Goal: Task Accomplishment & Management: Manage account settings

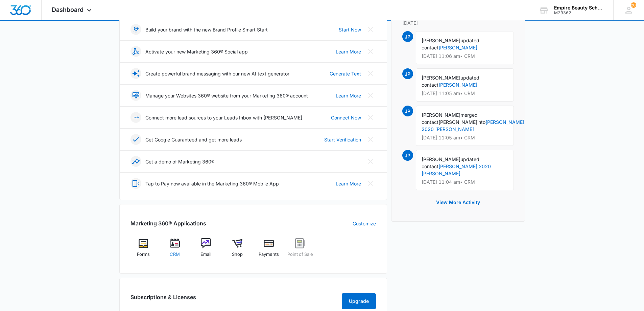
scroll to position [101, 0]
click at [180, 249] on div "CRM" at bounding box center [175, 250] width 26 height 24
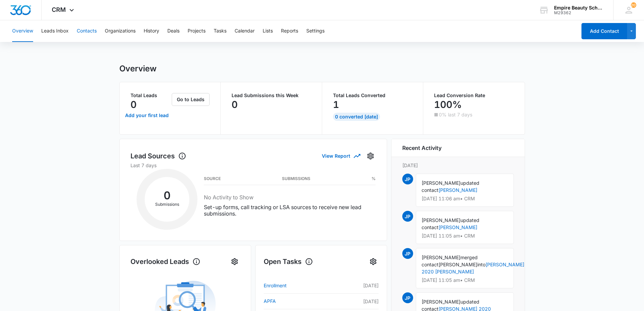
click at [79, 29] on button "Contacts" at bounding box center [87, 31] width 20 height 22
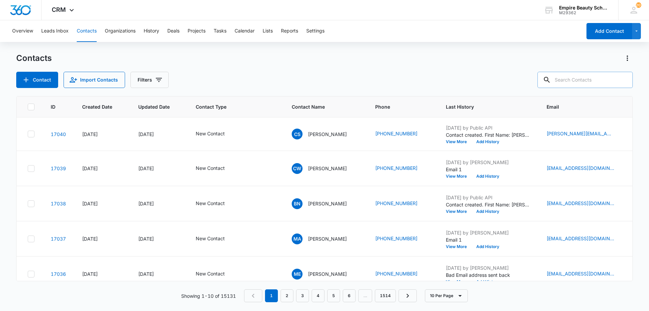
click at [599, 85] on input "text" at bounding box center [584, 80] width 95 height 16
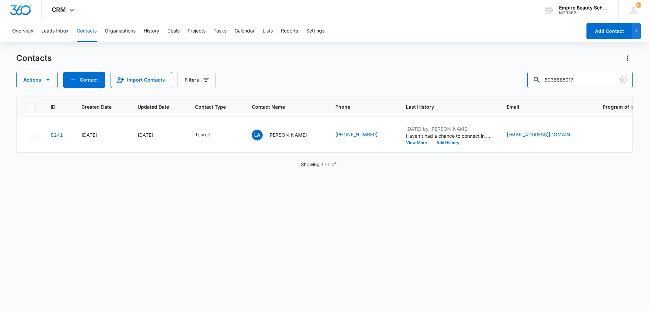
drag, startPoint x: 568, startPoint y: 78, endPoint x: 487, endPoint y: 83, distance: 81.2
click at [488, 82] on div "Actions Contact Import Contacts Filters 6036885017" at bounding box center [324, 80] width 616 height 16
type input "5017"
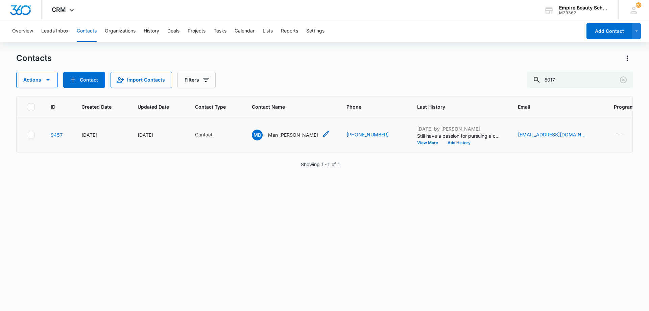
click at [322, 134] on icon "Contact Name - Man Bir Darjee - Select to Edit Field" at bounding box center [326, 133] width 8 height 8
drag, startPoint x: 283, startPoint y: 56, endPoint x: 232, endPoint y: 60, distance: 50.8
click at [232, 60] on div "Contact Name Man Bir Darjee Cancel Save" at bounding box center [286, 75] width 116 height 106
type input "Rajesh"
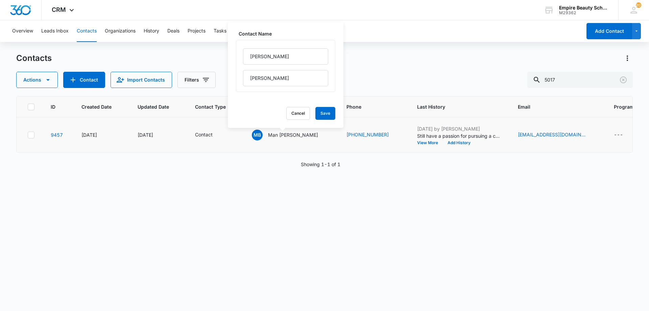
click at [281, 68] on div "Rajesh Bir Darjee" at bounding box center [285, 67] width 85 height 38
drag, startPoint x: 285, startPoint y: 80, endPoint x: 222, endPoint y: 72, distance: 63.7
click at [222, 72] on div "Contacts Actions Contact Import Contacts Filters 5017 ID Created Date Updated D…" at bounding box center [324, 181] width 616 height 257
drag, startPoint x: 278, startPoint y: 77, endPoint x: 239, endPoint y: 75, distance: 39.9
click at [239, 75] on div "Rajesh Bir Darjee" at bounding box center [285, 66] width 99 height 52
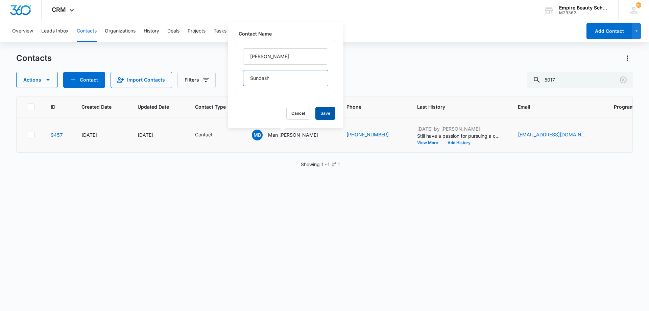
type input "Sundash"
click at [315, 112] on button "Save" at bounding box center [325, 113] width 20 height 13
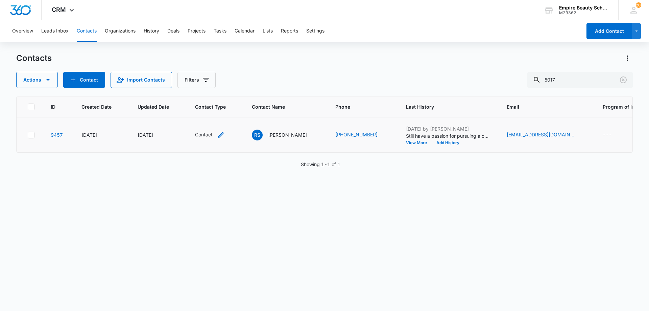
click at [218, 137] on icon "Contact Type - Contact - Select to Edit Field" at bounding box center [221, 135] width 8 height 8
click at [206, 91] on div "Remove Contact" at bounding box center [208, 91] width 6 height 5
click at [207, 91] on div at bounding box center [202, 92] width 30 height 8
click at [204, 135] on p "Enrolled" at bounding box center [197, 136] width 18 height 7
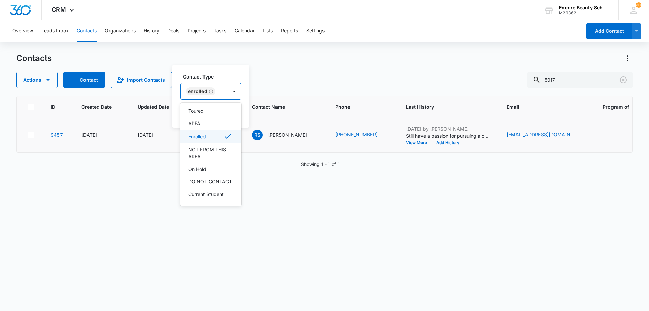
scroll to position [68, 0]
click at [221, 77] on label "Contact Type" at bounding box center [213, 76] width 61 height 7
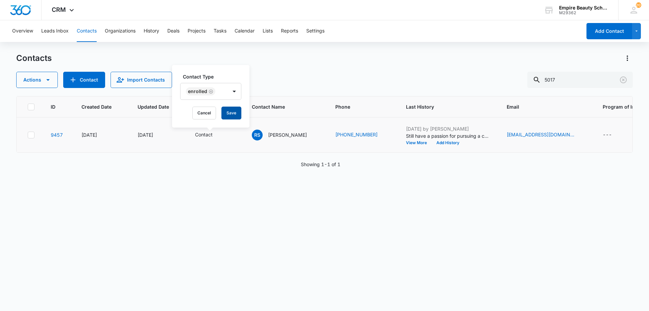
click at [232, 117] on button "Save" at bounding box center [231, 112] width 20 height 13
drag, startPoint x: 265, startPoint y: 134, endPoint x: 382, endPoint y: 134, distance: 117.6
click at [382, 134] on tr "9457 Feb 1, 2023 Feb 14, 2024 Enrolled RS Rajesh Sundash (603) 688-5017 Feb 14,…" at bounding box center [410, 134] width 786 height 35
copy tr "Rajesh Sundash (603) 688-5017"
click at [441, 146] on td "Feb 14, 2024 by Jess Peltonovich Still have a passion for pursuing a career in …" at bounding box center [448, 134] width 101 height 35
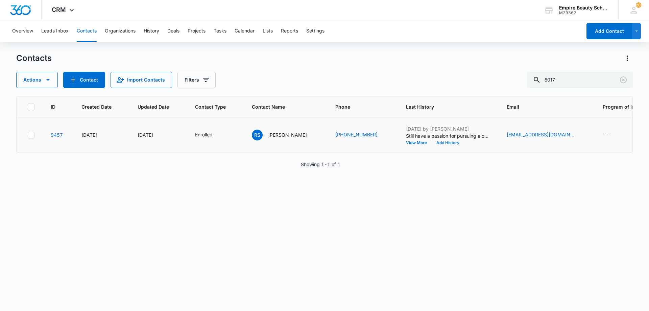
click at [441, 142] on button "Add History" at bounding box center [447, 143] width 32 height 4
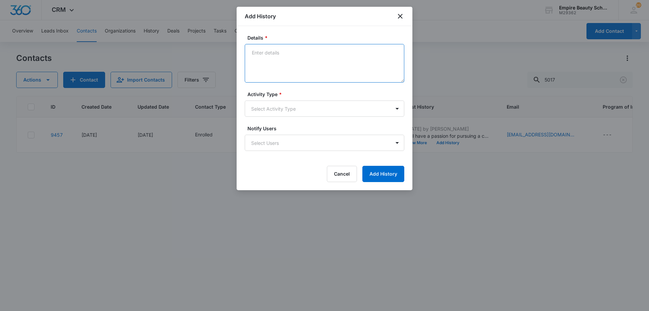
click at [307, 51] on textarea "Details *" at bounding box center [324, 63] width 159 height 39
type textarea "Enrolled in BARB for Feb 2026"
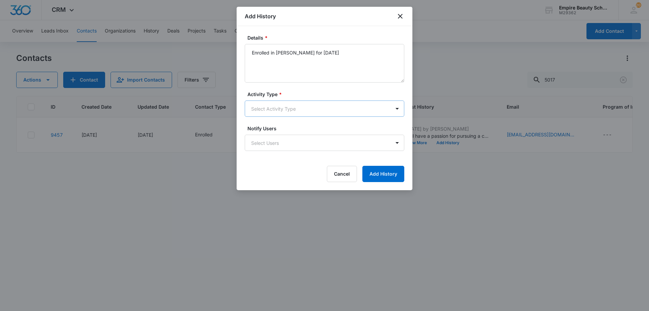
drag, startPoint x: 278, startPoint y: 95, endPoint x: 278, endPoint y: 111, distance: 15.9
click at [278, 98] on div "Activity Type * Select Activity Type" at bounding box center [324, 104] width 159 height 26
click at [278, 112] on body "CRM Apps Forms CRM Email Shop Payments POS Files Brand Settings AI Assistant Em…" at bounding box center [324, 155] width 649 height 311
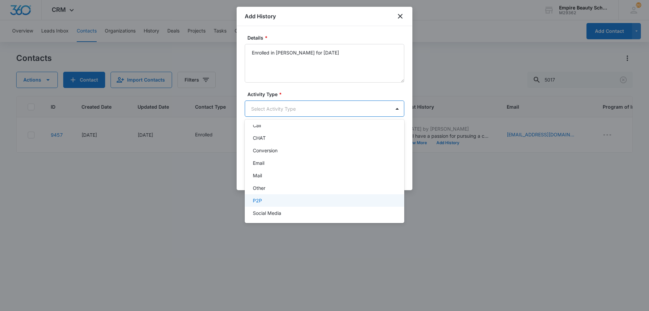
scroll to position [35, 0]
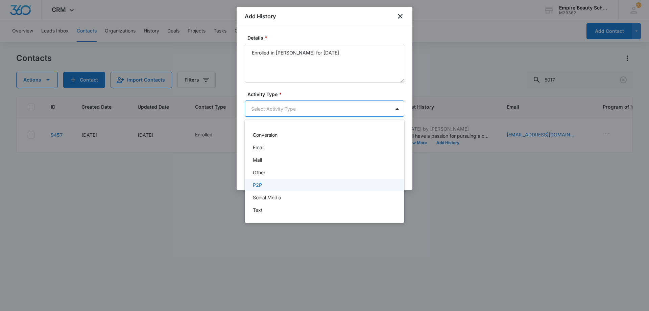
click at [260, 182] on p "P2P" at bounding box center [257, 184] width 9 height 7
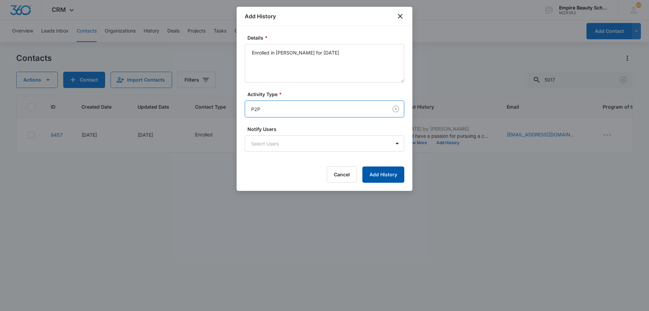
click at [394, 168] on button "Add History" at bounding box center [383, 174] width 42 height 16
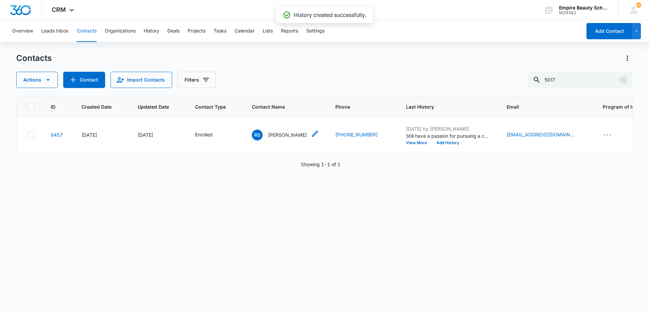
click at [295, 136] on p "Rajesh Sundash" at bounding box center [287, 134] width 39 height 7
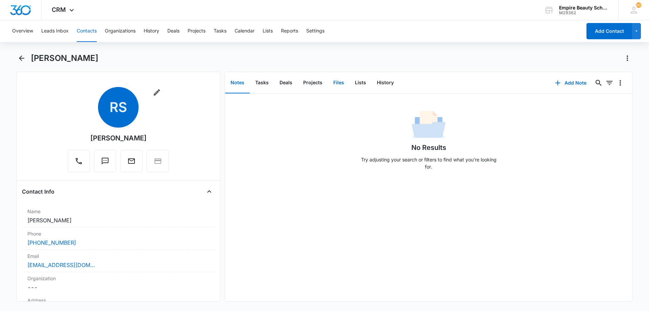
click at [342, 85] on button "Files" at bounding box center [339, 82] width 22 height 21
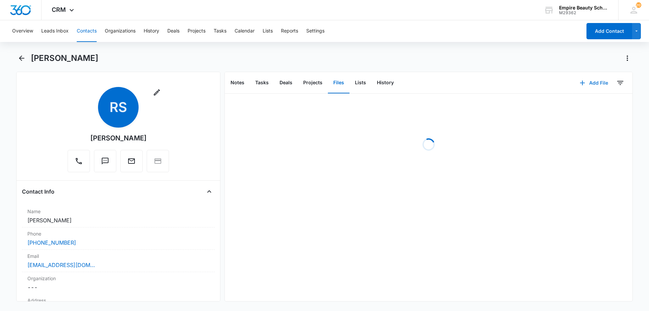
click at [596, 86] on button "Add File" at bounding box center [594, 83] width 42 height 16
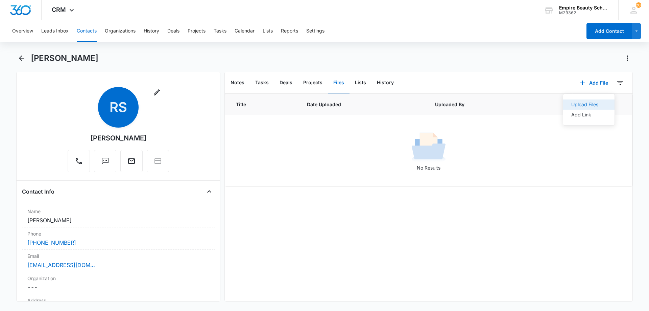
click at [584, 106] on div "Upload Files" at bounding box center [584, 104] width 27 height 5
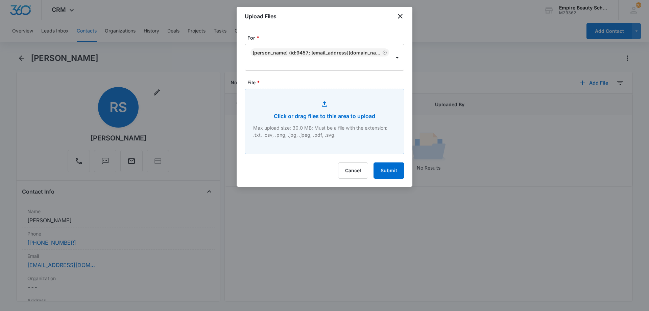
click at [320, 102] on input "File *" at bounding box center [324, 121] width 159 height 65
type input "C:\fakepath\Rajesh Sundash BARB Feb 2026.pdf"
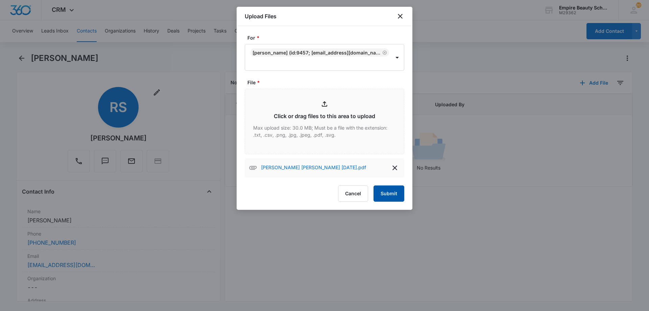
click at [387, 190] on button "Submit" at bounding box center [388, 193] width 31 height 16
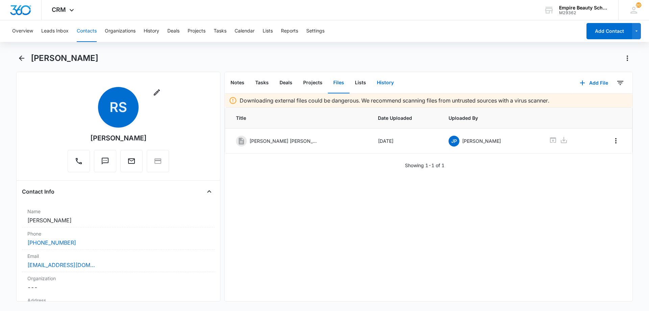
click at [381, 83] on button "History" at bounding box center [385, 82] width 28 height 21
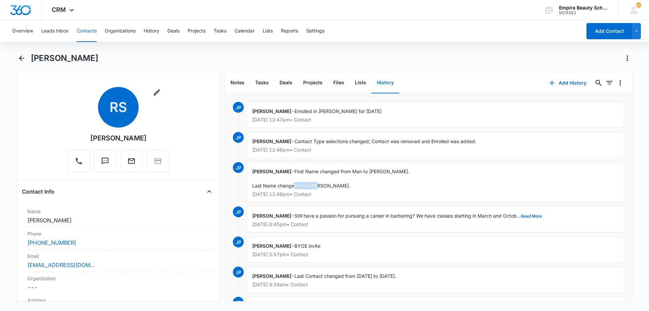
drag, startPoint x: 310, startPoint y: 184, endPoint x: 331, endPoint y: 184, distance: 20.9
click at [331, 184] on span "First Name changed from Man to Rajesh. Last Name changed from Bir Darjee to Sun…" at bounding box center [330, 178] width 157 height 20
copy span "Bir Darjee"
click at [43, 57] on h1 "Rajesh Sundash" at bounding box center [65, 58] width 68 height 10
click at [27, 58] on button "Back" at bounding box center [21, 58] width 10 height 11
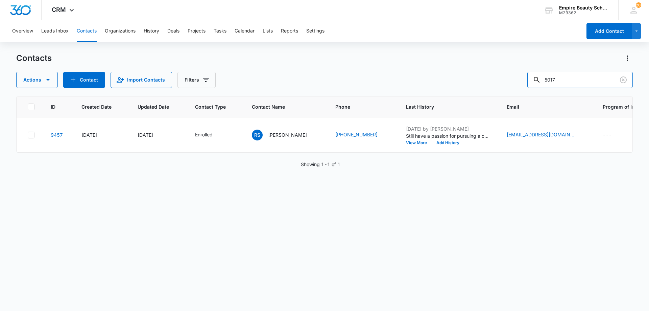
drag, startPoint x: 585, startPoint y: 80, endPoint x: 395, endPoint y: 84, distance: 189.9
click at [396, 84] on div "Actions Contact Import Contacts Filters 5017" at bounding box center [324, 80] width 616 height 16
type input "shayla"
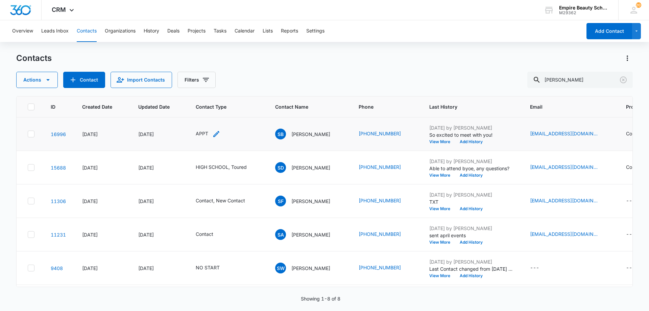
click at [212, 133] on icon "Contact Type - APPT - Select to Edit Field" at bounding box center [216, 134] width 8 height 8
click at [203, 90] on icon "Remove APPT" at bounding box center [203, 90] width 5 height 5
click at [203, 90] on div at bounding box center [203, 90] width 30 height 8
click at [208, 174] on div "Toured" at bounding box center [211, 176] width 42 height 7
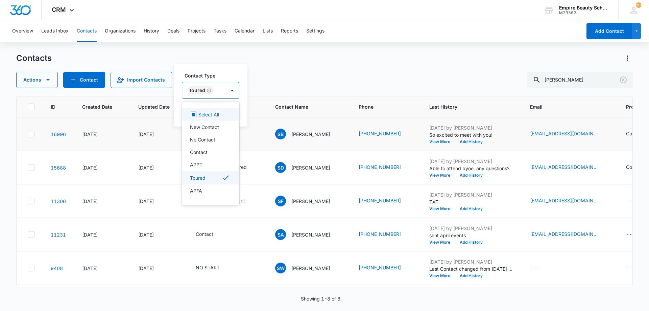
click at [214, 90] on div "Toured" at bounding box center [203, 90] width 43 height 16
click at [227, 115] on button "Save" at bounding box center [229, 111] width 20 height 13
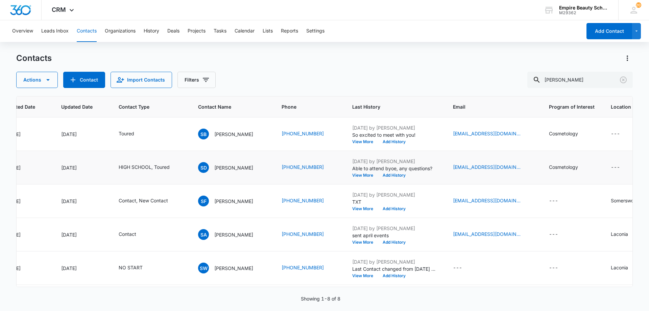
scroll to position [0, 144]
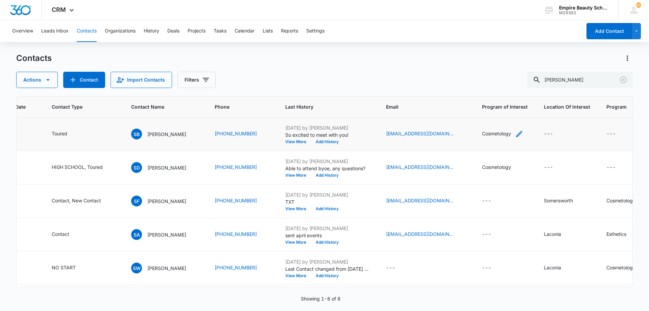
click at [515, 131] on icon "Program of Interest - Cosmetology - Select to Edit Field" at bounding box center [519, 134] width 8 height 8
click at [501, 91] on input "Cosmetology" at bounding box center [498, 90] width 85 height 16
type input "Cosmetology, Transfer Barbering"
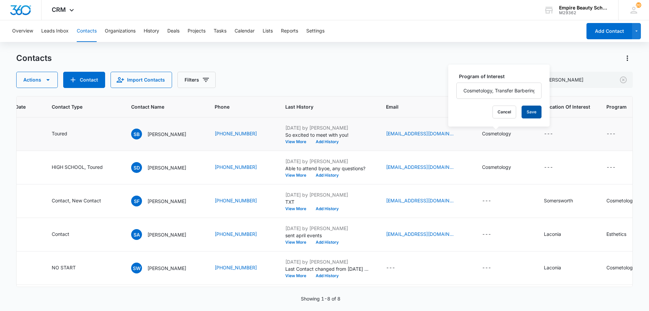
click at [526, 113] on button "Save" at bounding box center [531, 111] width 20 height 13
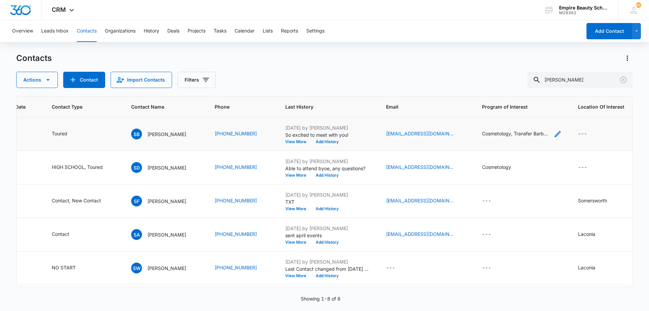
click at [553, 135] on icon "Program of Interest - Cosmetology, Transfer Barbering - Select to Edit Field" at bounding box center [557, 134] width 8 height 8
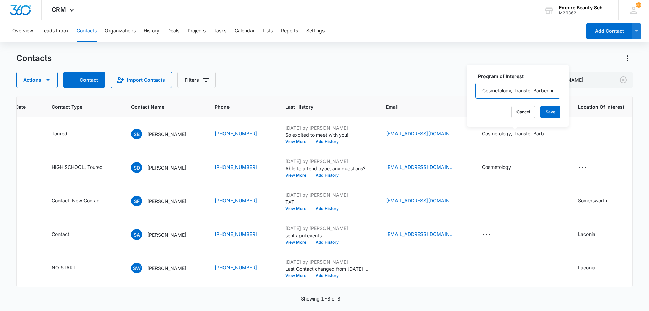
scroll to position [0, 9]
drag, startPoint x: 515, startPoint y: 91, endPoint x: 599, endPoint y: 100, distance: 84.6
click at [597, 98] on table "ID Created Date Updated Date Contact Type Contact Name Phone Last History Email…" at bounding box center [350, 240] width 954 height 288
type input "Cosmetology, Barber Transfer"
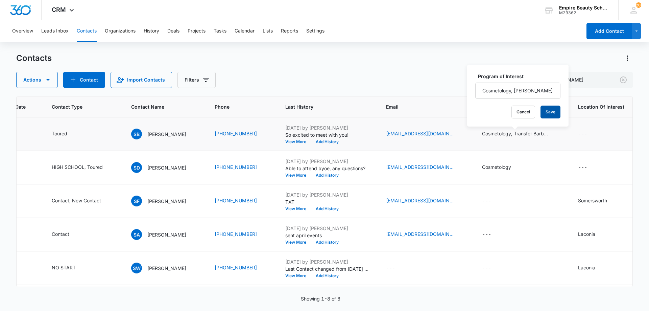
click at [550, 112] on button "Save" at bounding box center [550, 111] width 20 height 13
click at [320, 140] on button "Add History" at bounding box center [327, 142] width 32 height 4
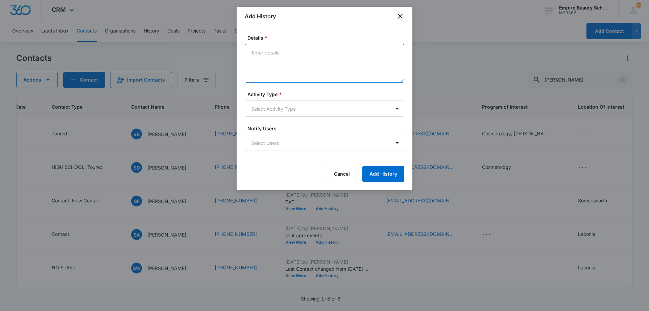
drag, startPoint x: 303, startPoint y: 60, endPoint x: 330, endPoint y: 59, distance: 26.7
click at [329, 58] on textarea "Details *" at bounding box center [324, 63] width 159 height 39
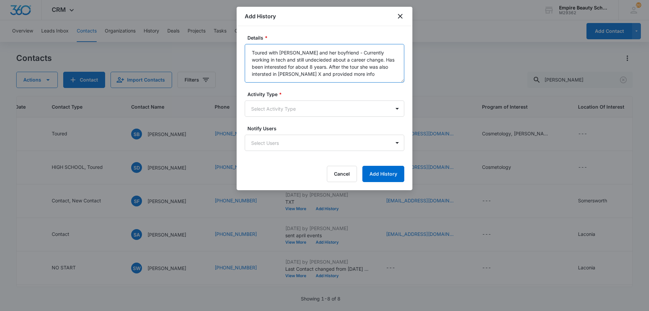
click at [279, 60] on textarea "Toured with Shayla and her boyfriend - Currently working in tech and still unde…" at bounding box center [324, 63] width 159 height 39
click at [355, 76] on textarea "Toured with Shayla and her boyfriend - Currently working in tech and still unde…" at bounding box center [324, 63] width 159 height 39
type textarea "Toured with Shayla and her boyfriend - Currently working in tech and still unde…"
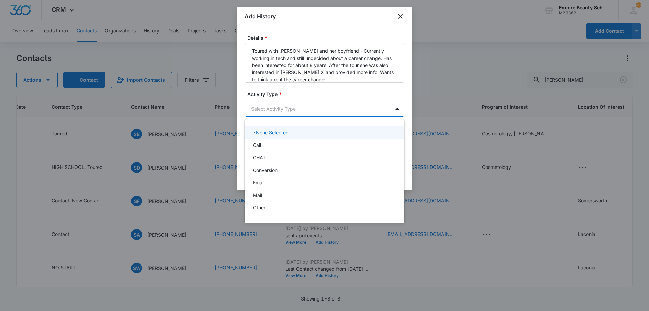
drag, startPoint x: 315, startPoint y: 108, endPoint x: 301, endPoint y: 129, distance: 25.2
click at [315, 110] on body "CRM Apps Forms CRM Email Shop Payments POS Files Brand Settings AI Assistant Em…" at bounding box center [324, 155] width 649 height 311
click at [272, 185] on div "P2P" at bounding box center [324, 184] width 142 height 7
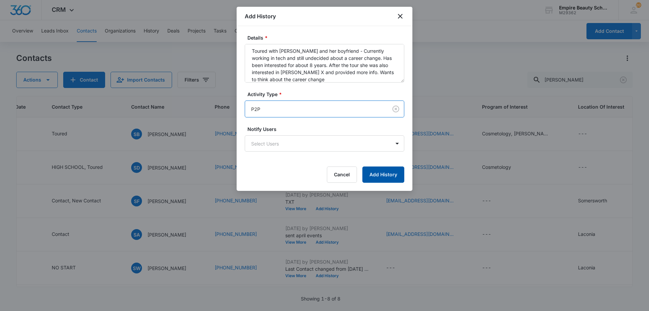
click at [372, 171] on button "Add History" at bounding box center [383, 174] width 42 height 16
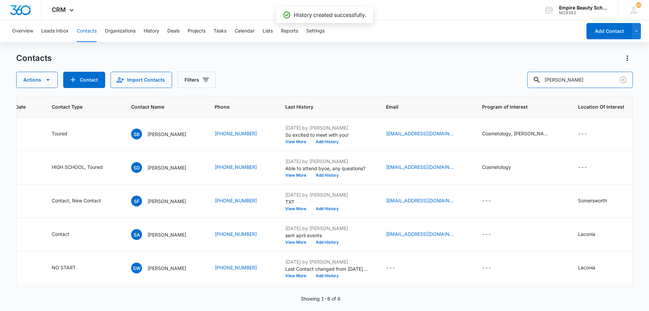
drag, startPoint x: 584, startPoint y: 78, endPoint x: 464, endPoint y: 84, distance: 120.1
click at [471, 83] on div "Actions Contact Import Contacts Filters shayla" at bounding box center [324, 80] width 616 height 16
drag, startPoint x: 542, startPoint y: 75, endPoint x: 505, endPoint y: 57, distance: 41.0
click at [507, 71] on div "Contacts Actions Contact Import Contacts Filters 597" at bounding box center [324, 70] width 616 height 35
click at [340, 63] on div "Contacts" at bounding box center [324, 58] width 616 height 11
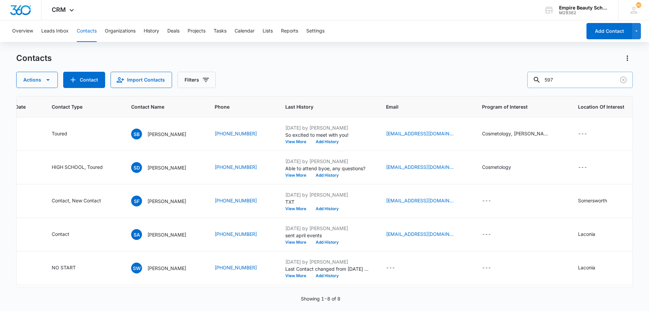
click at [603, 76] on input "597" at bounding box center [579, 80] width 105 height 16
drag, startPoint x: 584, startPoint y: 80, endPoint x: 427, endPoint y: 61, distance: 157.2
click at [435, 65] on div "Contacts Actions Contact Import Contacts Filters 597" at bounding box center [324, 70] width 616 height 35
type input "hannuh"
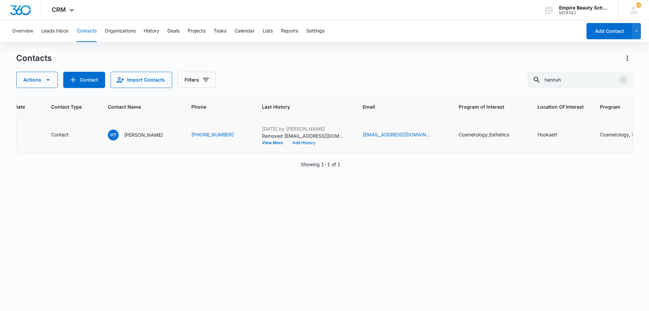
click at [292, 142] on button "Add History" at bounding box center [304, 143] width 32 height 4
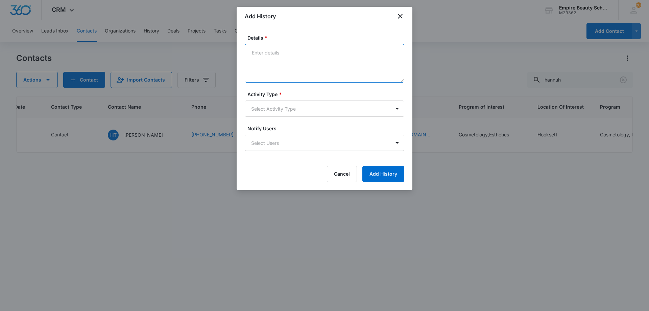
click at [287, 58] on textarea "Details *" at bounding box center [324, 63] width 159 height 39
type textarea "Provided lash schedule and total cost"
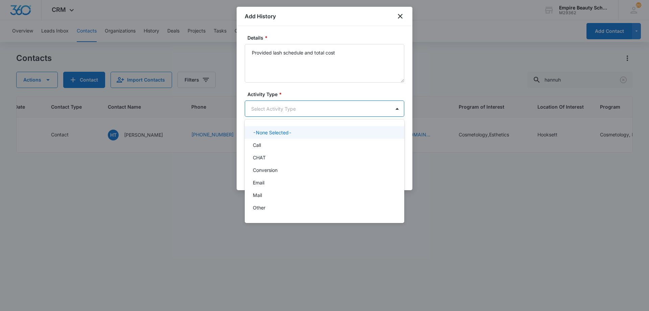
click at [286, 112] on body "CRM Apps Forms CRM Email Shop Payments POS Files Brand Settings AI Assistant Em…" at bounding box center [324, 155] width 649 height 311
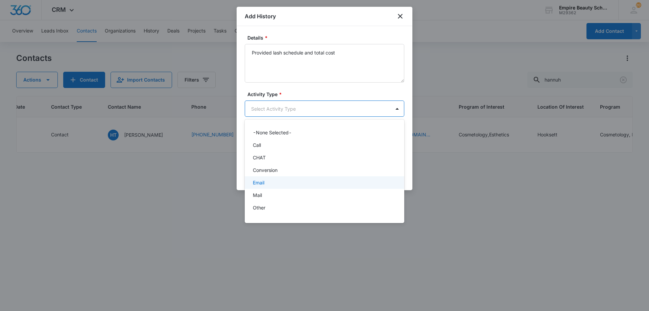
click at [281, 181] on div "Email" at bounding box center [324, 182] width 142 height 7
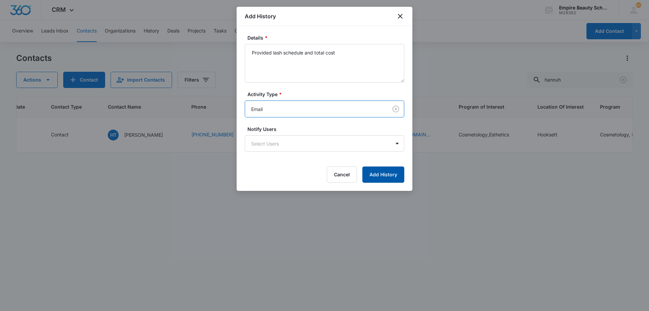
click at [374, 170] on button "Add History" at bounding box center [383, 174] width 42 height 16
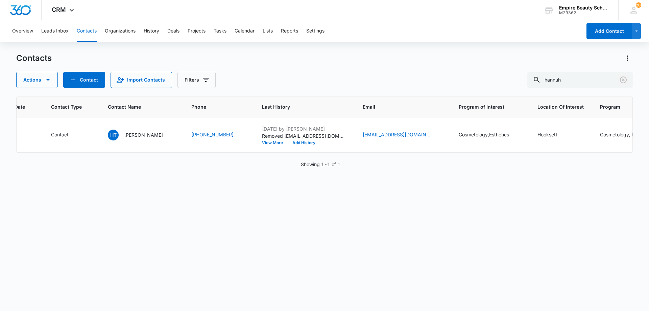
click at [627, 81] on icon "Clear" at bounding box center [623, 80] width 8 height 8
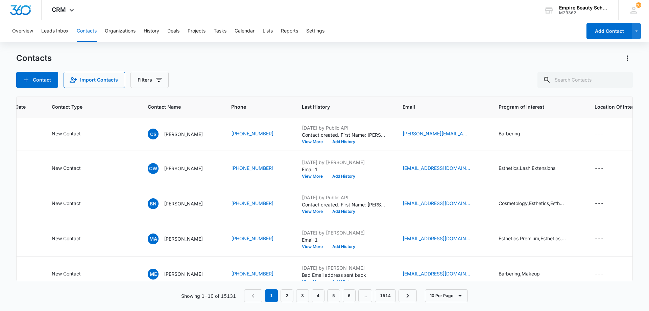
click at [466, 49] on div "Overview Leads Inbox Contacts Organizations History Deals Projects Tasks Calend…" at bounding box center [324, 165] width 649 height 290
click at [142, 78] on button "Filters" at bounding box center [149, 80] width 38 height 16
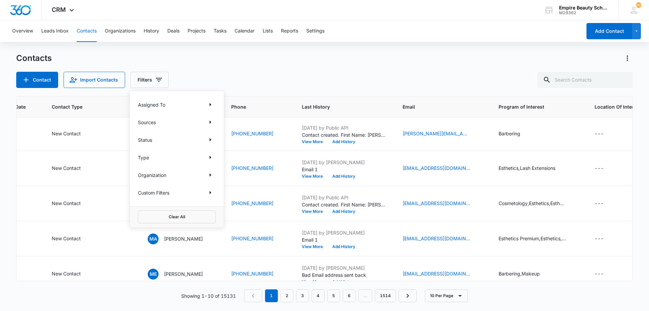
click at [206, 199] on div "Assigned To Sources Status Type Organization Custom Filters" at bounding box center [177, 148] width 94 height 115
click at [207, 193] on icon "Show Custom Filters filters" at bounding box center [210, 192] width 8 height 8
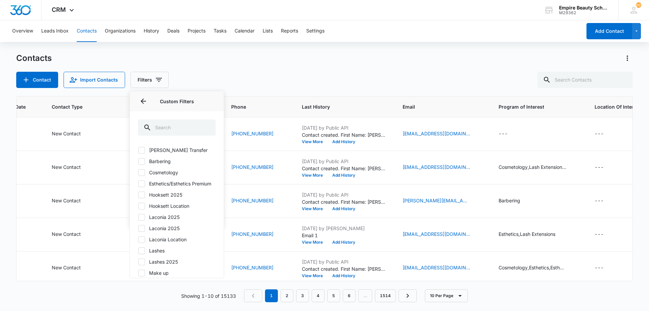
click at [181, 198] on label "Hooksett 2025" at bounding box center [177, 194] width 78 height 7
click at [138, 195] on input "Hooksett 2025" at bounding box center [138, 194] width 0 height 0
checkbox input "true"
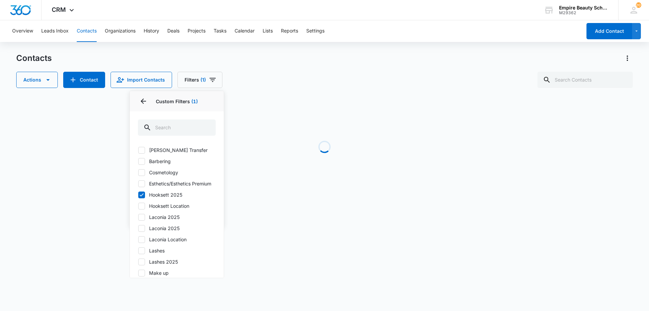
click at [297, 74] on div "Actions Contact Import Contacts Filters (1) Assigned To Sources Status Type Org…" at bounding box center [324, 80] width 616 height 16
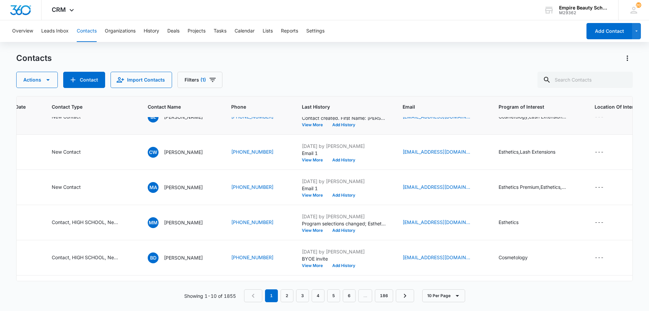
scroll to position [0, 144]
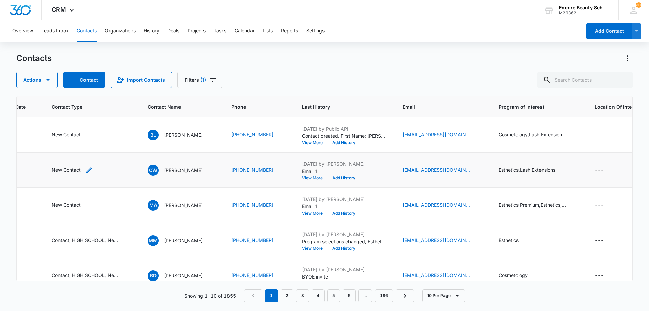
click at [88, 169] on icon "Contact Type - New Contact - Select to Edit Field" at bounding box center [89, 170] width 8 height 8
click at [94, 123] on div at bounding box center [101, 126] width 14 height 16
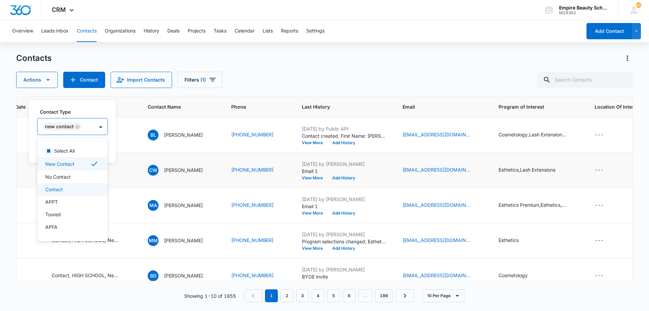
click at [69, 190] on div "Contact" at bounding box center [71, 188] width 53 height 7
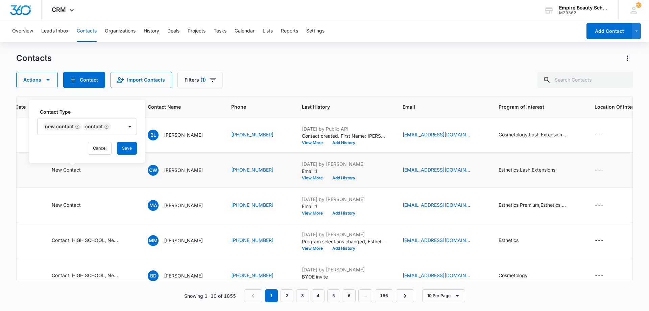
click at [71, 114] on label "Contact Type" at bounding box center [90, 111] width 100 height 7
click at [120, 144] on button "Save" at bounding box center [127, 148] width 20 height 13
click at [358, 176] on button "Add History" at bounding box center [343, 178] width 32 height 4
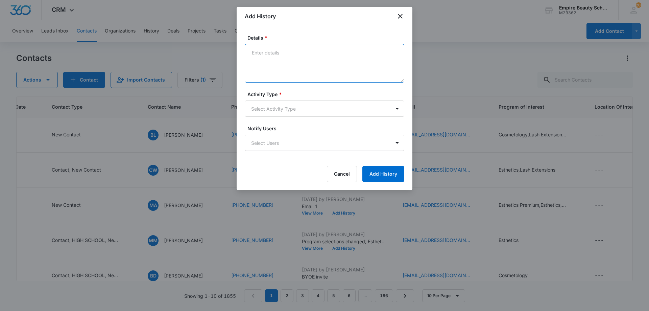
click at [273, 61] on textarea "Details *" at bounding box center [324, 63] width 159 height 39
paste textarea "es I am thinking next fall would be best. I would like to know if I am able to …"
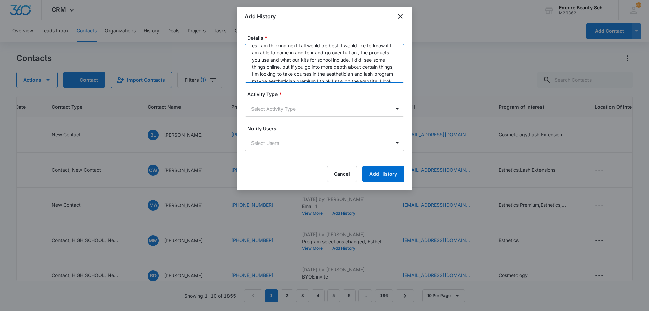
scroll to position [0, 0]
drag, startPoint x: 288, startPoint y: 52, endPoint x: 190, endPoint y: 49, distance: 97.7
click at [190, 49] on body "CRM Apps Forms CRM Email Shop Payments POS Files Brand Settings AI Assistant Em…" at bounding box center [324, 155] width 649 height 311
drag, startPoint x: 316, startPoint y: 52, endPoint x: 351, endPoint y: 52, distance: 35.1
click at [351, 52] on textarea "Interested in starting next fall would be best. I would like to know if I am ab…" at bounding box center [324, 63] width 159 height 39
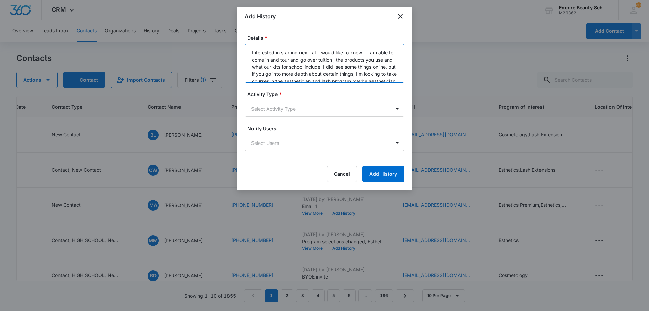
drag, startPoint x: 318, startPoint y: 52, endPoint x: 294, endPoint y: 60, distance: 25.1
click at [294, 60] on textarea "Interested in starting next fal. I would like to know if I am able to come in a…" at bounding box center [324, 63] width 159 height 39
drag, startPoint x: 366, startPoint y: 53, endPoint x: 360, endPoint y: 54, distance: 6.8
click at [360, 54] on textarea "Interested in starting next fal. Looking to tour to and go over tuition , the p…" at bounding box center [324, 63] width 159 height 39
click at [316, 52] on textarea "Interested in starting next fal. Looking to tour to go over tuition , the produ…" at bounding box center [324, 63] width 159 height 39
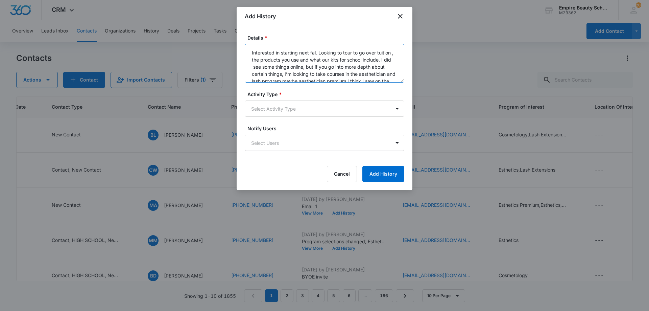
click at [314, 51] on textarea "Interested in starting next fal. Looking to tour to go over tuition , the produ…" at bounding box center [324, 63] width 159 height 39
click at [359, 65] on textarea "Interested in starting next fall. Looking to tour to go over tuition , the prod…" at bounding box center [324, 63] width 159 height 39
click at [267, 59] on textarea "Interested in starting next fall. Looking to tour to go over tuition , the prod…" at bounding box center [324, 63] width 159 height 39
drag, startPoint x: 348, startPoint y: 59, endPoint x: 269, endPoint y: 61, distance: 79.4
click at [269, 61] on textarea "Interested in starting next fall. Looking to tour to go over tuition, the produ…" at bounding box center [324, 63] width 159 height 39
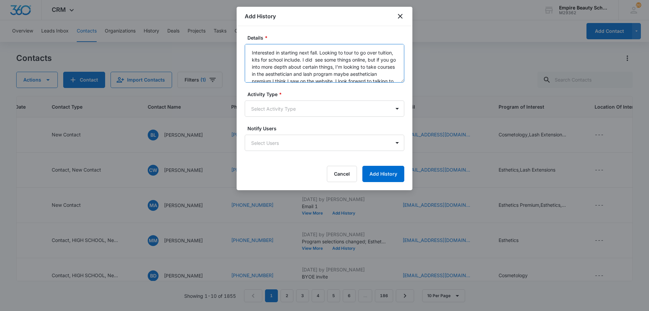
scroll to position [14, 0]
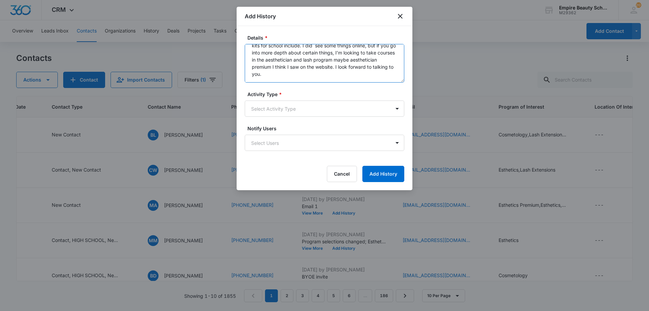
drag, startPoint x: 278, startPoint y: 58, endPoint x: 376, endPoint y: 75, distance: 99.9
click at [376, 75] on textarea "Interested in starting next fall. Looking to tour to go over tuition, kits for …" at bounding box center [324, 63] width 159 height 39
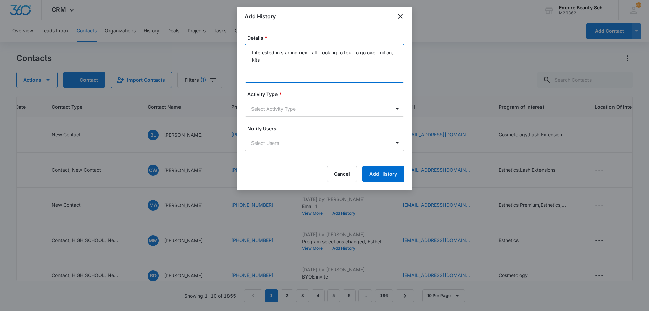
scroll to position [0, 0]
type textarea "Interested in starting next fall. Looking to tour to go over tuition, kits and …"
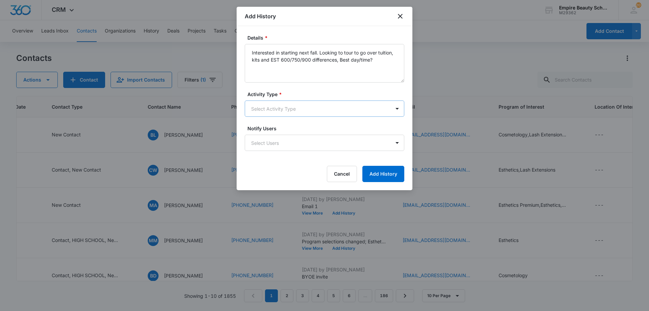
click at [317, 110] on body "CRM Apps Forms CRM Email Shop Payments POS Files Brand Settings AI Assistant Em…" at bounding box center [324, 155] width 649 height 311
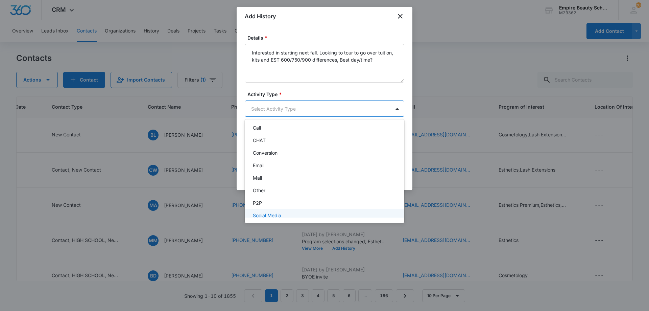
scroll to position [35, 0]
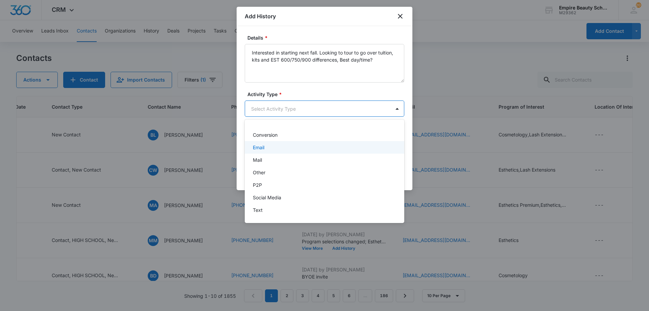
click at [279, 144] on div "Email" at bounding box center [324, 147] width 142 height 7
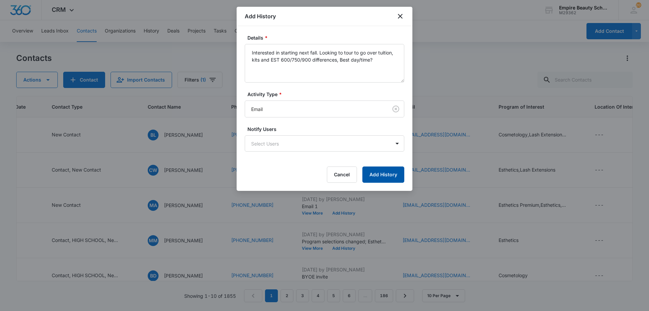
click at [394, 174] on button "Add History" at bounding box center [383, 174] width 42 height 16
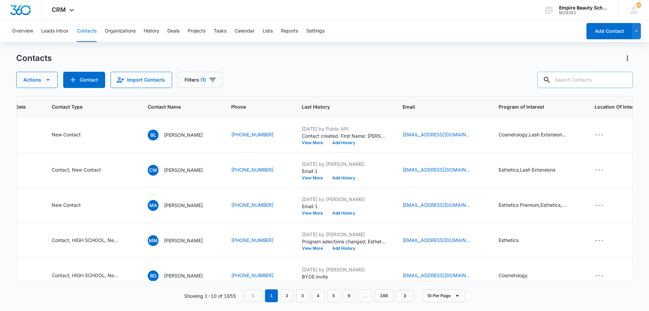
click at [577, 83] on input "text" at bounding box center [584, 80] width 95 height 16
click at [577, 75] on input "text" at bounding box center [584, 80] width 95 height 16
type input "brandon"
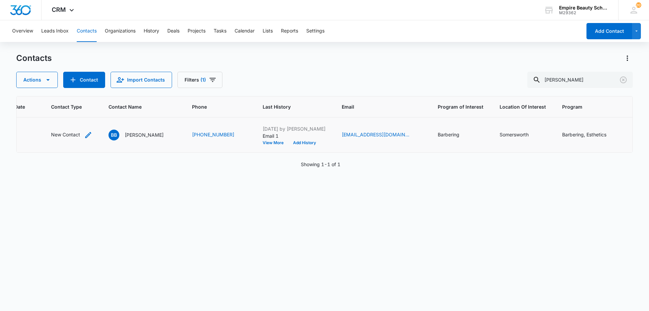
click at [88, 133] on icon "Contact Type - New Contact - Select to Edit Field" at bounding box center [88, 135] width 8 height 8
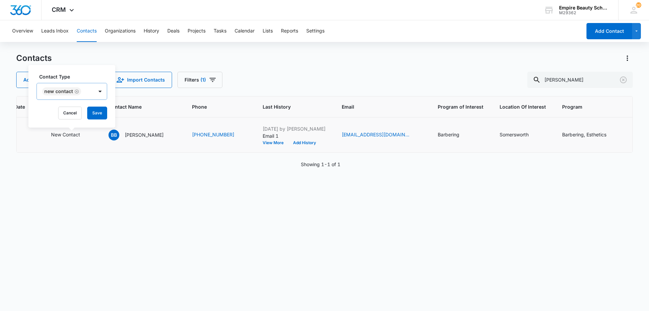
click at [87, 92] on div "New Contact" at bounding box center [65, 91] width 56 height 16
click at [65, 155] on div "Contact" at bounding box center [71, 153] width 53 height 7
click at [80, 78] on label "Contact Type" at bounding box center [89, 76] width 100 height 7
drag, startPoint x: 130, startPoint y: 113, endPoint x: 198, endPoint y: 119, distance: 68.2
click at [130, 113] on button "Save" at bounding box center [126, 112] width 20 height 13
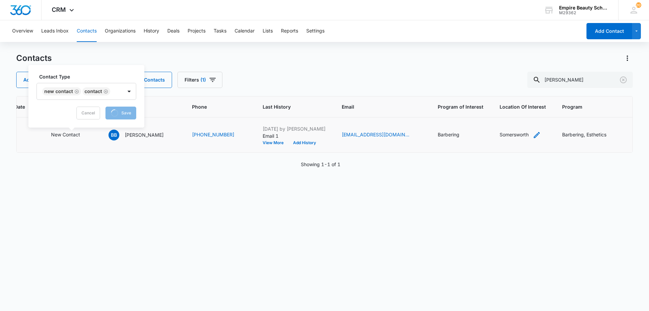
click at [536, 132] on icon "Location Of Interest - Somersworth - Select to Edit Field" at bounding box center [537, 135] width 8 height 8
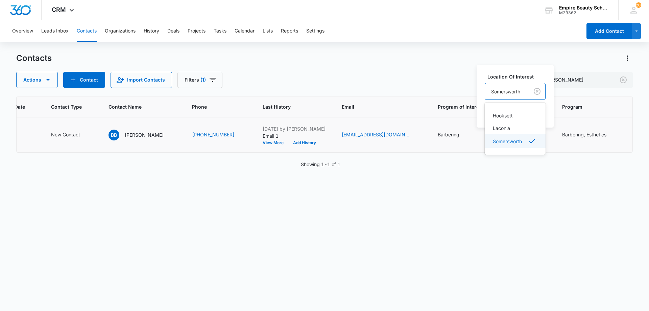
click at [511, 90] on div at bounding box center [505, 91] width 29 height 8
click at [509, 96] on div "Somersworth" at bounding box center [507, 91] width 44 height 15
click at [507, 112] on div "Hooksett" at bounding box center [515, 115] width 61 height 13
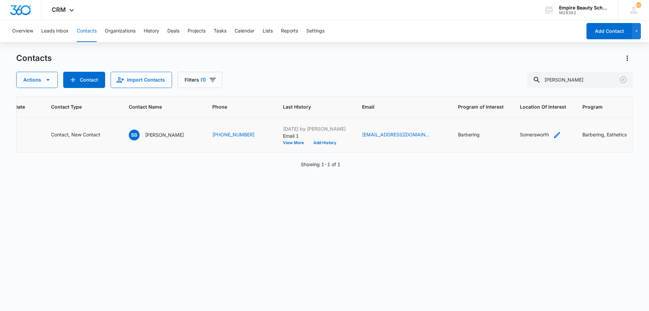
click at [553, 131] on icon "Location Of Interest - Somersworth - Select to Edit Field" at bounding box center [557, 135] width 8 height 8
click at [532, 91] on div at bounding box center [525, 91] width 29 height 8
click at [531, 116] on p "Hooksett" at bounding box center [523, 115] width 20 height 7
click at [552, 116] on button "Save" at bounding box center [546, 112] width 20 height 13
click at [314, 144] on button "Add History" at bounding box center [324, 143] width 32 height 4
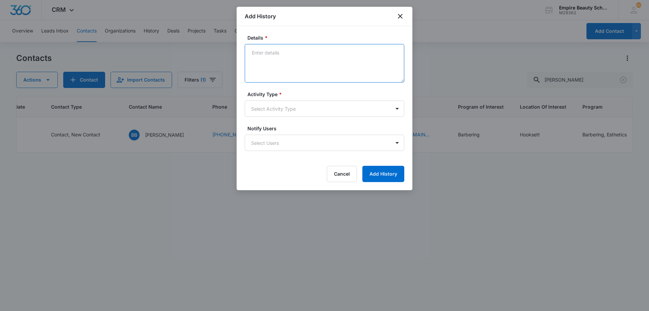
drag, startPoint x: 278, startPoint y: 57, endPoint x: 281, endPoint y: 60, distance: 4.1
click at [280, 59] on textarea "Details *" at bounding box center [324, 63] width 159 height 39
click at [345, 59] on textarea "Currently on a work trip in AZ. Looking into Barbering as a career change. Want…" at bounding box center [324, 63] width 159 height 39
click at [367, 59] on textarea "Currently on a work trip in AZ. Looking into Barbering as a career change. Want…" at bounding box center [324, 63] width 159 height 39
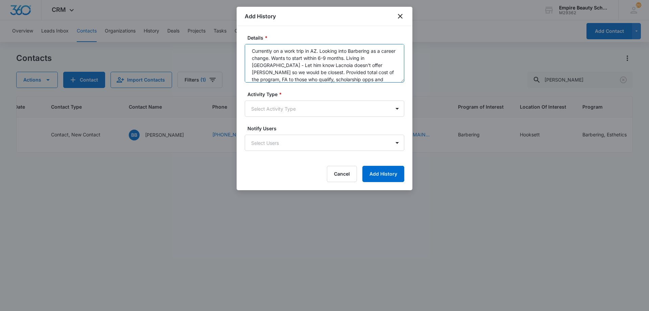
scroll to position [9, 0]
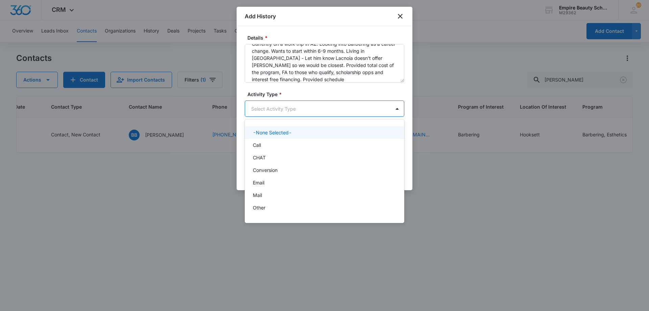
drag, startPoint x: 335, startPoint y: 109, endPoint x: 313, endPoint y: 119, distance: 23.9
click at [334, 113] on body "CRM Apps Forms CRM Email Shop Payments POS Files Brand Settings AI Assistant Em…" at bounding box center [324, 155] width 649 height 311
click at [318, 79] on div at bounding box center [324, 155] width 649 height 311
click at [283, 112] on body "CRM Apps Forms CRM Email Shop Payments POS Files Brand Settings AI Assistant Em…" at bounding box center [324, 155] width 649 height 311
click at [279, 79] on div at bounding box center [324, 155] width 649 height 311
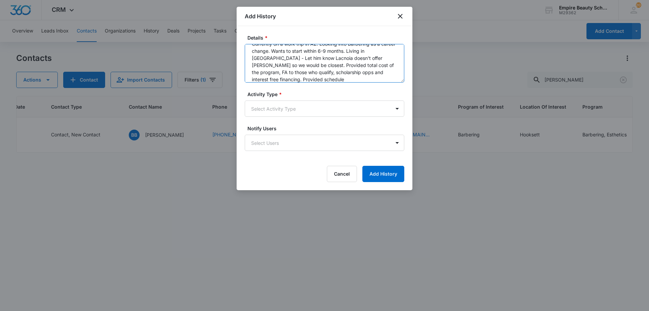
scroll to position [14, 0]
drag, startPoint x: 277, startPoint y: 79, endPoint x: 273, endPoint y: 80, distance: 4.2
click at [273, 80] on textarea "Currently on a work trip in AZ. Looking into Barbering as a career change. Want…" at bounding box center [324, 63] width 159 height 39
drag, startPoint x: 299, startPoint y: 74, endPoint x: 276, endPoint y: 76, distance: 22.8
click at [276, 76] on textarea "Currently on a work trip in AZ. Looking into Barbering as a career change. Want…" at bounding box center [324, 63] width 159 height 39
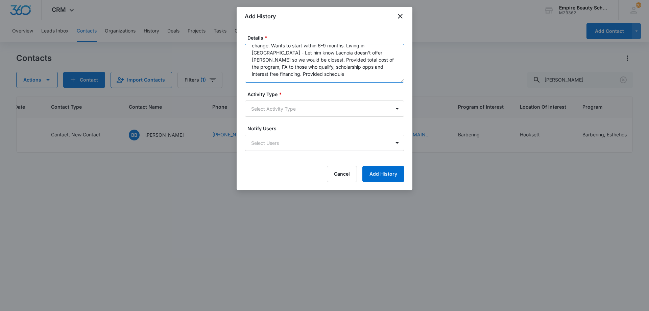
drag, startPoint x: 342, startPoint y: 66, endPoint x: 332, endPoint y: 69, distance: 10.2
click at [332, 69] on textarea "Currently on a work trip in AZ. Looking into Barbering as a career change. Want…" at bounding box center [324, 63] width 159 height 39
drag, startPoint x: 275, startPoint y: 74, endPoint x: 251, endPoint y: 75, distance: 23.7
click at [251, 75] on textarea "Currently on a work trip in AZ. Looking into Barbering as a career change. Want…" at bounding box center [324, 63] width 159 height 39
click at [319, 53] on textarea "Currently on a work trip in AZ. Looking into Barbering as a career change. Want…" at bounding box center [324, 63] width 159 height 39
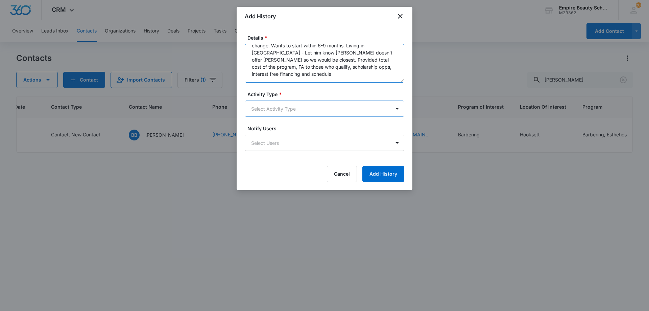
type textarea "Currently on a work trip in AZ. Looking into Barbering as a career change. Want…"
click at [293, 102] on body "CRM Apps Forms CRM Email Shop Payments POS Files Brand Settings AI Assistant Em…" at bounding box center [324, 155] width 649 height 311
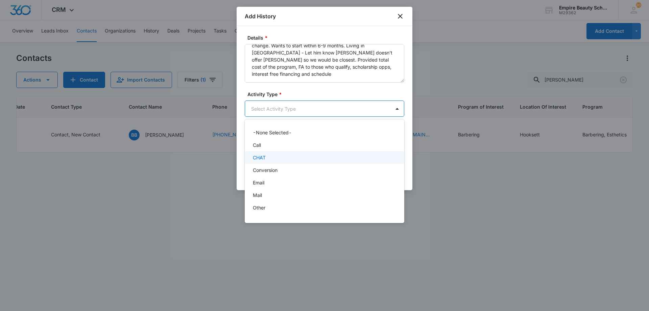
scroll to position [35, 0]
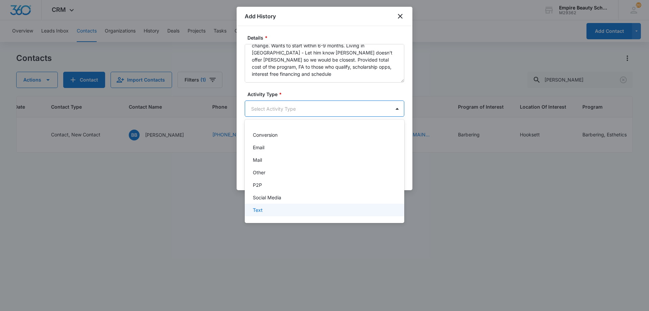
click at [277, 213] on div "Text" at bounding box center [324, 209] width 142 height 7
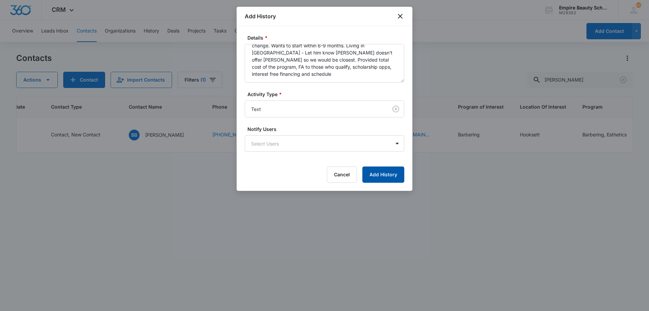
click at [396, 173] on button "Add History" at bounding box center [383, 174] width 42 height 16
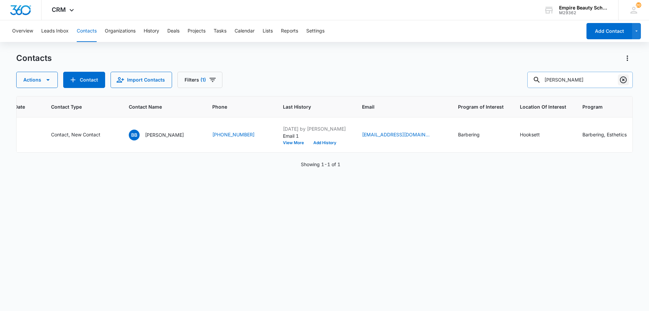
click at [622, 80] on icon "Clear" at bounding box center [623, 80] width 8 height 8
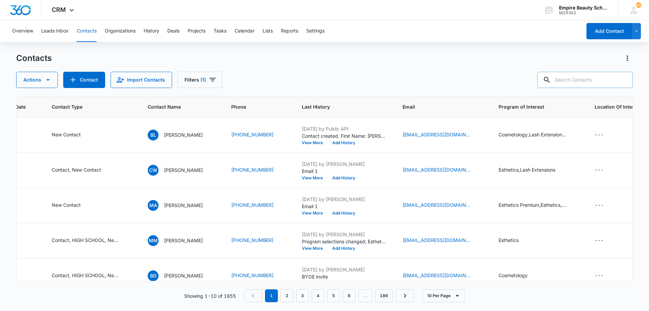
click at [594, 77] on input "text" at bounding box center [584, 80] width 95 height 16
type input "lapointe"
click at [208, 81] on icon "Filters" at bounding box center [212, 80] width 8 height 8
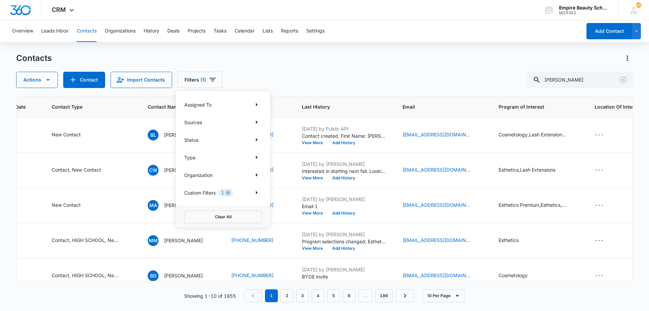
click at [230, 191] on icon "Clear" at bounding box center [228, 192] width 4 height 4
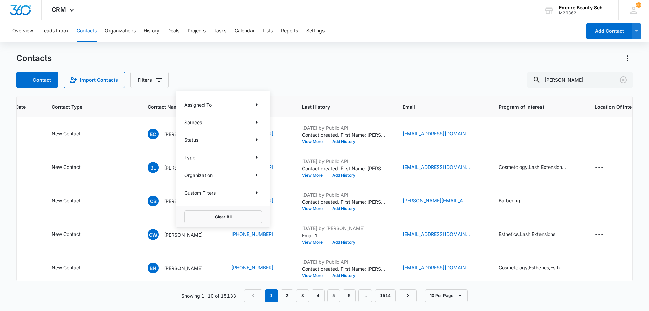
click at [333, 78] on div "Contact Import Contacts Filters Assigned To Sources Status Type Organization Cu…" at bounding box center [324, 80] width 616 height 16
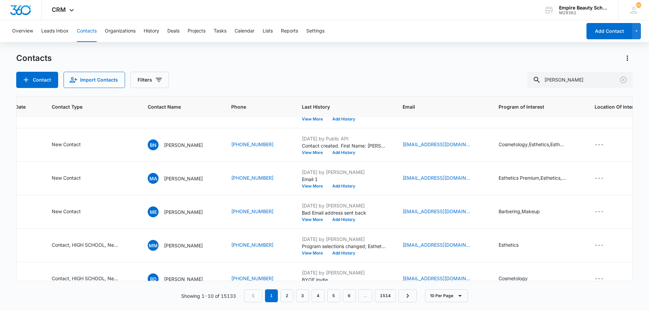
scroll to position [0, 144]
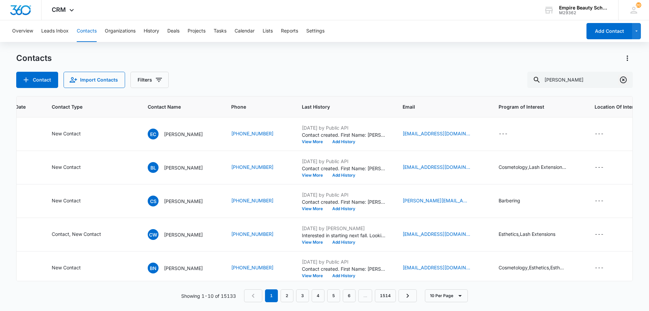
click at [626, 78] on icon "Clear" at bounding box center [623, 79] width 7 height 7
click at [160, 79] on icon "Filters" at bounding box center [159, 80] width 8 height 8
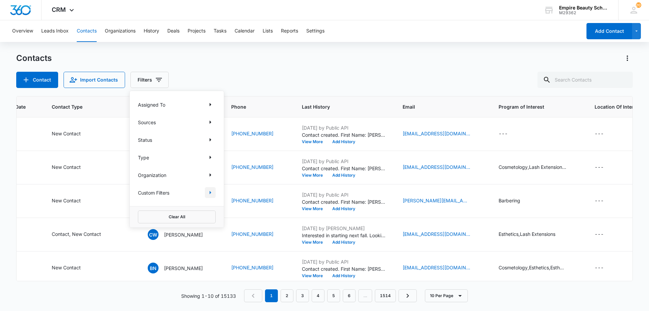
click at [211, 188] on button "Show Custom Filters filters" at bounding box center [210, 192] width 11 height 11
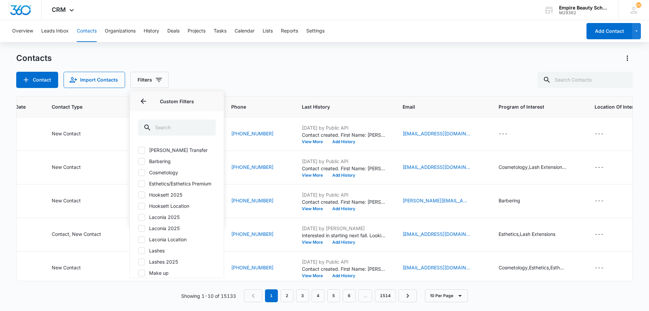
click at [184, 198] on label "Hooksett 2025" at bounding box center [177, 194] width 78 height 7
click at [138, 195] on input "Hooksett 2025" at bounding box center [138, 194] width 0 height 0
checkbox input "true"
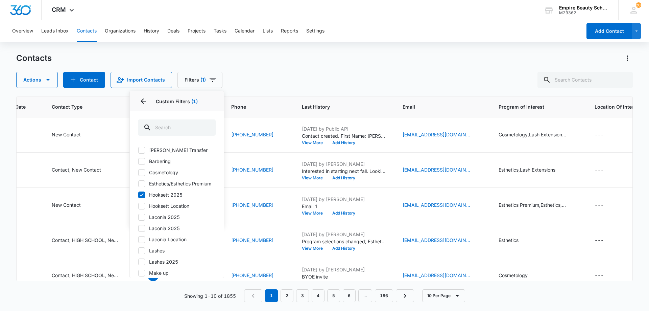
click at [312, 45] on div "Overview Leads Inbox Contacts Organizations History Deals Projects Tasks Calend…" at bounding box center [324, 165] width 649 height 290
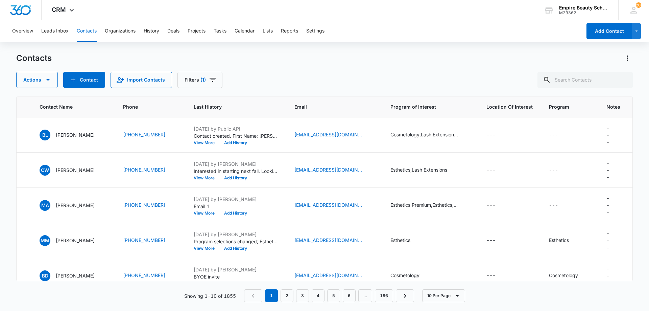
scroll to position [0, 262]
click at [628, 56] on icon "Actions" at bounding box center [627, 58] width 8 height 8
click at [586, 77] on div "Choose Columns" at bounding box center [593, 77] width 45 height 5
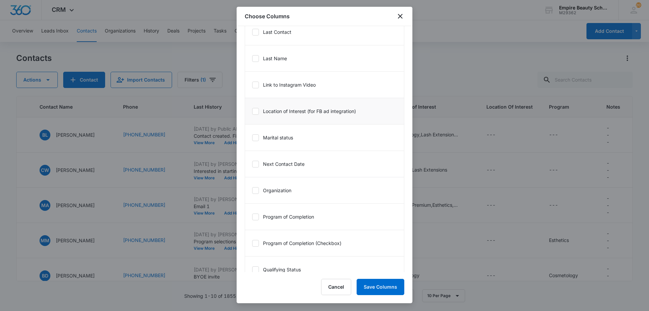
click at [279, 112] on label "Location of Interest (for FB ad integration)" at bounding box center [304, 110] width 104 height 7
click at [252, 111] on input "Location of Interest (for FB ad integration)" at bounding box center [252, 111] width 0 height 0
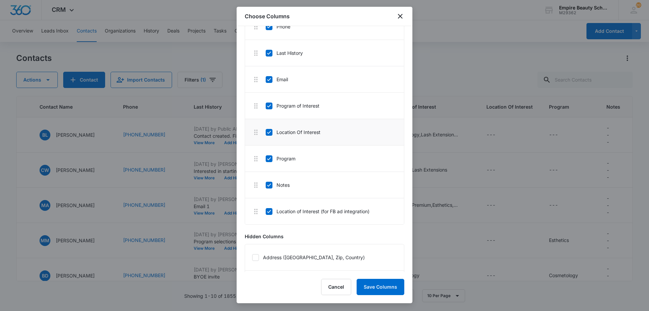
scroll to position [166, 0]
click at [275, 135] on li "Location Of Interest" at bounding box center [324, 132] width 159 height 26
click at [270, 136] on li "Location Of Interest" at bounding box center [324, 132] width 159 height 26
drag, startPoint x: 310, startPoint y: 210, endPoint x: 305, endPoint y: 130, distance: 80.3
drag, startPoint x: 289, startPoint y: 187, endPoint x: 288, endPoint y: 156, distance: 30.4
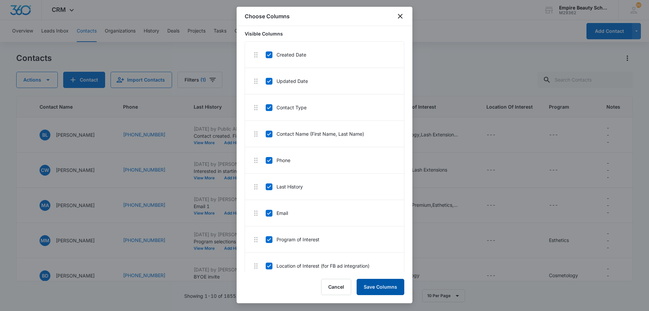
click at [381, 291] on button "Save Columns" at bounding box center [380, 286] width 48 height 16
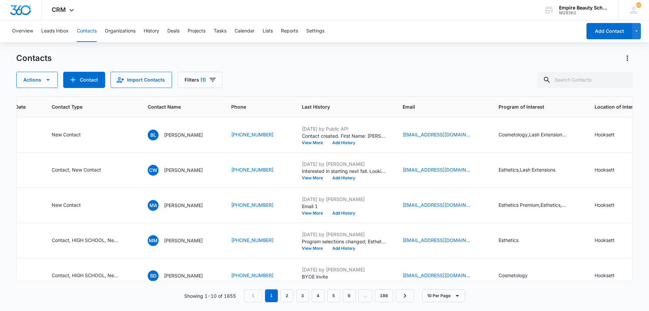
scroll to position [0, 143]
click at [591, 86] on input "text" at bounding box center [584, 80] width 95 height 16
type input "breann"
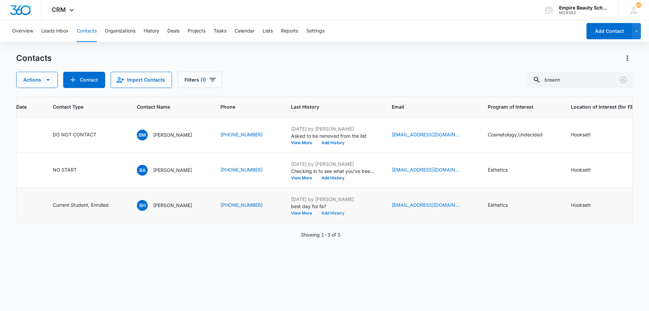
click at [339, 211] on button "Add History" at bounding box center [333, 213] width 32 height 4
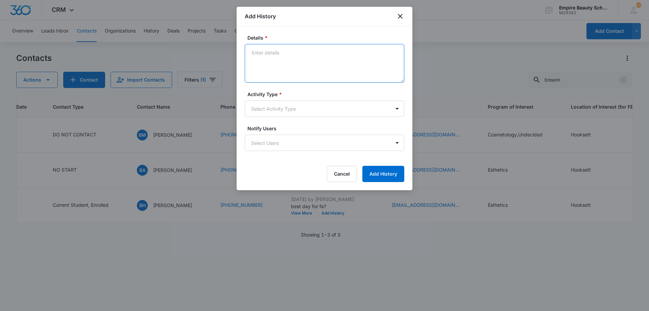
drag, startPoint x: 294, startPoint y: 44, endPoint x: 293, endPoint y: 49, distance: 5.4
click at [293, 47] on textarea "Details *" at bounding box center [324, 63] width 159 height 39
type textarea "Set FA APPT for 10/10 at 12pm"
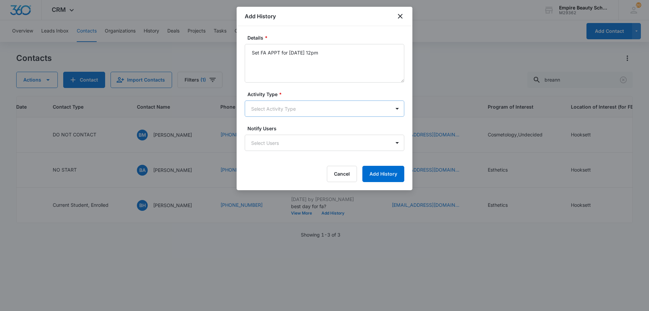
click at [280, 105] on body "CRM Apps Forms CRM Email Shop Payments POS Files Brand Settings AI Assistant Em…" at bounding box center [324, 155] width 649 height 311
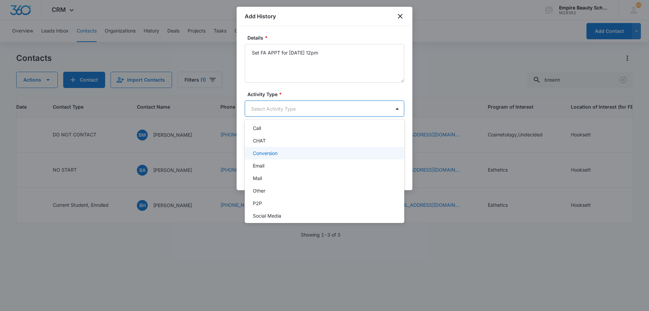
scroll to position [35, 0]
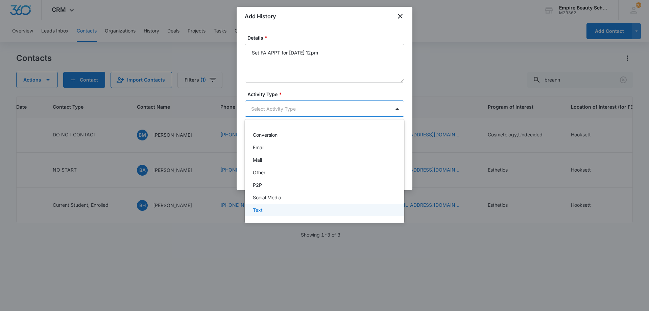
click at [260, 209] on p "Text" at bounding box center [258, 209] width 10 height 7
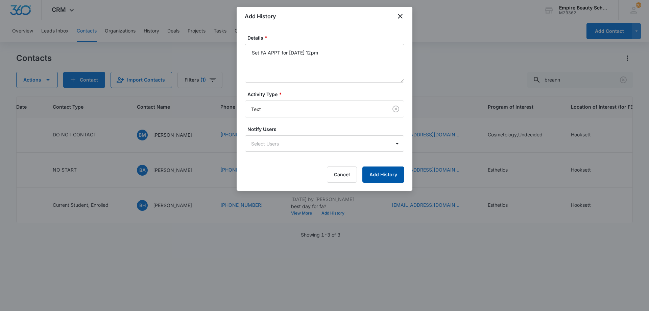
click at [368, 171] on button "Add History" at bounding box center [383, 174] width 42 height 16
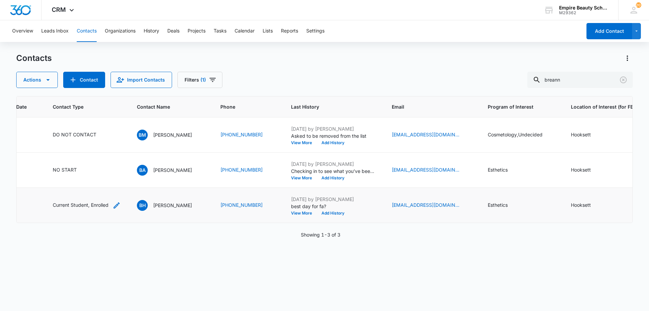
click at [119, 206] on icon "Contact Type - Current Student, Enrolled - Select to Edit Field" at bounding box center [117, 205] width 8 height 8
click at [64, 163] on icon "Remove Enrolled" at bounding box center [64, 161] width 4 height 4
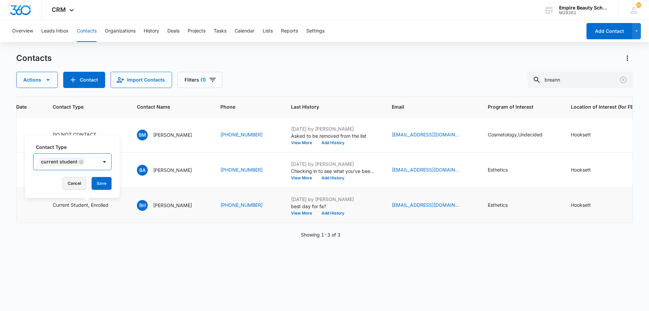
click at [77, 177] on button "Cancel" at bounding box center [75, 183] width 24 height 13
click at [109, 200] on td "Current Student, Enrolled" at bounding box center [87, 205] width 84 height 35
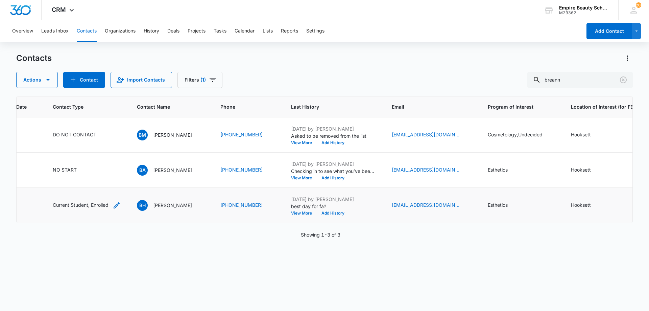
click at [113, 202] on icon "Contact Type - Current Student, Enrolled - Select to Edit Field" at bounding box center [117, 205] width 8 height 8
click at [106, 162] on div "Current Student" at bounding box center [93, 161] width 47 height 8
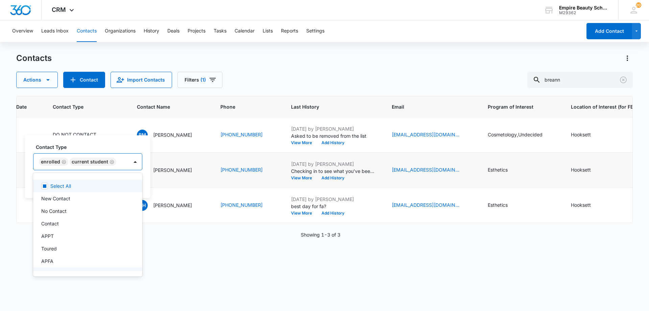
click at [110, 162] on icon "Remove Current Student" at bounding box center [111, 161] width 5 height 5
drag, startPoint x: 104, startPoint y: 163, endPoint x: 81, endPoint y: 164, distance: 23.4
click at [101, 164] on td "NO START" at bounding box center [87, 169] width 84 height 35
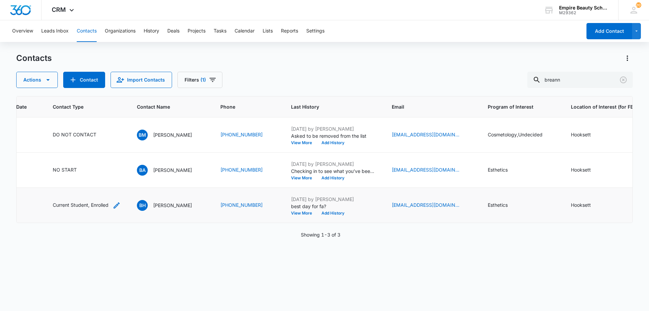
click at [113, 204] on div "Current Student, Enrolled" at bounding box center [87, 205] width 68 height 8
click at [107, 164] on div at bounding box center [110, 161] width 11 height 11
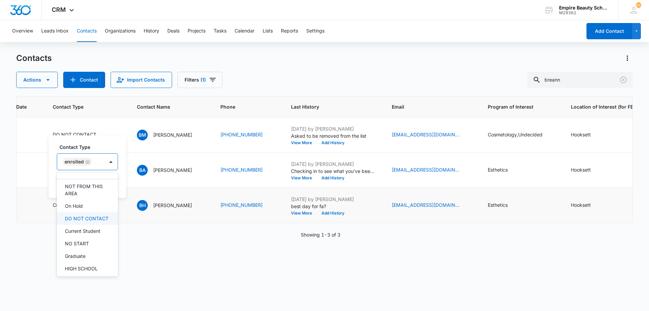
scroll to position [101, 0]
click at [78, 258] on p "Graduate" at bounding box center [75, 254] width 21 height 7
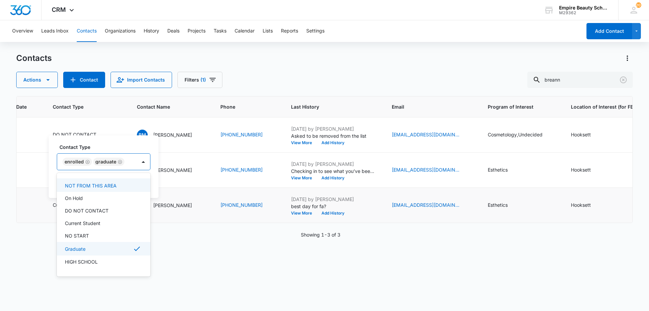
click at [96, 148] on label "Contact Type" at bounding box center [106, 146] width 94 height 7
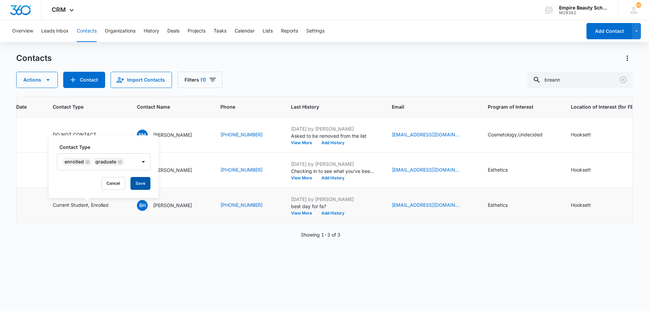
click at [146, 182] on button "Save" at bounding box center [140, 183] width 20 height 13
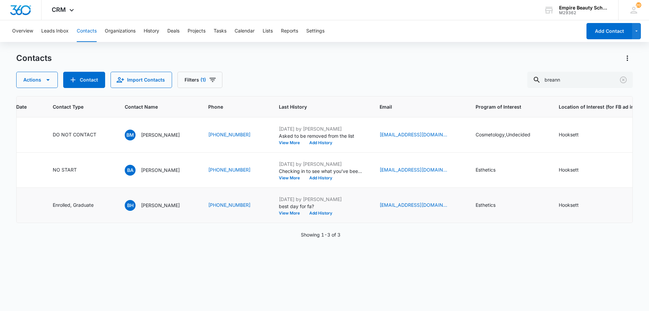
drag, startPoint x: 464, startPoint y: 74, endPoint x: 618, endPoint y: 61, distance: 154.9
click at [469, 74] on div "Actions Contact Import Contacts Filters (1) breann" at bounding box center [324, 80] width 616 height 16
click at [625, 79] on icon "Clear" at bounding box center [623, 80] width 8 height 8
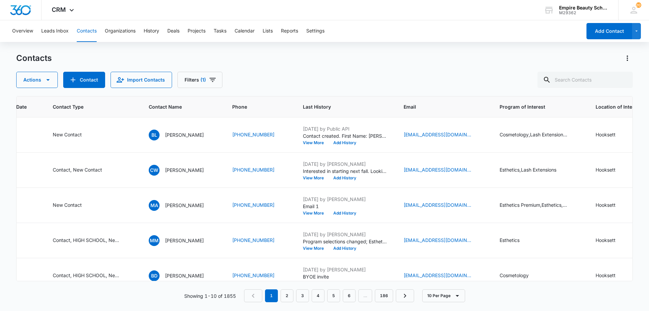
click at [440, 77] on div "Actions Contact Import Contacts Filters (1)" at bounding box center [324, 80] width 616 height 16
click at [485, 63] on div "Contacts" at bounding box center [324, 58] width 616 height 11
click at [576, 132] on icon "Program of Interest - Cosmetology,Lash Extensions,Undecided - Select to Edit Fi…" at bounding box center [575, 135] width 8 height 8
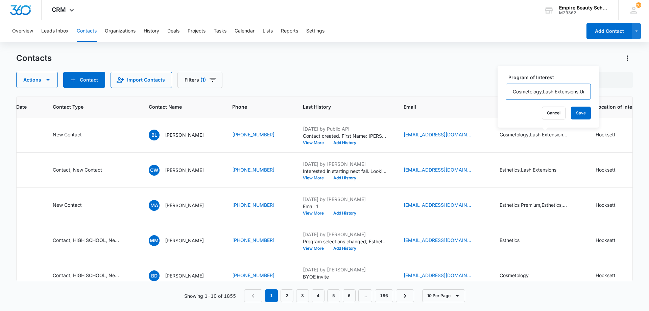
click at [549, 89] on input "Cosmetology,Lash Extensions,Undecided" at bounding box center [547, 91] width 85 height 16
click at [542, 110] on button "Cancel" at bounding box center [554, 112] width 24 height 13
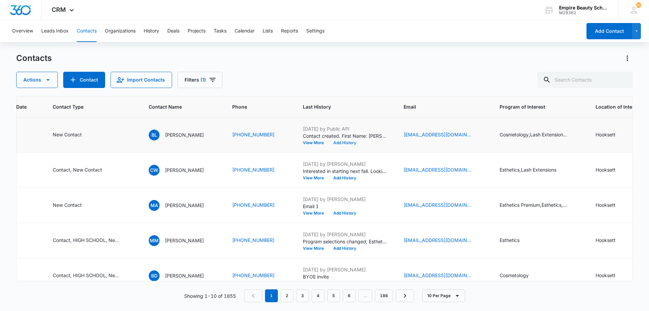
click at [356, 143] on button "Add History" at bounding box center [344, 143] width 32 height 4
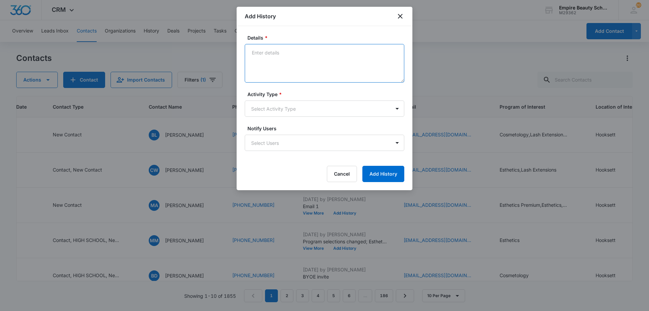
click at [282, 69] on textarea "Details *" at bounding box center [324, 63] width 159 height 39
type textarea "VM 1"
drag, startPoint x: 269, startPoint y: 118, endPoint x: 269, endPoint y: 112, distance: 6.8
click at [269, 117] on form "Details * VM 1 Activity Type * Select Activity Type Notify Users Select Users C…" at bounding box center [324, 108] width 159 height 148
click at [269, 111] on body "CRM Apps Forms CRM Email Shop Payments POS Files Brand Settings AI Assistant Em…" at bounding box center [324, 155] width 649 height 311
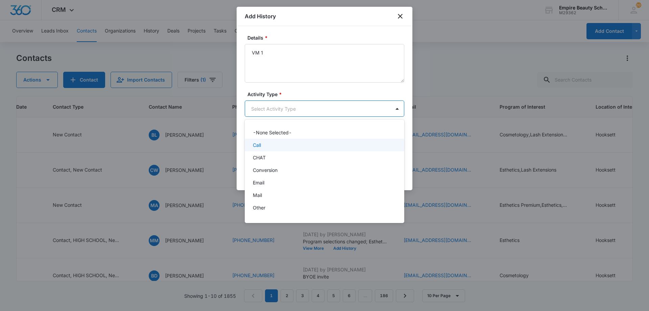
click at [270, 151] on div "Call" at bounding box center [324, 145] width 159 height 13
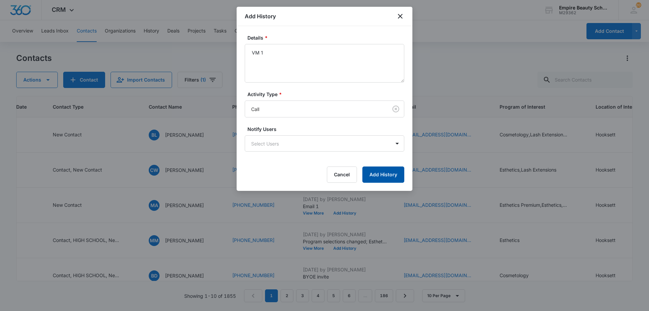
click at [380, 172] on button "Add History" at bounding box center [383, 174] width 42 height 16
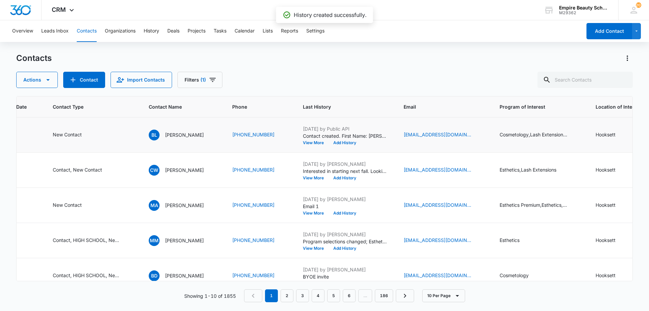
click at [352, 140] on div "Oct 6, 2025 by Public API Contact created. First Name: Britney Last Name: Lapoi…" at bounding box center [345, 135] width 84 height 20
click at [355, 143] on button "Add History" at bounding box center [344, 143] width 32 height 4
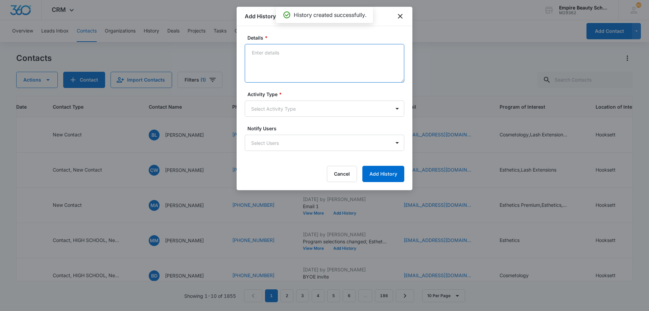
click at [312, 60] on textarea "Details *" at bounding box center [324, 63] width 159 height 39
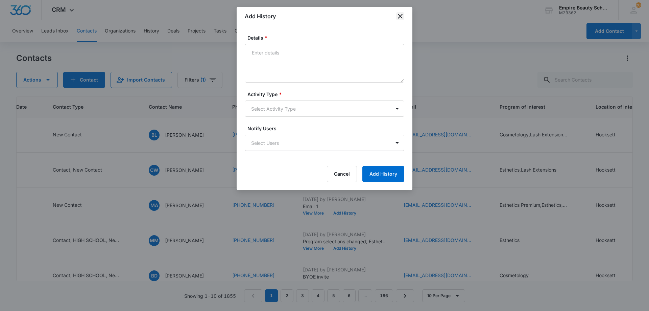
click at [399, 19] on icon "close" at bounding box center [400, 16] width 8 height 8
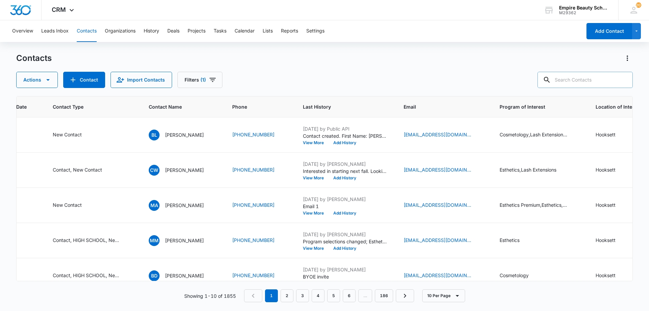
click at [583, 80] on input "text" at bounding box center [584, 80] width 95 height 16
type input "brandon b"
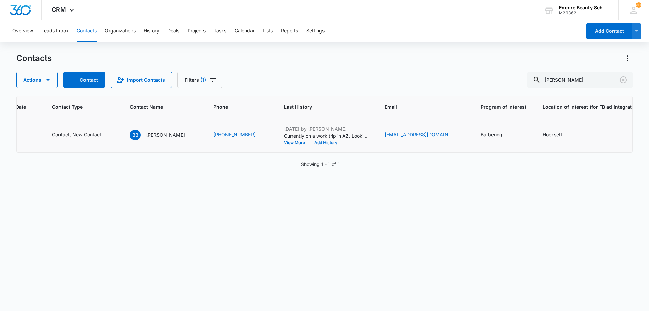
click at [320, 144] on button "Add History" at bounding box center [326, 143] width 32 height 4
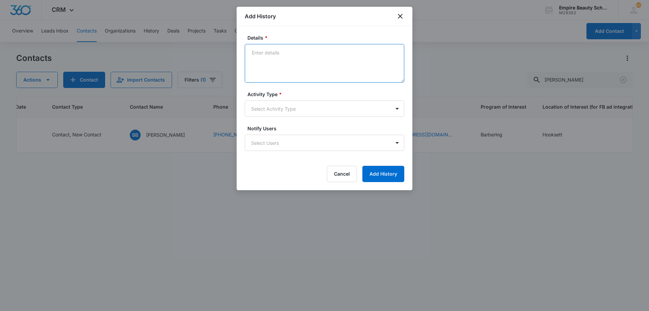
click at [290, 56] on textarea "Details *" at bounding box center [324, 63] width 159 height 39
type textarea "Provided track record disclosure"
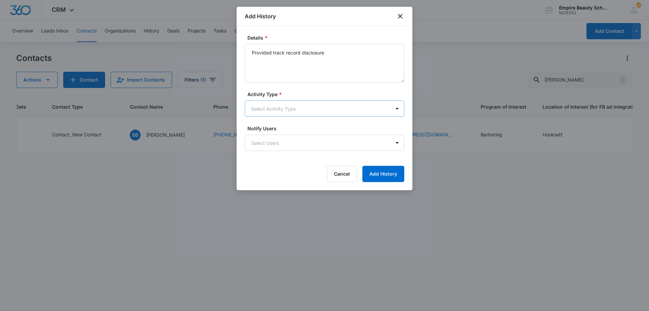
click at [289, 103] on body "CRM Apps Forms CRM Email Shop Payments POS Files Brand Settings AI Assistant Em…" at bounding box center [324, 155] width 649 height 311
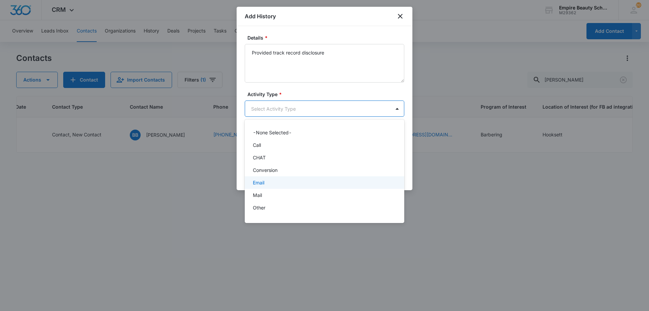
scroll to position [35, 0]
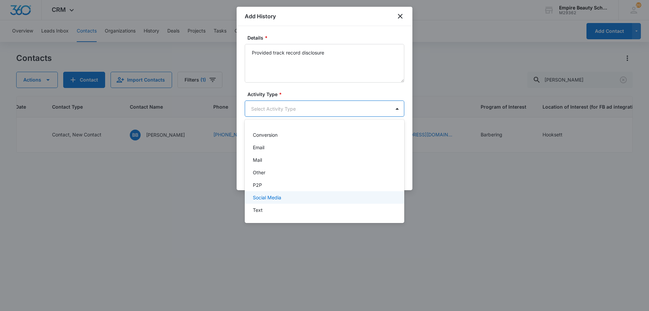
click at [271, 204] on div "Text" at bounding box center [324, 209] width 159 height 13
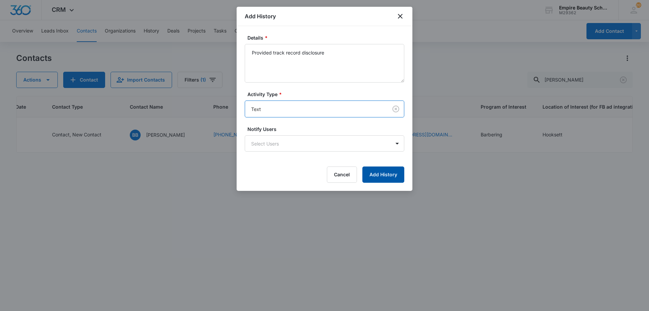
click at [393, 168] on button "Add History" at bounding box center [383, 174] width 42 height 16
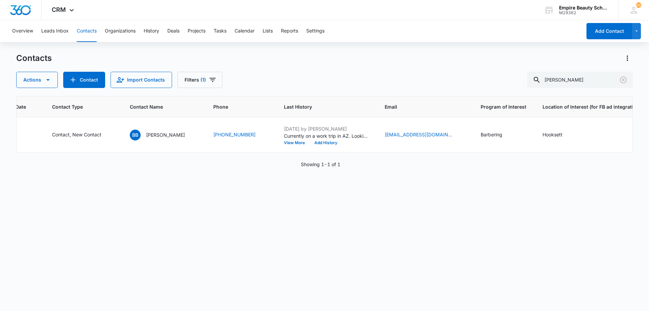
drag, startPoint x: 621, startPoint y: 83, endPoint x: 423, endPoint y: 108, distance: 200.3
click at [621, 84] on button "Clear" at bounding box center [623, 79] width 11 height 11
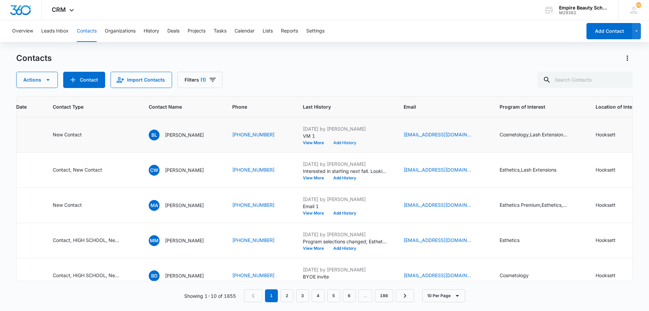
click at [358, 144] on button "Add History" at bounding box center [344, 143] width 32 height 4
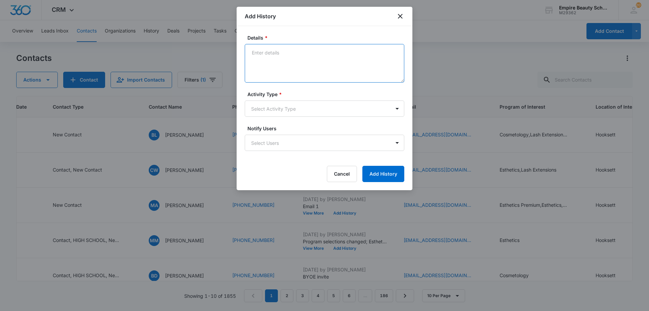
click at [294, 59] on textarea "Details *" at bounding box center [324, 63] width 159 height 39
type textarea "Text 1"
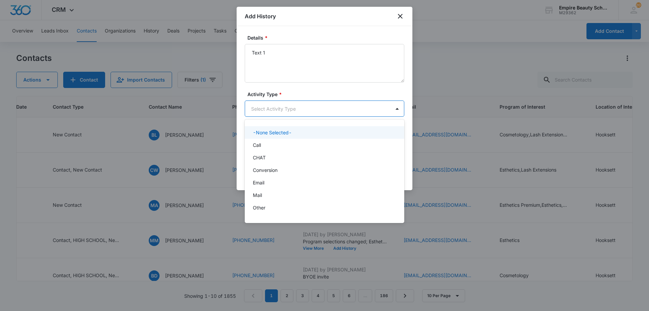
click at [291, 115] on body "CRM Apps Forms CRM Email Shop Payments POS Files Brand Settings AI Assistant Em…" at bounding box center [324, 155] width 649 height 311
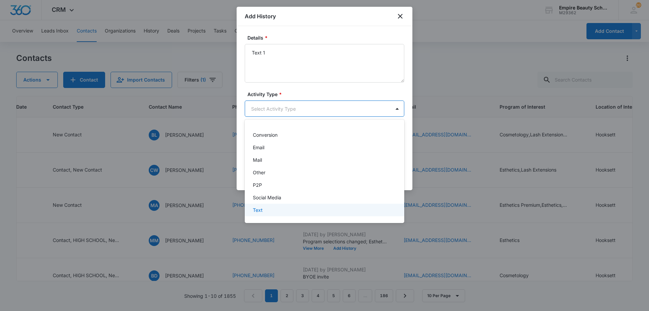
click at [272, 209] on div "Text" at bounding box center [324, 209] width 142 height 7
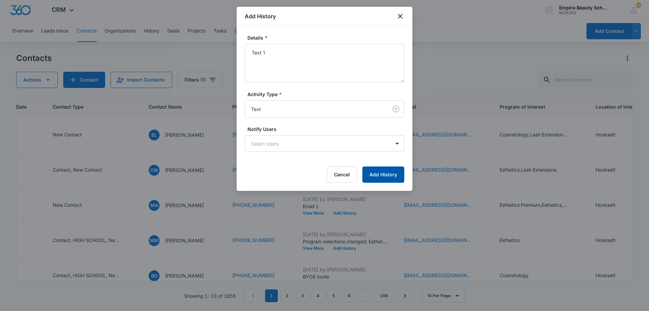
click at [377, 170] on button "Add History" at bounding box center [383, 174] width 42 height 16
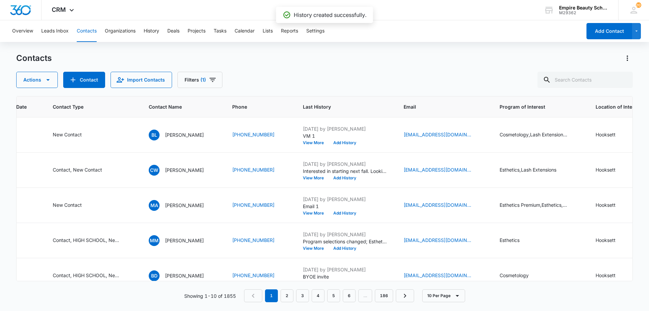
click at [477, 134] on icon "Email - blapointe1924@gmail.com - Select to Edit Field" at bounding box center [479, 135] width 6 height 6
click at [432, 92] on input "[EMAIL_ADDRESS][DOMAIN_NAME]" at bounding box center [448, 91] width 85 height 16
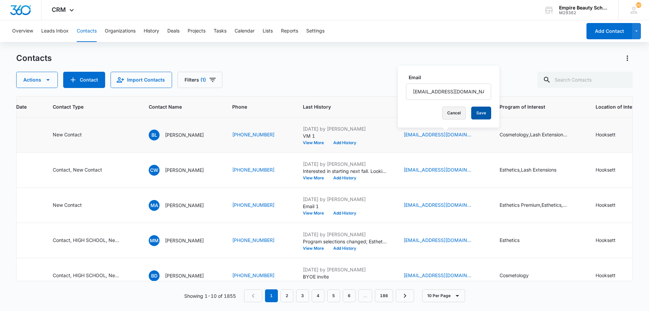
drag, startPoint x: 452, startPoint y: 117, endPoint x: 450, endPoint y: 113, distance: 5.0
click at [453, 117] on button "Cancel" at bounding box center [454, 112] width 24 height 13
click at [347, 143] on button "Add History" at bounding box center [344, 143] width 32 height 4
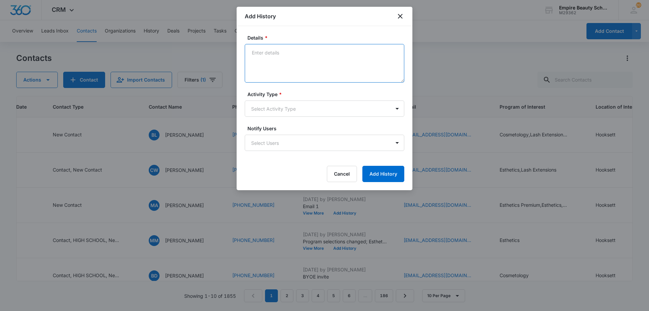
click at [293, 58] on textarea "Details *" at bounding box center [324, 63] width 159 height 39
type textarea "Email 1"
click at [272, 120] on form "Details * Email 1 Activity Type * Select Activity Type Notify Users Select User…" at bounding box center [324, 108] width 159 height 148
click at [274, 115] on body "CRM Apps Forms CRM Email Shop Payments POS Files Brand Settings AI Assistant Em…" at bounding box center [324, 155] width 649 height 311
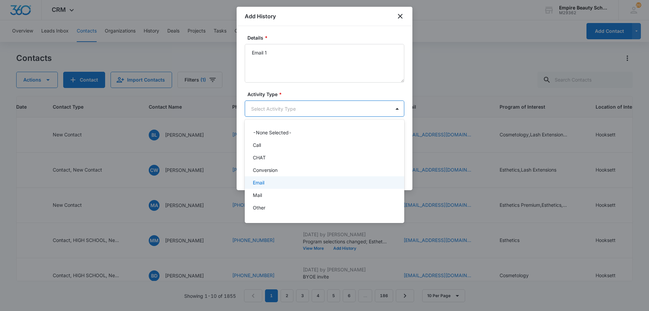
click at [270, 184] on div "Email" at bounding box center [324, 182] width 142 height 7
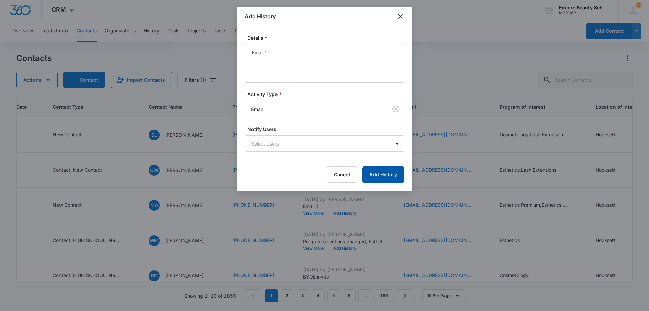
click at [373, 174] on button "Add History" at bounding box center [383, 174] width 42 height 16
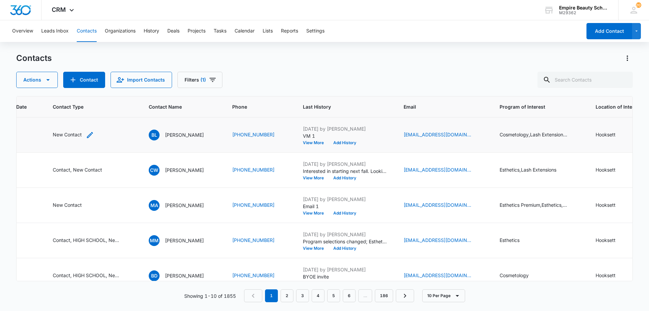
click at [90, 136] on icon "Contact Type - New Contact - Select to Edit Field" at bounding box center [90, 135] width 8 height 8
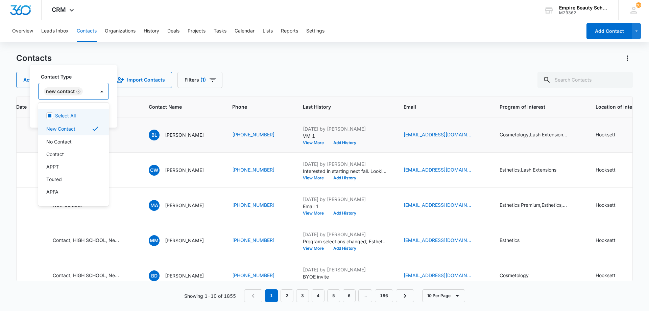
click at [89, 91] on div "New Contact" at bounding box center [67, 91] width 56 height 16
click at [63, 153] on p "Contact" at bounding box center [55, 153] width 18 height 7
click at [92, 82] on div "Contact Type option Contact, selected. 16 results available. Use Up and Down to…" at bounding box center [88, 86] width 100 height 27
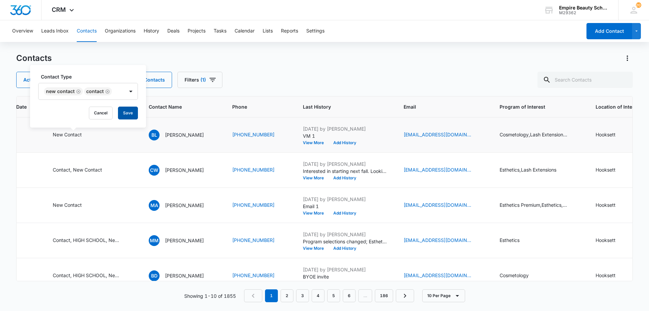
click at [129, 112] on button "Save" at bounding box center [128, 112] width 20 height 13
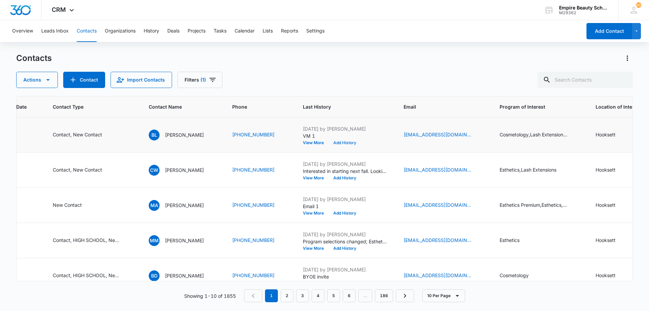
click at [354, 141] on button "Add History" at bounding box center [344, 143] width 32 height 4
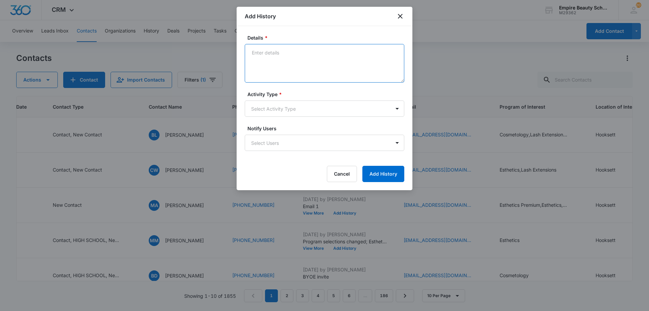
click at [316, 65] on textarea "Details *" at bounding box center [324, 63] width 159 height 39
type textarea "Looking for more info and schedule a tour. We are here M-SAT! Best day/time? Wh…"
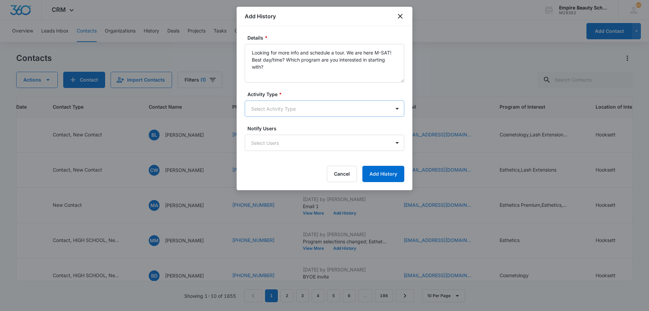
drag, startPoint x: 274, startPoint y: 96, endPoint x: 272, endPoint y: 102, distance: 6.2
click at [274, 97] on label "Activity Type *" at bounding box center [326, 94] width 159 height 7
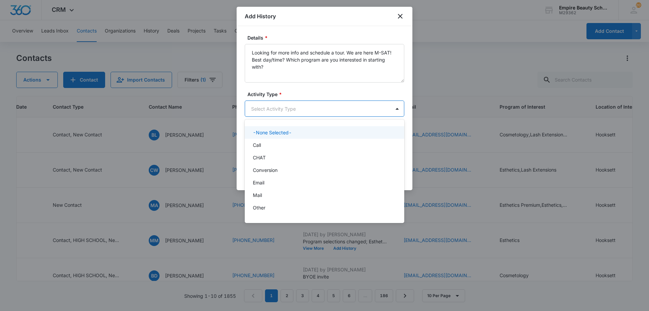
click at [272, 102] on body "CRM Apps Forms CRM Email Shop Payments POS Files Brand Settings AI Assistant Em…" at bounding box center [324, 155] width 649 height 311
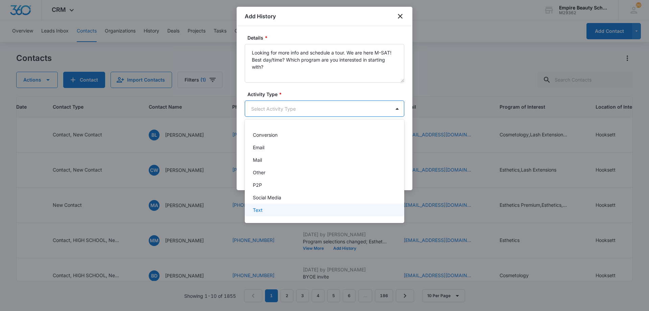
click at [272, 204] on div "Text" at bounding box center [324, 209] width 159 height 13
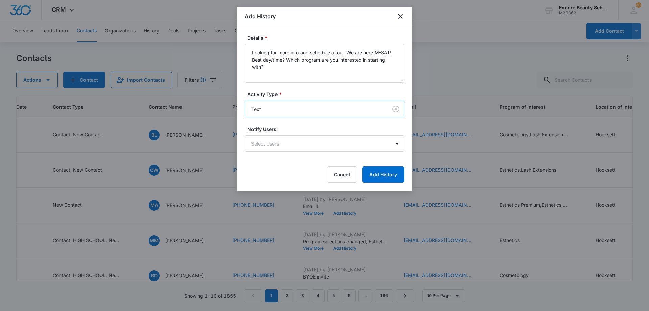
click at [377, 165] on form "Details * Looking for more info and schedule a tour. We are here M-SAT! Best da…" at bounding box center [324, 108] width 159 height 148
click at [375, 167] on button "Add History" at bounding box center [383, 174] width 42 height 16
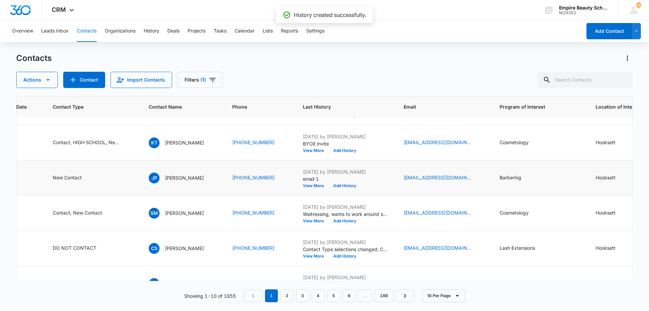
scroll to position [169, 143]
click at [571, 81] on input "text" at bounding box center [584, 80] width 95 height 16
type input "brandon"
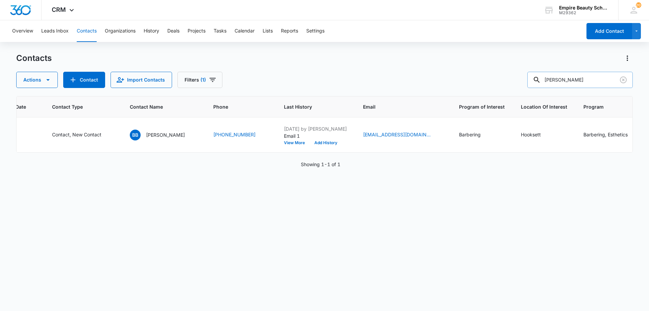
scroll to position [0, 143]
click at [315, 144] on button "Add History" at bounding box center [326, 143] width 32 height 4
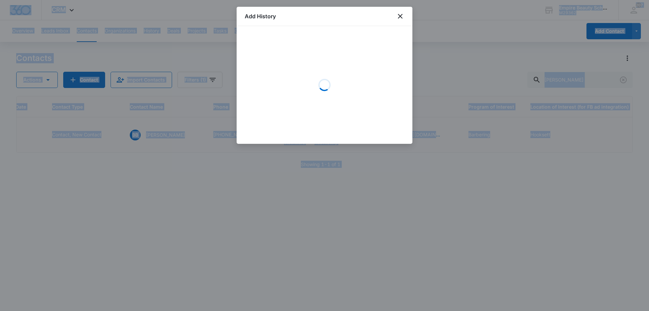
click at [306, 176] on div at bounding box center [324, 155] width 649 height 311
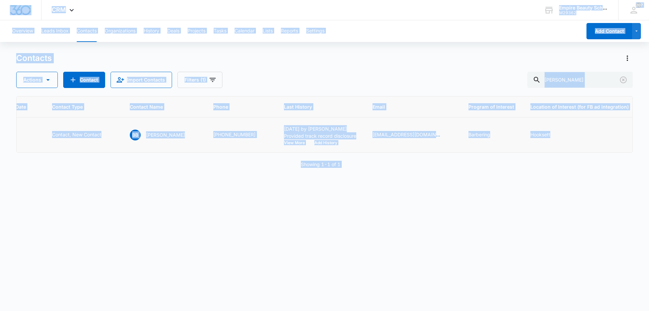
click at [314, 143] on button "Add History" at bounding box center [326, 143] width 32 height 4
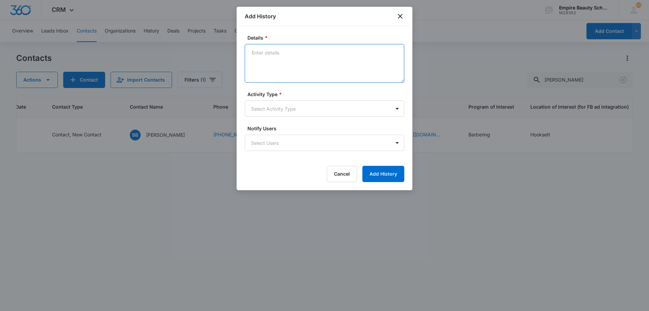
click at [294, 59] on textarea "Details *" at bounding box center [324, 63] width 159 height 39
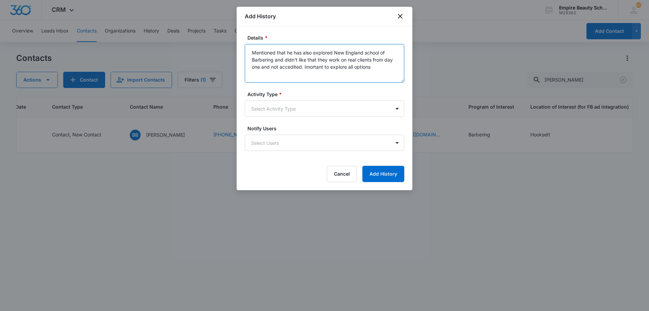
click at [292, 65] on textarea "Mentioned that he has also explored New England school of Barbering and didn't …" at bounding box center [324, 63] width 159 height 39
click at [319, 67] on textarea "Mentioned that he has also explored New England school of Barbering and didn't …" at bounding box center [324, 63] width 159 height 39
click at [381, 67] on textarea "Mentioned that he has also explored New England school of Barbering and didn't …" at bounding box center [324, 63] width 159 height 39
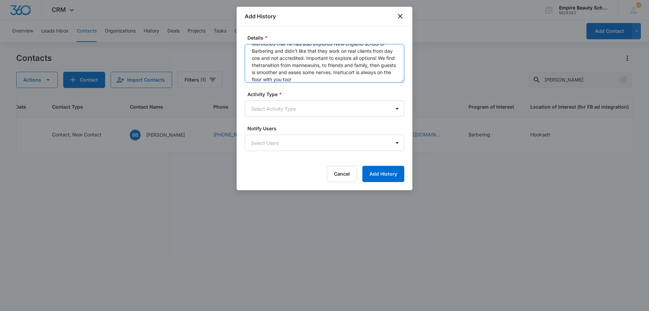
click at [291, 67] on textarea "Mentioned that he has also explored New England school of Barbering and didn't …" at bounding box center [324, 63] width 159 height 39
click at [337, 75] on textarea "Mentioned that he has also explored New England school of Barbering and didn't …" at bounding box center [324, 63] width 159 height 39
type textarea "Mentioned that he has also explored New England school of Barbering and didn't …"
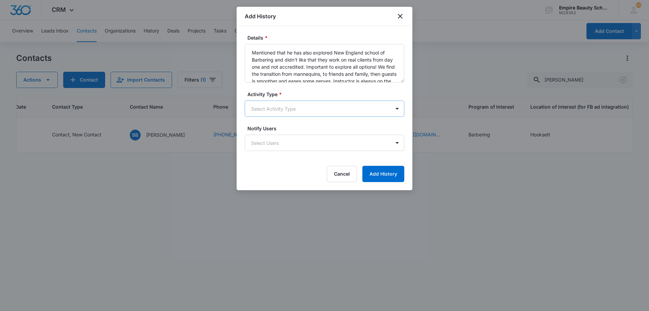
click at [318, 114] on body "CRM Apps Forms CRM Email Shop Payments POS Files Brand Settings AI Assistant Em…" at bounding box center [324, 155] width 649 height 311
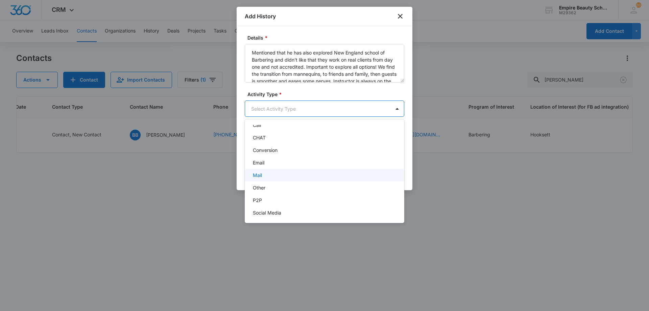
scroll to position [35, 0]
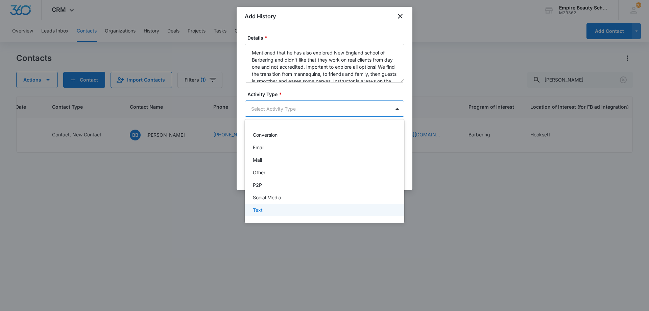
drag, startPoint x: 273, startPoint y: 217, endPoint x: 272, endPoint y: 210, distance: 7.2
click at [272, 210] on div "-None Selected- Call CHAT Conversion Email Mail Other P2P Social Media Text" at bounding box center [324, 171] width 159 height 93
click at [272, 210] on div "Text" at bounding box center [324, 209] width 142 height 7
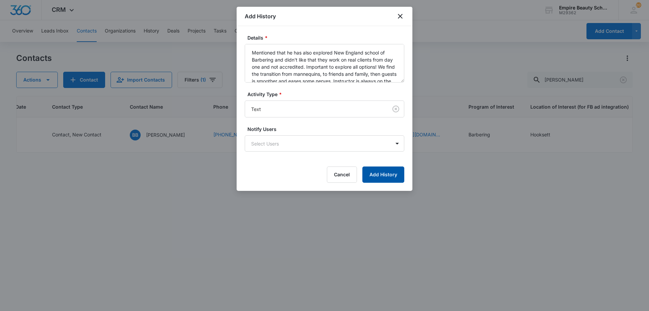
click at [388, 171] on button "Add History" at bounding box center [383, 174] width 42 height 16
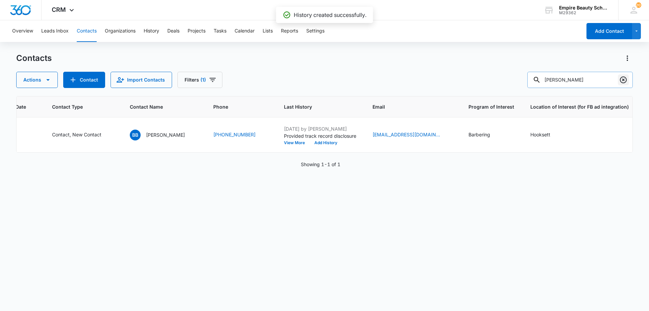
click at [625, 81] on icon "Clear" at bounding box center [623, 80] width 8 height 8
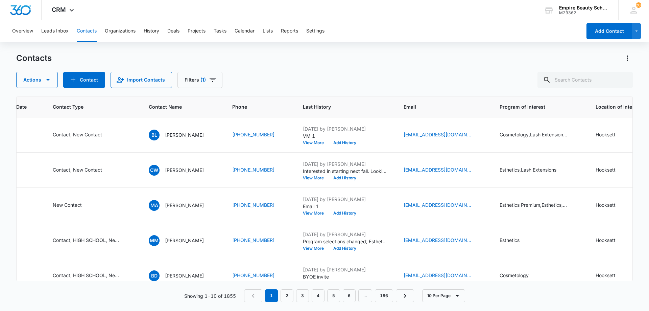
drag, startPoint x: 271, startPoint y: 85, endPoint x: 268, endPoint y: 93, distance: 7.7
click at [272, 85] on div "Actions Contact Import Contacts Filters (1)" at bounding box center [324, 80] width 616 height 16
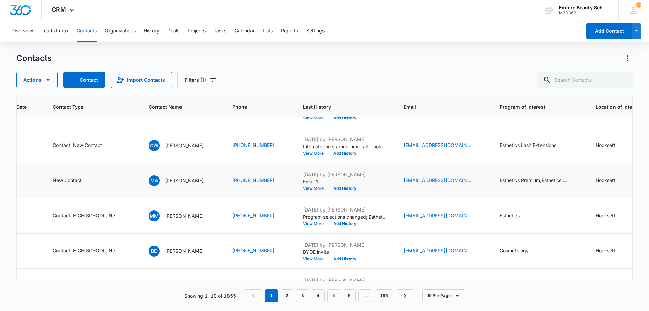
scroll to position [0, 143]
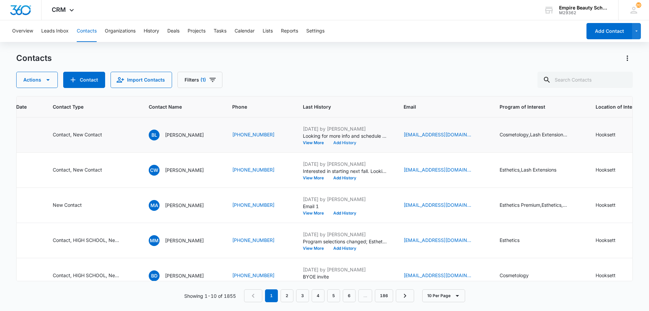
click at [358, 145] on button "Add History" at bounding box center [344, 143] width 32 height 4
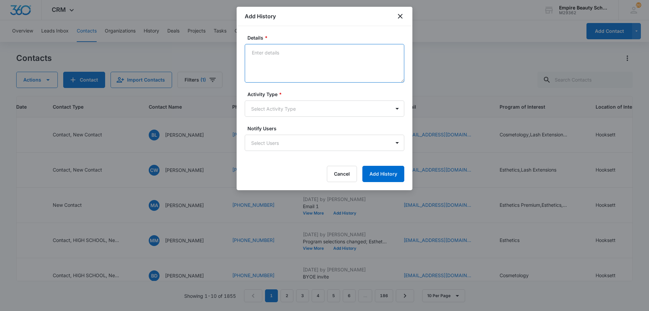
click at [278, 63] on textarea "Details *" at bounding box center [324, 63] width 159 height 39
click at [256, 54] on textarea "Loves to work with her hands and be creative. This is the right feild for you!" at bounding box center [324, 63] width 159 height 39
click at [256, 58] on textarea "Loves to work with her hands and be creative. This is the right feild for you!" at bounding box center [324, 63] width 159 height 39
click at [288, 59] on textarea "Loves to work with her hands and be creative. This is the right field for you!" at bounding box center [324, 63] width 159 height 39
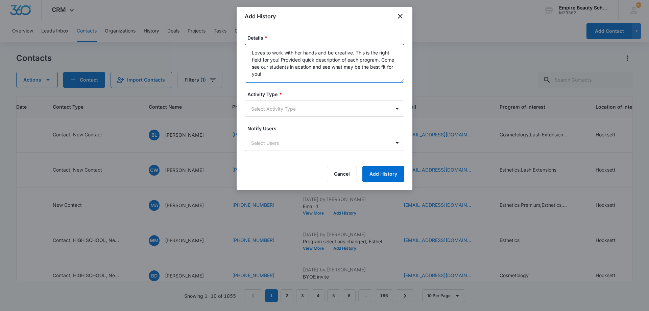
click at [318, 67] on textarea "Loves to work with her hands and be creative. This is the right field for you! …" at bounding box center [324, 63] width 159 height 39
type textarea "Loves to work with her hands and be creative. This is the right field for you! …"
click at [292, 95] on label "Activity Type *" at bounding box center [326, 94] width 159 height 7
click at [275, 112] on body "CRM Apps Forms CRM Email Shop Payments POS Files Brand Settings AI Assistant Em…" at bounding box center [324, 155] width 649 height 311
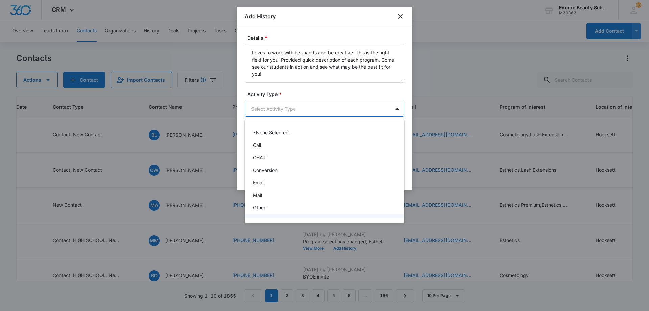
scroll to position [35, 0]
click at [261, 208] on p "Text" at bounding box center [258, 209] width 10 height 7
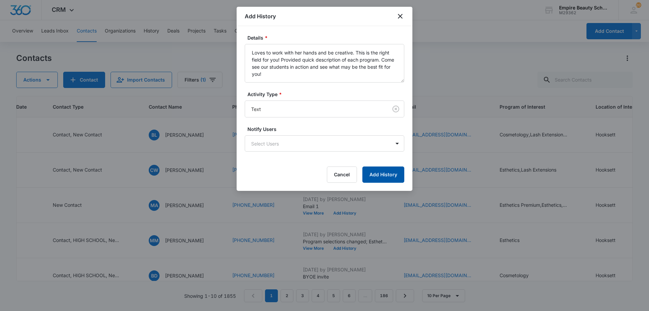
click at [369, 172] on button "Add History" at bounding box center [383, 174] width 42 height 16
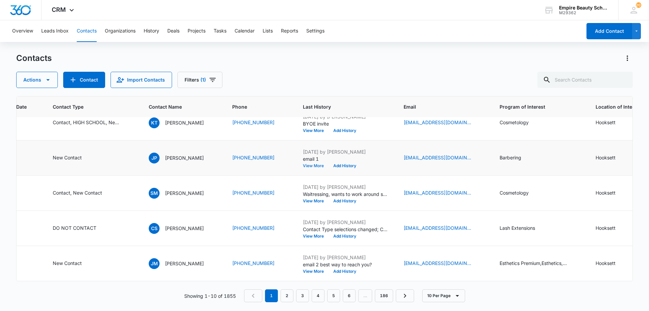
scroll to position [193, 143]
click at [357, 164] on button "Add History" at bounding box center [344, 166] width 32 height 4
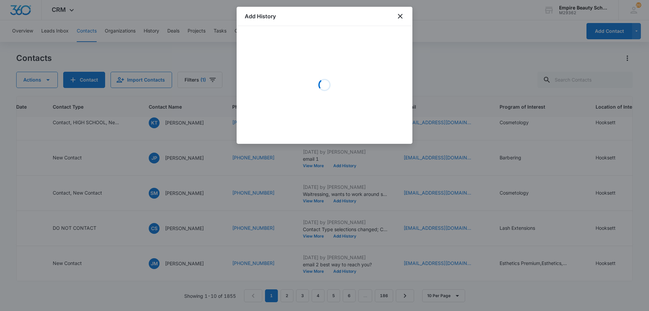
click at [293, 62] on div "Loading" at bounding box center [324, 84] width 159 height 101
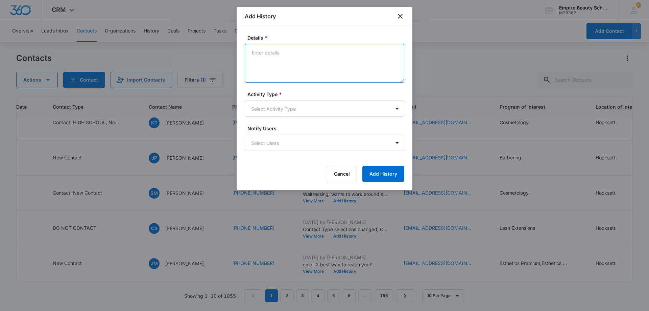
click at [287, 64] on textarea "Details *" at bounding box center [324, 63] width 159 height 39
type textarea "VM 2"
click at [279, 107] on body "CRM Apps Forms CRM Email Shop Payments POS Files Brand Settings AI Assistant Em…" at bounding box center [324, 155] width 649 height 311
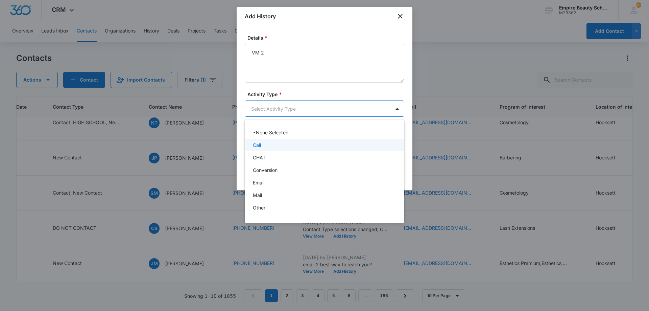
click at [267, 145] on div "Call" at bounding box center [324, 144] width 142 height 7
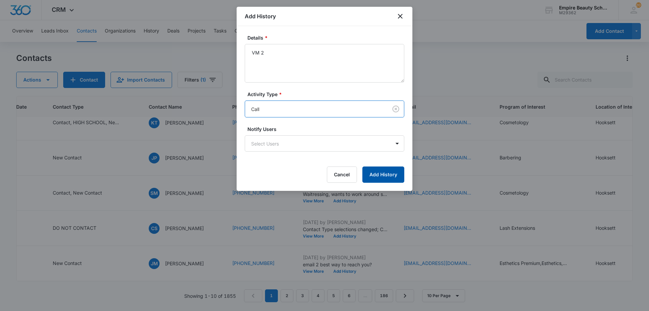
click at [391, 175] on button "Add History" at bounding box center [383, 174] width 42 height 16
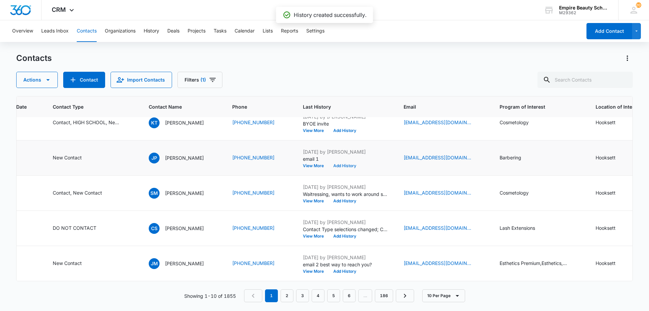
click at [358, 164] on button "Add History" at bounding box center [344, 166] width 32 height 4
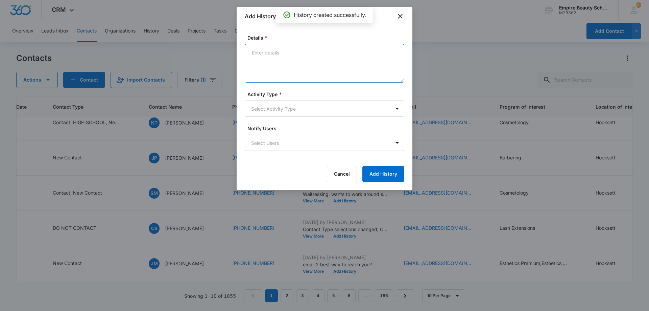
click at [308, 68] on textarea "Details *" at bounding box center [324, 63] width 159 height 39
type textarea "Text 2"
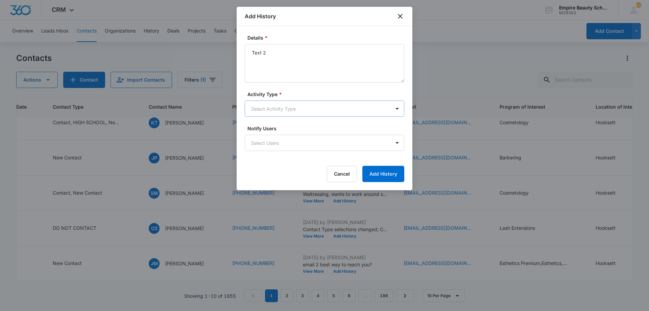
click at [296, 106] on body "CRM Apps Forms CRM Email Shop Payments POS Files Brand Settings AI Assistant Em…" at bounding box center [324, 155] width 649 height 311
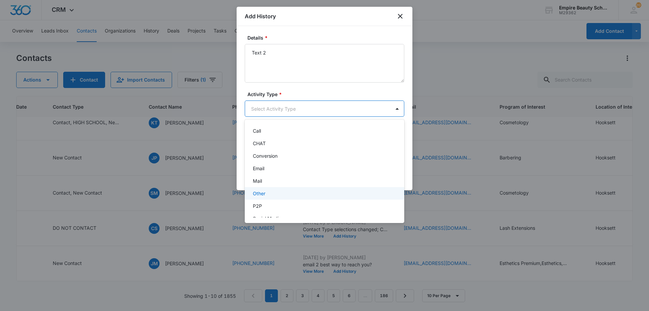
scroll to position [35, 0]
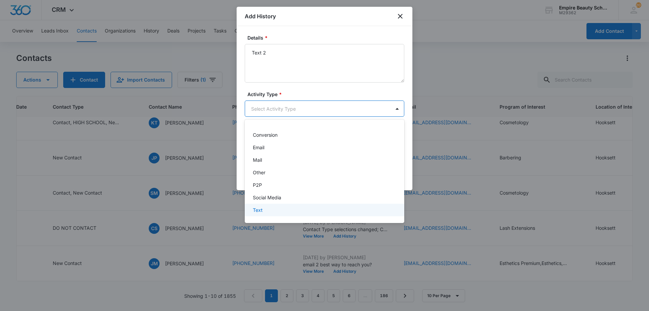
click at [269, 207] on div "Text" at bounding box center [324, 209] width 142 height 7
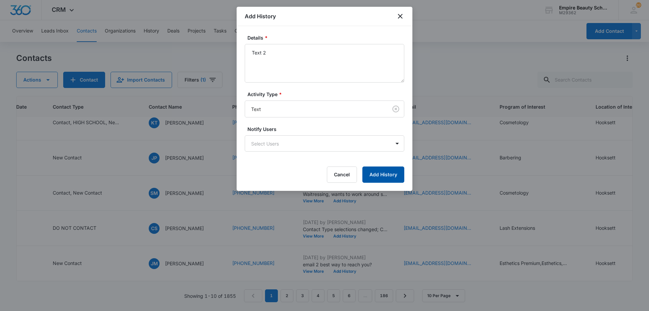
click at [373, 174] on button "Add History" at bounding box center [383, 174] width 42 height 16
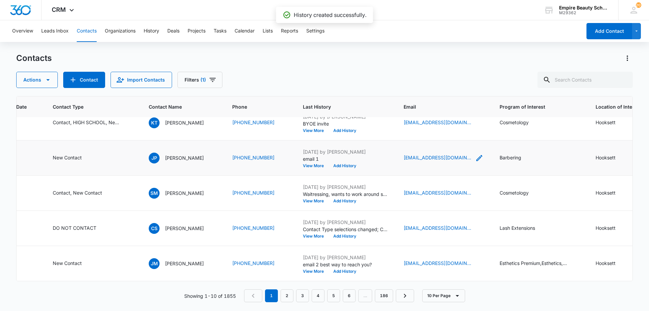
click at [475, 154] on icon "Email - jjprovost01@gmail.com - Select to Edit Field" at bounding box center [479, 158] width 8 height 8
click at [440, 115] on input "[EMAIL_ADDRESS][DOMAIN_NAME]" at bounding box center [444, 109] width 85 height 16
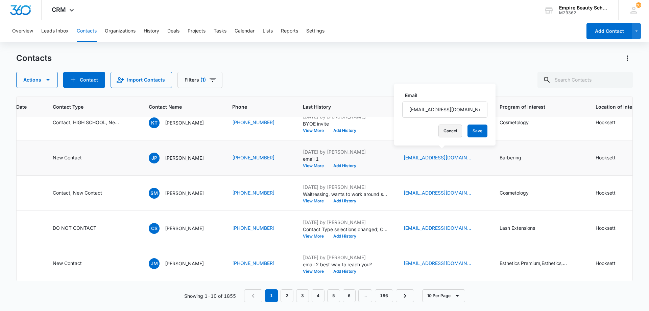
click at [443, 133] on button "Cancel" at bounding box center [450, 130] width 24 height 13
click at [352, 165] on td "Oct 4, 2025 by Amelia Gauthier email 1 View More Add History" at bounding box center [345, 157] width 101 height 35
click at [349, 164] on button "Add History" at bounding box center [344, 166] width 32 height 4
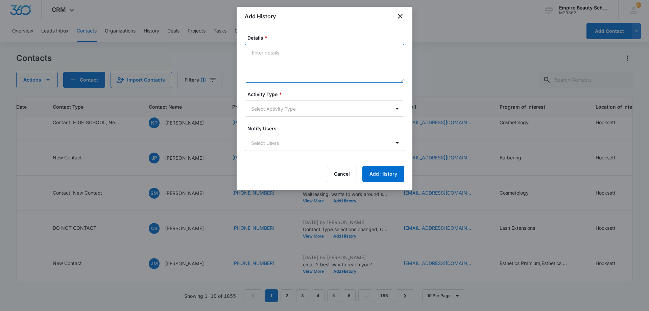
click at [298, 68] on textarea "Details *" at bounding box center [324, 63] width 159 height 39
type textarea "Email 2"
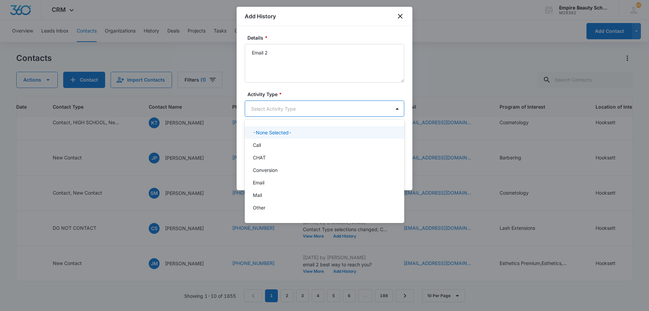
click at [282, 112] on body "CRM Apps Forms CRM Email Shop Payments POS Files Brand Settings AI Assistant Em…" at bounding box center [324, 155] width 649 height 311
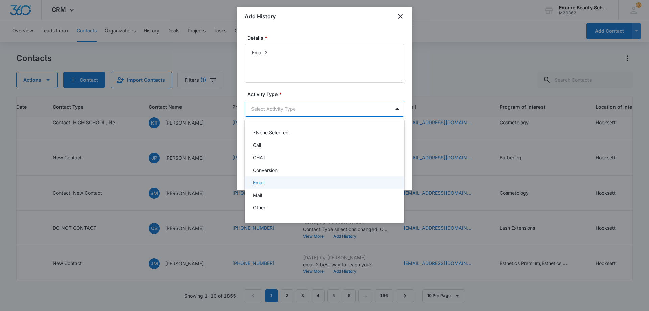
click at [266, 181] on div "Email" at bounding box center [324, 182] width 142 height 7
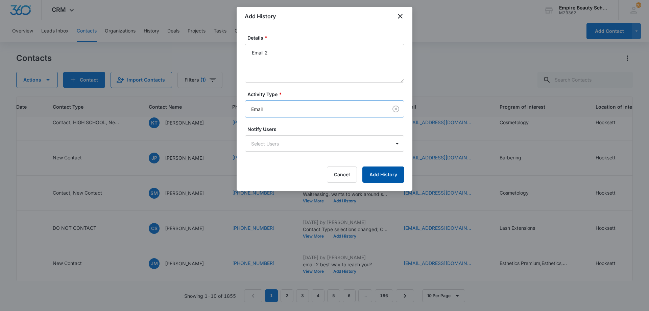
click at [379, 170] on button "Add History" at bounding box center [383, 174] width 42 height 16
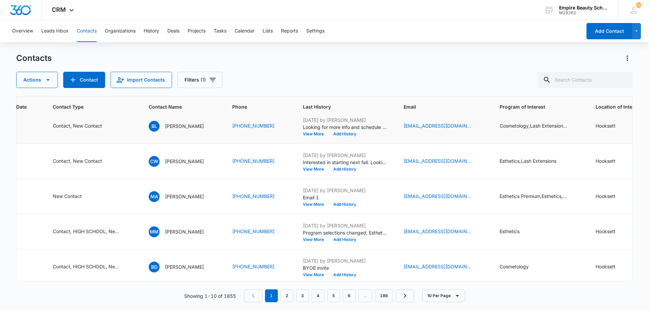
scroll to position [0, 143]
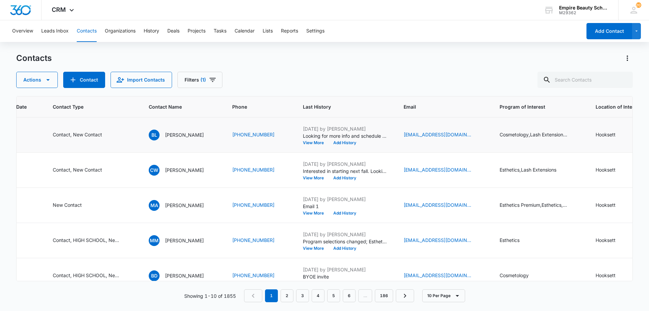
click at [341, 139] on p "Looking for more info and schedule a tour. We are here M-SAT! Best day/time? Wh…" at bounding box center [345, 135] width 84 height 7
click at [341, 142] on button "Add History" at bounding box center [344, 143] width 32 height 4
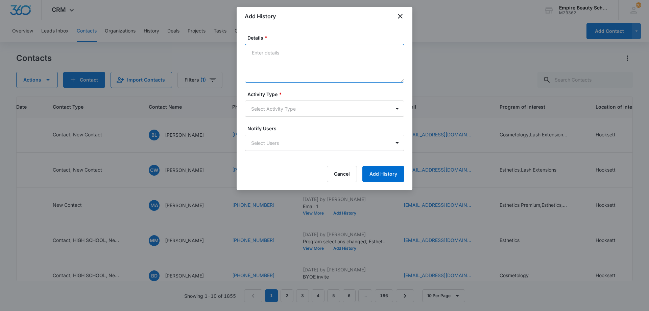
click at [275, 56] on textarea "Details *" at bounding box center [324, 63] width 159 height 39
type textarea "Provided tour times"
click at [272, 102] on body "CRM Apps Forms CRM Email Shop Payments POS Files Brand Settings AI Assistant Em…" at bounding box center [324, 155] width 649 height 311
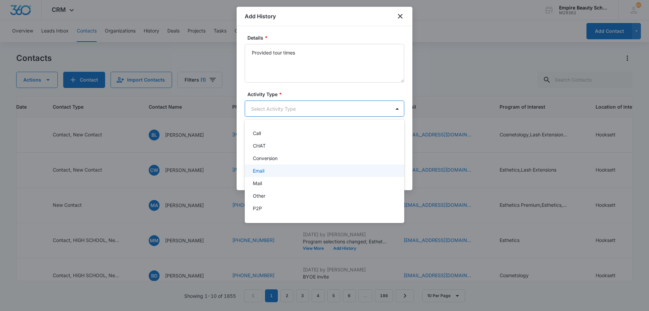
scroll to position [35, 0]
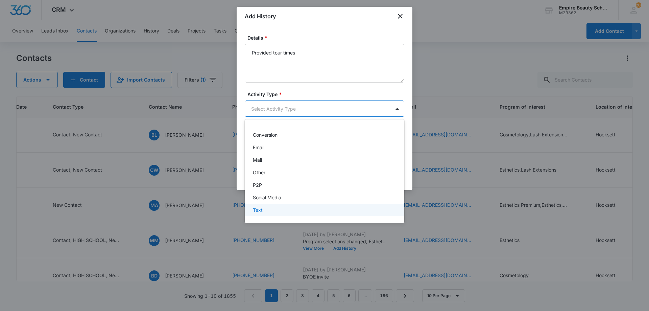
click at [286, 209] on div "Text" at bounding box center [324, 209] width 142 height 7
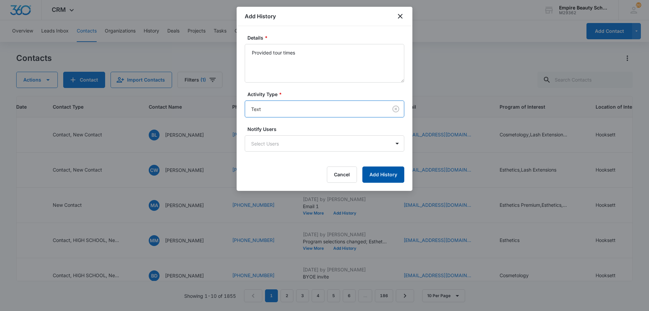
click at [378, 170] on button "Add History" at bounding box center [383, 174] width 42 height 16
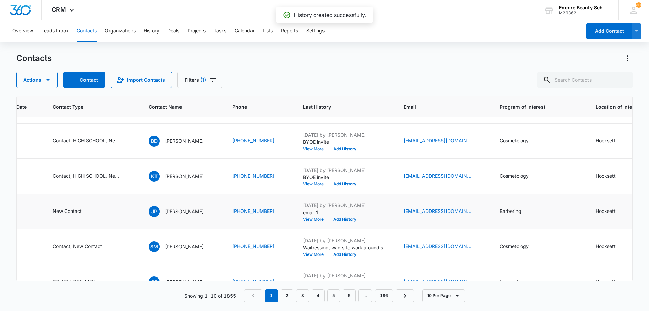
scroll to position [135, 143]
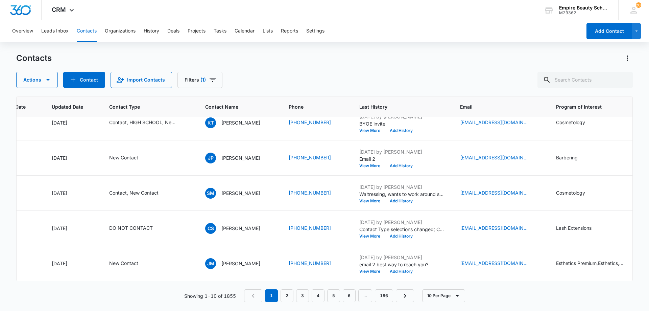
scroll to position [193, 96]
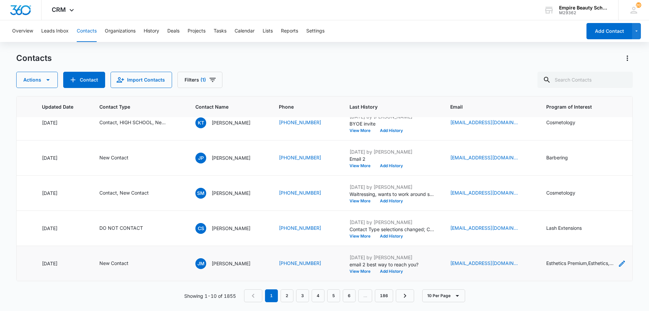
click at [624, 259] on icon "Program of Interest - Esthetics Premium,Esthetics,Cosmetology - Select to Edit …" at bounding box center [622, 263] width 8 height 8
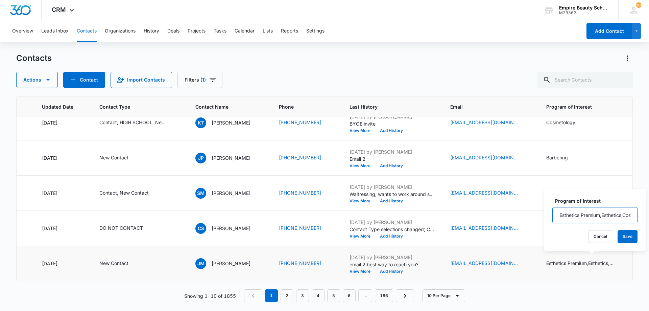
drag, startPoint x: 595, startPoint y: 216, endPoint x: 591, endPoint y: 213, distance: 5.0
click at [591, 213] on input "Esthetics Premium,Esthetics,Cosmetology" at bounding box center [594, 215] width 85 height 16
click at [590, 237] on button "Cancel" at bounding box center [600, 236] width 24 height 13
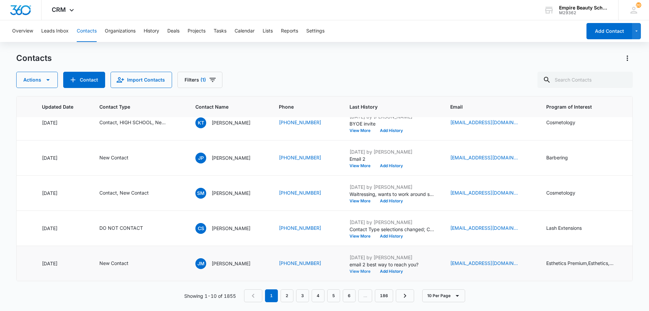
click at [374, 269] on button "View More" at bounding box center [362, 271] width 26 height 4
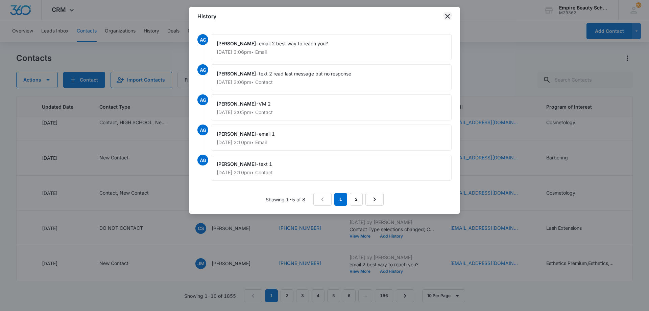
click at [447, 15] on icon "close" at bounding box center [447, 16] width 8 height 8
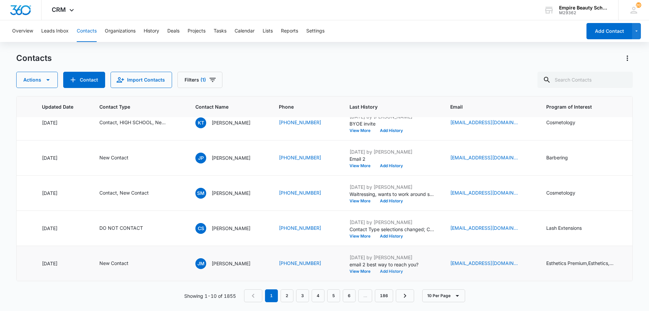
click at [385, 269] on button "Add History" at bounding box center [391, 271] width 32 height 4
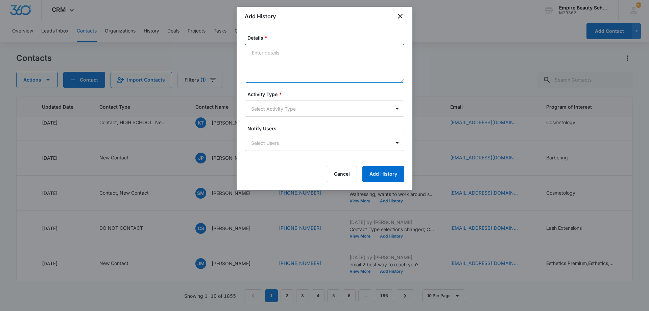
click at [272, 57] on textarea "Details *" at bounding box center [324, 63] width 159 height 39
type textarea "VM 3"
click at [293, 101] on body "CRM Apps Forms CRM Email Shop Payments POS Files Brand Settings AI Assistant Em…" at bounding box center [324, 155] width 649 height 311
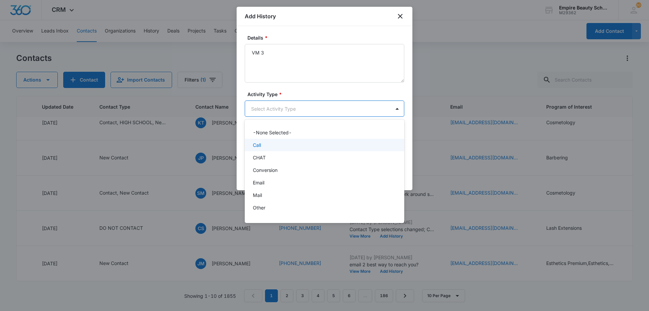
click at [272, 147] on div "Call" at bounding box center [324, 144] width 142 height 7
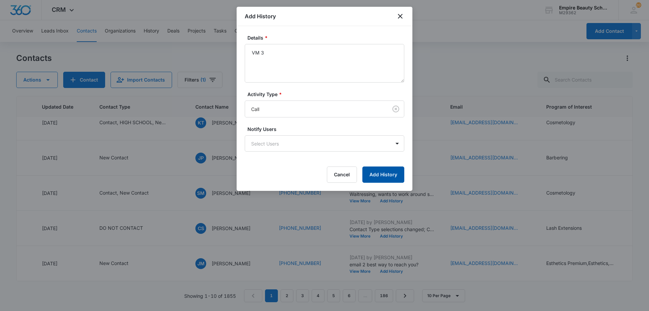
click at [380, 169] on button "Add History" at bounding box center [383, 174] width 42 height 16
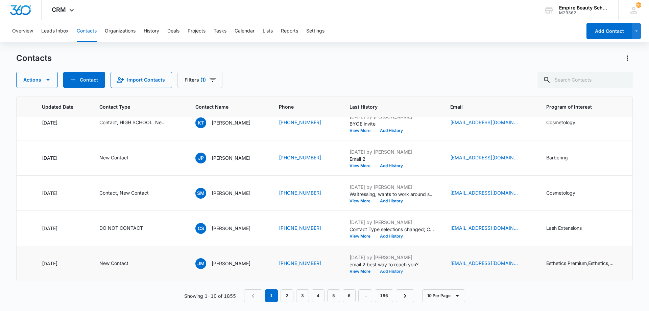
click at [392, 269] on button "Add History" at bounding box center [391, 271] width 32 height 4
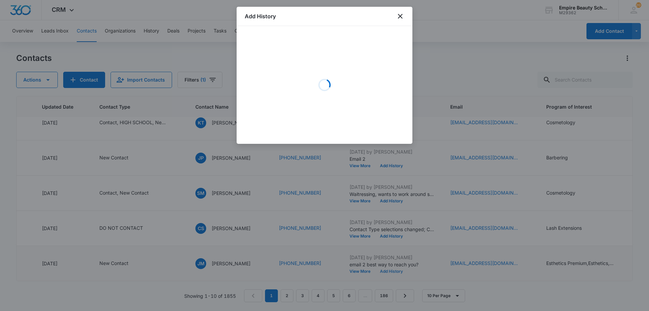
click at [397, 264] on div at bounding box center [324, 155] width 649 height 311
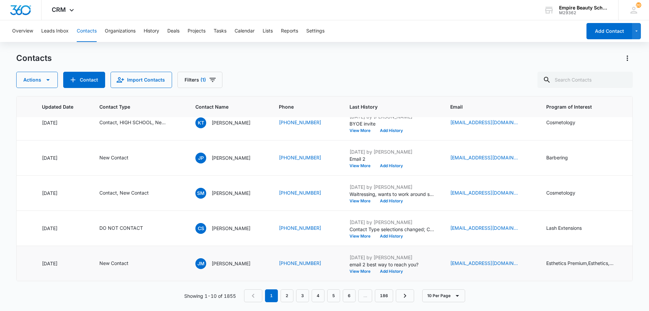
click at [402, 262] on p "email 2 best way to reach you?" at bounding box center [391, 264] width 84 height 7
click at [400, 269] on button "Add History" at bounding box center [391, 271] width 32 height 4
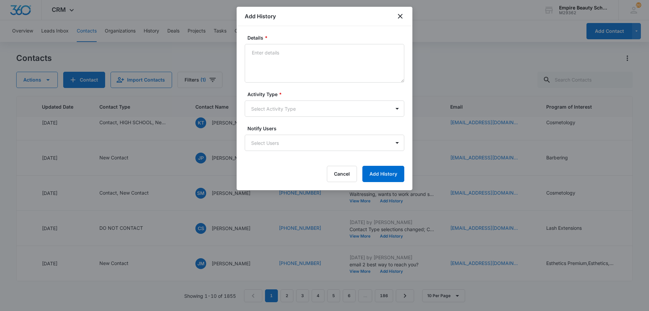
click at [348, 84] on form "Details * Activity Type * Select Activity Type Notify Users Select Users Cancel…" at bounding box center [324, 108] width 159 height 148
click at [303, 64] on textarea "Details *" at bounding box center [324, 63] width 159 height 39
type textarea "Text 3"
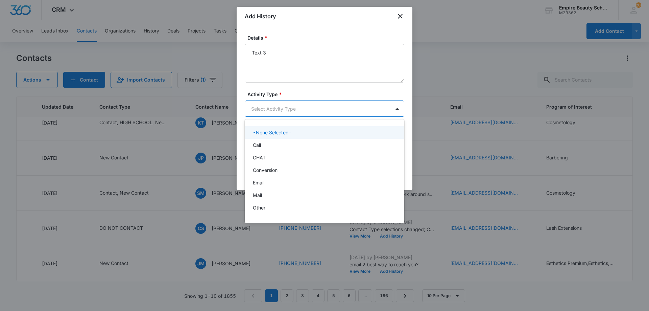
click at [295, 106] on body "CRM Apps Forms CRM Email Shop Payments POS Files Brand Settings AI Assistant Em…" at bounding box center [324, 155] width 649 height 311
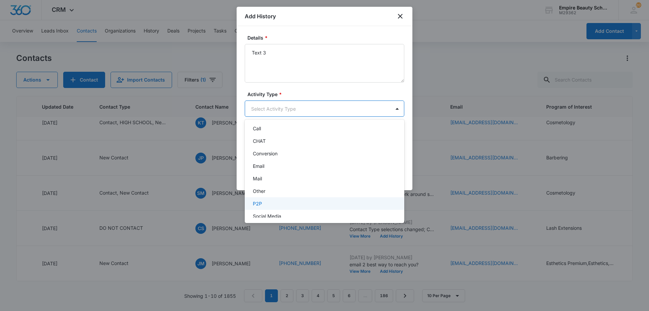
scroll to position [35, 0]
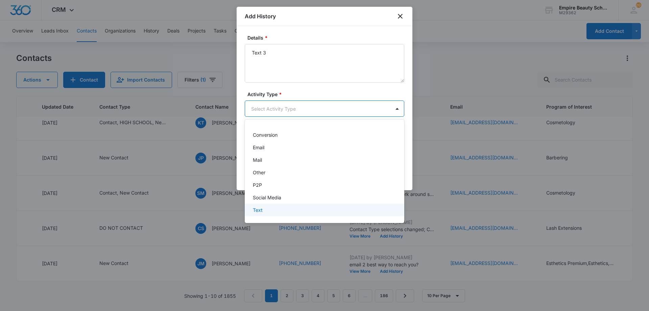
click at [279, 209] on div "Text" at bounding box center [324, 209] width 142 height 7
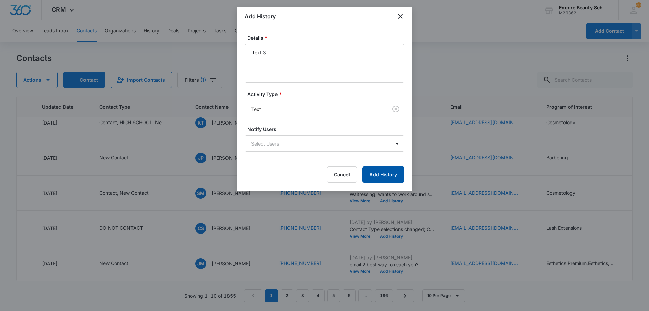
click at [389, 171] on button "Add History" at bounding box center [383, 174] width 42 height 16
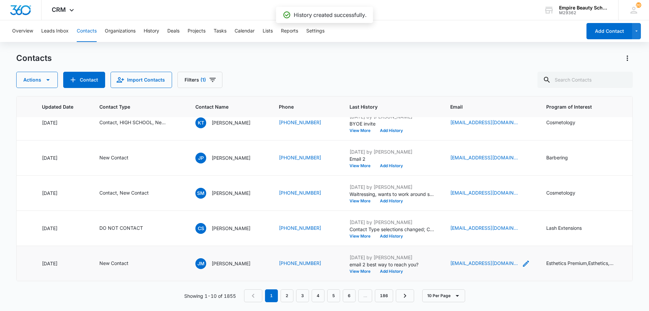
click at [529, 260] on icon "Email - menendezescobar@hotmail.com - Select to Edit Field" at bounding box center [526, 263] width 6 height 6
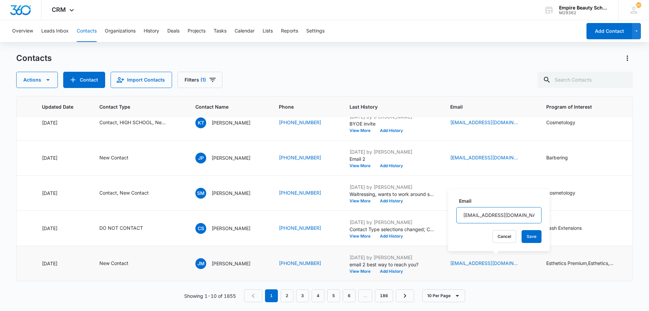
click at [504, 219] on input "menendezescobar@hotmail.com" at bounding box center [498, 215] width 85 height 16
click at [483, 234] on div "Cancel Save" at bounding box center [498, 236] width 85 height 13
click at [492, 233] on button "Cancel" at bounding box center [504, 236] width 24 height 13
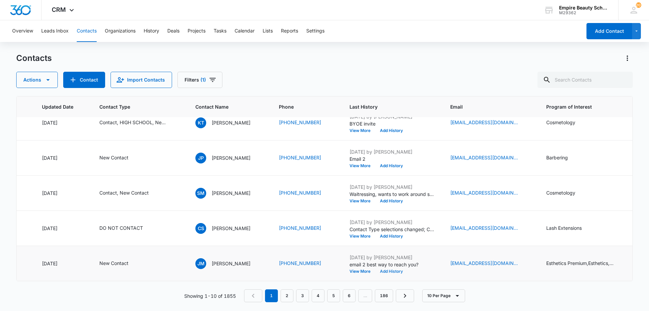
click at [395, 269] on button "Add History" at bounding box center [391, 271] width 32 height 4
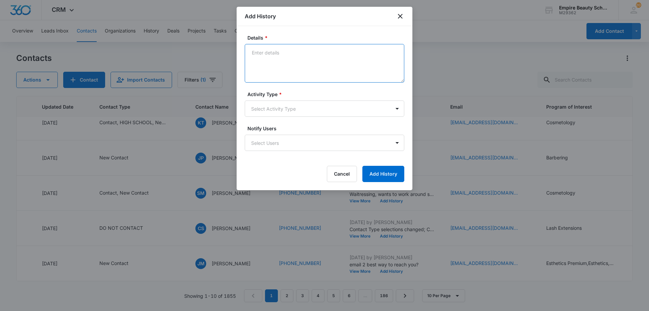
click at [275, 57] on textarea "Details *" at bounding box center [324, 63] width 159 height 39
type textarea "Email 3"
click at [274, 105] on body "CRM Apps Forms CRM Email Shop Payments POS Files Brand Settings AI Assistant Em…" at bounding box center [324, 155] width 649 height 311
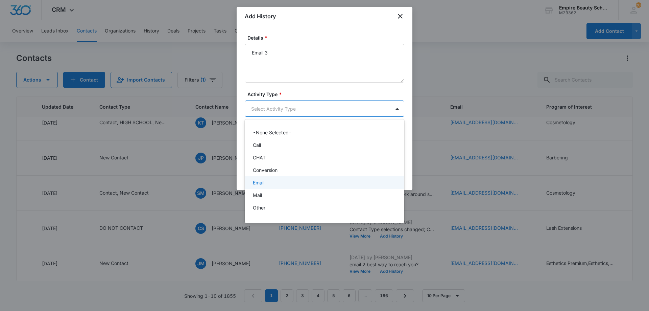
click at [268, 182] on div "Email" at bounding box center [324, 182] width 142 height 7
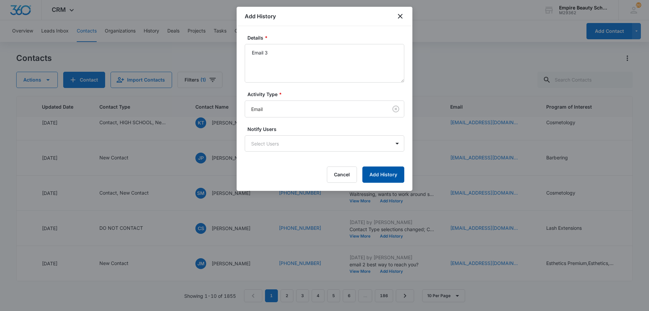
click at [377, 174] on button "Add History" at bounding box center [383, 174] width 42 height 16
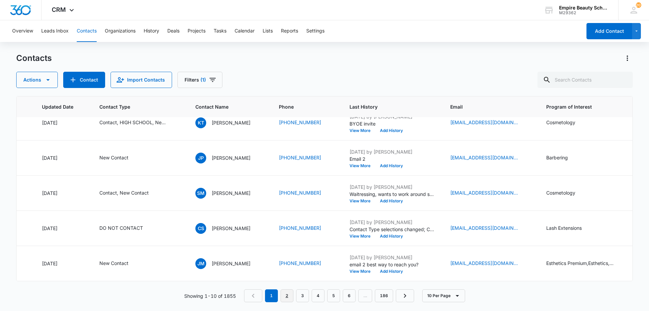
click at [282, 297] on link "2" at bounding box center [286, 295] width 13 height 13
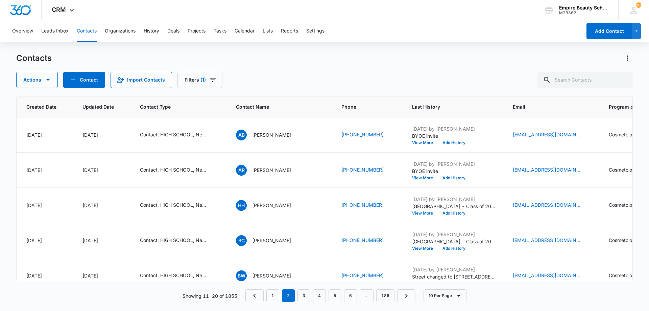
scroll to position [0, 52]
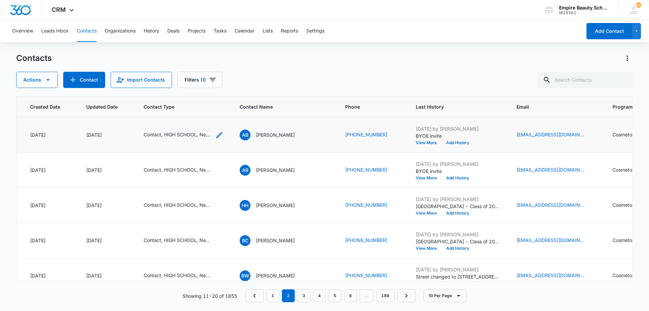
click at [221, 133] on icon "Contact Type - Contact, HIGH SCHOOL, New Contact - Select to Edit Field" at bounding box center [219, 135] width 6 height 6
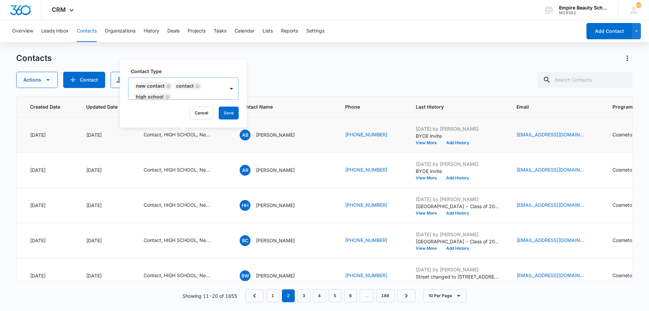
click at [167, 84] on icon "Remove New Contact" at bounding box center [168, 86] width 4 height 4
click at [215, 110] on button "Save" at bounding box center [217, 112] width 20 height 13
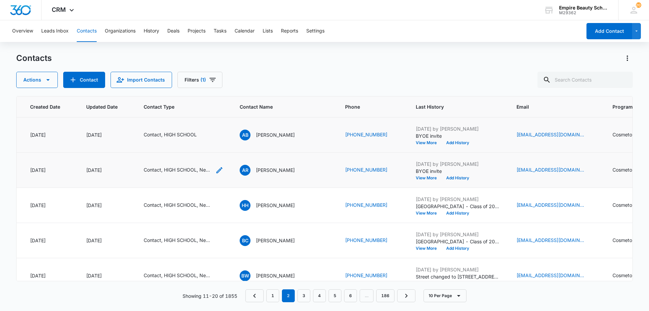
click at [214, 169] on div "Contact, HIGH SCHOOL, New Contact" at bounding box center [184, 170] width 80 height 8
click at [168, 121] on icon "Remove New Contact" at bounding box center [168, 121] width 4 height 4
click at [211, 144] on button "Save" at bounding box center [217, 148] width 20 height 13
click at [215, 203] on icon "Contact Type - Contact, HIGH SCHOOL, New Contact - Select to Edit Field" at bounding box center [219, 205] width 8 height 8
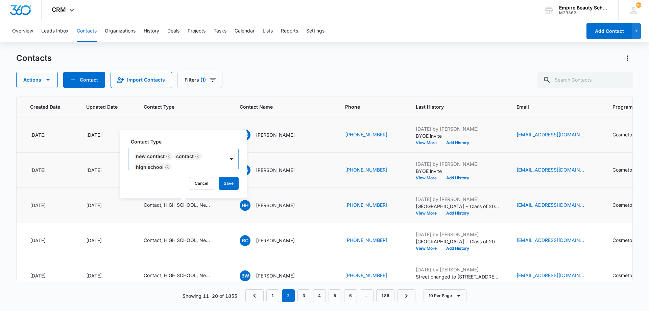
click at [167, 155] on icon "Remove New Contact" at bounding box center [168, 156] width 5 height 5
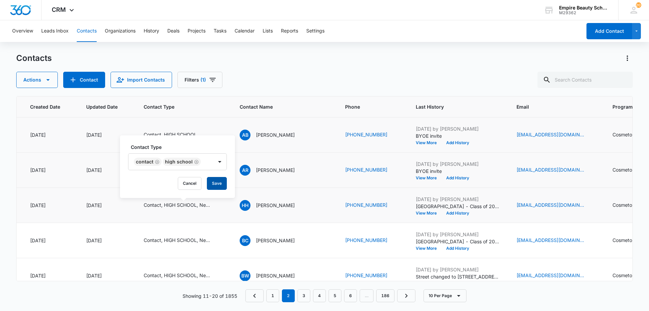
click at [214, 178] on button "Save" at bounding box center [217, 183] width 20 height 13
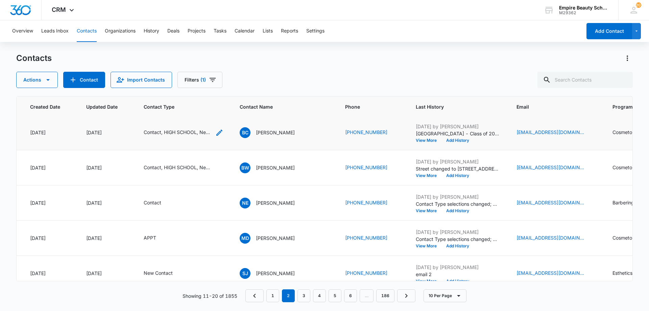
scroll to position [107, 52]
click at [221, 130] on icon "Contact Type - Contact, HIGH SCHOOL, New Contact - Select to Edit Field" at bounding box center [219, 133] width 6 height 6
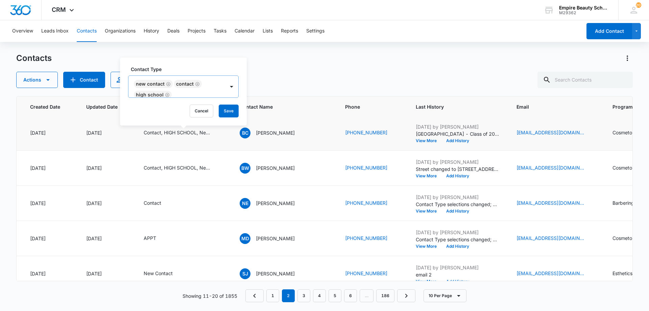
click at [168, 85] on icon "Remove New Contact" at bounding box center [168, 83] width 5 height 5
drag, startPoint x: 208, startPoint y: 107, endPoint x: 213, endPoint y: 110, distance: 5.6
click at [211, 108] on button "Save" at bounding box center [217, 110] width 20 height 13
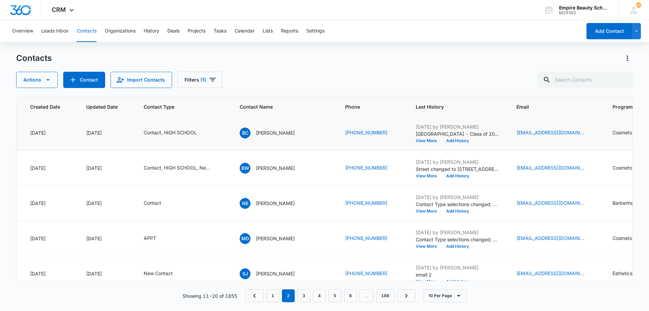
click at [218, 167] on icon "Contact Type - Contact, HIGH SCHOOL, New Contact - Select to Edit Field" at bounding box center [219, 168] width 8 height 8
click at [170, 119] on icon "Remove New Contact" at bounding box center [168, 119] width 4 height 4
click at [214, 145] on button "Save" at bounding box center [217, 146] width 20 height 13
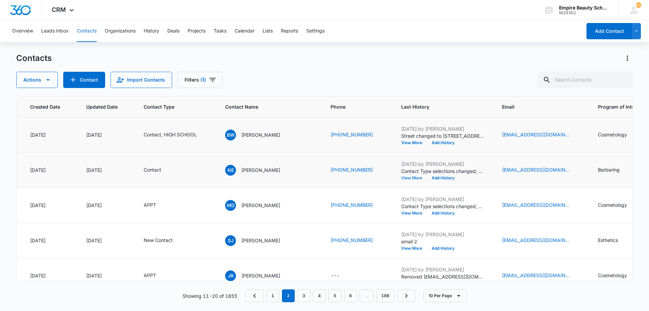
scroll to position [141, 52]
click at [415, 176] on button "View More" at bounding box center [414, 177] width 26 height 4
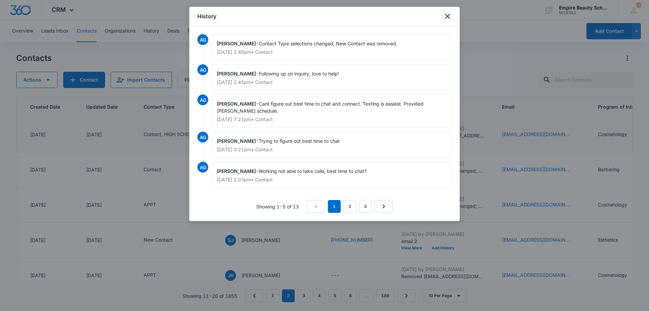
click at [449, 18] on icon "close" at bounding box center [447, 16] width 5 height 5
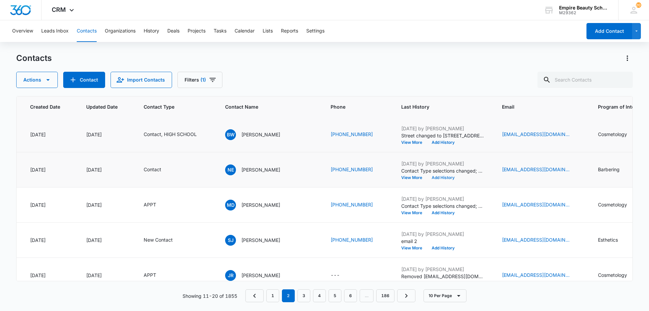
click at [443, 179] on button "Add History" at bounding box center [443, 177] width 32 height 4
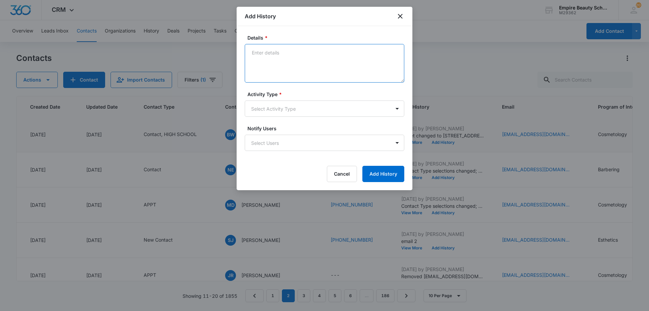
paste textarea "I was so excited when you reached out looking for more information on the beaut…"
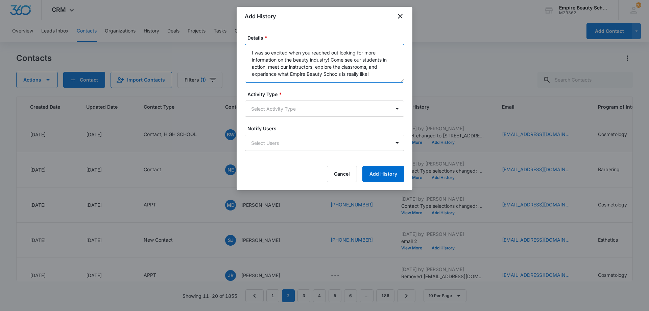
type textarea "I was so excited when you reached out looking for more information on the beaut…"
click at [303, 118] on form "Details * I was so excited when you reached out looking for more information on…" at bounding box center [324, 108] width 159 height 148
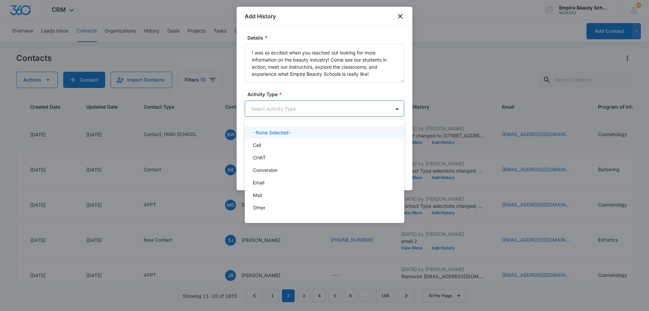
click at [302, 108] on body "CRM Apps Forms CRM Email Shop Payments POS Files Brand Settings AI Assistant Em…" at bounding box center [324, 155] width 649 height 311
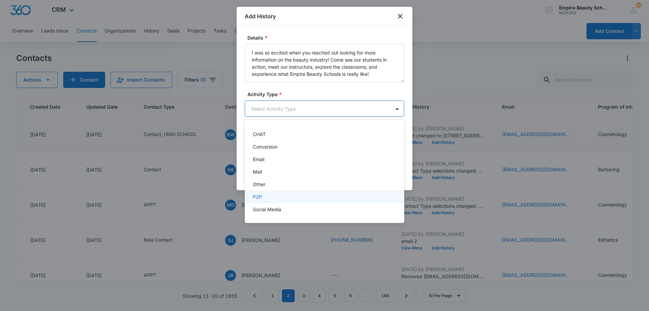
scroll to position [35, 0]
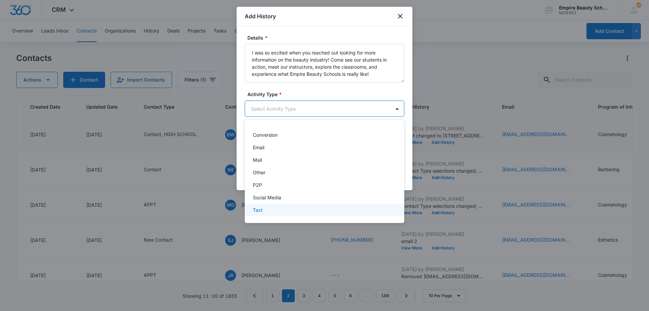
click at [282, 211] on div "Text" at bounding box center [324, 209] width 142 height 7
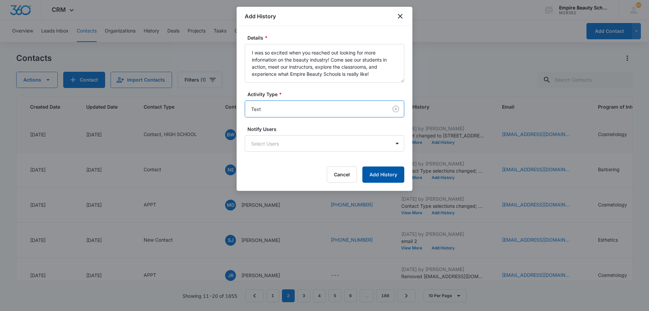
click at [379, 179] on button "Add History" at bounding box center [383, 174] width 42 height 16
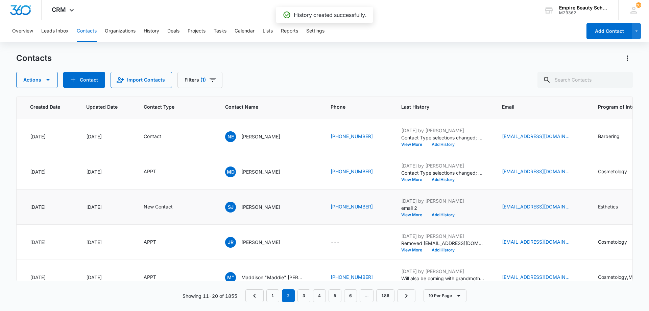
scroll to position [174, 52]
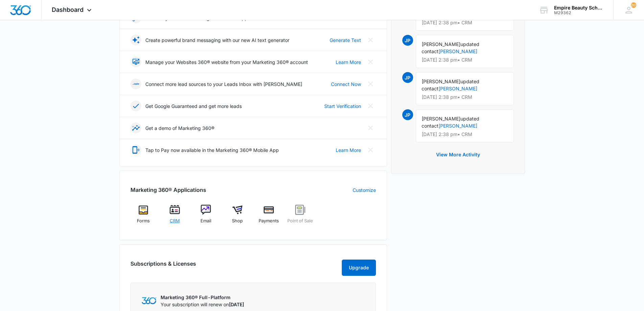
scroll to position [135, 0]
click at [174, 222] on span "CRM" at bounding box center [175, 220] width 10 height 7
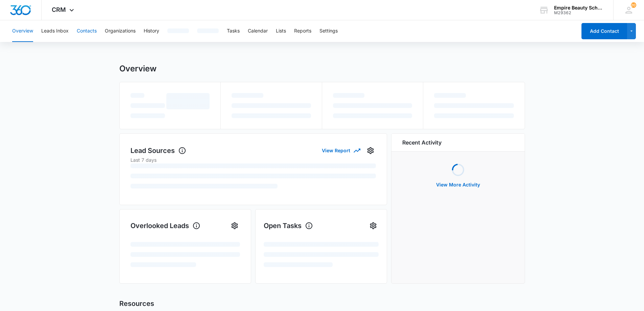
click at [86, 34] on button "Contacts" at bounding box center [87, 31] width 20 height 22
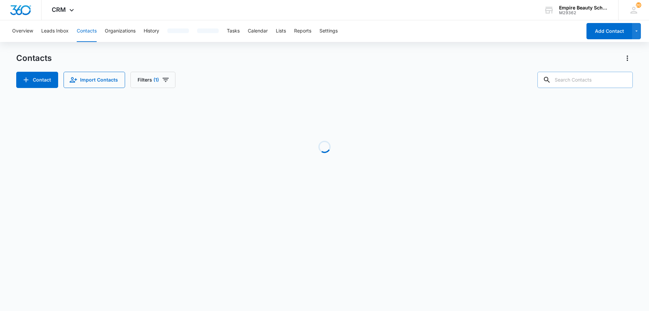
click at [579, 83] on input "text" at bounding box center [584, 80] width 95 height 16
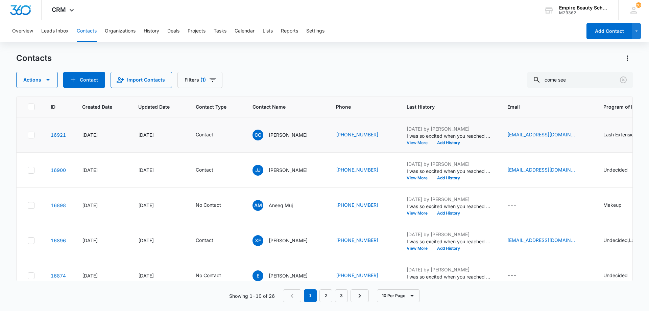
click at [416, 142] on button "View More" at bounding box center [419, 143] width 26 height 4
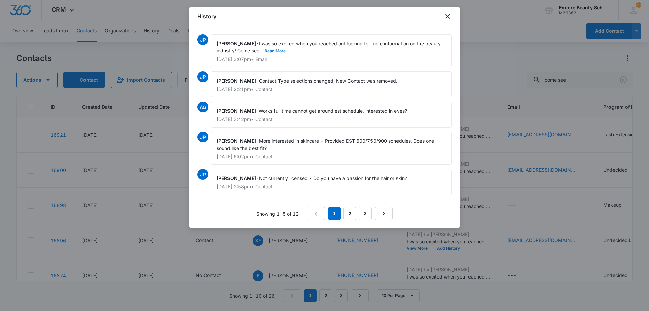
click at [283, 48] on span "I was so excited when you reached out looking for more information on the beaut…" at bounding box center [329, 47] width 225 height 13
click at [276, 54] on div "Jess Peltonovich - I was so excited when you reached out looking for more infor…" at bounding box center [331, 50] width 241 height 33
click at [273, 53] on div "Jess Peltonovich - I was so excited when you reached out looking for more infor…" at bounding box center [331, 50] width 241 height 33
click at [271, 48] on div "Jess Peltonovich - I was so excited when you reached out looking for more infor…" at bounding box center [331, 50] width 241 height 33
click at [270, 48] on div "Jess Peltonovich - I was so excited when you reached out looking for more infor…" at bounding box center [331, 50] width 241 height 33
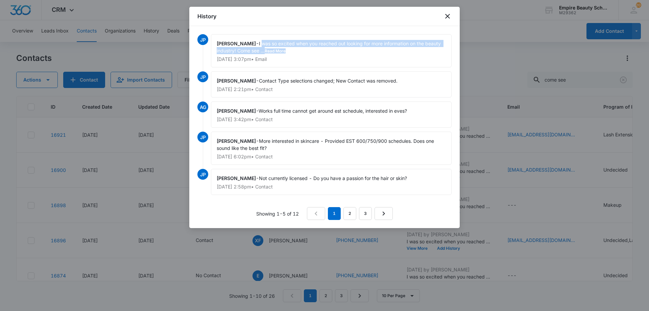
click at [273, 52] on button "Read More" at bounding box center [275, 51] width 21 height 4
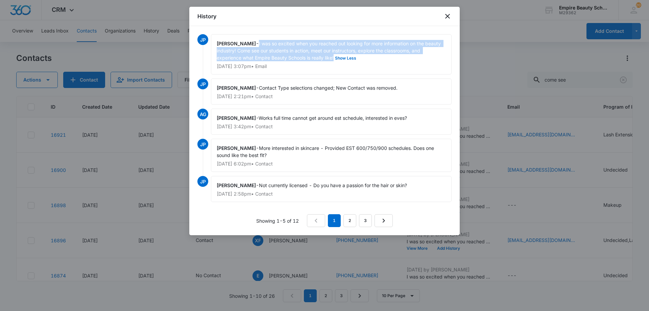
copy span "I was so excited when you reached out looking for more information on the beaut…"
click at [450, 17] on icon "close" at bounding box center [447, 16] width 8 height 8
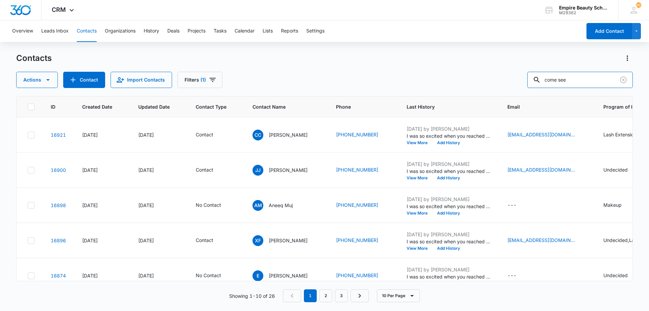
drag, startPoint x: 505, startPoint y: 78, endPoint x: 422, endPoint y: 61, distance: 84.8
click at [426, 62] on div "Contacts Actions Contact Import Contacts Filters (1) come see" at bounding box center [324, 70] width 616 height 35
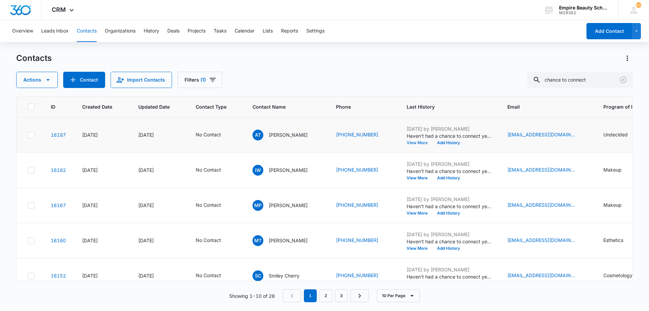
click at [414, 141] on button "View More" at bounding box center [419, 143] width 26 height 4
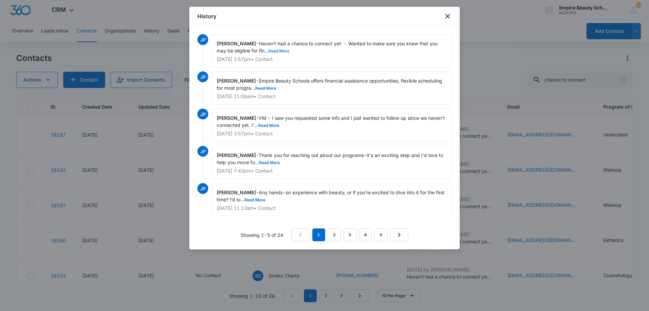
click at [282, 52] on button "Read More" at bounding box center [278, 51] width 21 height 4
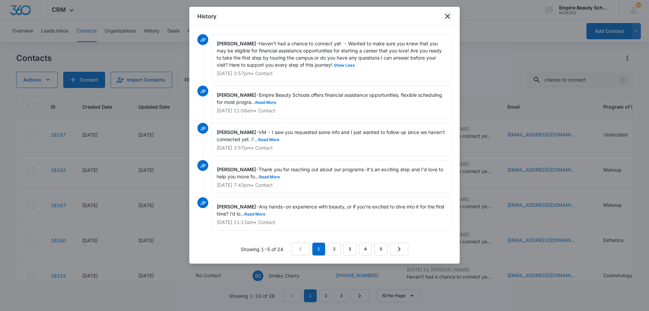
click at [448, 16] on icon "close" at bounding box center [447, 16] width 5 height 5
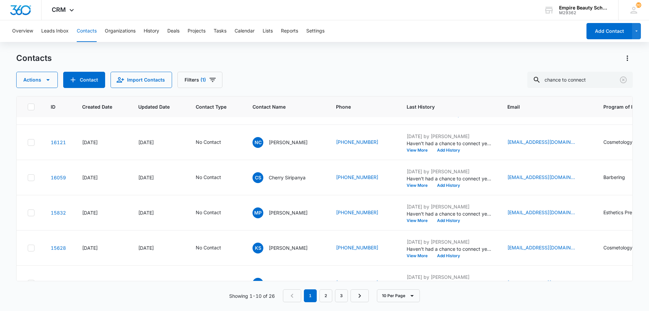
scroll to position [169, 0]
click at [441, 106] on span "Last History" at bounding box center [443, 106] width 75 height 7
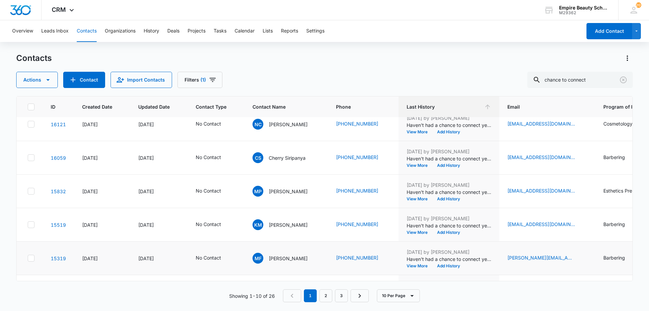
scroll to position [176, 0]
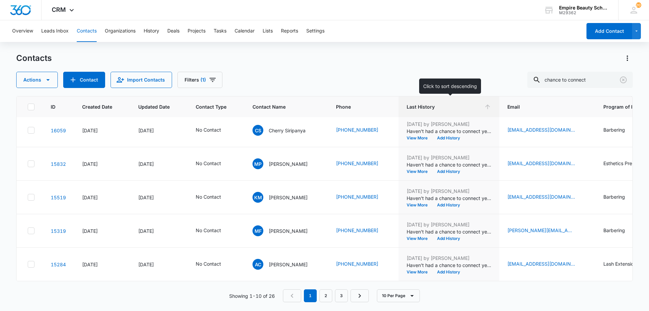
click at [426, 106] on span "Last History" at bounding box center [443, 106] width 75 height 7
click at [337, 296] on link "3" at bounding box center [341, 295] width 13 height 13
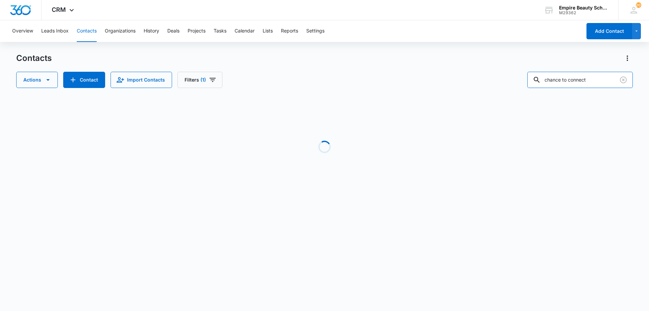
drag, startPoint x: 598, startPoint y: 79, endPoint x: 441, endPoint y: 78, distance: 156.8
click at [442, 78] on div "Actions Contact Import Contacts Filters (1) chance to connect" at bounding box center [324, 80] width 616 height 16
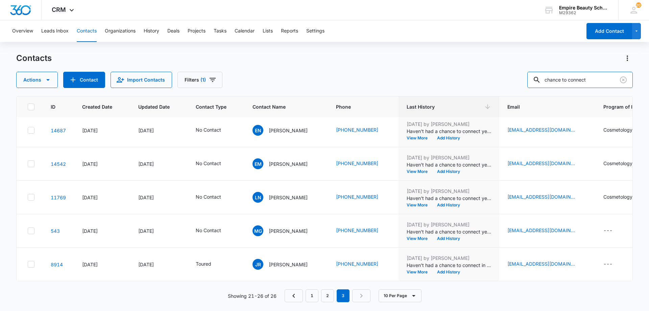
scroll to position [0, 0]
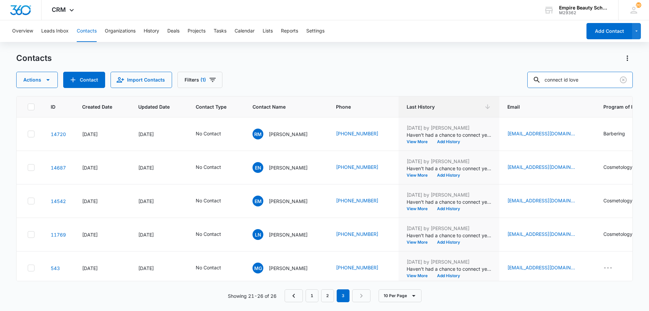
type input "connect id love"
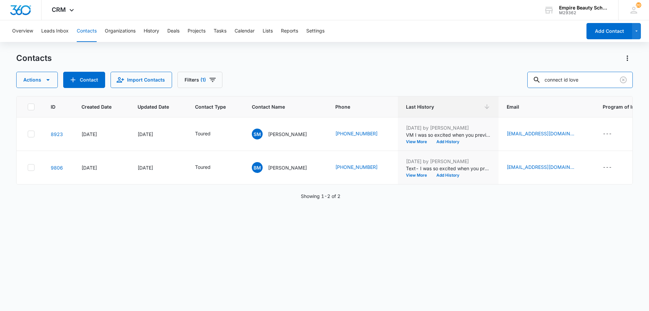
drag, startPoint x: 587, startPoint y: 82, endPoint x: 448, endPoint y: 76, distance: 139.3
click at [453, 75] on div "Actions Contact Import Contacts Filters (1) connect id love" at bounding box center [324, 80] width 616 height 16
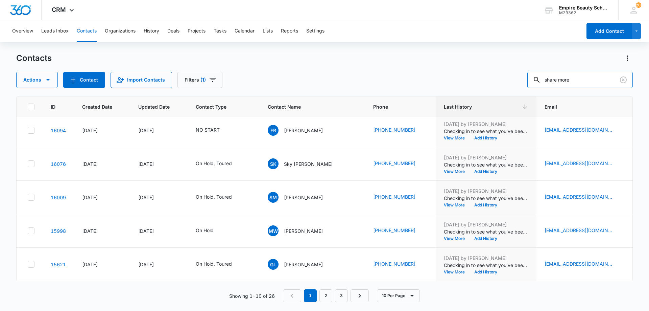
scroll to position [176, 0]
drag, startPoint x: 586, startPoint y: 75, endPoint x: 444, endPoint y: 77, distance: 142.6
click at [444, 77] on div "Actions Contact Import Contacts Filters (1) share more" at bounding box center [324, 80] width 616 height 16
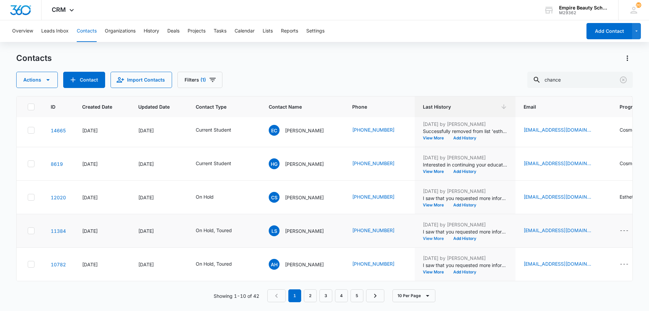
click at [434, 236] on button "View More" at bounding box center [436, 238] width 26 height 4
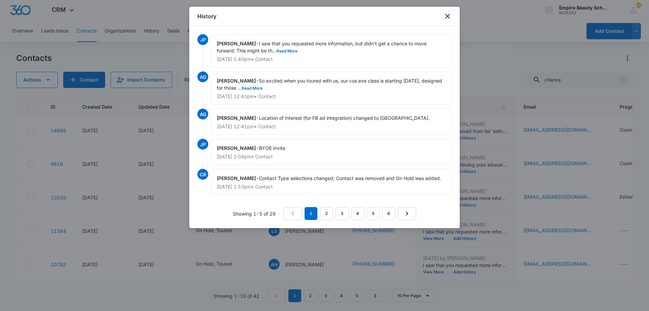
click at [441, 24] on div "History" at bounding box center [324, 16] width 270 height 19
click at [443, 21] on div "History" at bounding box center [324, 16] width 270 height 19
click at [445, 19] on icon "close" at bounding box center [447, 16] width 8 height 8
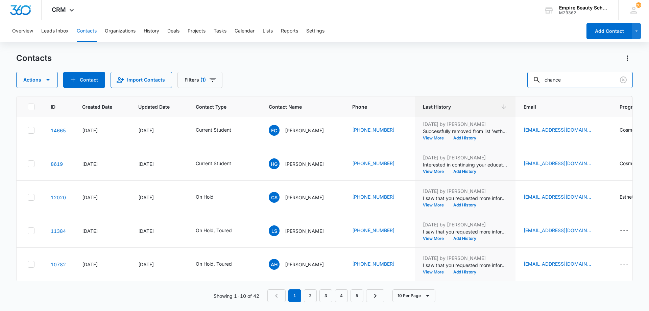
drag, startPoint x: 585, startPoint y: 82, endPoint x: 379, endPoint y: 66, distance: 205.7
click at [385, 65] on div "Contacts Actions Contact Import Contacts Filters (1) chance" at bounding box center [324, 70] width 616 height 35
type input "schedules and start"
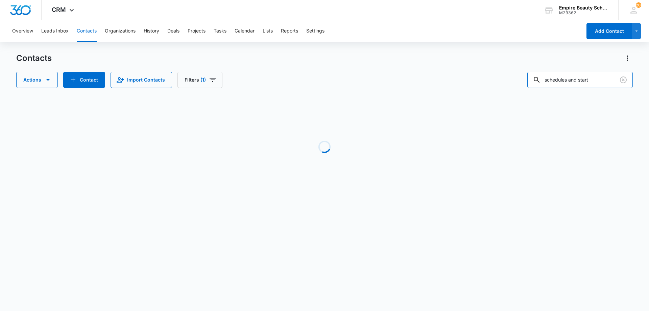
scroll to position [0, 0]
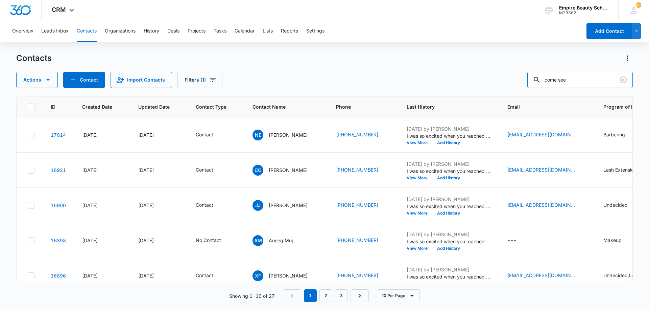
drag, startPoint x: 586, startPoint y: 79, endPoint x: 440, endPoint y: 68, distance: 146.4
click at [444, 68] on div "Contacts Actions Contact Import Contacts Filters (1) come see" at bounding box center [324, 70] width 616 height 35
type input "kayleigh"
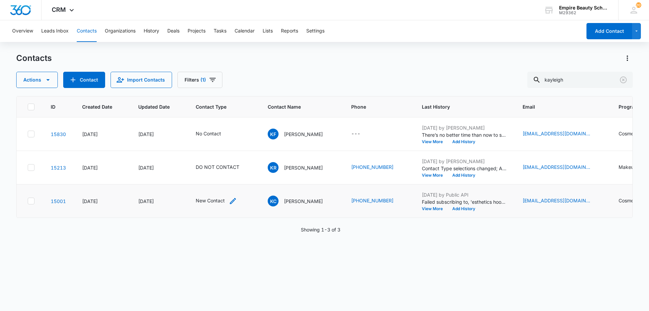
click at [229, 200] on icon "Contact Type - New Contact - Select to Edit Field" at bounding box center [233, 201] width 8 height 8
click at [219, 157] on icon "Remove New Contact" at bounding box center [221, 157] width 5 height 5
click at [219, 157] on div "Contact Type" at bounding box center [203, 157] width 45 height 15
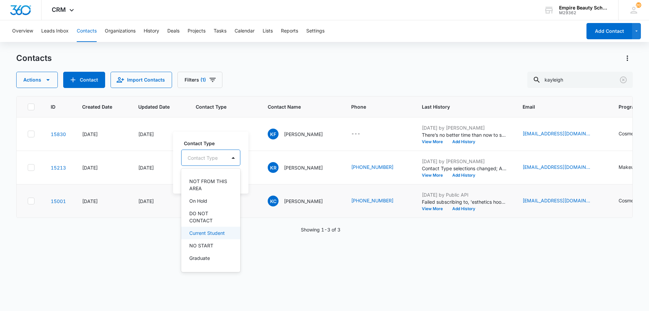
scroll to position [101, 0]
click at [210, 233] on p "Current Student" at bounding box center [206, 232] width 35 height 7
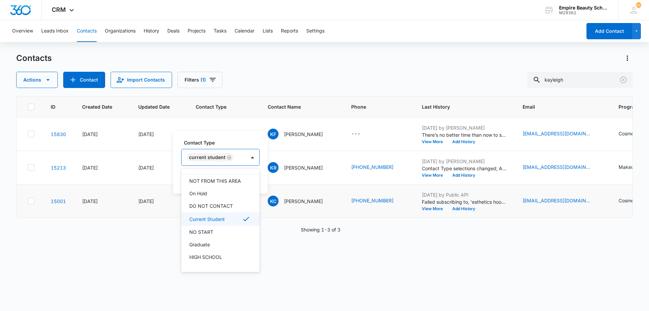
click at [229, 148] on div "Contact Type option Current Student, selected. 16 results available. Use Up and…" at bounding box center [220, 152] width 78 height 27
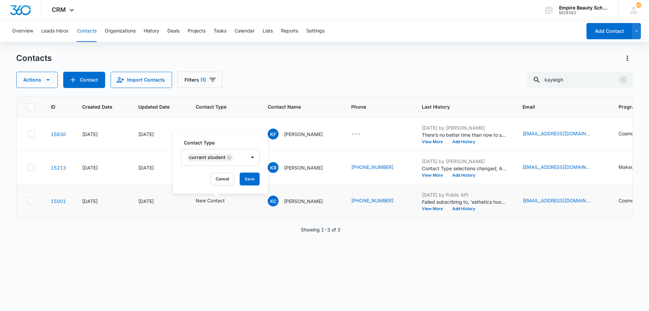
click at [244, 172] on div "Contact Type Current Student Cancel Save" at bounding box center [220, 162] width 95 height 63
click at [242, 178] on button "Save" at bounding box center [250, 178] width 20 height 13
click at [452, 209] on button "Add History" at bounding box center [463, 208] width 32 height 4
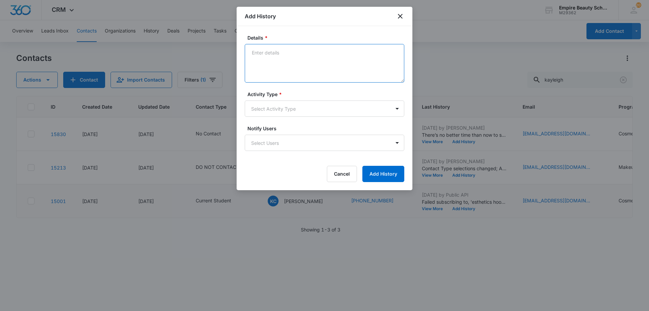
click at [271, 55] on textarea "Details *" at bounding box center [324, 63] width 159 height 39
type textarea "Resubmitted working NAL link"
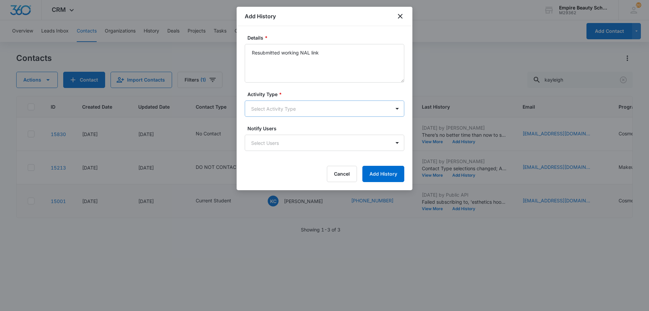
click at [274, 111] on body "CRM Apps Forms CRM Email Shop Payments POS Files Brand Settings AI Assistant Em…" at bounding box center [324, 155] width 649 height 311
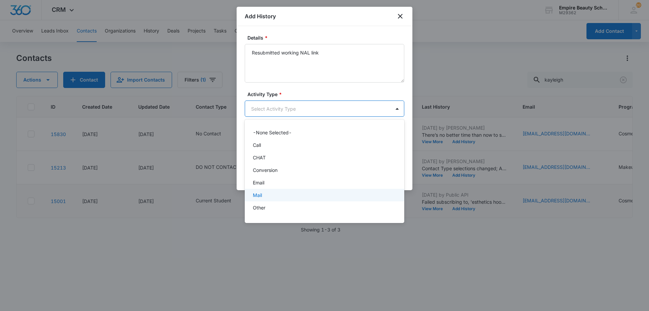
scroll to position [35, 0]
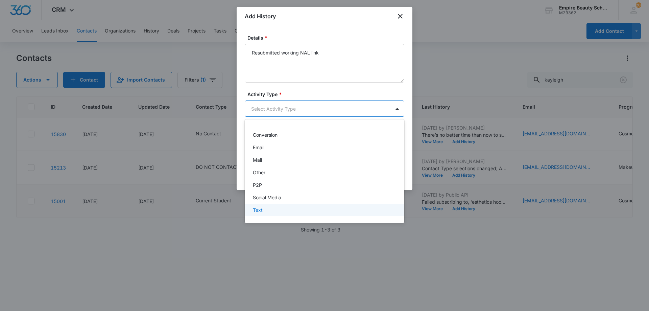
click at [263, 209] on div "Text" at bounding box center [324, 209] width 142 height 7
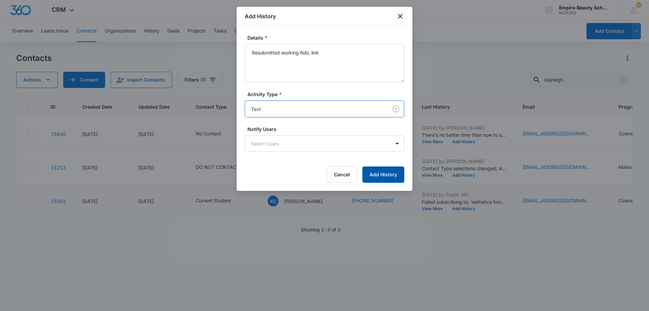
click at [376, 175] on button "Add History" at bounding box center [383, 174] width 42 height 16
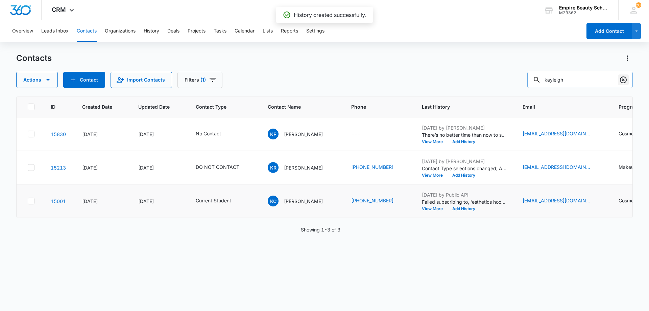
click at [622, 78] on icon "Clear" at bounding box center [623, 80] width 8 height 8
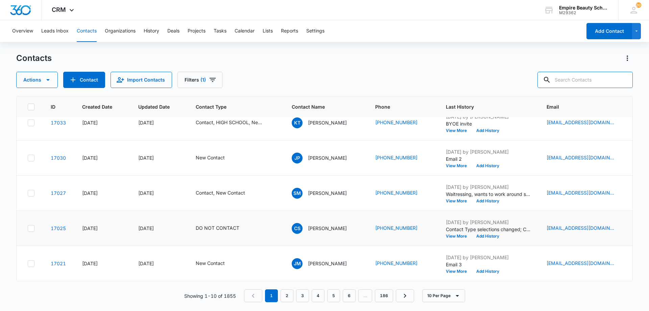
scroll to position [193, 0]
click at [289, 294] on link "2" at bounding box center [286, 295] width 13 height 13
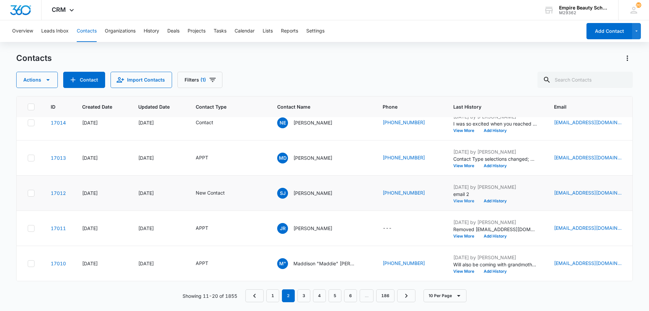
click at [459, 199] on button "View More" at bounding box center [466, 201] width 26 height 4
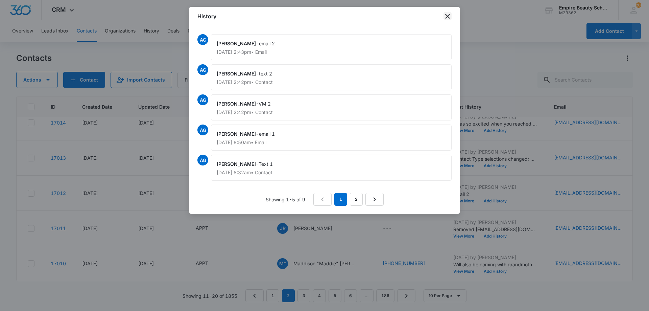
click at [451, 16] on icon "close" at bounding box center [447, 16] width 8 height 8
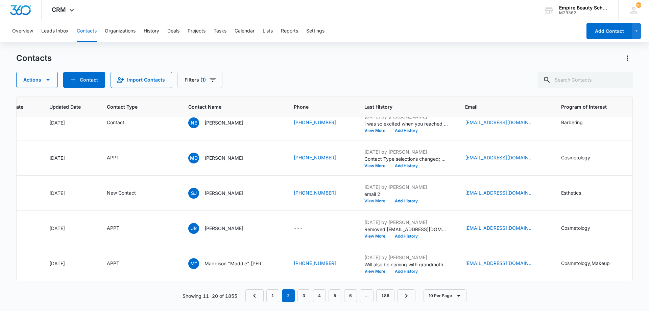
scroll to position [193, 86]
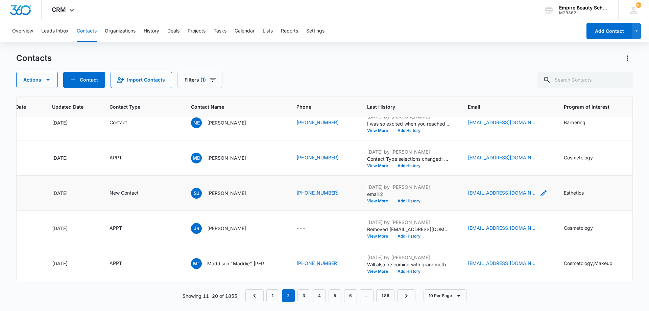
click at [524, 189] on div "guatewhaeva@gmail.com" at bounding box center [508, 193] width 80 height 8
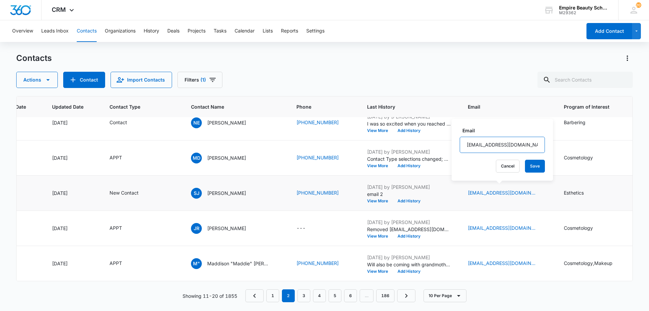
click at [477, 142] on input "guatewhaeva@gmail.com" at bounding box center [502, 145] width 85 height 16
click at [477, 143] on input "guatewhaeva@gmail.com" at bounding box center [502, 145] width 85 height 16
click at [478, 144] on input "guatewhaeva@gmail.com" at bounding box center [502, 145] width 85 height 16
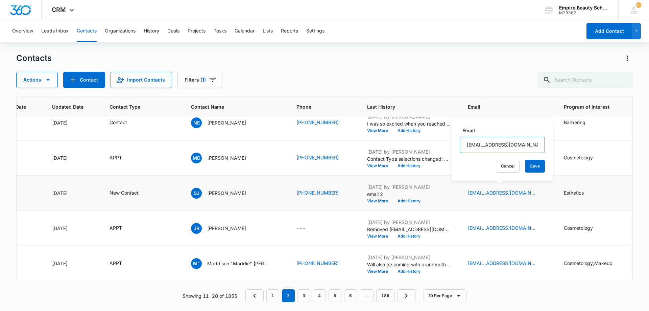
click at [478, 144] on input "guatewhaeva@gmail.com" at bounding box center [502, 145] width 85 height 16
click at [398, 199] on button "Add History" at bounding box center [409, 201] width 32 height 4
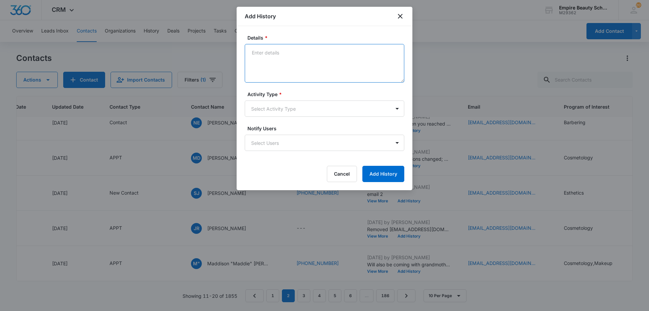
click at [276, 69] on textarea "Details *" at bounding box center [324, 63] width 159 height 39
type textarea "VM 3"
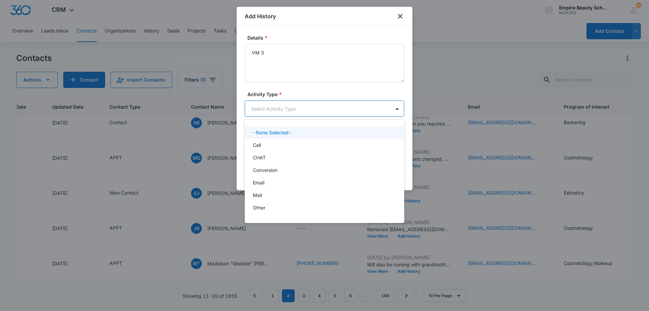
drag, startPoint x: 264, startPoint y: 105, endPoint x: 266, endPoint y: 121, distance: 16.0
click at [264, 107] on body "CRM Apps Forms CRM Email Shop Payments POS Files Brand Settings AI Assistant Em…" at bounding box center [324, 155] width 649 height 311
click at [277, 145] on div "Call" at bounding box center [324, 144] width 142 height 7
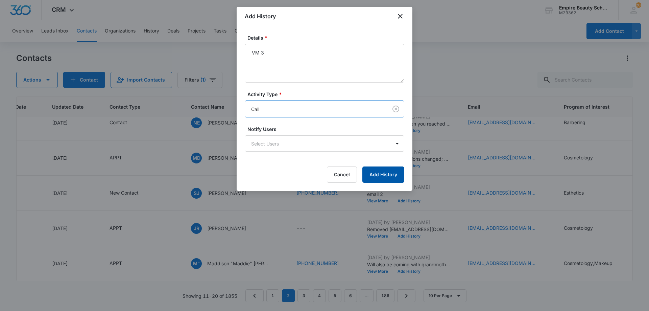
click at [391, 175] on button "Add History" at bounding box center [383, 174] width 42 height 16
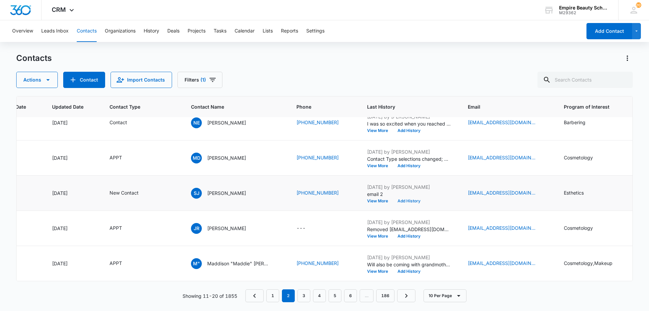
click at [409, 199] on button "Add History" at bounding box center [409, 201] width 32 height 4
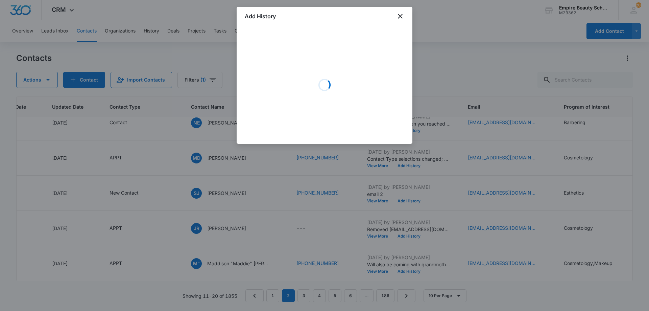
click at [307, 50] on div "Loading" at bounding box center [324, 84] width 159 height 101
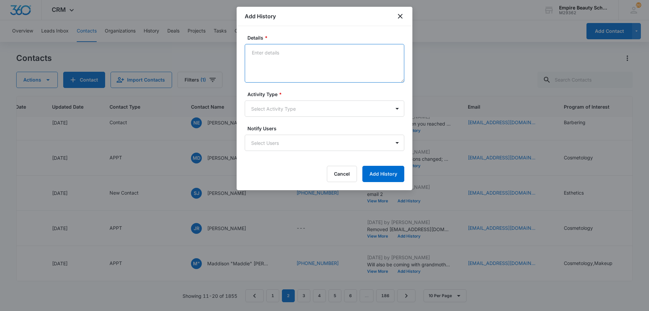
click at [281, 54] on textarea "Details *" at bounding box center [324, 63] width 159 height 39
type textarea "Text 3"
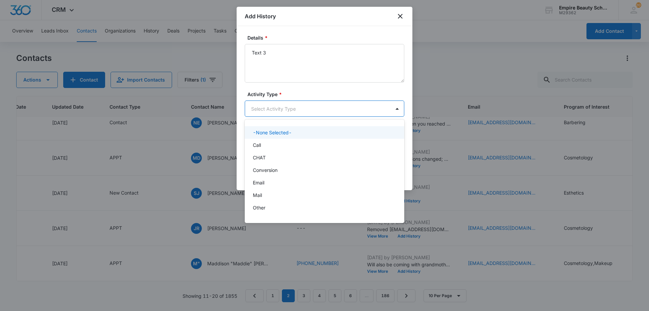
click at [309, 108] on body "CRM Apps Forms CRM Email Shop Payments POS Files Brand Settings AI Assistant Em…" at bounding box center [324, 155] width 649 height 311
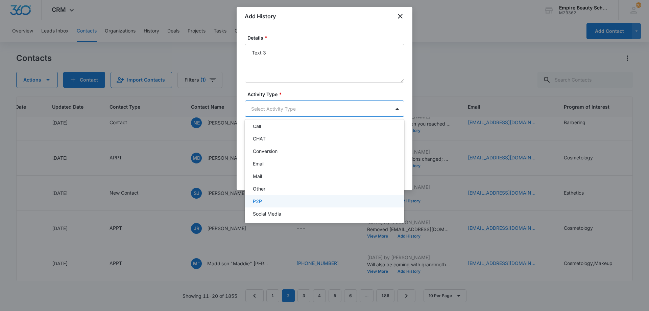
scroll to position [35, 0]
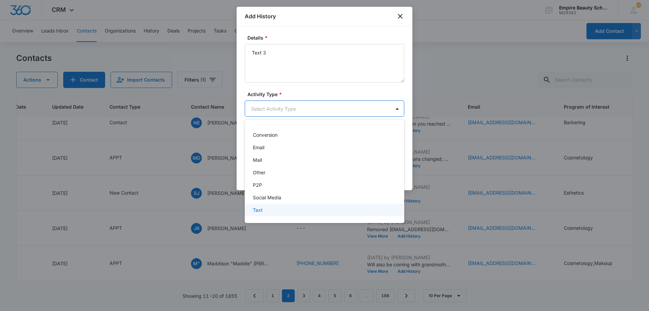
click at [283, 204] on div "Text" at bounding box center [324, 209] width 159 height 13
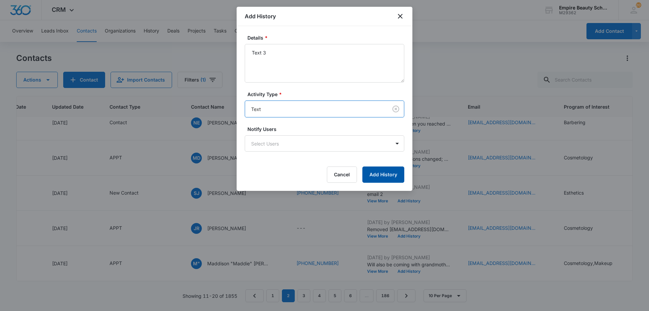
click at [371, 175] on button "Add History" at bounding box center [383, 174] width 42 height 16
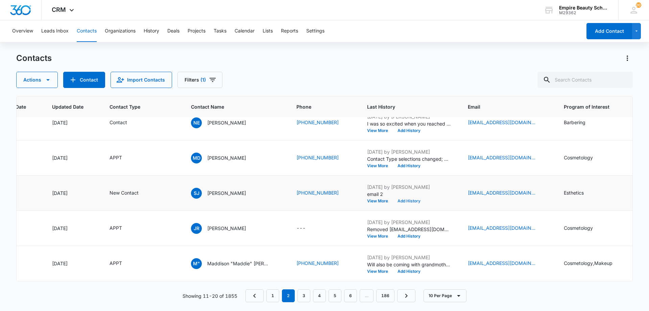
click at [403, 199] on button "Add History" at bounding box center [409, 201] width 32 height 4
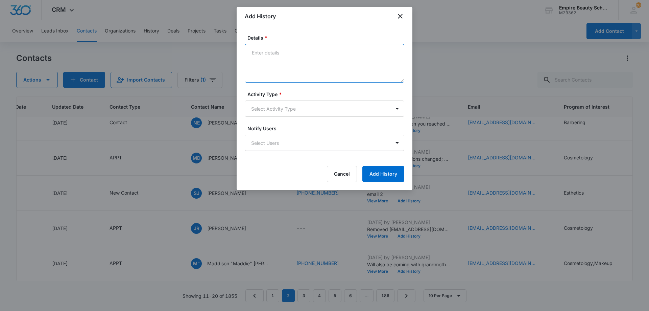
click at [336, 64] on textarea "Details *" at bounding box center [324, 63] width 159 height 39
drag, startPoint x: 260, startPoint y: 51, endPoint x: 255, endPoint y: 51, distance: 5.4
click at [255, 51] on textarea "EMail 2" at bounding box center [324, 63] width 159 height 39
drag, startPoint x: 272, startPoint y: 53, endPoint x: 266, endPoint y: 53, distance: 6.8
click at [266, 53] on textarea "Email 2" at bounding box center [324, 63] width 159 height 39
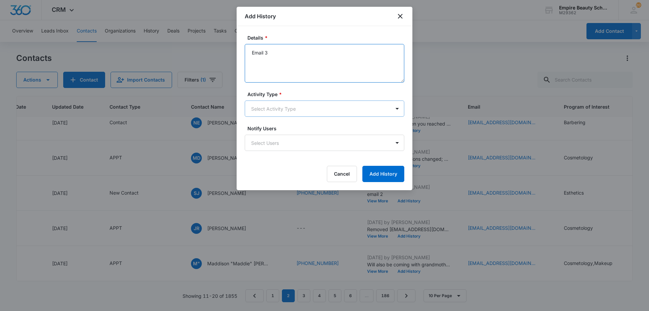
type textarea "Email 3"
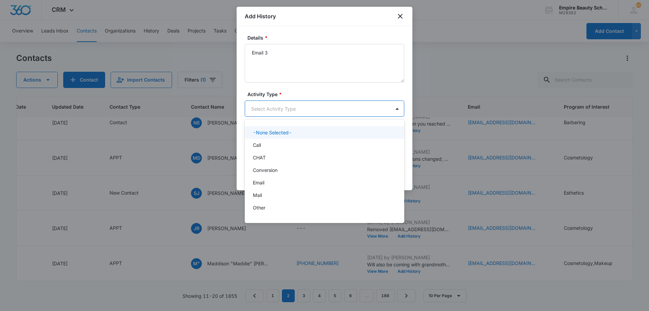
drag, startPoint x: 312, startPoint y: 111, endPoint x: 306, endPoint y: 118, distance: 9.4
click at [313, 111] on body "CRM Apps Forms CRM Email Shop Payments POS Files Brand Settings AI Assistant Em…" at bounding box center [324, 155] width 649 height 311
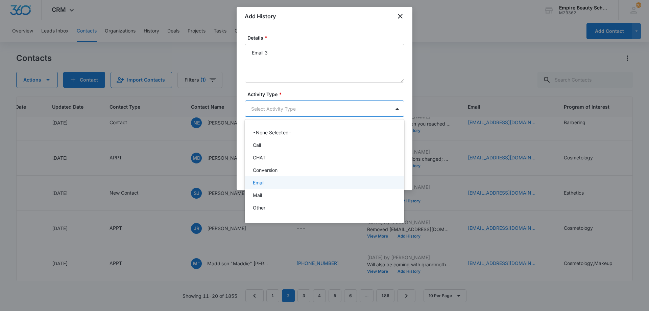
drag, startPoint x: 268, startPoint y: 180, endPoint x: 293, endPoint y: 181, distance: 25.0
click at [268, 180] on div "Email" at bounding box center [324, 182] width 142 height 7
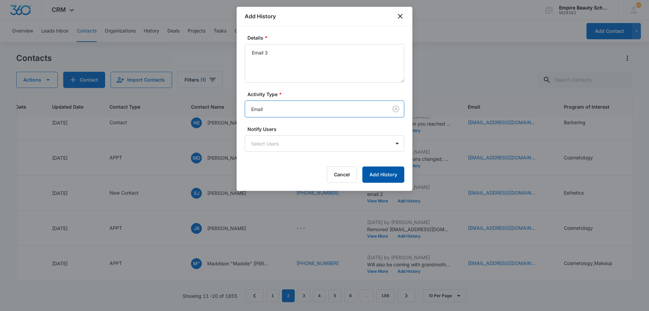
click at [380, 178] on button "Add History" at bounding box center [383, 174] width 42 height 16
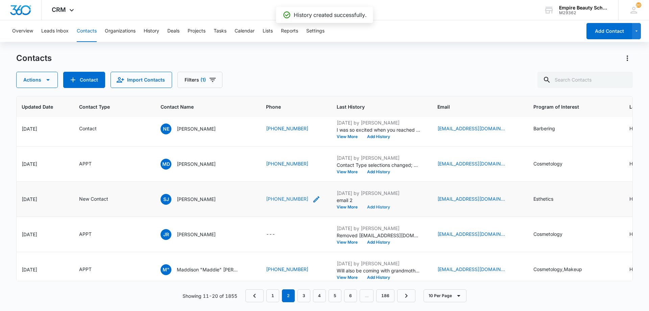
scroll to position [193, 117]
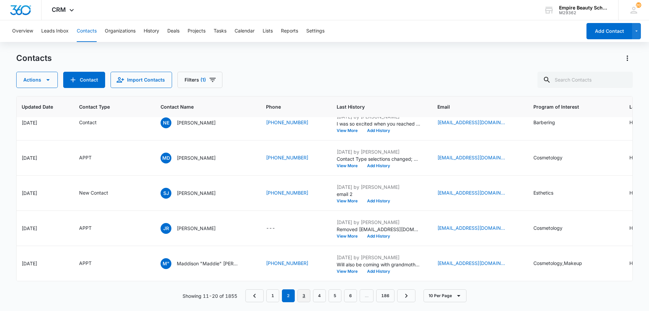
click at [306, 294] on link "3" at bounding box center [303, 295] width 13 height 13
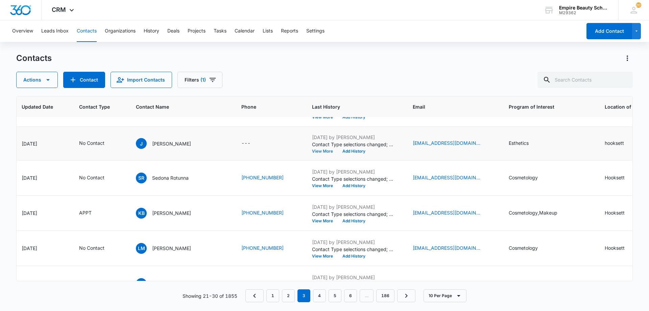
scroll to position [61, 117]
click at [312, 151] on button "View More" at bounding box center [325, 151] width 26 height 4
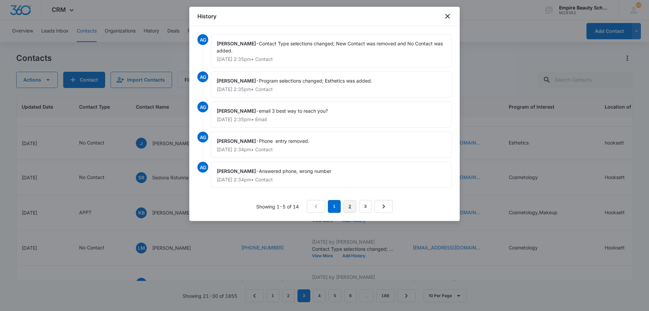
click at [353, 203] on link "2" at bounding box center [349, 206] width 13 height 13
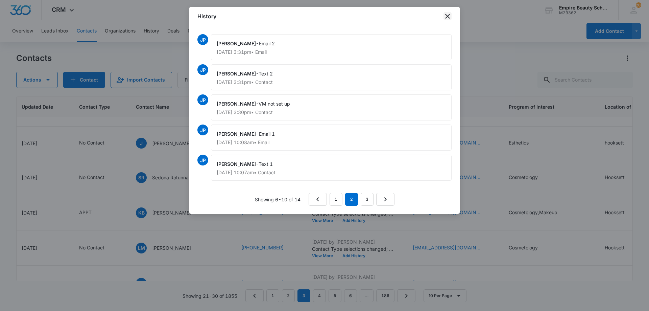
click at [451, 19] on icon "close" at bounding box center [447, 16] width 8 height 8
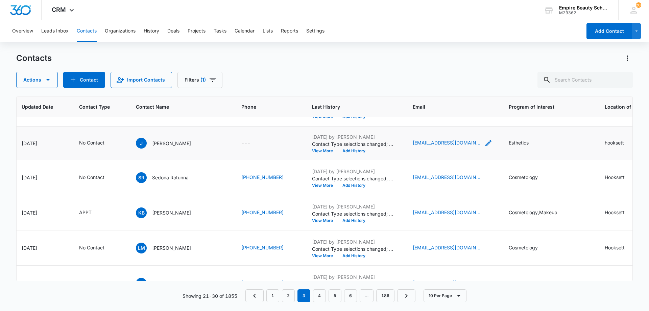
click at [484, 141] on icon "Email - jforeber27@gmail.com - Select to Edit Field" at bounding box center [488, 143] width 8 height 8
click at [418, 96] on input "jforeber27@gmail.com" at bounding box center [425, 100] width 85 height 16
click at [417, 96] on input "jforeber27@gmail.com" at bounding box center [425, 100] width 85 height 16
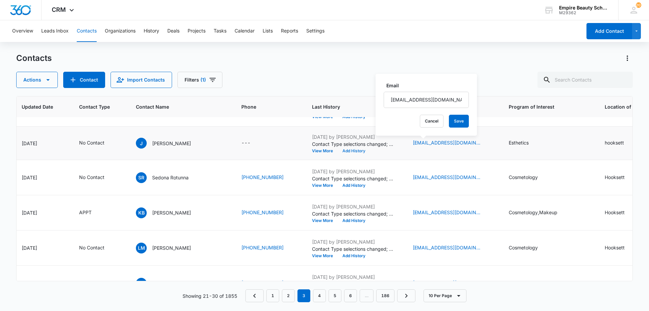
click at [342, 149] on button "Add History" at bounding box center [354, 151] width 32 height 4
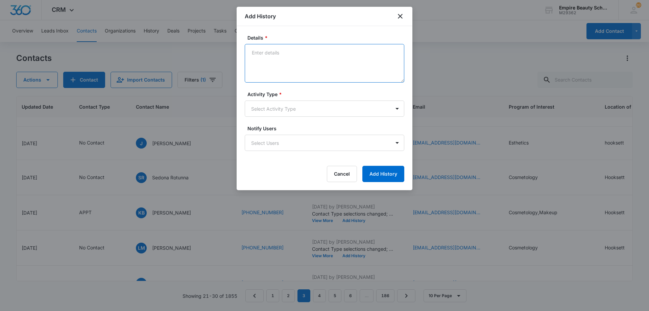
click at [291, 64] on textarea "Details *" at bounding box center [324, 63] width 159 height 39
paste textarea "Come see our students in action, meet our instructors, explore the classrooms, …"
type textarea "Email - Come see our students in action, meet our instructors, explore the clas…"
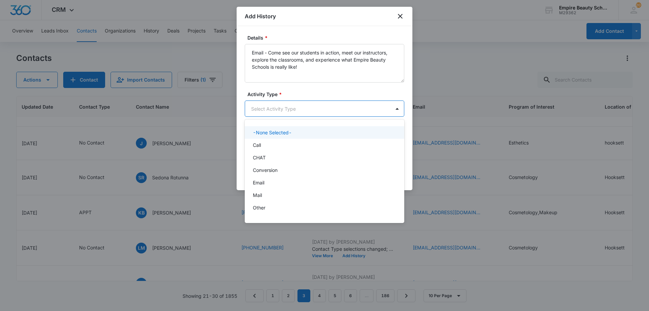
click at [291, 114] on body "CRM Apps Forms CRM Email Shop Payments POS Files Brand Settings AI Assistant Em…" at bounding box center [324, 155] width 649 height 311
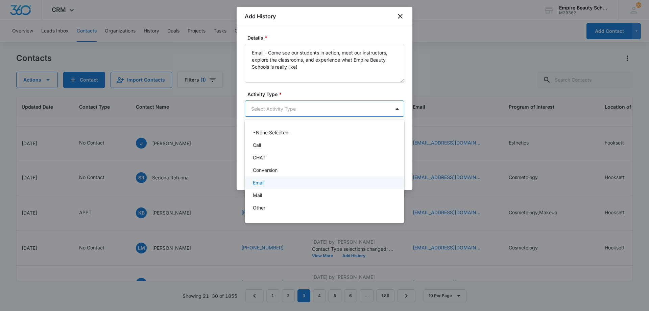
click at [271, 183] on div "Email" at bounding box center [324, 182] width 142 height 7
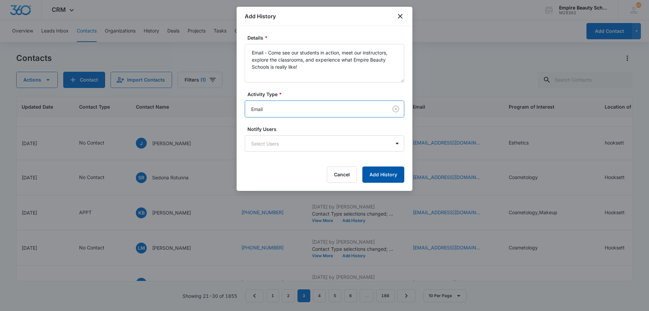
click at [382, 175] on button "Add History" at bounding box center [383, 174] width 42 height 16
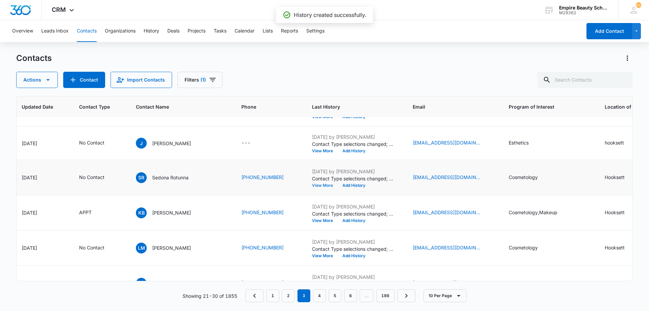
click at [312, 184] on button "View More" at bounding box center [325, 185] width 26 height 4
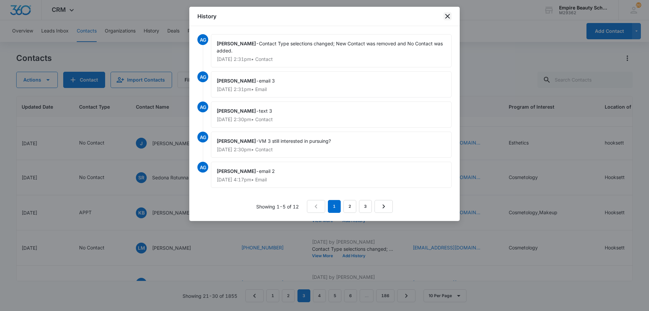
click at [444, 20] on icon "close" at bounding box center [447, 16] width 8 height 8
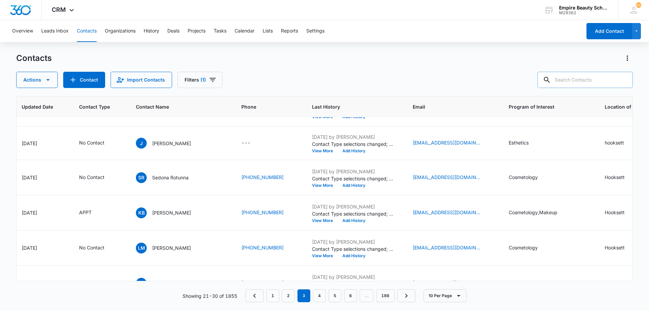
click at [587, 80] on input "text" at bounding box center [584, 80] width 95 height 16
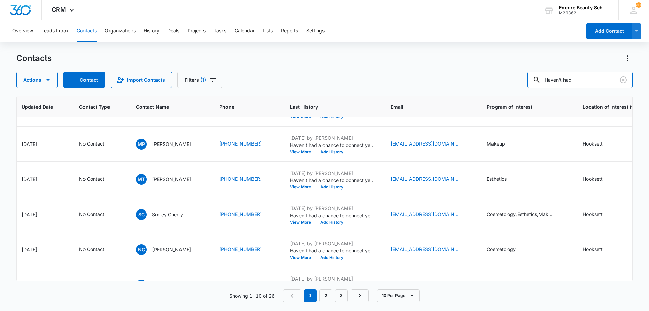
scroll to position [0, 117]
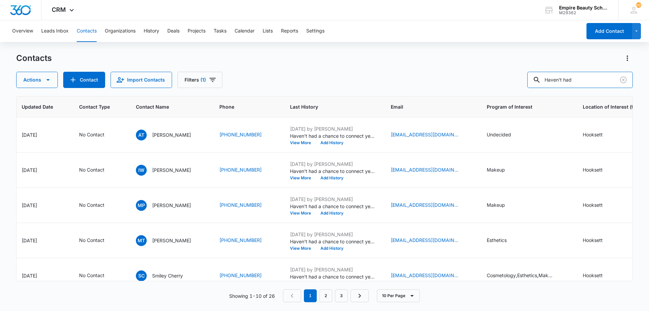
drag, startPoint x: 588, startPoint y: 80, endPoint x: 506, endPoint y: 80, distance: 81.4
click at [508, 78] on div "Actions Contact Import Contacts Filters (1) Haven't had" at bounding box center [324, 80] width 616 height 16
type input "Reaching out as we"
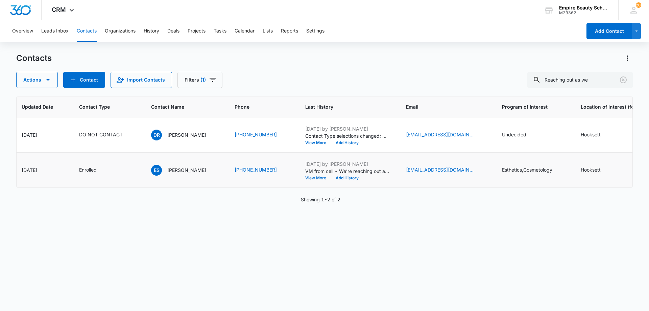
click at [305, 178] on button "View More" at bounding box center [318, 178] width 26 height 4
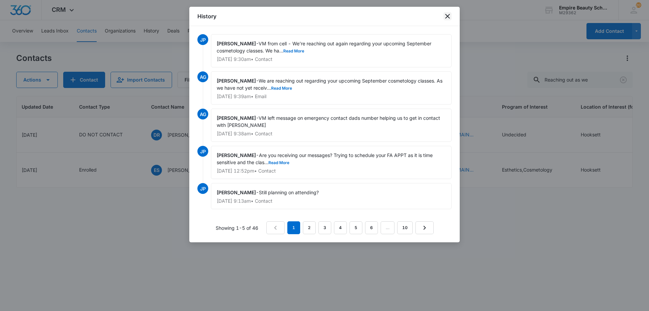
click at [449, 17] on icon "close" at bounding box center [447, 16] width 8 height 8
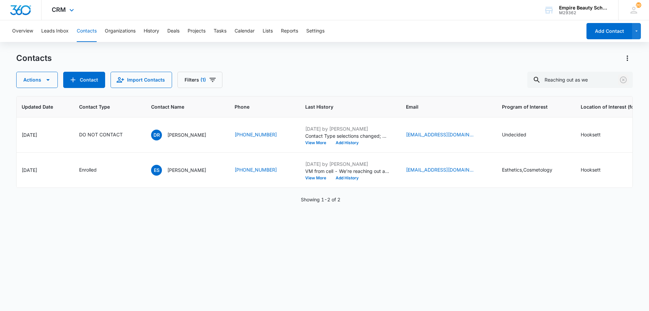
drag, startPoint x: 619, startPoint y: 79, endPoint x: 239, endPoint y: 19, distance: 384.8
click at [620, 80] on icon "Clear" at bounding box center [623, 80] width 8 height 8
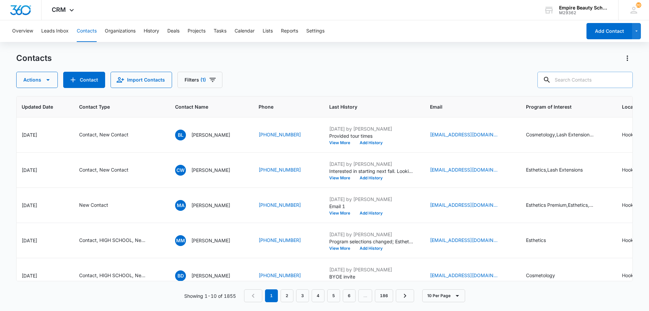
click at [569, 80] on input "text" at bounding box center [584, 80] width 95 height 16
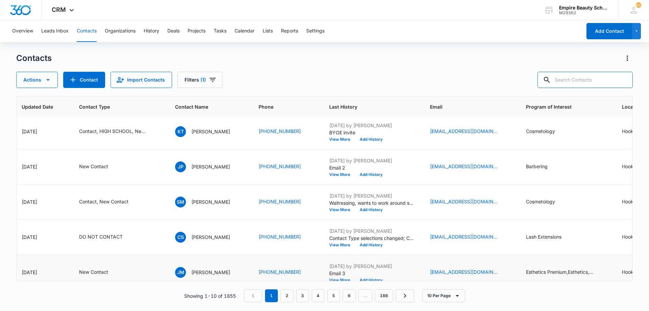
scroll to position [193, 117]
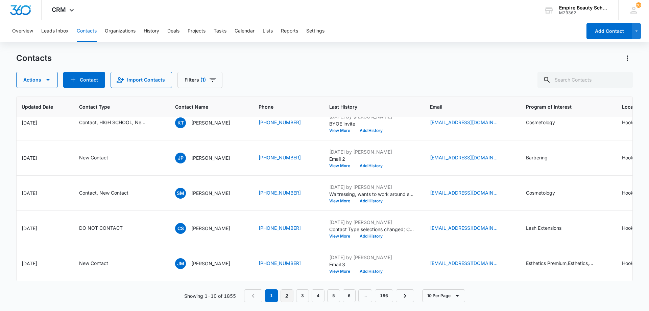
click at [283, 293] on link "2" at bounding box center [286, 295] width 13 height 13
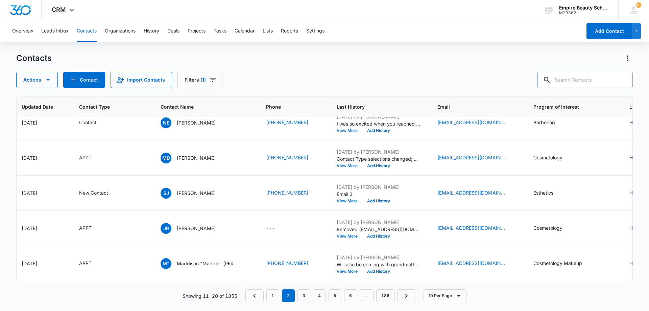
click at [567, 81] on input "text" at bounding box center [584, 80] width 95 height 16
click at [305, 294] on link "3" at bounding box center [303, 295] width 13 height 13
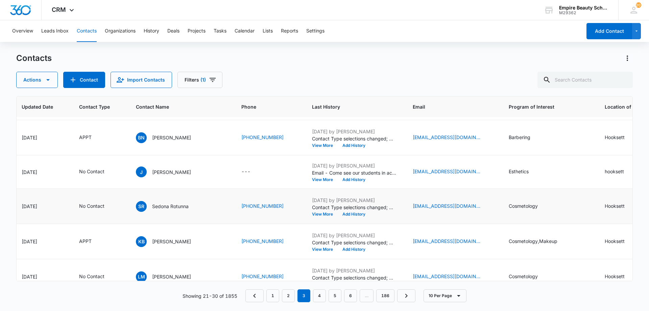
scroll to position [33, 117]
click at [312, 213] on button "View More" at bounding box center [325, 213] width 26 height 4
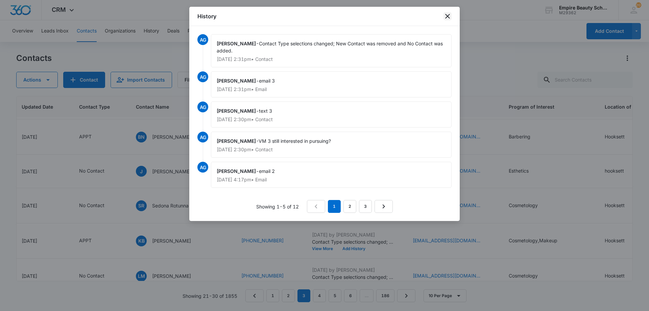
click at [445, 16] on icon "close" at bounding box center [447, 16] width 8 height 8
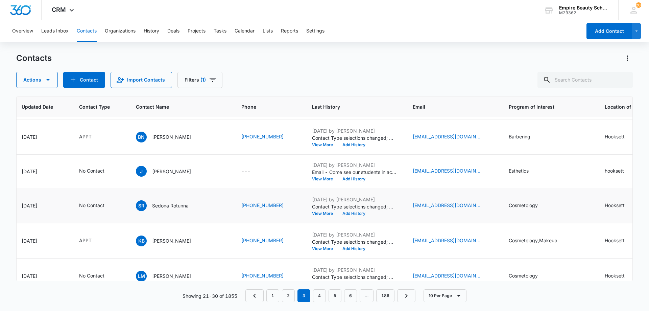
click at [338, 213] on button "Add History" at bounding box center [354, 213] width 32 height 4
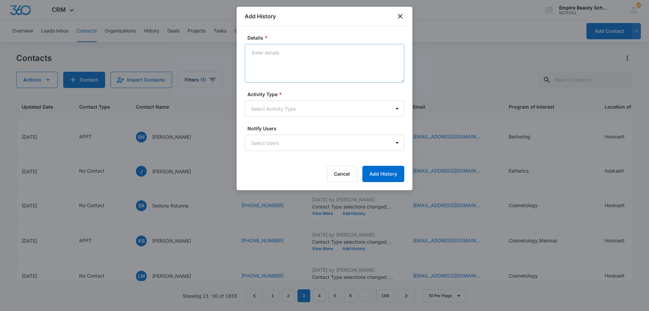
type textarea "C"
click at [274, 56] on textarea "VM - Havne't had a chance to" at bounding box center [324, 63] width 159 height 39
click at [274, 51] on textarea "VM - Havne't had a chance to" at bounding box center [324, 63] width 159 height 39
click at [324, 51] on textarea "VM - Haven't had a chance to" at bounding box center [324, 63] width 159 height 39
click at [359, 54] on textarea "VM - Haven't had a chance to connect yet and i'd love to share more information…" at bounding box center [324, 63] width 159 height 39
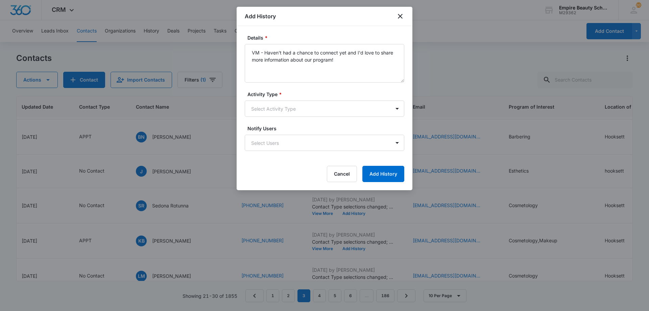
drag, startPoint x: 323, startPoint y: 63, endPoint x: 218, endPoint y: 42, distance: 107.1
click at [218, 42] on body "CRM Apps Forms CRM Email Shop Payments POS Files Brand Settings AI Assistant Em…" at bounding box center [324, 155] width 649 height 311
drag, startPoint x: 297, startPoint y: 119, endPoint x: 296, endPoint y: 110, distance: 8.6
click at [297, 118] on form "Details * VM - Haven't had a chance to connect yet and I'd love to share more i…" at bounding box center [324, 108] width 159 height 148
click at [296, 110] on body "CRM Apps Forms CRM Email Shop Payments POS Files Brand Settings AI Assistant Em…" at bounding box center [324, 155] width 649 height 311
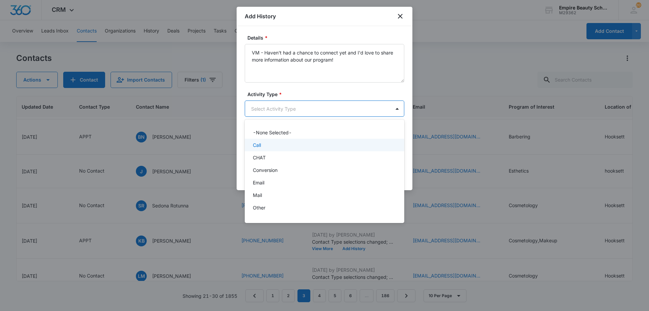
scroll to position [35, 0]
click at [324, 67] on div at bounding box center [324, 155] width 649 height 311
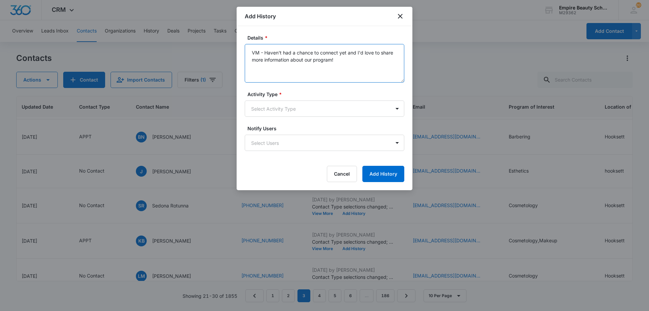
drag, startPoint x: 314, startPoint y: 57, endPoint x: 307, endPoint y: 60, distance: 8.2
click at [307, 60] on textarea "VM - Haven't had a chance to connect yet and I'd love to share more information…" at bounding box center [324, 63] width 159 height 39
drag, startPoint x: 354, startPoint y: 61, endPoint x: 252, endPoint y: 44, distance: 103.8
click at [193, 37] on body "CRM Apps Forms CRM Email Shop Payments POS Files Brand Settings AI Assistant Em…" at bounding box center [324, 155] width 649 height 311
type textarea "VM - Haven't had a chance to connect yet and I'd love to share more information…"
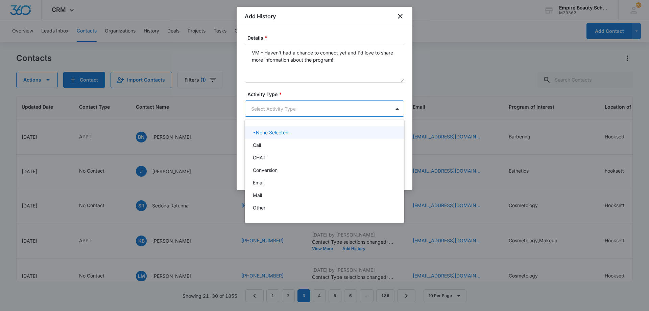
click at [298, 102] on body "CRM Apps Forms CRM Email Shop Payments POS Files Brand Settings AI Assistant Em…" at bounding box center [324, 155] width 649 height 311
click at [284, 148] on div "Call" at bounding box center [324, 144] width 142 height 7
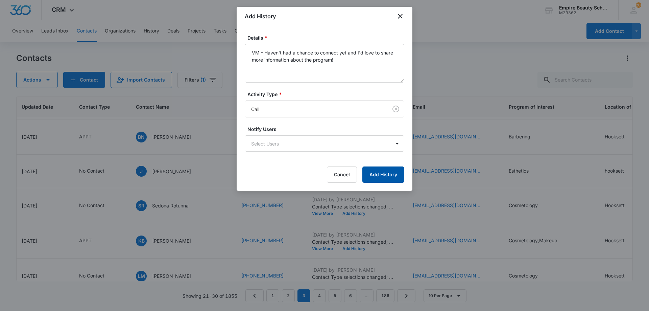
click at [378, 174] on button "Add History" at bounding box center [383, 174] width 42 height 16
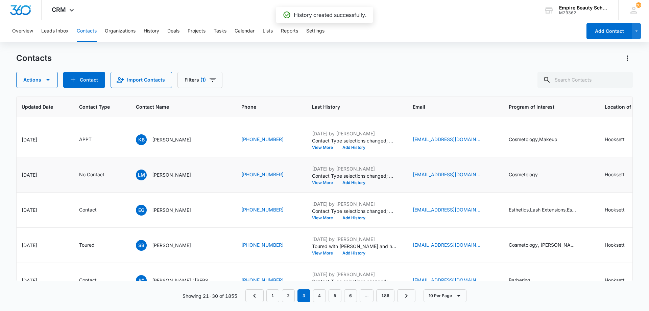
scroll to position [134, 117]
click at [312, 182] on button "View More" at bounding box center [325, 182] width 26 height 4
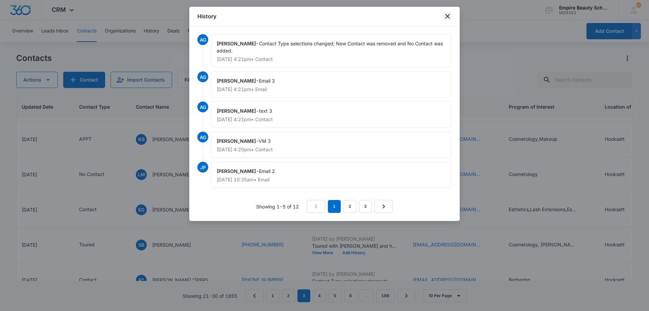
click at [450, 16] on icon "close" at bounding box center [447, 16] width 8 height 8
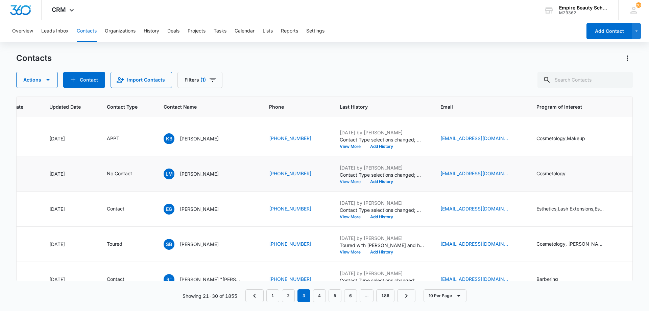
scroll to position [135, 89]
drag, startPoint x: 476, startPoint y: 55, endPoint x: 474, endPoint y: 59, distance: 4.8
click at [475, 55] on div "Contacts" at bounding box center [324, 58] width 616 height 11
click at [580, 81] on input "text" at bounding box center [584, 80] width 95 height 16
type input "jasmine rule"
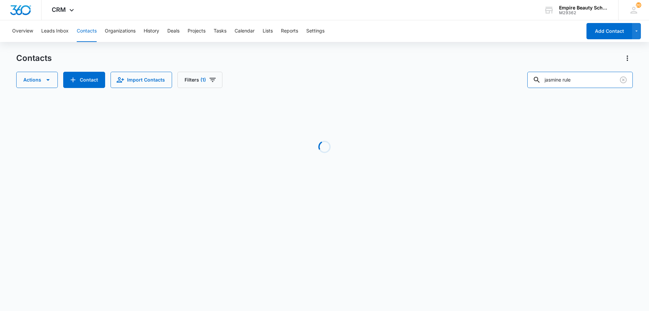
scroll to position [0, 89]
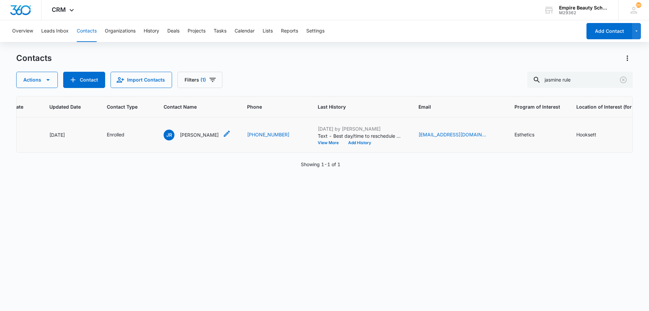
click at [188, 137] on p "Jasmine Rule" at bounding box center [199, 134] width 39 height 7
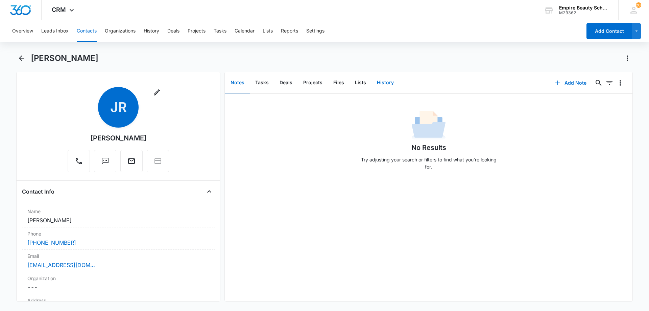
click at [383, 81] on button "History" at bounding box center [385, 82] width 28 height 21
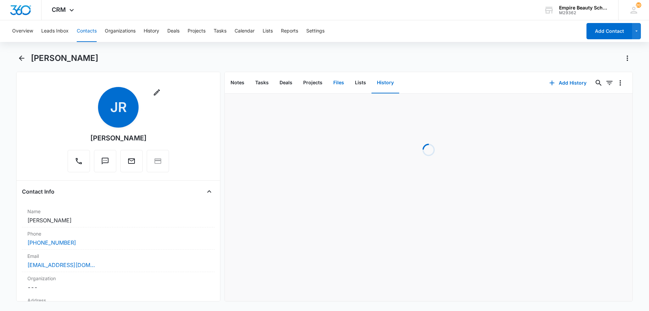
click at [334, 85] on button "Files" at bounding box center [339, 82] width 22 height 21
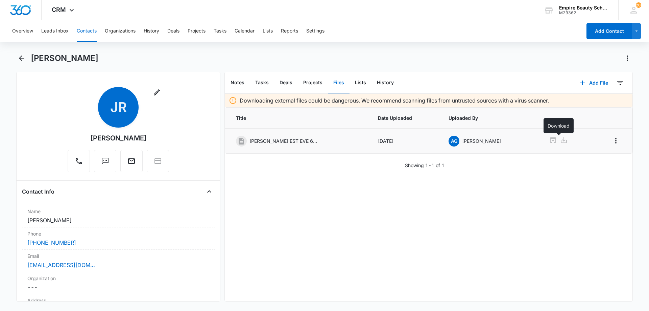
click at [561, 141] on icon at bounding box center [564, 140] width 6 height 6
drag, startPoint x: 19, startPoint y: 57, endPoint x: 323, endPoint y: 111, distance: 308.9
click at [323, 111] on div "Jasmine Rule Remove JR Jasmine Rule Contact Info Name Cancel Save Changes Jasmi…" at bounding box center [324, 177] width 616 height 248
click at [19, 61] on icon "Back" at bounding box center [22, 58] width 8 height 8
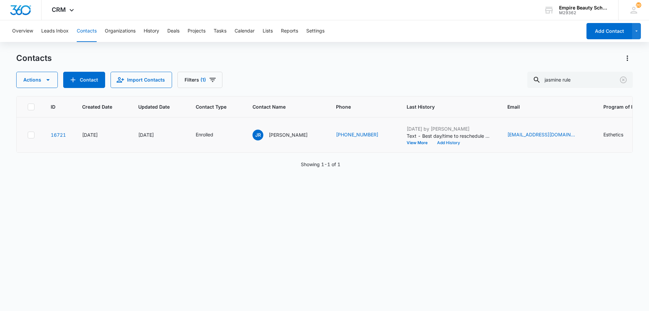
click at [432, 142] on button "Add History" at bounding box center [448, 143] width 32 height 4
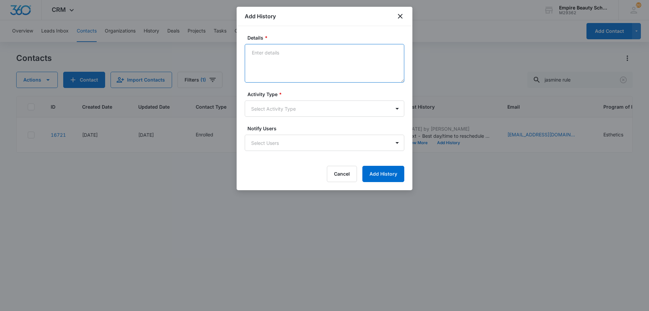
click at [298, 56] on textarea "Details *" at bounding box center [324, 63] width 159 height 39
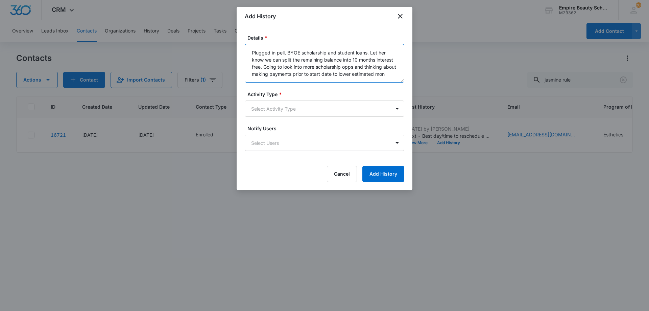
scroll to position [2, 0]
type textarea "Plugged in pell, BYOE scholarship and student loans. Let her know we can split …"
click at [293, 110] on body "CRM Apps Forms CRM Email Shop Payments POS Files Brand Settings AI Assistant Em…" at bounding box center [324, 155] width 649 height 311
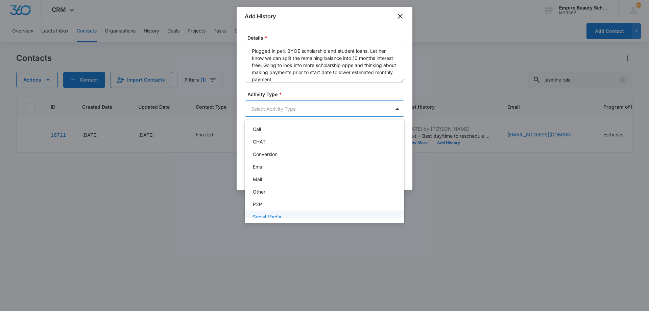
scroll to position [35, 0]
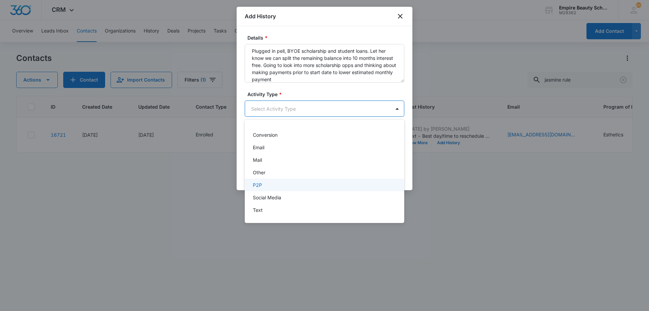
click at [322, 187] on div "P2P" at bounding box center [324, 184] width 142 height 7
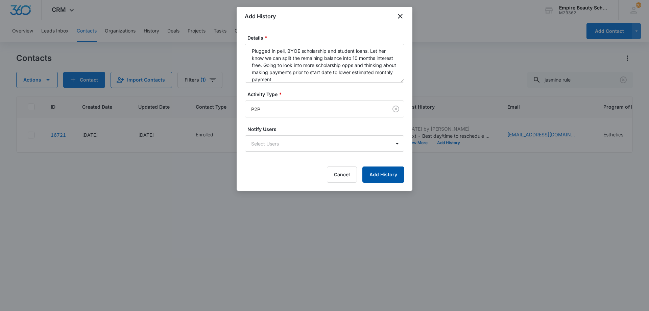
click at [386, 175] on button "Add History" at bounding box center [383, 174] width 42 height 16
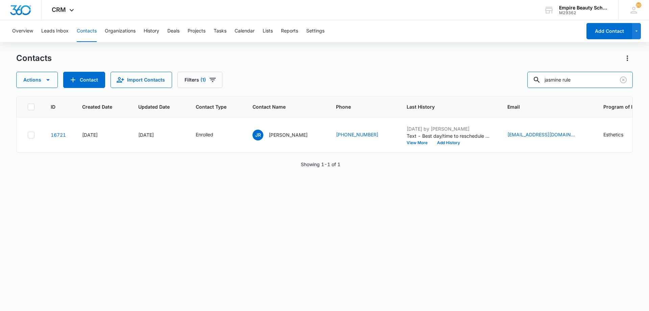
drag, startPoint x: 439, startPoint y: 89, endPoint x: 317, endPoint y: 96, distance: 121.8
click at [338, 93] on div "Contacts Actions Contact Import Contacts Filters (1) jasmine rule ID Created Da…" at bounding box center [324, 181] width 616 height 257
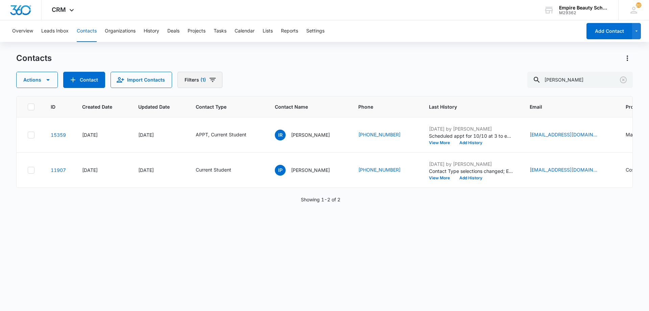
click at [200, 86] on button "Filters (1)" at bounding box center [199, 80] width 45 height 16
click at [229, 185] on div "Assigned To Sources Status Type Organization Custom Filters 1" at bounding box center [223, 148] width 94 height 115
click at [229, 192] on icon "Clear" at bounding box center [228, 192] width 4 height 4
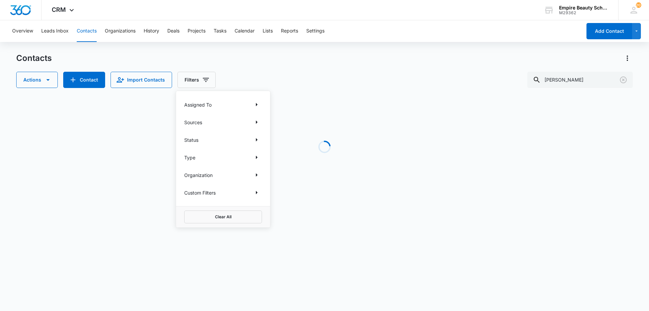
click at [494, 66] on div "Contacts Actions Contact Import Contacts Filters Assigned To Sources Status Typ…" at bounding box center [324, 70] width 616 height 35
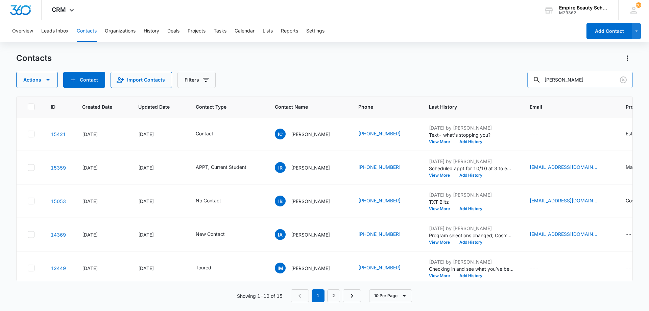
click at [582, 81] on input "isabelle fau" at bounding box center [579, 80] width 105 height 16
drag, startPoint x: 570, startPoint y: 81, endPoint x: 440, endPoint y: 143, distance: 143.7
click at [448, 141] on div "Contacts Actions Contact Import Contacts Filters isabelle faubel ID Created Dat…" at bounding box center [324, 181] width 616 height 257
type input "faubel"
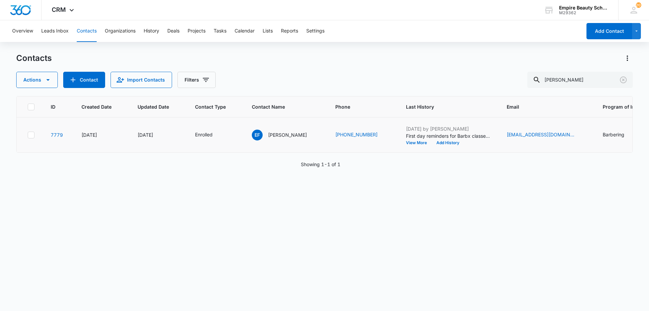
click at [227, 134] on td "Enrolled" at bounding box center [215, 134] width 57 height 35
click at [218, 134] on icon "Contact Type - Enrolled - Select to Edit Field" at bounding box center [221, 135] width 8 height 8
click at [208, 93] on icon "Remove Enrolled" at bounding box center [210, 91] width 5 height 5
click at [208, 93] on div at bounding box center [201, 92] width 30 height 8
click at [205, 139] on p "Current Student" at bounding box center [205, 142] width 35 height 7
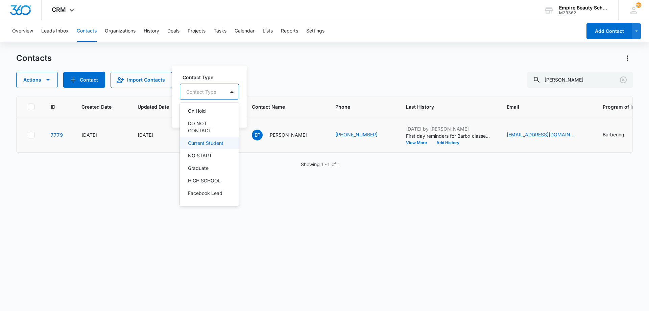
scroll to position [111, 0]
click at [202, 83] on div "Current Student" at bounding box center [219, 91] width 78 height 17
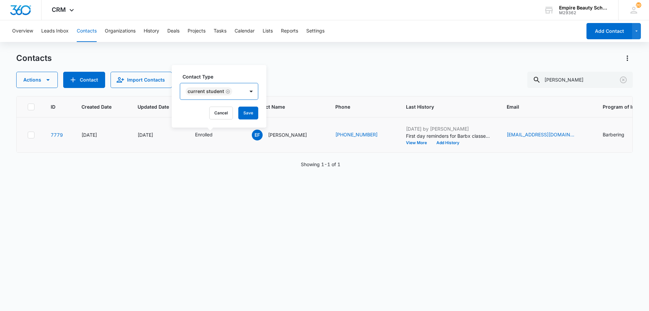
click at [245, 121] on div "Contact Type option Current Student, selected. Current Student Cancel Save" at bounding box center [219, 96] width 95 height 63
click at [244, 111] on button "Save" at bounding box center [248, 112] width 20 height 13
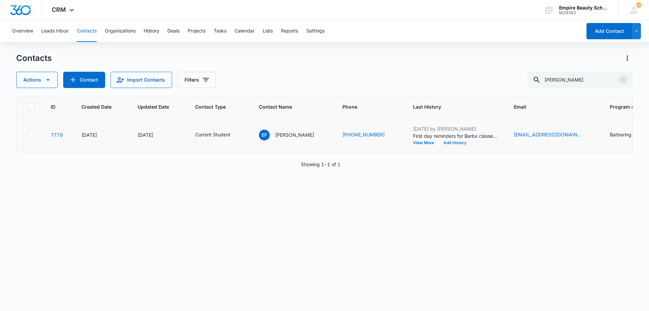
click at [446, 141] on button "Add History" at bounding box center [455, 143] width 32 height 4
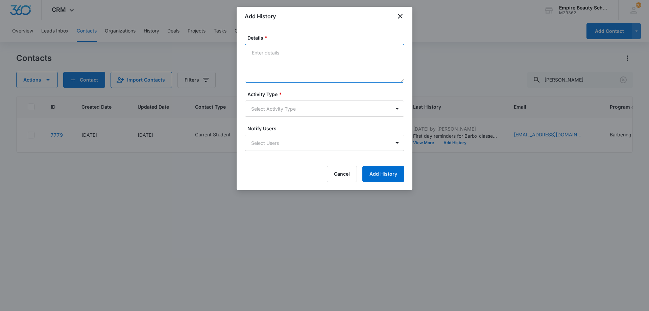
click at [330, 77] on textarea "Details *" at bounding box center [324, 63] width 159 height 39
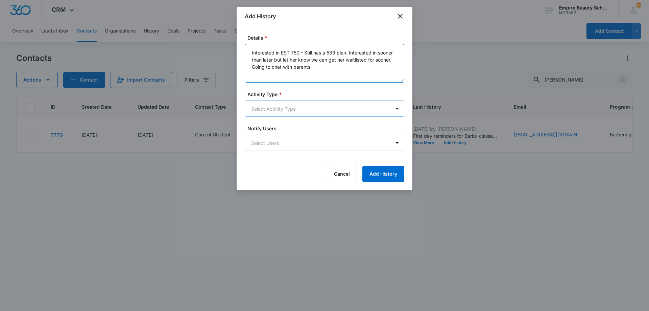
type textarea "Interested in EST 750 - Still has a 539 plan. Interested in sooner than later b…"
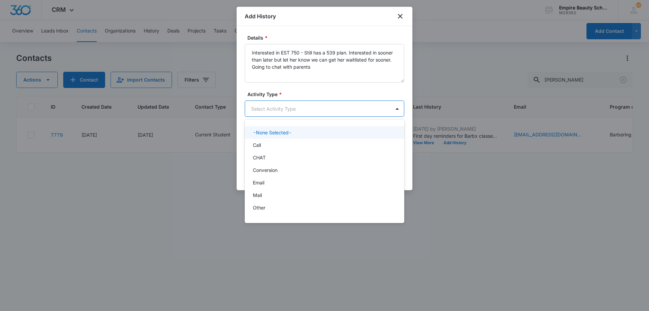
click at [295, 114] on body "CRM Apps Forms CRM Email Shop Payments POS Files Brand Settings AI Assistant Em…" at bounding box center [324, 155] width 649 height 311
click at [268, 183] on div "P2P" at bounding box center [324, 184] width 142 height 7
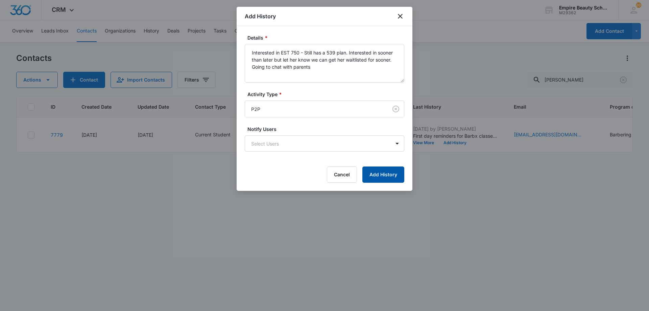
click at [365, 180] on button "Add History" at bounding box center [383, 174] width 42 height 16
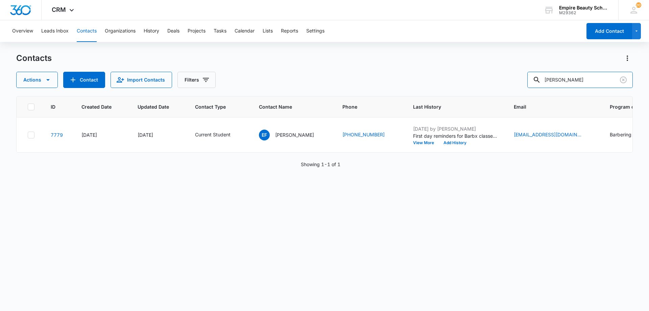
drag, startPoint x: 575, startPoint y: 78, endPoint x: 522, endPoint y: 81, distance: 52.5
click at [522, 81] on div "Actions Contact Import Contacts Filters faubel" at bounding box center [324, 80] width 616 height 16
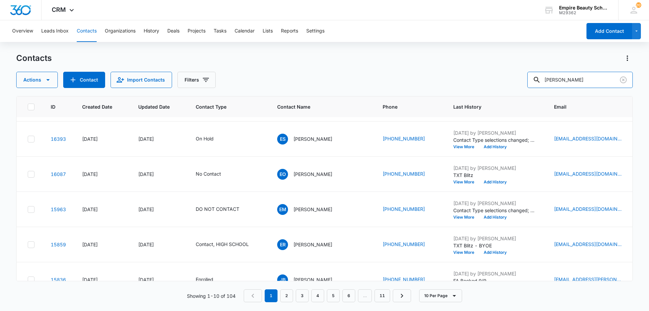
scroll to position [135, 0]
drag, startPoint x: 569, startPoint y: 83, endPoint x: 475, endPoint y: 70, distance: 94.5
click at [475, 70] on div "Contacts Actions Contact Import Contacts Filters eliza" at bounding box center [324, 70] width 616 height 35
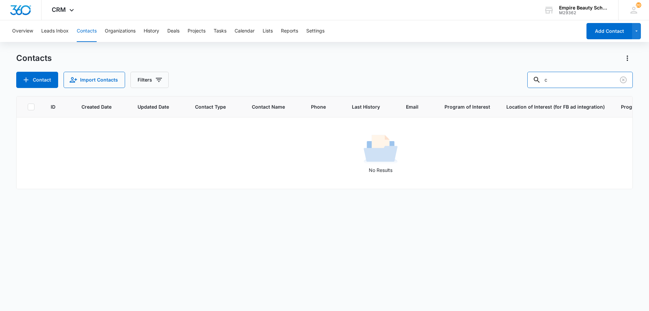
scroll to position [0, 0]
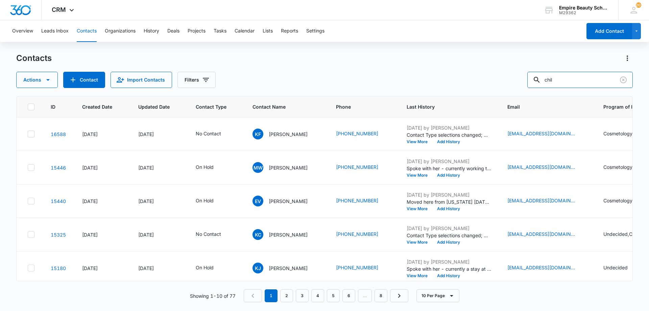
drag, startPoint x: 583, startPoint y: 84, endPoint x: 386, endPoint y: 93, distance: 197.2
click at [405, 89] on div "Contacts Actions Contact Import Contacts Filters chil ID Created Date Updated D…" at bounding box center [324, 181] width 616 height 257
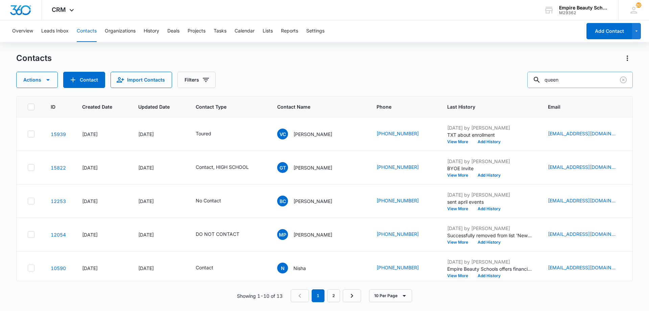
click at [551, 78] on input "queen" at bounding box center [579, 80] width 105 height 16
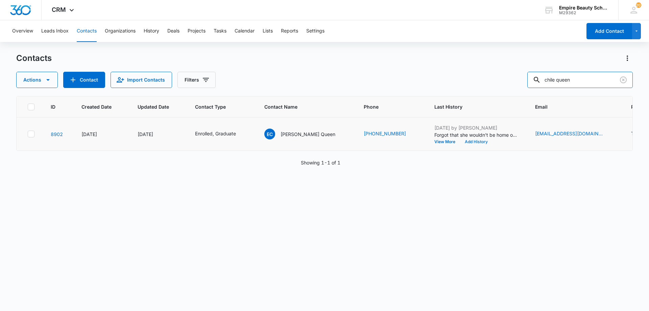
type input "chile queen"
click at [460, 142] on button "Add History" at bounding box center [476, 142] width 32 height 4
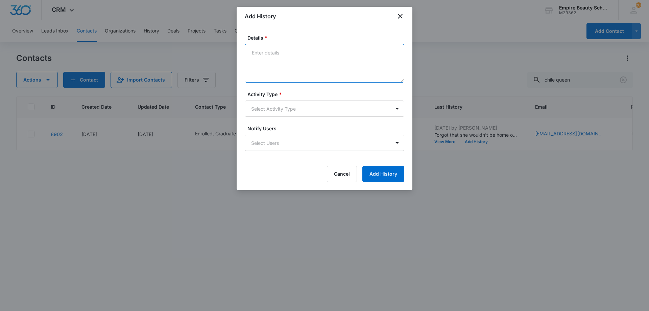
click at [317, 50] on textarea "Details *" at bounding box center [324, 63] width 159 height 39
type textarea "Mom couldn't make that FA APPT work - Rescheduled for 10/14 at 3pm"
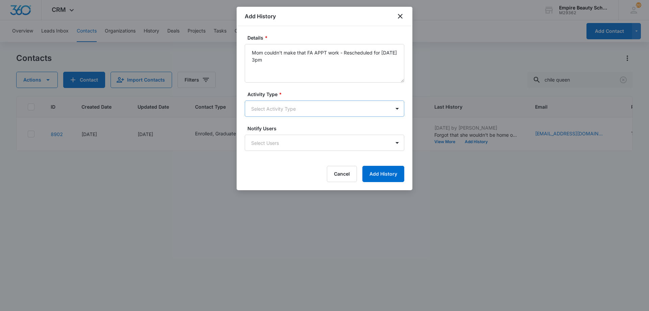
click at [317, 107] on body "CRM Apps Forms CRM Email Shop Payments POS Files Brand Settings AI Assistant Em…" at bounding box center [324, 155] width 649 height 311
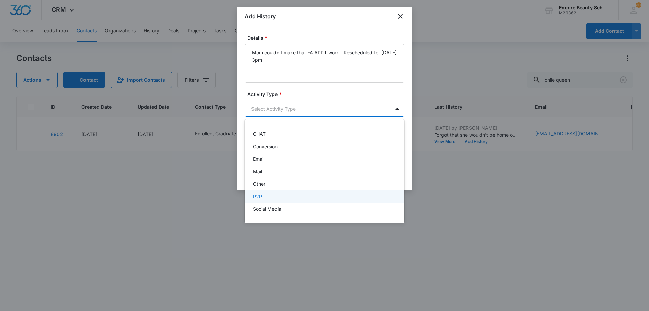
scroll to position [35, 0]
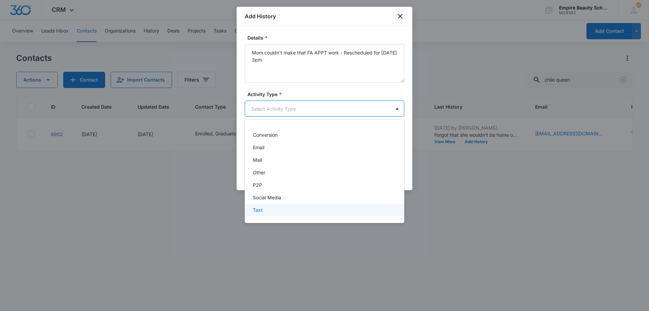
click at [257, 214] on div "Text" at bounding box center [324, 209] width 159 height 13
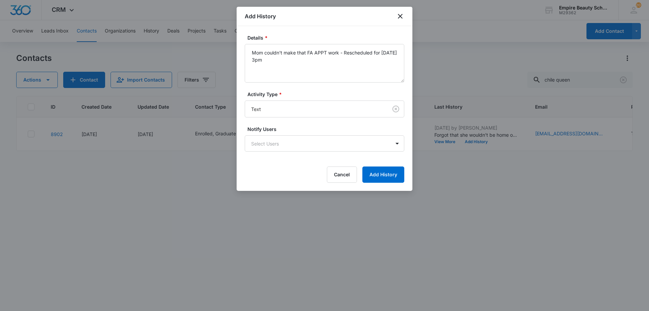
click at [391, 183] on div "Details * Mom couldn't make that FA APPT work - Rescheduled for 10/14 at 3pm Ac…" at bounding box center [325, 108] width 176 height 165
click at [390, 180] on button "Add History" at bounding box center [383, 174] width 42 height 16
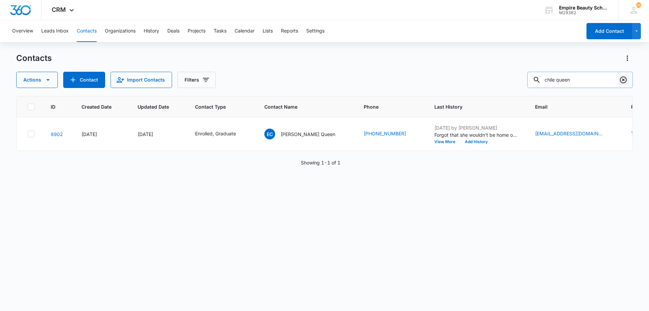
click at [628, 80] on input "chile queen" at bounding box center [579, 80] width 105 height 16
click at [620, 88] on div "Contacts Actions Contact Import Contacts Filters chile queen ID Created Date Up…" at bounding box center [324, 181] width 616 height 257
click at [621, 82] on icon "Clear" at bounding box center [623, 79] width 7 height 7
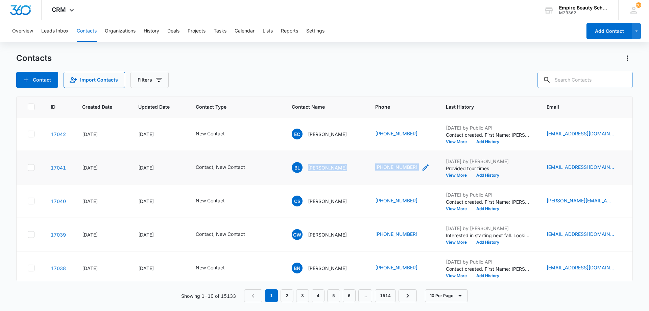
drag, startPoint x: 332, startPoint y: 166, endPoint x: 428, endPoint y: 165, distance: 96.3
click at [428, 165] on tr "17041 Oct 6, 2025 Oct 6, 2025 Contact, New Contact BL Britney Lapointe (603) 86…" at bounding box center [515, 167] width 996 height 33
copy tr "Britney Lapointe (603) 860-9687"
click at [492, 176] on button "Add History" at bounding box center [487, 175] width 32 height 4
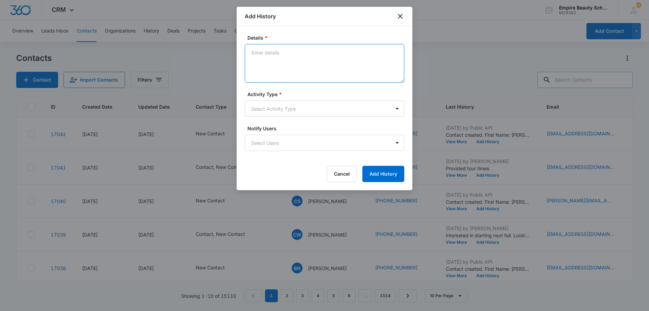
click at [284, 59] on textarea "Details *" at bounding box center [324, 63] width 159 height 39
type textarea "Saturdays work best - Does 10am or 3pm work best?"
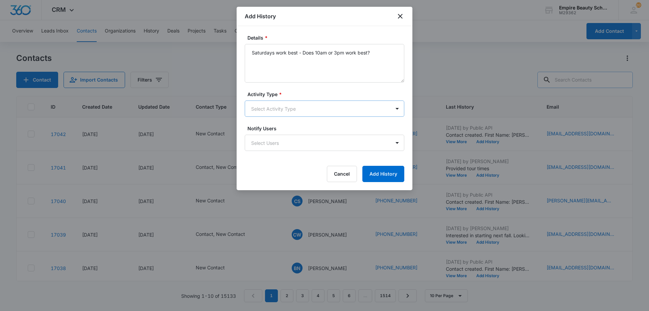
click at [296, 110] on body "CRM Apps Forms CRM Email Shop Payments POS Files Brand Settings AI Assistant Em…" at bounding box center [324, 155] width 649 height 311
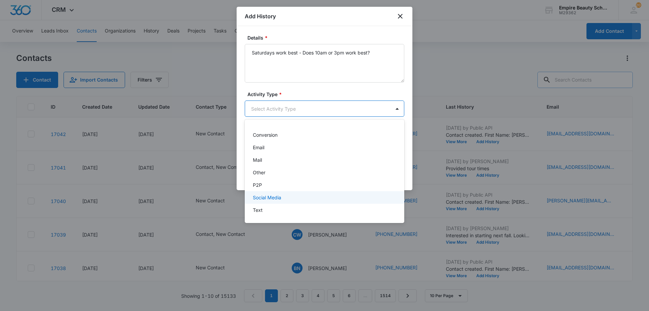
click at [285, 206] on div "Text" at bounding box center [324, 209] width 142 height 7
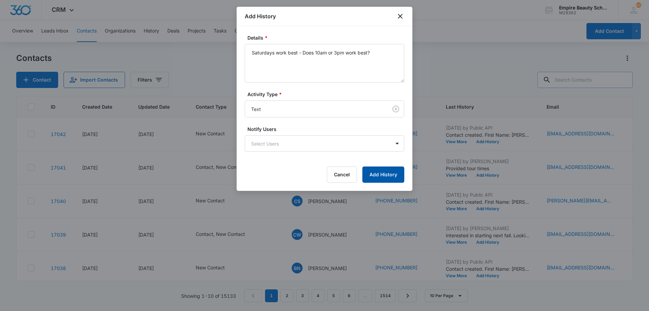
click at [369, 173] on button "Add History" at bounding box center [383, 174] width 42 height 16
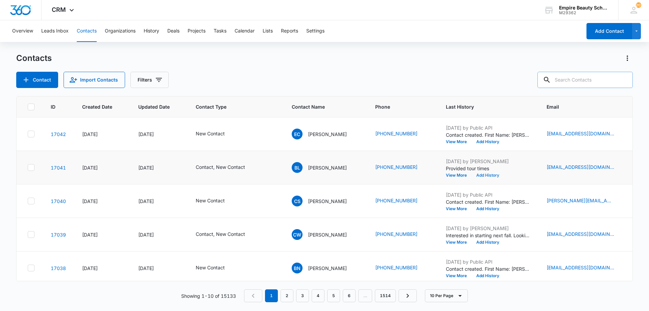
click at [489, 174] on button "Add History" at bounding box center [487, 175] width 32 height 4
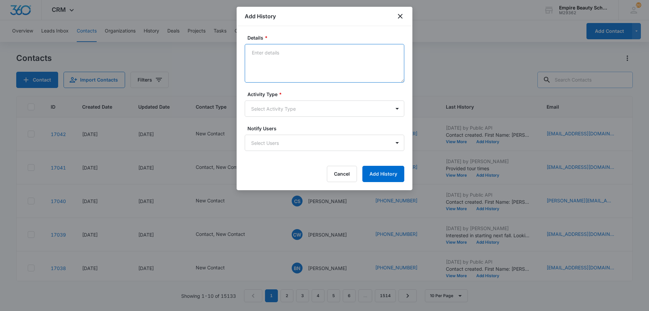
click at [285, 65] on textarea "Details *" at bounding box center [324, 63] width 159 height 39
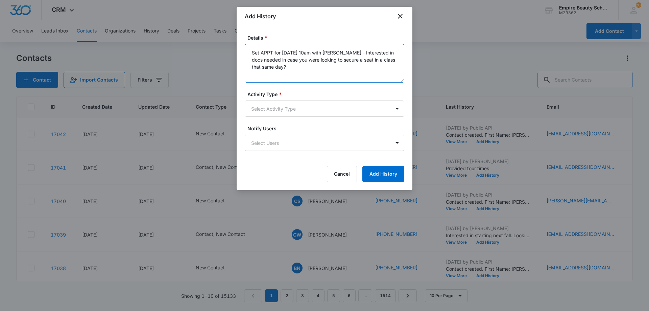
type textarea "Set APPT for 10/11 at 10am with Amelia - Interested in docs needed in case you …"
click at [271, 99] on div "Activity Type * Select Activity Type" at bounding box center [324, 104] width 159 height 26
click at [263, 123] on form "Details * Set APPT for 10/11 at 10am with Amelia - Interested in docs needed in…" at bounding box center [324, 108] width 159 height 148
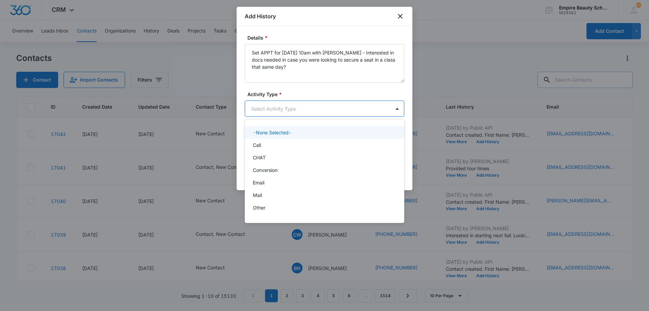
click at [263, 111] on body "CRM Apps Forms CRM Email Shop Payments POS Files Brand Settings AI Assistant Em…" at bounding box center [324, 155] width 649 height 311
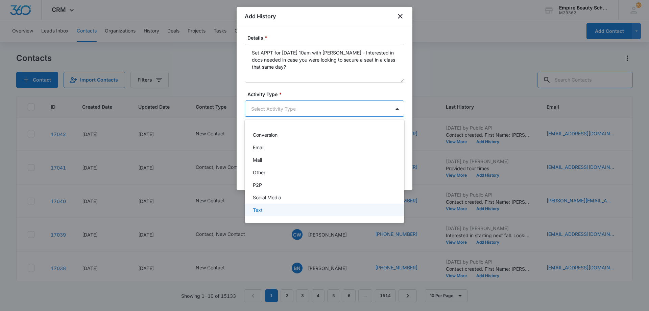
click at [263, 211] on div "Text" at bounding box center [324, 209] width 142 height 7
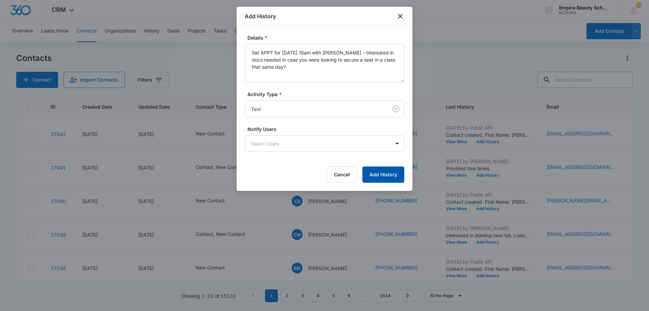
click at [386, 171] on button "Add History" at bounding box center [383, 174] width 42 height 16
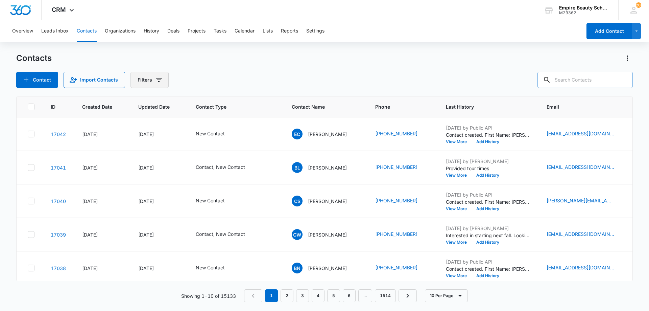
click at [161, 85] on button "Filters" at bounding box center [149, 80] width 38 height 16
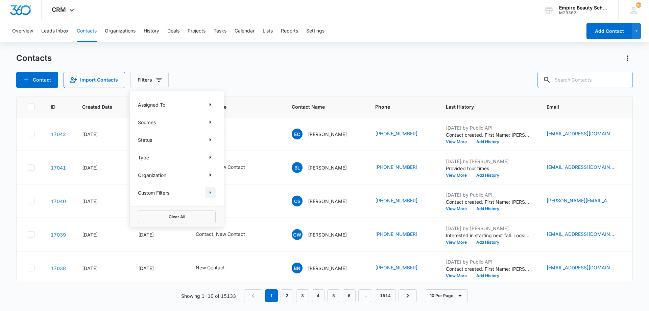
click at [212, 192] on icon "Show Custom Filters filters" at bounding box center [210, 192] width 8 height 8
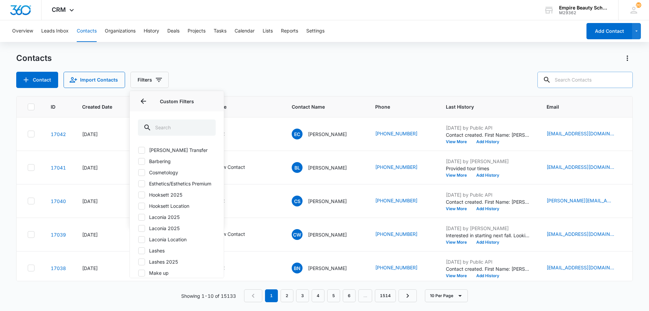
click at [176, 196] on div "Barber Transfer Barbering Cosmetology Esthetics/Esthetics Premium Hooksett 2025…" at bounding box center [177, 225] width 78 height 158
click at [174, 198] on label "Hooksett 2025" at bounding box center [177, 194] width 78 height 7
click at [138, 195] on input "Hooksett 2025" at bounding box center [138, 194] width 0 height 0
click at [294, 64] on div "Contacts Contact Import Contacts Filters Assigned To Sources Status Type Organi…" at bounding box center [324, 70] width 616 height 35
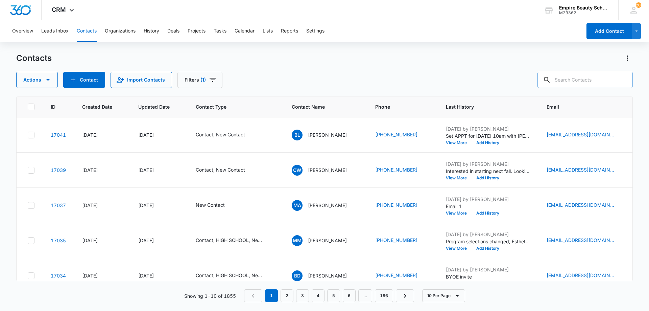
click at [251, 135] on icon "Contact Type - Contact, New Contact - Select to Edit Field" at bounding box center [253, 135] width 6 height 6
click at [242, 91] on div "Remove Contact" at bounding box center [245, 91] width 6 height 5
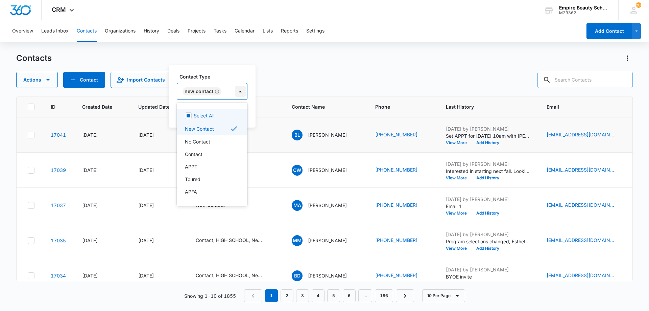
click at [241, 92] on div at bounding box center [240, 91] width 11 height 11
click at [196, 165] on p "APPT" at bounding box center [191, 166] width 13 height 7
click at [206, 82] on div "Contact Type option APPT, selected. 16 results available. Use Up and Down to ch…" at bounding box center [223, 86] width 93 height 27
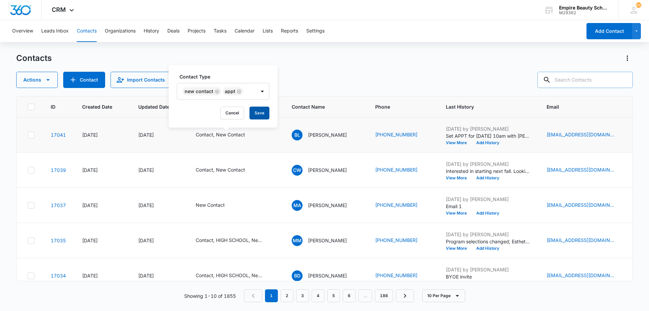
click at [257, 110] on button "Save" at bounding box center [259, 112] width 20 height 13
click at [493, 143] on button "Add History" at bounding box center [487, 143] width 32 height 4
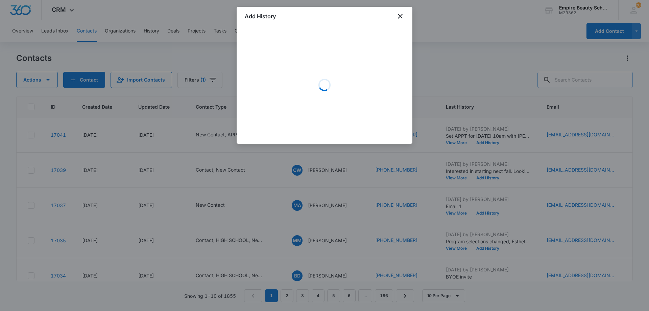
click at [318, 67] on div "Loading" at bounding box center [324, 84] width 159 height 101
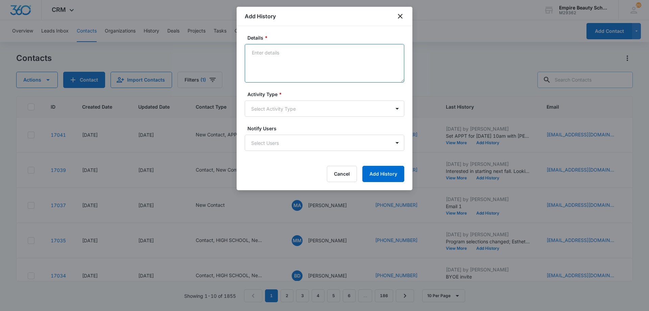
click at [328, 65] on textarea "Details *" at bounding box center [324, 63] width 159 height 39
type textarea "APPT confirmation with docs needed and link/code to FAFSA"
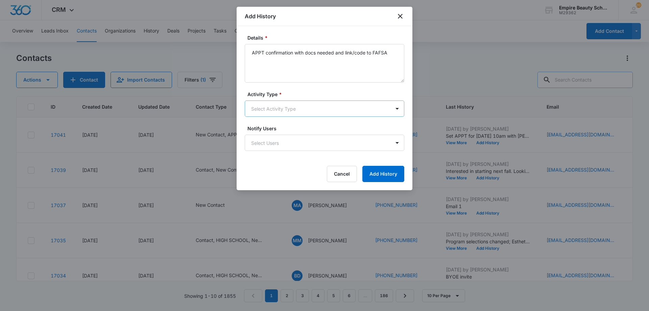
click at [293, 105] on body "CRM Apps Forms CRM Email Shop Payments POS Files Brand Settings AI Assistant Em…" at bounding box center [324, 155] width 649 height 311
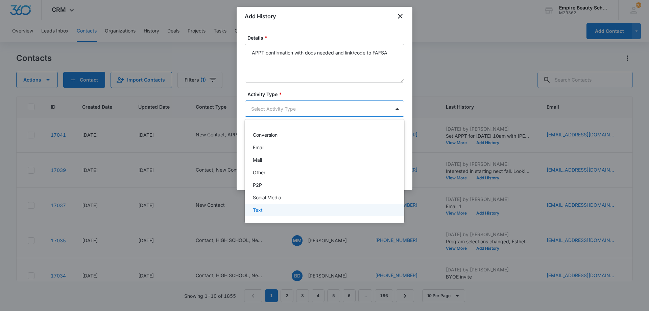
click at [275, 209] on div "Text" at bounding box center [324, 209] width 142 height 7
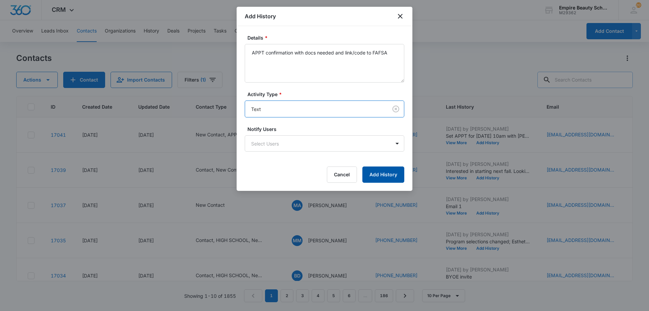
click at [369, 181] on button "Add History" at bounding box center [383, 174] width 42 height 16
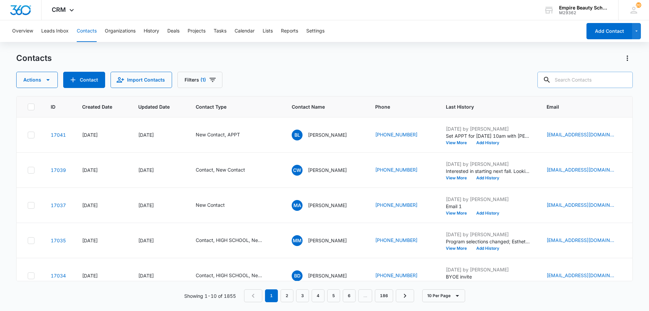
click at [503, 80] on div "Actions Contact Import Contacts Filters (1)" at bounding box center [324, 80] width 616 height 16
drag, startPoint x: 646, startPoint y: 54, endPoint x: 606, endPoint y: 64, distance: 41.2
click at [645, 52] on div "Overview Leads Inbox Contacts Organizations History Deals Projects Tasks Calend…" at bounding box center [324, 165] width 649 height 290
drag, startPoint x: 602, startPoint y: 68, endPoint x: 587, endPoint y: 78, distance: 18.7
click at [600, 70] on div "Contacts Actions Contact Import Contacts Filters (1)" at bounding box center [324, 70] width 616 height 35
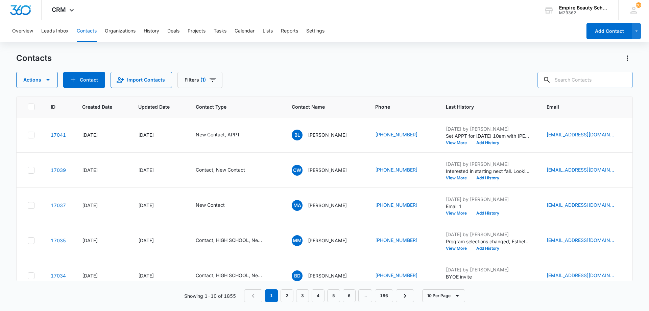
click at [587, 78] on input "text" at bounding box center [584, 80] width 95 height 16
type input "zambrana"
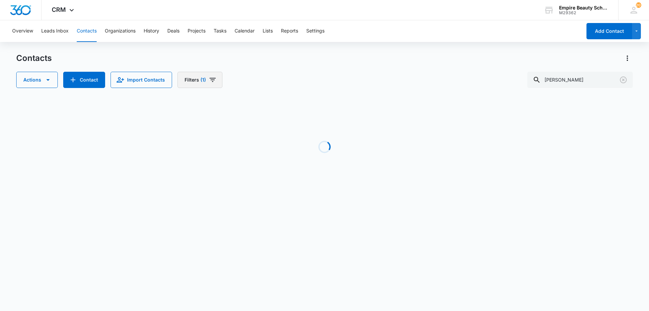
click at [202, 72] on button "Filters (1)" at bounding box center [199, 80] width 45 height 16
click at [229, 193] on icon "Clear" at bounding box center [228, 192] width 4 height 4
click at [333, 89] on div "Contacts Actions Contact Import Contacts Filters Assigned To Sources Status Typ…" at bounding box center [324, 129] width 616 height 153
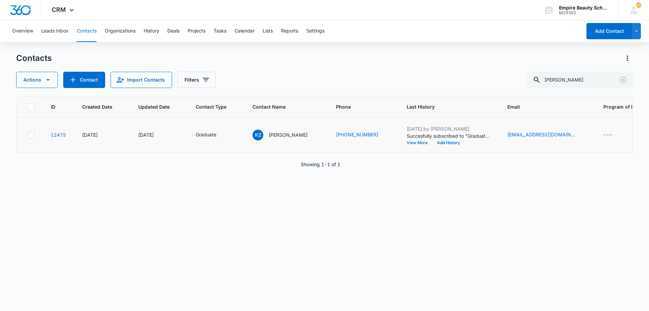
click at [414, 143] on button "View More" at bounding box center [419, 143] width 26 height 4
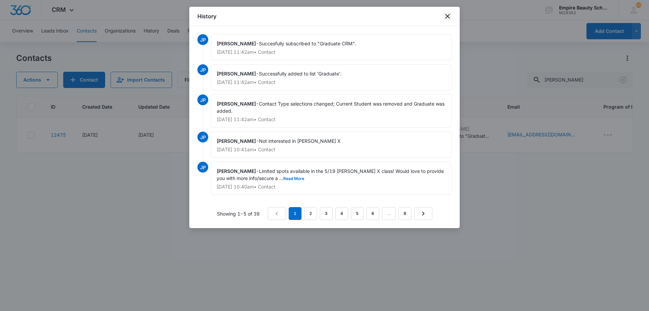
click at [450, 17] on icon "close" at bounding box center [447, 16] width 8 height 8
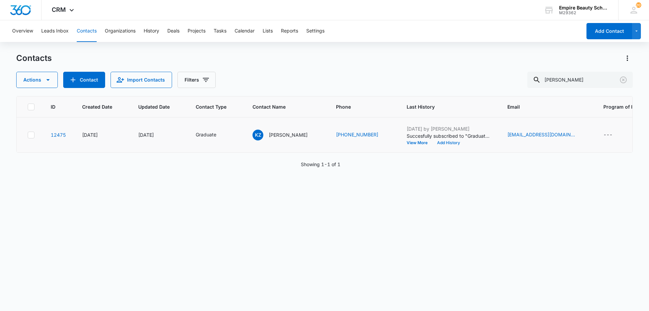
click at [448, 141] on button "Add History" at bounding box center [448, 143] width 32 height 4
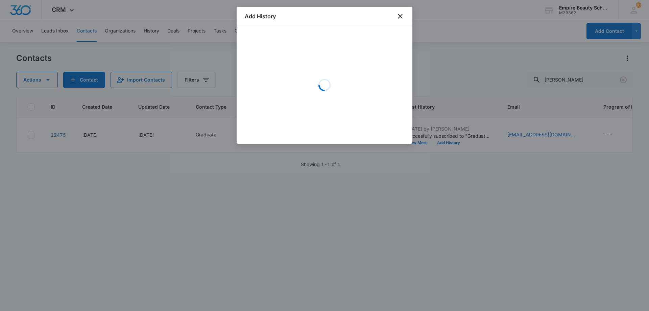
click at [278, 52] on div "Loading" at bounding box center [324, 84] width 159 height 101
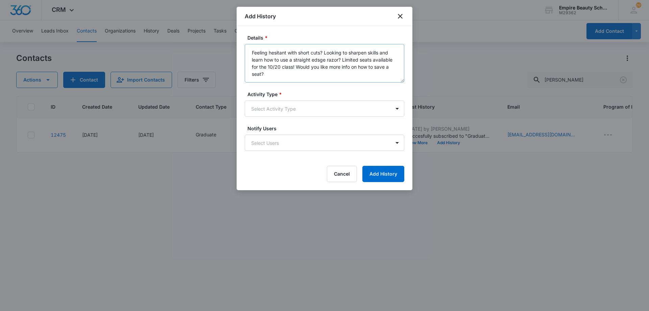
click at [317, 62] on textarea "Feeling hesitant with short cuts? Looking to sharpen skills and learn how to us…" at bounding box center [324, 63] width 159 height 39
drag, startPoint x: 290, startPoint y: 78, endPoint x: 242, endPoint y: 43, distance: 59.2
click at [242, 43] on div "Details * Feeling hesitant with short cuts? Looking to sharpen skills and learn…" at bounding box center [325, 108] width 176 height 164
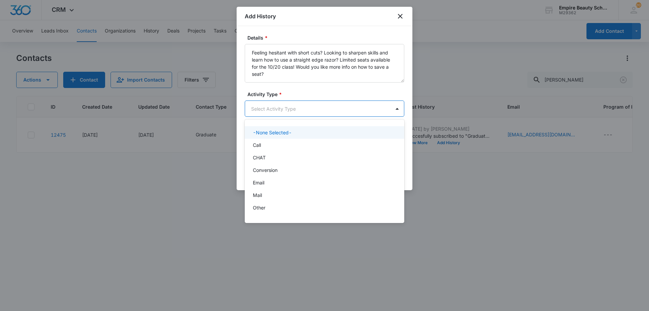
click at [272, 110] on body "CRM Apps Forms CRM Email Shop Payments POS Files Brand Settings AI Assistant Em…" at bounding box center [324, 155] width 649 height 311
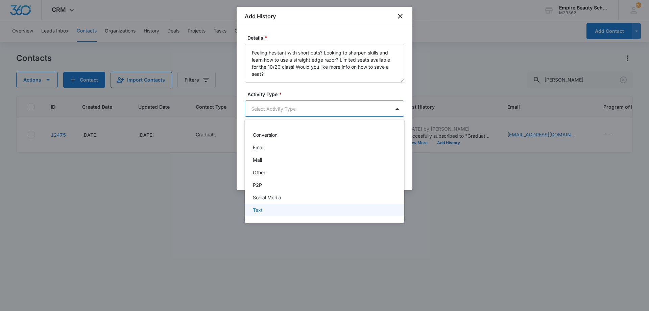
click at [259, 212] on p "Text" at bounding box center [258, 209] width 10 height 7
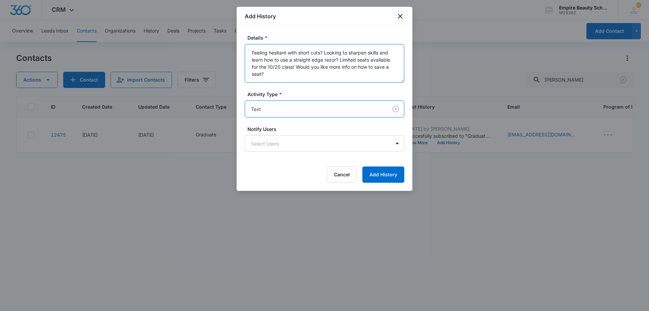
click at [336, 58] on textarea "Feeling hesitant with short cuts? Looking to sharpen skills and learn how to us…" at bounding box center [324, 63] width 159 height 39
click at [339, 58] on textarea "Feeling hesitant with short cuts? Looking to sharpen skills and learn how to us…" at bounding box center [324, 63] width 159 height 39
drag, startPoint x: 328, startPoint y: 74, endPoint x: 214, endPoint y: 53, distance: 116.2
click at [199, 43] on body "CRM Apps Forms CRM Email Shop Payments POS Files Brand Settings AI Assistant Em…" at bounding box center [324, 155] width 649 height 311
type textarea "Feeling hesitant with short cuts? Looking to sharpen skills and learn how to us…"
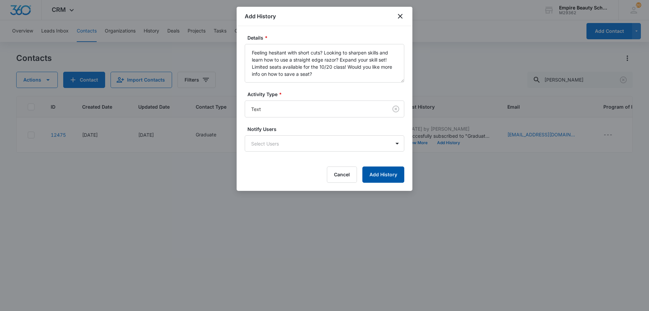
click at [377, 173] on button "Add History" at bounding box center [383, 174] width 42 height 16
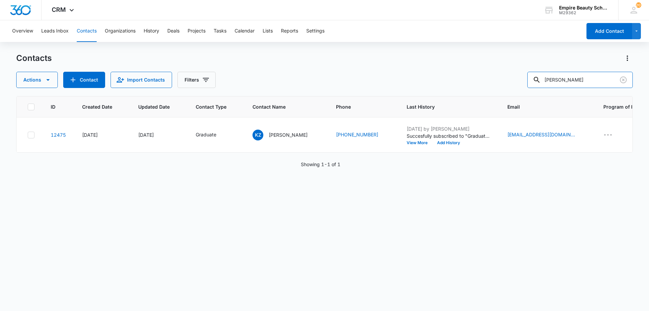
drag, startPoint x: 588, startPoint y: 74, endPoint x: 398, endPoint y: 46, distance: 191.6
click at [439, 56] on div "Contacts Actions Contact Import Contacts Filters zambrana" at bounding box center [324, 70] width 616 height 35
type input "ava wilson"
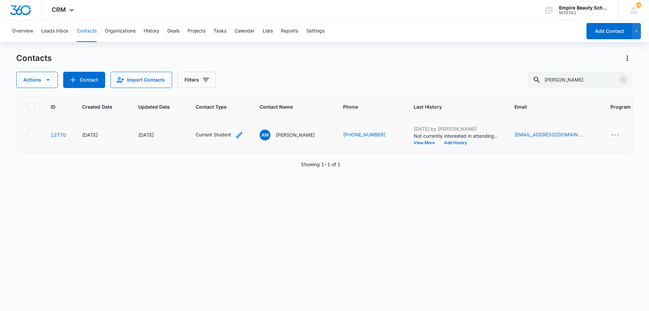
click at [237, 136] on icon "Contact Type - Current Student - Select to Edit Field" at bounding box center [239, 135] width 6 height 6
click at [226, 91] on icon "Remove Current Student" at bounding box center [228, 91] width 5 height 5
click at [225, 91] on div "Contact Type" at bounding box center [203, 91] width 45 height 15
click at [206, 170] on p "Graduate" at bounding box center [199, 167] width 21 height 7
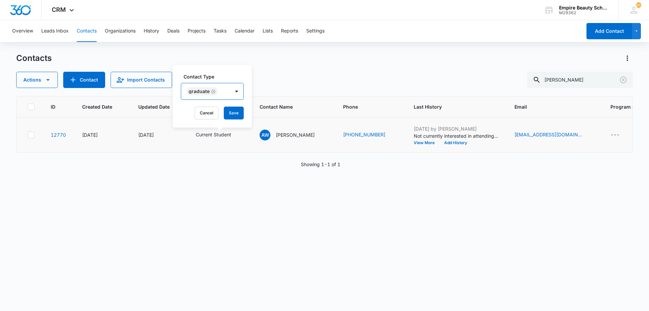
click at [211, 86] on div "Graduate" at bounding box center [205, 91] width 49 height 16
click at [233, 108] on button "Save" at bounding box center [234, 112] width 20 height 13
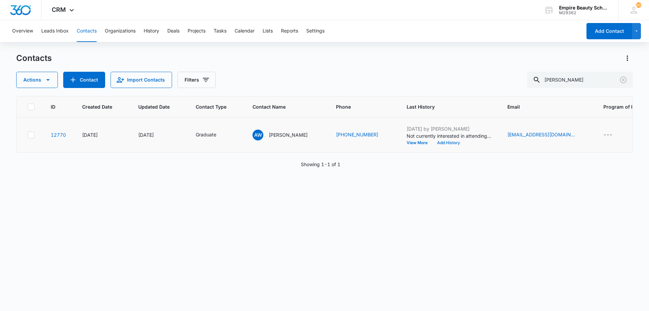
click at [445, 142] on button "Add History" at bounding box center [448, 143] width 32 height 4
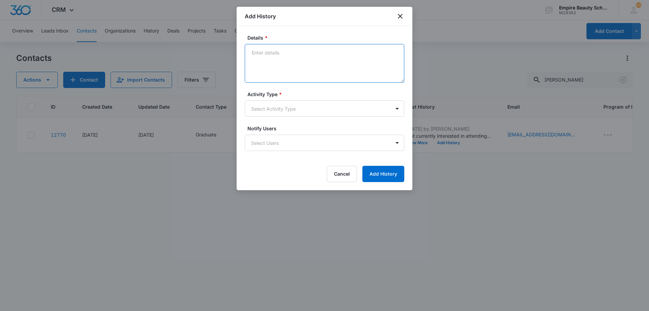
paste textarea "Feeling hesitant with short cuts? Looking to sharpen skills and learn how to us…"
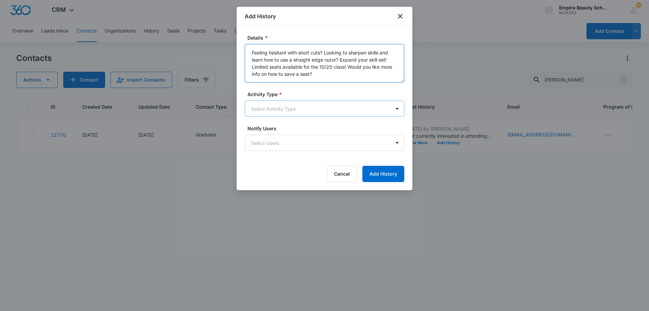
type textarea "Feeling hesitant with short cuts? Looking to sharpen skills and learn how to us…"
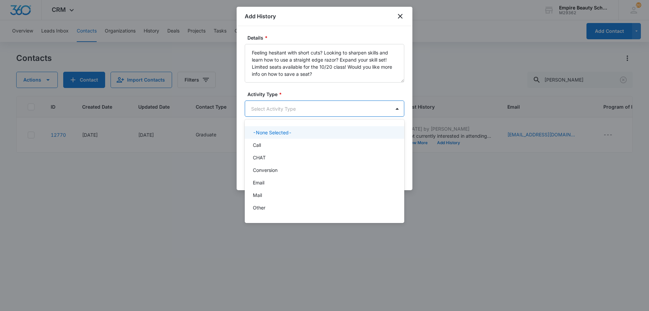
click at [296, 107] on body "CRM Apps Forms CRM Email Shop Payments POS Files Brand Settings AI Assistant Em…" at bounding box center [324, 155] width 649 height 311
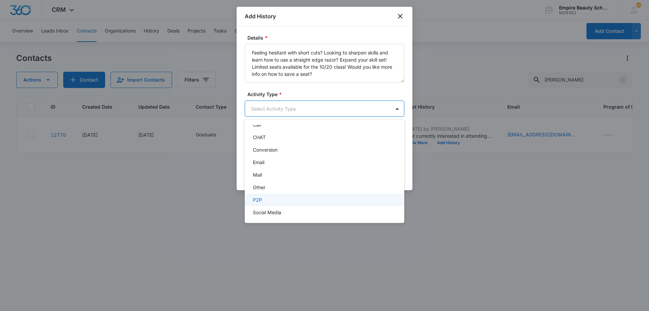
scroll to position [35, 0]
click at [279, 209] on div "Text" at bounding box center [324, 209] width 142 height 7
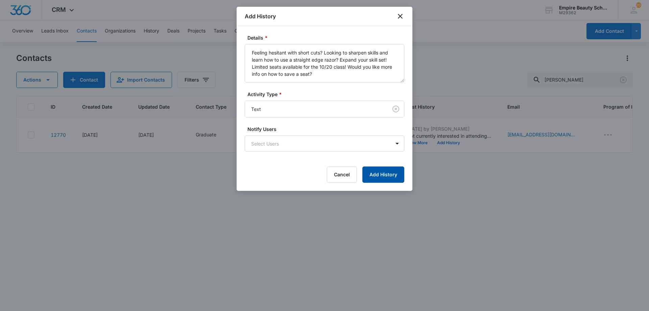
click at [390, 174] on button "Add History" at bounding box center [383, 174] width 42 height 16
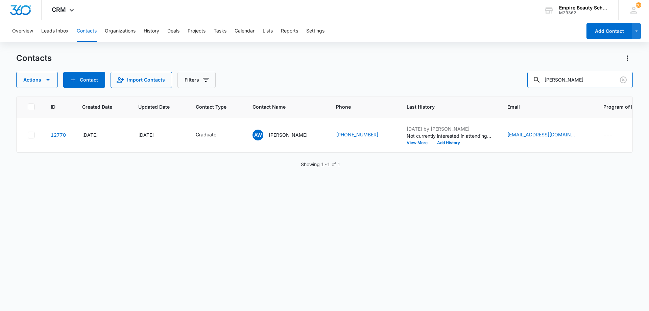
drag, startPoint x: 577, startPoint y: 77, endPoint x: 443, endPoint y: 90, distance: 135.4
click at [449, 87] on div "Actions Contact Import Contacts Filters ava wilson" at bounding box center [324, 80] width 616 height 16
type input "williams"
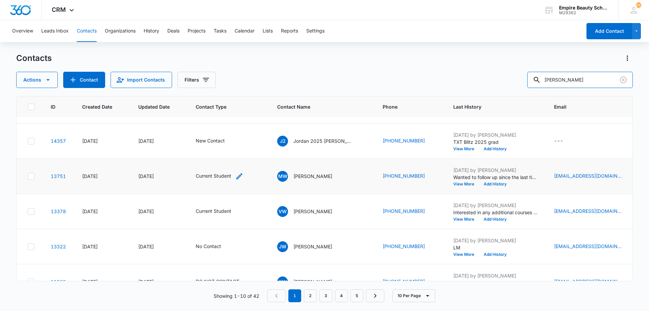
scroll to position [99, 0]
click at [239, 176] on icon "Contact Type - Current Student - Select to Edit Field" at bounding box center [239, 176] width 6 height 6
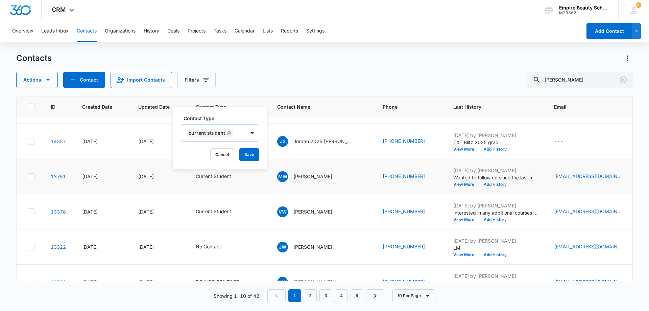
click at [227, 133] on icon "Remove Current Student" at bounding box center [228, 132] width 5 height 5
click at [227, 134] on div at bounding box center [232, 133] width 11 height 11
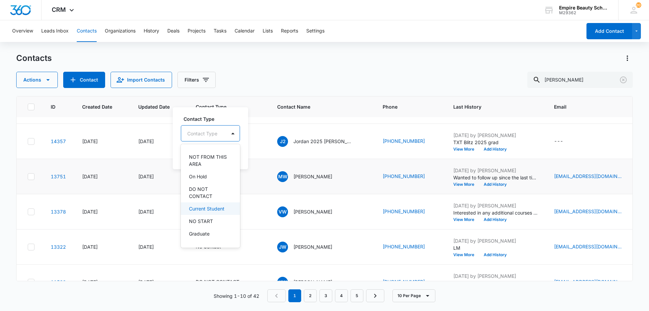
scroll to position [101, 0]
click at [204, 232] on p "Graduate" at bounding box center [199, 232] width 21 height 7
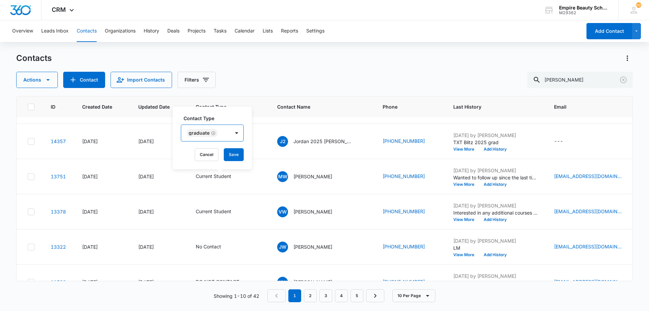
click at [221, 132] on div "Graduate" at bounding box center [205, 133] width 49 height 16
click at [241, 155] on button "Save" at bounding box center [234, 154] width 20 height 13
click at [479, 185] on button "Add History" at bounding box center [495, 184] width 32 height 4
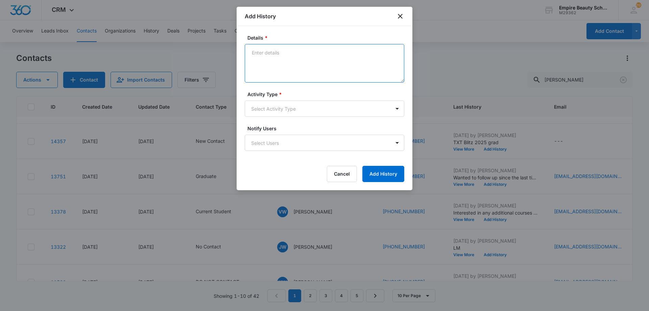
paste textarea "Feeling hesitant with short cuts? Looking to sharpen skills and learn how to us…"
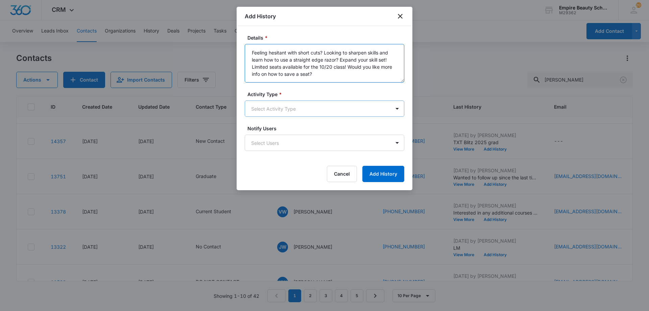
type textarea "Feeling hesitant with short cuts? Looking to sharpen skills and learn how to us…"
click at [299, 109] on body "CRM Apps Forms CRM Email Shop Payments POS Files Brand Settings AI Assistant Em…" at bounding box center [324, 155] width 649 height 311
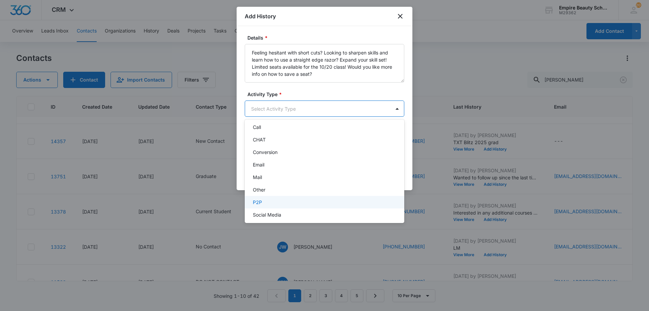
scroll to position [35, 0]
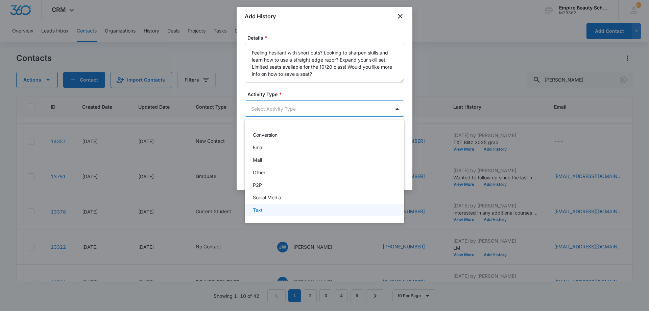
click at [278, 209] on div "Text" at bounding box center [324, 209] width 142 height 7
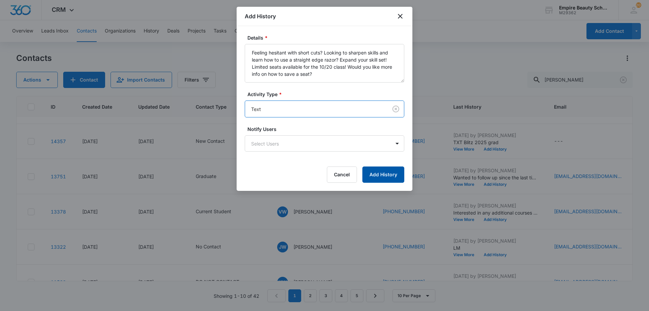
click at [385, 178] on button "Add History" at bounding box center [383, 174] width 42 height 16
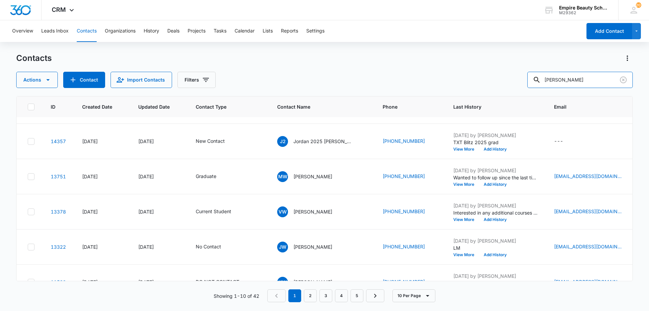
drag, startPoint x: 577, startPoint y: 81, endPoint x: 501, endPoint y: 82, distance: 76.0
click at [501, 82] on div "Actions Contact Import Contacts Filters williams" at bounding box center [324, 80] width 616 height 16
type input "tomala"
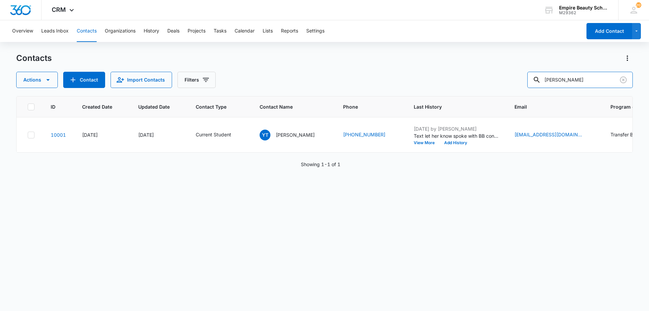
scroll to position [0, 0]
click at [423, 142] on button "View More" at bounding box center [427, 143] width 26 height 4
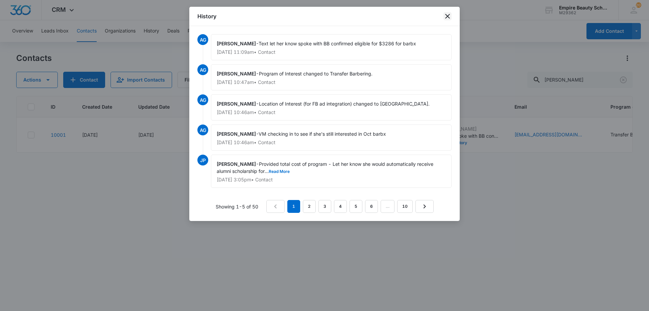
click at [449, 17] on icon "close" at bounding box center [447, 16] width 8 height 8
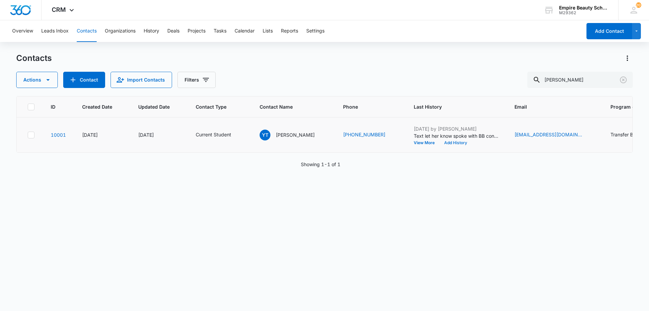
click at [460, 144] on button "Add History" at bounding box center [455, 143] width 32 height 4
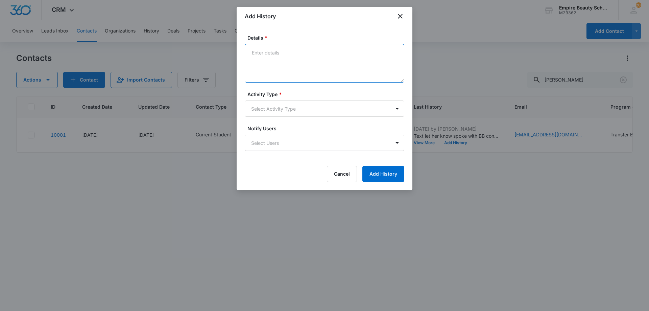
paste textarea "Feeling hesitant with short cuts? Looking to sharpen skills and learn how to us…"
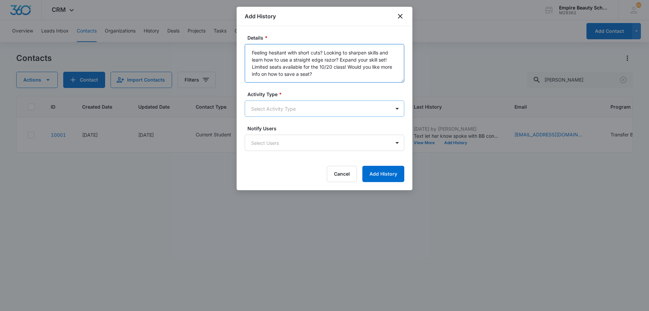
type textarea "Feeling hesitant with short cuts? Looking to sharpen skills and learn how to us…"
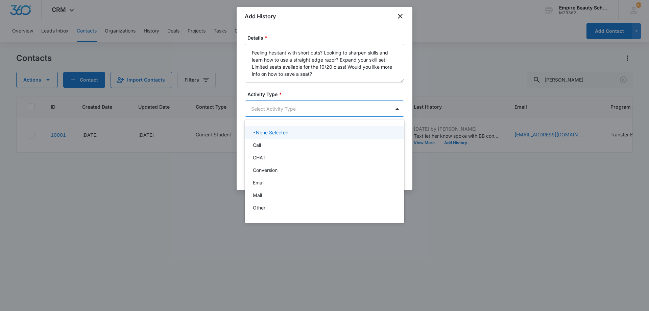
click at [323, 108] on body "CRM Apps Forms CRM Email Shop Payments POS Files Brand Settings AI Assistant Em…" at bounding box center [324, 155] width 649 height 311
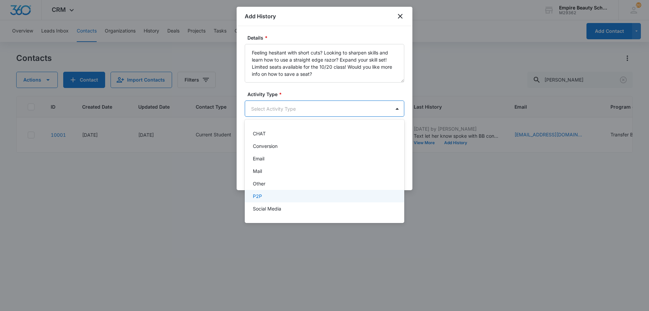
scroll to position [35, 0]
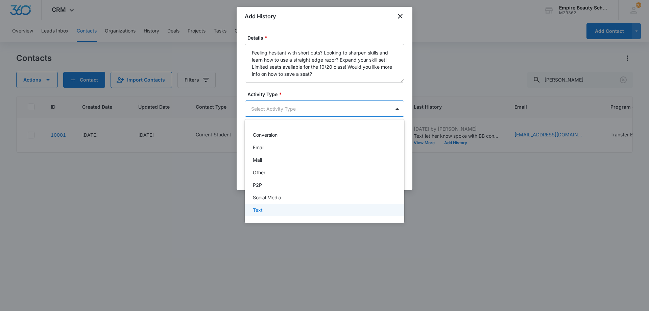
click at [274, 211] on div "Text" at bounding box center [324, 209] width 142 height 7
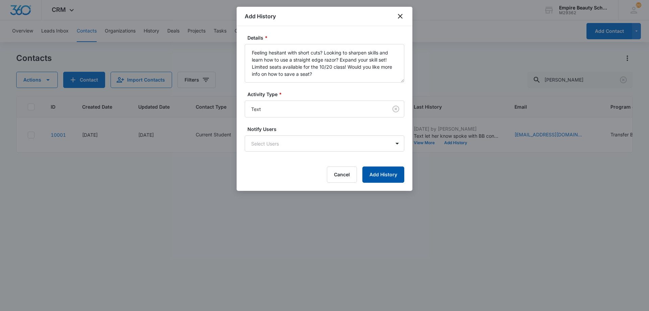
click at [380, 177] on button "Add History" at bounding box center [383, 174] width 42 height 16
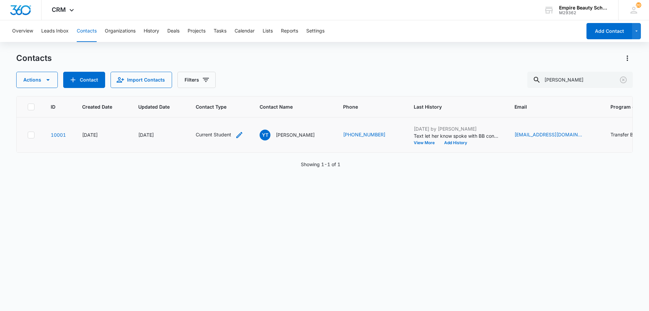
click at [235, 133] on icon "Contact Type - Current Student - Select to Edit Field" at bounding box center [239, 135] width 8 height 8
click at [225, 91] on div "Remove Current Student" at bounding box center [228, 91] width 6 height 5
click at [225, 91] on div "Contact Type" at bounding box center [203, 91] width 45 height 15
click at [207, 170] on p "Graduate" at bounding box center [199, 167] width 21 height 7
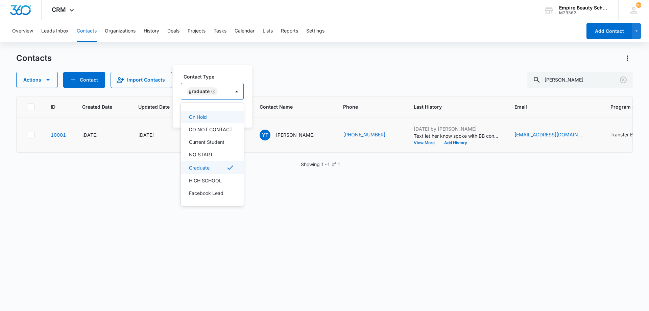
click at [223, 85] on div "Graduate" at bounding box center [205, 91] width 49 height 16
click at [238, 113] on button "Save" at bounding box center [234, 112] width 20 height 13
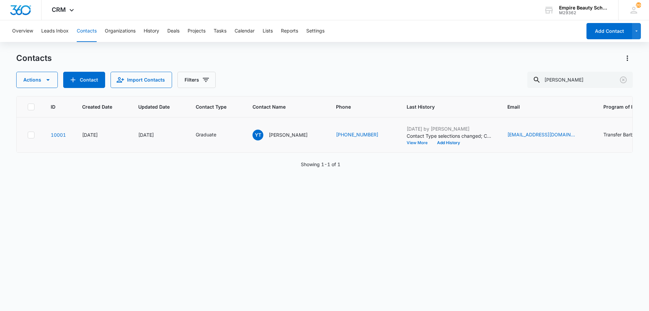
click at [411, 142] on button "View More" at bounding box center [419, 143] width 26 height 4
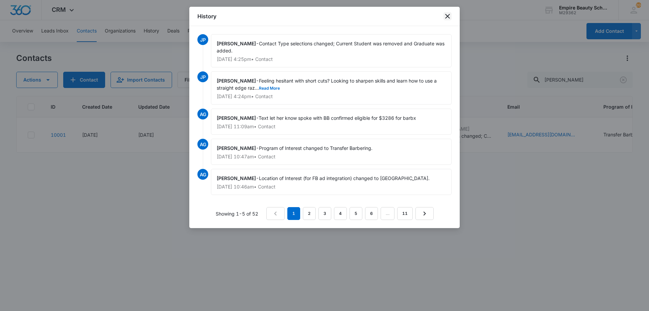
click at [449, 16] on icon "close" at bounding box center [447, 16] width 8 height 8
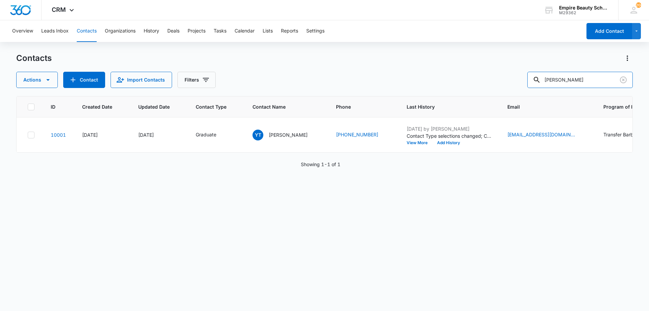
drag, startPoint x: 588, startPoint y: 77, endPoint x: 511, endPoint y: 82, distance: 77.5
click at [511, 82] on div "Actions Contact Import Contacts Filters [PERSON_NAME]" at bounding box center [324, 80] width 616 height 16
type input "j"
type input "[PERSON_NAME]"
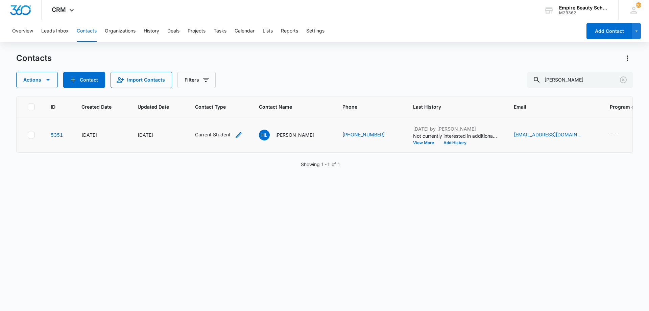
click at [239, 135] on icon "Contact Type - Current Student - Select to Edit Field" at bounding box center [239, 135] width 6 height 6
click at [223, 94] on div "Current Student" at bounding box center [209, 91] width 47 height 8
click at [226, 92] on icon "Remove Current Student" at bounding box center [228, 91] width 5 height 5
click at [226, 92] on div at bounding box center [232, 92] width 14 height 16
click at [217, 90] on div "Contact Type" at bounding box center [202, 91] width 45 height 15
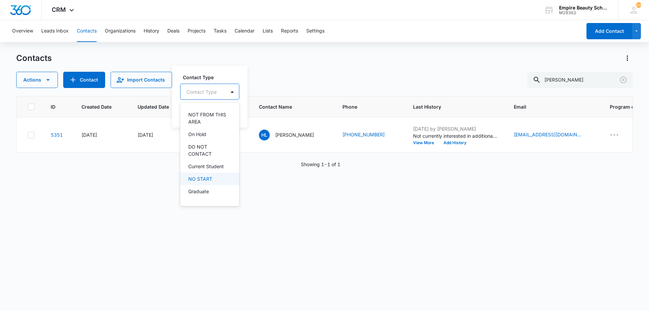
scroll to position [101, 0]
click at [208, 186] on div "Graduate" at bounding box center [209, 190] width 59 height 13
click at [221, 90] on div "Graduate" at bounding box center [204, 91] width 49 height 16
click at [229, 107] on button "Save" at bounding box center [233, 112] width 20 height 13
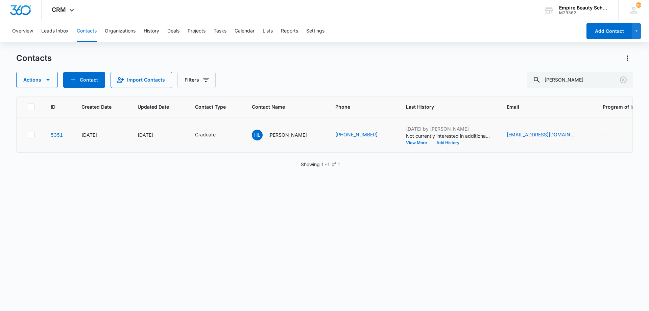
click at [440, 143] on button "Add History" at bounding box center [447, 143] width 32 height 4
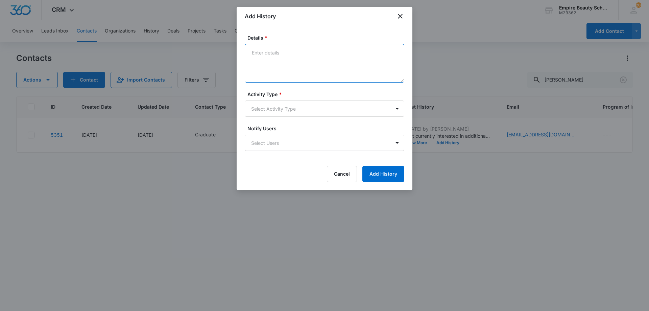
paste textarea "Feeling hesitant with short cuts? Looking to sharpen skills and learn how to us…"
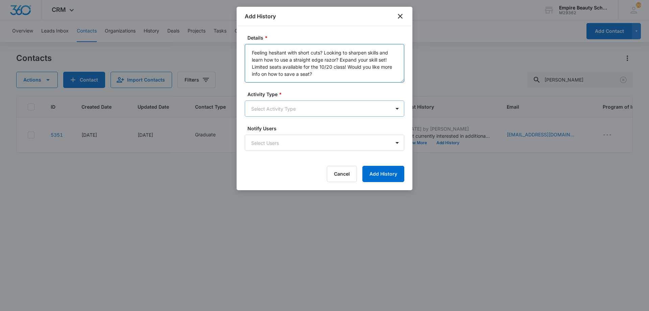
type textarea "Feeling hesitant with short cuts? Looking to sharpen skills and learn how to us…"
click at [294, 110] on body "CRM Apps Forms CRM Email Shop Payments POS Files Brand Settings AI Assistant Em…" at bounding box center [324, 155] width 649 height 311
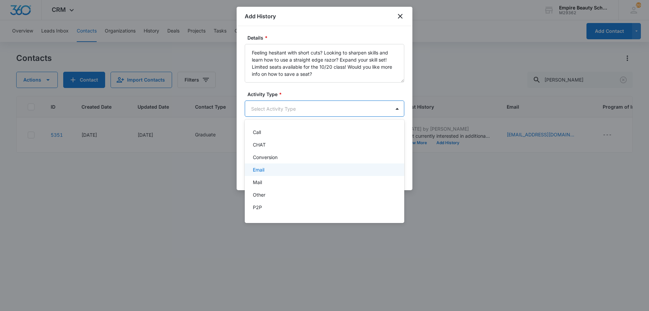
scroll to position [35, 0]
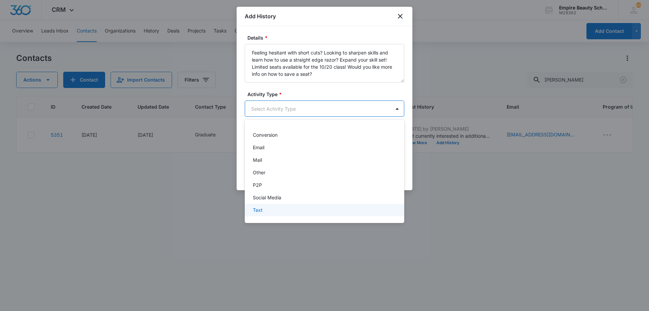
click at [289, 208] on div "Text" at bounding box center [324, 209] width 142 height 7
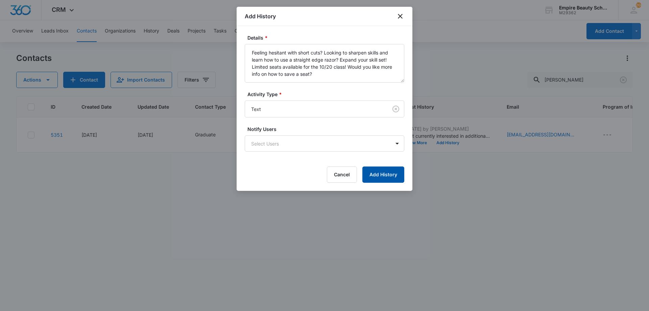
click at [381, 174] on button "Add History" at bounding box center [383, 174] width 42 height 16
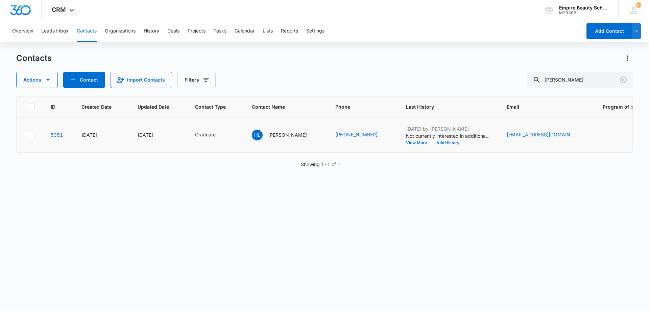
click at [439, 143] on button "Add History" at bounding box center [447, 143] width 32 height 4
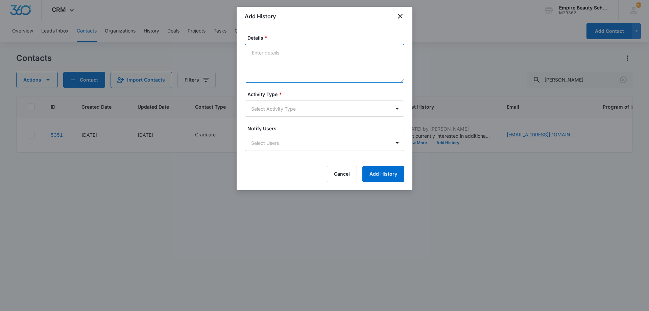
click at [271, 46] on textarea "Details *" at bounding box center [324, 63] width 159 height 39
type textarea "Not interested in [PERSON_NAME] X"
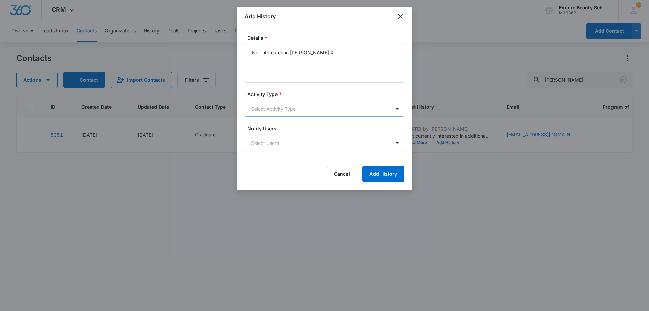
drag, startPoint x: 289, startPoint y: 98, endPoint x: 287, endPoint y: 105, distance: 7.3
click at [288, 103] on div "Activity Type * Select Activity Type" at bounding box center [324, 104] width 159 height 26
click at [282, 109] on body "CRM Apps Forms CRM Email Shop Payments POS Files Brand Settings AI Assistant Em…" at bounding box center [324, 155] width 649 height 311
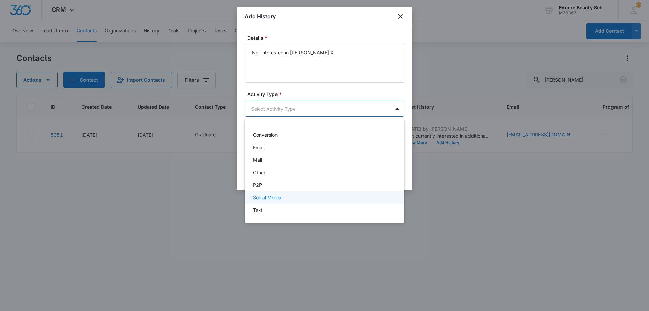
click at [283, 203] on div "Social Media" at bounding box center [324, 197] width 159 height 13
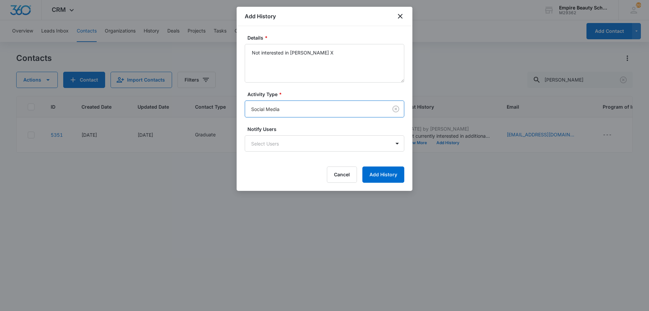
click at [294, 115] on body "CRM Apps Forms CRM Email Shop Payments POS Files Brand Settings AI Assistant Em…" at bounding box center [324, 155] width 649 height 311
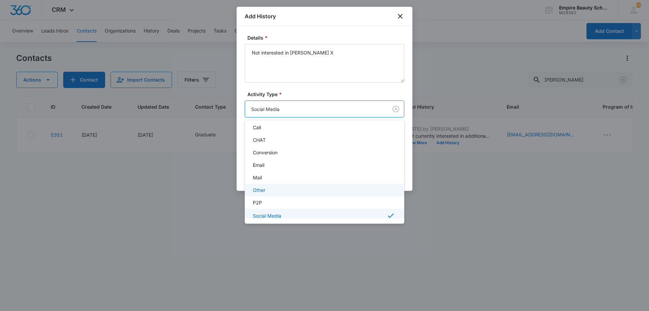
scroll to position [36, 0]
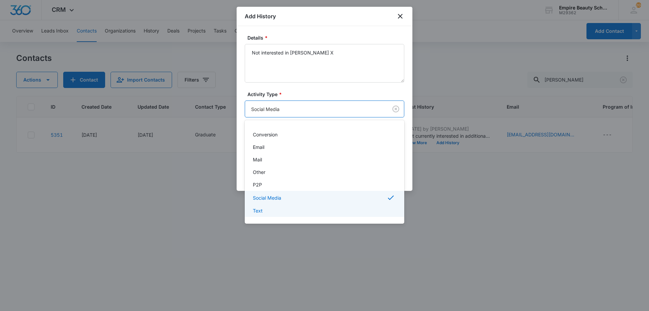
click at [272, 210] on div "Text" at bounding box center [324, 210] width 142 height 7
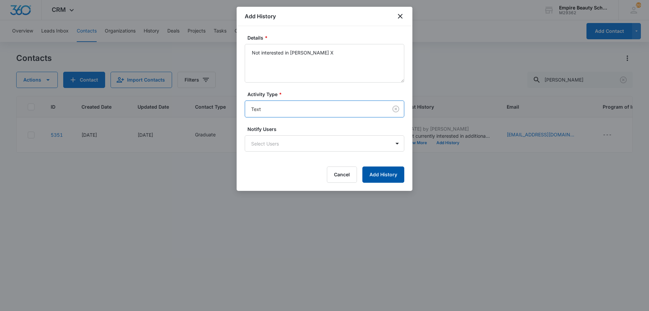
click at [381, 177] on button "Add History" at bounding box center [383, 174] width 42 height 16
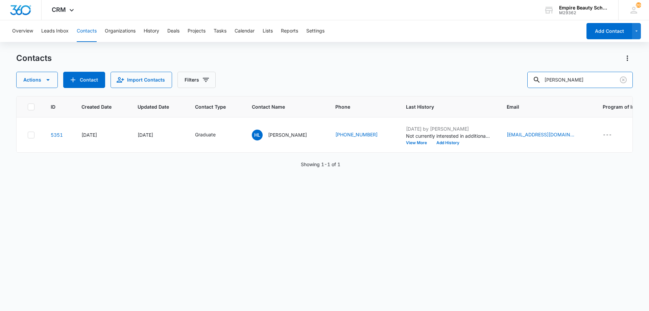
drag, startPoint x: 418, startPoint y: 65, endPoint x: 410, endPoint y: 66, distance: 8.8
click at [410, 66] on div "Contacts Actions Contact Import Contacts Filters [PERSON_NAME]" at bounding box center [324, 70] width 616 height 35
type input "lizzote"
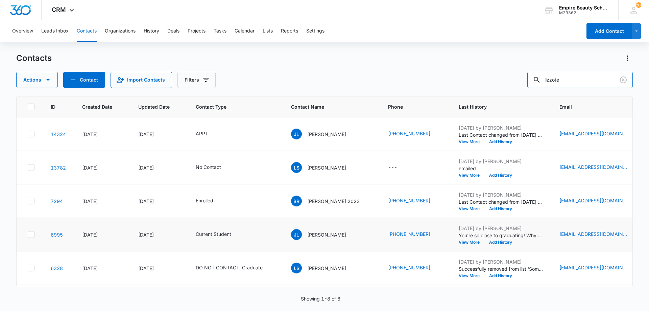
scroll to position [34, 0]
click at [240, 234] on icon "Contact Type - Current Student - Select to Edit Field" at bounding box center [239, 234] width 8 height 8
click at [229, 193] on div "Current Student" at bounding box center [210, 190] width 47 height 8
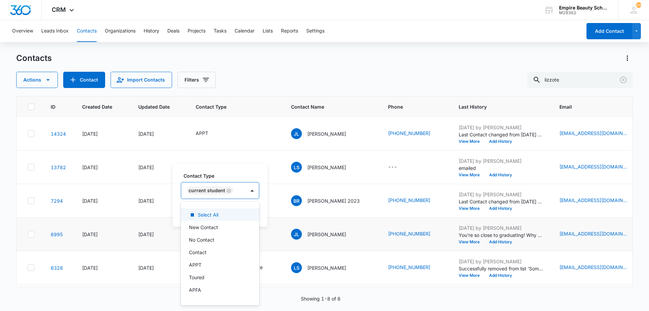
click at [227, 190] on icon "Remove Current Student" at bounding box center [228, 190] width 5 height 5
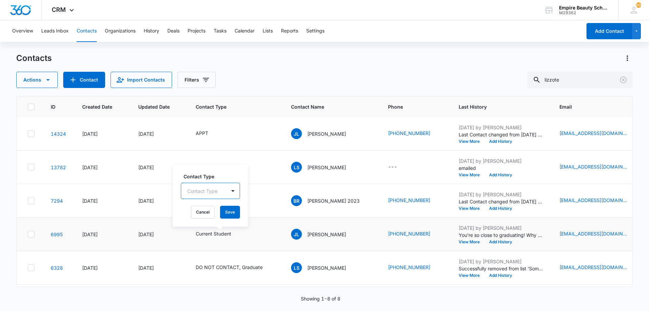
click at [227, 190] on div at bounding box center [233, 191] width 14 height 16
click at [221, 190] on div "Contact Type" at bounding box center [203, 190] width 45 height 15
click at [215, 265] on div "Graduate" at bounding box center [210, 266] width 42 height 7
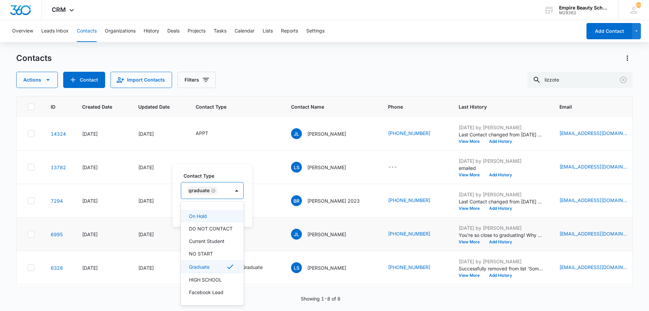
scroll to position [125, 0]
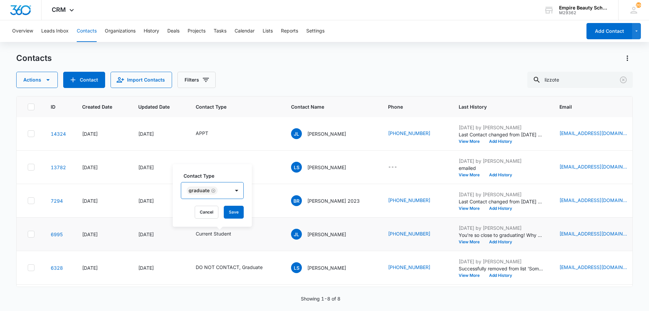
click at [215, 183] on div "Graduate" at bounding box center [205, 190] width 49 height 16
click at [234, 211] on button "Save" at bounding box center [234, 211] width 20 height 13
click at [510, 244] on td "[DATE] by [PERSON_NAME] You're so close to graduating! Why not keep the momentu…" at bounding box center [500, 233] width 101 height 33
click at [500, 242] on button "Add History" at bounding box center [500, 242] width 32 height 4
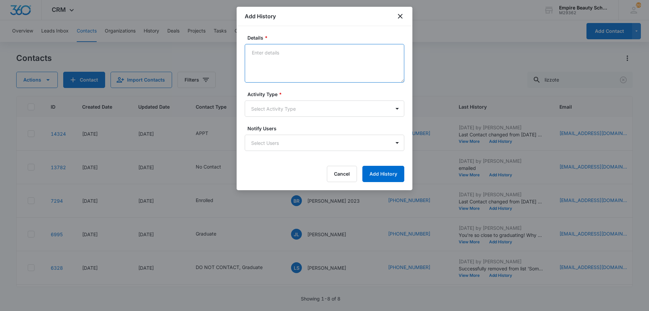
paste textarea "Feeling hesitant with short cuts? Looking to sharpen skills and learn how to us…"
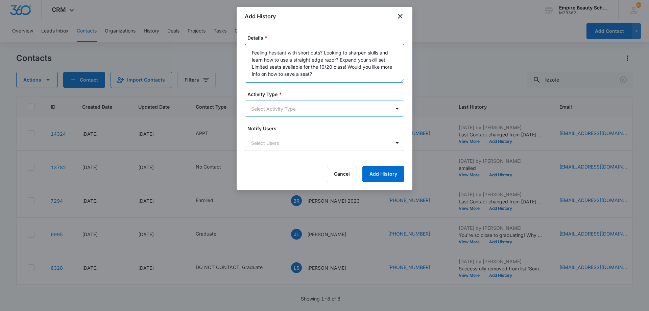
type textarea "Feeling hesitant with short cuts? Looking to sharpen skills and learn how to us…"
click at [307, 110] on body "CRM Apps Forms CRM Email Shop Payments POS Files Brand Settings AI Assistant Em…" at bounding box center [324, 155] width 649 height 311
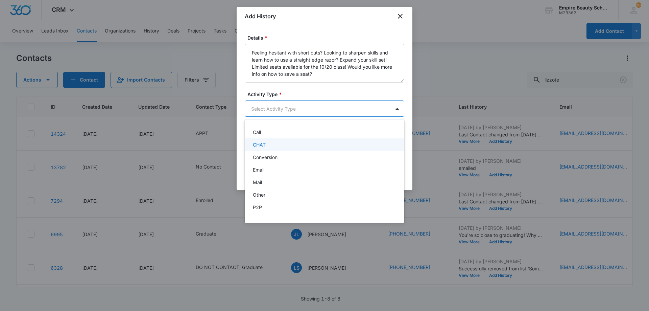
scroll to position [35, 0]
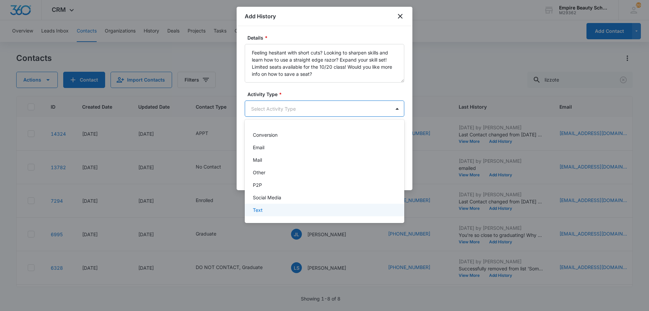
click at [276, 208] on div "Text" at bounding box center [324, 209] width 142 height 7
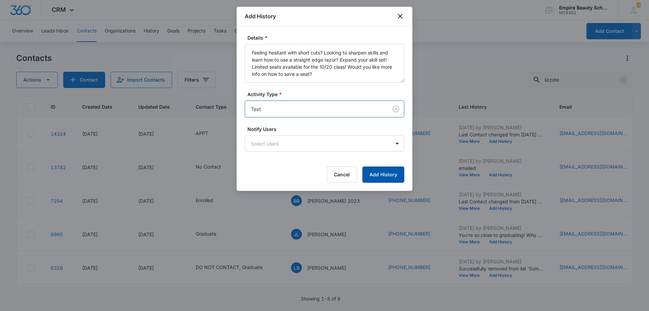
click at [372, 177] on button "Add History" at bounding box center [383, 174] width 42 height 16
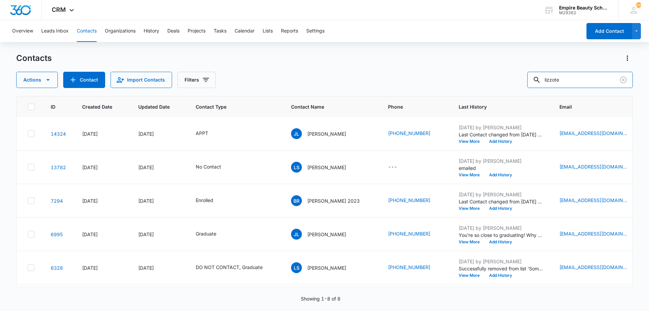
drag, startPoint x: 511, startPoint y: 77, endPoint x: 347, endPoint y: 73, distance: 163.9
click at [379, 75] on div "Actions Contact Import Contacts Filters lizzote" at bounding box center [324, 80] width 616 height 16
type input "[PERSON_NAME]"
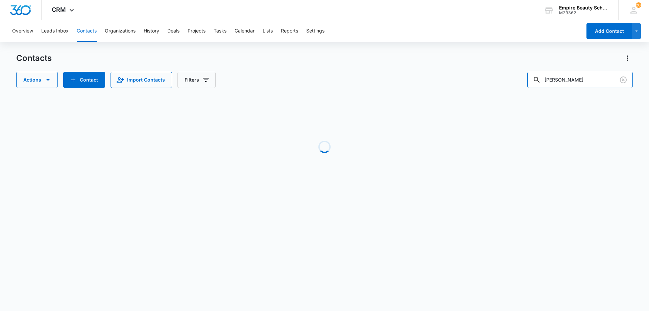
scroll to position [0, 0]
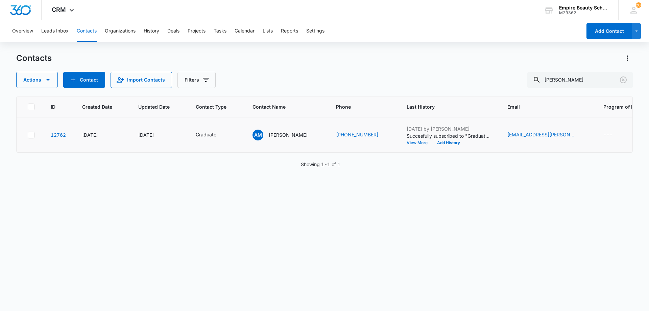
click at [411, 143] on button "View More" at bounding box center [419, 143] width 26 height 4
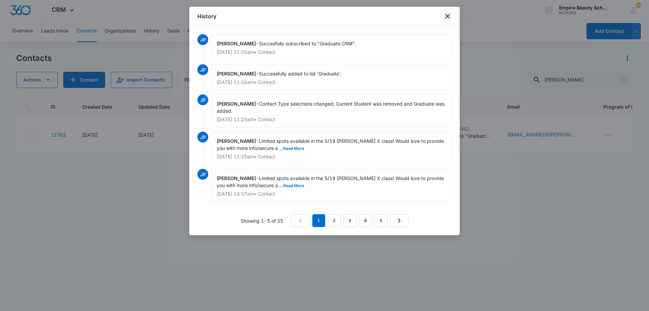
click at [446, 14] on icon "close" at bounding box center [447, 16] width 8 height 8
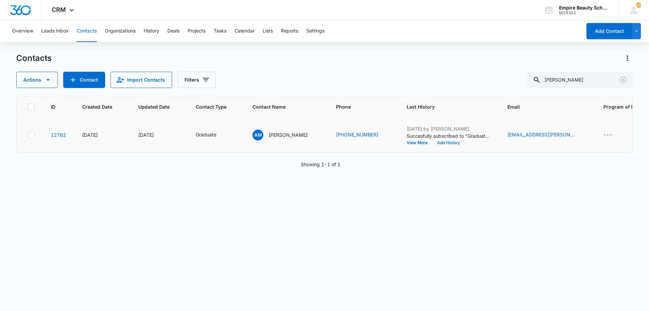
click at [442, 143] on button "Add History" at bounding box center [448, 143] width 32 height 4
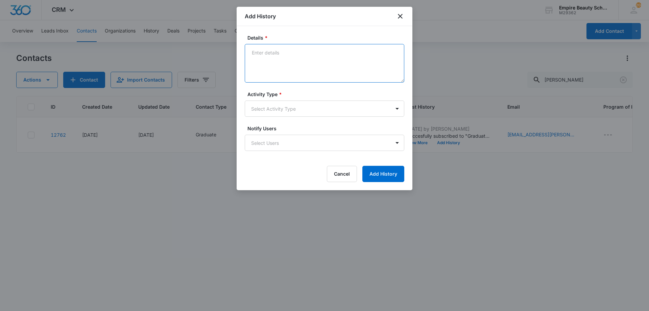
drag, startPoint x: 276, startPoint y: 61, endPoint x: 271, endPoint y: 59, distance: 5.9
paste textarea "Feeling hesitant with short cuts? Looking to sharpen skills and learn how to us…"
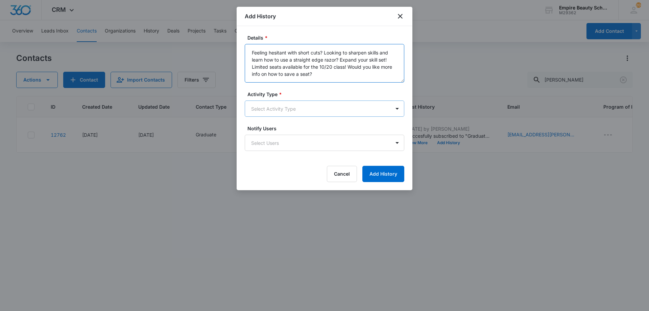
type textarea "Feeling hesitant with short cuts? Looking to sharpen skills and learn how to us…"
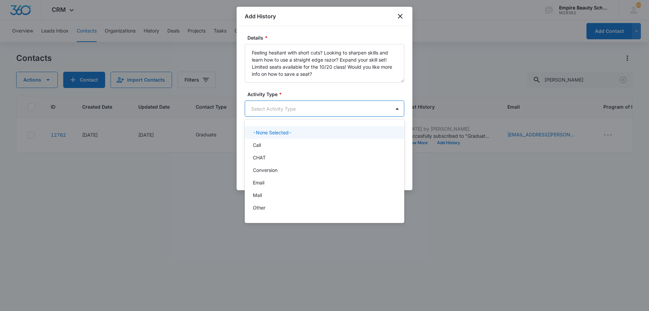
click at [307, 114] on body "CRM Apps Forms CRM Email Shop Payments POS Files Brand Settings AI Assistant Em…" at bounding box center [324, 155] width 649 height 311
click at [329, 62] on div at bounding box center [324, 155] width 649 height 311
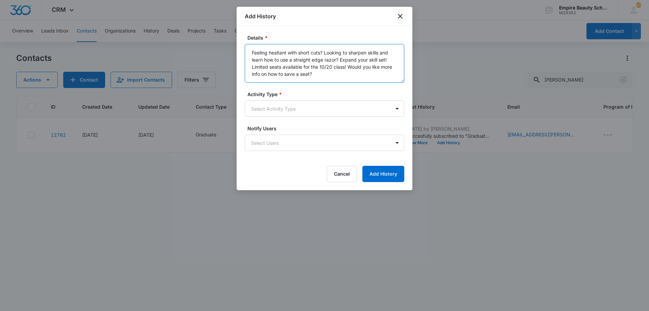
click at [324, 51] on textarea "Feeling hesitant with short cuts? Looking to sharpen skills and learn how to us…" at bounding box center [324, 63] width 159 height 39
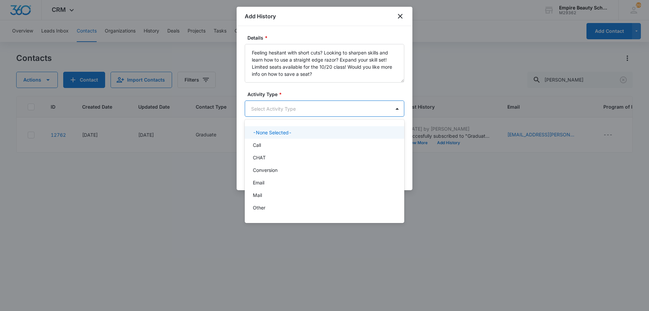
drag, startPoint x: 308, startPoint y: 105, endPoint x: 303, endPoint y: 123, distance: 19.0
click at [308, 105] on body "CRM Apps Forms CRM Email Shop Payments POS Files Brand Settings AI Assistant Em…" at bounding box center [324, 155] width 649 height 311
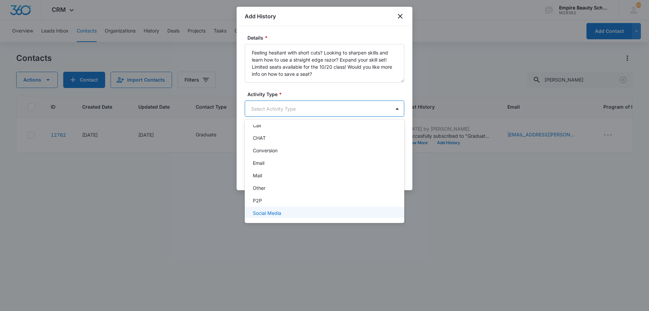
scroll to position [35, 0]
click at [292, 206] on div "Text" at bounding box center [324, 209] width 142 height 7
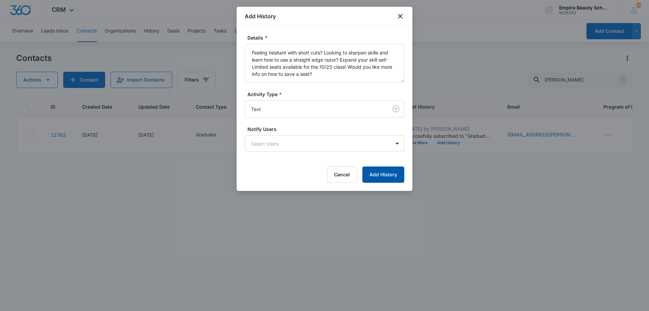
click at [398, 171] on button "Add History" at bounding box center [383, 174] width 42 height 16
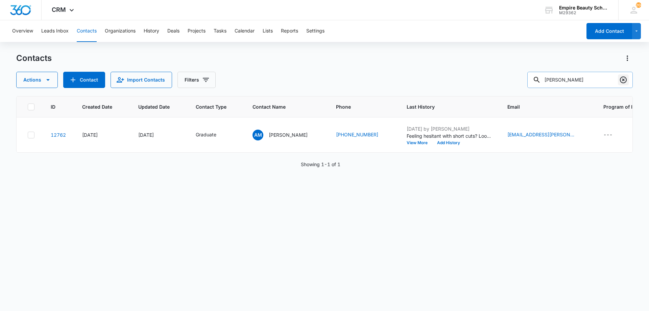
drag, startPoint x: 620, startPoint y: 81, endPoint x: 623, endPoint y: 86, distance: 5.8
click at [620, 82] on icon "Clear" at bounding box center [623, 80] width 8 height 8
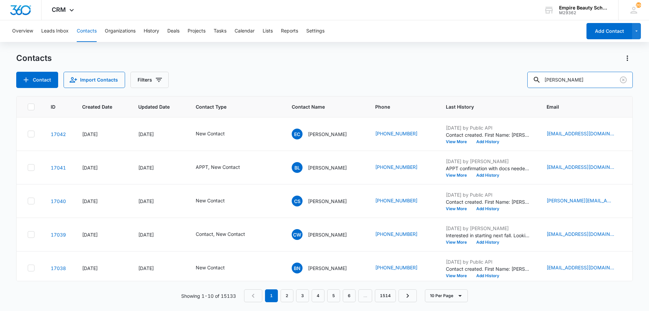
type input "mccoll"
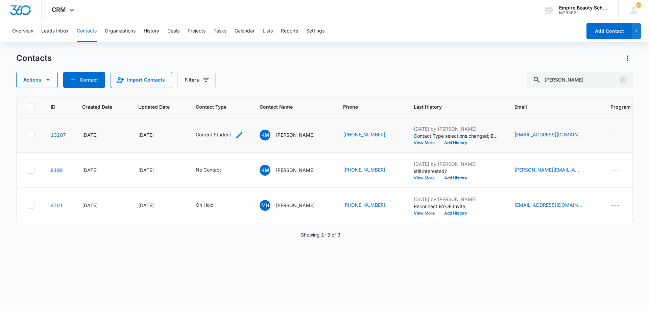
click at [241, 134] on icon "Contact Type - Current Student - Select to Edit Field" at bounding box center [239, 135] width 6 height 6
click at [227, 93] on icon "Remove Current Student" at bounding box center [228, 91] width 5 height 5
click at [226, 92] on div at bounding box center [233, 92] width 14 height 16
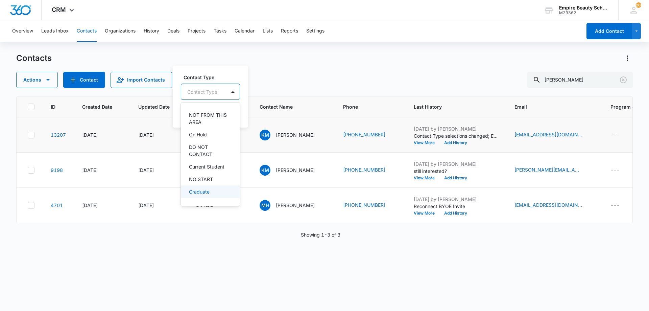
scroll to position [101, 0]
click at [204, 192] on p "Graduate" at bounding box center [199, 191] width 21 height 7
click at [214, 88] on div "Graduate" at bounding box center [202, 91] width 31 height 8
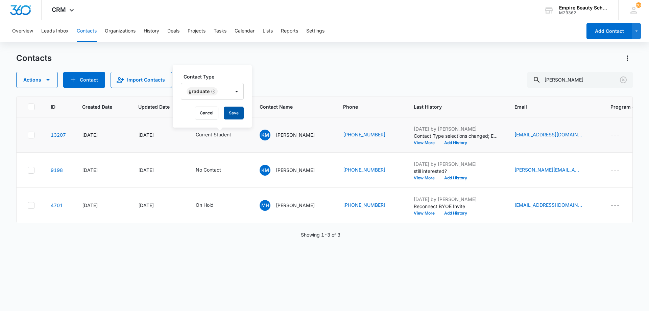
click at [235, 114] on button "Save" at bounding box center [234, 112] width 20 height 13
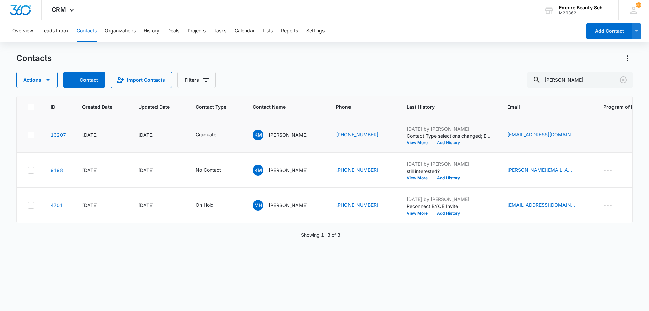
drag, startPoint x: 436, startPoint y: 143, endPoint x: 439, endPoint y: 142, distance: 3.5
click at [439, 142] on button "Add History" at bounding box center [448, 143] width 32 height 4
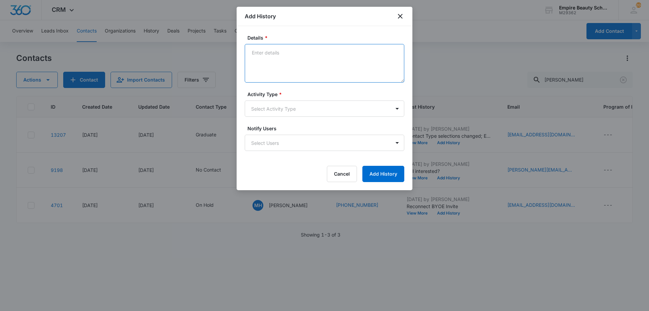
paste textarea "Feeling hesitant with short cuts? Looking to sharpen skills and learn how to us…"
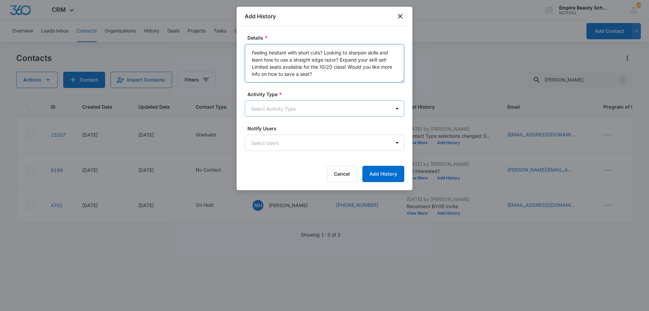
type textarea "Feeling hesitant with short cuts? Looking to sharpen skills and learn how to us…"
click at [295, 109] on body "CRM Apps Forms CRM Email Shop Payments POS Files Brand Settings AI Assistant Em…" at bounding box center [324, 155] width 649 height 311
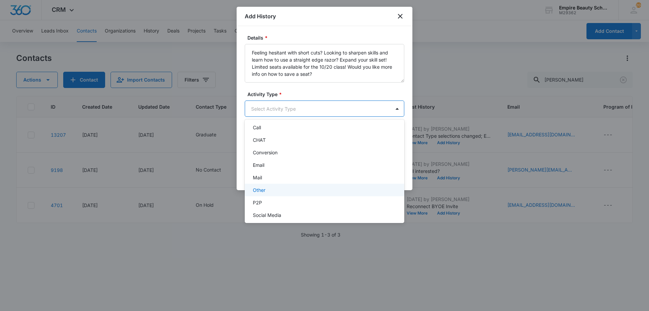
scroll to position [35, 0]
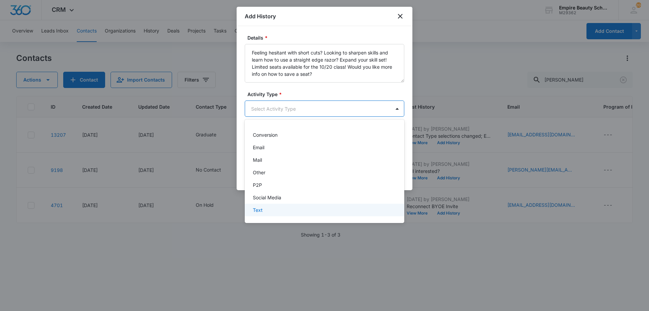
click at [270, 209] on div "Text" at bounding box center [324, 209] width 142 height 7
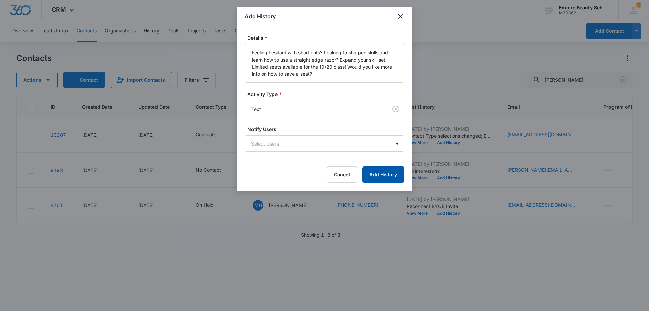
click at [394, 170] on button "Add History" at bounding box center [383, 174] width 42 height 16
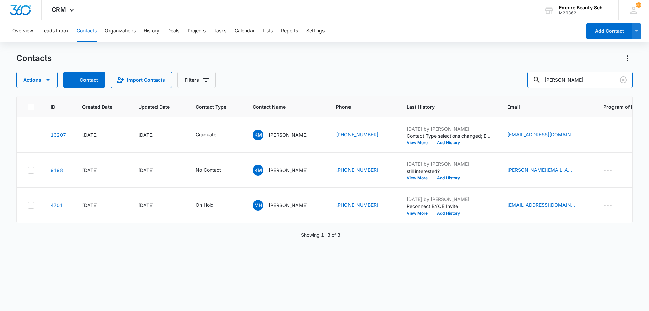
drag, startPoint x: 582, startPoint y: 84, endPoint x: 444, endPoint y: 83, distance: 137.9
click at [448, 82] on div "Actions Contact Import Contacts Filters mccoll" at bounding box center [324, 80] width 616 height 16
type input "mcdon"
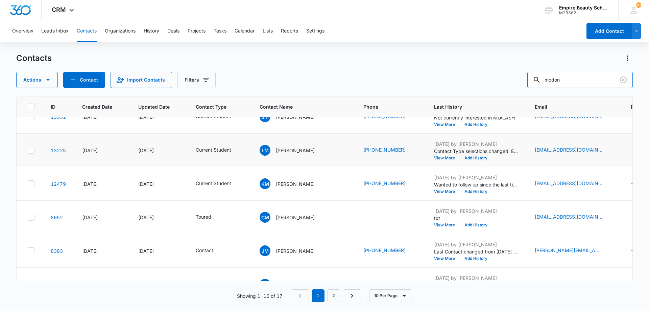
scroll to position [176, 0]
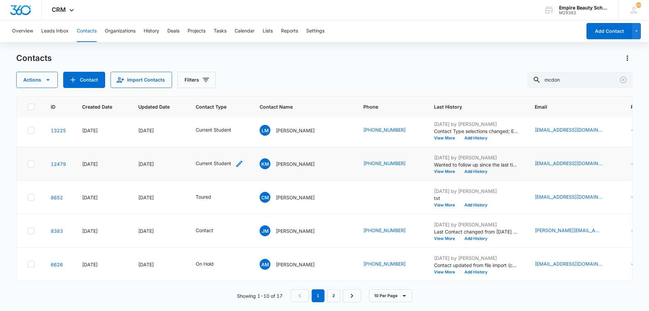
click at [239, 160] on icon "Contact Type - Current Student - Select to Edit Field" at bounding box center [239, 163] width 6 height 6
click at [226, 116] on icon "Remove Current Student" at bounding box center [228, 115] width 5 height 5
click at [225, 116] on div "Contact Type" at bounding box center [203, 115] width 45 height 15
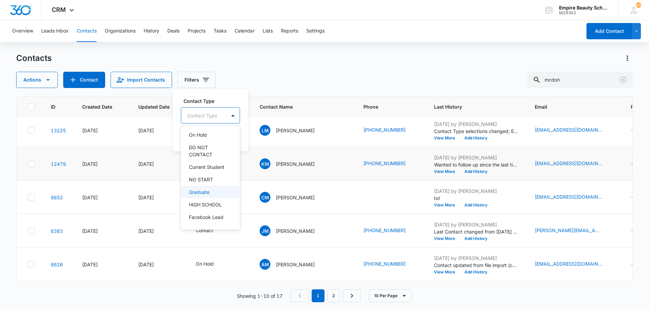
scroll to position [124, 0]
click at [205, 189] on p "Graduate" at bounding box center [199, 191] width 21 height 7
click at [233, 118] on div at bounding box center [236, 114] width 11 height 11
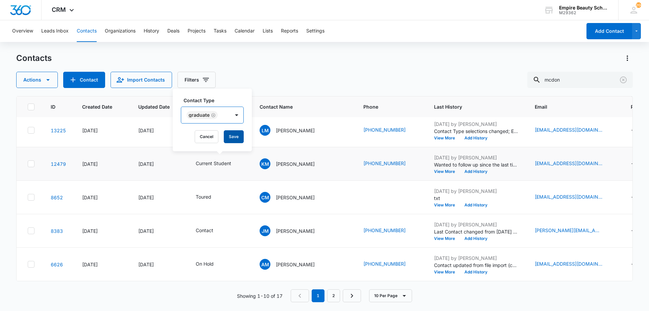
click at [237, 140] on button "Save" at bounding box center [234, 136] width 20 height 13
click at [463, 169] on button "Add History" at bounding box center [476, 171] width 32 height 4
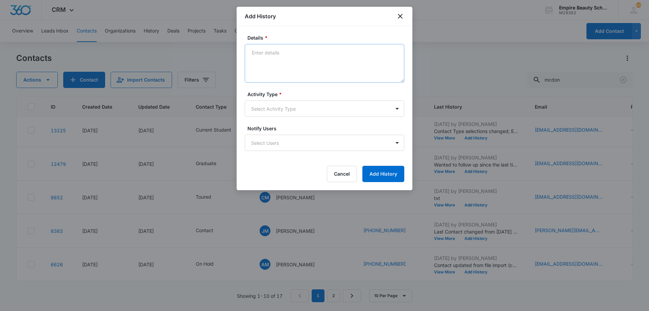
drag, startPoint x: 280, startPoint y: 46, endPoint x: 278, endPoint y: 51, distance: 5.3
paste textarea "Feeling hesitant with short cuts? Looking to sharpen skills and learn how to us…"
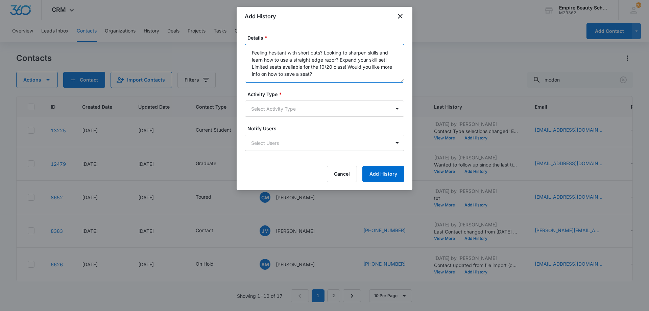
type textarea "Feeling hesitant with short cuts? Looking to sharpen skills and learn how to us…"
click at [287, 118] on form "Details * Feeling hesitant with short cuts? Looking to sharpen skills and learn…" at bounding box center [324, 108] width 159 height 148
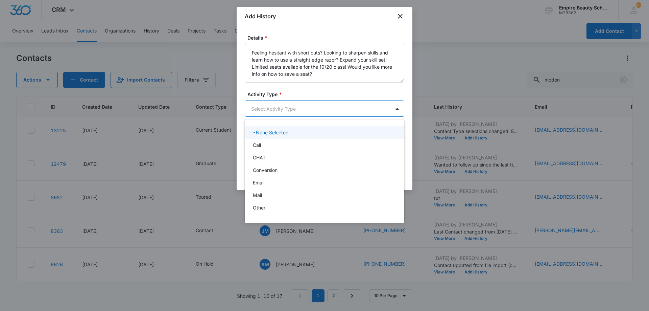
click at [280, 106] on body "CRM Apps Forms CRM Email Shop Payments POS Files Brand Settings AI Assistant Em…" at bounding box center [324, 155] width 649 height 311
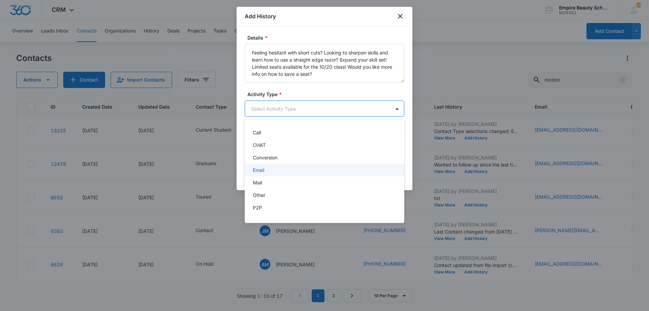
scroll to position [35, 0]
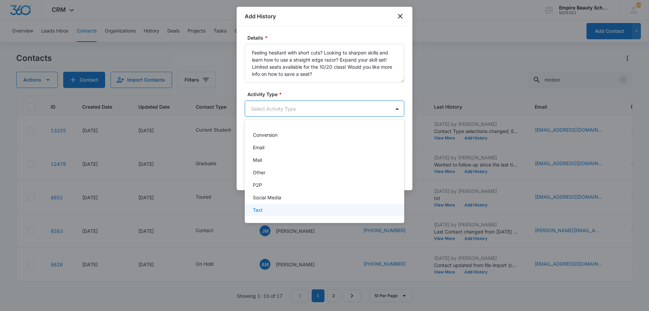
click at [292, 213] on div "Text" at bounding box center [324, 209] width 142 height 7
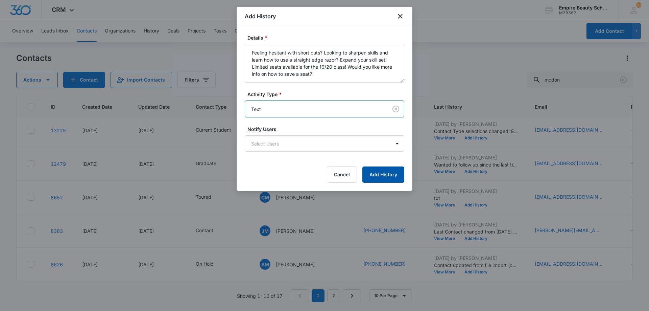
click at [383, 179] on button "Add History" at bounding box center [383, 174] width 42 height 16
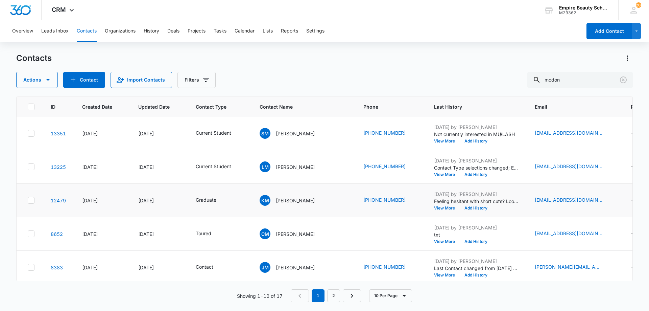
scroll to position [135, 0]
drag, startPoint x: 574, startPoint y: 80, endPoint x: 512, endPoint y: 81, distance: 62.2
click at [513, 80] on div "Actions Contact Import Contacts Filters mcdon" at bounding box center [324, 80] width 616 height 16
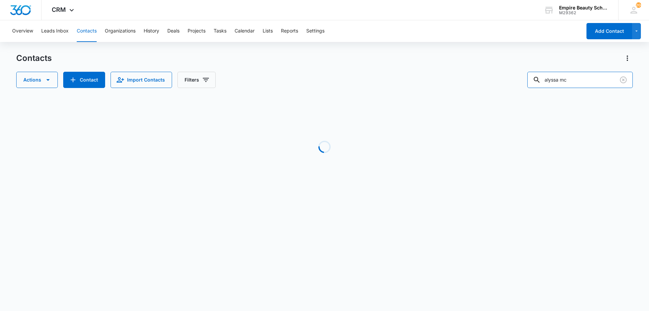
scroll to position [0, 0]
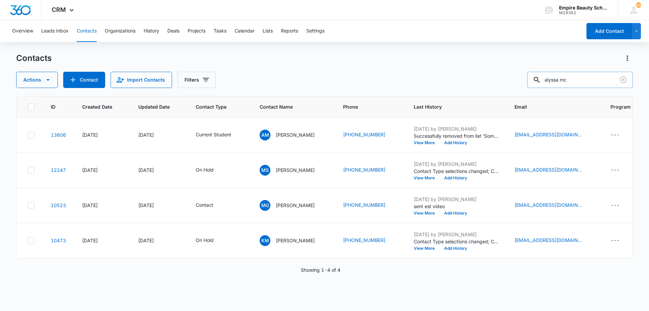
click at [587, 83] on input "alyssa mc" at bounding box center [579, 80] width 105 height 16
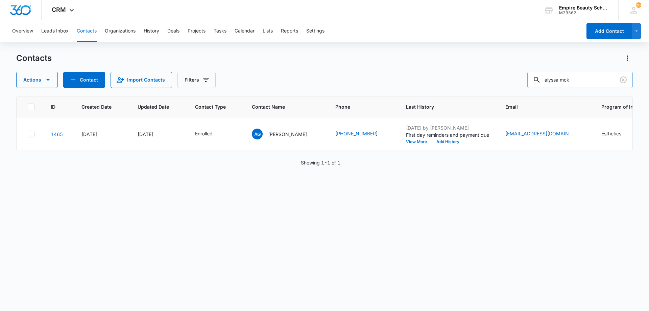
type input "alyssa mck"
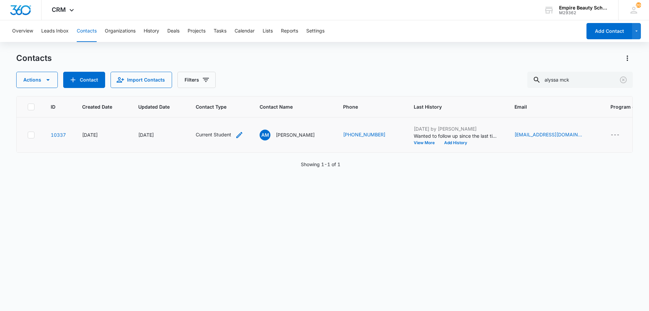
click at [238, 133] on icon "Contact Type - Current Student - Select to Edit Field" at bounding box center [239, 135] width 8 height 8
click at [230, 90] on div "Current Student" at bounding box center [210, 91] width 47 height 8
click at [224, 94] on div "Current Student" at bounding box center [210, 91] width 47 height 8
click at [227, 89] on icon "Remove Current Student" at bounding box center [228, 91] width 5 height 5
click at [222, 93] on div "Contact Type" at bounding box center [203, 91] width 45 height 15
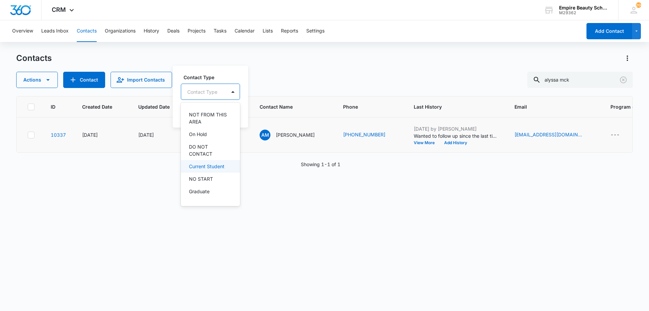
scroll to position [101, 0]
click at [203, 188] on p "Graduate" at bounding box center [199, 190] width 21 height 7
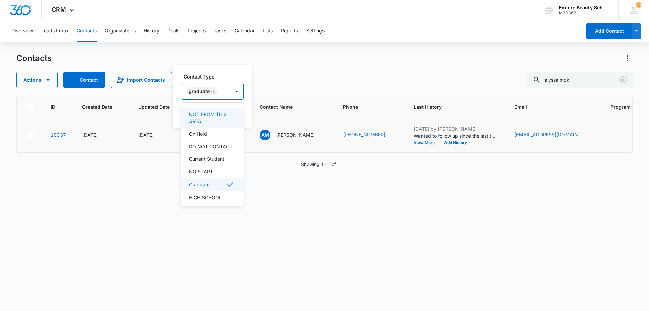
click at [226, 95] on div "Graduate" at bounding box center [205, 91] width 49 height 16
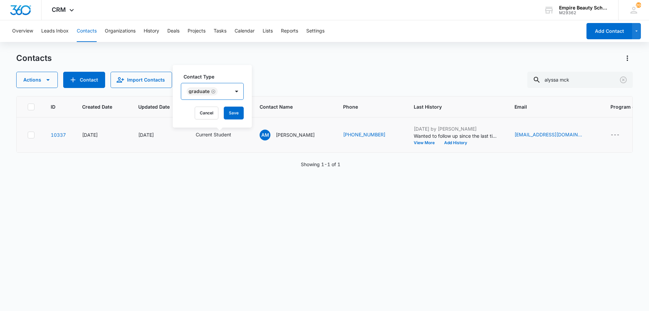
click at [234, 125] on div "Contact Type option Graduate, selected. Graduate Cancel Save" at bounding box center [212, 96] width 79 height 63
click at [234, 113] on button "Save" at bounding box center [234, 112] width 20 height 13
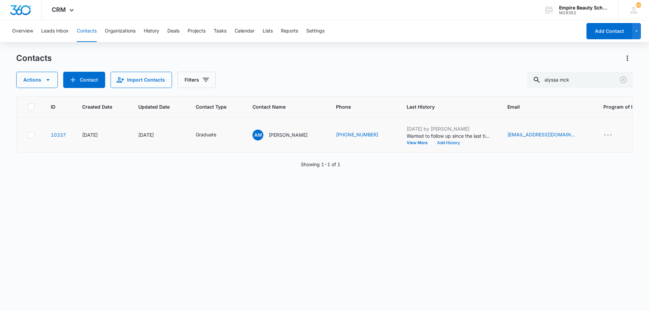
click at [444, 144] on button "Add History" at bounding box center [448, 143] width 32 height 4
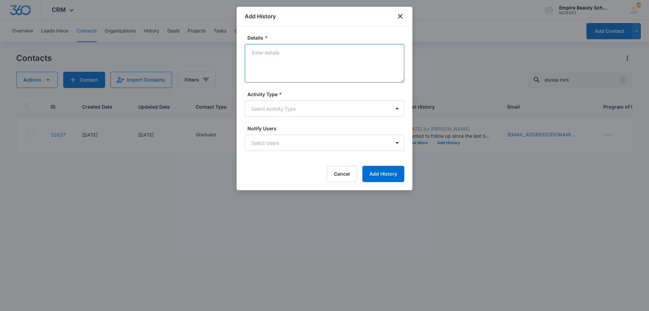
paste textarea "Feeling hesitant with short cuts? Looking to sharpen skills and learn how to us…"
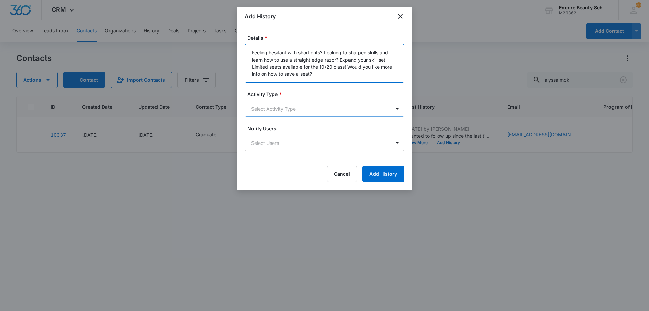
type textarea "Feeling hesitant with short cuts? Looking to sharpen skills and learn how to us…"
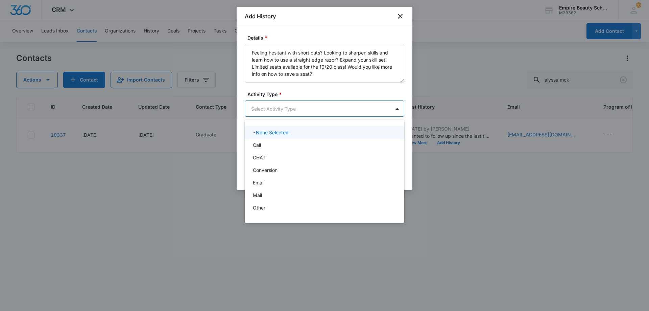
click at [303, 104] on body "CRM Apps Forms CRM Email Shop Payments POS Files Brand Settings AI Assistant Em…" at bounding box center [324, 155] width 649 height 311
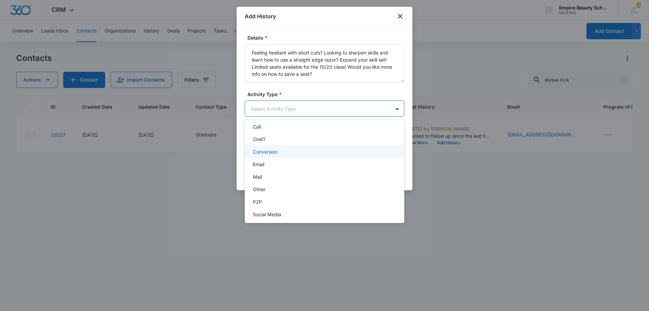
scroll to position [35, 0]
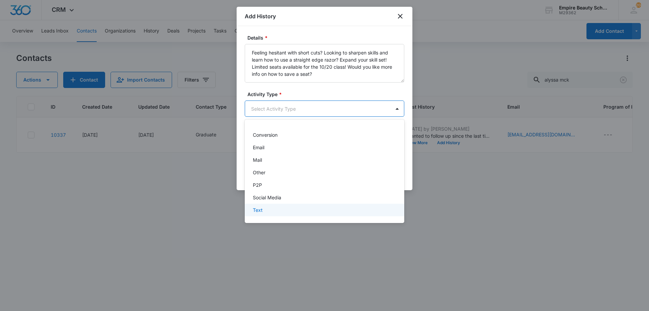
click at [274, 213] on div "Text" at bounding box center [324, 209] width 142 height 7
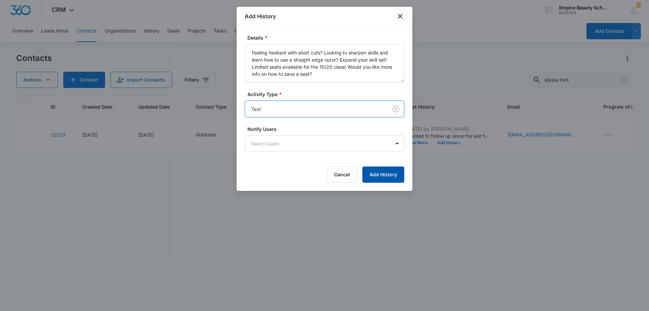
click at [378, 170] on button "Add History" at bounding box center [383, 174] width 42 height 16
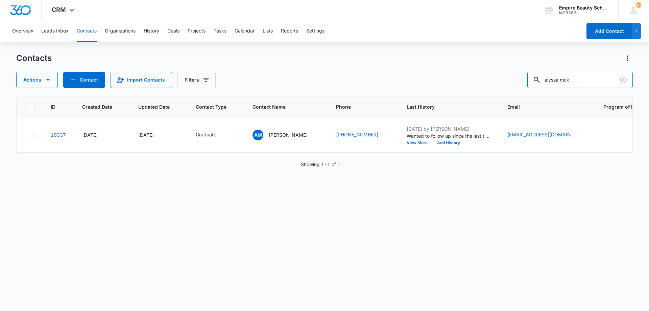
drag, startPoint x: 465, startPoint y: 84, endPoint x: 362, endPoint y: 106, distance: 105.7
click at [390, 97] on div "Contacts Actions Contact Import Contacts Filters alyssa mck ID Created Date Upd…" at bounding box center [324, 181] width 616 height 257
type input "[PERSON_NAME]"
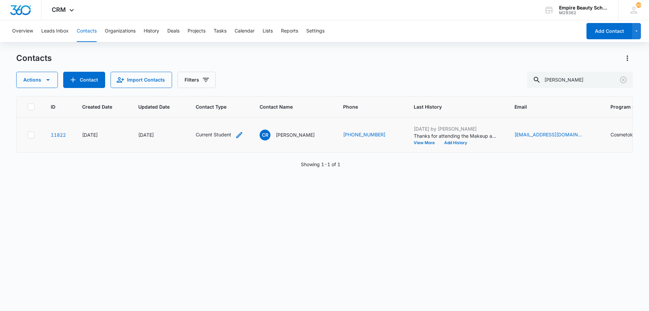
click at [237, 132] on icon "Contact Type - Current Student - Select to Edit Field" at bounding box center [239, 135] width 8 height 8
click at [229, 90] on icon "Remove Current Student" at bounding box center [228, 91] width 5 height 5
click at [227, 92] on div at bounding box center [233, 92] width 14 height 16
click at [204, 187] on p "Graduate" at bounding box center [199, 190] width 21 height 7
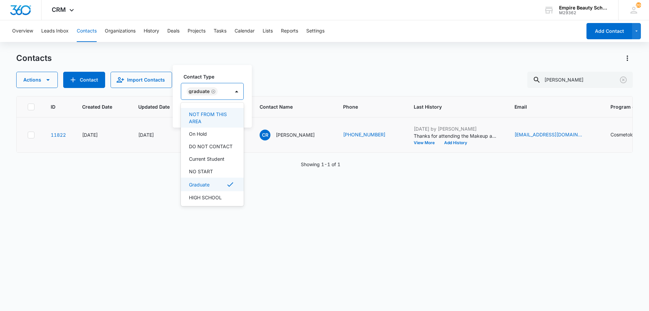
click at [203, 79] on label "Contact Type" at bounding box center [214, 76] width 63 height 7
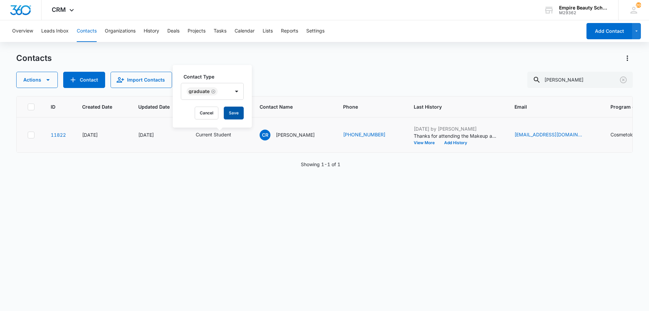
click at [229, 108] on button "Save" at bounding box center [234, 112] width 20 height 13
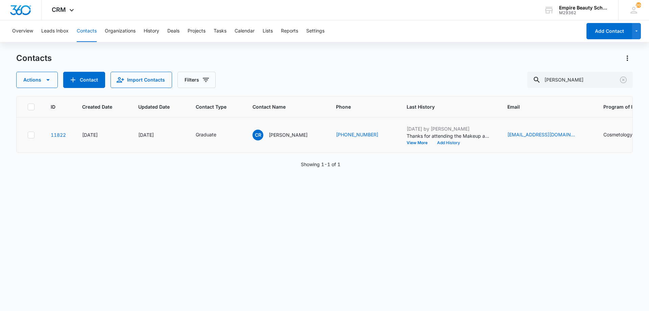
click at [434, 143] on button "Add History" at bounding box center [448, 143] width 32 height 4
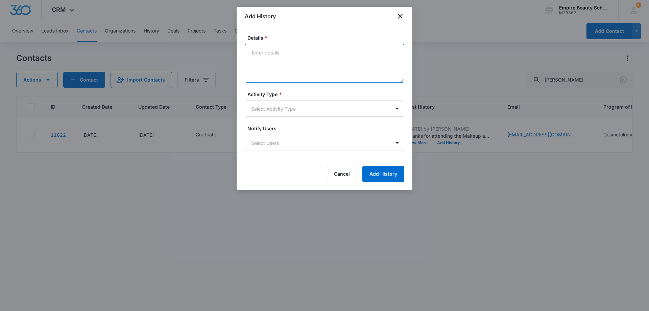
paste textarea "Feeling hesitant with short cuts? Looking to sharpen skills and learn how to us…"
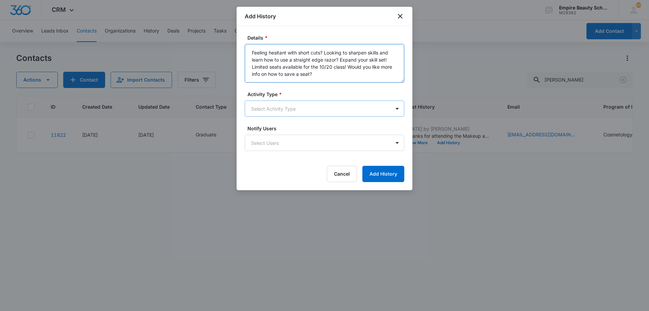
type textarea "Feeling hesitant with short cuts? Looking to sharpen skills and learn how to us…"
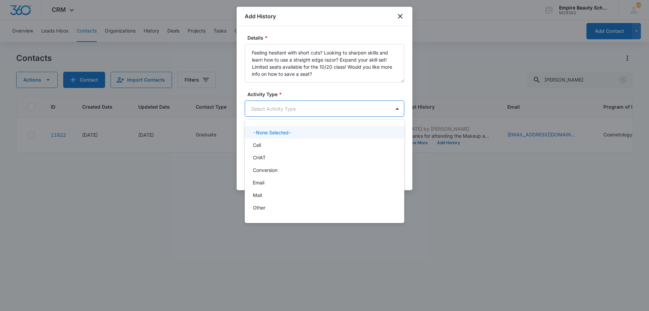
click at [286, 113] on body "CRM Apps Forms CRM Email Shop Payments POS Files Brand Settings AI Assistant Em…" at bounding box center [324, 155] width 649 height 311
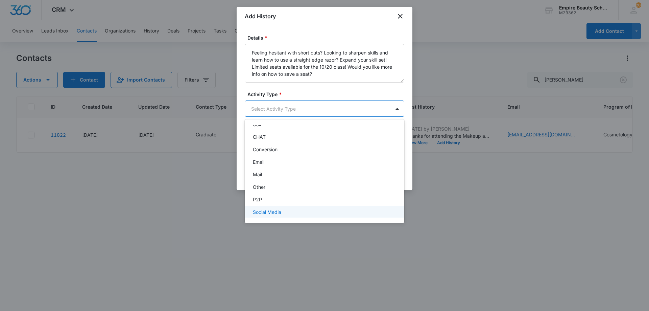
scroll to position [35, 0]
click at [268, 206] on div "Text" at bounding box center [324, 209] width 159 height 13
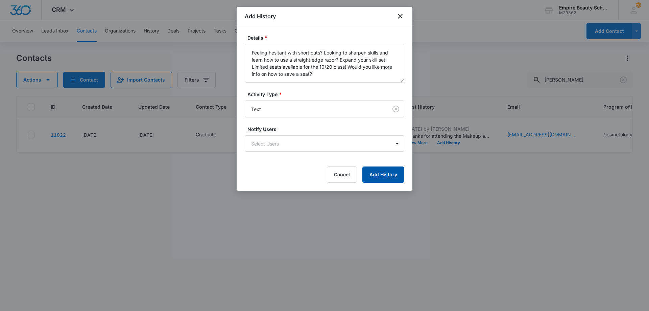
click at [366, 167] on button "Add History" at bounding box center [383, 174] width 42 height 16
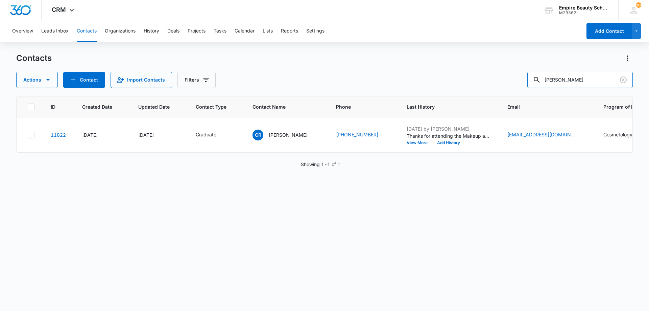
drag, startPoint x: 494, startPoint y: 66, endPoint x: 449, endPoint y: 59, distance: 45.7
click at [453, 62] on div "Contacts Actions Contact Import Contacts Filters [PERSON_NAME]" at bounding box center [324, 70] width 616 height 35
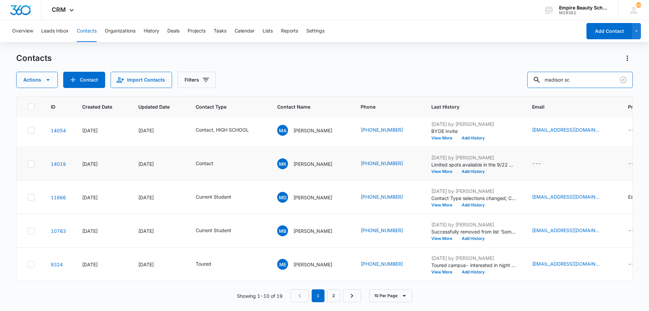
scroll to position [176, 0]
drag, startPoint x: 581, startPoint y: 76, endPoint x: 459, endPoint y: 89, distance: 123.7
click at [459, 89] on div "Contacts Actions Contact Import Contacts Filters madison sc ID Created Date Upd…" at bounding box center [324, 181] width 616 height 257
type input "schof"
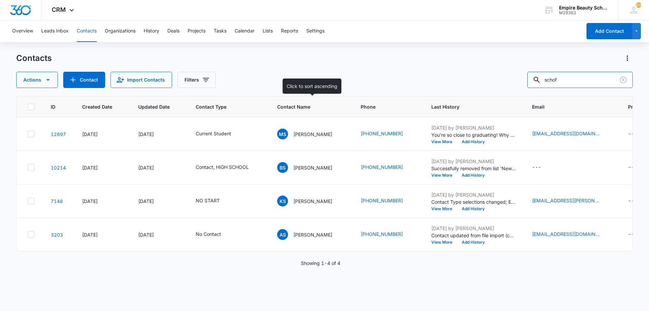
scroll to position [0, 0]
click at [239, 130] on icon "Contact Type - Current Student - Select to Edit Field" at bounding box center [239, 134] width 8 height 8
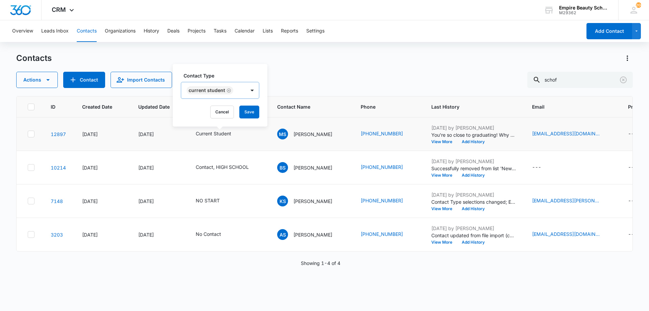
click at [228, 91] on icon "Remove Current Student" at bounding box center [229, 90] width 4 height 4
click at [218, 96] on div "Contact Type" at bounding box center [203, 90] width 45 height 15
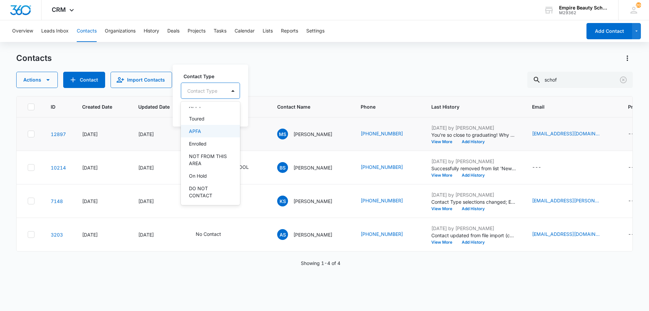
scroll to position [58, 0]
click at [216, 141] on p "Current Student" at bounding box center [206, 141] width 35 height 7
click at [209, 170] on div "Graduate" at bounding box center [210, 166] width 42 height 7
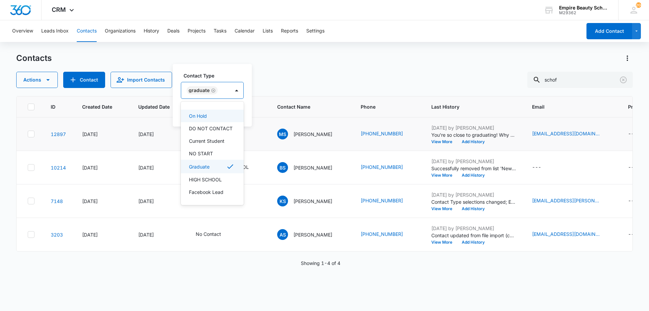
click at [216, 82] on div "Graduate" at bounding box center [212, 90] width 63 height 17
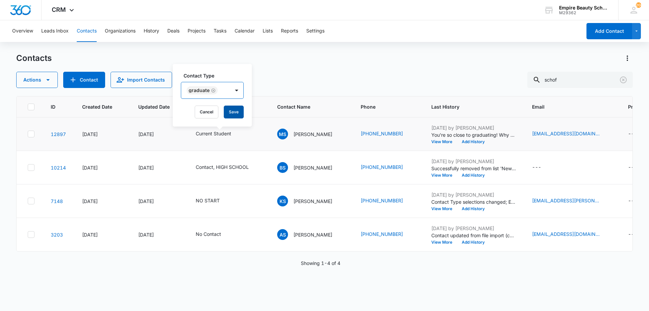
click at [224, 109] on button "Save" at bounding box center [234, 111] width 20 height 13
click at [473, 143] on button "Add History" at bounding box center [473, 142] width 32 height 4
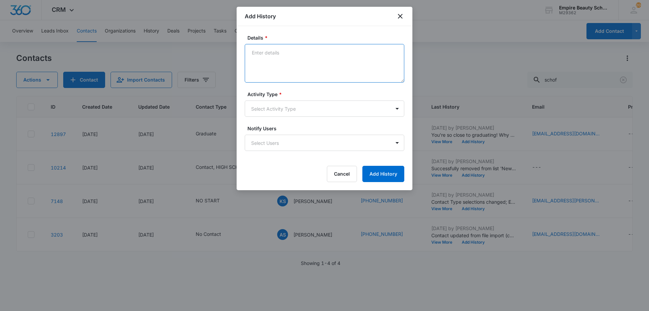
paste textarea "Feeling hesitant with short cuts? Looking to sharpen skills and learn how to us…"
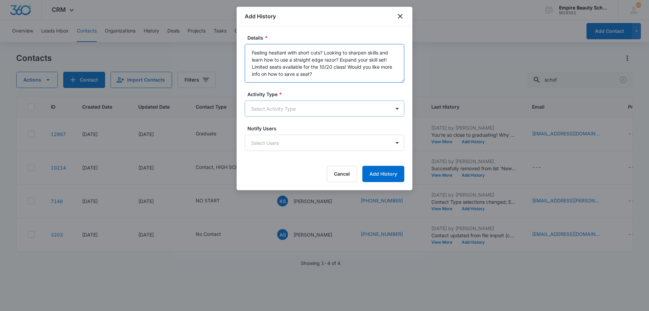
type textarea "Feeling hesitant with short cuts? Looking to sharpen skills and learn how to us…"
click at [296, 107] on body "CRM Apps Forms CRM Email Shop Payments POS Files Brand Settings AI Assistant Em…" at bounding box center [324, 155] width 649 height 311
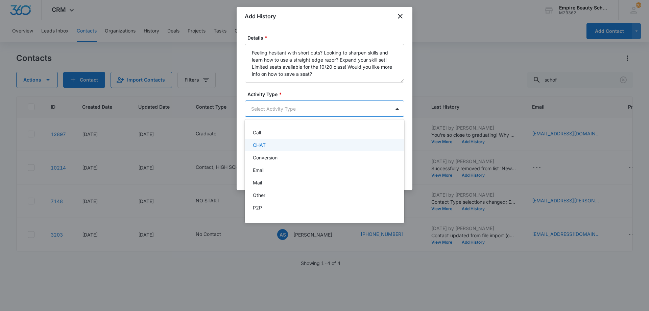
scroll to position [35, 0]
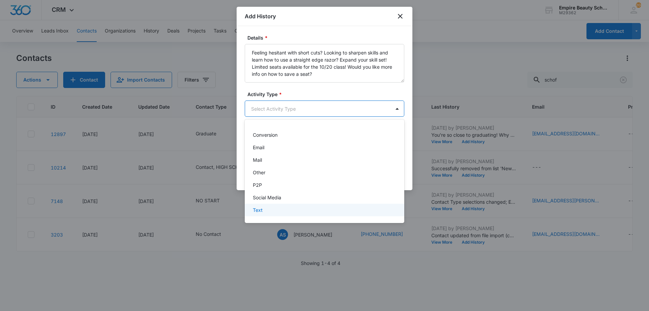
click at [260, 209] on p "Text" at bounding box center [258, 209] width 10 height 7
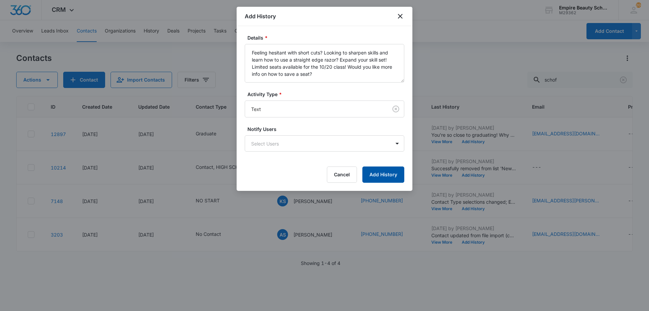
click at [376, 168] on button "Add History" at bounding box center [383, 174] width 42 height 16
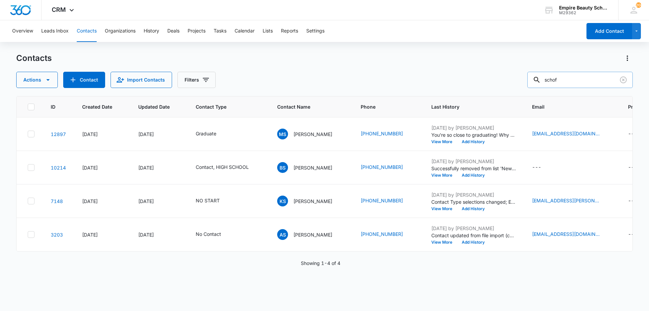
click at [616, 79] on input "schof" at bounding box center [579, 80] width 105 height 16
drag, startPoint x: 623, startPoint y: 79, endPoint x: 560, endPoint y: 85, distance: 63.8
click at [624, 79] on icon "Clear" at bounding box center [623, 80] width 8 height 8
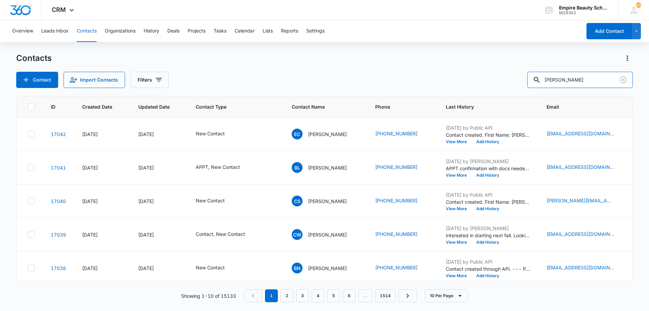
type input "[PERSON_NAME]"
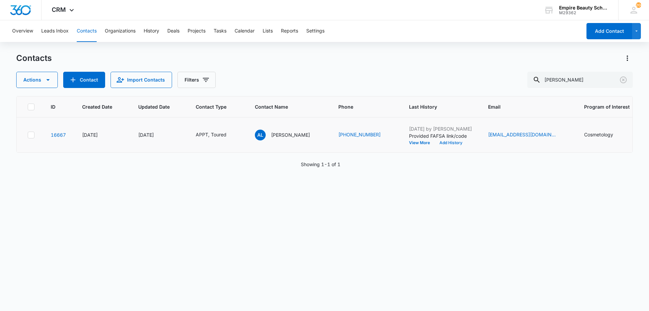
click at [435, 142] on button "Add History" at bounding box center [451, 143] width 32 height 4
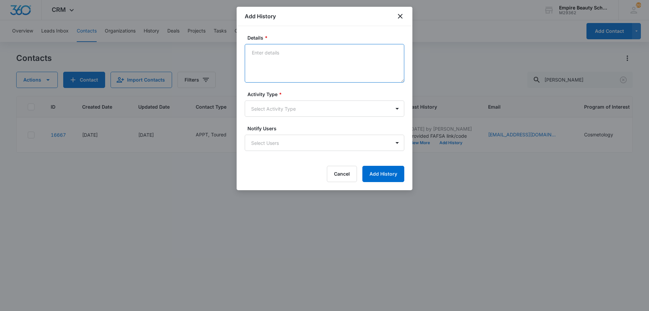
click at [329, 67] on textarea "Details *" at bounding box center [324, 63] width 159 height 39
type textarea "VM - Confirm APPT for [DATE] 10am"
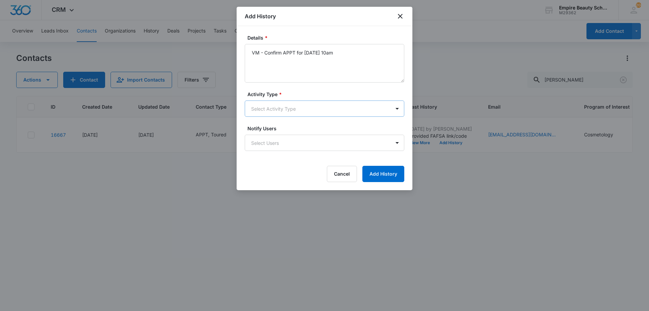
click at [248, 109] on body "CRM Apps Forms CRM Email Shop Payments POS Files Brand Settings AI Assistant Em…" at bounding box center [324, 155] width 649 height 311
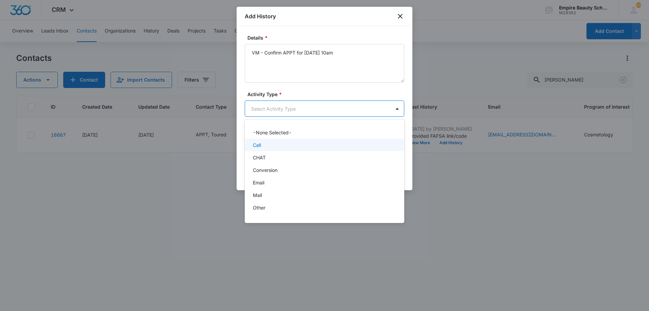
click at [261, 144] on p "Call" at bounding box center [257, 144] width 8 height 7
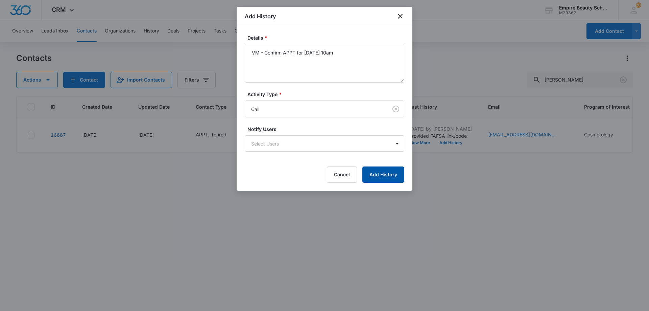
click at [373, 171] on button "Add History" at bounding box center [383, 174] width 42 height 16
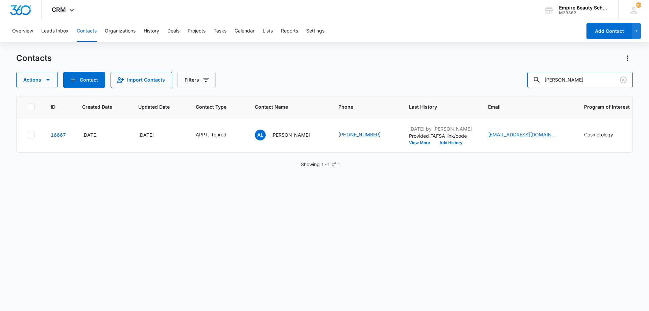
drag, startPoint x: 596, startPoint y: 81, endPoint x: 396, endPoint y: 72, distance: 199.6
click at [399, 72] on div "Actions Contact Import Contacts Filters [PERSON_NAME]" at bounding box center [324, 80] width 616 height 16
type input "[PERSON_NAME] la"
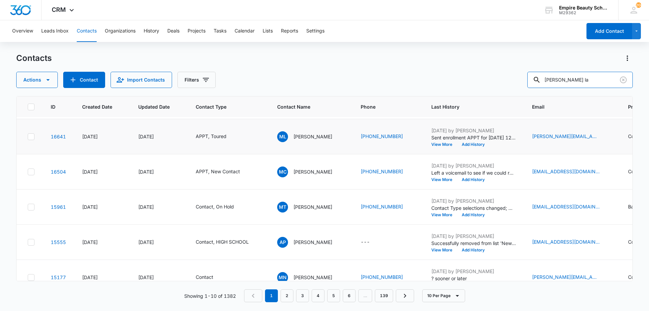
scroll to position [34, 0]
click at [475, 149] on td "[DATE] by [PERSON_NAME] Sent enrollment APPT for [DATE] 12pm View More Add Hist…" at bounding box center [473, 136] width 101 height 35
click at [475, 145] on button "Add History" at bounding box center [473, 144] width 32 height 4
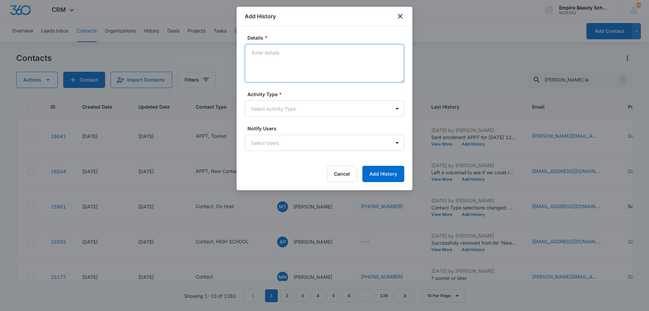
click at [310, 57] on textarea "Details *" at bounding box center [324, 63] width 159 height 39
type textarea "VM - Confirm APPT for [DATE] 12pm"
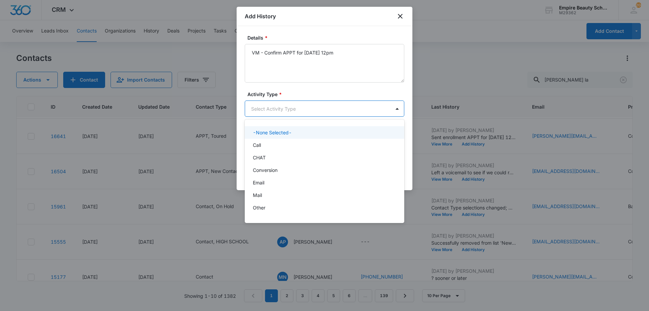
click at [319, 113] on body "CRM Apps Forms CRM Email Shop Payments POS Files Brand Settings AI Assistant Em…" at bounding box center [324, 155] width 649 height 311
click at [285, 144] on div "Call" at bounding box center [324, 144] width 142 height 7
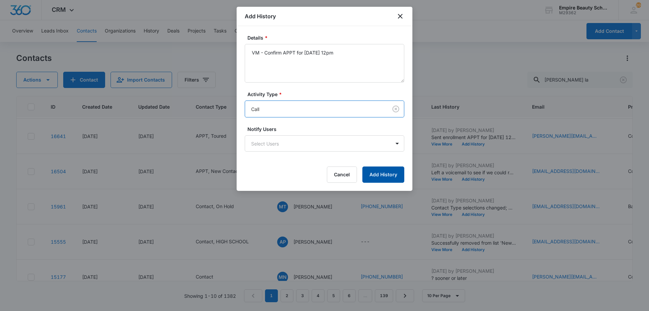
click at [379, 177] on button "Add History" at bounding box center [383, 174] width 42 height 16
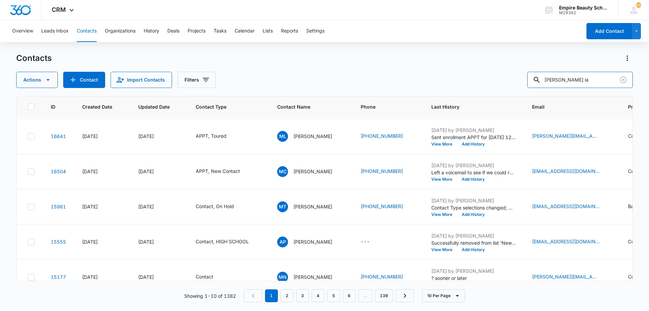
drag, startPoint x: 565, startPoint y: 79, endPoint x: 514, endPoint y: 76, distance: 51.1
click at [514, 76] on div "Actions Contact Import Contacts Filters [PERSON_NAME] la" at bounding box center [324, 80] width 616 height 16
type input "b"
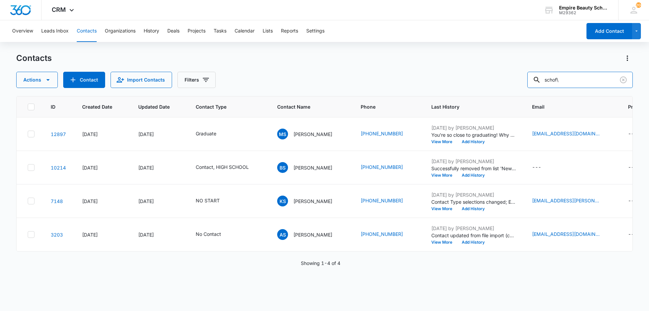
scroll to position [0, 0]
drag, startPoint x: 515, startPoint y: 86, endPoint x: 468, endPoint y: 86, distance: 46.3
click at [474, 86] on div "Actions Contact Import Contacts Filters schof" at bounding box center [324, 80] width 616 height 16
type input "carlene"
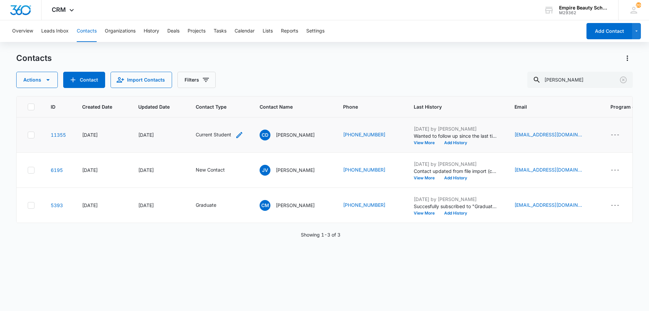
click at [235, 135] on icon "Contact Type - Current Student - Select to Edit Field" at bounding box center [239, 135] width 8 height 8
click at [227, 93] on icon "Remove Current Student" at bounding box center [229, 91] width 4 height 4
click at [226, 92] on div at bounding box center [233, 92] width 14 height 16
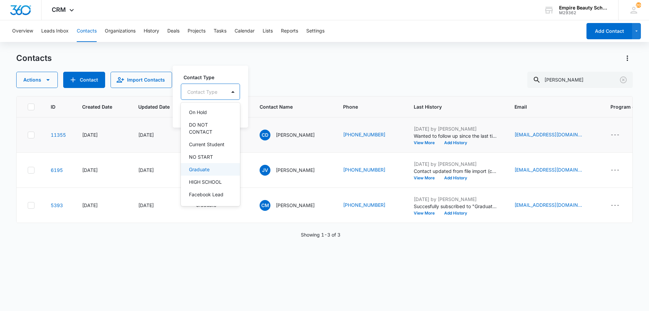
scroll to position [124, 0]
drag, startPoint x: 204, startPoint y: 164, endPoint x: 204, endPoint y: 158, distance: 5.4
click at [204, 164] on div "Graduate" at bounding box center [210, 168] width 59 height 13
click at [207, 73] on label "Contact Type" at bounding box center [214, 76] width 63 height 7
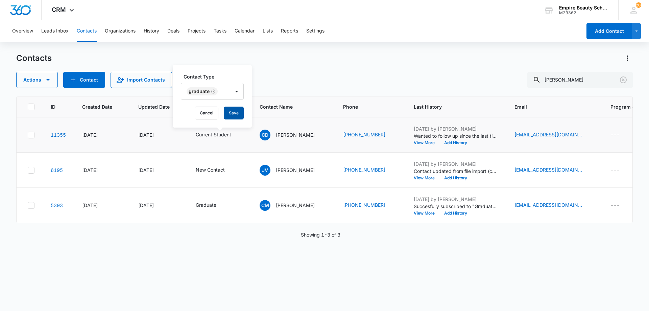
click at [233, 117] on button "Save" at bounding box center [234, 112] width 20 height 13
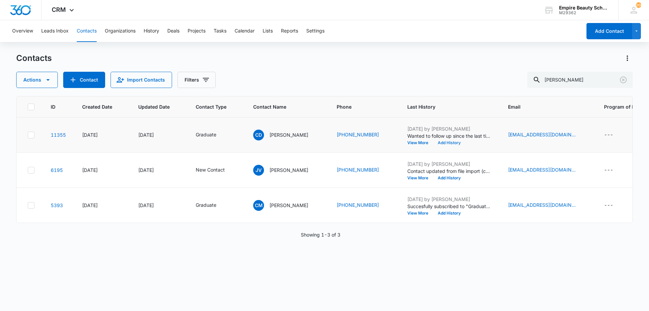
click at [435, 143] on button "Add History" at bounding box center [449, 143] width 32 height 4
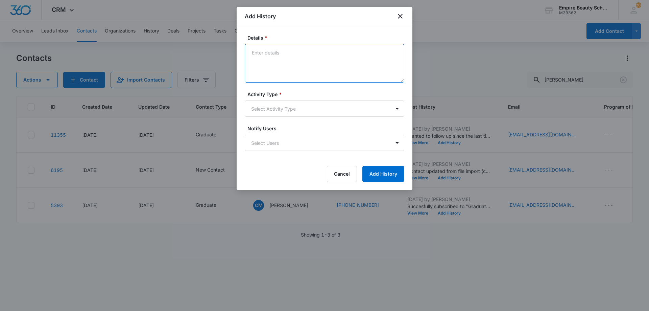
click at [324, 70] on textarea "Details *" at bounding box center [324, 63] width 159 height 39
paste textarea "Feeling hesitant with short cuts? Looking to sharpen skills and learn how to us…"
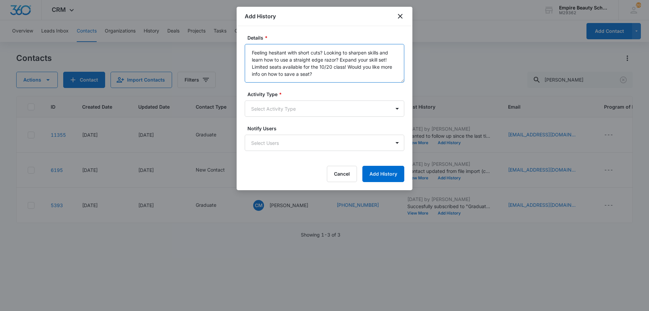
type textarea "Feeling hesitant with short cuts? Looking to sharpen skills and learn how to us…"
click at [315, 117] on form "Details * Feeling hesitant with short cuts? Looking to sharpen skills and learn…" at bounding box center [324, 108] width 159 height 148
click at [293, 102] on body "CRM Apps Forms CRM Email Shop Payments POS Files Brand Settings AI Assistant Em…" at bounding box center [324, 155] width 649 height 311
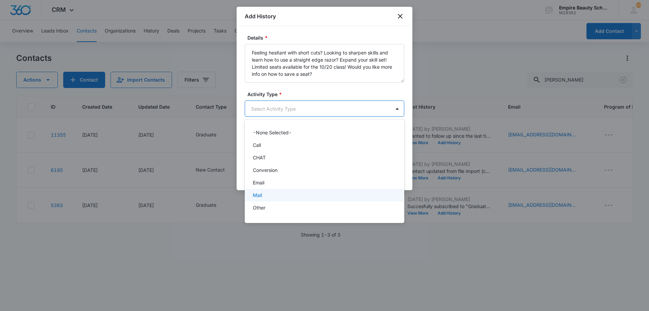
scroll to position [35, 0]
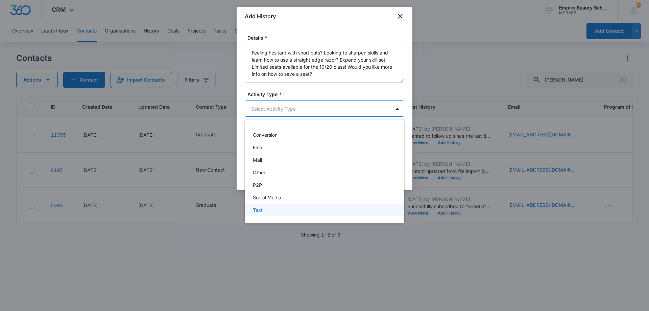
click at [265, 206] on div "Text" at bounding box center [324, 209] width 142 height 7
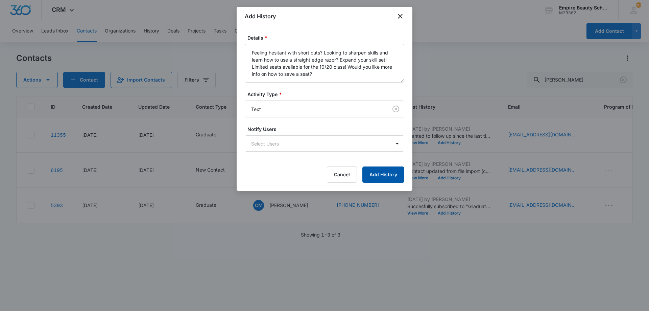
click at [381, 173] on button "Add History" at bounding box center [383, 174] width 42 height 16
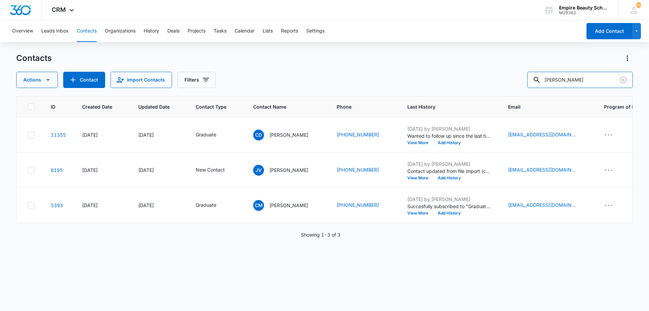
drag, startPoint x: 566, startPoint y: 81, endPoint x: 402, endPoint y: 85, distance: 163.6
click at [412, 85] on div "Actions Contact Import Contacts Filters carlene" at bounding box center [324, 80] width 616 height 16
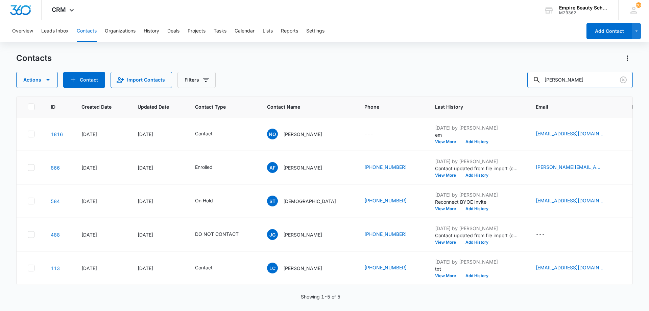
type input "ficher"
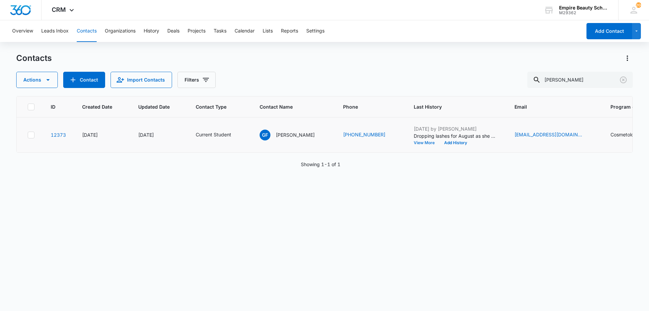
click at [418, 143] on button "View More" at bounding box center [427, 143] width 26 height 4
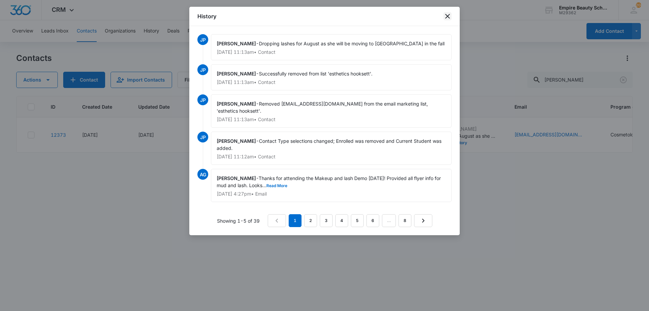
click at [448, 18] on icon "close" at bounding box center [447, 16] width 5 height 5
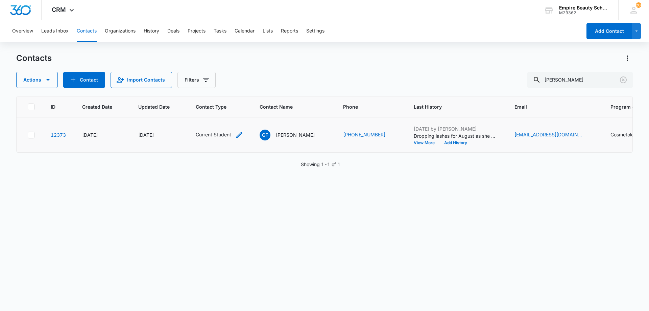
click at [241, 132] on icon "Contact Type - Current Student - Select to Edit Field" at bounding box center [239, 135] width 6 height 6
click at [223, 92] on div "Current Student" at bounding box center [207, 91] width 36 height 5
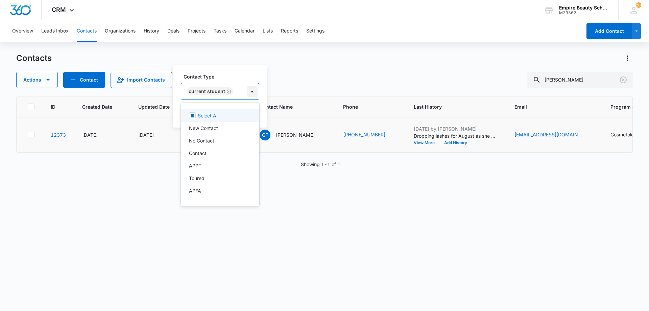
click at [227, 91] on div "Remove Current Student" at bounding box center [228, 91] width 6 height 5
click at [227, 91] on div at bounding box center [232, 91] width 11 height 11
click at [223, 94] on div "Contact Type" at bounding box center [203, 91] width 45 height 15
click at [205, 191] on p "Graduate" at bounding box center [199, 190] width 21 height 7
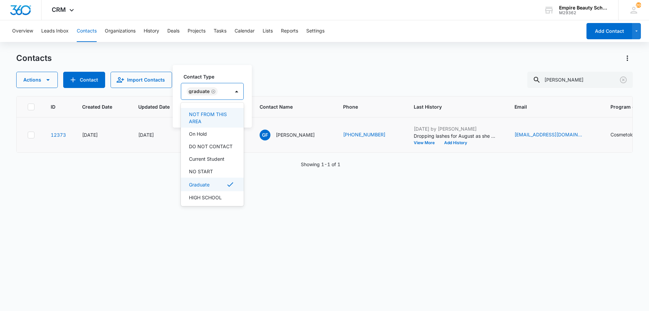
click at [219, 82] on div "Contact Type option Graduate, selected. 16 results available. Use Up and Down t…" at bounding box center [212, 86] width 63 height 27
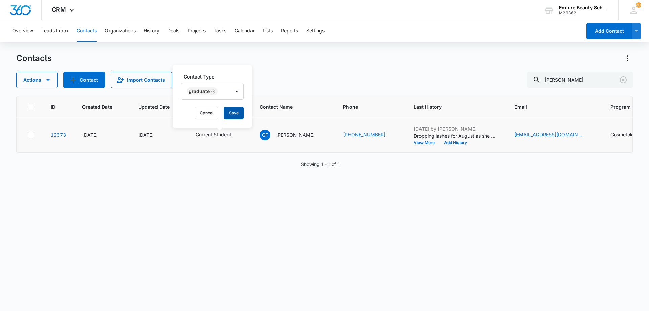
click at [233, 108] on button "Save" at bounding box center [234, 112] width 20 height 13
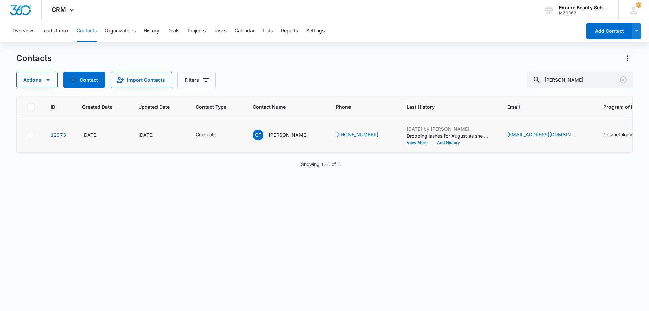
click at [447, 142] on button "Add History" at bounding box center [448, 143] width 32 height 4
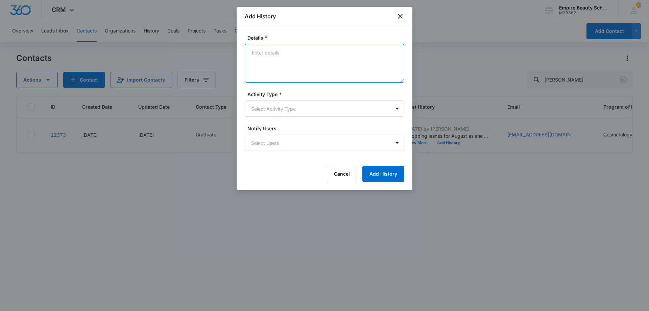
paste textarea "Feeling hesitant with short cuts? Looking to sharpen skills and learn how to us…"
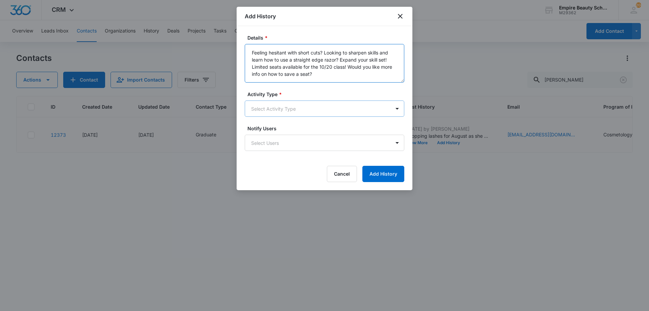
type textarea "Feeling hesitant with short cuts? Looking to sharpen skills and learn how to us…"
click at [288, 108] on body "CRM Apps Forms CRM Email Shop Payments POS Files Brand Settings AI Assistant Em…" at bounding box center [324, 155] width 649 height 311
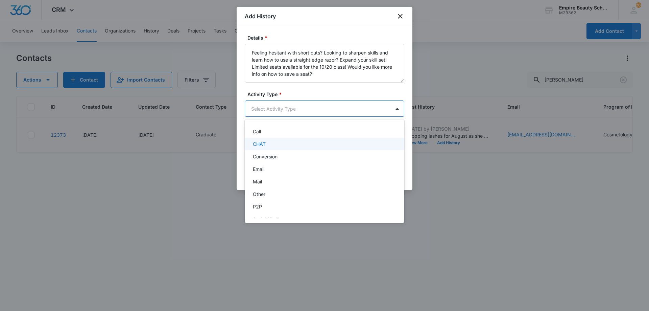
scroll to position [35, 0]
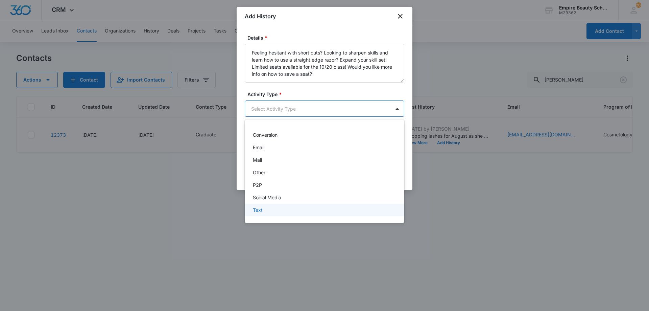
click at [266, 211] on div "Text" at bounding box center [324, 209] width 142 height 7
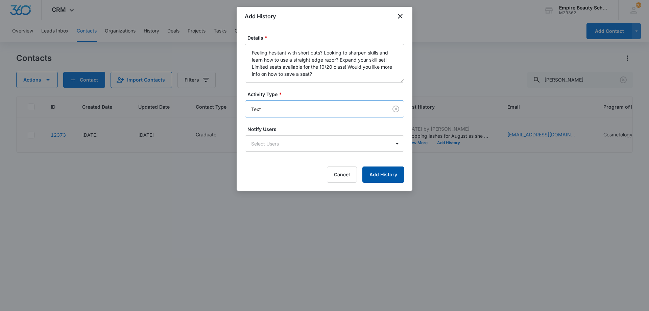
click at [379, 178] on button "Add History" at bounding box center [383, 174] width 42 height 16
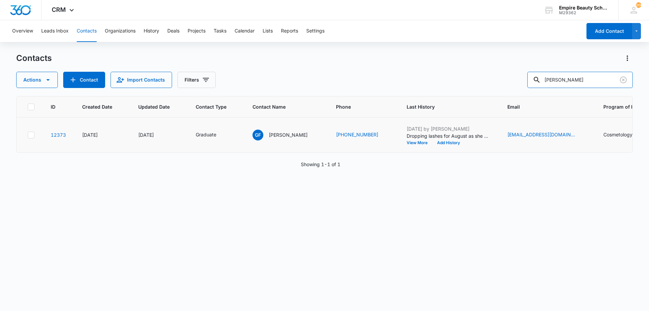
drag, startPoint x: 579, startPoint y: 78, endPoint x: 462, endPoint y: 60, distance: 118.9
click at [466, 58] on div "Contacts Actions Contact Import Contacts Filters ficher" at bounding box center [324, 70] width 616 height 35
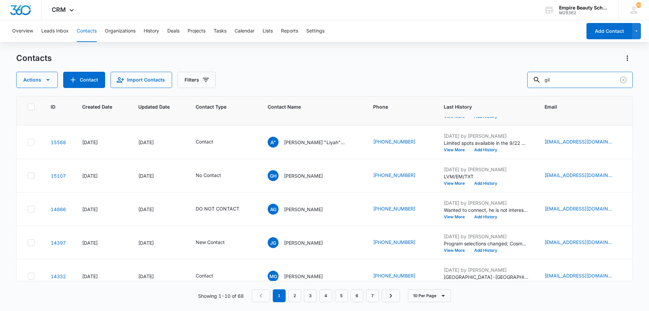
scroll to position [0, 0]
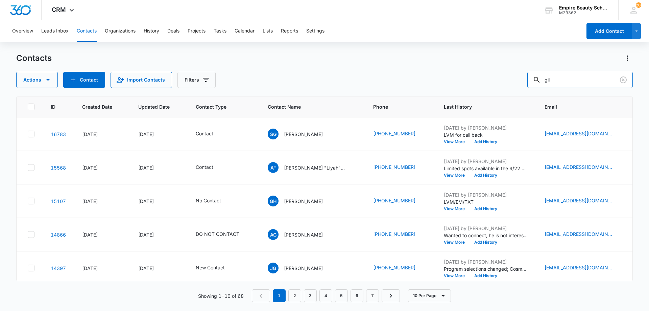
drag, startPoint x: 555, startPoint y: 76, endPoint x: 511, endPoint y: 78, distance: 44.7
click at [511, 78] on div "Actions Contact Import Contacts Filters gil" at bounding box center [324, 80] width 616 height 16
type input "fefe"
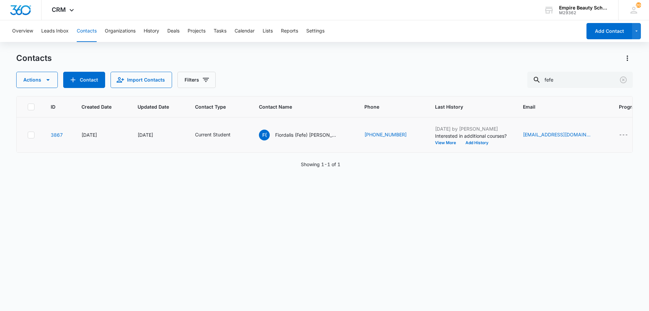
click at [243, 134] on td "Current Student" at bounding box center [219, 134] width 64 height 35
click at [237, 135] on icon "Contact Type - Current Student - Select to Edit Field" at bounding box center [239, 135] width 6 height 6
click at [226, 89] on icon "Remove Current Student" at bounding box center [228, 91] width 5 height 5
click at [222, 92] on div "Contact Type" at bounding box center [202, 91] width 45 height 15
click at [208, 167] on p "Graduate" at bounding box center [198, 167] width 21 height 7
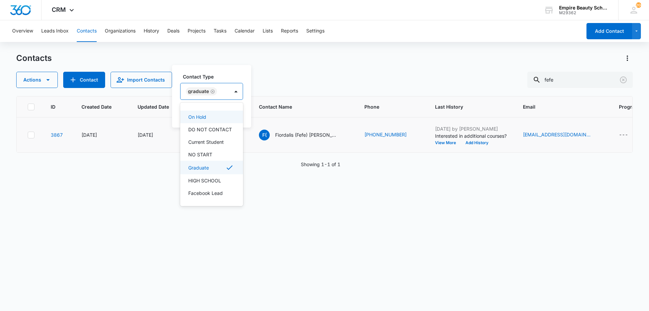
scroll to position [125, 0]
click at [214, 86] on div "Graduate" at bounding box center [204, 91] width 49 height 16
click at [226, 109] on button "Save" at bounding box center [233, 112] width 20 height 13
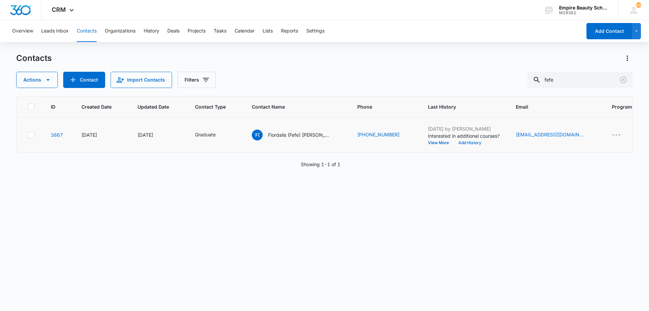
click at [454, 143] on button "Add History" at bounding box center [469, 143] width 32 height 4
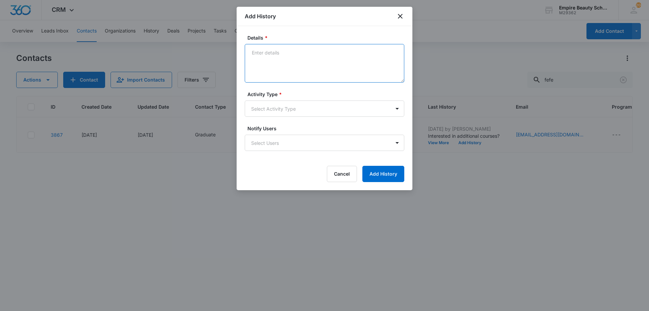
paste textarea "Feeling hesitant with short cuts? Looking to sharpen skills and learn how to us…"
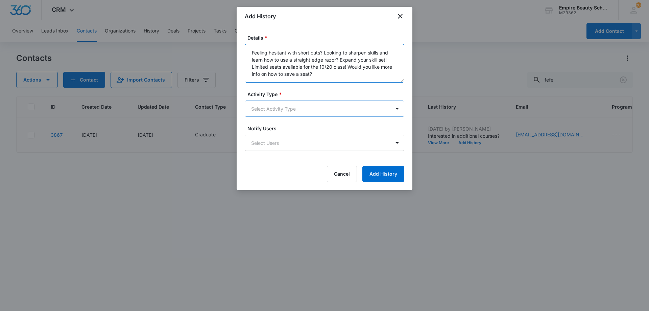
type textarea "Feeling hesitant with short cuts? Looking to sharpen skills and learn how to us…"
click at [294, 105] on body "CRM Apps Forms CRM Email Shop Payments POS Files Brand Settings AI Assistant Em…" at bounding box center [324, 155] width 649 height 311
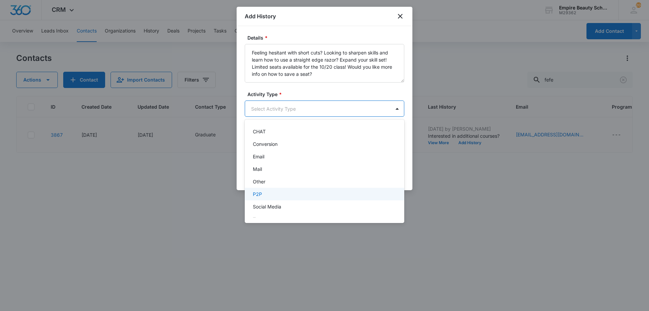
scroll to position [35, 0]
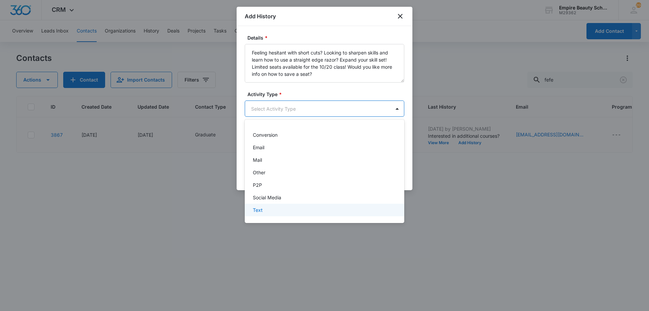
click at [265, 206] on div "Text" at bounding box center [324, 209] width 159 height 13
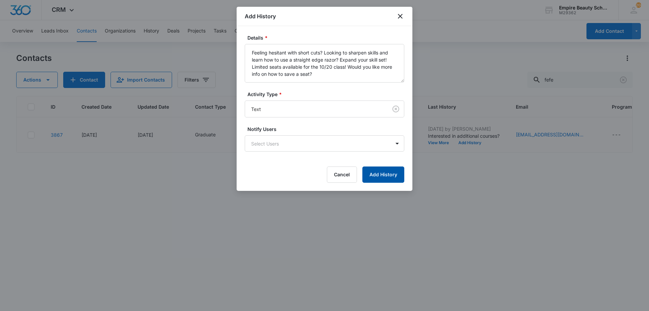
click at [398, 171] on button "Add History" at bounding box center [383, 174] width 42 height 16
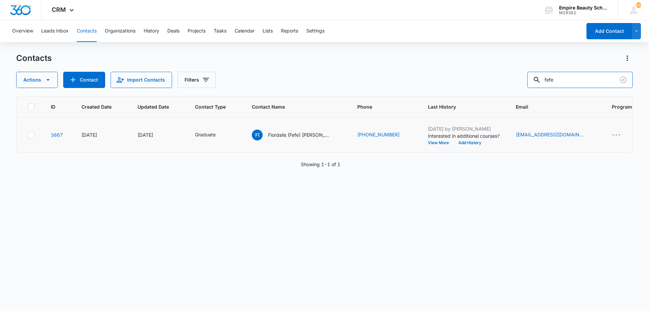
drag, startPoint x: 568, startPoint y: 77, endPoint x: 452, endPoint y: 64, distance: 116.4
click at [473, 73] on div "Actions Contact Import Contacts Filters fefe" at bounding box center [324, 80] width 616 height 16
type input "gleason"
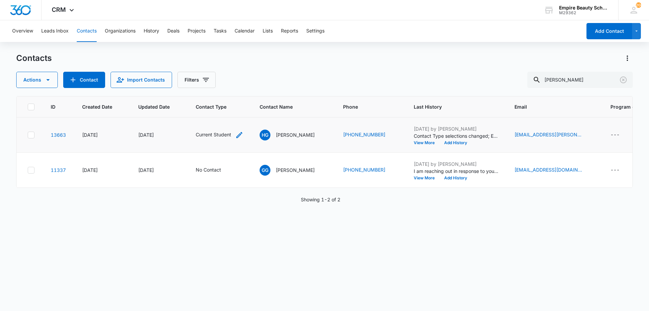
click at [237, 135] on icon "Contact Type - Current Student - Select to Edit Field" at bounding box center [239, 135] width 8 height 8
click at [225, 89] on div "Remove Current Student" at bounding box center [228, 91] width 6 height 5
click at [225, 91] on div "Contact Type" at bounding box center [203, 91] width 45 height 15
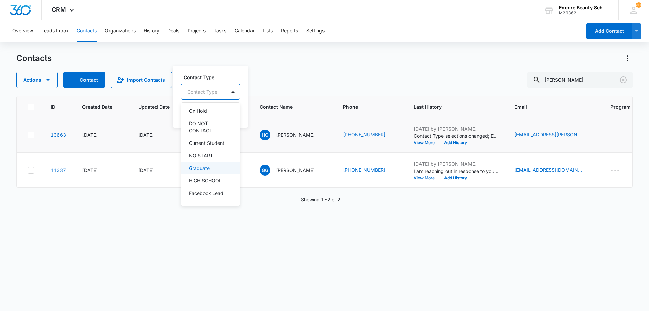
click at [208, 168] on p "Graduate" at bounding box center [199, 167] width 21 height 7
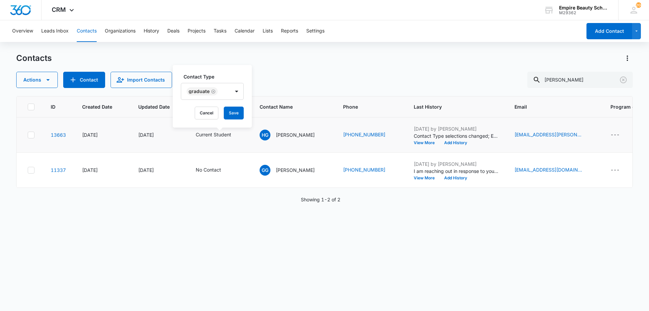
click at [224, 74] on label "Contact Type" at bounding box center [214, 76] width 63 height 7
click at [236, 110] on button "Save" at bounding box center [234, 112] width 20 height 13
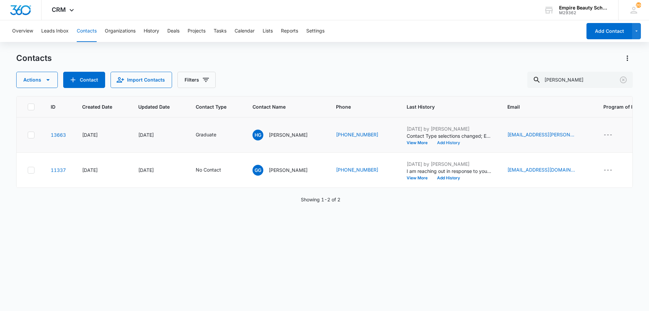
click at [441, 142] on button "Add History" at bounding box center [448, 143] width 32 height 4
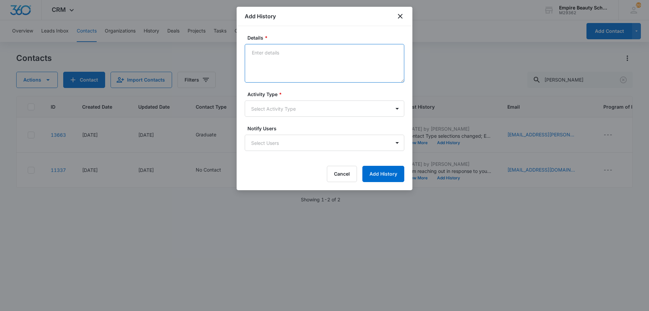
paste textarea "Feeling hesitant with short cuts? Looking to sharpen skills and learn how to us…"
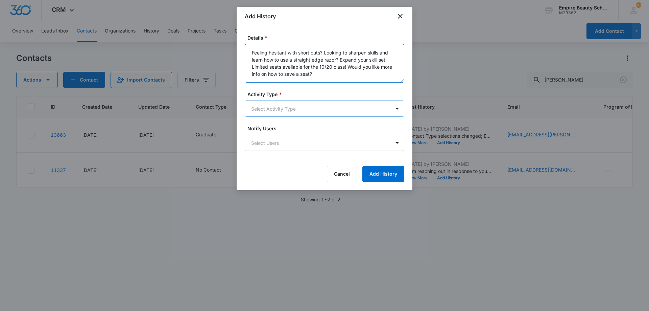
type textarea "Feeling hesitant with short cuts? Looking to sharpen skills and learn how to us…"
click at [299, 110] on body "CRM Apps Forms CRM Email Shop Payments POS Files Brand Settings AI Assistant Em…" at bounding box center [324, 155] width 649 height 311
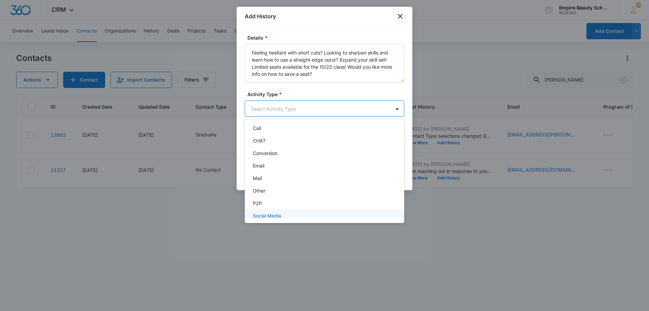
scroll to position [35, 0]
click at [271, 208] on div "Text" at bounding box center [324, 209] width 142 height 7
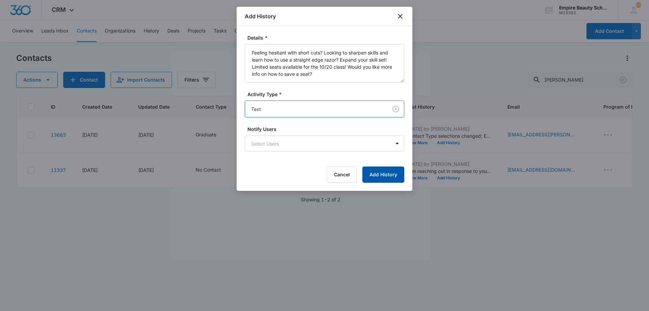
click at [385, 173] on button "Add History" at bounding box center [383, 174] width 42 height 16
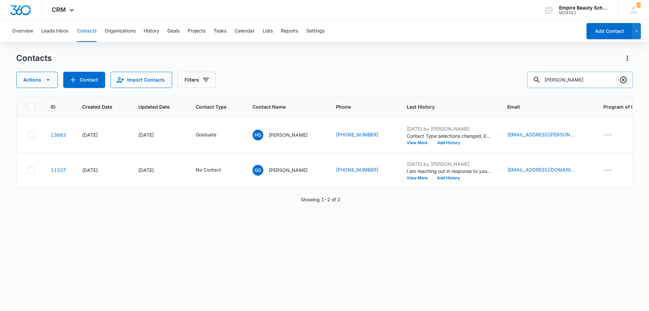
click at [621, 79] on icon "Clear" at bounding box center [623, 80] width 8 height 8
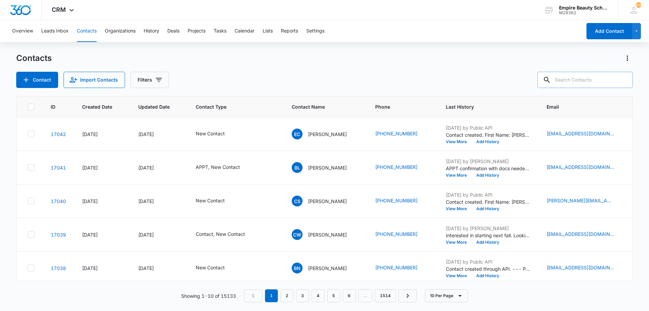
click at [426, 71] on div "Contacts Contact Import Contacts Filters" at bounding box center [324, 70] width 616 height 35
click at [606, 93] on div "Contacts Contact Import Contacts Filters ID Created Date Updated Date Contact T…" at bounding box center [324, 181] width 616 height 257
click at [601, 81] on input "text" at bounding box center [584, 80] width 95 height 16
type input "alexis guil"
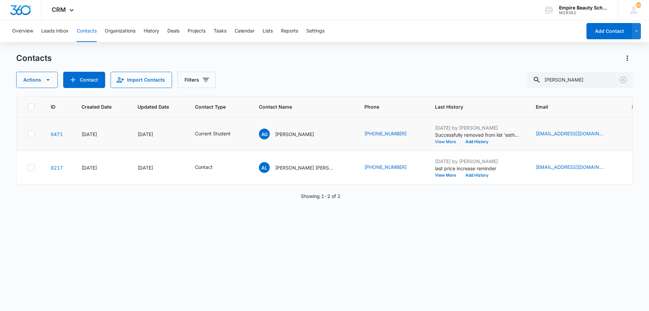
click at [447, 141] on button "View More" at bounding box center [448, 142] width 26 height 4
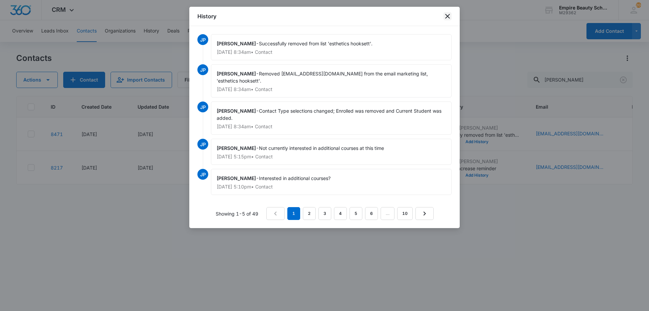
click at [448, 18] on icon "close" at bounding box center [447, 16] width 8 height 8
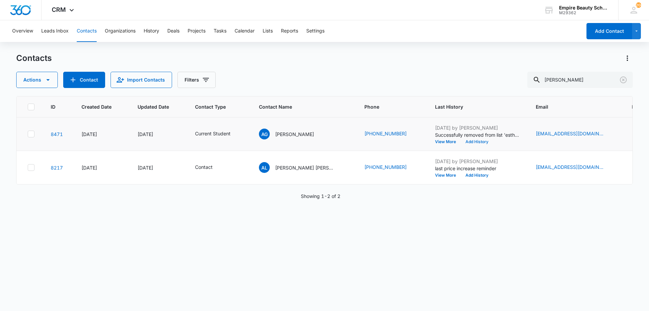
click at [480, 140] on button "Add History" at bounding box center [477, 142] width 32 height 4
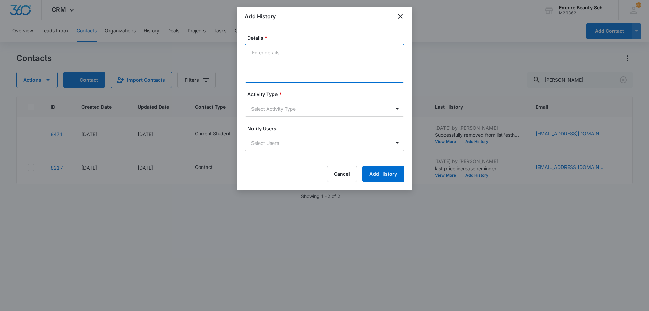
paste textarea "Feeling hesitant with short cuts? Looking to sharpen skills and learn how to us…"
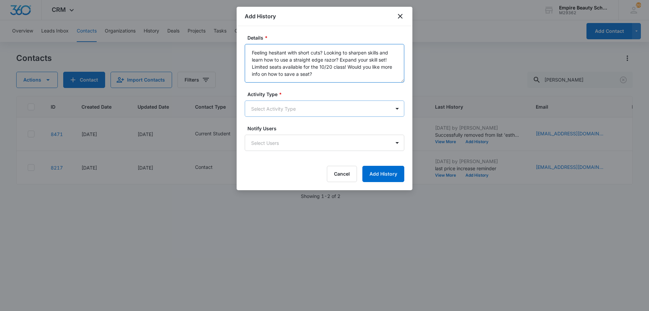
type textarea "Feeling hesitant with short cuts? Looking to sharpen skills and learn how to us…"
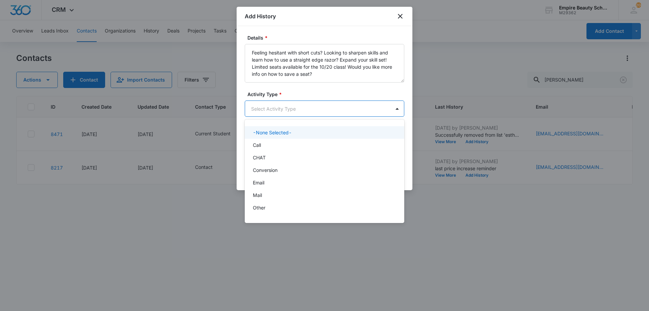
click at [298, 110] on body "CRM Apps Forms CRM Email Shop Payments POS Files Brand Settings AI Assistant Em…" at bounding box center [324, 155] width 649 height 311
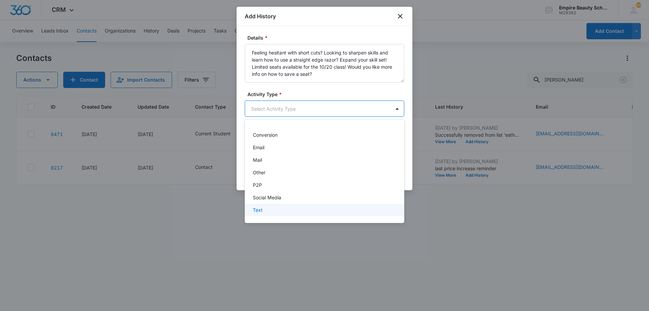
click at [272, 209] on div "Text" at bounding box center [324, 209] width 142 height 7
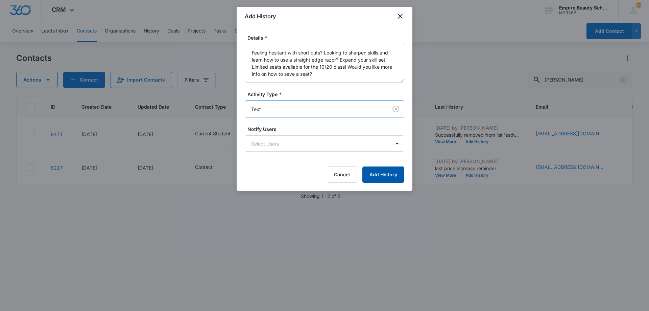
click at [377, 171] on button "Add History" at bounding box center [383, 174] width 42 height 16
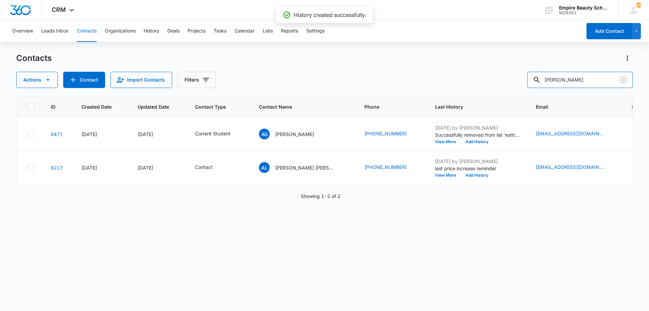
drag, startPoint x: 581, startPoint y: 75, endPoint x: 529, endPoint y: 79, distance: 52.2
click at [529, 79] on div "Actions Contact Import Contacts Filters alexis guil" at bounding box center [324, 80] width 616 height 16
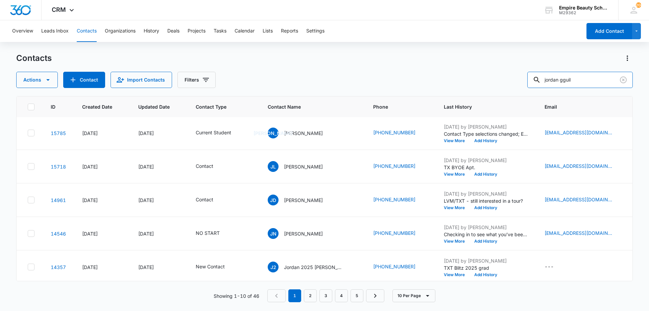
scroll to position [0, 0]
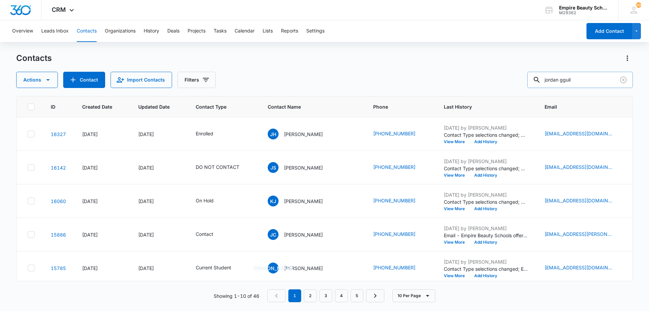
click at [572, 80] on input "jordan gguil" at bounding box center [579, 80] width 105 height 16
type input "jordan guil"
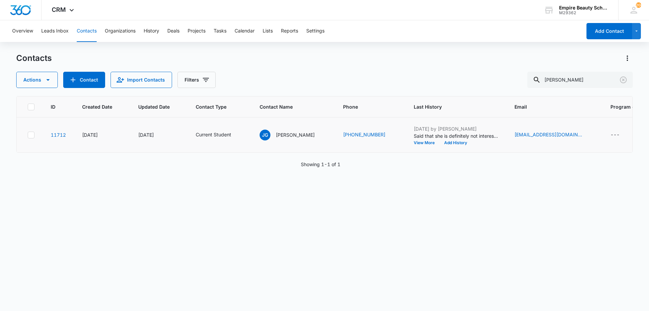
click at [420, 145] on td "Apr 15, 2025 by Jess Peltonovich Said that she is definitely not interested in …" at bounding box center [455, 134] width 101 height 35
click at [241, 134] on icon "Contact Type - Current Student - Select to Edit Field" at bounding box center [239, 135] width 6 height 6
click at [227, 90] on icon "Remove Current Student" at bounding box center [228, 91] width 5 height 5
click at [222, 95] on div "Contact Type" at bounding box center [203, 91] width 45 height 15
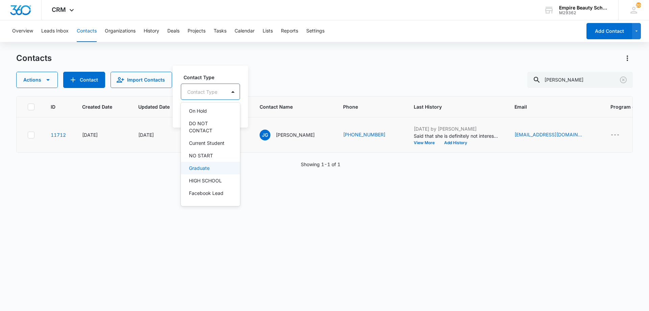
click at [209, 170] on p "Graduate" at bounding box center [199, 167] width 21 height 7
click at [226, 74] on label "Contact Type" at bounding box center [214, 76] width 63 height 7
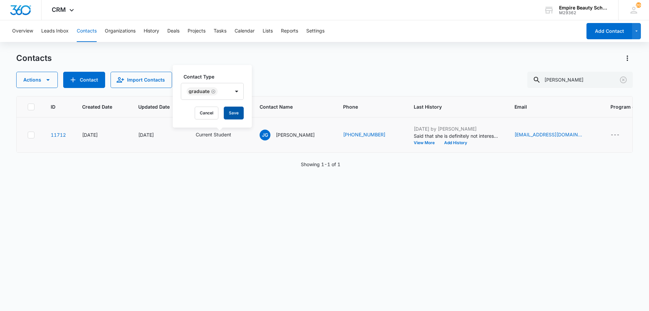
click at [228, 113] on button "Save" at bounding box center [234, 112] width 20 height 13
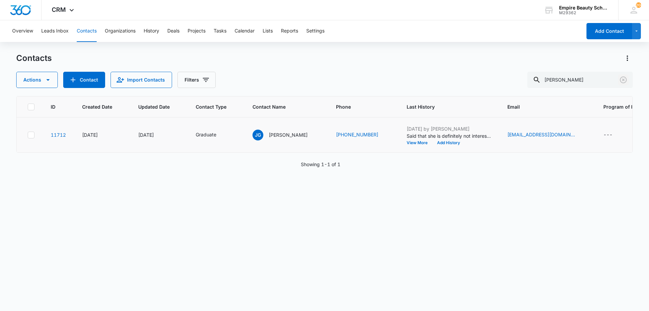
click at [618, 80] on button "Clear" at bounding box center [623, 79] width 11 height 11
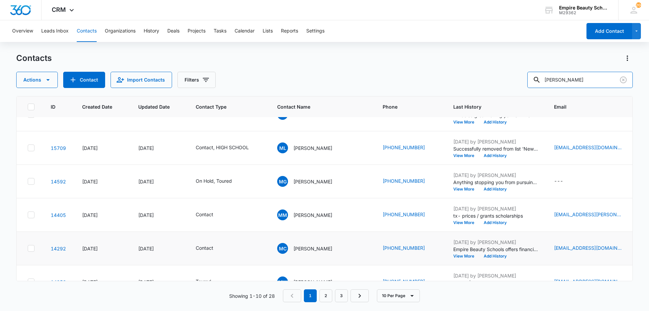
scroll to position [176, 0]
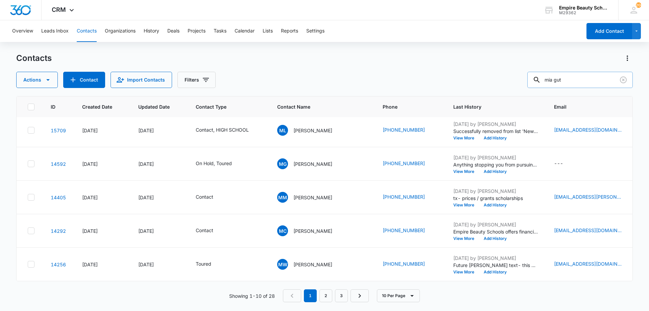
type input "mia gut"
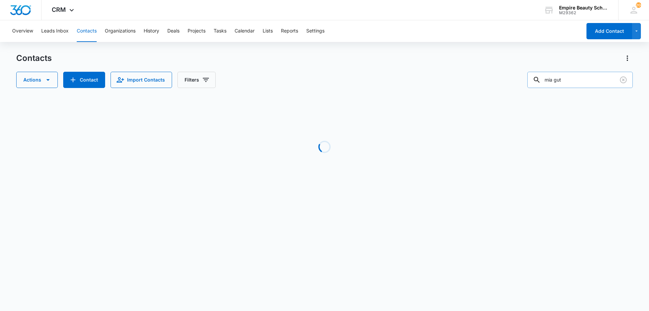
scroll to position [0, 0]
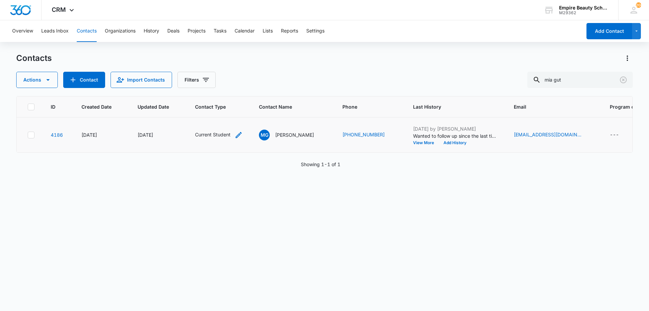
click at [240, 132] on icon "Contact Type - Current Student - Select to Edit Field" at bounding box center [239, 135] width 6 height 6
click at [224, 92] on div "Remove Current Student" at bounding box center [227, 91] width 6 height 5
click at [223, 93] on div "Contact Type" at bounding box center [202, 91] width 45 height 15
click at [207, 169] on p "Graduate" at bounding box center [198, 167] width 21 height 7
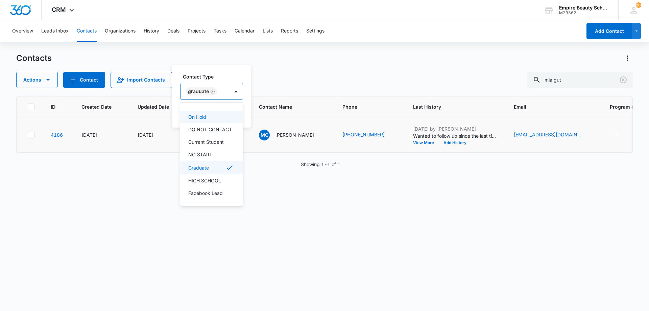
click at [220, 80] on div "Contact Type option Graduate, selected. 16 results available. Use Up and Down t…" at bounding box center [211, 86] width 63 height 27
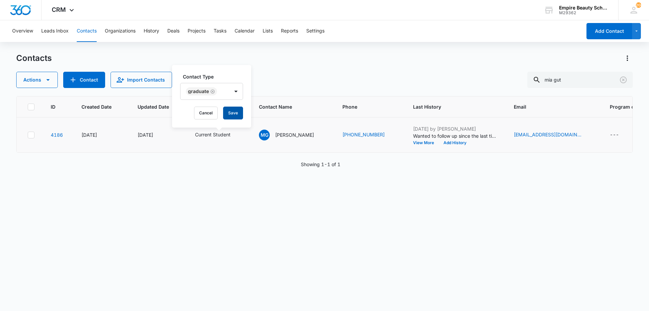
click at [233, 111] on button "Save" at bounding box center [233, 112] width 20 height 13
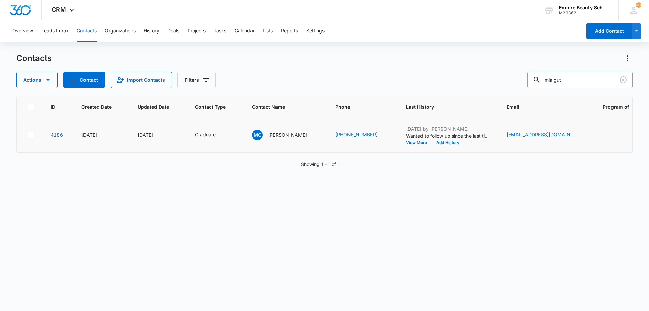
click at [604, 82] on input "mia gut" at bounding box center [579, 80] width 105 height 16
click at [442, 142] on button "Add History" at bounding box center [447, 143] width 32 height 4
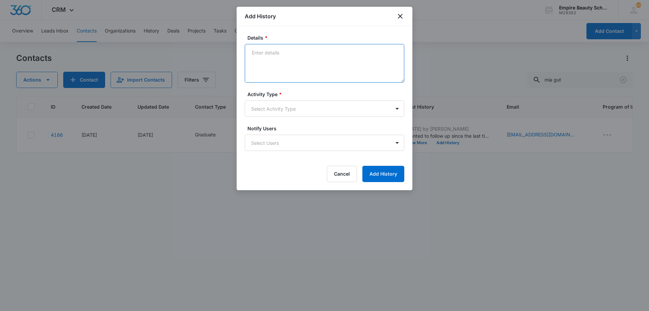
drag, startPoint x: 315, startPoint y: 56, endPoint x: 309, endPoint y: 53, distance: 7.3
click at [311, 54] on textarea "Details *" at bounding box center [324, 63] width 159 height 39
paste textarea "Feeling hesitant with short cuts? Looking to sharpen skills and learn how to us…"
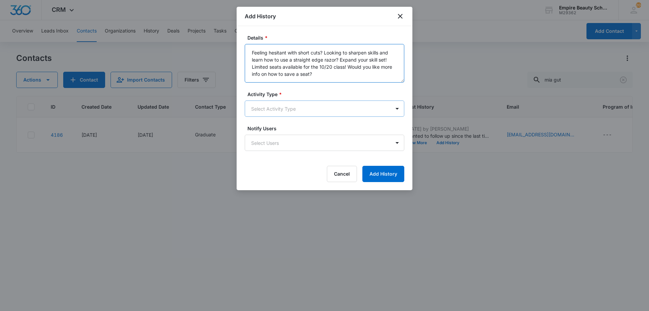
type textarea "Feeling hesitant with short cuts? Looking to sharpen skills and learn how to us…"
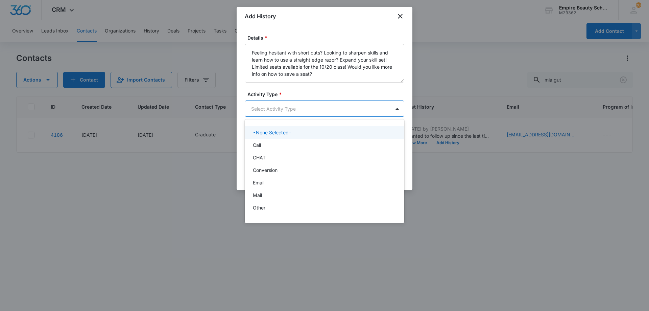
click at [290, 109] on body "CRM Apps Forms CRM Email Shop Payments POS Files Brand Settings AI Assistant Em…" at bounding box center [324, 155] width 649 height 311
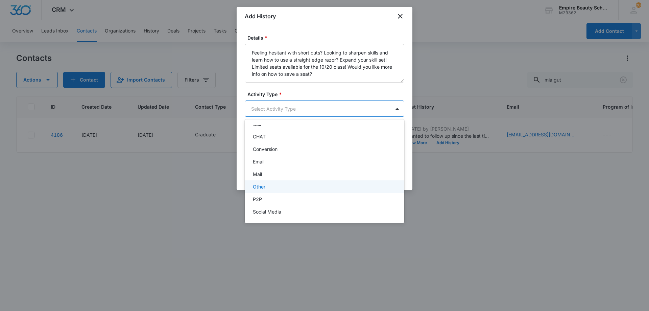
scroll to position [35, 0]
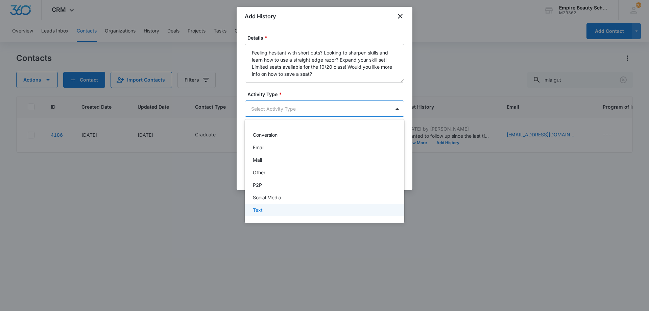
click at [273, 209] on div "Text" at bounding box center [324, 209] width 142 height 7
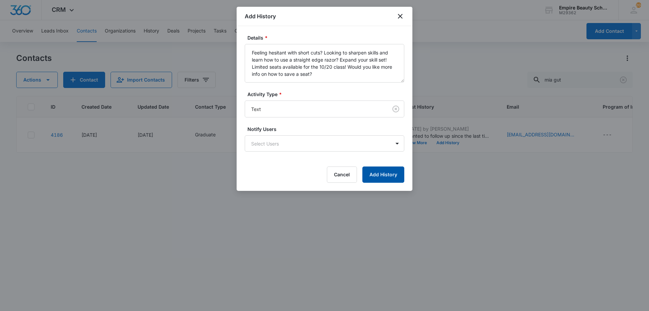
click at [380, 173] on button "Add History" at bounding box center [383, 174] width 42 height 16
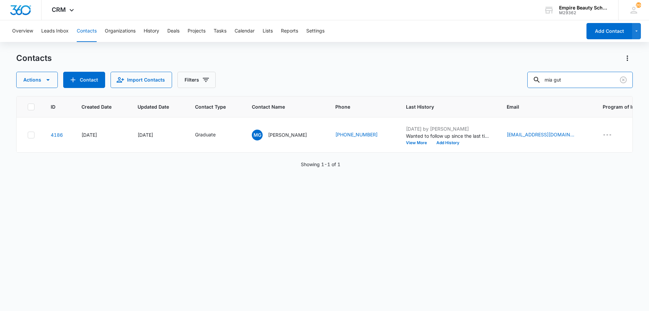
click at [455, 76] on div "Actions Contact Import Contacts Filters mia gut" at bounding box center [324, 80] width 616 height 16
type input "bobby nol"
click at [410, 141] on button "View More" at bounding box center [419, 143] width 26 height 4
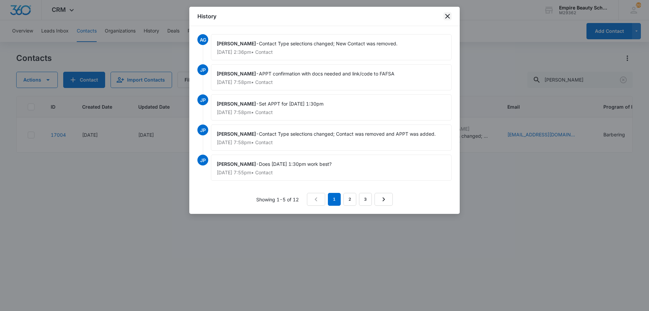
click at [449, 17] on icon "close" at bounding box center [447, 16] width 5 height 5
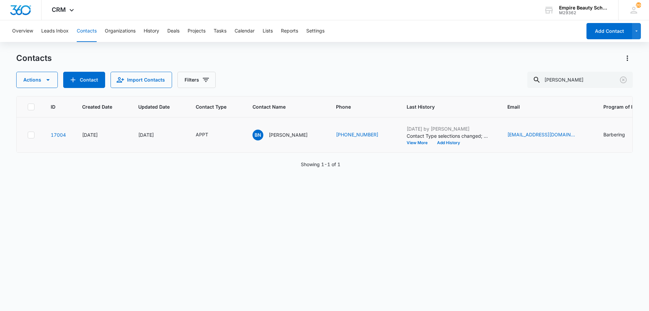
click at [431, 137] on p "Contact Type selections changed; New Contact was removed." at bounding box center [448, 135] width 84 height 7
click at [432, 142] on button "Add History" at bounding box center [448, 143] width 32 height 4
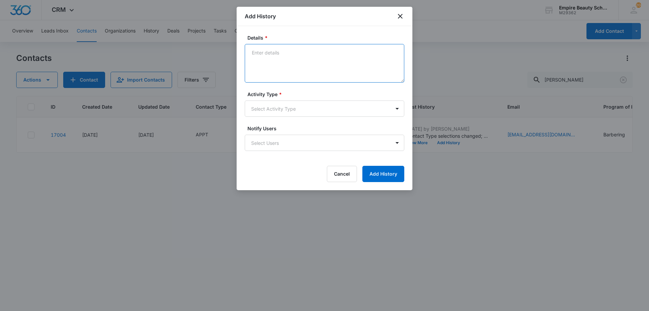
click at [311, 67] on textarea "Details *" at bounding box center [324, 63] width 159 height 39
type textarea "Confirmed APPT for [DATE] 1:30pm"
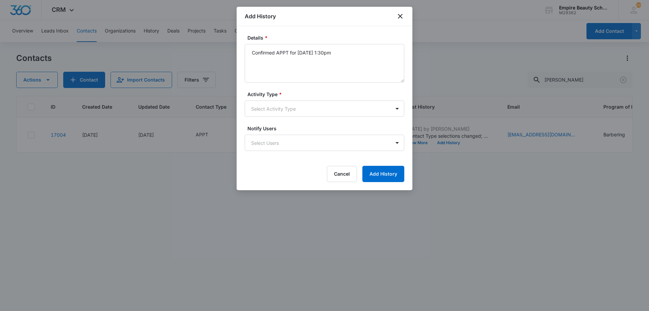
click at [301, 118] on form "Details * Confirmed APPT for 10/7 at 1:30pm Activity Type * Select Activity Typ…" at bounding box center [324, 108] width 159 height 148
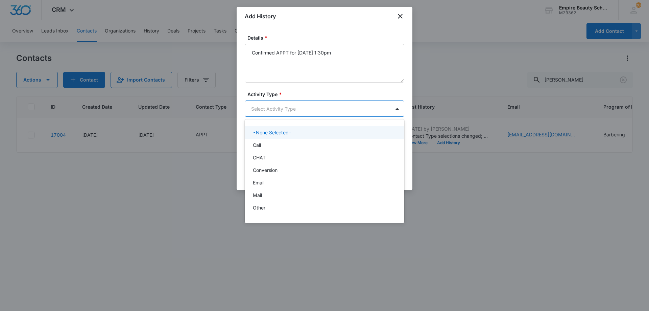
click at [291, 107] on body "CRM Apps Forms CRM Email Shop Payments POS Files Brand Settings AI Assistant Em…" at bounding box center [324, 155] width 649 height 311
click at [276, 147] on div "Call" at bounding box center [324, 144] width 142 height 7
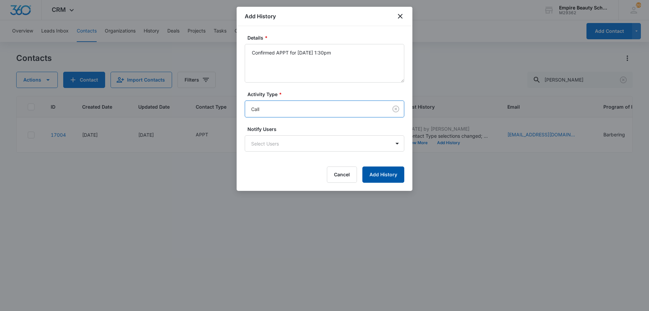
click at [377, 174] on button "Add History" at bounding box center [383, 174] width 42 height 16
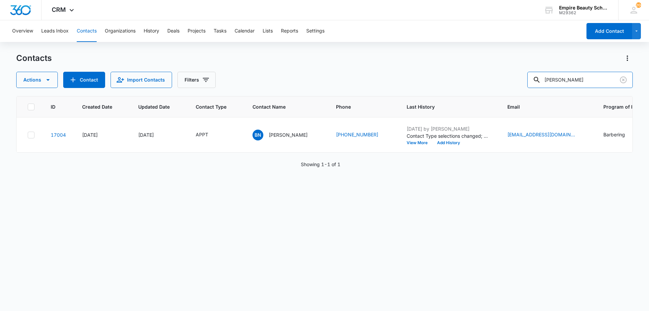
drag, startPoint x: 597, startPoint y: 77, endPoint x: 370, endPoint y: 71, distance: 227.2
click at [373, 72] on div "Actions Contact Import Contacts Filters bobby nol" at bounding box center [324, 80] width 616 height 16
type input "jessica wilson"
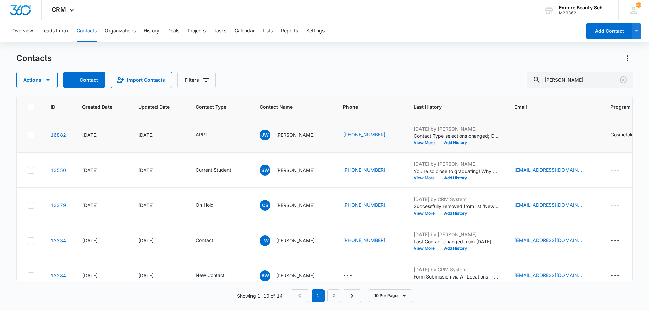
click at [463, 140] on div "Oct 4, 2025 by Amelia Gauthier Contact Type selections changed; Contact was rem…" at bounding box center [456, 135] width 84 height 20
click at [459, 143] on button "Add History" at bounding box center [455, 143] width 32 height 4
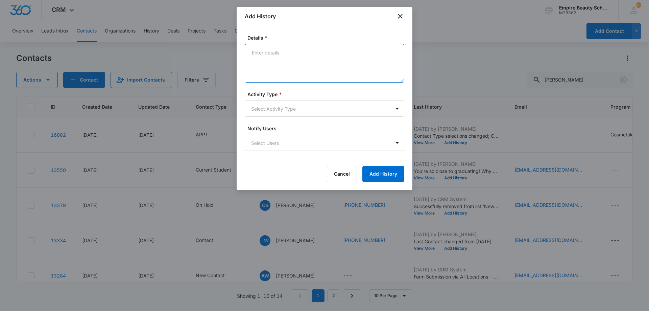
click at [278, 56] on textarea "Details *" at bounding box center [324, 63] width 159 height 39
type textarea "Called and said unable to accept messages - Couldn't leave a VM"
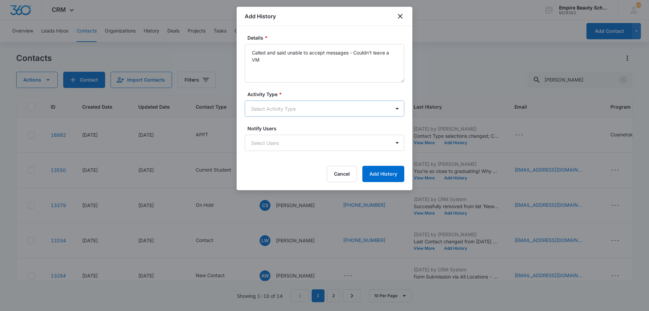
click at [267, 100] on body "CRM Apps Forms CRM Email Shop Payments POS Files Brand Settings AI Assistant Em…" at bounding box center [324, 155] width 649 height 311
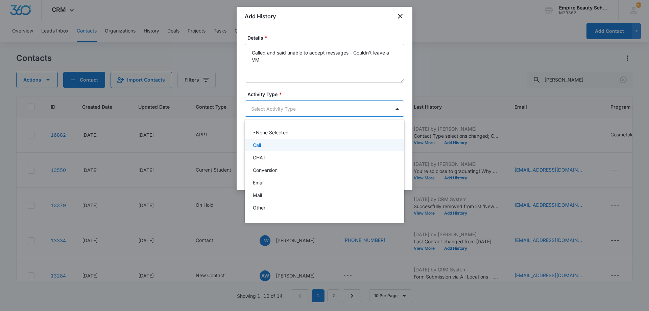
click at [263, 144] on div "Call" at bounding box center [324, 144] width 142 height 7
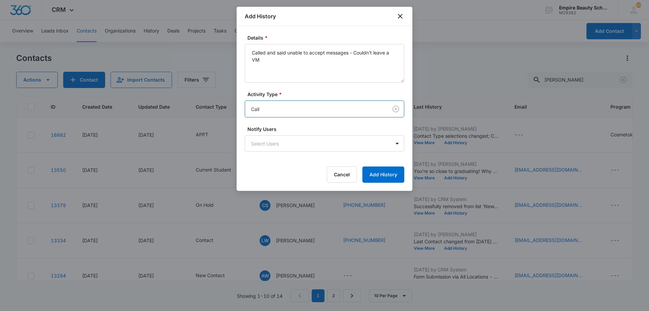
click at [391, 164] on form "Details * Called and said unable to accept messages - Couldn't leave a VM Activ…" at bounding box center [324, 108] width 159 height 148
click at [384, 173] on button "Add History" at bounding box center [383, 174] width 42 height 16
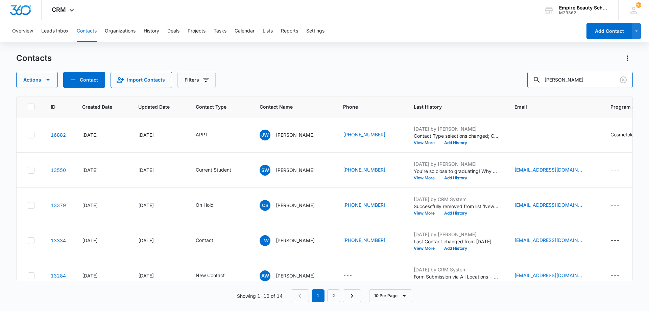
drag, startPoint x: 548, startPoint y: 66, endPoint x: 403, endPoint y: 55, distance: 145.7
click at [408, 56] on div "Contacts Actions Contact Import Contacts Filters jessica wilson" at bounding box center [324, 70] width 616 height 35
type input "[PERSON_NAME]"
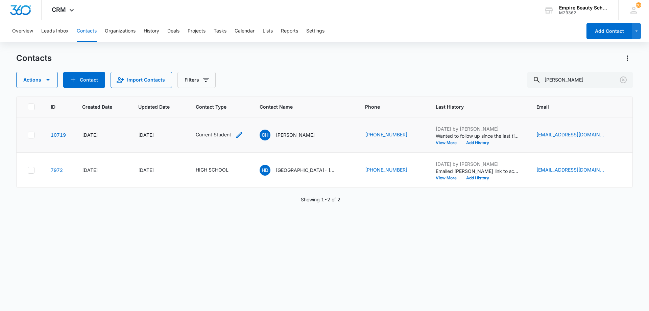
click at [237, 135] on icon "Contact Type - Current Student - Select to Edit Field" at bounding box center [239, 135] width 8 height 8
click at [225, 91] on div "Remove Current Student" at bounding box center [228, 91] width 6 height 5
click at [226, 91] on div "Contact Type" at bounding box center [203, 91] width 45 height 15
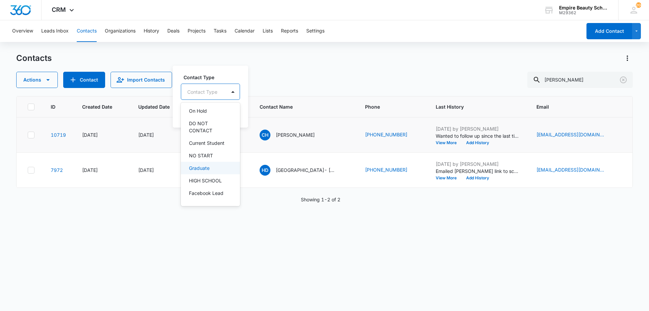
click at [204, 169] on p "Graduate" at bounding box center [199, 167] width 21 height 7
click at [221, 94] on div "Graduate" at bounding box center [205, 91] width 49 height 16
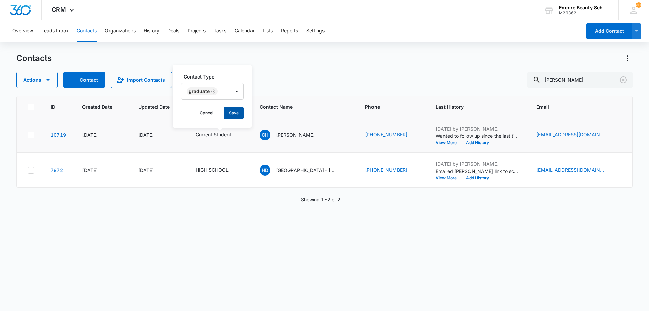
click at [239, 115] on button "Save" at bounding box center [234, 112] width 20 height 13
click at [472, 142] on button "Add History" at bounding box center [475, 143] width 32 height 4
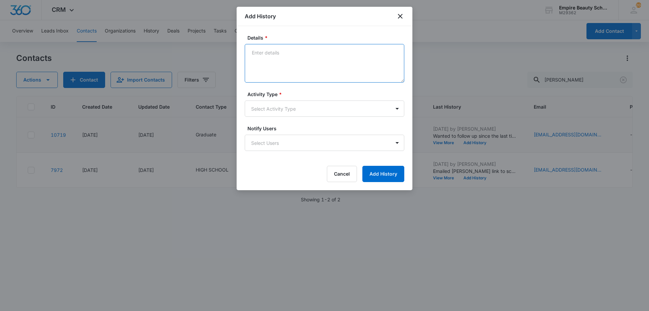
paste textarea "Feeling hesitant with short cuts? Looking to sharpen skills and learn how to us…"
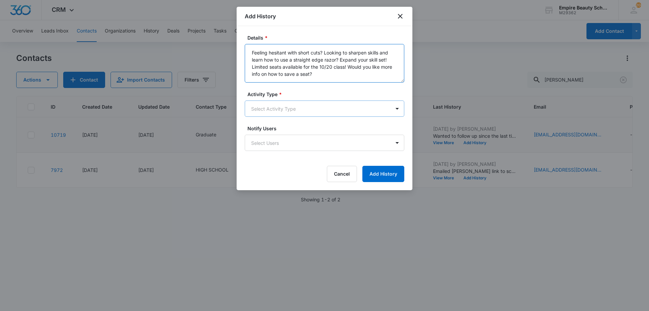
type textarea "Feeling hesitant with short cuts? Looking to sharpen skills and learn how to us…"
click at [286, 114] on body "CRM Apps Forms CRM Email Shop Payments POS Files Brand Settings AI Assistant Em…" at bounding box center [324, 155] width 649 height 311
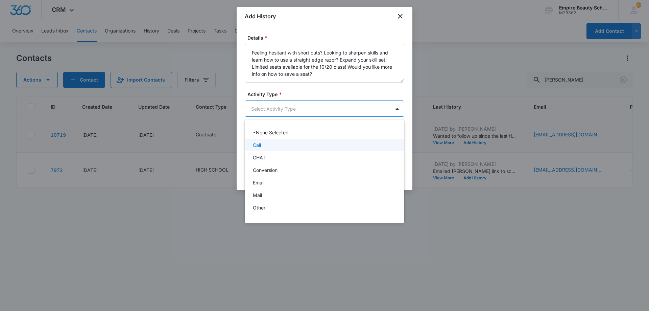
scroll to position [35, 0]
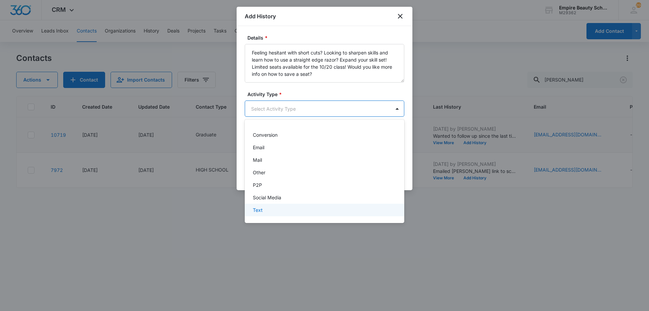
click at [253, 211] on p "Text" at bounding box center [258, 209] width 10 height 7
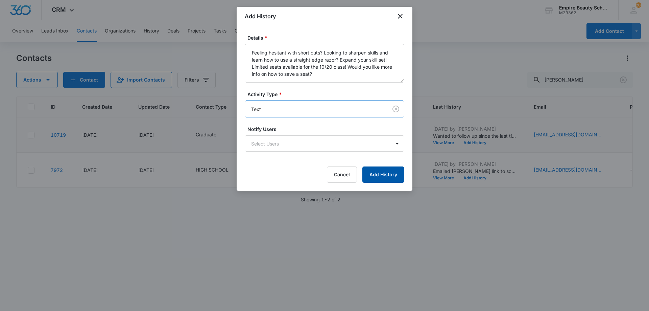
click at [399, 171] on button "Add History" at bounding box center [383, 174] width 42 height 16
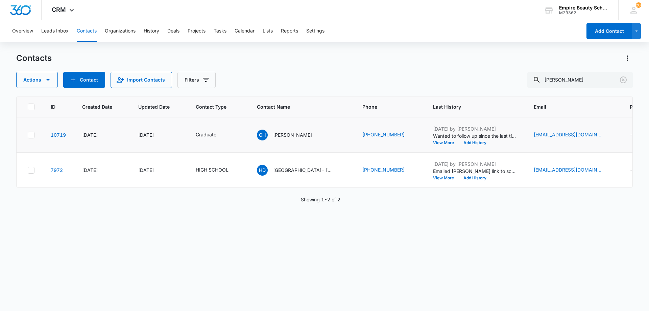
click at [423, 84] on div "Actions Contact Import Contacts Filters [PERSON_NAME]" at bounding box center [324, 80] width 616 height 16
drag, startPoint x: 542, startPoint y: 75, endPoint x: 518, endPoint y: 72, distance: 23.6
click at [518, 72] on div "Actions Contact Import Contacts Filters [PERSON_NAME]" at bounding box center [324, 80] width 616 height 16
type input "[PERSON_NAME]"
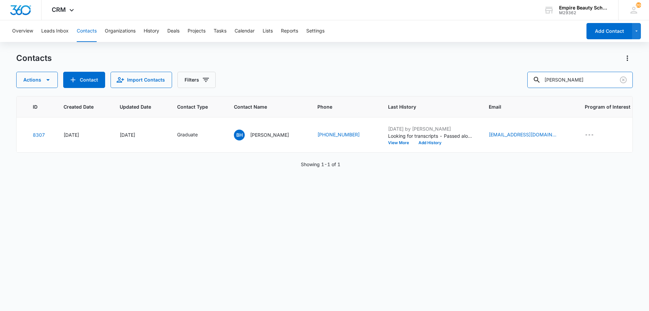
scroll to position [0, 27]
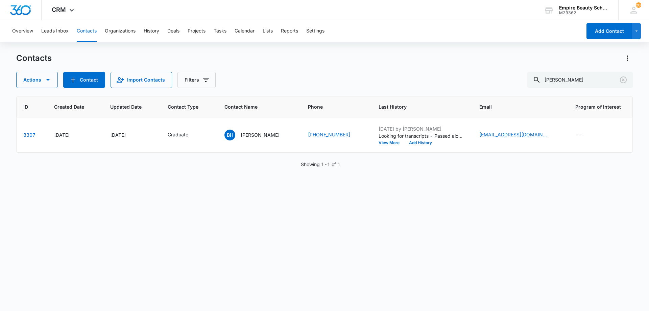
click at [521, 72] on div "Actions Contact Import Contacts Filters [PERSON_NAME]" at bounding box center [324, 80] width 616 height 16
click at [492, 53] on div "Contacts" at bounding box center [324, 58] width 616 height 11
click at [427, 86] on div "Actions Contact Import Contacts Filters [PERSON_NAME]" at bounding box center [324, 80] width 616 height 16
click at [503, 68] on div "Contacts Actions Contact Import Contacts Filters [PERSON_NAME]" at bounding box center [324, 70] width 616 height 35
click at [412, 69] on div "Contacts Actions Contact Import Contacts Filters [PERSON_NAME]" at bounding box center [324, 70] width 616 height 35
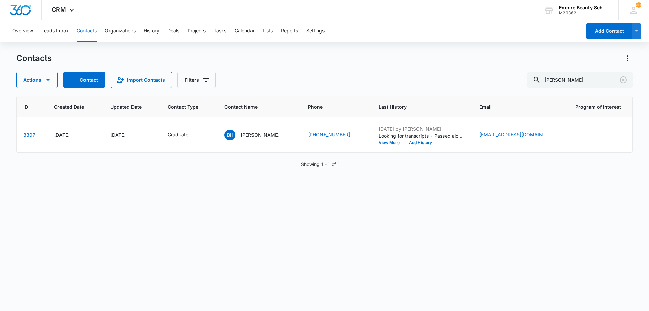
click at [192, 180] on div "ID Created Date Updated Date Contact Type Contact Name Phone Last History Email…" at bounding box center [324, 199] width 616 height 206
click at [414, 143] on button "Add History" at bounding box center [420, 143] width 32 height 4
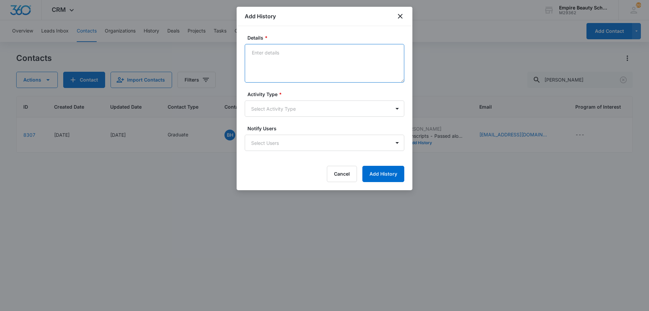
paste textarea "Feeling hesitant with short cuts? Looking to sharpen skills and learn how to us…"
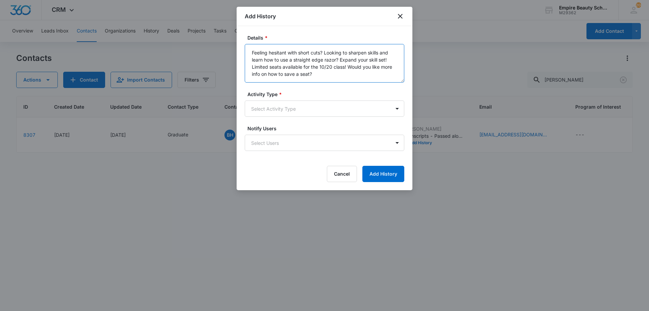
type textarea "Feeling hesitant with short cuts? Looking to sharpen skills and learn how to us…"
drag, startPoint x: 280, startPoint y: 94, endPoint x: 275, endPoint y: 104, distance: 11.0
click at [280, 95] on span "*" at bounding box center [279, 94] width 4 height 6
click at [275, 106] on body "CRM Apps Forms CRM Email Shop Payments POS Files Brand Settings AI Assistant Em…" at bounding box center [324, 155] width 649 height 311
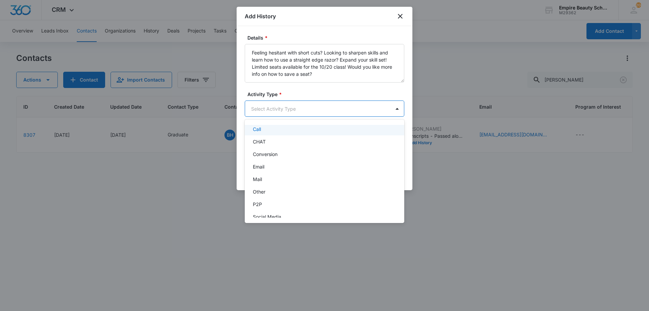
scroll to position [35, 0]
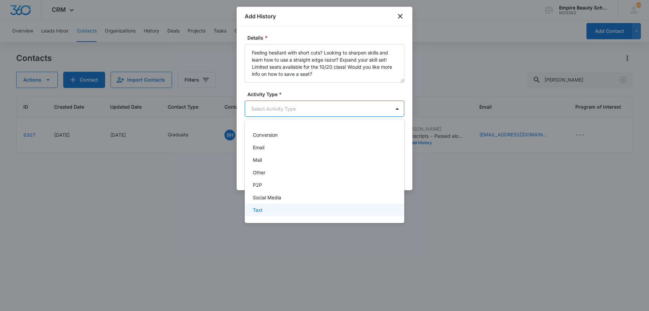
click at [265, 208] on div "Text" at bounding box center [324, 209] width 142 height 7
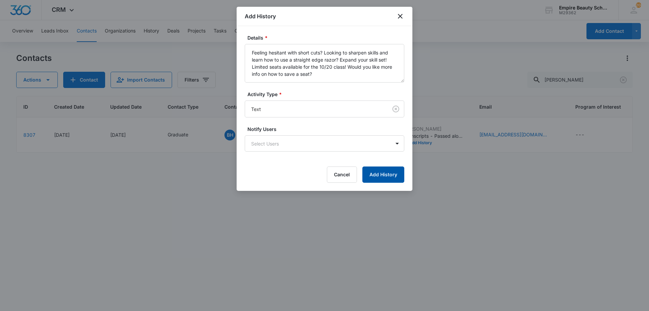
click at [378, 177] on button "Add History" at bounding box center [383, 174] width 42 height 16
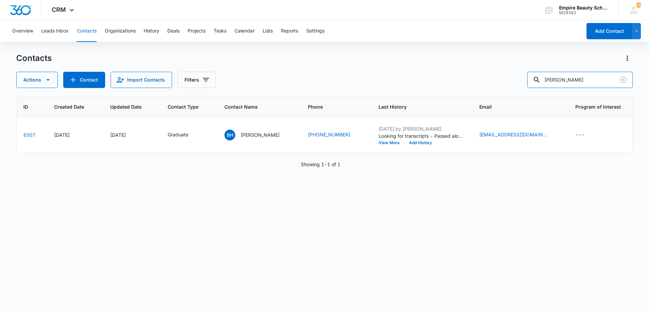
drag, startPoint x: 578, startPoint y: 83, endPoint x: 307, endPoint y: 91, distance: 271.4
click at [343, 87] on div "Actions Contact Import Contacts Filters [PERSON_NAME]" at bounding box center [324, 80] width 616 height 16
type input "[PERSON_NAME]"
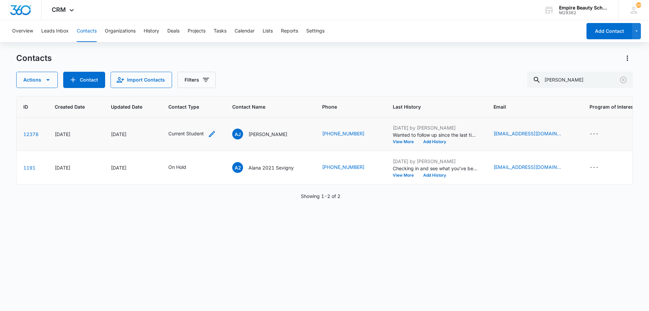
click at [207, 132] on div "Current Student" at bounding box center [192, 134] width 48 height 8
click at [200, 89] on icon "Remove Current Student" at bounding box center [201, 90] width 5 height 5
click at [199, 89] on div at bounding box center [206, 91] width 14 height 16
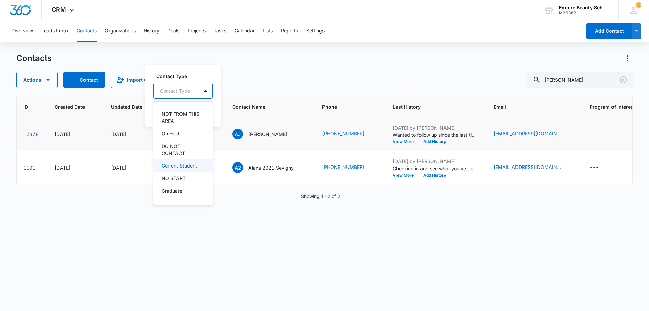
scroll to position [101, 0]
click at [171, 187] on p "Graduate" at bounding box center [172, 189] width 21 height 7
click at [175, 84] on div "Graduate" at bounding box center [178, 90] width 49 height 16
click at [203, 109] on button "Save" at bounding box center [206, 111] width 20 height 13
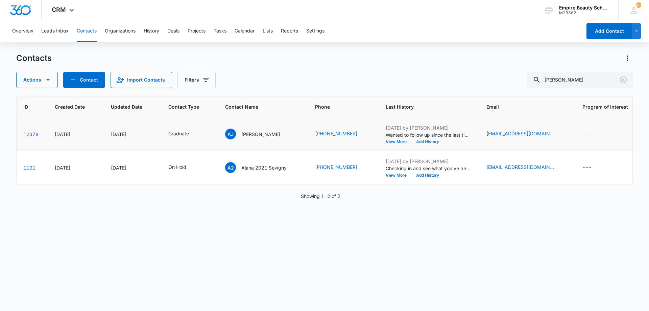
click at [419, 140] on button "Add History" at bounding box center [427, 142] width 32 height 4
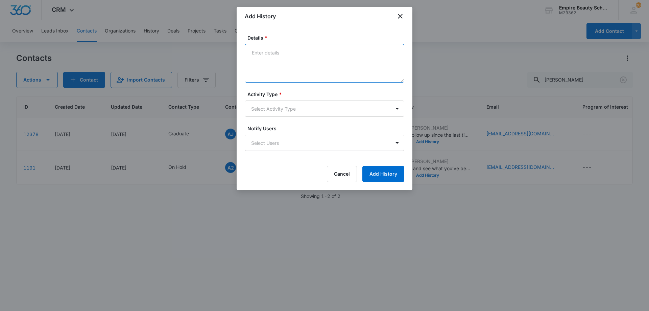
paste textarea "Feeling hesitant with short cuts? Looking to sharpen skills and learn how to us…"
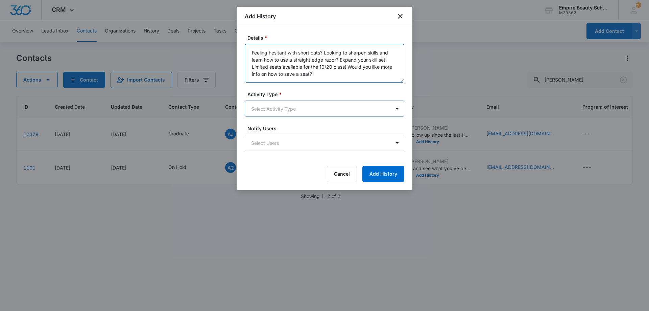
type textarea "Feeling hesitant with short cuts? Looking to sharpen skills and learn how to us…"
click at [338, 108] on body "CRM Apps Forms CRM Email Shop Payments POS Files Brand Settings AI Assistant Em…" at bounding box center [324, 155] width 649 height 311
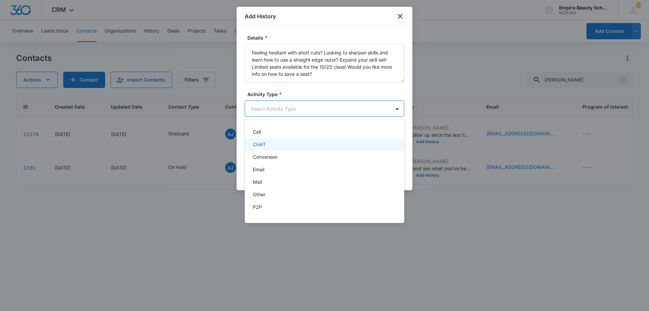
scroll to position [35, 0]
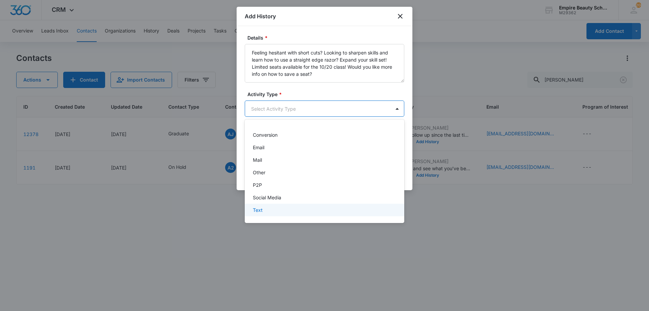
click at [277, 204] on div "Text" at bounding box center [324, 209] width 159 height 13
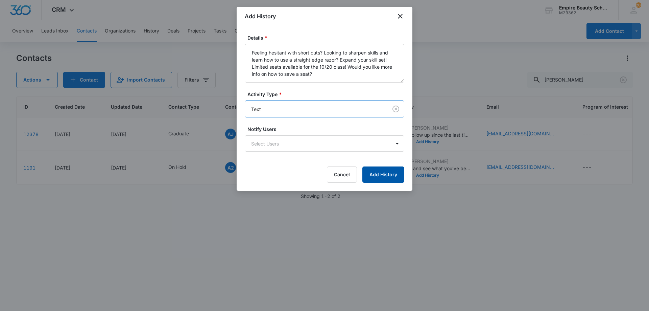
click at [371, 177] on button "Add History" at bounding box center [383, 174] width 42 height 16
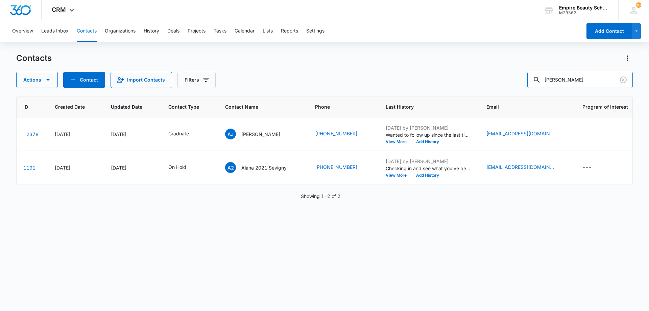
drag, startPoint x: 583, startPoint y: 83, endPoint x: 407, endPoint y: 78, distance: 175.1
click at [408, 79] on div "Actions Contact Import Contacts Filters [PERSON_NAME]" at bounding box center [324, 80] width 616 height 16
type input "wafaa"
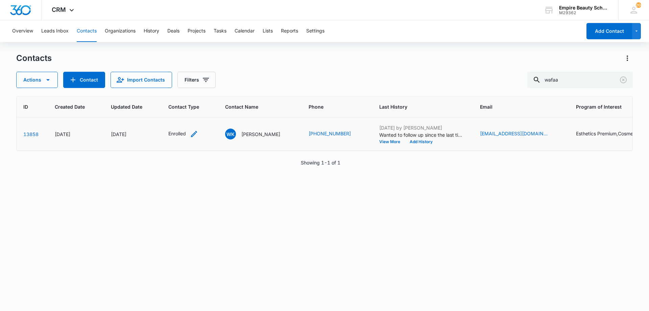
click at [194, 134] on icon "Contact Type - Enrolled - Select to Edit Field" at bounding box center [194, 134] width 8 height 8
click at [182, 90] on icon "Remove Enrolled" at bounding box center [183, 90] width 5 height 5
click at [190, 90] on div at bounding box center [190, 90] width 1 height 8
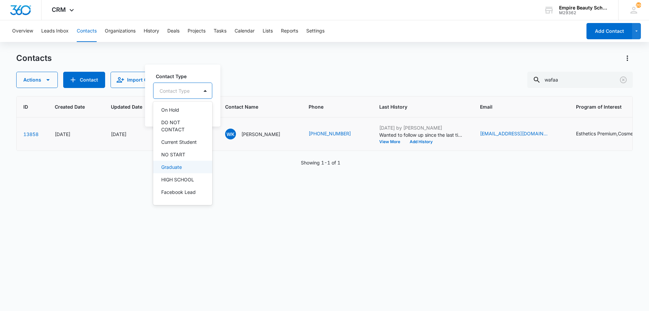
click at [170, 162] on div "Graduate" at bounding box center [182, 166] width 59 height 13
click at [185, 82] on div "Graduate" at bounding box center [177, 90] width 49 height 16
click at [211, 116] on button "Save" at bounding box center [206, 111] width 20 height 13
click at [405, 142] on button "Add History" at bounding box center [421, 142] width 32 height 4
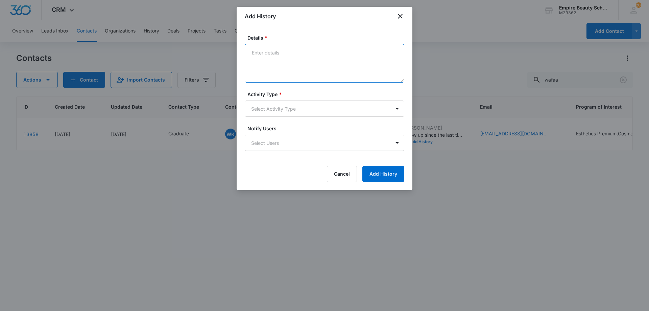
drag, startPoint x: 320, startPoint y: 83, endPoint x: 309, endPoint y: 57, distance: 28.3
paste textarea "Feeling hesitant with short cuts? Looking to sharpen skills and learn how to us…"
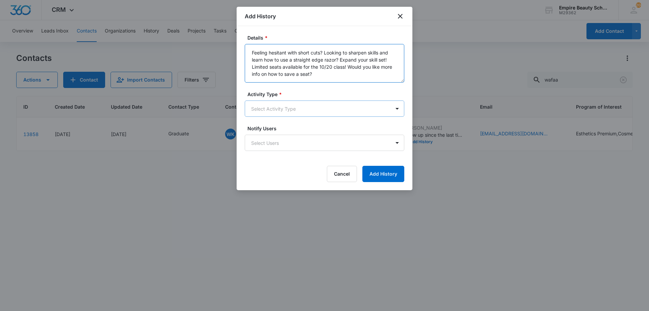
type textarea "Feeling hesitant with short cuts? Looking to sharpen skills and learn how to us…"
click at [291, 105] on body "CRM Apps Forms CRM Email Shop Payments POS Files Brand Settings AI Assistant Em…" at bounding box center [324, 155] width 649 height 311
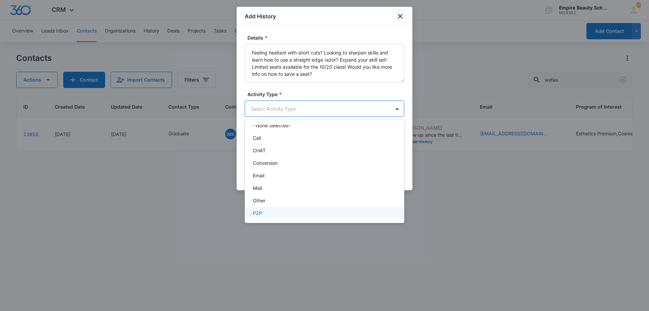
scroll to position [35, 0]
click at [266, 207] on div "Text" at bounding box center [324, 209] width 142 height 7
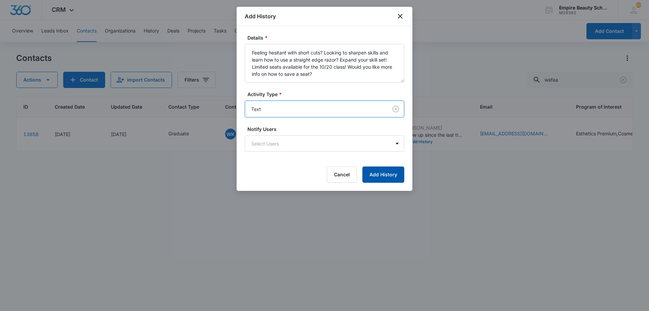
click at [372, 176] on button "Add History" at bounding box center [383, 174] width 42 height 16
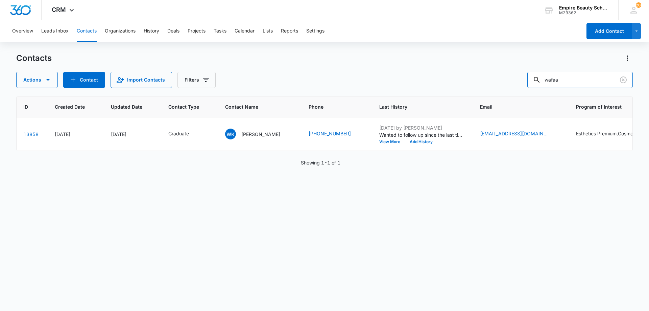
drag, startPoint x: 590, startPoint y: 84, endPoint x: 466, endPoint y: 80, distance: 124.1
click at [466, 80] on div "Actions Contact Import Contacts Filters wafaa" at bounding box center [324, 80] width 616 height 16
type input "[GEOGRAPHIC_DATA]"
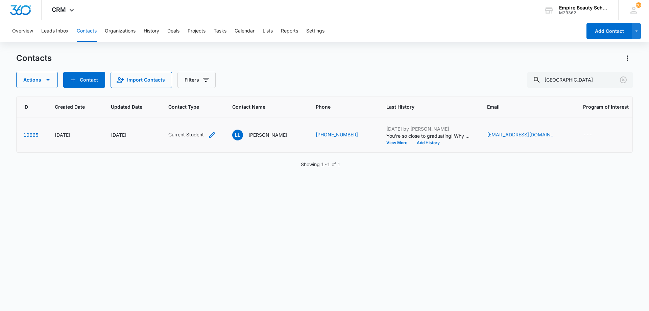
click at [208, 131] on div "Current Student" at bounding box center [192, 135] width 48 height 8
click at [198, 91] on div "Remove Current Student" at bounding box center [201, 91] width 6 height 5
drag, startPoint x: 198, startPoint y: 91, endPoint x: 187, endPoint y: 100, distance: 15.1
click at [198, 92] on div "Contact Type" at bounding box center [176, 91] width 45 height 15
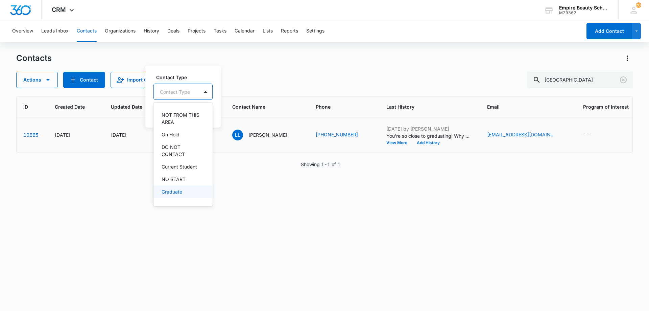
scroll to position [101, 0]
click at [175, 191] on p "Graduate" at bounding box center [172, 190] width 21 height 7
click at [205, 85] on div at bounding box center [209, 91] width 14 height 16
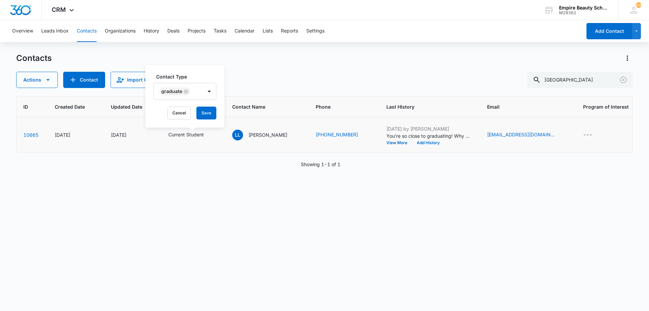
click at [209, 120] on div "Contact Type Graduate Cancel Save" at bounding box center [184, 96] width 79 height 63
click at [205, 110] on button "Save" at bounding box center [206, 112] width 20 height 13
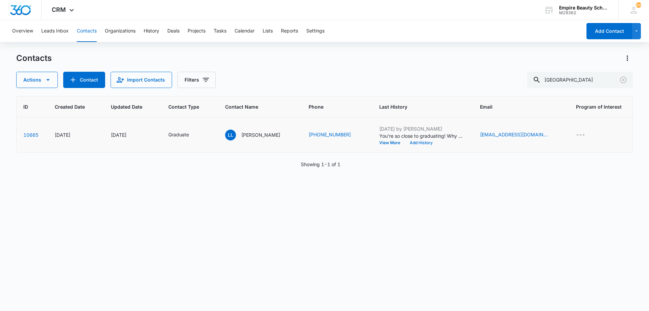
click at [425, 144] on button "Add History" at bounding box center [421, 143] width 32 height 4
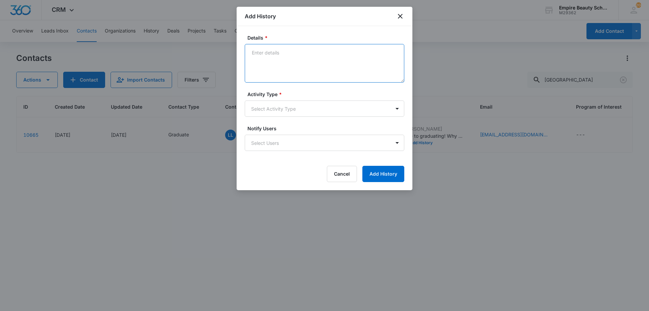
paste textarea "Feeling hesitant with short cuts? Looking to sharpen skills and learn how to us…"
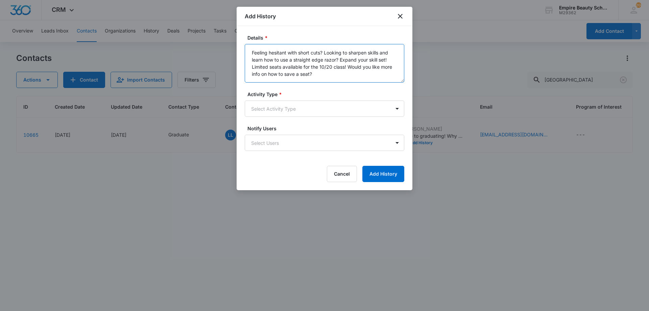
type textarea "Feeling hesitant with short cuts? Looking to sharpen skills and learn how to us…"
click at [279, 96] on span "*" at bounding box center [279, 94] width 4 height 6
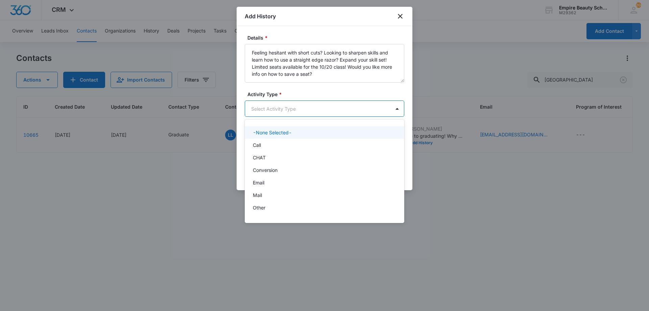
click at [279, 105] on body "CRM Apps Forms CRM Email Shop Payments POS Files Brand Settings AI Assistant Em…" at bounding box center [324, 155] width 649 height 311
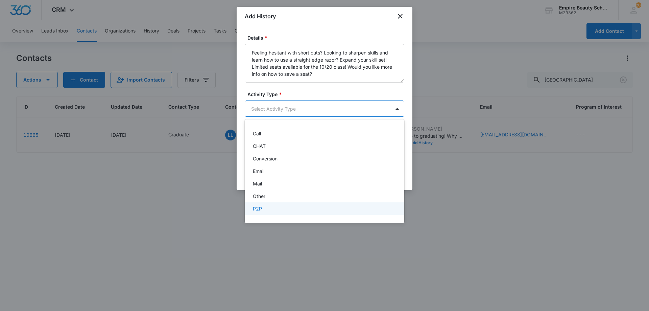
scroll to position [35, 0]
click at [271, 214] on div "Text" at bounding box center [324, 209] width 159 height 13
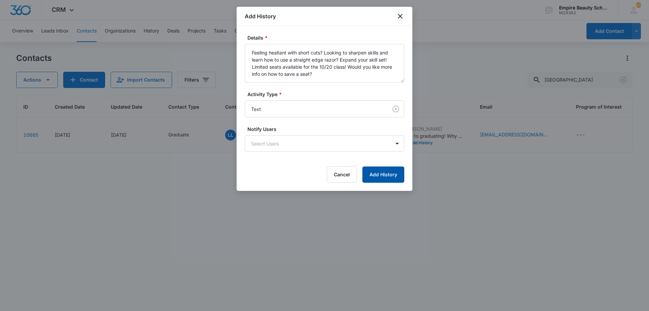
click at [389, 178] on button "Add History" at bounding box center [383, 174] width 42 height 16
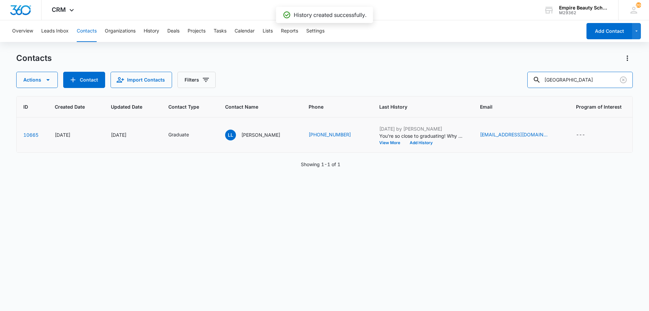
drag, startPoint x: 517, startPoint y: 83, endPoint x: 461, endPoint y: 85, distance: 55.5
click at [461, 85] on div "Actions Contact Import Contacts Filters [GEOGRAPHIC_DATA]" at bounding box center [324, 80] width 616 height 16
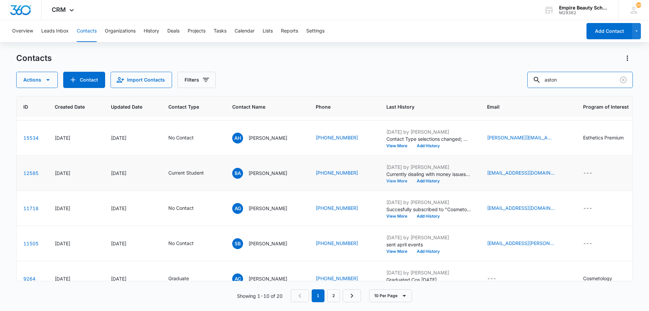
scroll to position [68, 27]
click at [215, 171] on icon "Contact Type - Current Student - Select to Edit Field" at bounding box center [212, 173] width 6 height 6
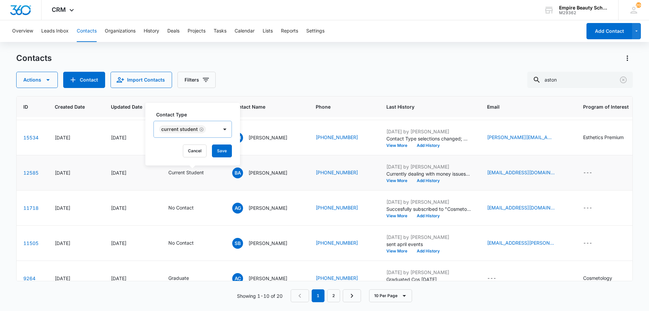
click at [199, 128] on icon "Remove Current Student" at bounding box center [201, 129] width 5 height 5
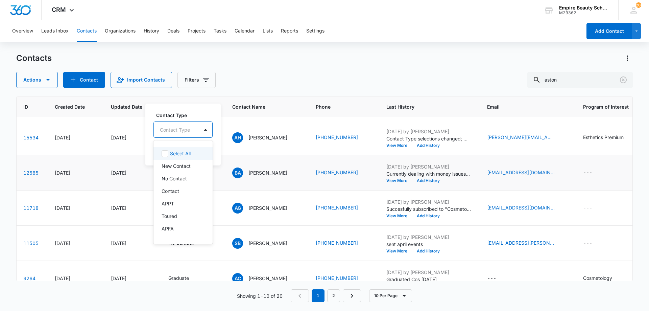
click at [197, 132] on div "Contact Type" at bounding box center [176, 129] width 45 height 15
click at [183, 203] on div "Graduate" at bounding box center [183, 205] width 42 height 7
click at [191, 118] on label "Contact Type" at bounding box center [187, 114] width 63 height 7
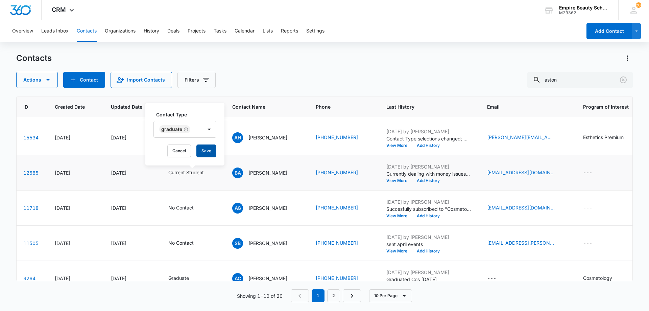
click at [202, 147] on button "Save" at bounding box center [206, 150] width 20 height 13
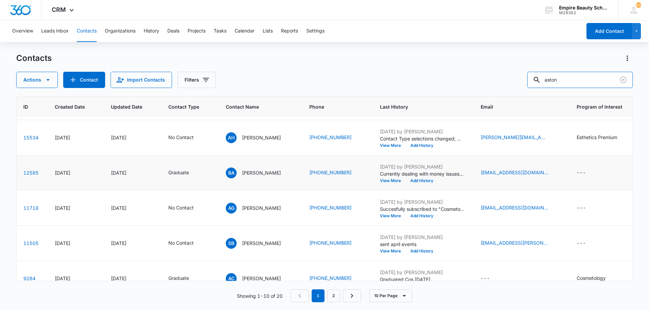
drag, startPoint x: 577, startPoint y: 76, endPoint x: 418, endPoint y: 101, distance: 161.1
click at [441, 86] on div "Actions Contact Import Contacts Filters aston" at bounding box center [324, 80] width 616 height 16
type input "jaylan a"
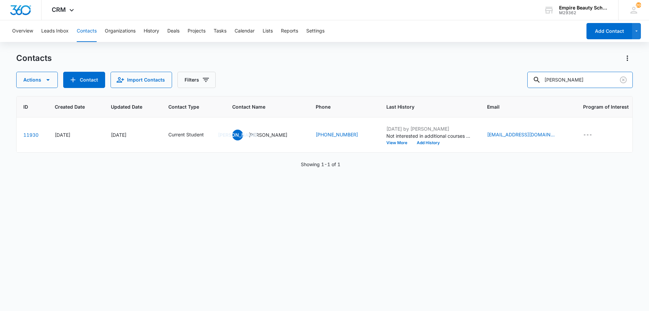
scroll to position [0, 27]
click at [209, 132] on icon "Contact Type - Current Student - Select to Edit Field" at bounding box center [212, 135] width 8 height 8
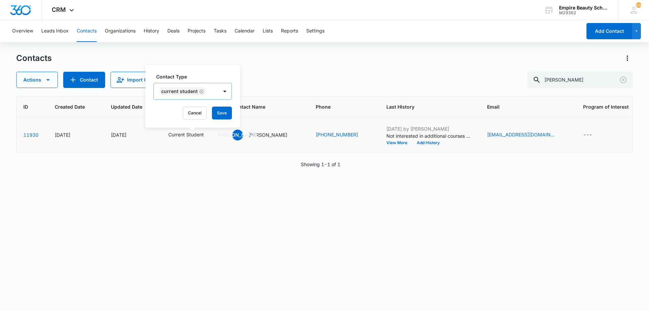
click at [200, 90] on icon "Remove Current Student" at bounding box center [201, 91] width 5 height 5
click at [198, 92] on div "Contact Type" at bounding box center [176, 91] width 45 height 15
click at [183, 194] on div "Graduate" at bounding box center [183, 191] width 42 height 7
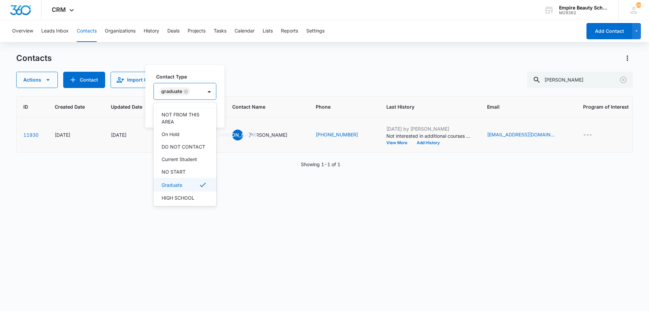
click at [189, 83] on div "Graduate" at bounding box center [184, 91] width 63 height 17
click at [201, 112] on button "Save" at bounding box center [206, 112] width 20 height 13
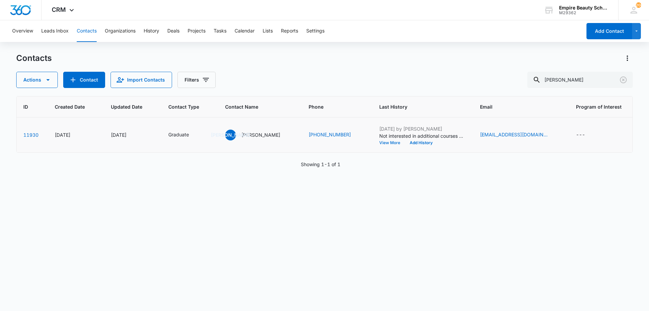
click at [390, 142] on button "View More" at bounding box center [392, 143] width 26 height 4
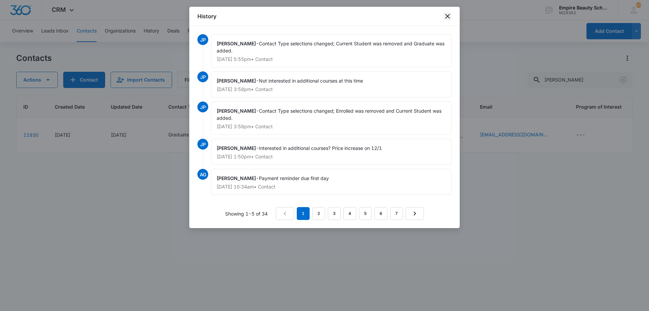
click at [446, 16] on icon "close" at bounding box center [447, 16] width 8 height 8
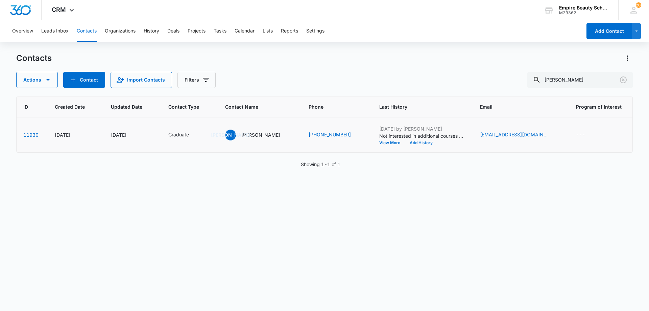
click at [406, 142] on button "Add History" at bounding box center [421, 143] width 32 height 4
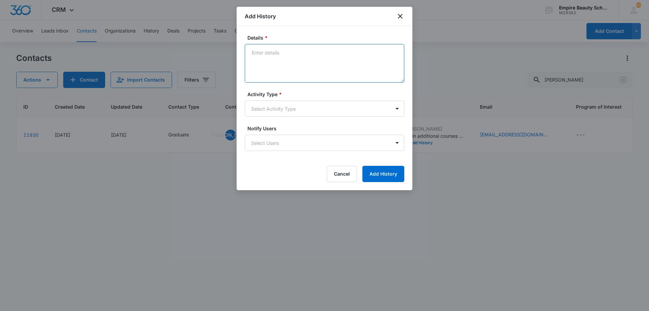
paste textarea "Feeling hesitant with short cuts? Looking to sharpen skills and learn how to us…"
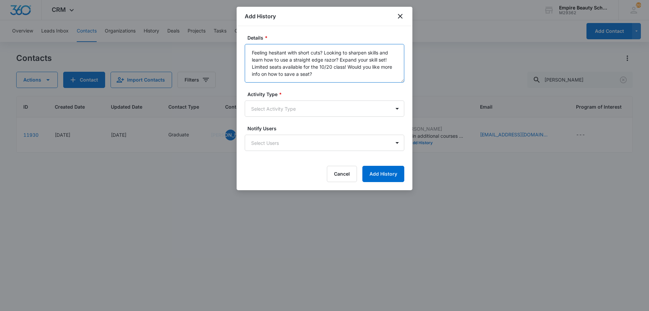
type textarea "Feeling hesitant with short cuts? Looking to sharpen skills and learn how to us…"
click at [276, 94] on label "Activity Type *" at bounding box center [326, 94] width 159 height 7
click at [275, 104] on body "CRM Apps Forms CRM Email Shop Payments POS Files Brand Settings AI Assistant Em…" at bounding box center [324, 155] width 649 height 311
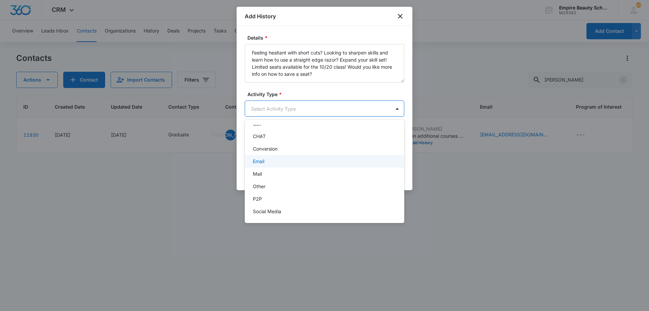
scroll to position [35, 0]
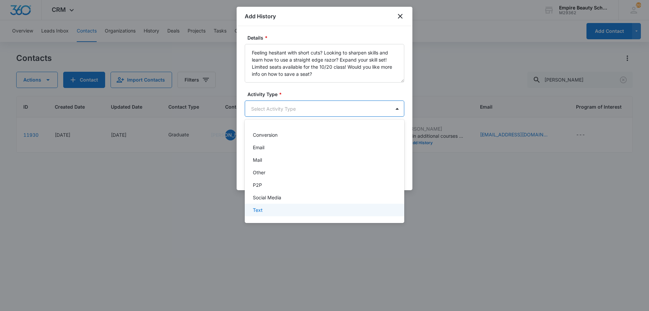
click at [263, 207] on div "Text" at bounding box center [324, 209] width 142 height 7
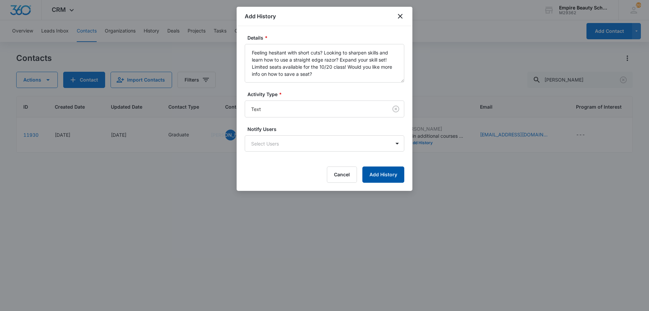
click at [374, 177] on button "Add History" at bounding box center [383, 174] width 42 height 16
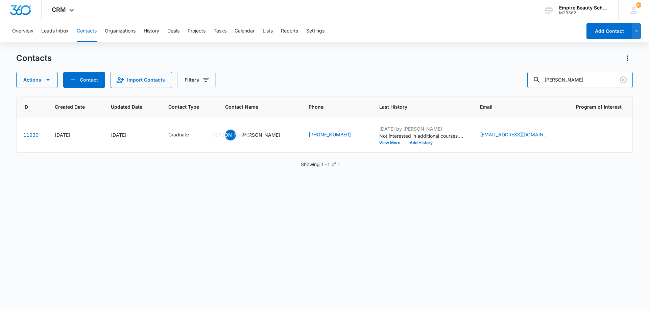
drag, startPoint x: 535, startPoint y: 79, endPoint x: 440, endPoint y: 78, distance: 95.0
click at [440, 78] on div "Actions Contact Import Contacts Filters jaylan a" at bounding box center [324, 80] width 616 height 16
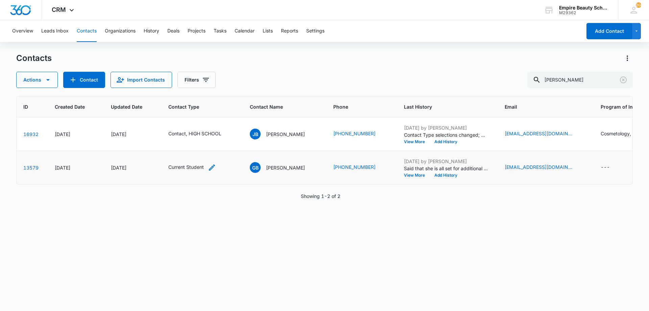
click at [213, 169] on icon "Contact Type - Current Student - Select to Edit Field" at bounding box center [212, 167] width 8 height 8
click at [200, 125] on icon "Remove Current Student" at bounding box center [201, 124] width 4 height 4
click at [199, 124] on div at bounding box center [206, 124] width 14 height 16
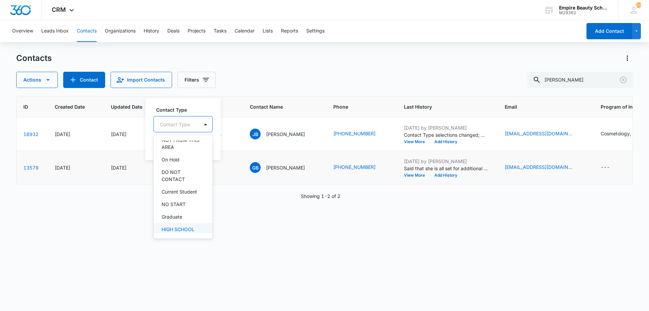
scroll to position [124, 0]
click at [173, 196] on div "Graduate" at bounding box center [182, 200] width 59 height 13
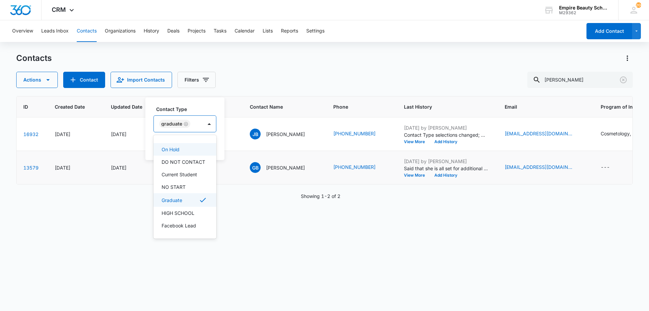
click at [178, 110] on label "Contact Type" at bounding box center [187, 108] width 63 height 7
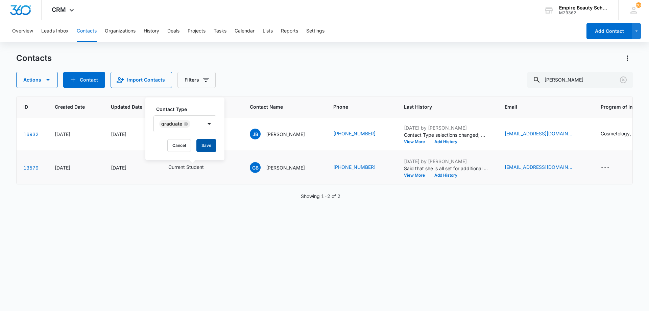
click at [198, 142] on button "Save" at bounding box center [206, 145] width 20 height 13
click at [420, 175] on button "View More" at bounding box center [417, 175] width 26 height 4
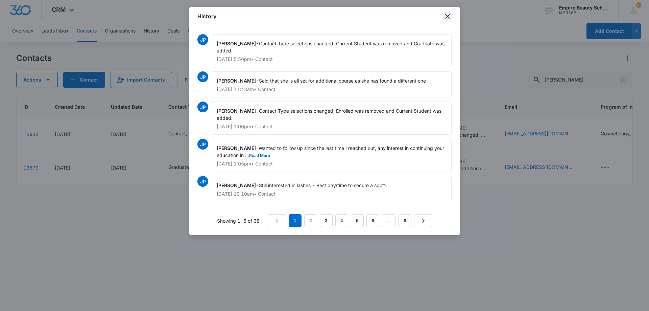
click at [447, 18] on icon "close" at bounding box center [447, 16] width 8 height 8
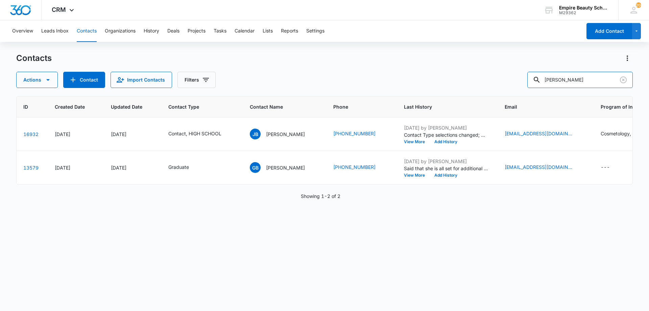
drag, startPoint x: 528, startPoint y: 80, endPoint x: 426, endPoint y: 76, distance: 101.5
click at [427, 75] on div "Actions Contact Import Contacts Filters balboni" at bounding box center [324, 80] width 616 height 16
type input "bellville"
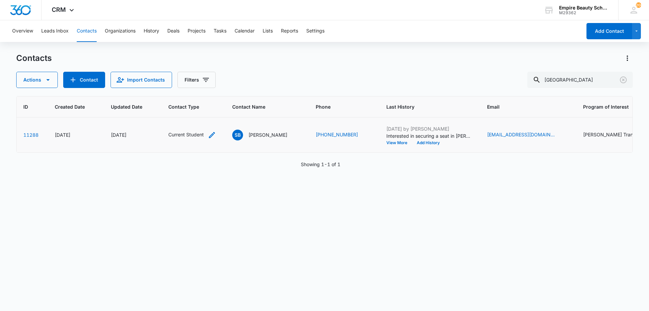
click at [214, 133] on icon "Contact Type - Current Student - Select to Edit Field" at bounding box center [212, 135] width 6 height 6
click at [198, 90] on div "Remove Current Student" at bounding box center [201, 91] width 6 height 5
click at [197, 90] on div "Contact Type" at bounding box center [176, 91] width 45 height 15
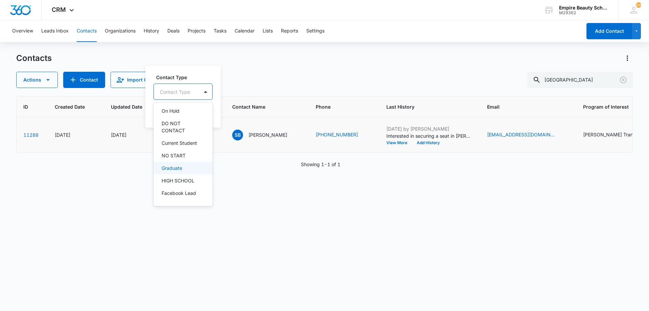
click at [178, 169] on p "Graduate" at bounding box center [172, 167] width 21 height 7
click at [191, 84] on div "Graduate" at bounding box center [178, 91] width 49 height 16
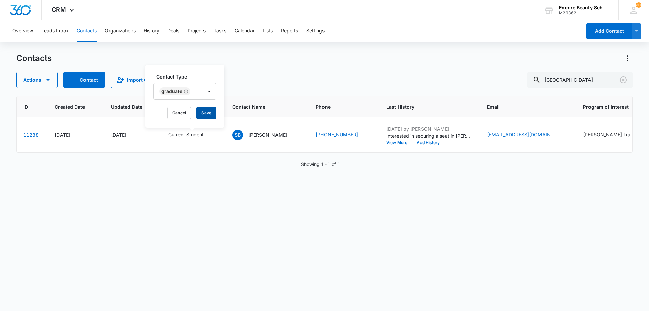
click at [201, 107] on button "Save" at bounding box center [206, 112] width 20 height 13
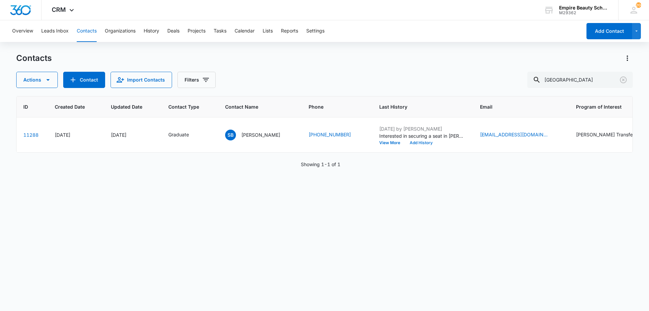
click at [425, 144] on button "Add History" at bounding box center [421, 143] width 32 height 4
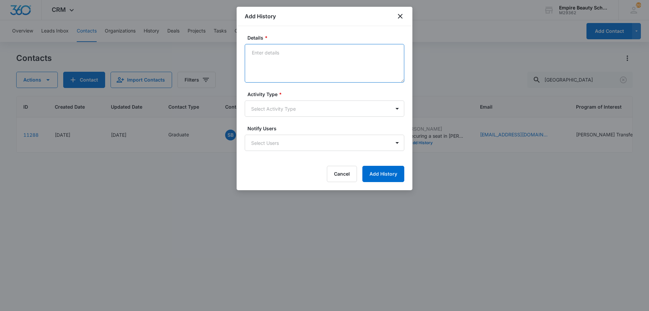
paste textarea "Feeling hesitant with short cuts? Looking to sharpen skills and learn how to us…"
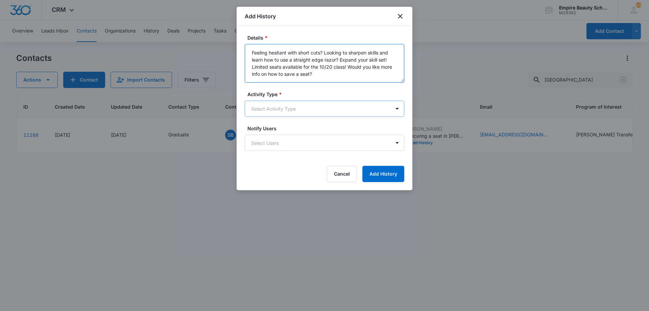
type textarea "Feeling hesitant with short cuts? Looking to sharpen skills and learn how to us…"
click at [282, 107] on body "CRM Apps Forms CRM Email Shop Payments POS Files Brand Settings AI Assistant Em…" at bounding box center [324, 155] width 649 height 311
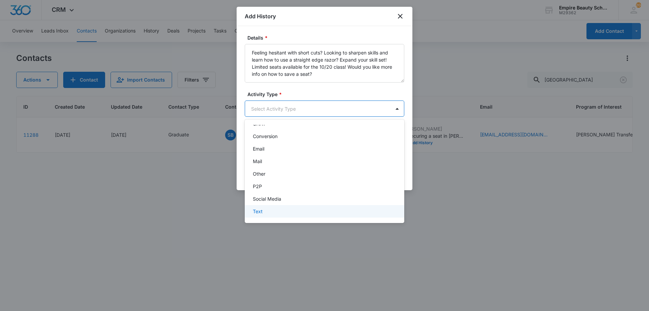
scroll to position [35, 0]
click at [271, 208] on div "Text" at bounding box center [324, 209] width 142 height 7
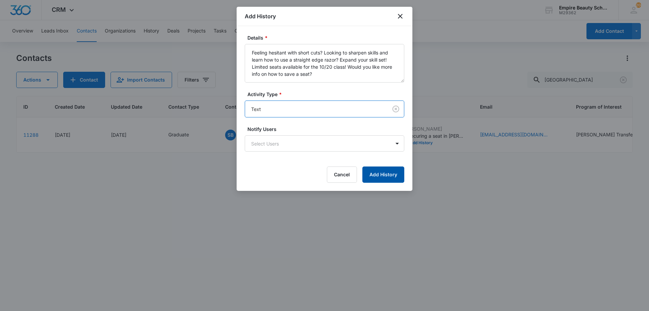
click at [366, 173] on button "Add History" at bounding box center [383, 174] width 42 height 16
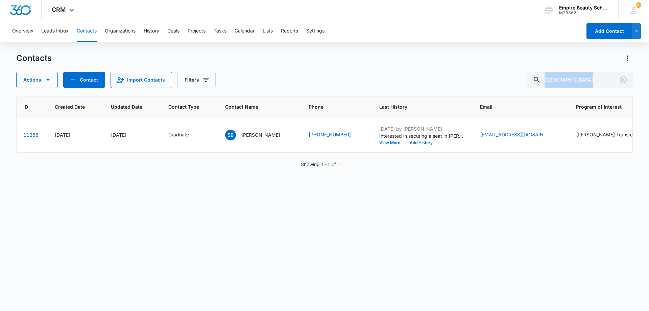
drag, startPoint x: 583, startPoint y: 88, endPoint x: 408, endPoint y: 65, distance: 176.2
click at [416, 70] on div "Contacts Actions Contact Import Contacts Filters bellville ID Created Date Upda…" at bounding box center [324, 181] width 616 height 257
click at [574, 77] on input "bellville" at bounding box center [579, 80] width 105 height 16
click at [580, 77] on input "bellville" at bounding box center [579, 80] width 105 height 16
click at [590, 80] on input "bellville" at bounding box center [579, 80] width 105 height 16
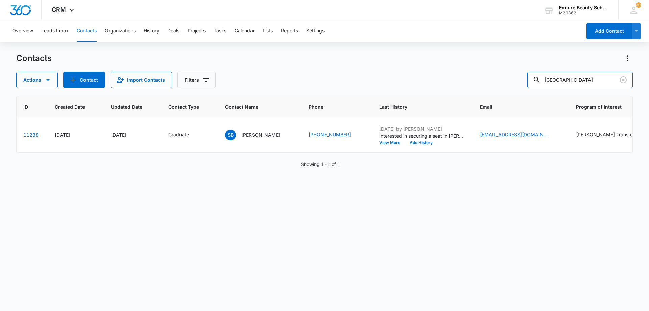
drag, startPoint x: 586, startPoint y: 80, endPoint x: 437, endPoint y: 72, distance: 149.6
click at [438, 72] on div "Actions Contact Import Contacts Filters bellville" at bounding box center [324, 80] width 616 height 16
type input "logan cens"
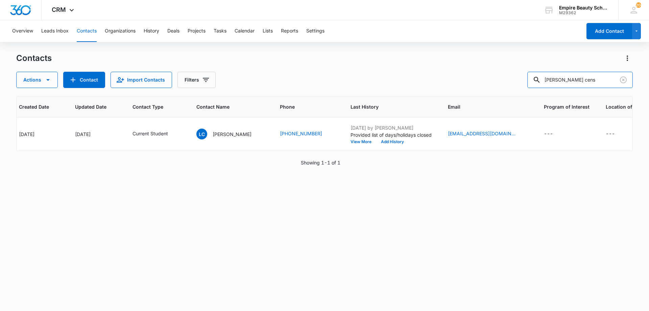
scroll to position [0, 68]
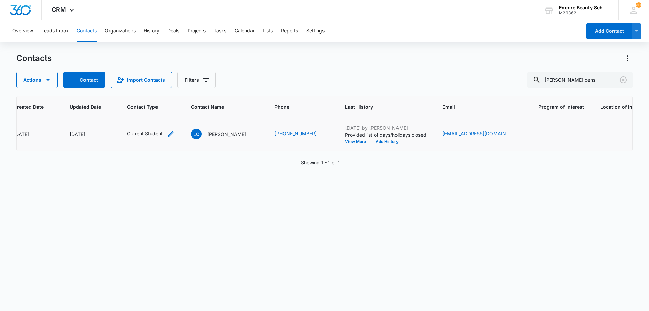
click at [167, 132] on icon "Contact Type - Current Student - Select to Edit Field" at bounding box center [171, 134] width 8 height 8
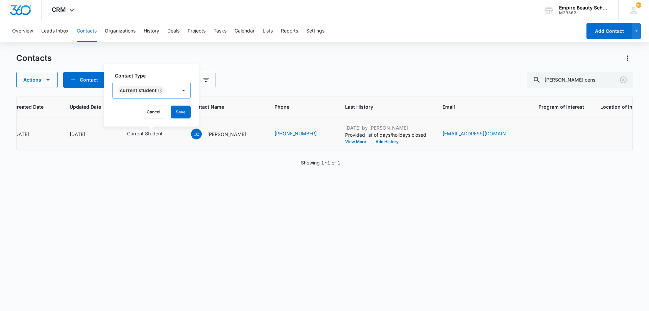
click at [160, 92] on icon "Remove Current Student" at bounding box center [160, 90] width 5 height 5
click at [156, 92] on div "Contact Type" at bounding box center [135, 90] width 45 height 15
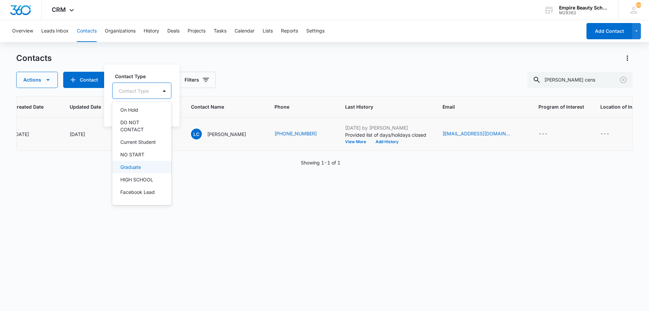
click at [138, 166] on p "Graduate" at bounding box center [130, 166] width 21 height 7
click at [144, 84] on div "Graduate" at bounding box center [137, 90] width 49 height 16
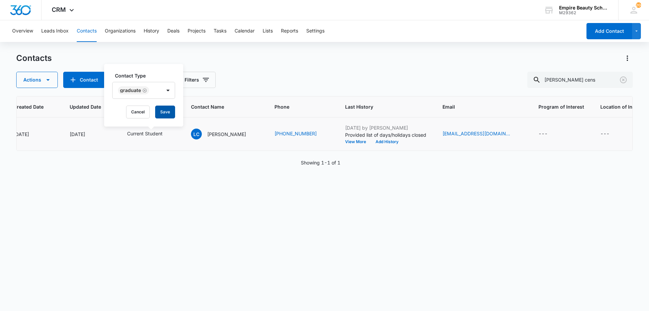
click at [161, 107] on button "Save" at bounding box center [165, 111] width 20 height 13
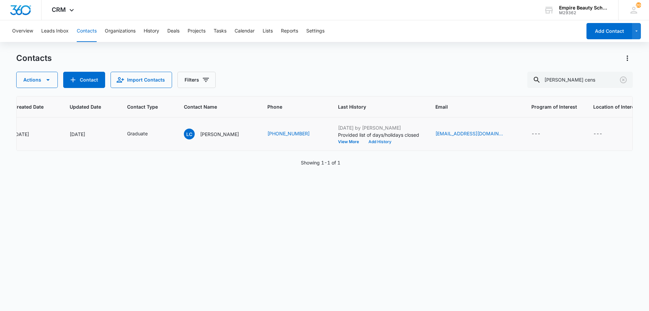
click at [375, 142] on button "Add History" at bounding box center [380, 142] width 32 height 4
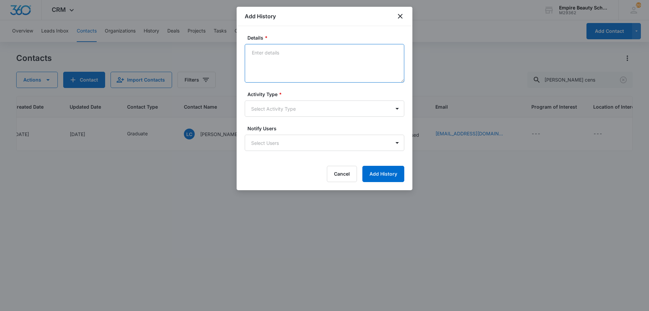
paste textarea "Feeling hesitant with short cuts? Looking to sharpen skills and learn how to us…"
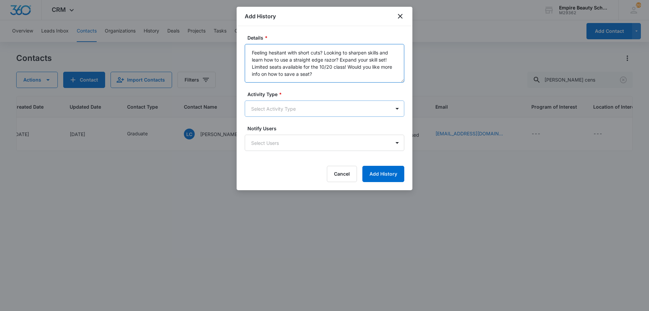
type textarea "Feeling hesitant with short cuts? Looking to sharpen skills and learn how to us…"
click at [307, 110] on body "CRM Apps Forms CRM Email Shop Payments POS Files Brand Settings AI Assistant Em…" at bounding box center [324, 155] width 649 height 311
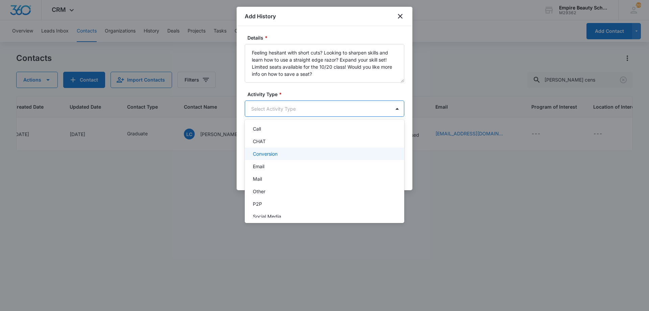
scroll to position [35, 0]
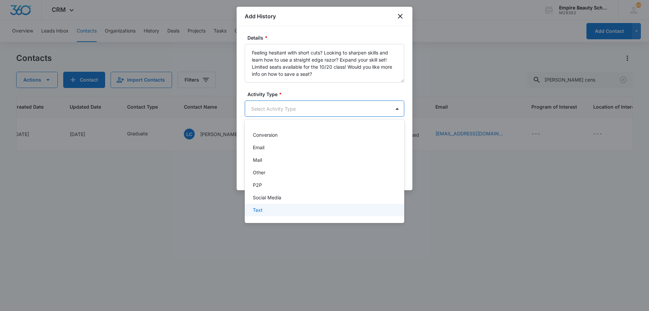
click at [266, 211] on div "Text" at bounding box center [324, 209] width 142 height 7
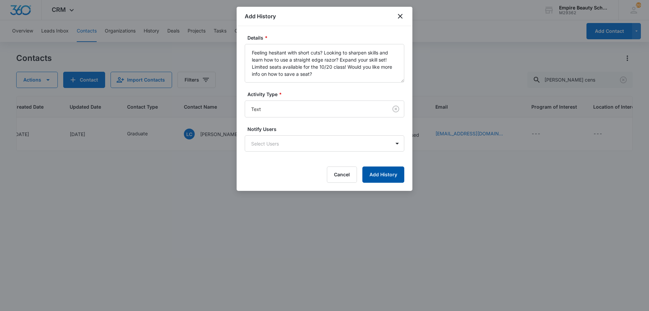
click at [374, 175] on button "Add History" at bounding box center [383, 174] width 42 height 16
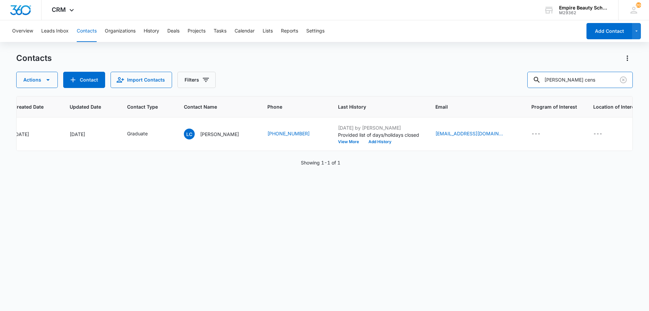
drag, startPoint x: 602, startPoint y: 80, endPoint x: 306, endPoint y: 67, distance: 296.3
click at [367, 67] on div "Contacts Actions Contact Import Contacts Filters logan cens" at bounding box center [324, 70] width 616 height 35
type input "ahsley cora"
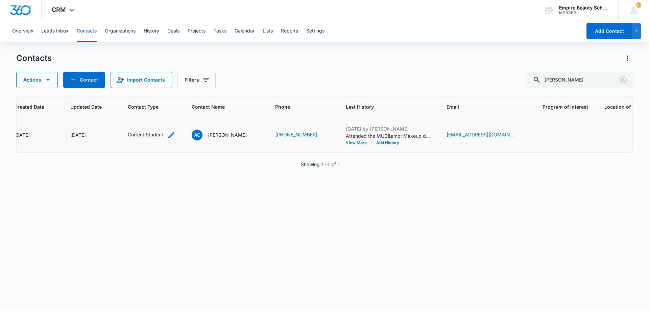
click at [173, 134] on icon "Contact Type - Current Student - Select to Edit Field" at bounding box center [171, 135] width 6 height 6
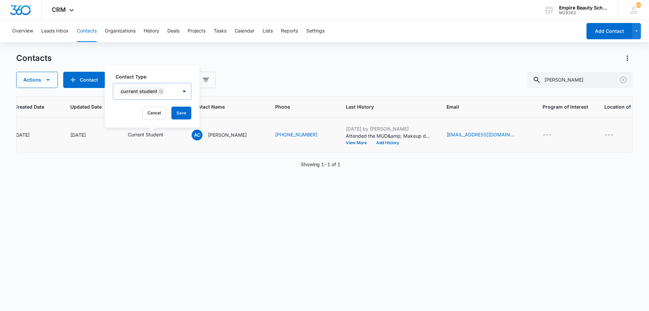
click at [160, 92] on icon "Remove Current Student" at bounding box center [160, 91] width 5 height 5
click at [159, 92] on div at bounding box center [164, 91] width 11 height 11
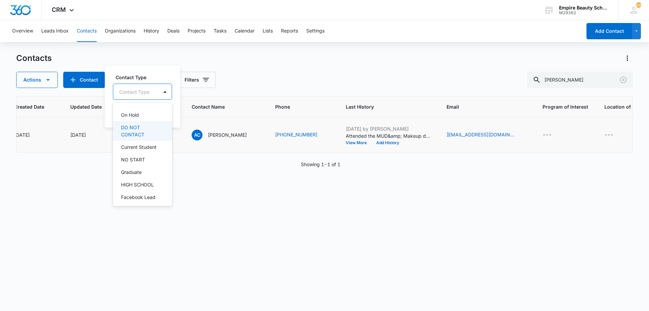
scroll to position [124, 0]
click at [136, 166] on p "Graduate" at bounding box center [131, 167] width 21 height 7
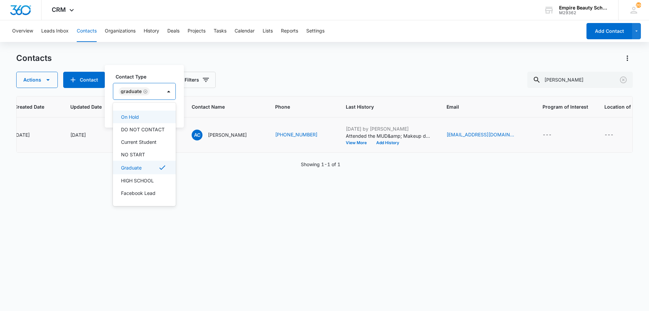
click at [144, 79] on label "Contact Type" at bounding box center [147, 76] width 63 height 7
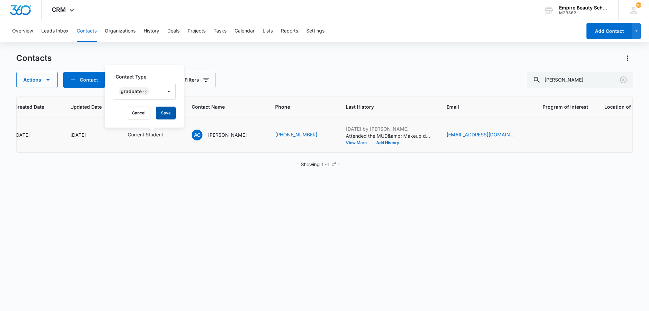
click at [164, 107] on button "Save" at bounding box center [166, 112] width 20 height 13
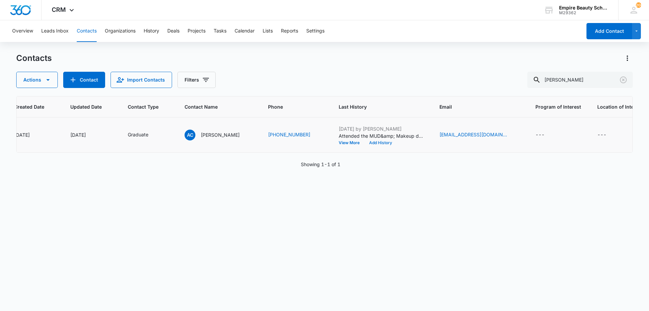
click at [364, 141] on button "Add History" at bounding box center [380, 143] width 32 height 4
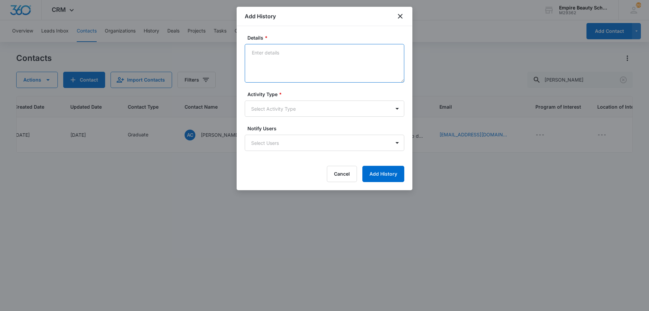
paste textarea "Feeling hesitant with short cuts? Looking to sharpen skills and learn how to us…"
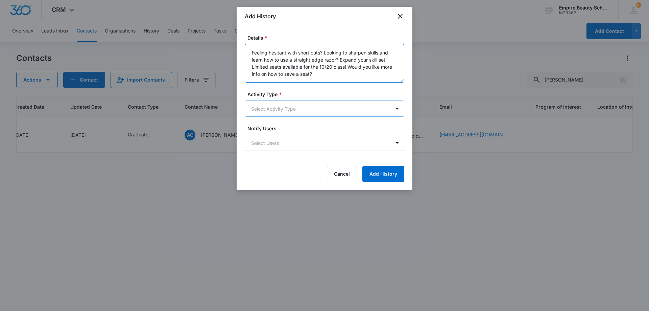
type textarea "Feeling hesitant with short cuts? Looking to sharpen skills and learn how to us…"
click at [282, 106] on body "CRM Apps Forms CRM Email Shop Payments POS Files Brand Settings AI Assistant Em…" at bounding box center [324, 155] width 649 height 311
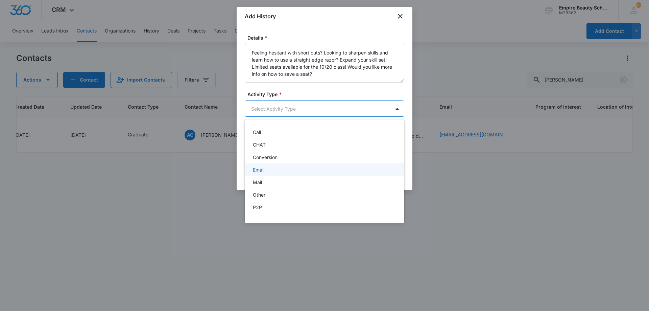
scroll to position [35, 0]
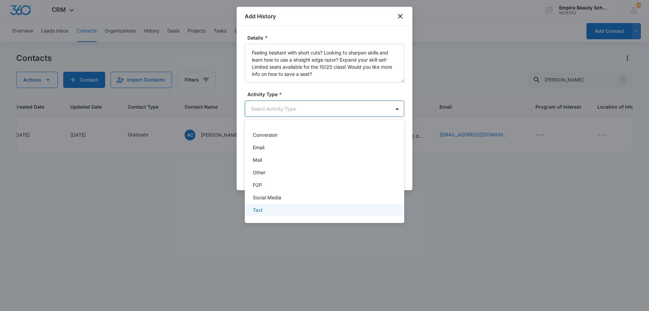
click at [265, 207] on div "Text" at bounding box center [324, 209] width 142 height 7
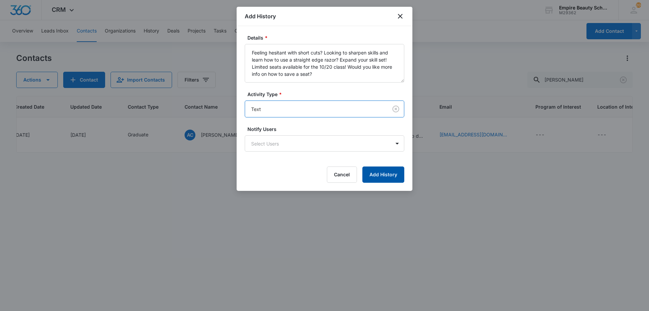
click at [395, 175] on button "Add History" at bounding box center [383, 174] width 42 height 16
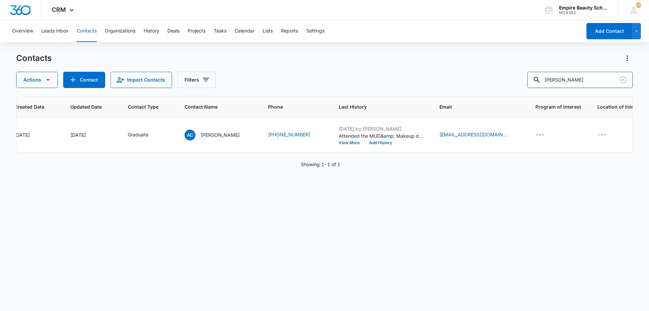
drag, startPoint x: 539, startPoint y: 84, endPoint x: 450, endPoint y: 90, distance: 89.0
click at [455, 90] on div "Contacts Actions Contact Import Contacts Filters ahsley cora ID Created Date Up…" at bounding box center [324, 181] width 616 height 257
type input "cyr"
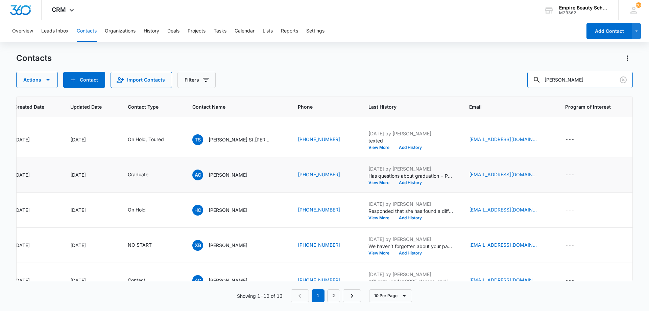
scroll to position [101, 68]
click at [394, 182] on button "Add History" at bounding box center [410, 182] width 32 height 4
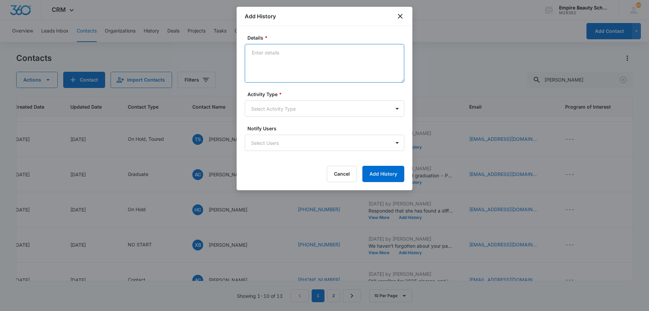
click at [276, 52] on textarea "Details *" at bounding box center [324, 63] width 159 height 39
paste textarea "Feeling hesitant with short cuts? Looking to sharpen skills and learn how to us…"
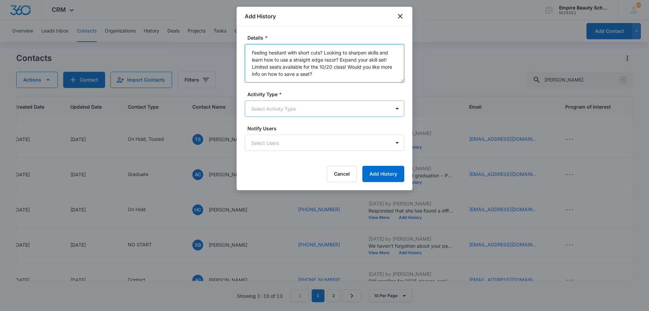
type textarea "Feeling hesitant with short cuts? Looking to sharpen skills and learn how to us…"
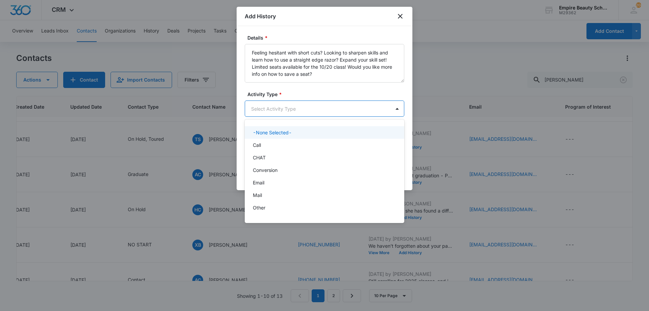
click at [322, 111] on body "CRM Apps Forms CRM Email Shop Payments POS Files Brand Settings AI Assistant Em…" at bounding box center [324, 155] width 649 height 311
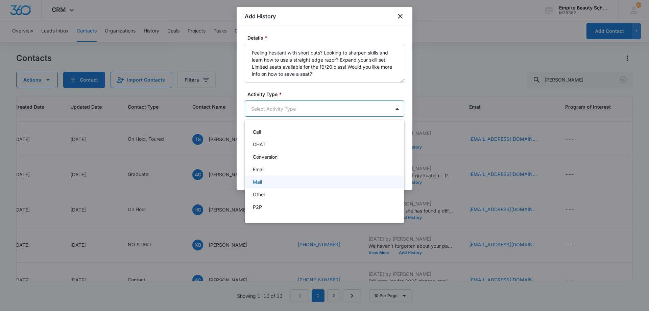
scroll to position [35, 0]
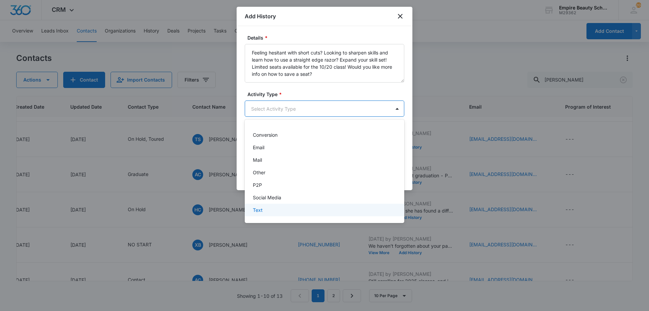
click at [265, 208] on div "Text" at bounding box center [324, 209] width 142 height 7
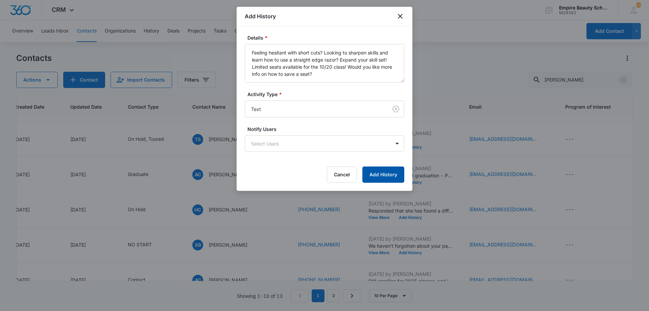
click at [375, 172] on button "Add History" at bounding box center [383, 174] width 42 height 16
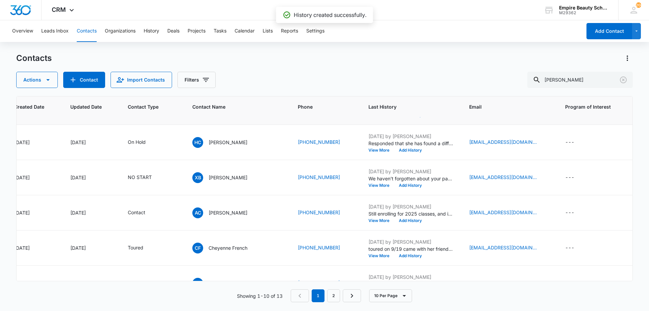
scroll to position [169, 68]
drag, startPoint x: 530, startPoint y: 95, endPoint x: 473, endPoint y: 113, distance: 60.1
click at [488, 108] on div "Contacts Actions Contact Import Contacts Filters cyr ID Created Date Updated Da…" at bounding box center [324, 181] width 616 height 257
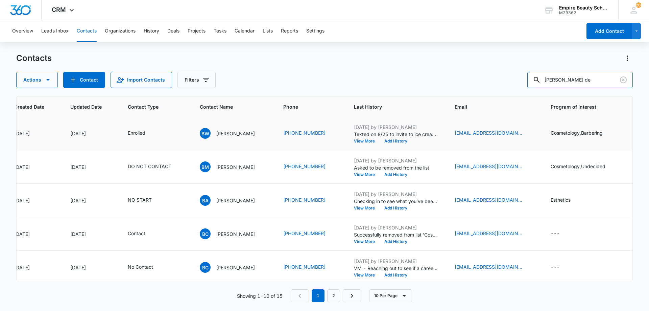
scroll to position [0, 68]
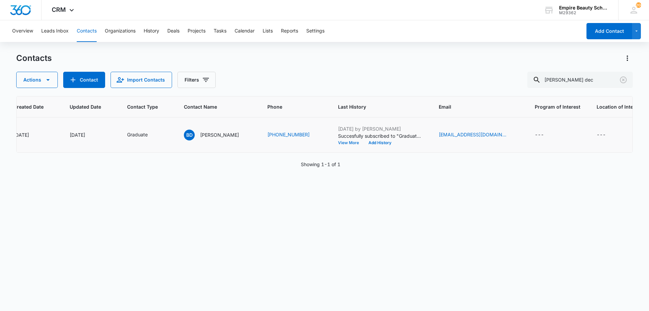
click at [348, 142] on button "View More" at bounding box center [351, 143] width 26 height 4
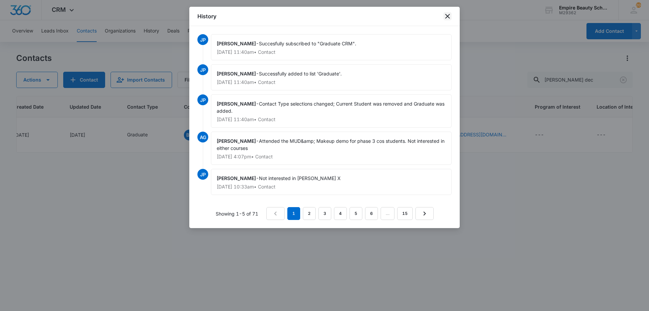
click at [450, 13] on icon "close" at bounding box center [447, 16] width 8 height 8
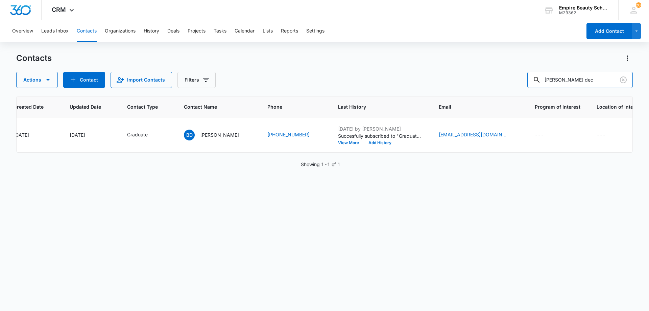
drag, startPoint x: 591, startPoint y: 82, endPoint x: 354, endPoint y: 112, distance: 238.8
click at [355, 112] on div "Contacts Actions Contact Import Contacts Filters breanna dec ID Created Date Up…" at bounding box center [324, 181] width 616 height 257
type input "drake"
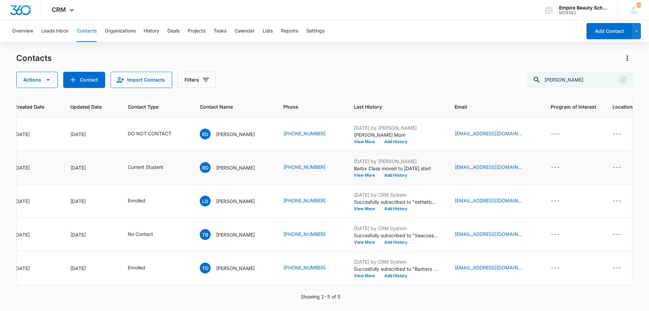
click at [176, 167] on div "Current Student" at bounding box center [156, 167] width 56 height 8
click at [171, 166] on icon "Contact Type - Current Student - Select to Edit Field" at bounding box center [171, 167] width 8 height 8
click at [174, 123] on div "Current Student" at bounding box center [145, 124] width 64 height 16
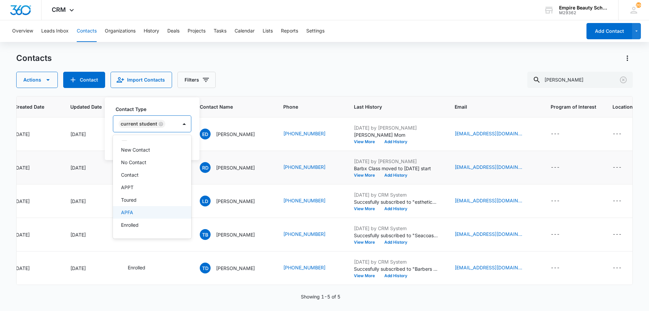
scroll to position [10, 0]
click at [137, 223] on p "Enrolled" at bounding box center [130, 224] width 18 height 7
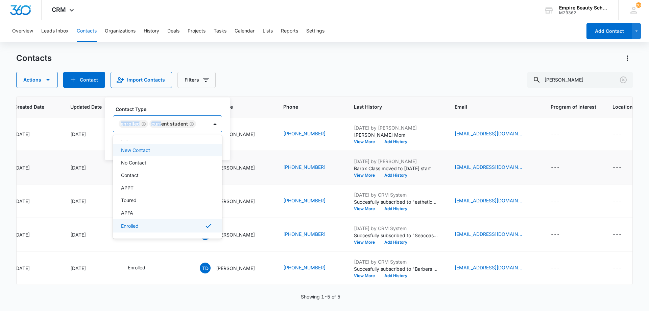
click at [161, 113] on div "Contact Type option Enrolled, selected. 16 results available. Use Up and Down t…" at bounding box center [167, 118] width 109 height 27
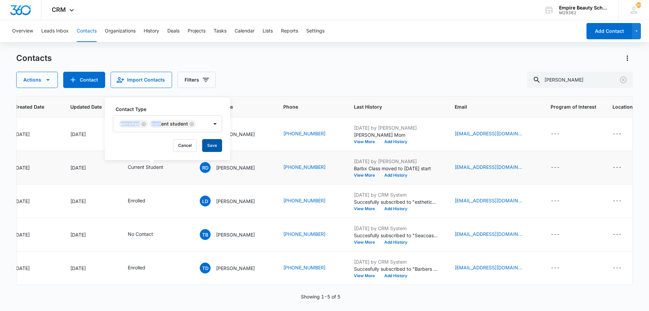
click at [203, 142] on button "Save" at bounding box center [212, 145] width 20 height 13
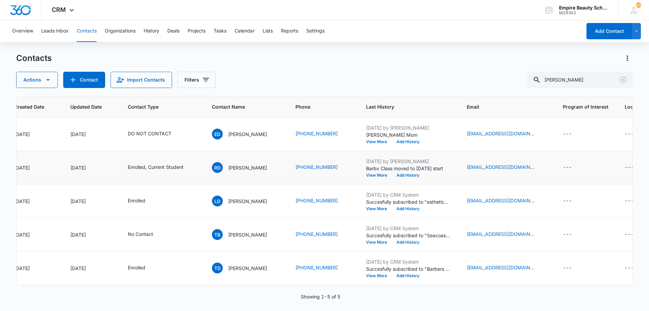
click at [327, 68] on div "Contacts Actions Contact Import Contacts Filters drake" at bounding box center [324, 70] width 616 height 35
click at [623, 79] on icon "Clear" at bounding box center [623, 79] width 7 height 7
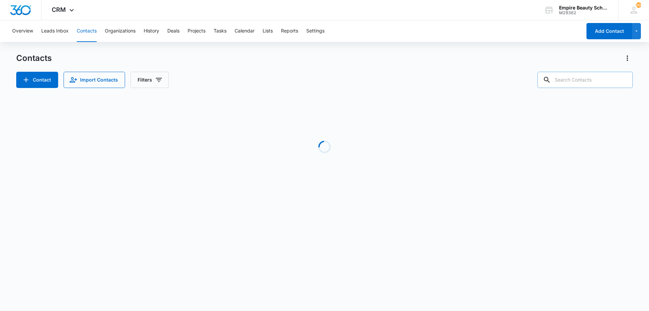
click at [516, 78] on div "Contact Import Contacts Filters" at bounding box center [324, 80] width 616 height 16
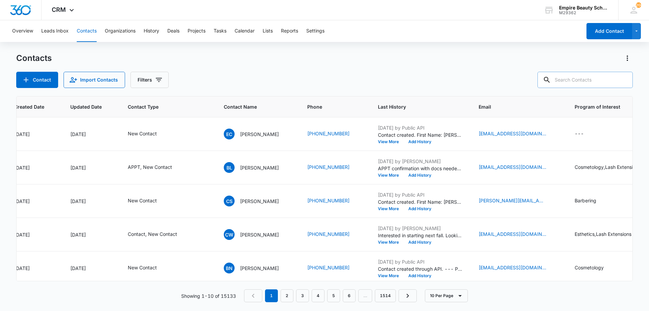
paste input "ellewis358@gmail.com"
drag, startPoint x: 561, startPoint y: 79, endPoint x: 391, endPoint y: 63, distance: 170.7
click at [393, 72] on div "Contact Import Contacts Filters ellewis358@gmail.com" at bounding box center [324, 80] width 616 height 16
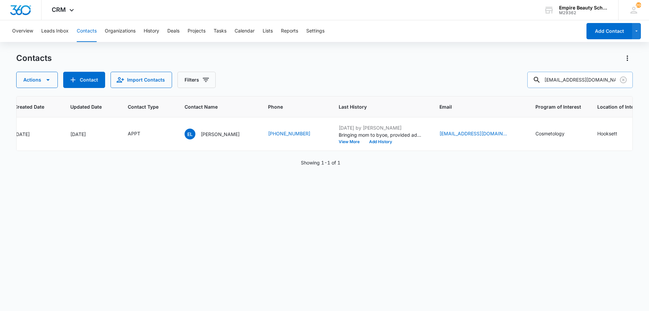
click at [587, 78] on input "ellewis358@gmail.com" at bounding box center [579, 80] width 105 height 16
paste input "niedercaitlin"
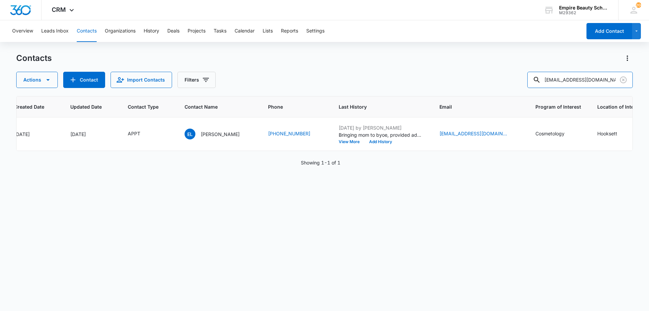
drag, startPoint x: 562, startPoint y: 77, endPoint x: 315, endPoint y: 64, distance: 246.7
click at [329, 74] on div "Actions Contact Import Contacts Filters niedercaitlin@gmail.com" at bounding box center [324, 80] width 616 height 16
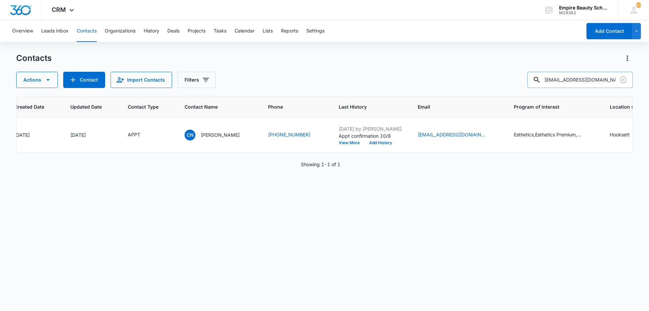
click at [570, 79] on input "niedercaitlin@gmail.com" at bounding box center [579, 80] width 105 height 16
paste input "caseyschuster54"
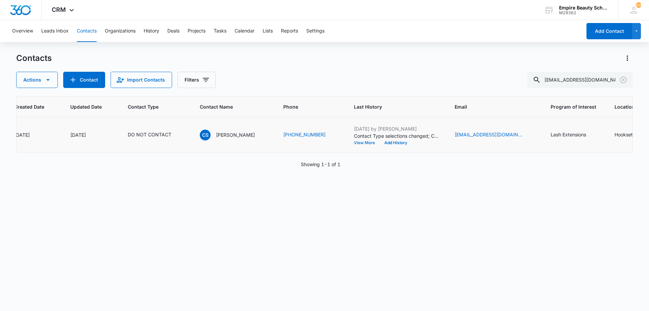
click at [367, 143] on button "View More" at bounding box center [367, 143] width 26 height 4
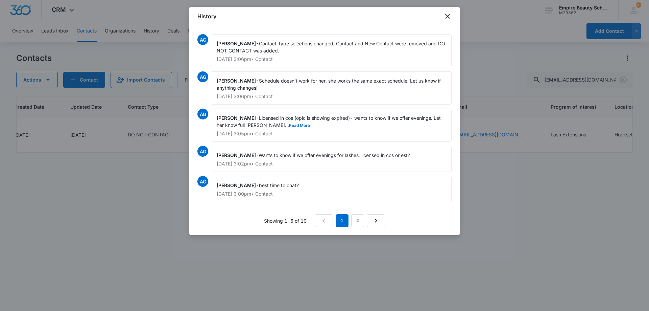
click at [450, 10] on div "History" at bounding box center [324, 16] width 270 height 19
click at [448, 18] on icon "close" at bounding box center [447, 16] width 8 height 8
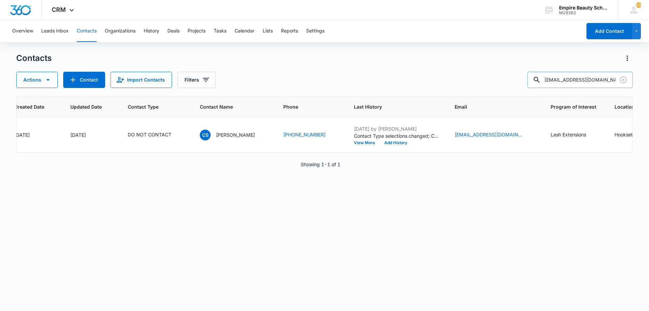
click at [566, 76] on input "caseyschuster54@gmail.com" at bounding box center [579, 80] width 105 height 16
paste input "menendezescobar@hot"
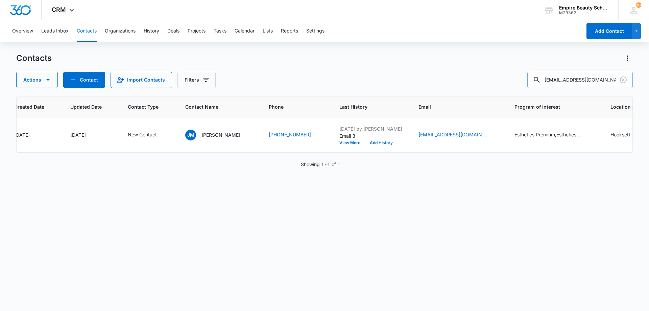
click at [562, 78] on input "menendezescobar@hotmail.com" at bounding box center [579, 80] width 105 height 16
paste input "neeccleston@g"
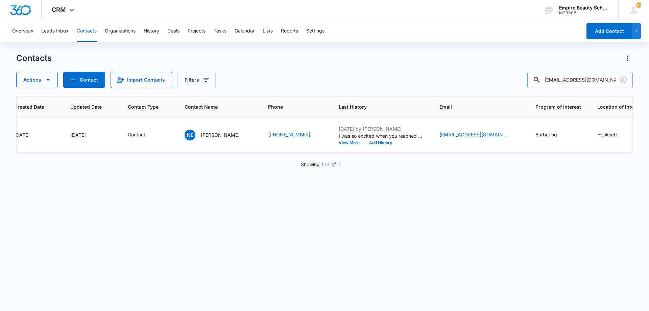
click at [560, 79] on input "neeccleston@gmail.com" at bounding box center [579, 80] width 105 height 16
paste input "dowmackenzie"
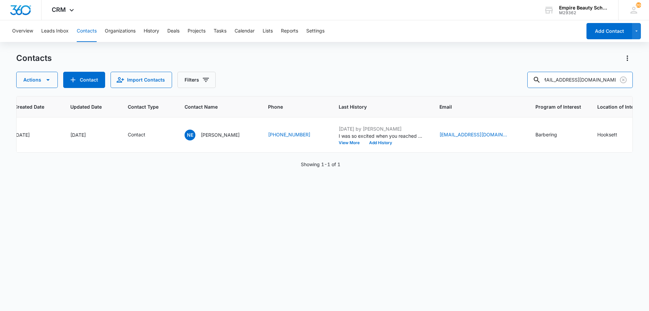
type input "dowmackenzie@gmail.com"
click at [622, 80] on icon "Clear" at bounding box center [623, 80] width 8 height 8
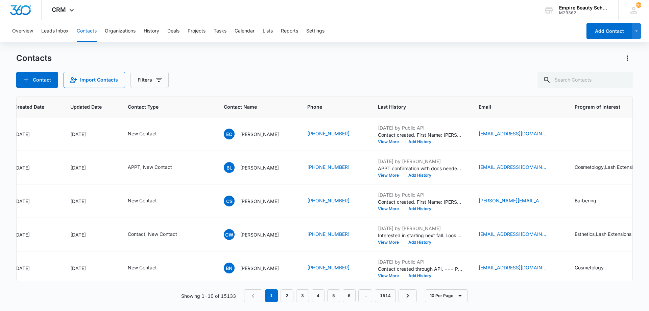
click at [328, 50] on div "Overview Leads Inbox Contacts Organizations History Deals Projects Tasks Calend…" at bounding box center [324, 165] width 649 height 290
click at [160, 85] on button "Filters" at bounding box center [149, 80] width 38 height 16
click at [213, 191] on icon "Show Custom Filters filters" at bounding box center [210, 192] width 8 height 8
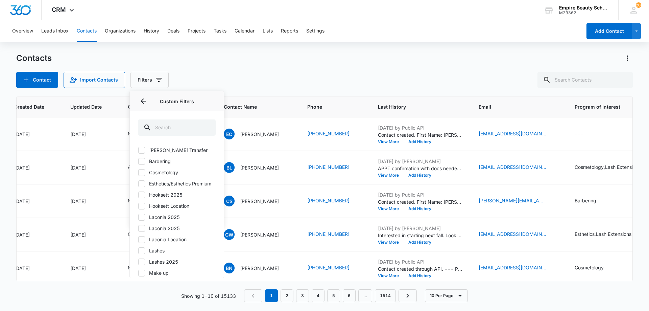
click at [172, 198] on label "Hooksett 2025" at bounding box center [177, 194] width 78 height 7
click at [138, 195] on input "Hooksett 2025" at bounding box center [138, 194] width 0 height 0
checkbox input "true"
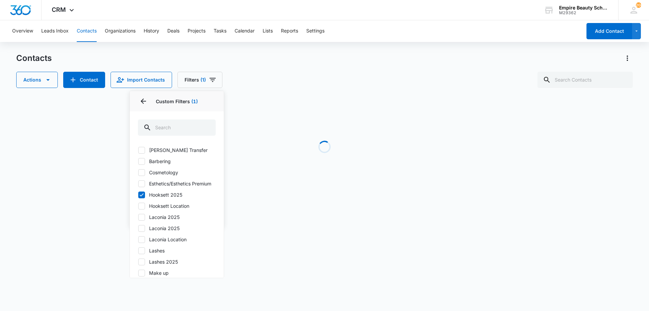
click at [329, 67] on div "Contacts Actions Contact Import Contacts Filters (1) Assigned To Sources Status…" at bounding box center [324, 70] width 616 height 35
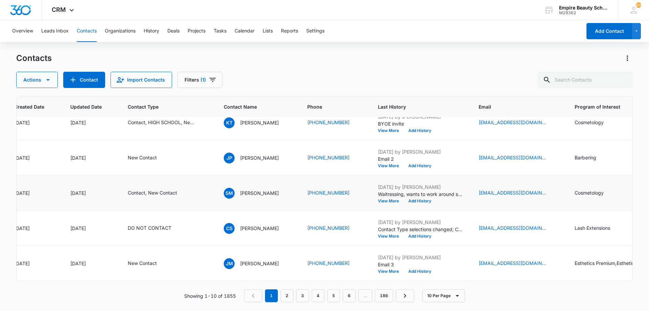
scroll to position [193, 68]
click at [292, 295] on link "2" at bounding box center [286, 295] width 13 height 13
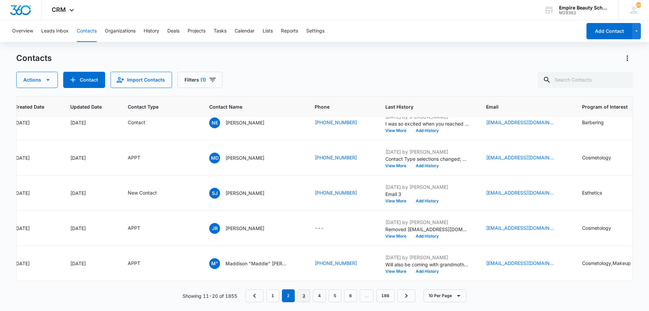
click at [304, 295] on link "3" at bounding box center [303, 295] width 13 height 13
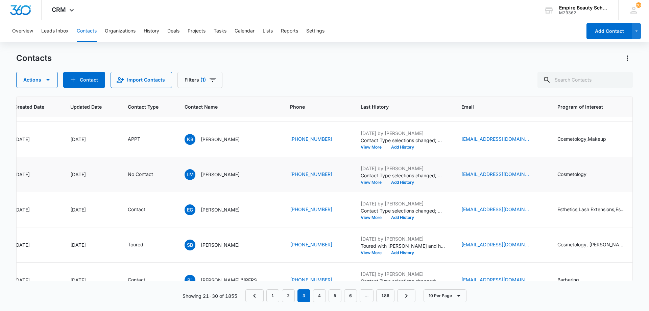
scroll to position [135, 68]
click at [361, 182] on button "View More" at bounding box center [374, 182] width 26 height 4
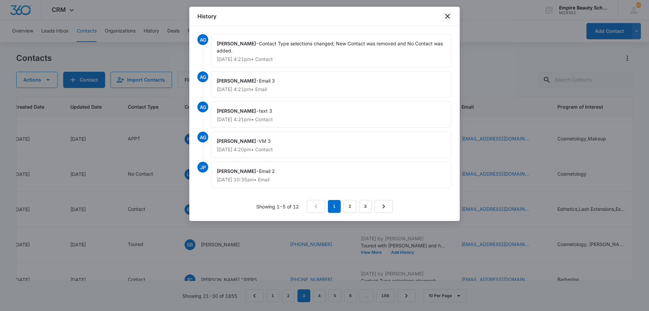
click at [448, 15] on icon "close" at bounding box center [447, 16] width 8 height 8
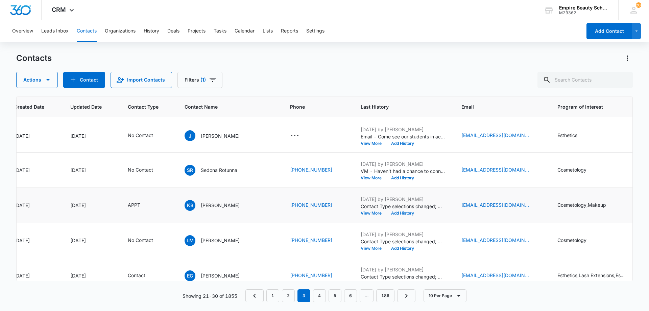
scroll to position [68, 68]
click at [361, 178] on button "View More" at bounding box center [374, 178] width 26 height 4
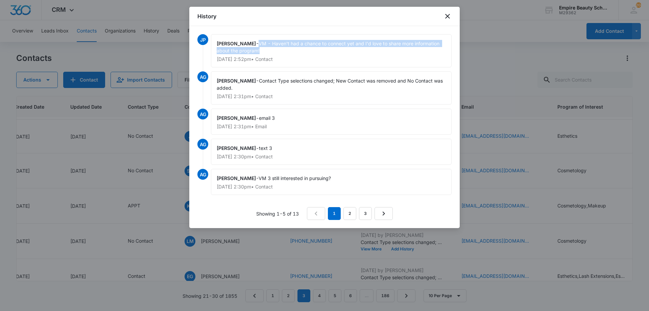
drag, startPoint x: 261, startPoint y: 41, endPoint x: 269, endPoint y: 47, distance: 10.1
click at [269, 47] on div "Jess Peltonovich - VM - Haven't had a chance to connect yet and I'd love to sha…" at bounding box center [331, 50] width 241 height 33
copy span "VM - Haven't had a chance to connect yet and I'd love to share more information…"
click at [447, 14] on icon "close" at bounding box center [447, 16] width 8 height 8
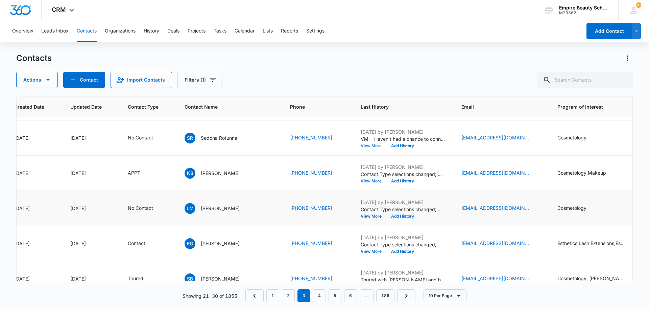
scroll to position [101, 68]
click at [386, 216] on button "Add History" at bounding box center [402, 216] width 32 height 4
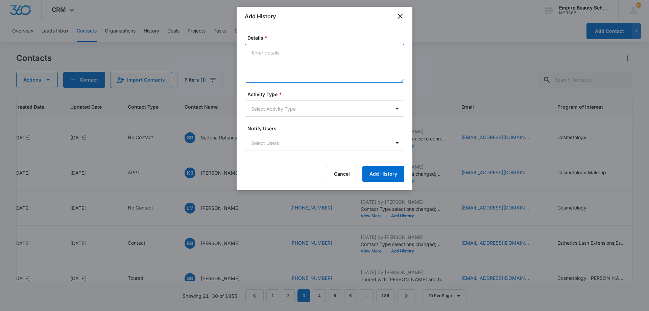
paste textarea "VM - Haven't had a chance to connect yet and I'd love to share more information…"
type textarea "VM - Haven't had a chance to connect yet and I'd love to share more information…"
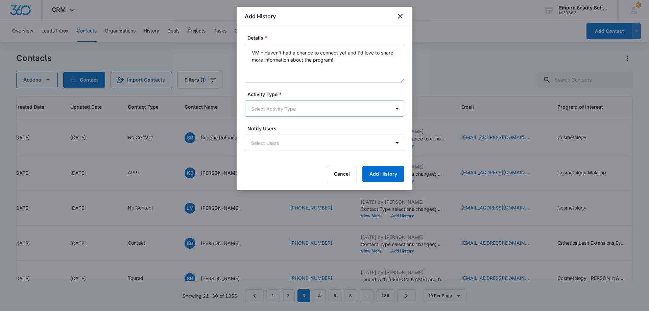
click at [279, 100] on body "CRM Apps Forms CRM Email Shop Payments POS Files Brand Settings AI Assistant Em…" at bounding box center [324, 155] width 649 height 311
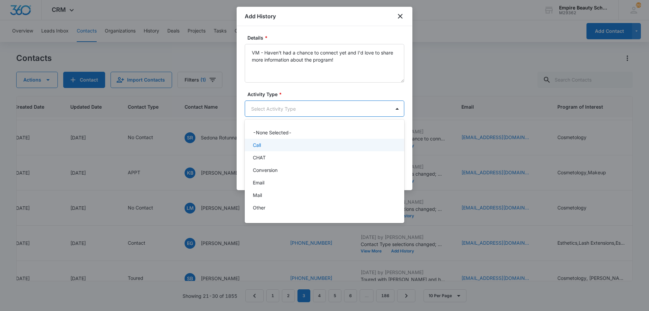
click at [274, 145] on div "Call" at bounding box center [324, 144] width 142 height 7
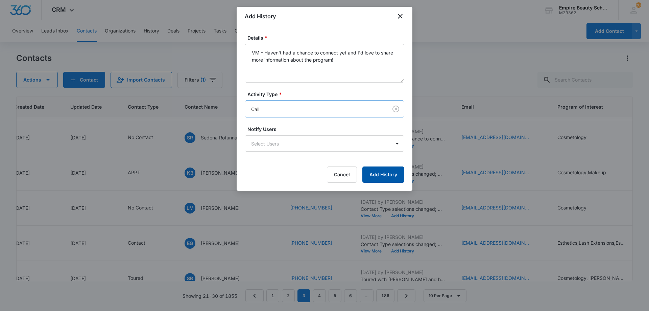
click at [385, 174] on button "Add History" at bounding box center [383, 174] width 42 height 16
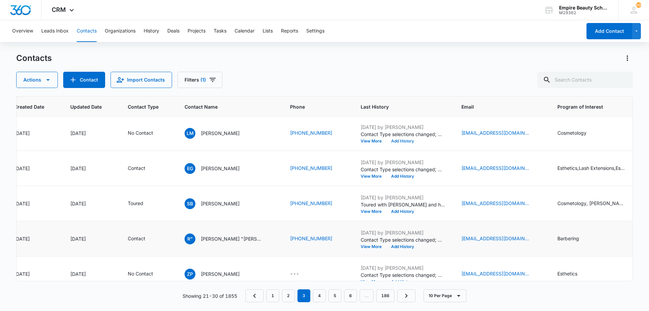
scroll to position [191, 68]
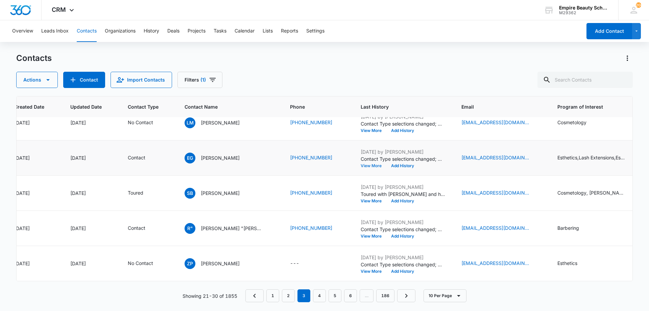
click at [361, 164] on button "View More" at bounding box center [374, 166] width 26 height 4
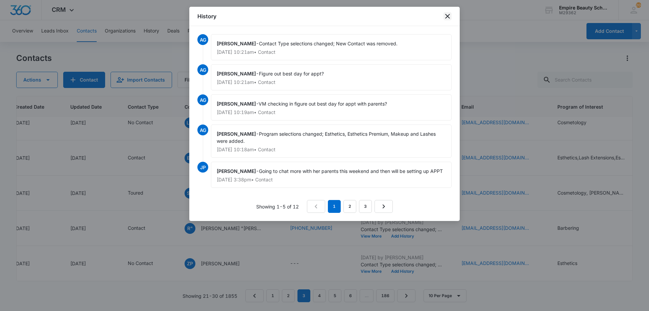
click at [449, 15] on icon "close" at bounding box center [447, 16] width 8 height 8
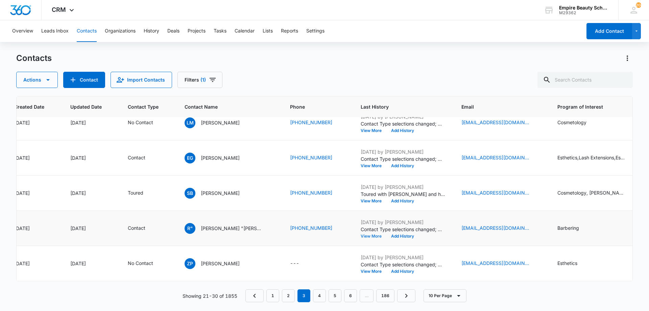
click at [361, 234] on button "View More" at bounding box center [374, 236] width 26 height 4
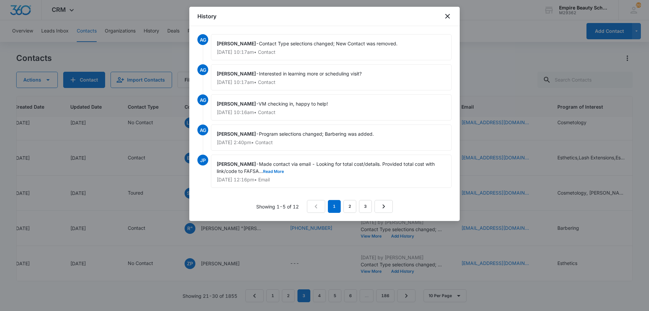
click at [444, 22] on div "History" at bounding box center [324, 16] width 270 height 19
click at [444, 14] on div "History" at bounding box center [324, 16] width 270 height 19
click at [445, 16] on icon "close" at bounding box center [447, 16] width 8 height 8
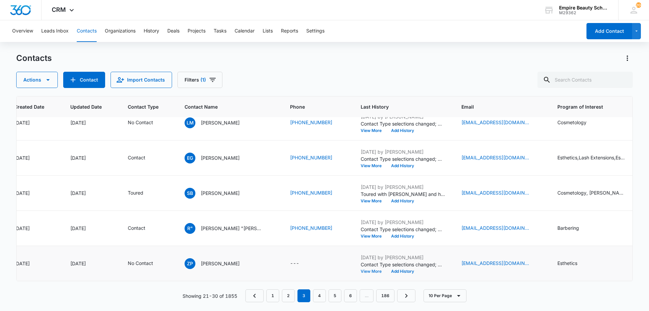
click at [361, 269] on button "View More" at bounding box center [374, 271] width 26 height 4
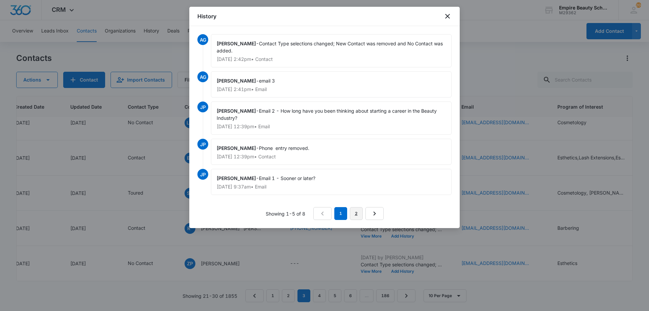
click at [350, 212] on link "2" at bounding box center [356, 213] width 13 height 13
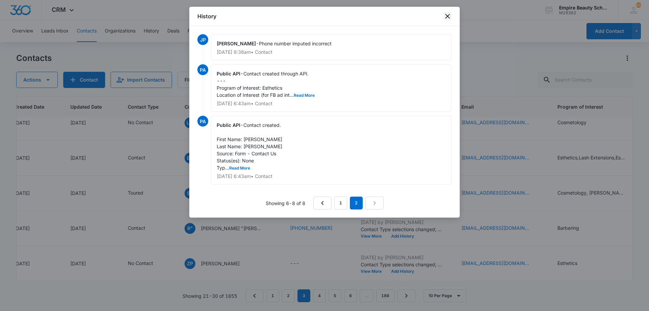
click at [445, 16] on icon "close" at bounding box center [447, 16] width 8 height 8
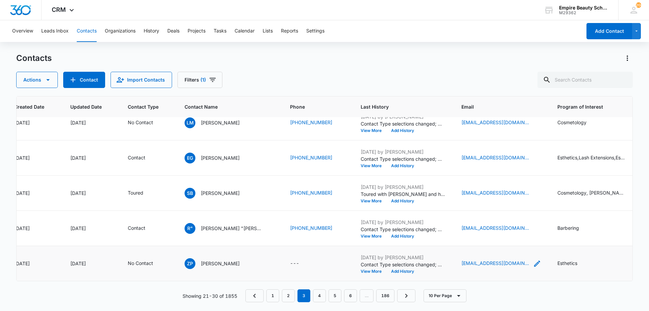
click at [533, 259] on icon "Email - zylarosepeebles@gmail.com - Select to Edit Field" at bounding box center [537, 263] width 8 height 8
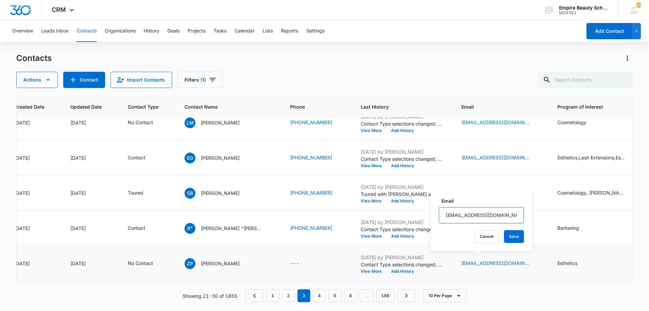
click at [465, 218] on input "zylarosepeebles@gmail.com" at bounding box center [481, 215] width 85 height 16
drag, startPoint x: 465, startPoint y: 218, endPoint x: 456, endPoint y: 211, distance: 11.3
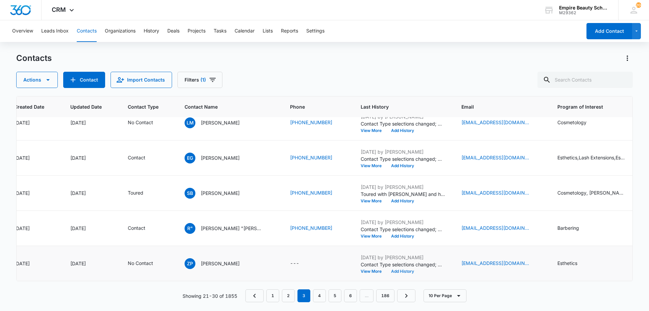
click at [386, 269] on button "Add History" at bounding box center [402, 271] width 32 height 4
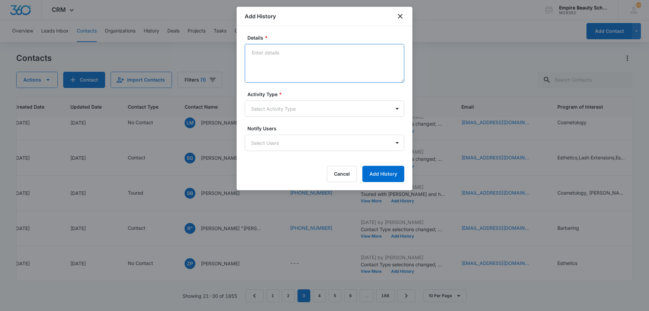
click at [298, 58] on textarea "Details *" at bounding box center [324, 63] width 159 height 39
paste textarea "Would this be the best way to contact you?"
type textarea "Email - Would this be the best way to contact you?"
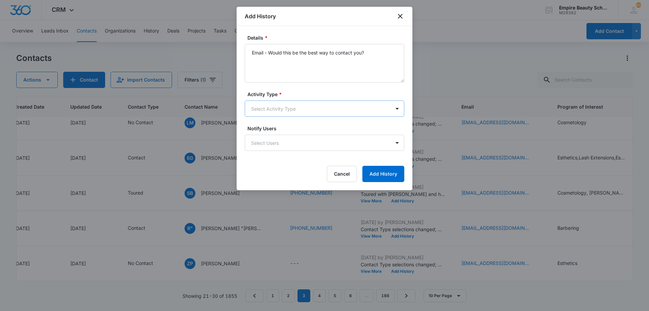
click at [315, 114] on body "CRM Apps Forms CRM Email Shop Payments POS Files Brand Settings AI Assistant Em…" at bounding box center [324, 155] width 649 height 311
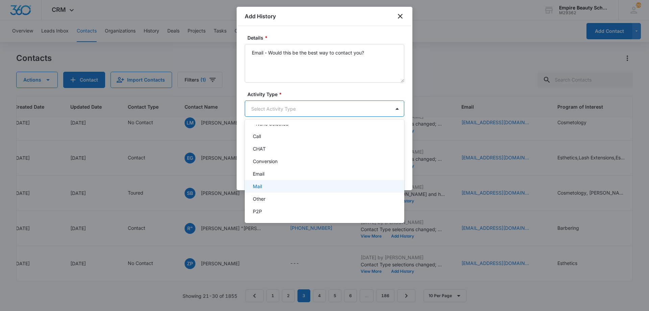
scroll to position [35, 0]
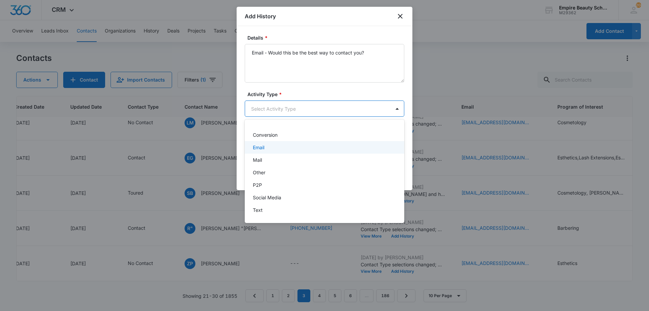
click at [266, 149] on div "Email" at bounding box center [324, 147] width 142 height 7
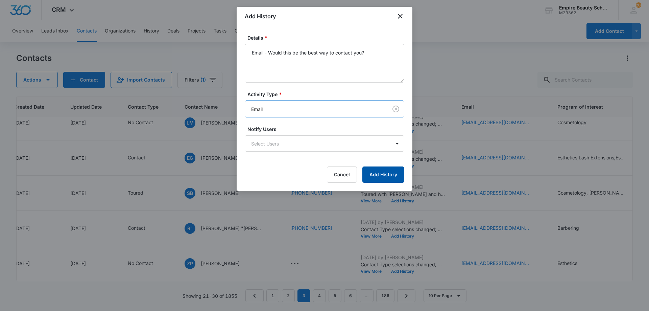
click at [374, 171] on button "Add History" at bounding box center [383, 174] width 42 height 16
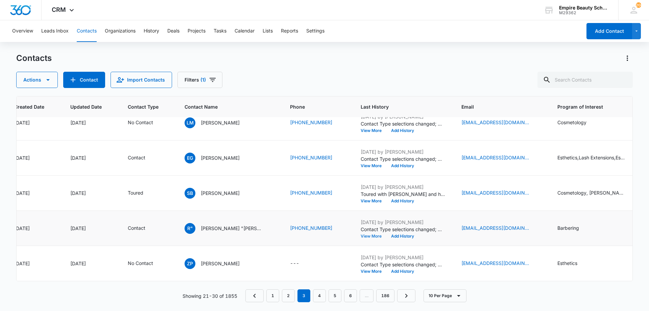
click at [361, 234] on button "View More" at bounding box center [374, 236] width 26 height 4
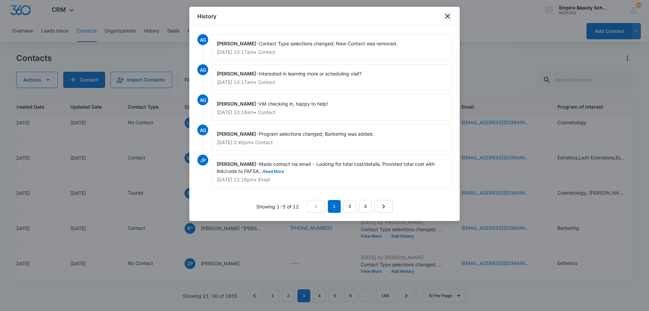
click at [447, 17] on icon "close" at bounding box center [447, 16] width 5 height 5
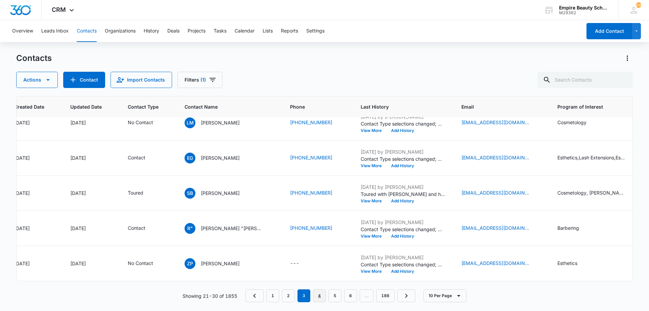
click at [319, 293] on link "4" at bounding box center [319, 295] width 13 height 13
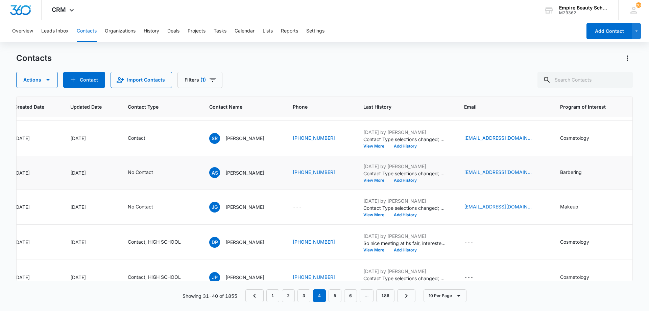
scroll to position [67, 68]
click at [369, 179] on button "View More" at bounding box center [376, 180] width 26 height 4
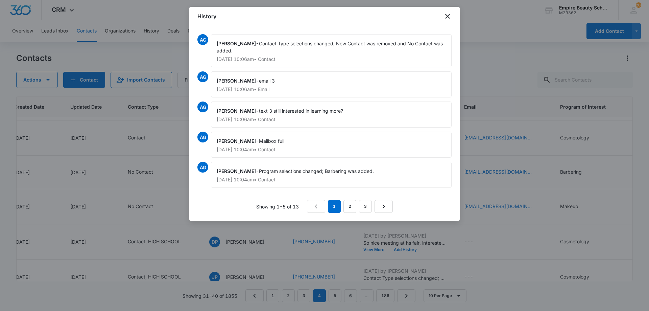
click at [442, 18] on div "History" at bounding box center [324, 16] width 270 height 19
click at [445, 18] on icon "close" at bounding box center [447, 16] width 8 height 8
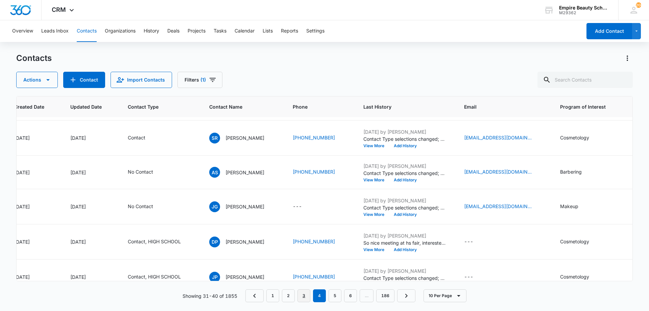
click at [305, 294] on link "3" at bounding box center [303, 295] width 13 height 13
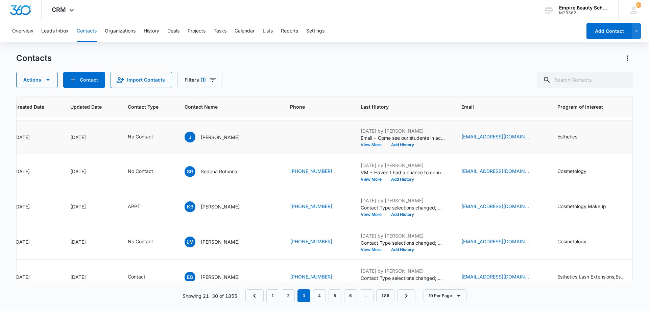
scroll to position [0, 68]
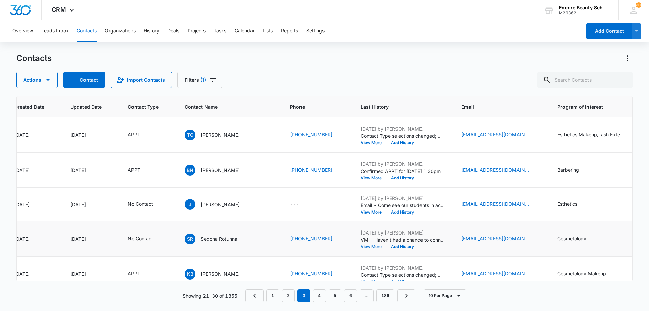
click at [361, 248] on button "View More" at bounding box center [374, 246] width 26 height 4
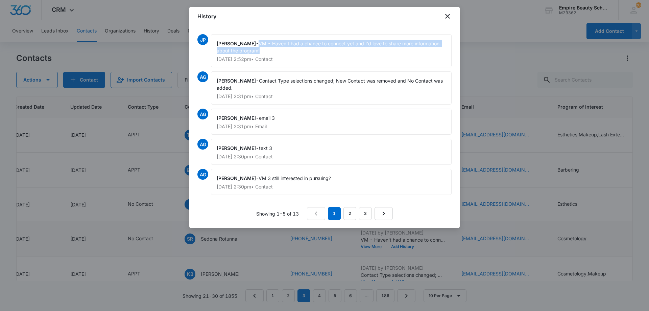
drag, startPoint x: 262, startPoint y: 42, endPoint x: 273, endPoint y: 47, distance: 12.1
click at [273, 49] on div "Jess Peltonovich - VM - Haven't had a chance to connect yet and I'd love to sha…" at bounding box center [331, 50] width 241 height 33
copy span "VM - Haven't had a chance to connect yet and I'd love to share more information…"
click at [444, 14] on icon "close" at bounding box center [447, 16] width 8 height 8
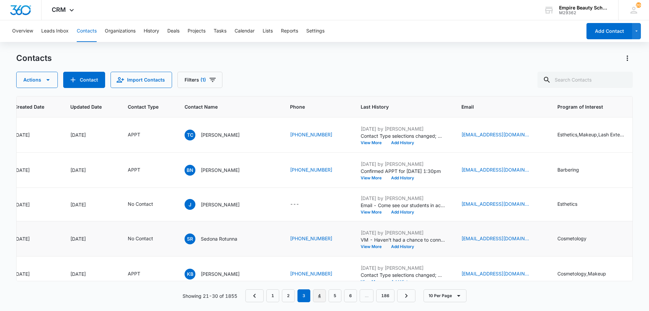
click at [318, 293] on link "4" at bounding box center [319, 295] width 13 height 13
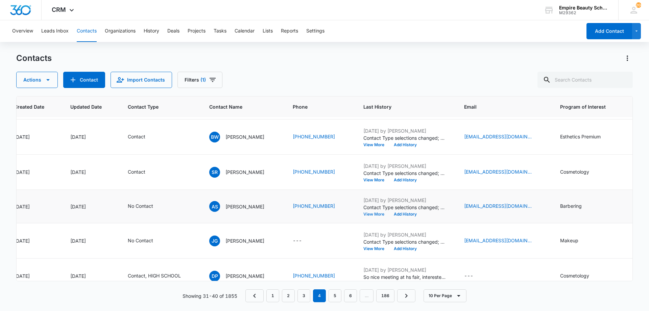
scroll to position [33, 68]
click at [372, 214] on button "View More" at bounding box center [376, 214] width 26 height 4
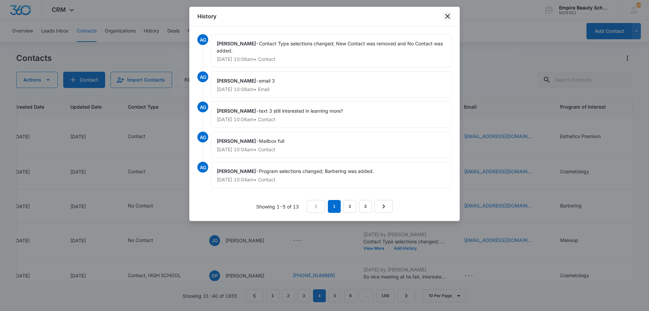
click at [450, 18] on icon "close" at bounding box center [447, 16] width 8 height 8
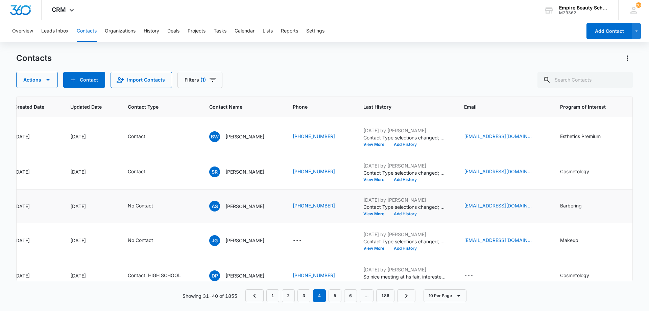
click at [409, 214] on button "Add History" at bounding box center [405, 214] width 32 height 4
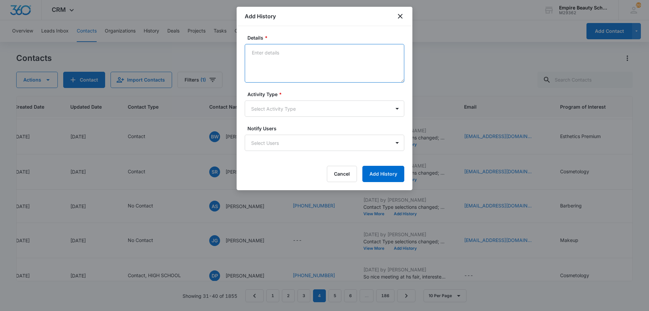
paste textarea "VM - Haven't had a chance to connect yet and I'd love to share more information…"
type textarea "VM - Haven't had a chance to connect yet and I'd love to share more information…"
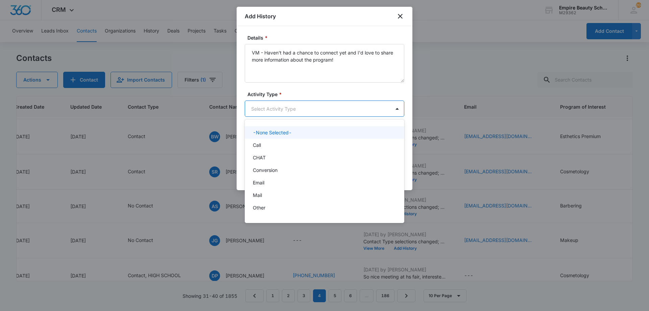
click at [288, 113] on body "CRM Apps Forms CRM Email Shop Payments POS Files Brand Settings AI Assistant Em…" at bounding box center [324, 155] width 649 height 311
click at [278, 147] on div "Call" at bounding box center [324, 144] width 142 height 7
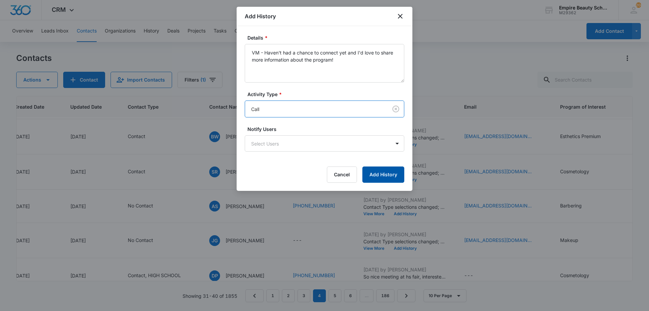
click at [384, 177] on button "Add History" at bounding box center [383, 174] width 42 height 16
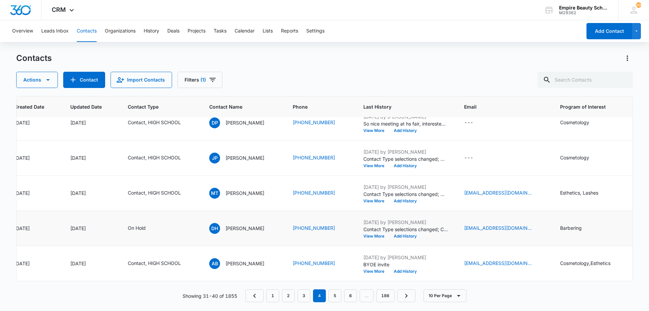
scroll to position [191, 68]
click at [332, 294] on link "5" at bounding box center [334, 295] width 13 height 13
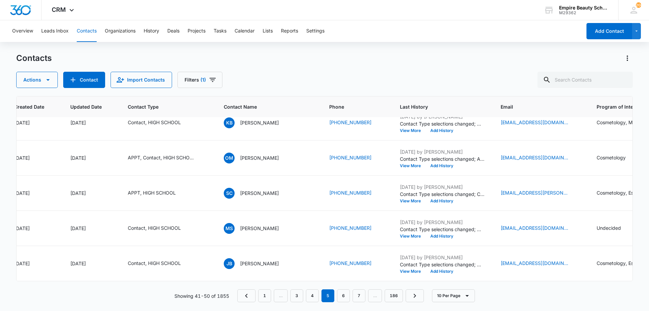
scroll to position [0, 68]
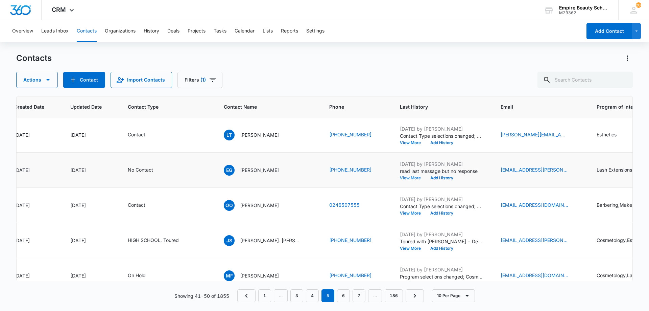
click at [400, 177] on button "View More" at bounding box center [413, 178] width 26 height 4
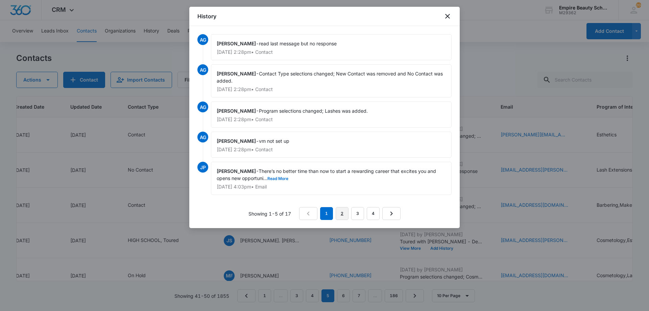
click at [343, 211] on link "2" at bounding box center [342, 213] width 13 height 13
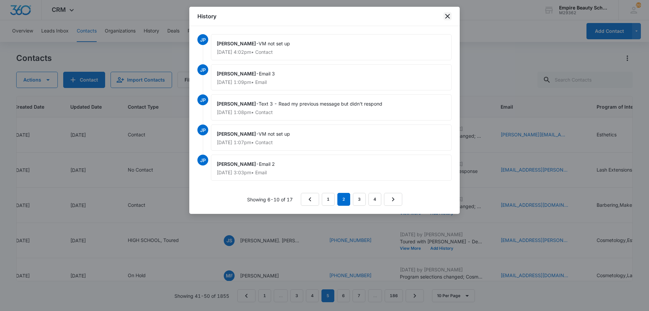
click at [446, 18] on icon "close" at bounding box center [447, 16] width 8 height 8
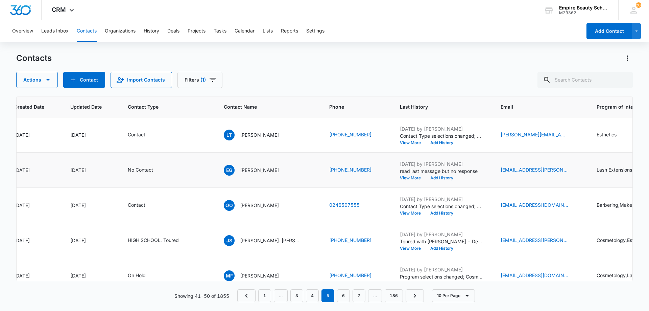
click at [425, 178] on button "Add History" at bounding box center [441, 178] width 32 height 4
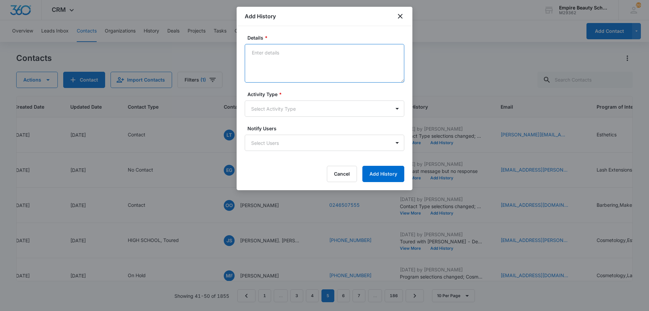
click at [288, 65] on textarea "Details *" at bounding box center [324, 63] width 159 height 39
type textarea "Hung up on me after I introduced myself"
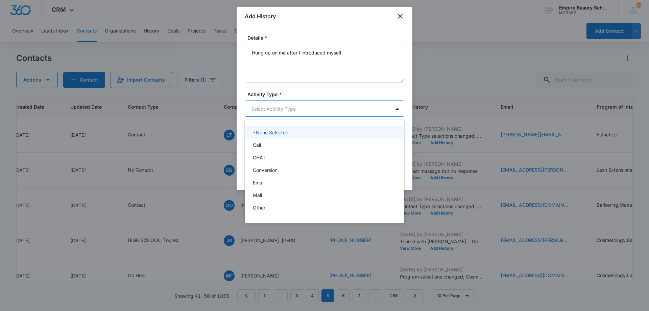
click at [307, 104] on body "CRM Apps Forms CRM Email Shop Payments POS Files Brand Settings AI Assistant Em…" at bounding box center [324, 155] width 649 height 311
click at [288, 145] on div "Call" at bounding box center [324, 144] width 142 height 7
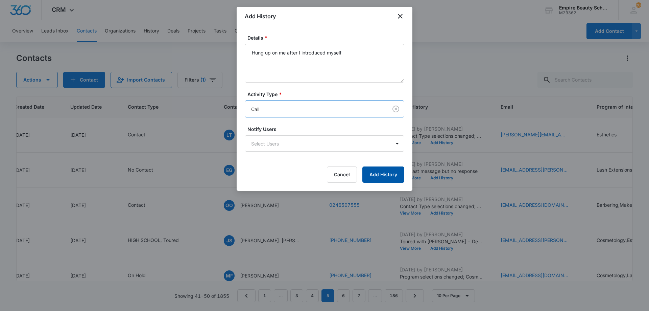
click at [376, 173] on button "Add History" at bounding box center [383, 174] width 42 height 16
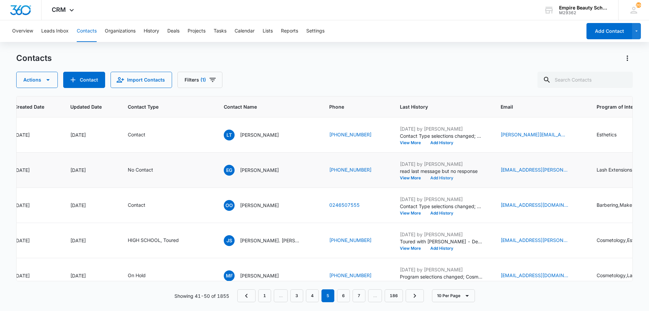
click at [433, 176] on button "Add History" at bounding box center [441, 178] width 32 height 4
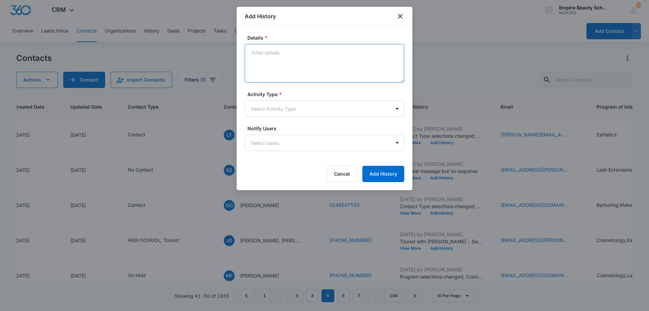
click at [327, 66] on textarea "Details *" at bounding box center [324, 63] width 159 height 39
click at [254, 54] on textarea "Believe we accidently got disconnected - Still have a passion for purusing a ca…" at bounding box center [324, 63] width 159 height 39
type textarea "Believe we accidently got disconnected - Still have a passion for pursuing a ca…"
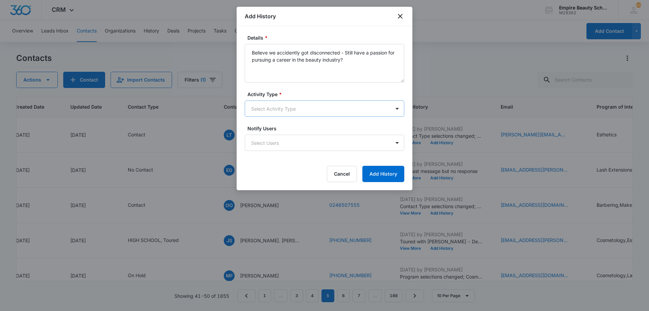
click at [294, 108] on body "CRM Apps Forms CRM Email Shop Payments POS Files Brand Settings AI Assistant Em…" at bounding box center [324, 155] width 649 height 311
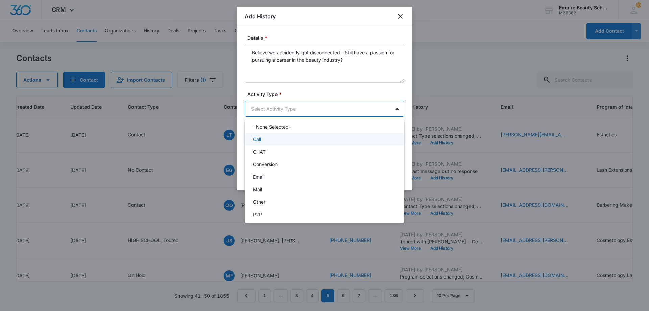
scroll to position [35, 0]
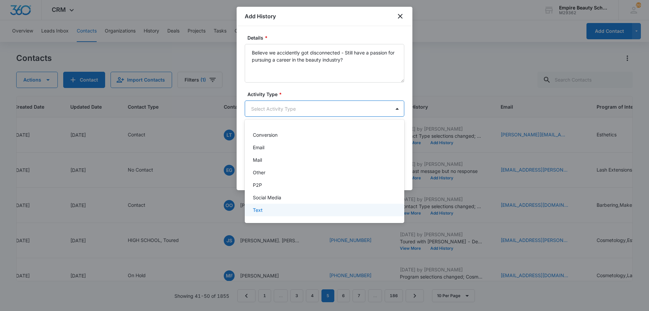
click at [265, 210] on div "Text" at bounding box center [324, 209] width 142 height 7
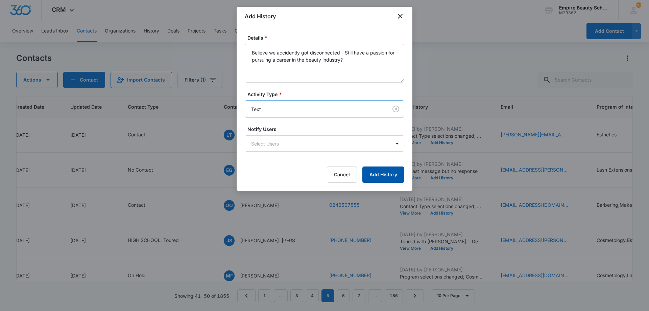
click at [383, 172] on button "Add History" at bounding box center [383, 174] width 42 height 16
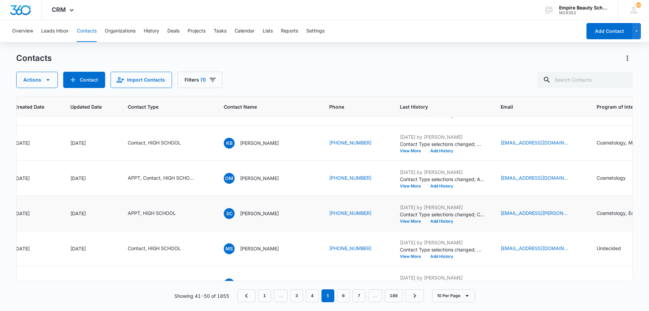
scroll to position [193, 68]
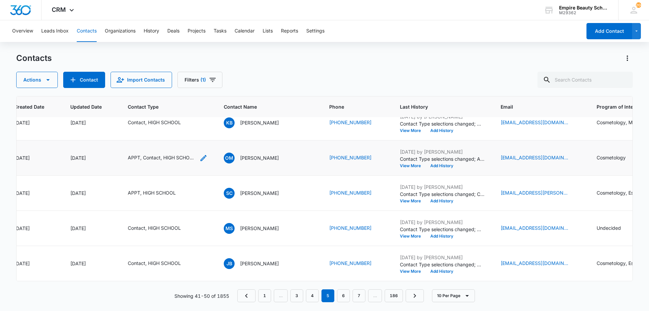
click at [205, 154] on icon "Contact Type - APPT, Contact, HIGH SCHOOL - Select to Edit Field" at bounding box center [203, 158] width 8 height 8
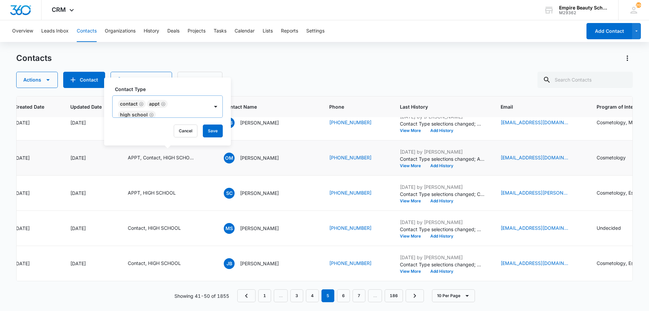
click at [141, 102] on icon "Remove Contact" at bounding box center [141, 103] width 5 height 5
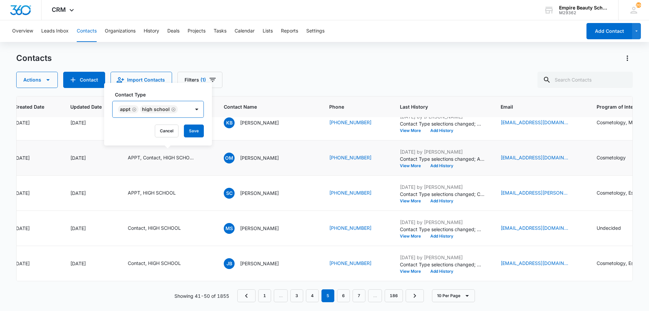
scroll to position [0, 0]
click at [189, 125] on button "Save" at bounding box center [194, 130] width 20 height 13
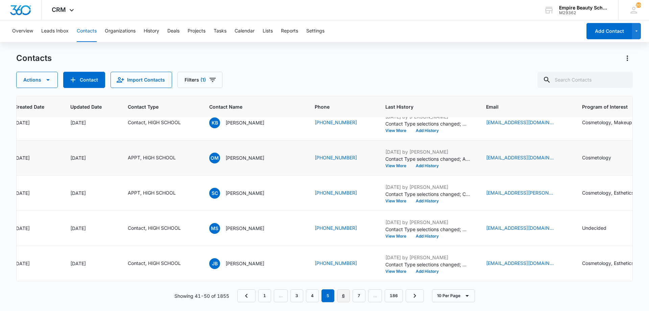
click at [342, 294] on link "6" at bounding box center [343, 295] width 13 height 13
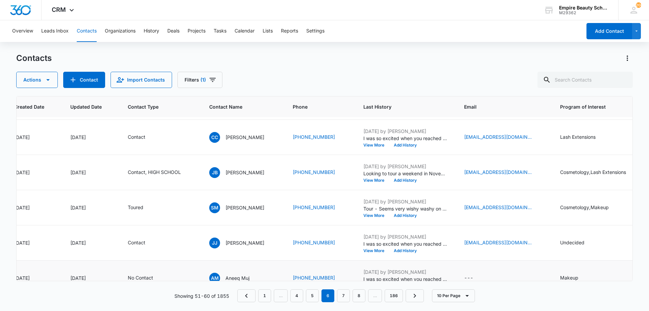
scroll to position [193, 68]
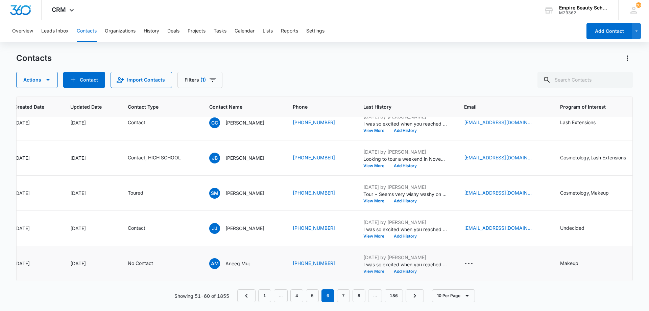
click at [377, 269] on button "View More" at bounding box center [376, 271] width 26 height 4
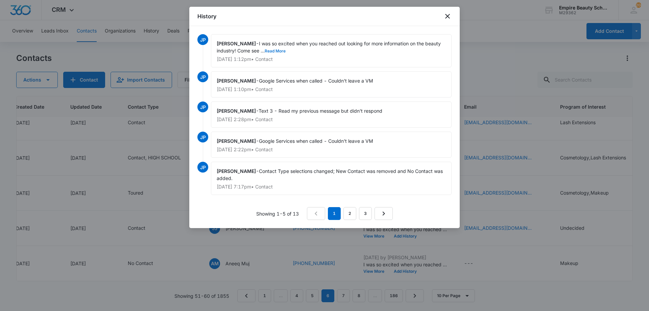
click at [278, 52] on button "Read More" at bounding box center [275, 51] width 21 height 4
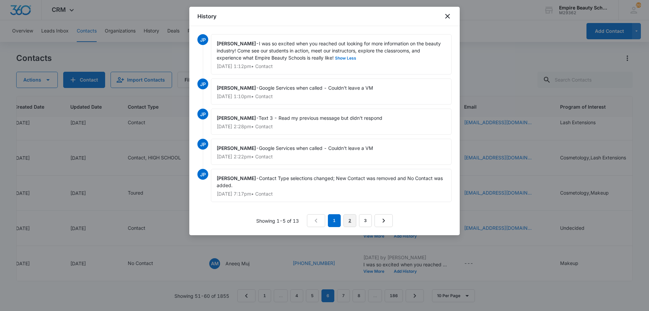
click at [346, 221] on link "2" at bounding box center [349, 220] width 13 height 13
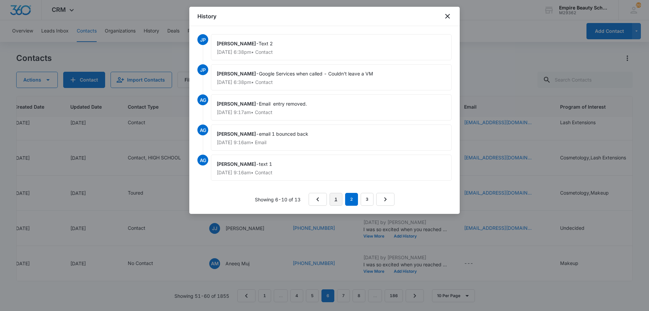
click at [336, 200] on link "1" at bounding box center [335, 199] width 13 height 13
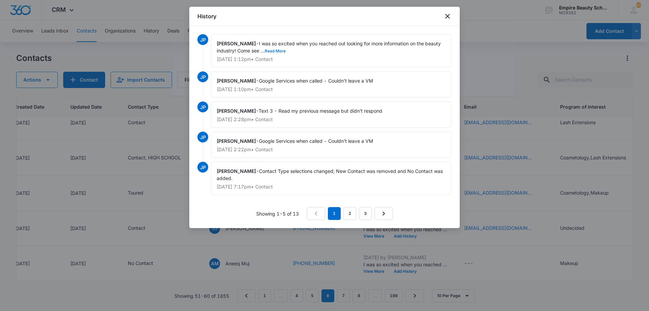
click at [284, 49] on button "Read More" at bounding box center [275, 51] width 21 height 4
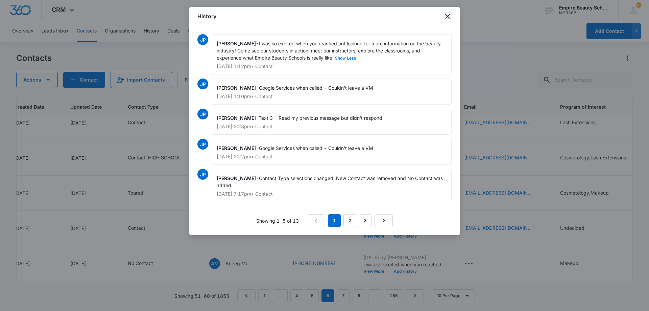
click at [445, 16] on icon "close" at bounding box center [447, 16] width 8 height 8
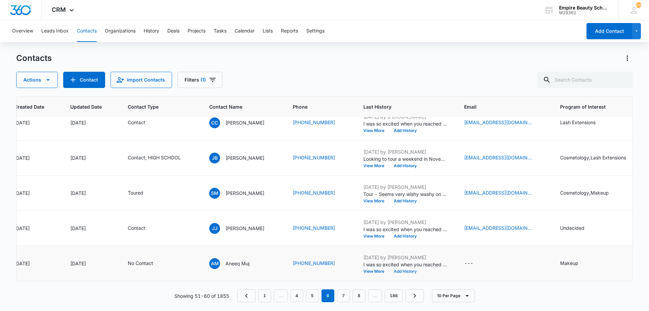
click at [406, 269] on button "Add History" at bounding box center [405, 271] width 32 height 4
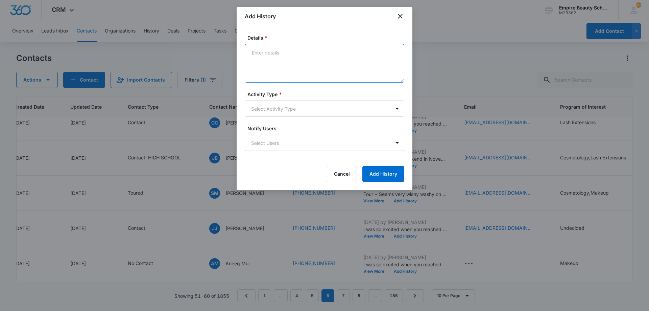
paste textarea "There’s no better time than now to start a rewarding career that excites you an…"
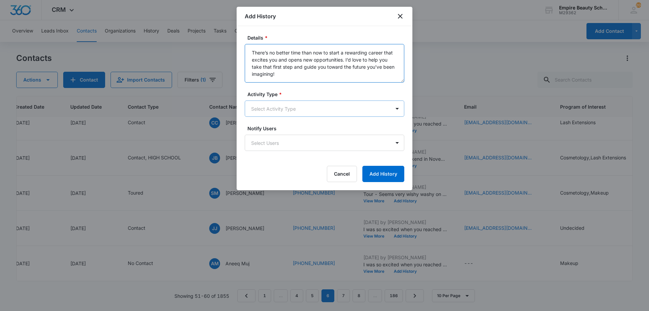
type textarea "There’s no better time than now to start a rewarding career that excites you an…"
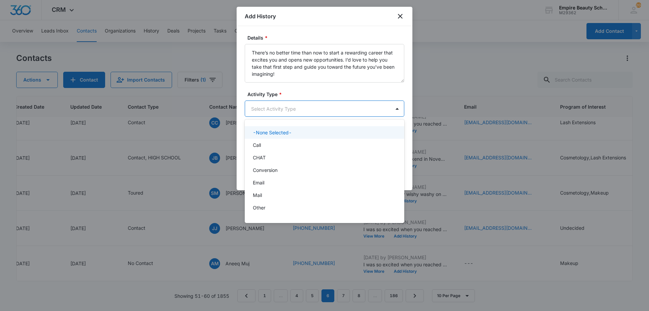
click at [268, 106] on body "CRM Apps Forms CRM Email Shop Payments POS Files Brand Settings AI Assistant Em…" at bounding box center [324, 155] width 649 height 311
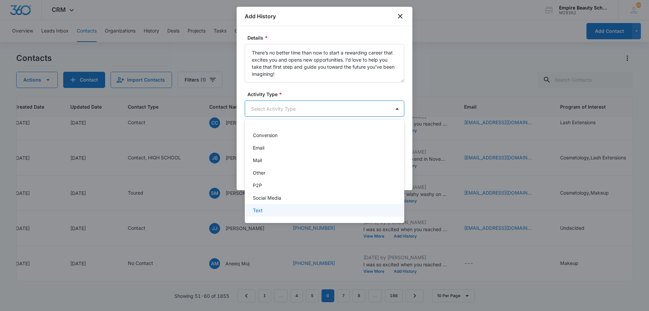
scroll to position [35, 0]
click at [262, 206] on p "Text" at bounding box center [258, 209] width 10 height 7
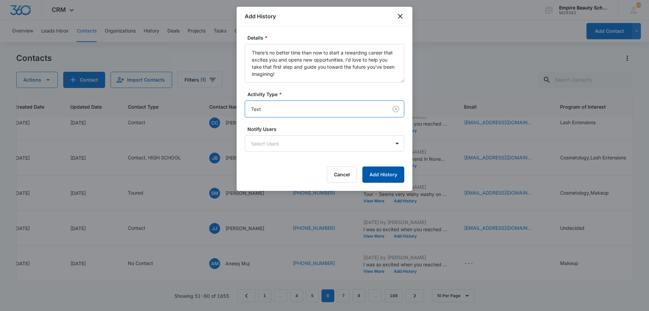
click at [385, 172] on button "Add History" at bounding box center [383, 174] width 42 height 16
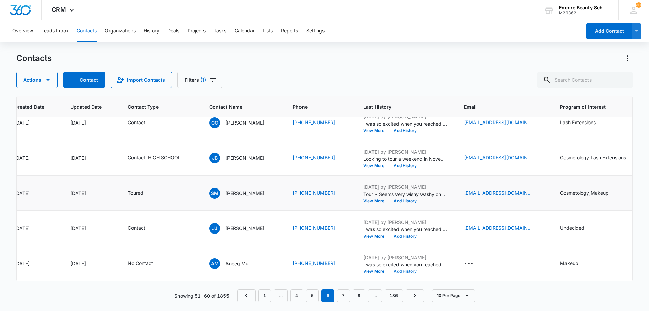
scroll to position [193, 68]
click at [377, 234] on button "View More" at bounding box center [376, 236] width 26 height 4
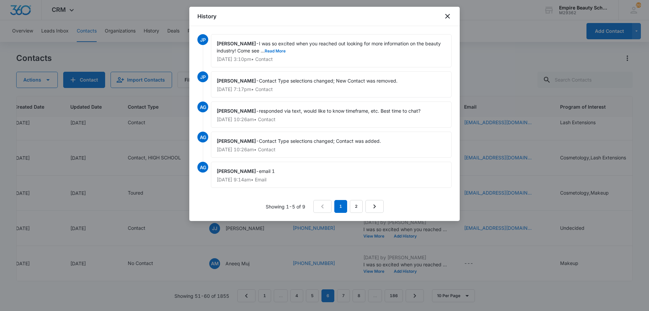
click at [452, 18] on div "History" at bounding box center [324, 16] width 270 height 19
click at [448, 17] on icon "close" at bounding box center [447, 16] width 5 height 5
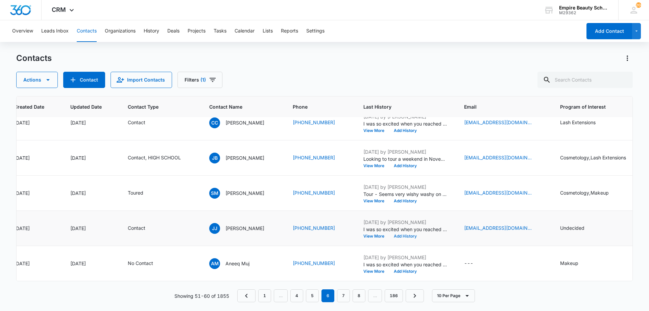
click at [405, 234] on button "Add History" at bounding box center [405, 236] width 32 height 4
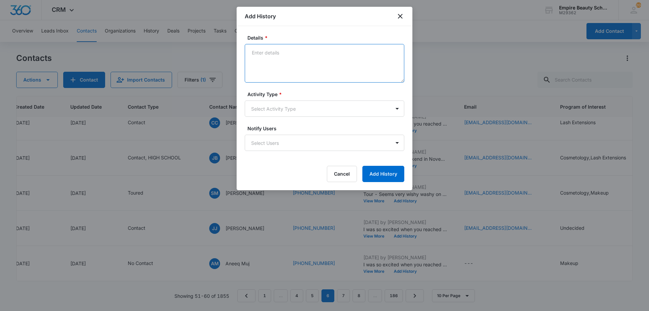
paste textarea "There’s no better time than now to start a rewarding career that excites you an…"
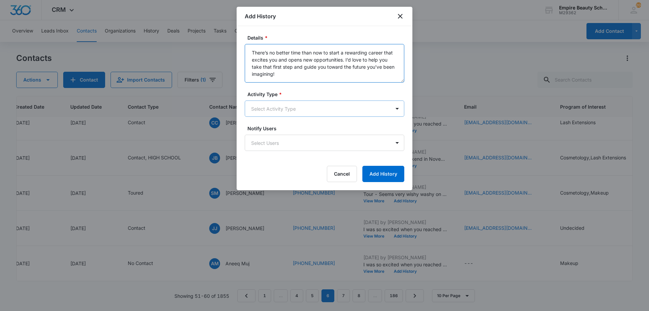
type textarea "There’s no better time than now to start a rewarding career that excites you an…"
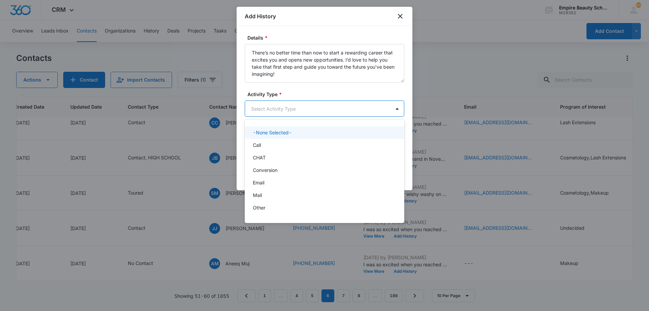
click at [295, 114] on body "CRM Apps Forms CRM Email Shop Payments POS Files Brand Settings AI Assistant Em…" at bounding box center [324, 155] width 649 height 311
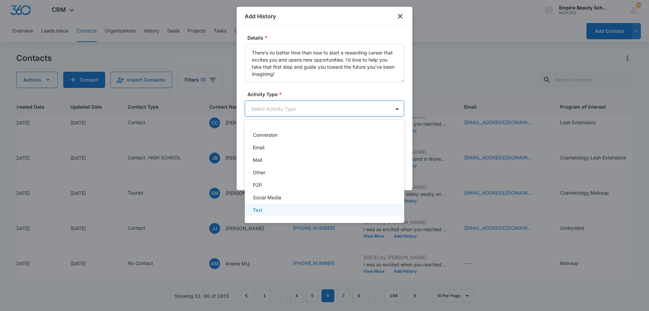
click at [266, 208] on div "Text" at bounding box center [324, 209] width 142 height 7
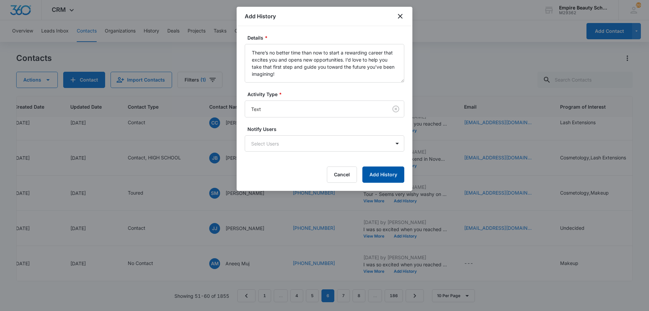
click at [381, 173] on button "Add History" at bounding box center [383, 174] width 42 height 16
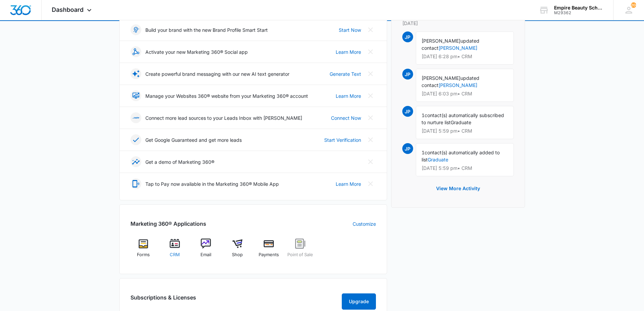
scroll to position [101, 0]
click at [168, 245] on div "CRM" at bounding box center [175, 250] width 26 height 24
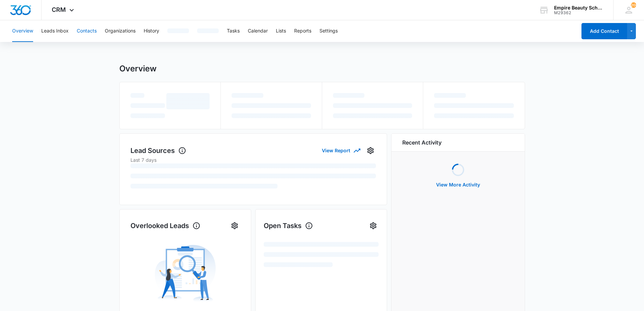
click at [86, 30] on button "Contacts" at bounding box center [87, 31] width 20 height 22
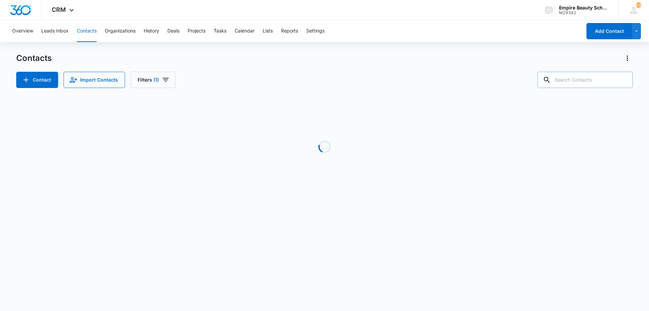
click at [603, 82] on input "text" at bounding box center [584, 80] width 95 height 16
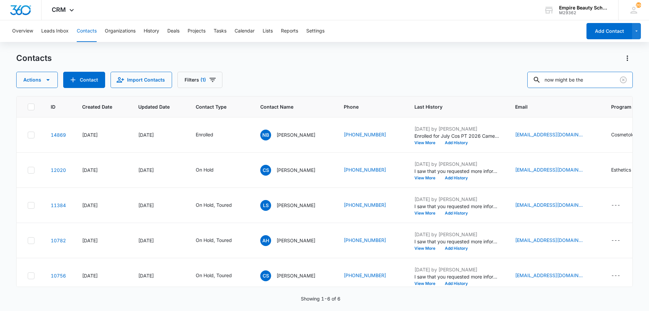
drag, startPoint x: 599, startPoint y: 80, endPoint x: 395, endPoint y: 60, distance: 204.7
click at [395, 62] on div "Contacts Actions Contact Import Contacts Filters (1) now might be the" at bounding box center [324, 70] width 616 height 35
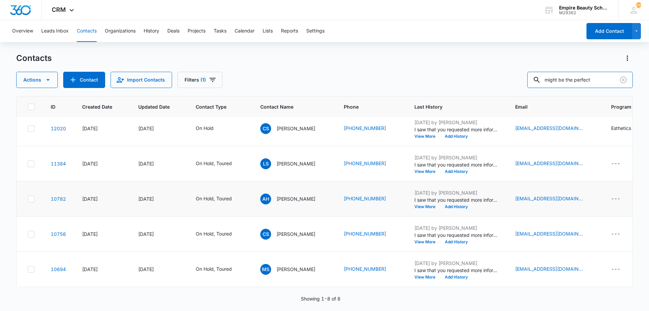
scroll to position [117, 0]
click at [578, 79] on input "might be the perfect" at bounding box center [579, 80] width 105 height 16
drag, startPoint x: 581, startPoint y: 79, endPoint x: 398, endPoint y: 85, distance: 182.9
click at [417, 84] on div "Actions Contact Import Contacts Filters (1) might be the perfect" at bounding box center [324, 80] width 616 height 16
click at [579, 78] on input "perfect" at bounding box center [579, 80] width 105 height 16
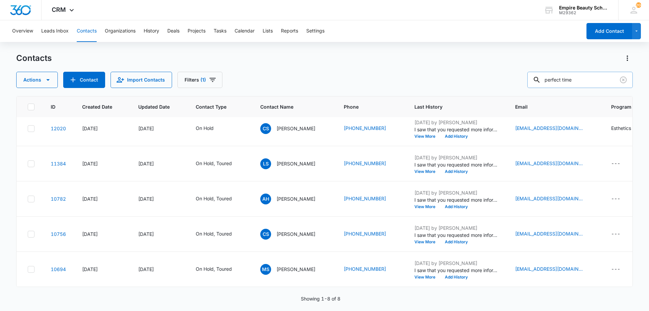
type input "perfect time"
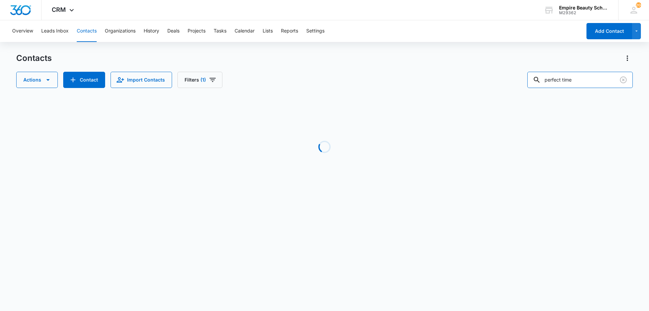
scroll to position [0, 0]
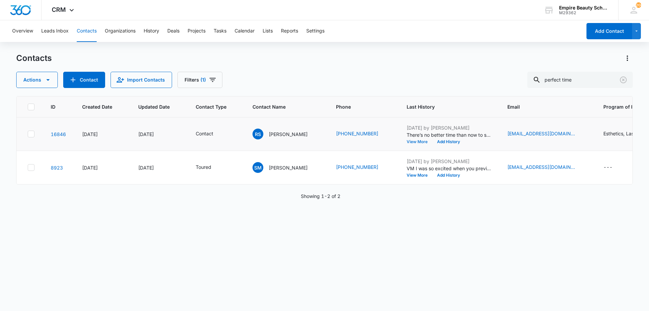
click at [408, 140] on button "View More" at bounding box center [419, 142] width 26 height 4
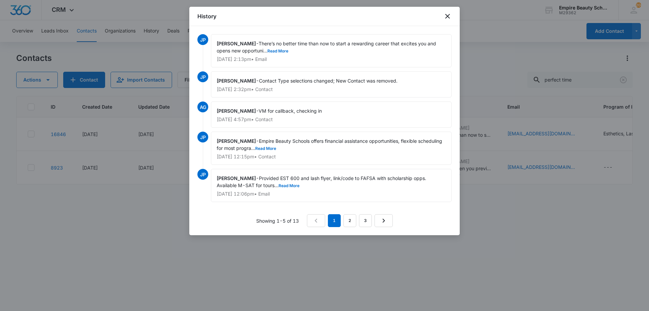
click at [280, 53] on div "[PERSON_NAME] - There’s no better time than now to start a rewarding career tha…" at bounding box center [331, 50] width 241 height 33
click at [286, 55] on div "[PERSON_NAME] - There’s no better time than now to start a rewarding career tha…" at bounding box center [331, 50] width 241 height 33
click at [282, 50] on button "Read More" at bounding box center [277, 51] width 21 height 4
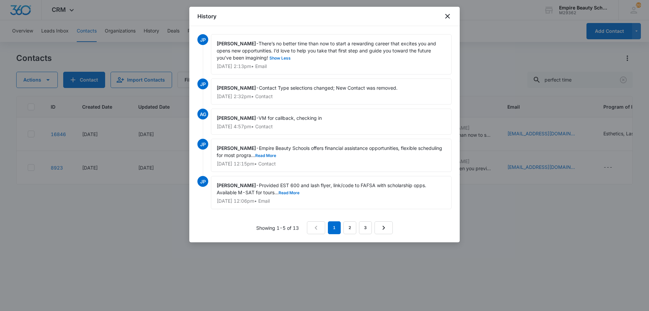
click at [262, 39] on div "[PERSON_NAME] - There’s no better time than now to start a rewarding career tha…" at bounding box center [331, 54] width 241 height 40
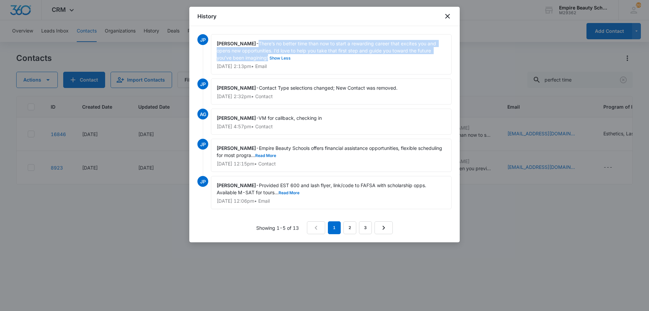
drag, startPoint x: 262, startPoint y: 42, endPoint x: 269, endPoint y: 59, distance: 19.1
click at [269, 59] on span "There’s no better time than now to start a rewarding career that excites you an…" at bounding box center [327, 51] width 221 height 20
copy span "There’s no better time than now to start a rewarding career that excites you an…"
click at [449, 15] on icon "close" at bounding box center [447, 16] width 8 height 8
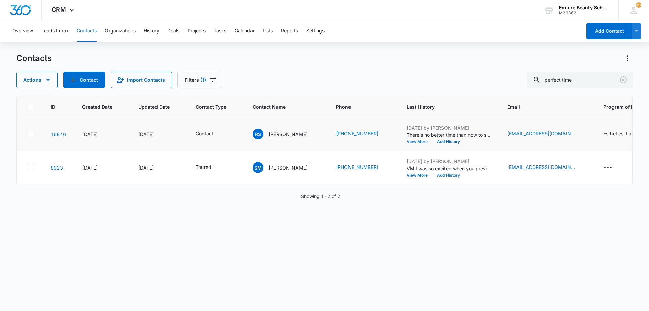
click at [423, 140] on button "View More" at bounding box center [419, 142] width 26 height 4
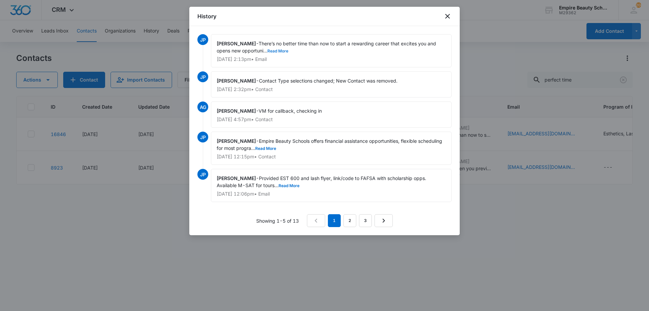
click at [277, 49] on button "Read More" at bounding box center [277, 51] width 21 height 4
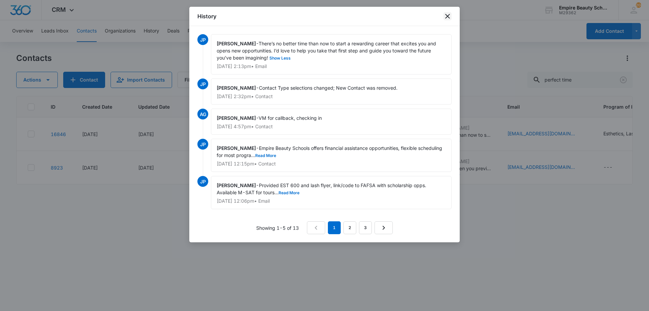
click at [445, 15] on icon "close" at bounding box center [447, 16] width 8 height 8
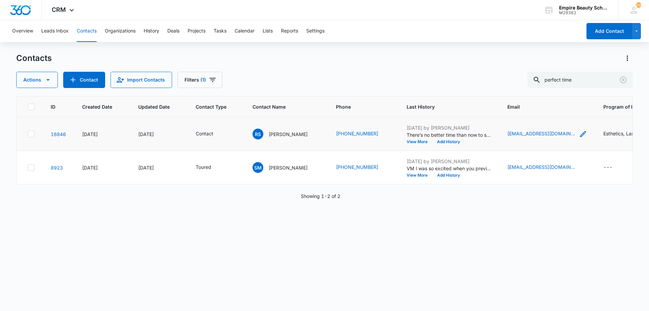
click at [580, 133] on icon "Email - rocheli061@gmail.com - Select to Edit Field" at bounding box center [583, 134] width 6 height 6
click at [525, 94] on input "[EMAIL_ADDRESS][DOMAIN_NAME]" at bounding box center [536, 90] width 85 height 16
click at [621, 80] on icon "Clear" at bounding box center [623, 80] width 8 height 8
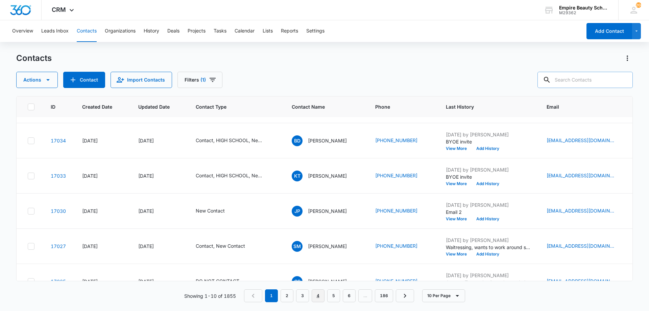
scroll to position [135, 0]
click at [324, 294] on link "4" at bounding box center [318, 295] width 13 height 13
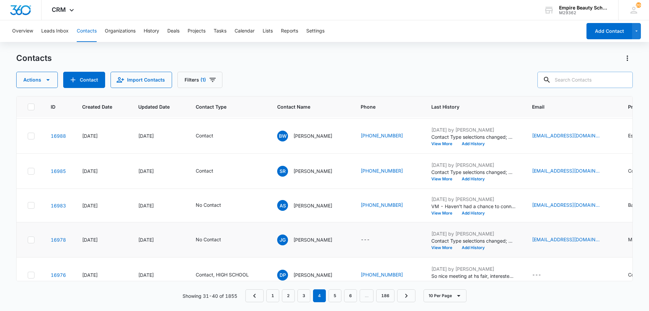
scroll to position [34, 0]
click at [441, 246] on button "View More" at bounding box center [444, 248] width 26 height 4
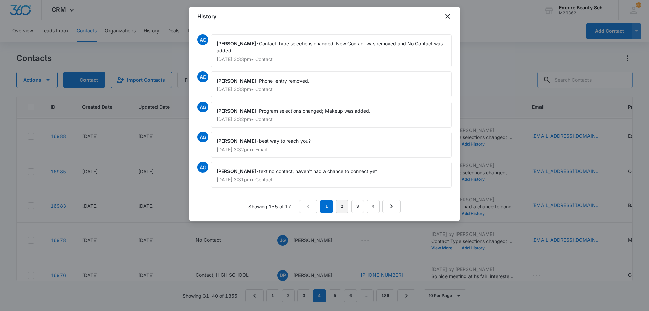
click at [340, 203] on link "2" at bounding box center [342, 206] width 13 height 13
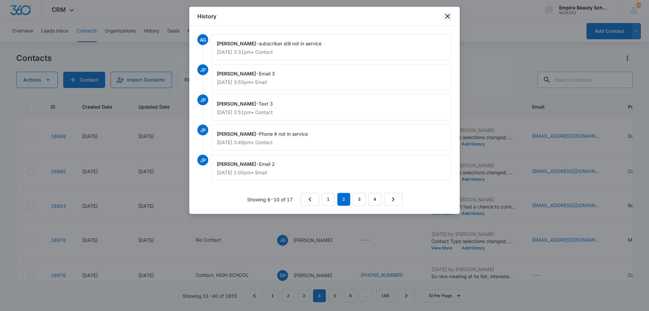
click at [446, 15] on icon "close" at bounding box center [447, 16] width 5 height 5
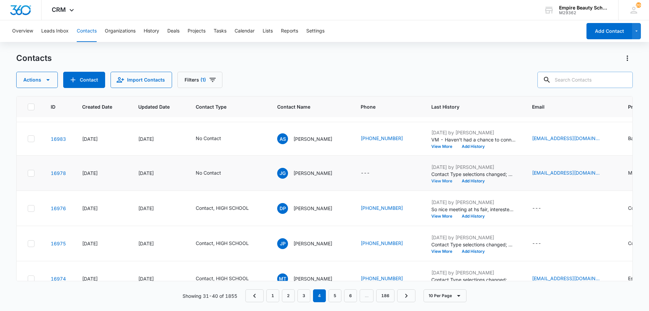
scroll to position [101, 0]
click at [446, 180] on button "View More" at bounding box center [444, 180] width 26 height 4
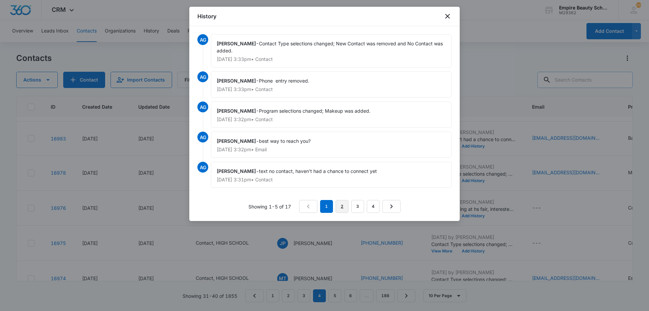
click at [344, 206] on link "2" at bounding box center [342, 206] width 13 height 13
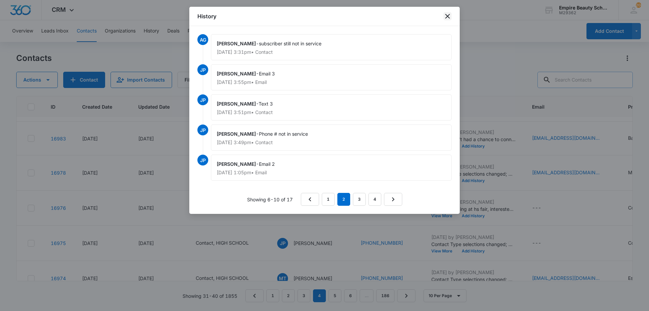
click at [448, 19] on icon "close" at bounding box center [447, 16] width 8 height 8
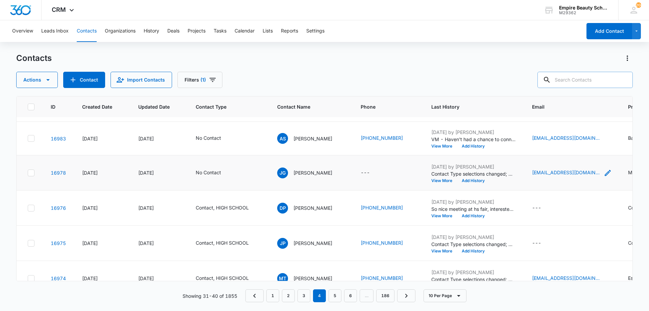
click at [603, 171] on icon "Email - jaimemae129@gmail.com - Select to Edit Field" at bounding box center [607, 173] width 8 height 8
click at [575, 130] on input "[EMAIL_ADDRESS][DOMAIN_NAME]" at bounding box center [569, 129] width 85 height 16
click at [472, 179] on button "Add History" at bounding box center [473, 180] width 32 height 4
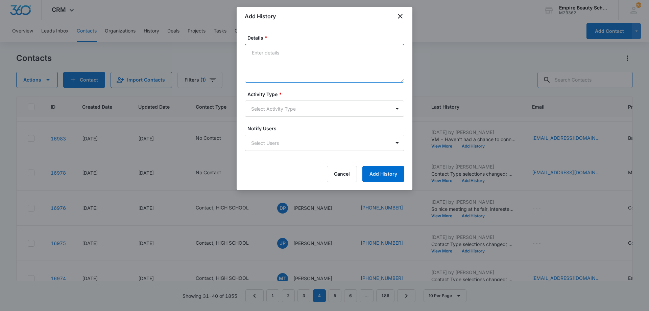
paste textarea "There’s no better time than now to start a rewarding career that excites you an…"
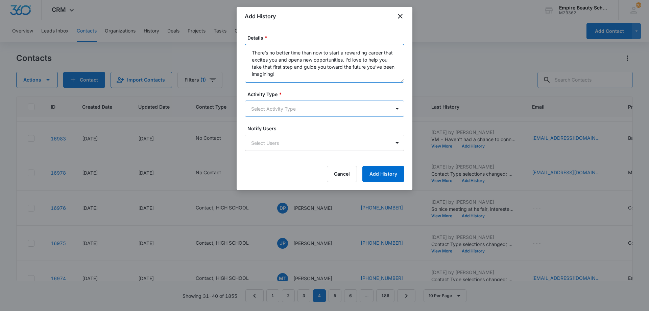
type textarea "There’s no better time than now to start a rewarding career that excites you an…"
click at [300, 113] on body "CRM Apps Forms CRM Email Shop Payments POS Files Brand Settings AI Assistant Em…" at bounding box center [324, 155] width 649 height 311
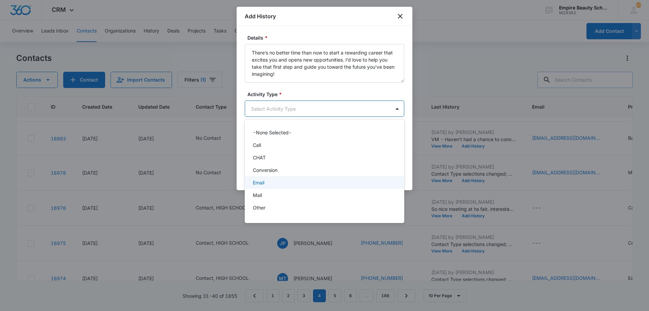
click at [261, 184] on p "Email" at bounding box center [258, 182] width 11 height 7
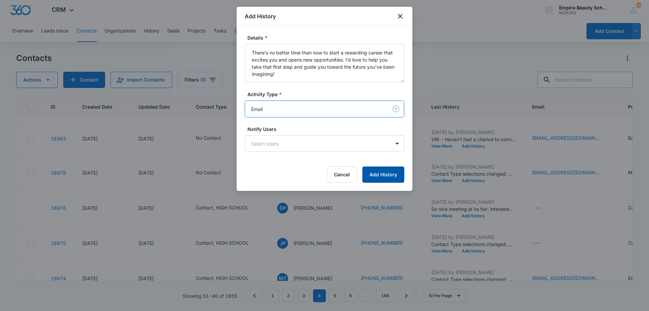
click at [392, 175] on button "Add History" at bounding box center [383, 174] width 42 height 16
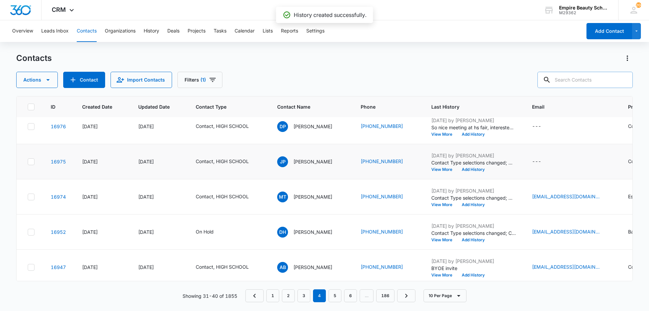
scroll to position [191, 0]
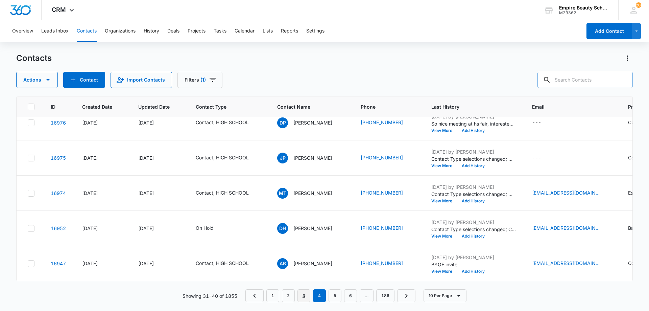
click at [307, 294] on link "3" at bounding box center [303, 295] width 13 height 13
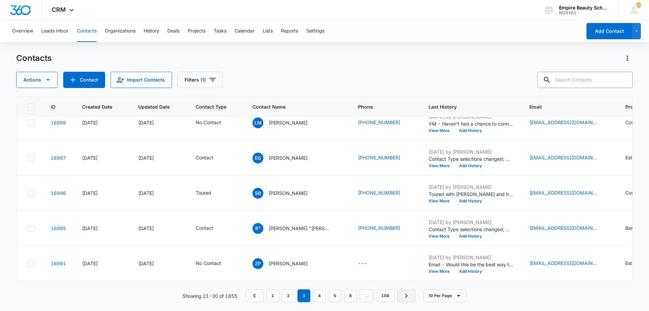
click at [405, 295] on icon "Next Page" at bounding box center [406, 295] width 8 height 8
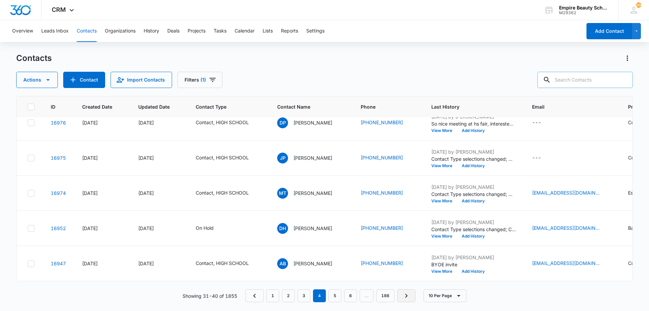
click at [410, 294] on icon "Next Page" at bounding box center [406, 295] width 8 height 8
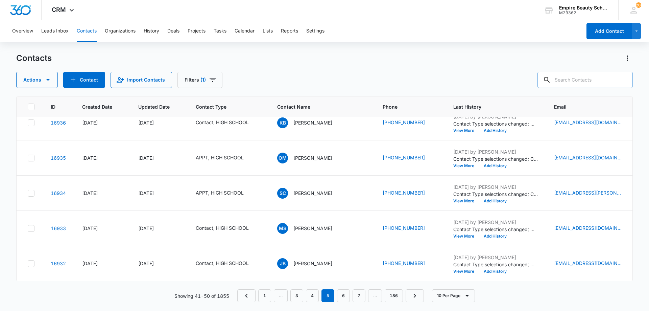
scroll to position [0, 0]
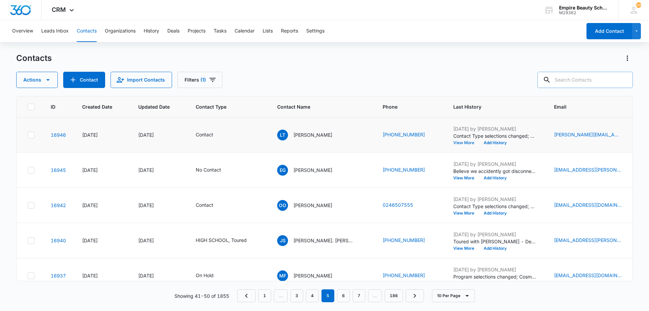
click at [453, 143] on button "View More" at bounding box center [466, 143] width 26 height 4
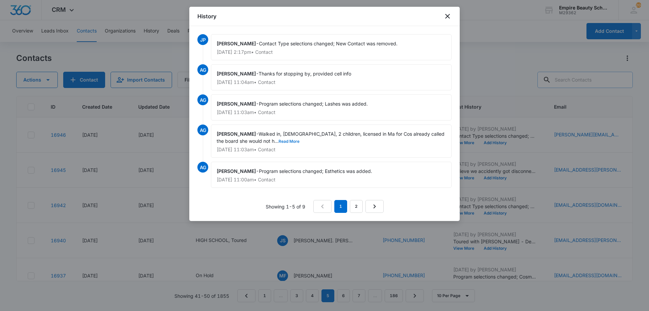
click at [278, 142] on button "Read More" at bounding box center [288, 141] width 21 height 4
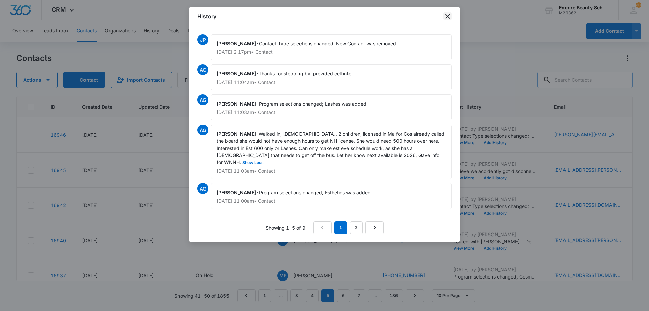
click at [450, 18] on icon "close" at bounding box center [447, 16] width 8 height 8
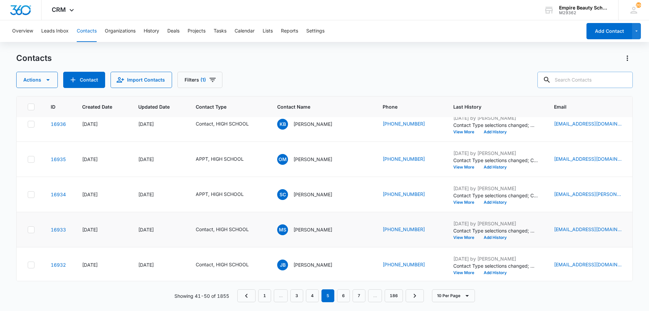
scroll to position [193, 0]
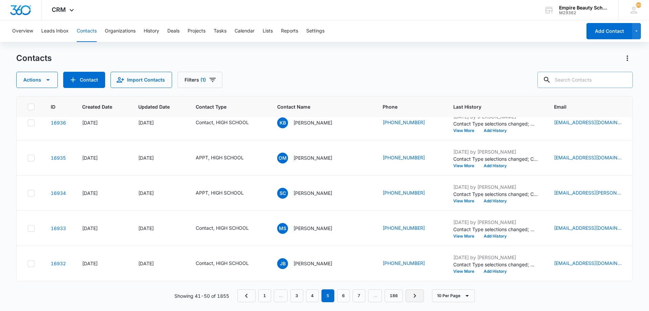
click at [419, 297] on icon "Next Page" at bounding box center [415, 295] width 8 height 8
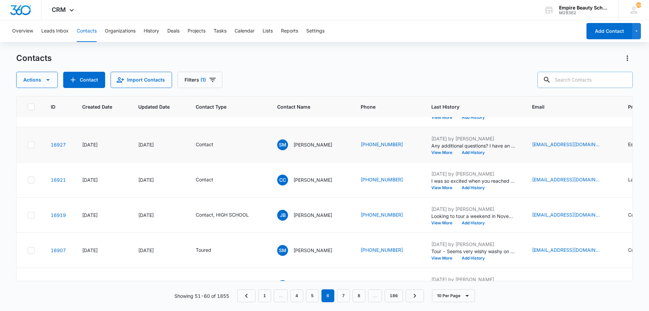
scroll to position [131, 0]
click at [437, 152] on button "View More" at bounding box center [444, 152] width 26 height 4
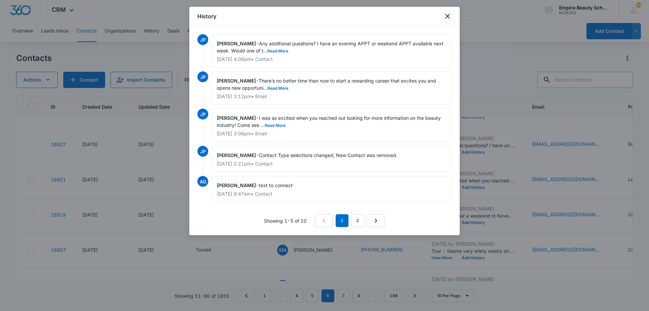
click at [284, 54] on div "[PERSON_NAME] - Any additional questions? I have an evening APPT or weekend APP…" at bounding box center [331, 50] width 241 height 33
click at [287, 48] on span "Any additional questions? I have an evening APPT or weekend APPT available next…" at bounding box center [331, 47] width 228 height 13
click at [285, 53] on button "Read More" at bounding box center [277, 51] width 21 height 4
click at [444, 17] on icon "close" at bounding box center [447, 16] width 8 height 8
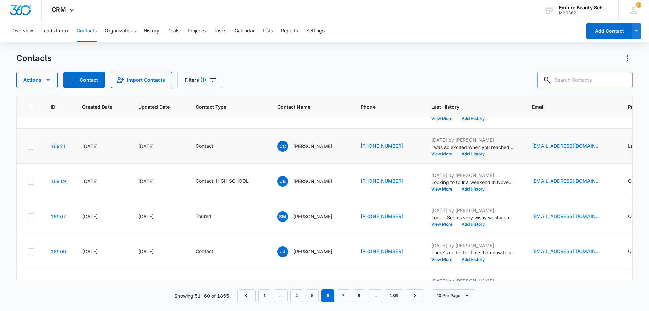
scroll to position [165, 0]
click at [440, 154] on button "View More" at bounding box center [444, 153] width 26 height 4
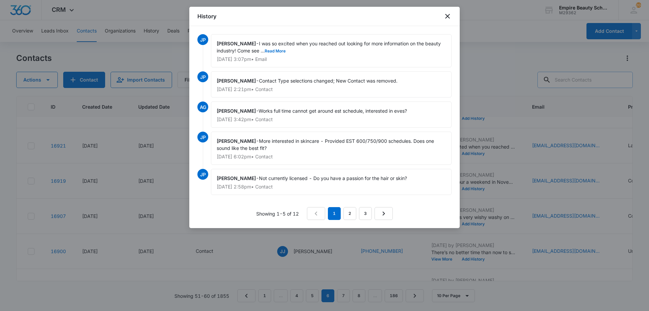
click at [276, 54] on div "[PERSON_NAME] - I was so excited when you reached out looking for more informat…" at bounding box center [331, 50] width 241 height 33
click at [275, 51] on button "Read More" at bounding box center [275, 51] width 21 height 4
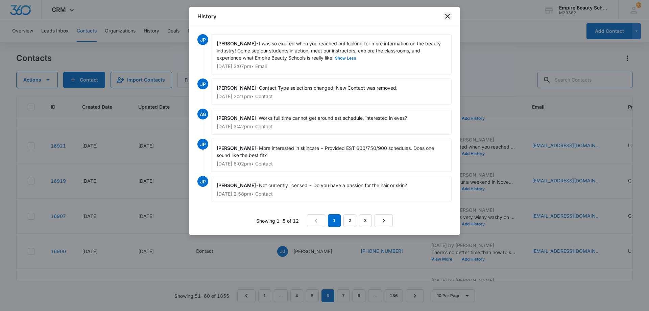
click at [445, 16] on icon "close" at bounding box center [447, 16] width 8 height 8
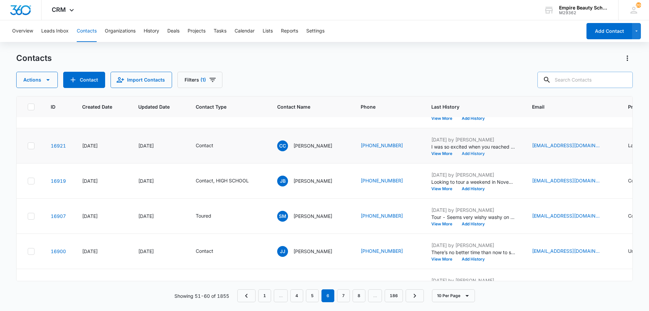
click at [464, 152] on button "Add History" at bounding box center [473, 153] width 32 height 4
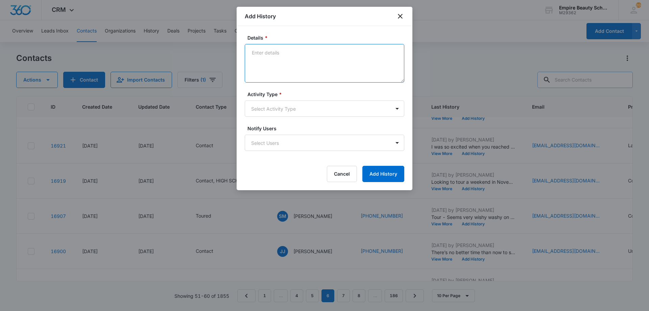
paste textarea "There’s no better time than now to start a rewarding career that excites you an…"
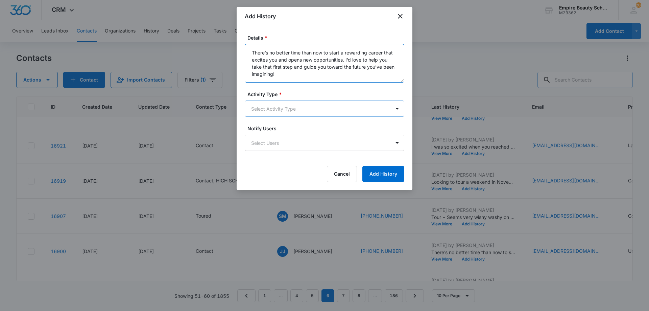
type textarea "There’s no better time than now to start a rewarding career that excites you an…"
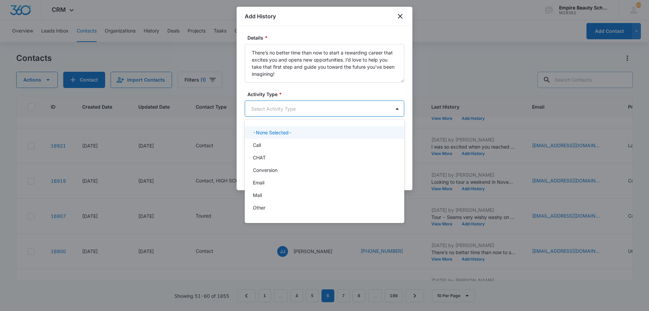
drag, startPoint x: 295, startPoint y: 114, endPoint x: 280, endPoint y: 125, distance: 18.7
click at [295, 114] on body "CRM Apps Forms CRM Email Shop Payments POS Files Brand Settings AI Assistant Em…" at bounding box center [324, 155] width 649 height 311
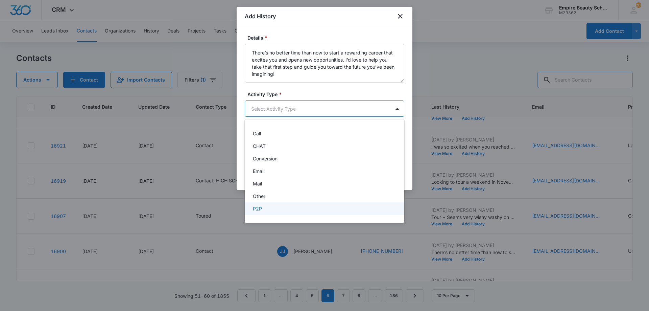
scroll to position [35, 0]
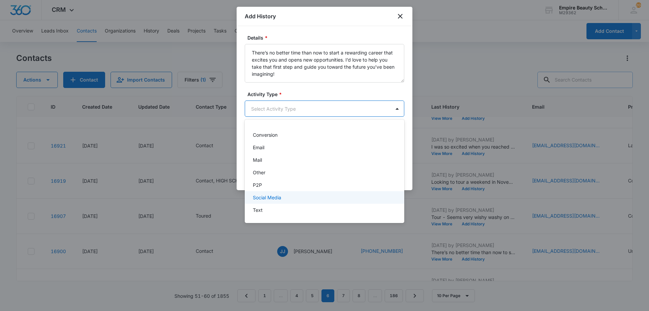
click at [265, 202] on div "Social Media" at bounding box center [324, 197] width 159 height 13
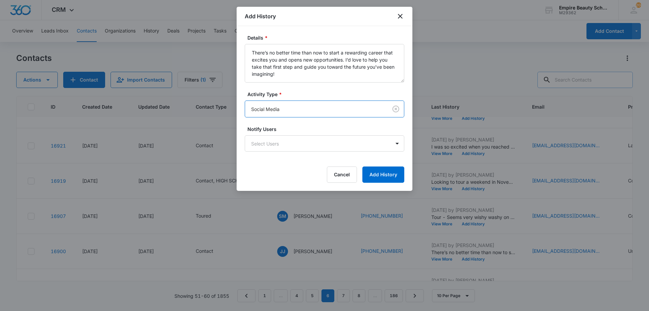
click at [321, 100] on div "Activity Type * option Social Media, selected. Social Media" at bounding box center [324, 104] width 159 height 27
click at [319, 105] on body "CRM Apps Forms CRM Email Shop Payments POS Files Brand Settings AI Assistant Em…" at bounding box center [324, 155] width 649 height 311
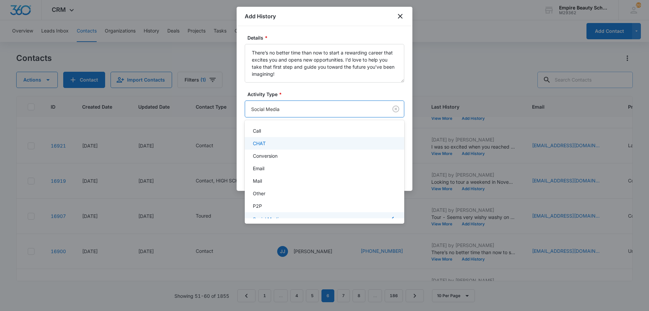
scroll to position [36, 0]
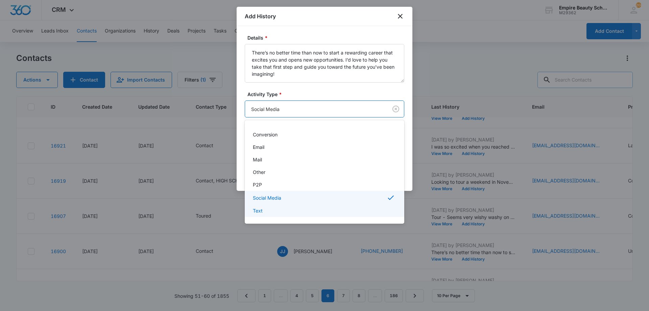
click at [266, 209] on div "Text" at bounding box center [324, 210] width 142 height 7
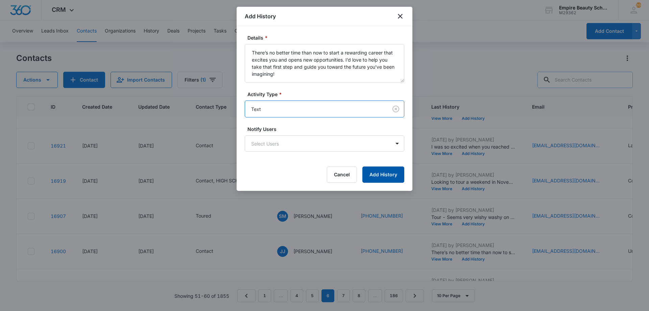
click at [375, 175] on button "Add History" at bounding box center [383, 174] width 42 height 16
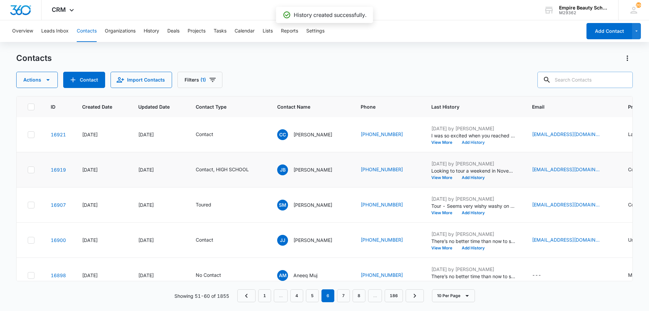
scroll to position [193, 0]
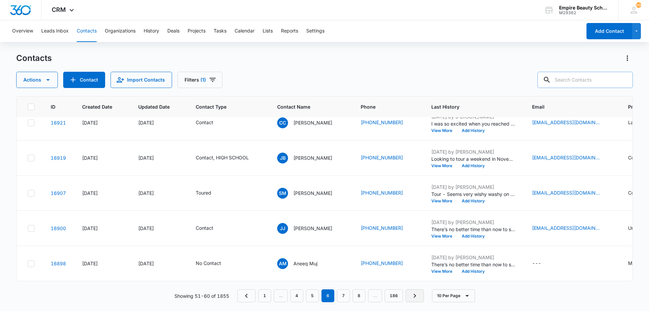
click at [412, 292] on icon "Next Page" at bounding box center [415, 295] width 8 height 8
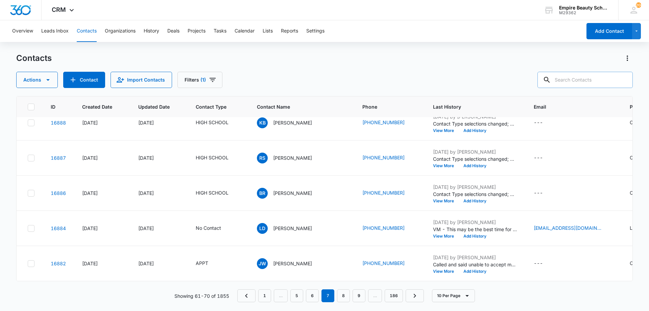
scroll to position [0, 0]
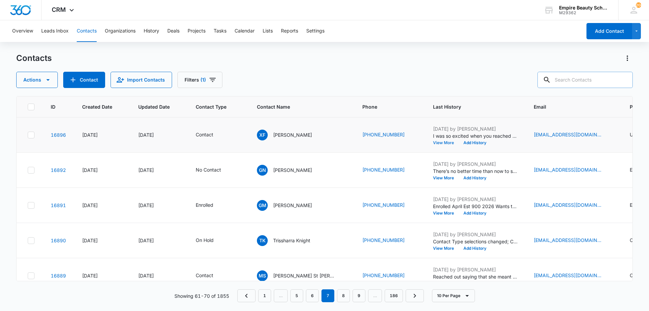
click at [433, 142] on button "View More" at bounding box center [446, 143] width 26 height 4
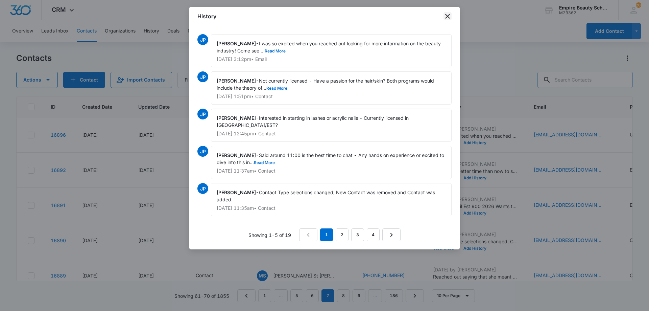
click at [443, 19] on icon "close" at bounding box center [447, 16] width 8 height 8
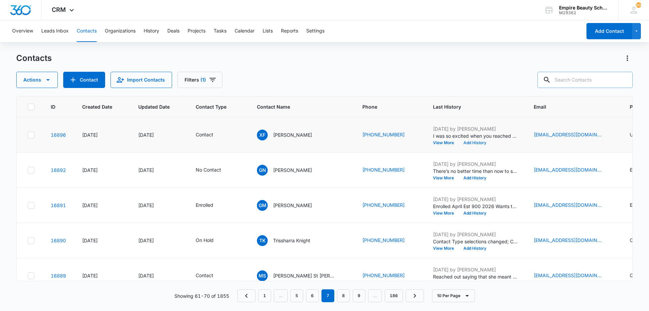
click at [459, 142] on button "Add History" at bounding box center [475, 143] width 32 height 4
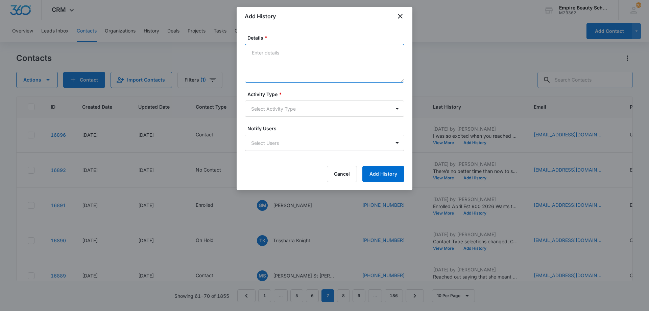
paste textarea "There’s no better time than now to start a rewarding career that excites you an…"
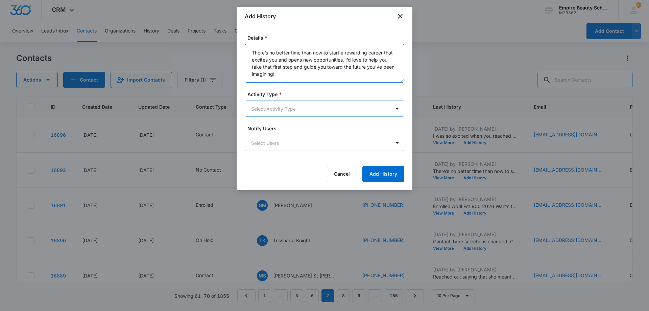
type textarea "There’s no better time than now to start a rewarding career that excites you an…"
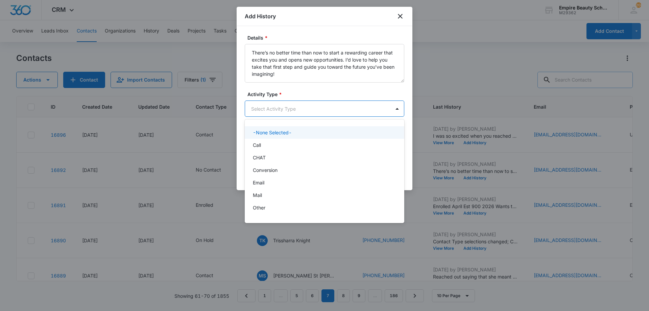
click at [285, 108] on body "CRM Apps Forms CRM Email Shop Payments POS Files Brand Settings AI Assistant Em…" at bounding box center [324, 155] width 649 height 311
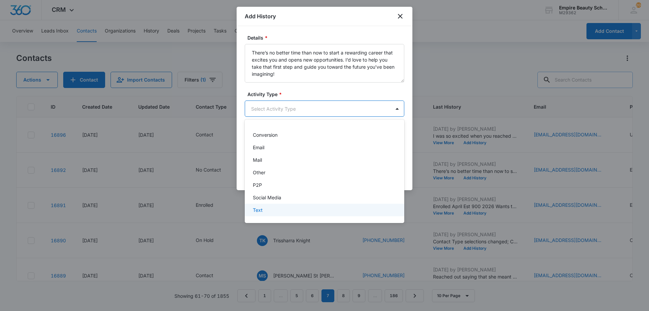
click at [275, 209] on div "Text" at bounding box center [324, 209] width 142 height 7
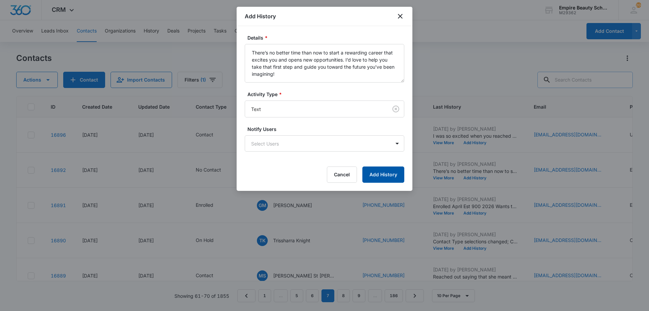
click at [379, 168] on button "Add History" at bounding box center [383, 174] width 42 height 16
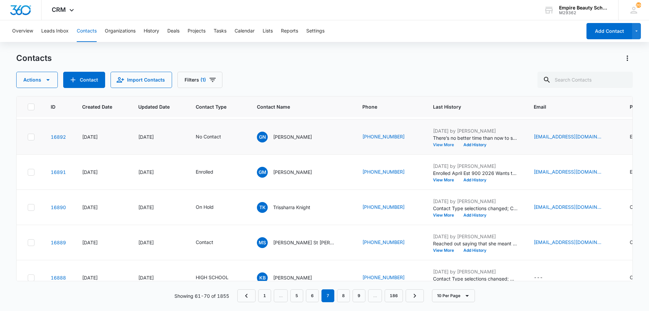
scroll to position [33, 0]
click at [433, 144] on button "View More" at bounding box center [446, 144] width 26 height 4
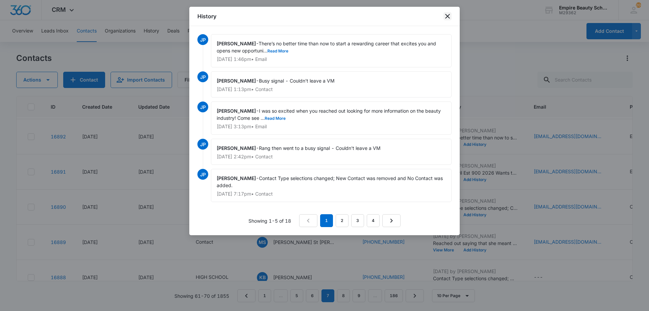
click at [449, 19] on icon "close" at bounding box center [447, 16] width 8 height 8
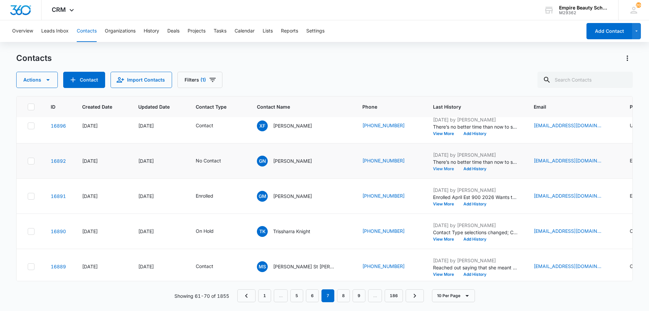
scroll to position [0, 0]
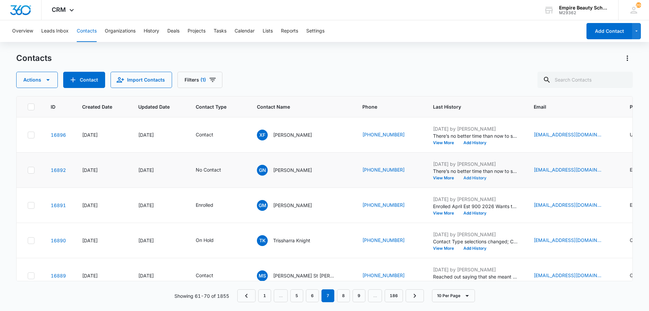
click at [459, 178] on button "Add History" at bounding box center [475, 178] width 32 height 4
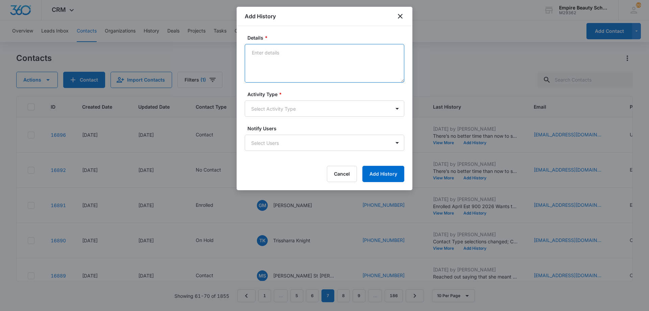
click at [286, 51] on textarea "Details *" at bounding box center [324, 63] width 159 height 39
click at [329, 53] on textarea "Rang then went to busy signal - COuldn't leave a VM" at bounding box center [324, 63] width 159 height 39
type textarea "Rang then went to busy signal - Couldn't leave a VM"
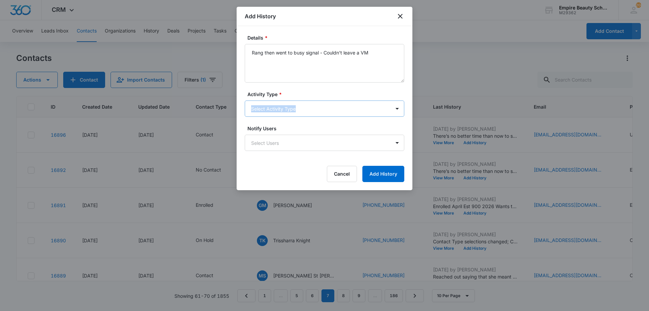
drag, startPoint x: 288, startPoint y: 96, endPoint x: 282, endPoint y: 108, distance: 13.5
click at [286, 101] on div "Activity Type * Select Activity Type" at bounding box center [324, 104] width 159 height 26
click at [279, 111] on body "CRM Apps Forms CRM Email Shop Payments POS Files Brand Settings AI Assistant Em…" at bounding box center [324, 155] width 649 height 311
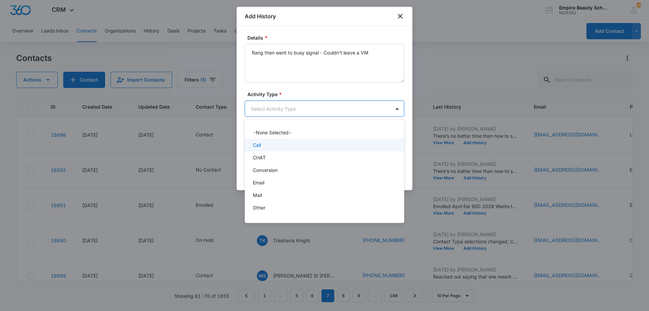
click at [268, 142] on div "Call" at bounding box center [324, 144] width 142 height 7
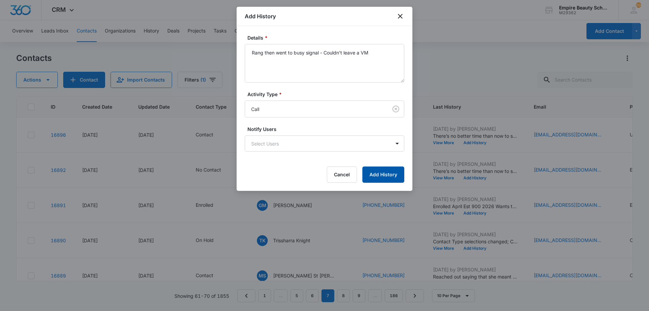
drag, startPoint x: 381, startPoint y: 178, endPoint x: 378, endPoint y: 175, distance: 4.1
click at [380, 177] on button "Add History" at bounding box center [383, 174] width 42 height 16
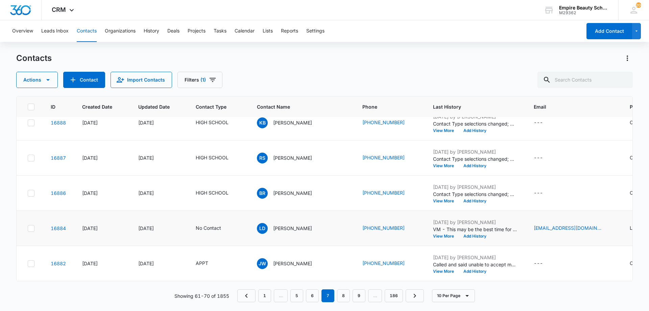
scroll to position [193, 0]
click at [433, 234] on button "View More" at bounding box center [446, 236] width 26 height 4
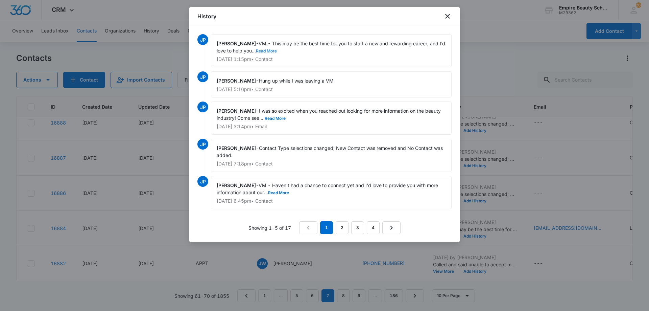
click at [277, 51] on button "Read More" at bounding box center [266, 51] width 21 height 4
click at [446, 19] on icon "close" at bounding box center [447, 16] width 8 height 8
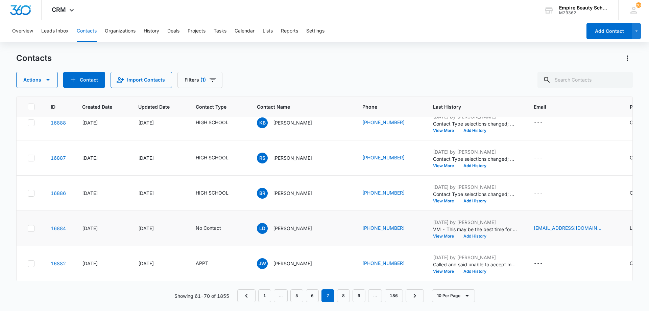
click at [459, 234] on button "Add History" at bounding box center [475, 236] width 32 height 4
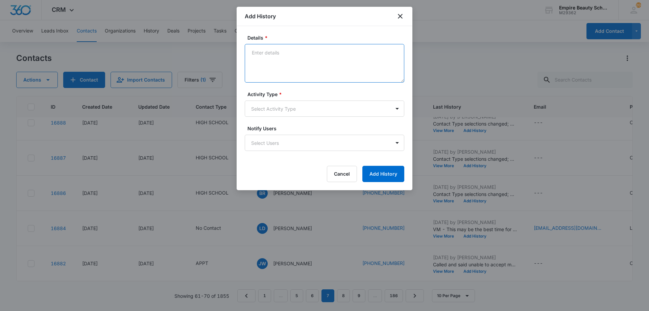
paste textarea "There’s no better time than now to start a rewarding career that excites you an…"
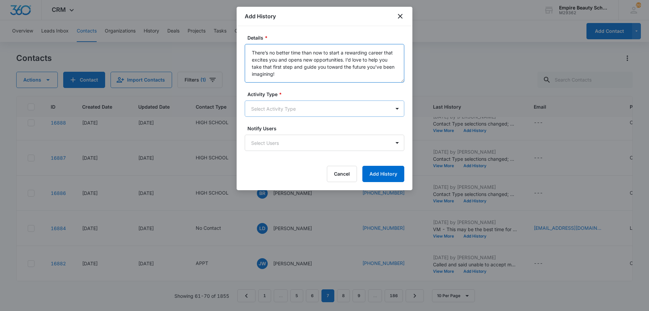
type textarea "There’s no better time than now to start a rewarding career that excites you an…"
click at [287, 110] on body "CRM Apps Forms CRM Email Shop Payments POS Files Brand Settings AI Assistant Em…" at bounding box center [324, 155] width 649 height 311
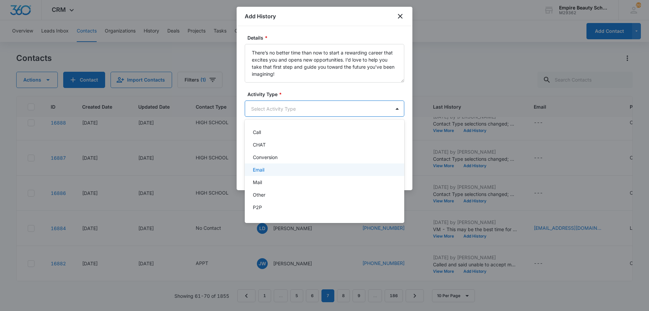
scroll to position [35, 0]
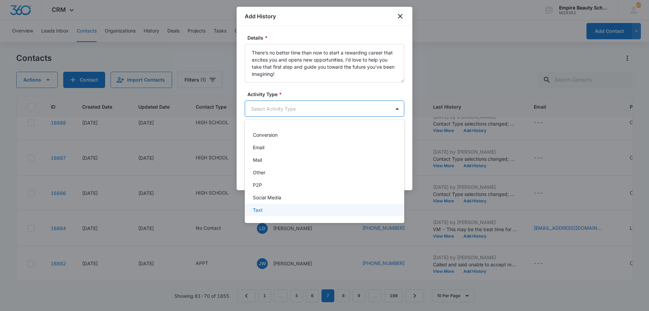
click at [274, 208] on div "Text" at bounding box center [324, 209] width 142 height 7
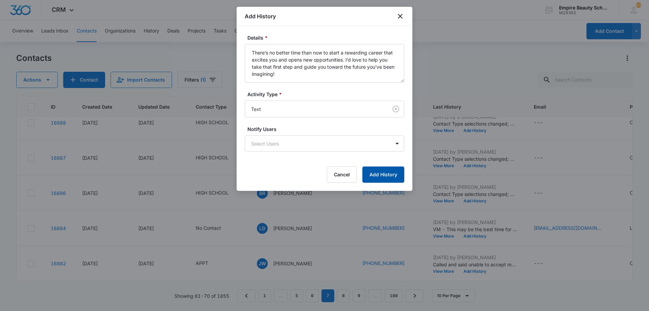
click at [383, 180] on button "Add History" at bounding box center [383, 174] width 42 height 16
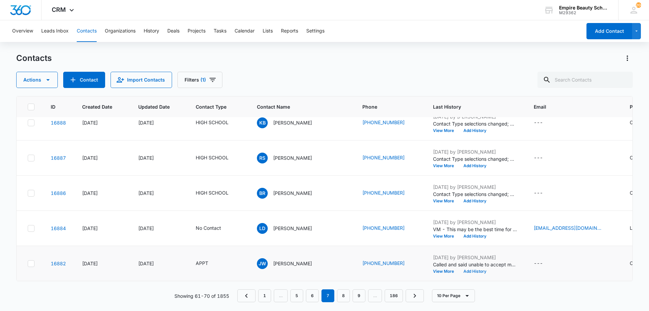
click at [459, 269] on button "Add History" at bounding box center [475, 271] width 32 height 4
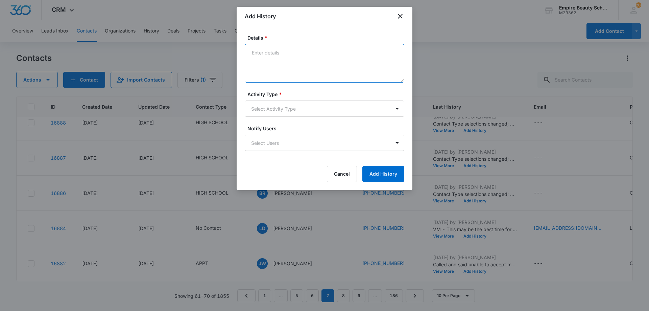
click at [290, 73] on textarea "Details *" at bounding box center [324, 63] width 159 height 39
type textarea "Text - Confirm APPT for [DATE] 5pm"
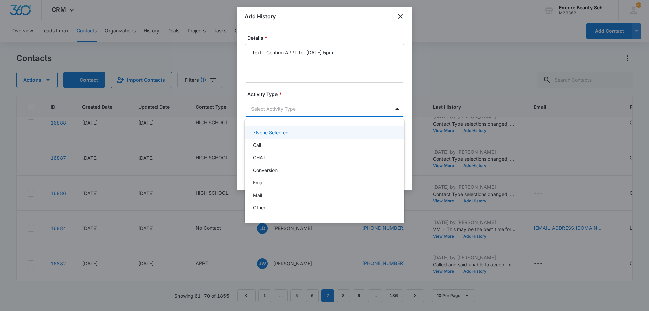
click at [294, 105] on body "CRM Apps Forms CRM Email Shop Payments POS Files Brand Settings AI Assistant Em…" at bounding box center [324, 155] width 649 height 311
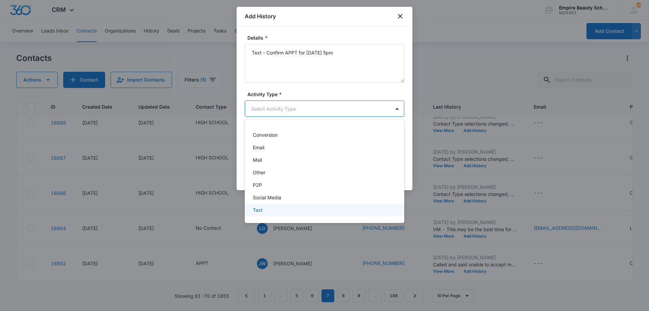
click at [274, 210] on div "Text" at bounding box center [324, 209] width 142 height 7
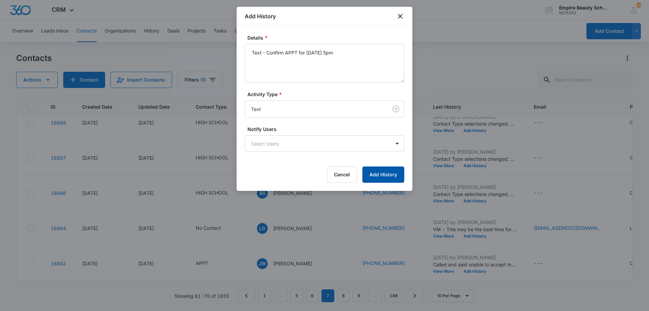
click at [376, 179] on button "Add History" at bounding box center [383, 174] width 42 height 16
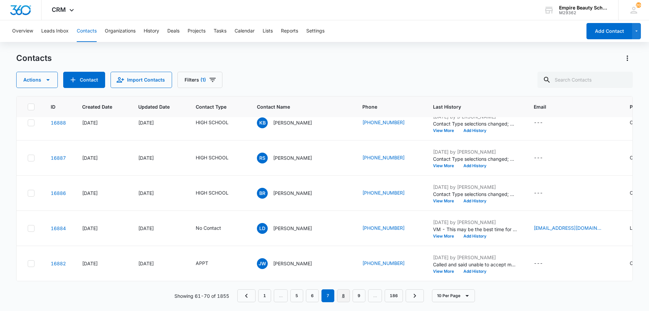
click at [347, 296] on link "8" at bounding box center [343, 295] width 13 height 13
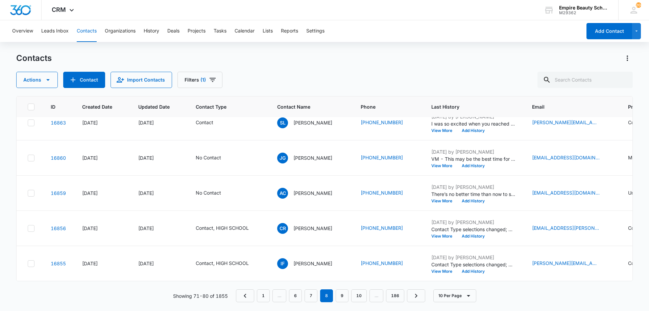
scroll to position [0, 0]
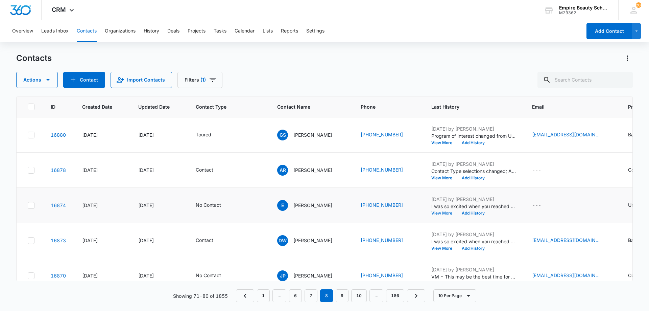
click at [447, 212] on button "View More" at bounding box center [444, 213] width 26 height 4
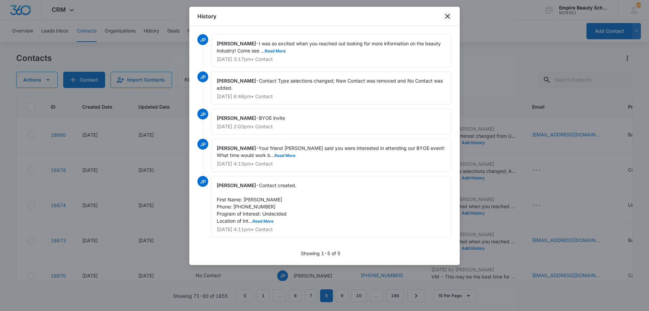
click at [448, 18] on icon "close" at bounding box center [447, 16] width 8 height 8
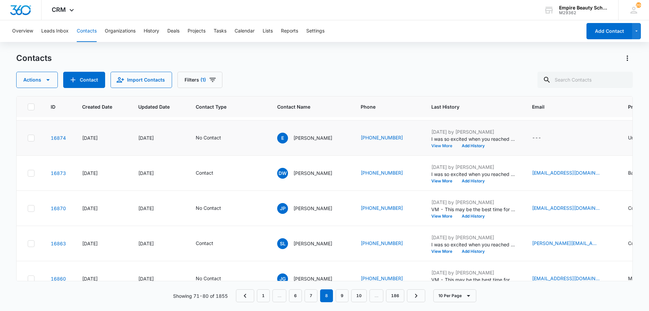
scroll to position [68, 0]
click at [441, 215] on button "View More" at bounding box center [444, 216] width 26 height 4
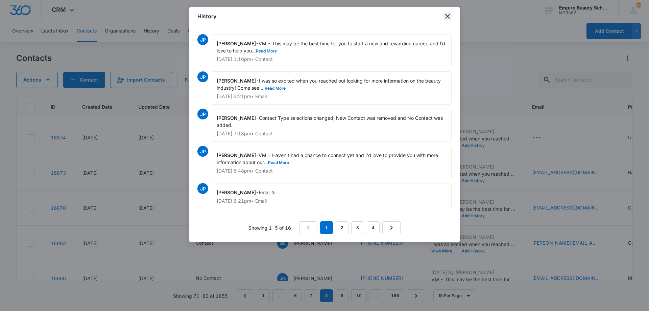
click at [446, 17] on icon "close" at bounding box center [447, 16] width 5 height 5
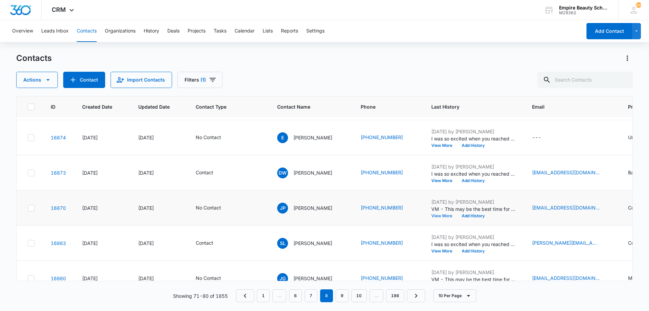
click at [440, 214] on button "View More" at bounding box center [444, 216] width 26 height 4
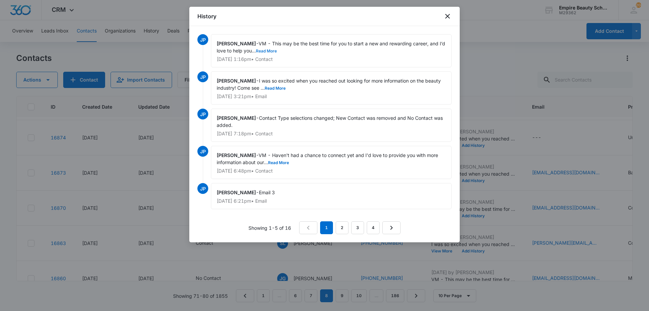
click at [277, 50] on button "Read More" at bounding box center [266, 51] width 21 height 4
click at [449, 18] on icon "close" at bounding box center [447, 16] width 8 height 8
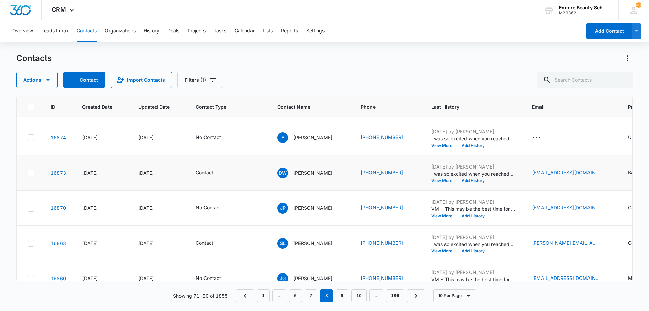
click at [440, 179] on button "View More" at bounding box center [444, 180] width 26 height 4
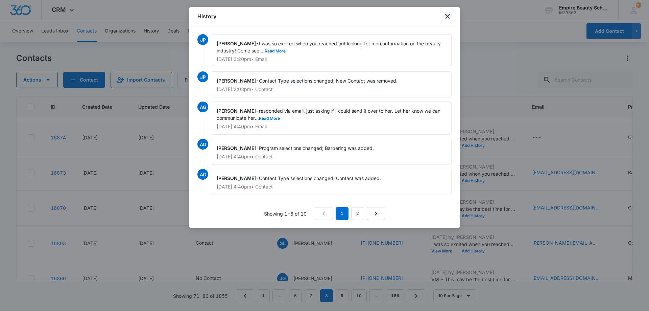
click at [443, 18] on icon "close" at bounding box center [447, 16] width 8 height 8
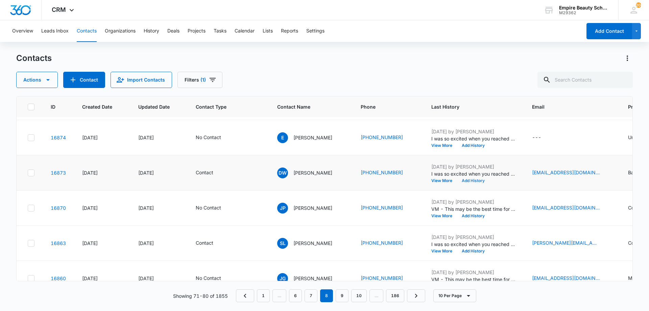
click at [476, 180] on button "Add History" at bounding box center [473, 180] width 32 height 4
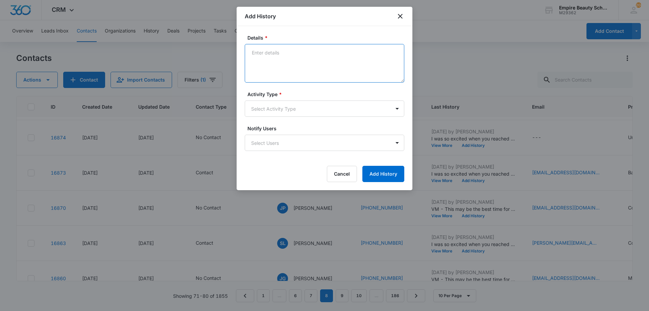
paste textarea "There’s no better time than now to start a rewarding career that excites you an…"
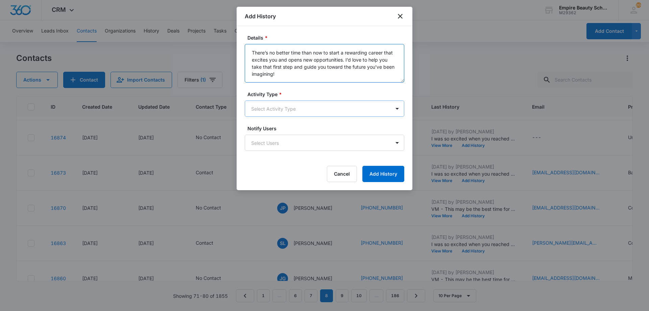
type textarea "There’s no better time than now to start a rewarding career that excites you an…"
click at [312, 113] on body "CRM Apps Forms CRM Email Shop Payments POS Files Brand Settings AI Assistant Em…" at bounding box center [324, 155] width 649 height 311
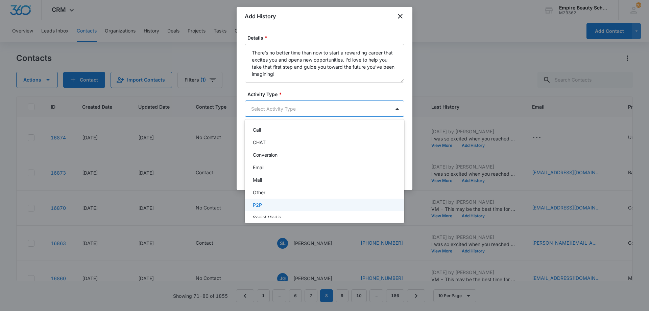
scroll to position [35, 0]
click at [284, 207] on div "Text" at bounding box center [324, 209] width 142 height 7
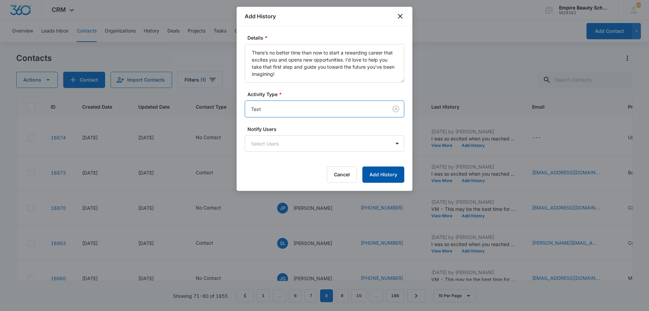
click at [376, 170] on button "Add History" at bounding box center [383, 174] width 42 height 16
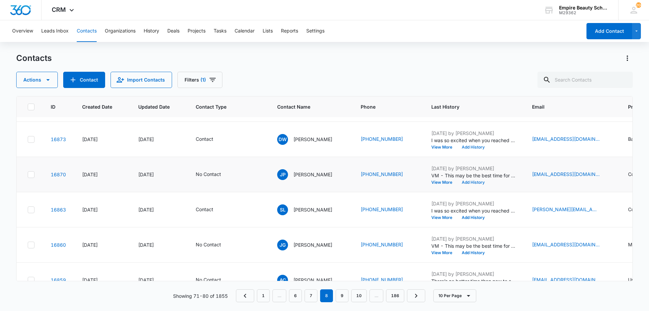
scroll to position [101, 0]
click at [466, 182] on button "Add History" at bounding box center [473, 182] width 32 height 4
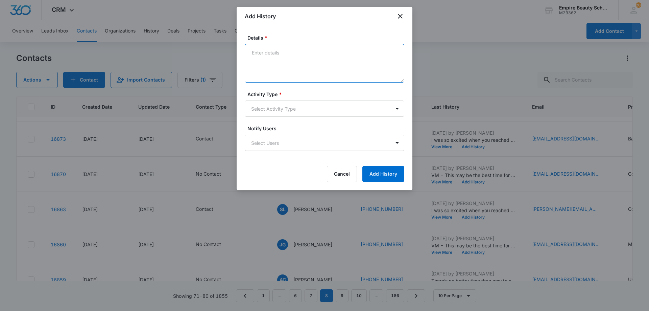
paste textarea "There’s no better time than now to start a rewarding career that excites you an…"
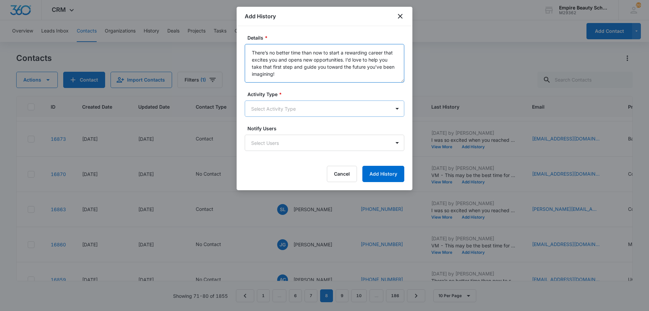
type textarea "There’s no better time than now to start a rewarding career that excites you an…"
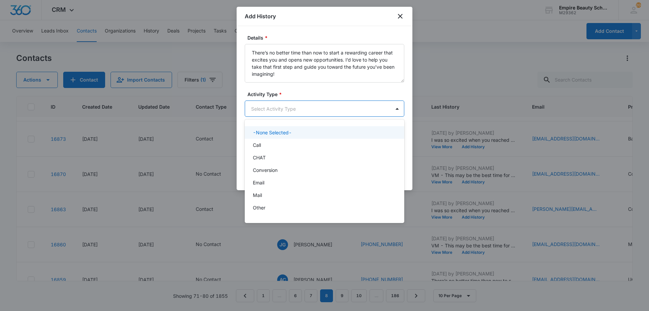
click at [289, 116] on body "CRM Apps Forms CRM Email Shop Payments POS Files Brand Settings AI Assistant Em…" at bounding box center [324, 155] width 649 height 311
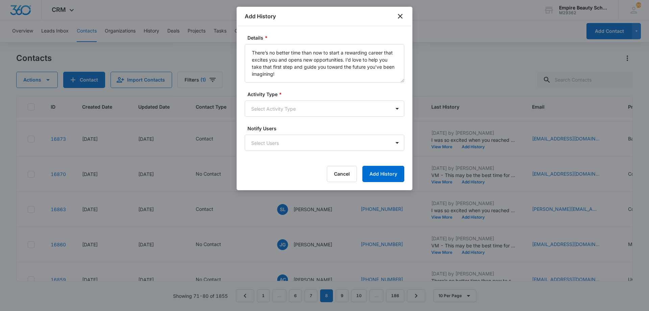
click at [303, 129] on label "Notify Users" at bounding box center [326, 128] width 159 height 7
click at [297, 111] on body "CRM Apps Forms CRM Email Shop Payments POS Files Brand Settings AI Assistant Em…" at bounding box center [324, 155] width 649 height 311
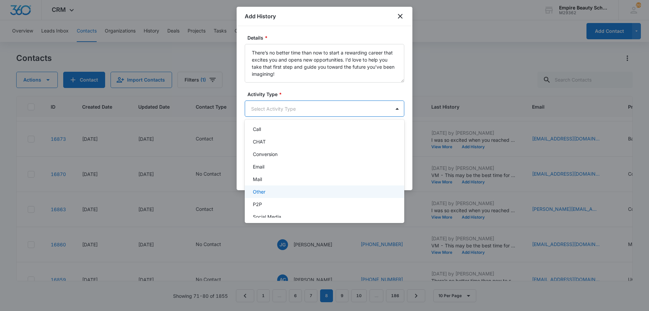
scroll to position [35, 0]
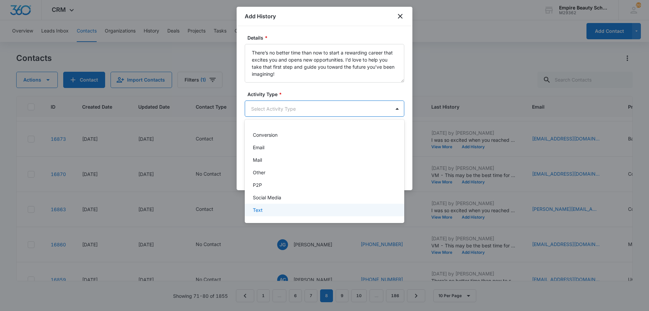
click at [273, 209] on div "Text" at bounding box center [324, 209] width 142 height 7
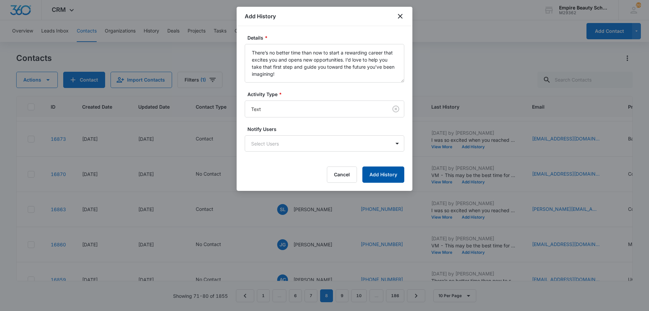
click at [370, 175] on button "Add History" at bounding box center [383, 174] width 42 height 16
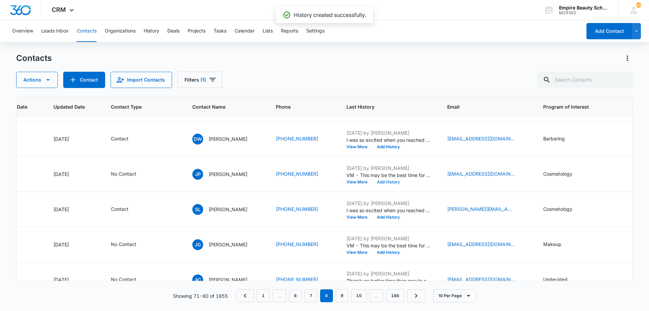
scroll to position [101, 85]
click at [360, 217] on button "View More" at bounding box center [359, 217] width 26 height 4
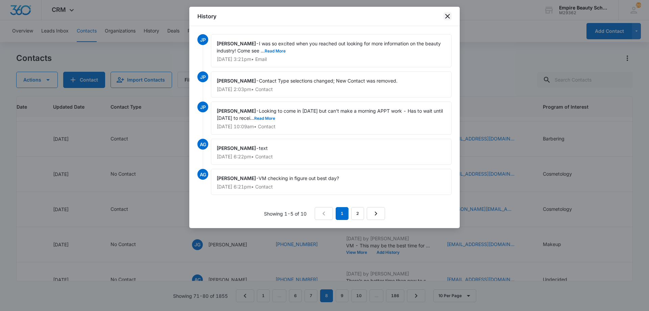
click at [447, 18] on icon "close" at bounding box center [447, 16] width 8 height 8
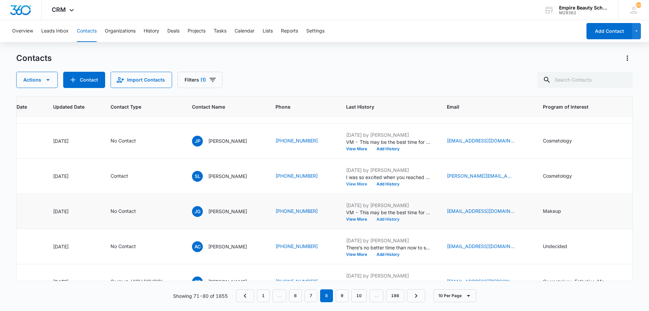
scroll to position [135, 85]
click at [383, 184] on button "Add History" at bounding box center [388, 183] width 32 height 4
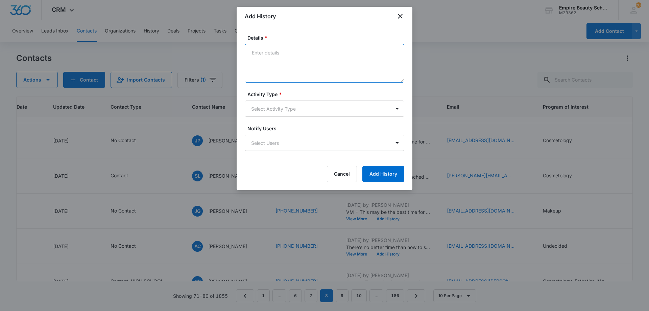
paste textarea "There’s no better time than now to start a rewarding career that excites you an…"
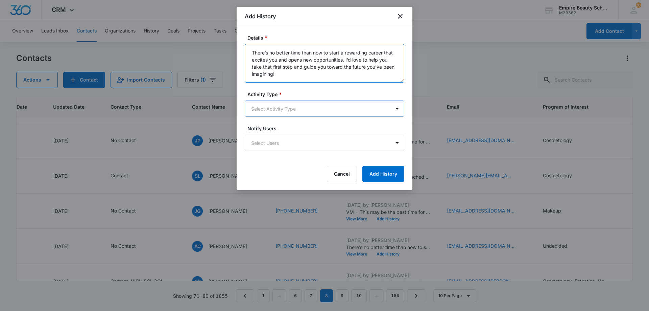
type textarea "There’s no better time than now to start a rewarding career that excites you an…"
click at [293, 104] on body "CRM Apps Forms CRM Email Shop Payments POS Files Brand Settings AI Assistant Em…" at bounding box center [324, 155] width 649 height 311
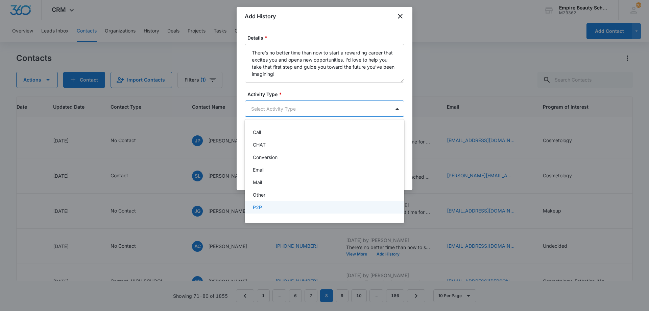
scroll to position [35, 0]
click at [266, 207] on div "Text" at bounding box center [324, 209] width 142 height 7
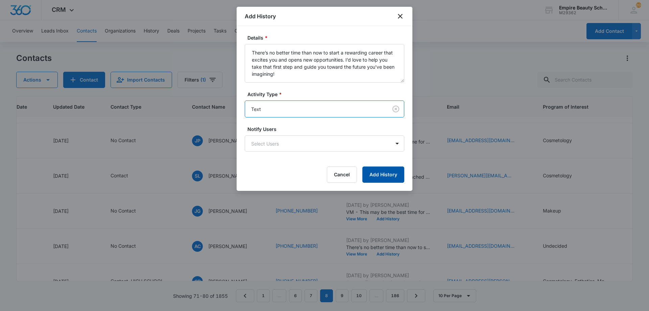
drag, startPoint x: 378, startPoint y: 179, endPoint x: 383, endPoint y: 176, distance: 6.2
click at [378, 179] on button "Add History" at bounding box center [383, 174] width 42 height 16
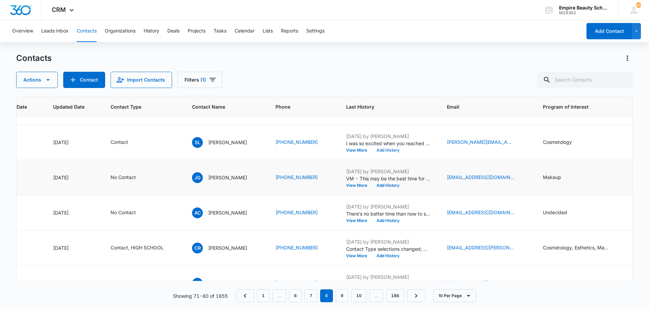
scroll to position [169, 85]
click at [389, 185] on button "Add History" at bounding box center [388, 185] width 32 height 4
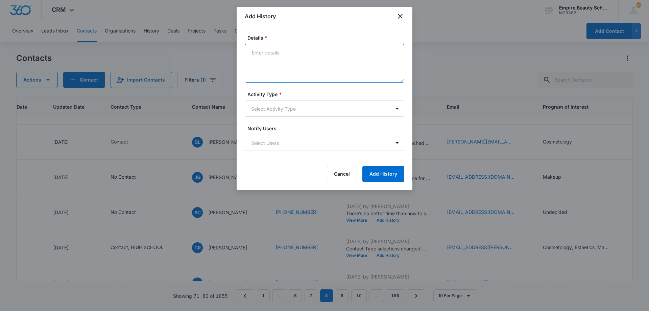
paste textarea "There’s no better time than now to start a rewarding career that excites you an…"
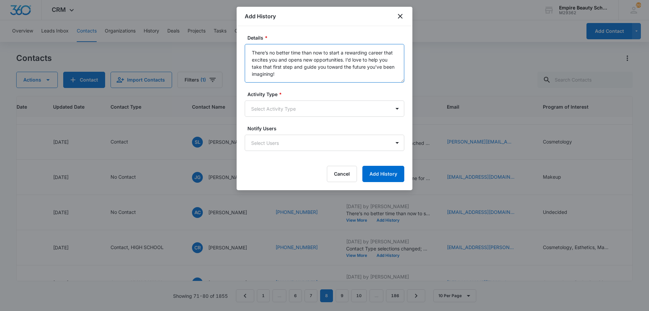
type textarea "There’s no better time than now to start a rewarding career that excites you an…"
click at [298, 97] on label "Activity Type *" at bounding box center [326, 94] width 159 height 7
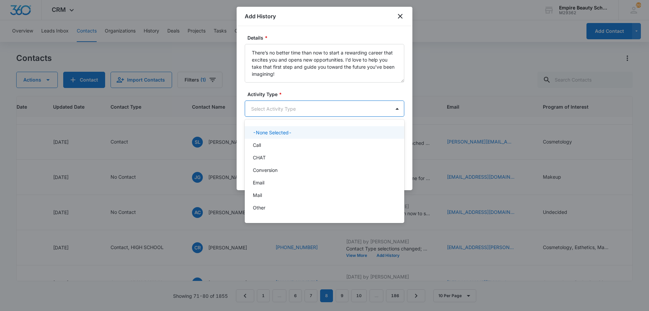
click at [292, 114] on body "CRM Apps Forms CRM Email Shop Payments POS Files Brand Settings AI Assistant Em…" at bounding box center [324, 155] width 649 height 311
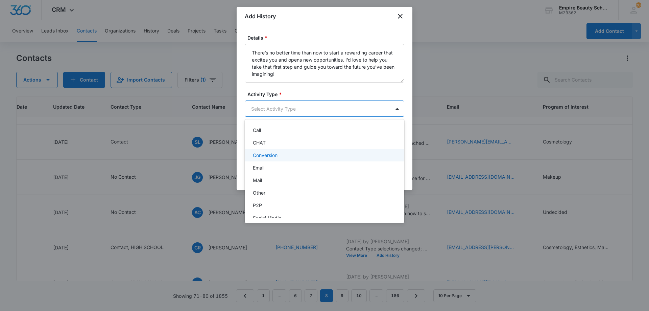
scroll to position [35, 0]
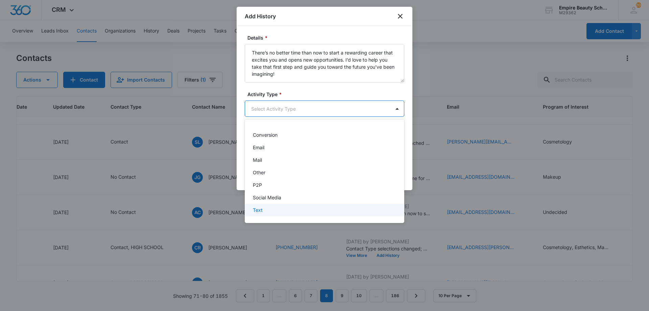
click at [279, 212] on div "Text" at bounding box center [324, 209] width 142 height 7
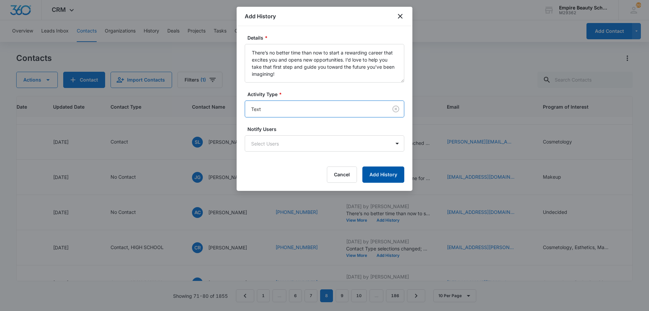
click at [384, 175] on button "Add History" at bounding box center [383, 174] width 42 height 16
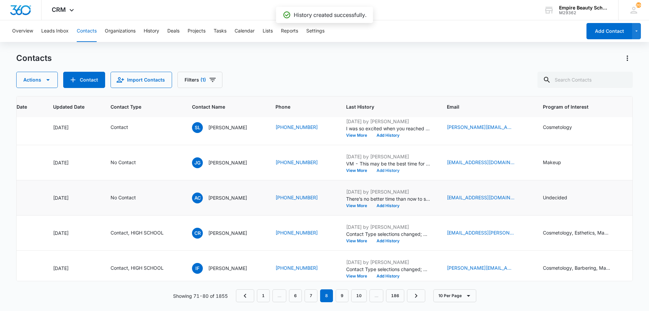
scroll to position [193, 85]
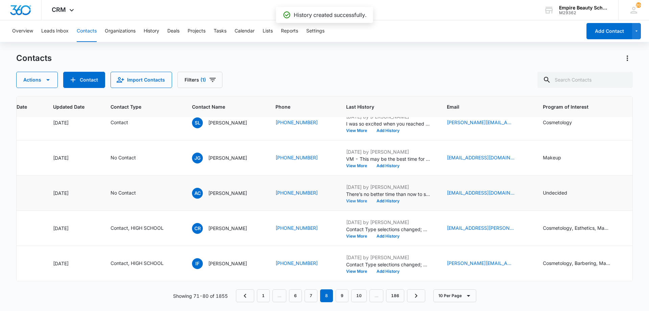
click at [361, 199] on button "View More" at bounding box center [359, 201] width 26 height 4
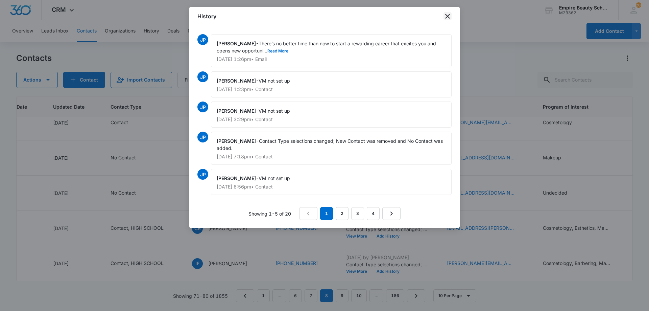
click at [447, 15] on icon "close" at bounding box center [447, 16] width 8 height 8
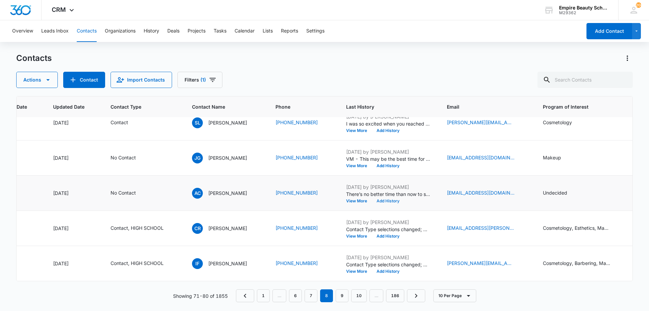
click at [383, 199] on button "Add History" at bounding box center [388, 201] width 32 height 4
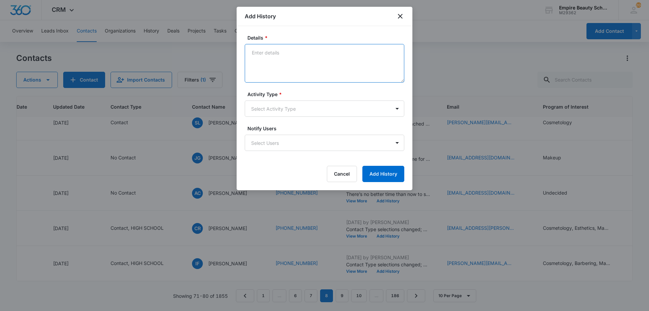
paste textarea "There’s no better time than now to start a rewarding career that excites you an…"
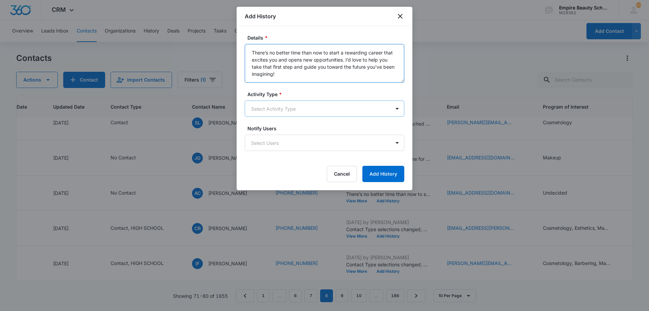
type textarea "There’s no better time than now to start a rewarding career that excites you an…"
click at [288, 111] on body "CRM Apps Forms CRM Email Shop Payments POS Files Brand Settings AI Assistant Em…" at bounding box center [324, 155] width 649 height 311
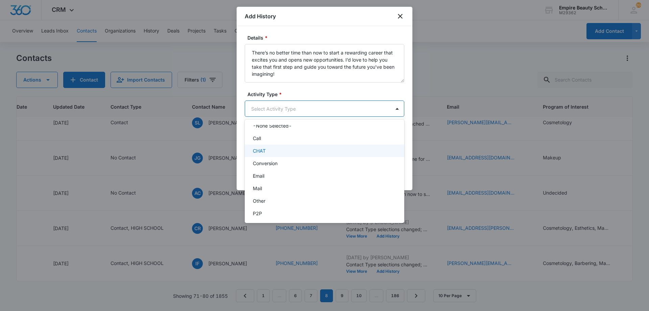
scroll to position [35, 0]
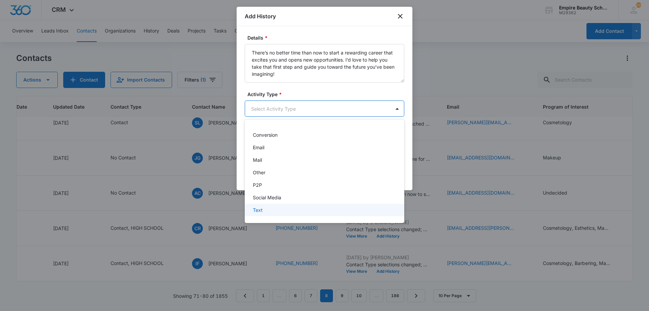
click at [264, 210] on div "Text" at bounding box center [324, 209] width 142 height 7
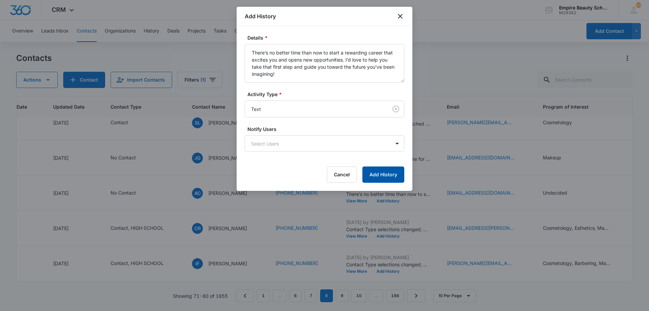
click at [367, 171] on button "Add History" at bounding box center [383, 174] width 42 height 16
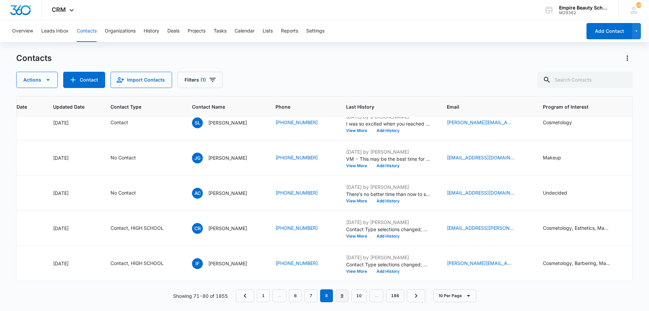
click at [342, 296] on link "9" at bounding box center [342, 295] width 13 height 13
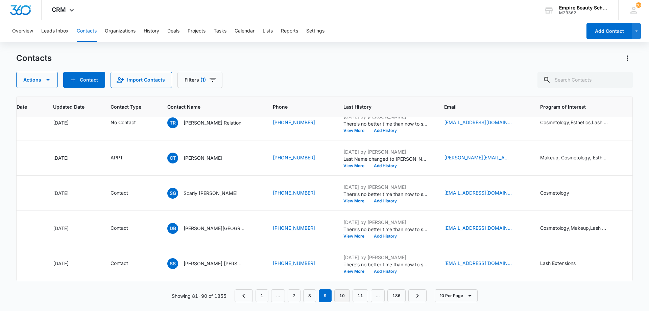
scroll to position [0, 85]
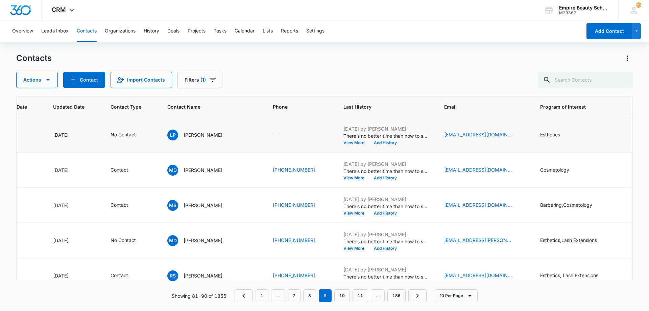
click at [343, 144] on button "View More" at bounding box center [356, 143] width 26 height 4
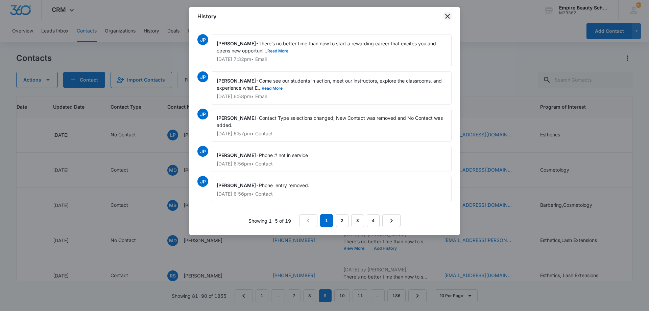
click at [443, 20] on icon "close" at bounding box center [447, 16] width 8 height 8
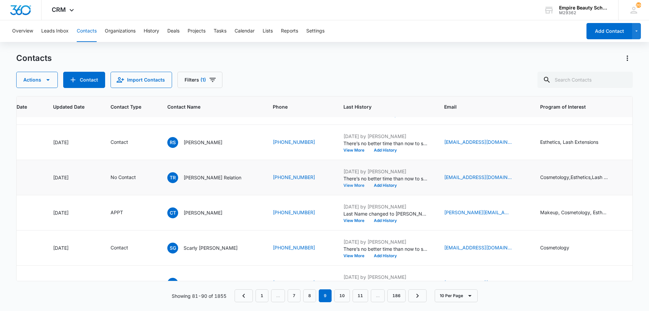
click at [343, 184] on button "View More" at bounding box center [356, 185] width 26 height 4
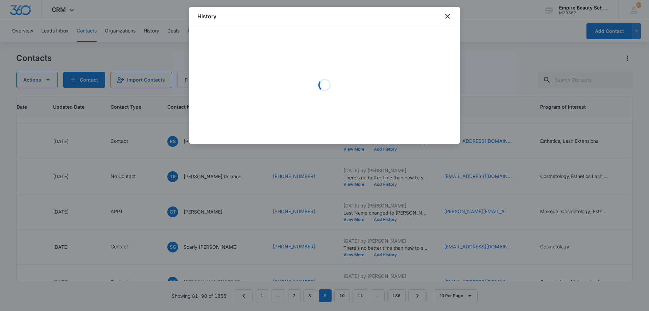
scroll to position [134, 85]
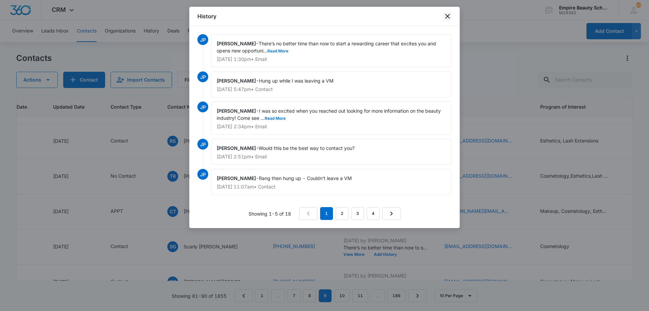
click at [448, 17] on icon "close" at bounding box center [447, 16] width 8 height 8
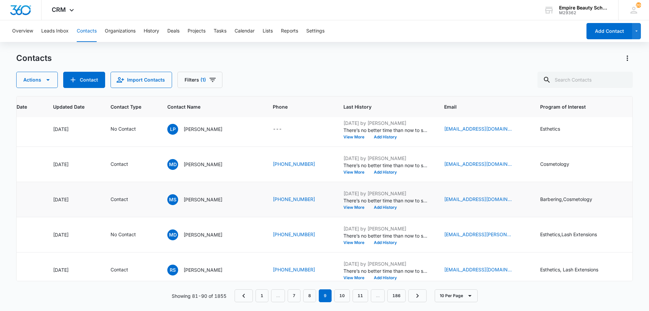
scroll to position [0, 85]
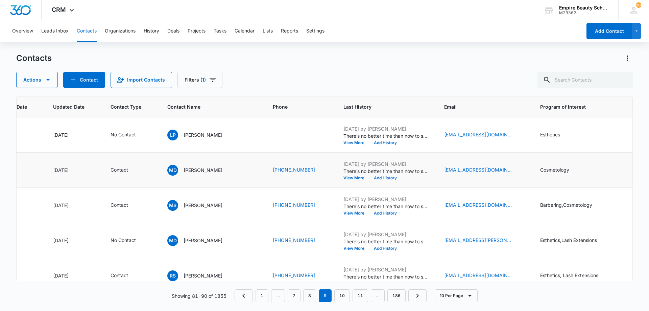
click at [370, 177] on button "Add History" at bounding box center [385, 178] width 32 height 4
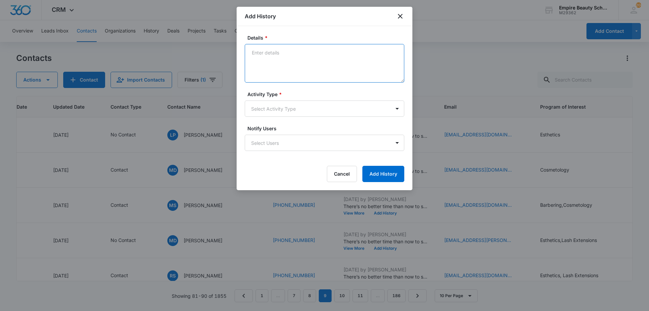
paste textarea "There’s no better time than now to start a rewarding career that excites you an…"
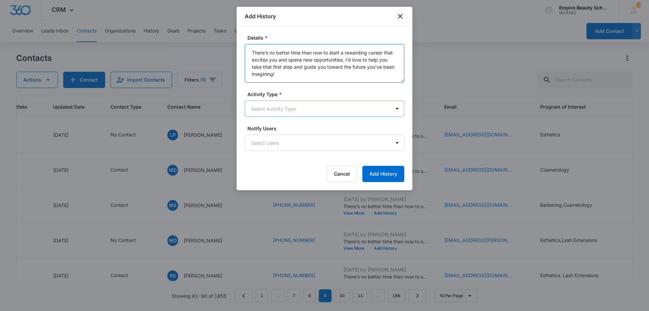
type textarea "There’s no better time than now to start a rewarding career that excites you an…"
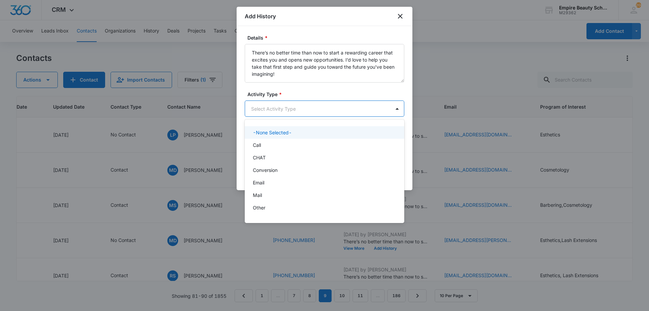
click at [291, 109] on body "CRM Apps Forms CRM Email Shop Payments POS Files Brand Settings AI Assistant Em…" at bounding box center [324, 155] width 649 height 311
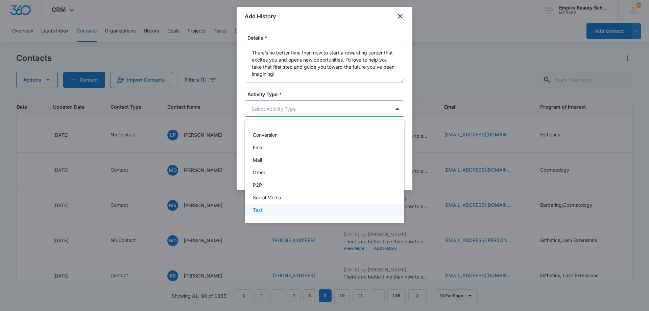
click at [269, 209] on div "Text" at bounding box center [324, 209] width 142 height 7
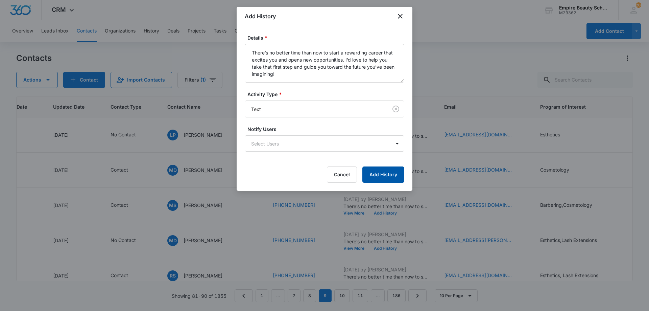
click at [381, 170] on button "Add History" at bounding box center [383, 174] width 42 height 16
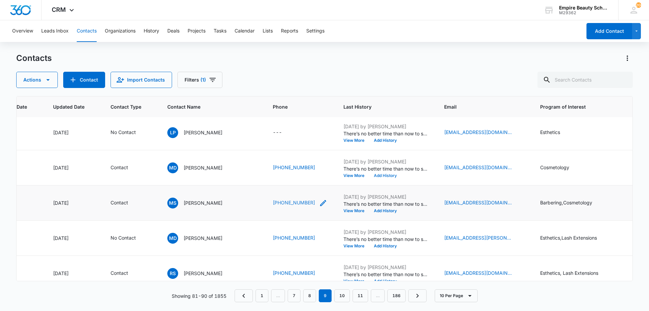
scroll to position [0, 85]
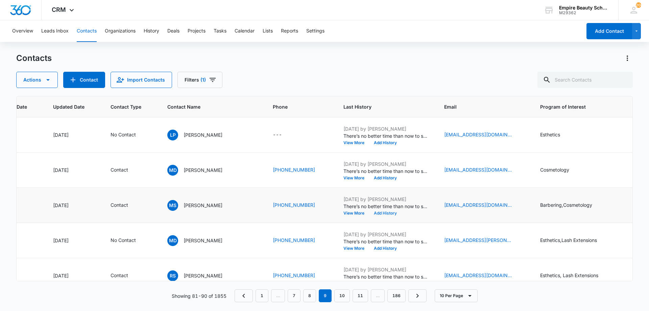
click at [369, 212] on button "Add History" at bounding box center [385, 213] width 32 height 4
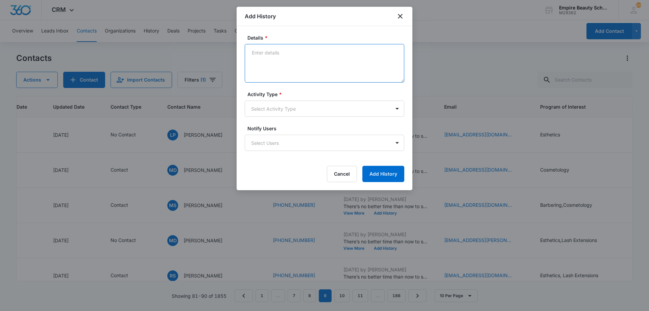
paste textarea "There’s no better time than now to start a rewarding career that excites you an…"
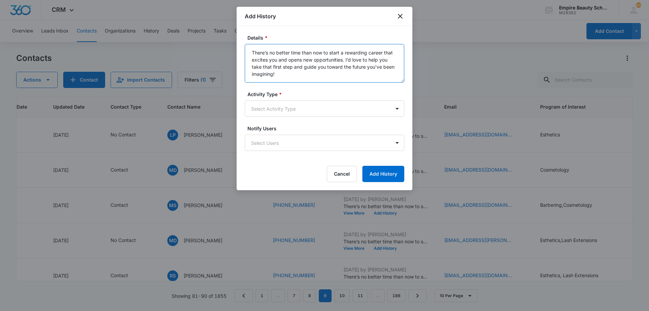
type textarea "There’s no better time than now to start a rewarding career that excites you an…"
click at [282, 99] on div "Activity Type * Select Activity Type" at bounding box center [324, 104] width 159 height 26
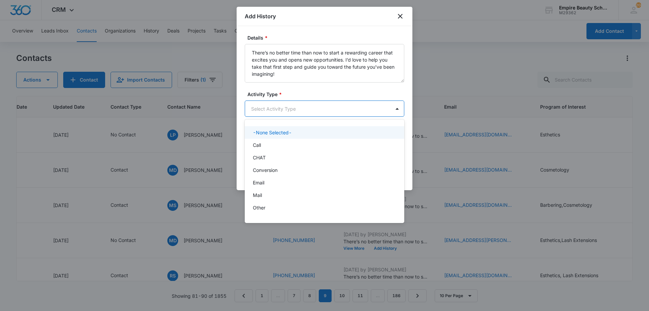
click at [279, 110] on body "CRM Apps Forms CRM Email Shop Payments POS Files Brand Settings AI Assistant Em…" at bounding box center [324, 155] width 649 height 311
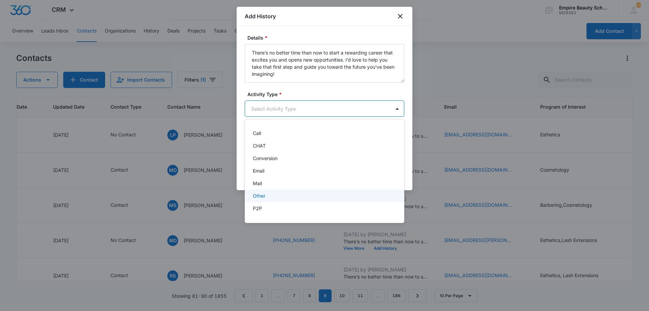
scroll to position [35, 0]
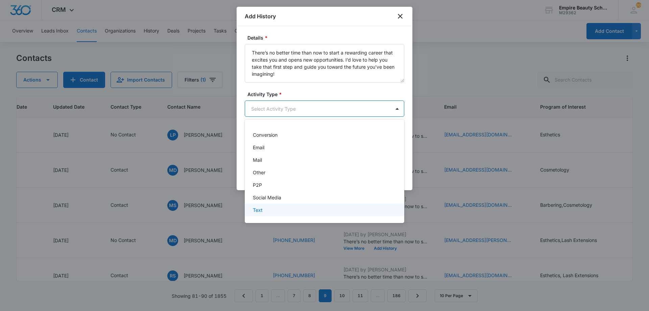
click at [268, 204] on div "Text" at bounding box center [324, 209] width 159 height 13
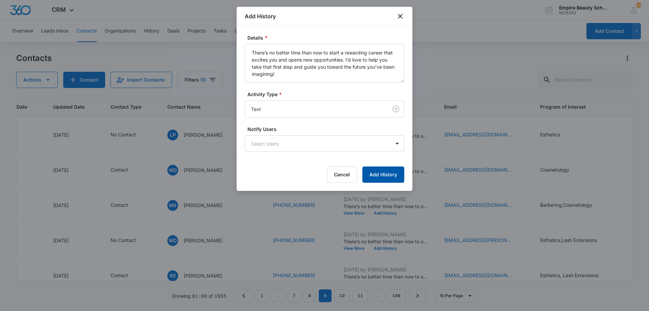
click at [367, 177] on button "Add History" at bounding box center [383, 174] width 42 height 16
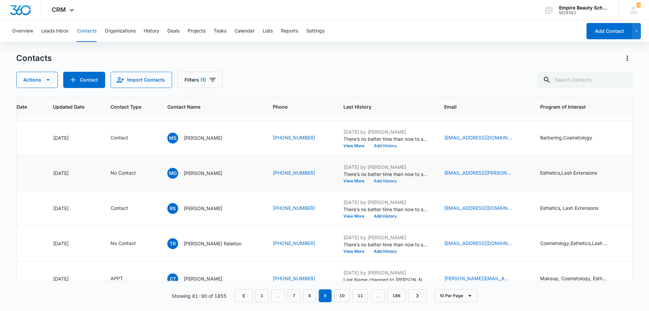
scroll to position [68, 85]
click at [368, 175] on p "There’s no better time than now to start a rewarding career that excites you an…" at bounding box center [385, 173] width 84 height 7
click at [369, 181] on button "Add History" at bounding box center [385, 180] width 32 height 4
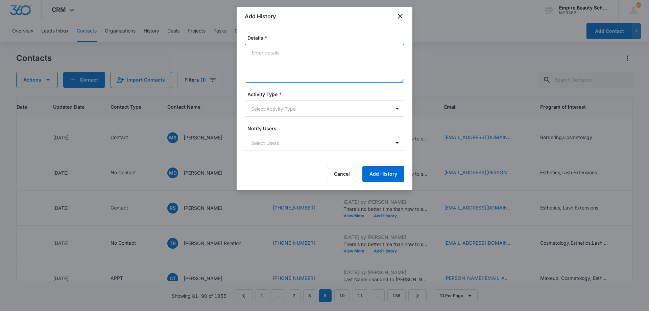
paste textarea "There’s no better time than now to start a rewarding career that excites you an…"
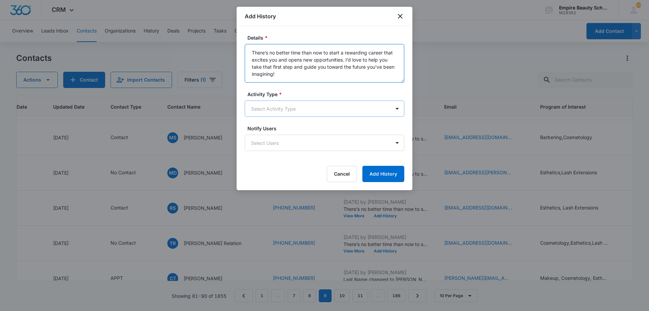
type textarea "There’s no better time than now to start a rewarding career that excites you an…"
click at [290, 107] on body "CRM Apps Forms CRM Email Shop Payments POS Files Brand Settings AI Assistant Em…" at bounding box center [324, 155] width 649 height 311
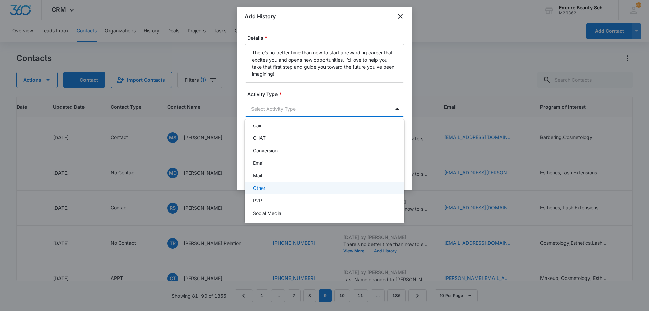
scroll to position [35, 0]
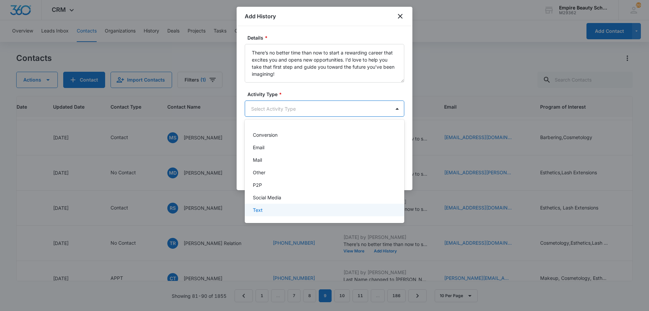
click at [270, 207] on div "Text" at bounding box center [324, 209] width 142 height 7
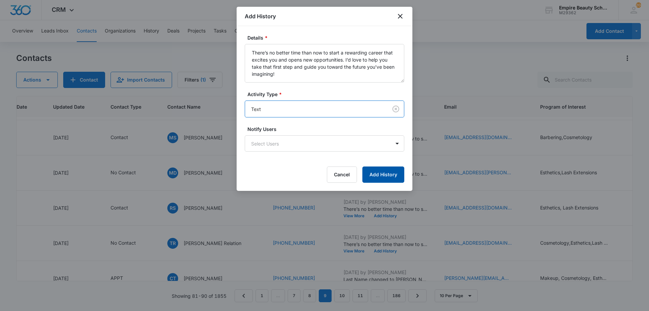
click at [392, 175] on button "Add History" at bounding box center [383, 174] width 42 height 16
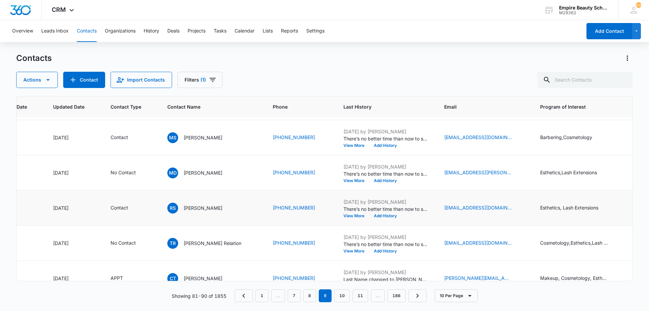
click at [371, 210] on p "There’s no better time than now to start a rewarding career that excites you an…" at bounding box center [385, 208] width 84 height 7
click at [369, 217] on button "Add History" at bounding box center [385, 216] width 32 height 4
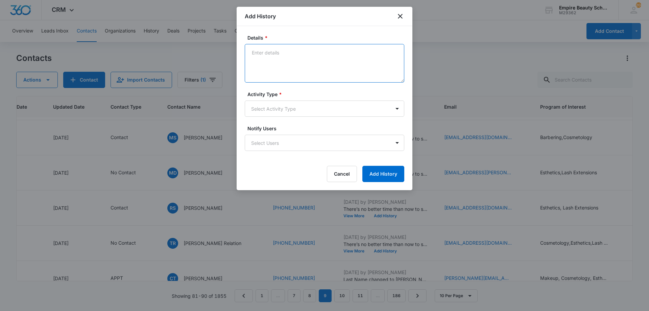
paste textarea "There’s no better time than now to start a rewarding career that excites you an…"
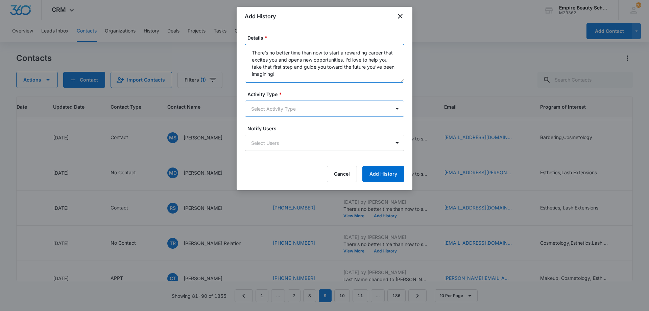
type textarea "There’s no better time than now to start a rewarding career that excites you an…"
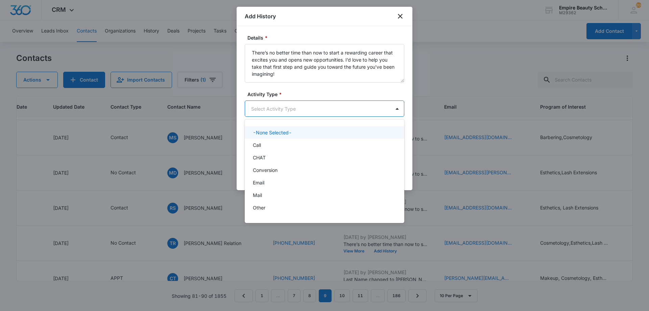
click at [290, 116] on body "CRM Apps Forms CRM Email Shop Payments POS Files Brand Settings AI Assistant Em…" at bounding box center [324, 155] width 649 height 311
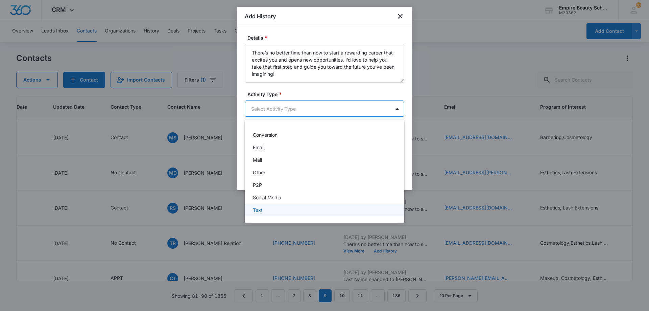
click at [275, 207] on div "Text" at bounding box center [324, 209] width 142 height 7
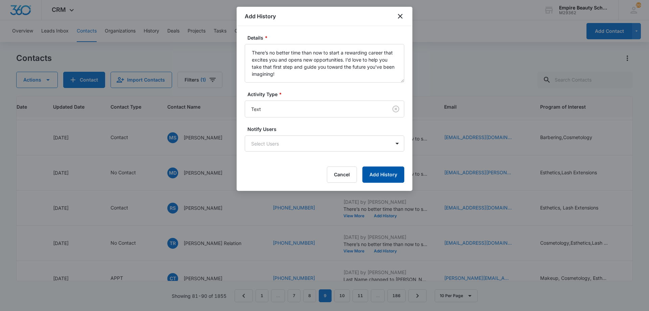
click at [393, 178] on button "Add History" at bounding box center [383, 174] width 42 height 16
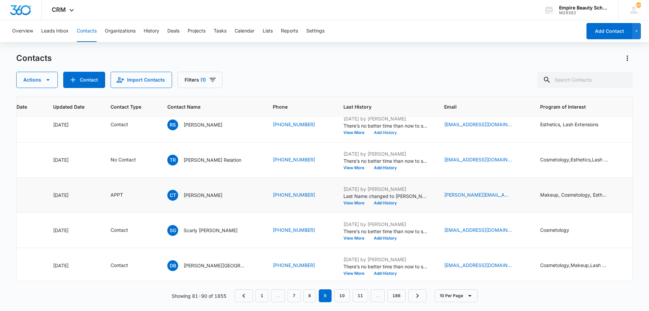
scroll to position [151, 85]
click at [376, 168] on button "Add History" at bounding box center [385, 167] width 32 height 4
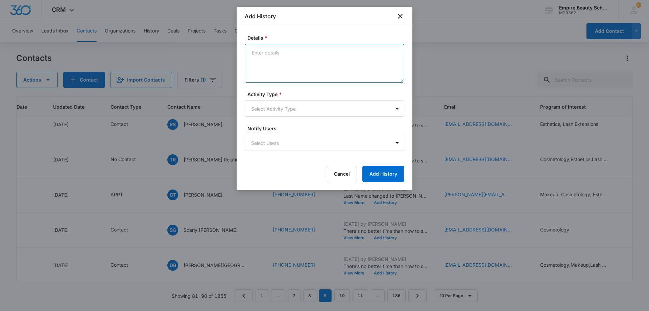
paste textarea "[PERSON_NAME]"
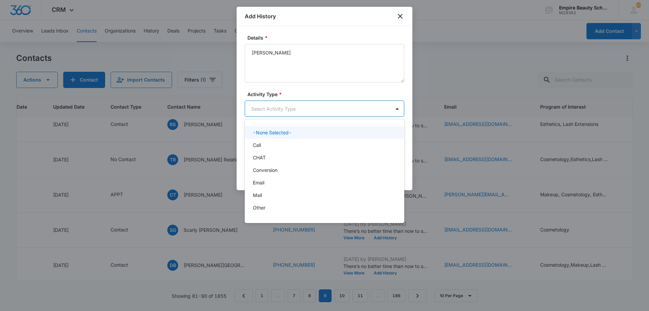
click at [295, 108] on body "CRM Apps Forms CRM Email Shop Payments POS Files Brand Settings AI Assistant Em…" at bounding box center [324, 155] width 649 height 311
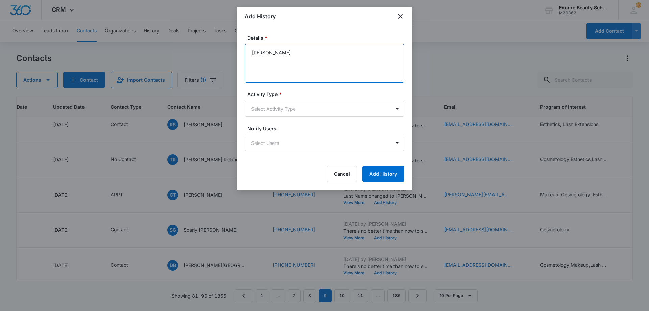
drag, startPoint x: 289, startPoint y: 57, endPoint x: 255, endPoint y: 52, distance: 34.8
click at [237, 47] on div "Details * [PERSON_NAME] Activity Type * Select Activity Type Notify Users Selec…" at bounding box center [325, 108] width 176 height 164
paste textarea "There’s no better time than now to start a rewarding career that excites you an…"
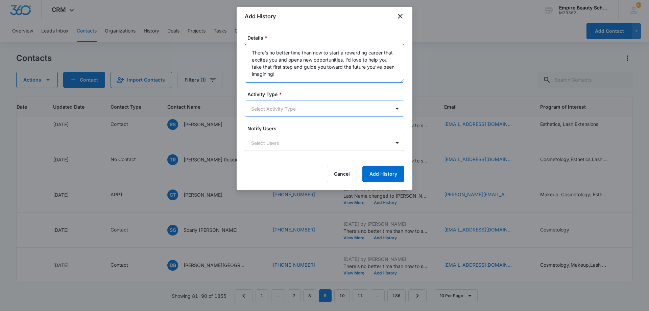
type textarea "There’s no better time than now to start a rewarding career that excites you an…"
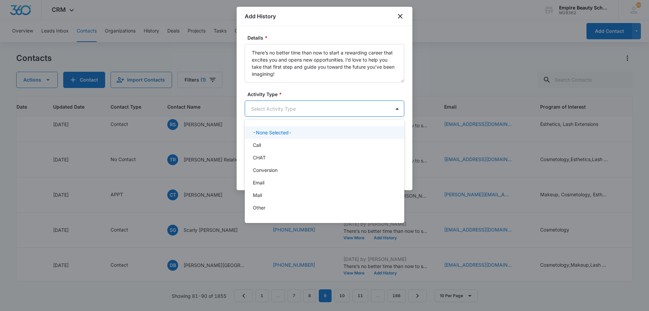
click at [294, 103] on body "CRM Apps Forms CRM Email Shop Payments POS Files Brand Settings AI Assistant Em…" at bounding box center [324, 155] width 649 height 311
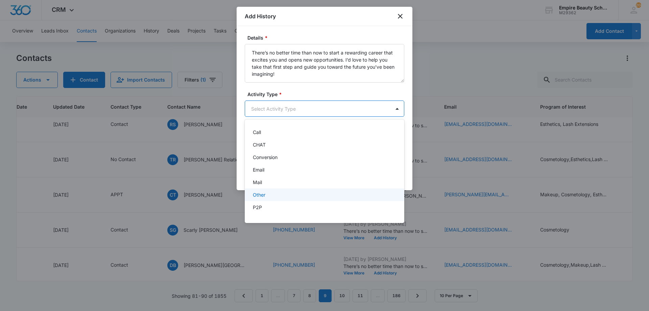
scroll to position [35, 0]
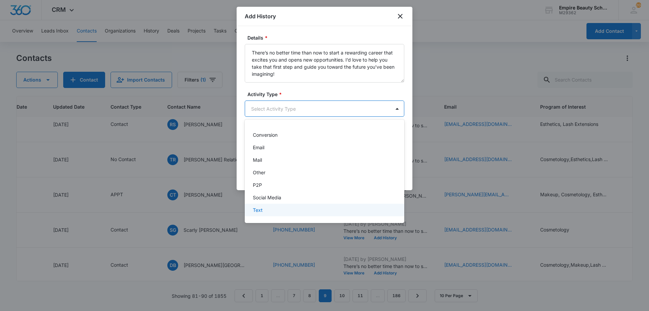
click at [269, 208] on div "Text" at bounding box center [324, 209] width 142 height 7
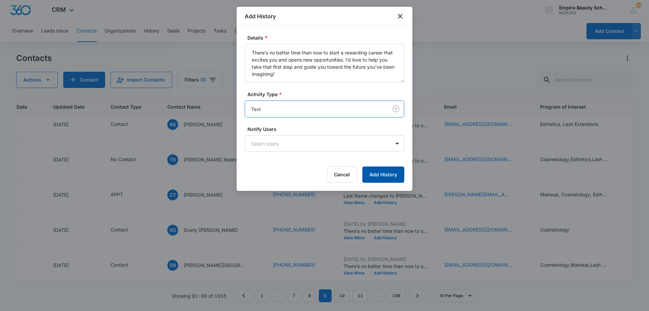
click at [374, 173] on button "Add History" at bounding box center [383, 174] width 42 height 16
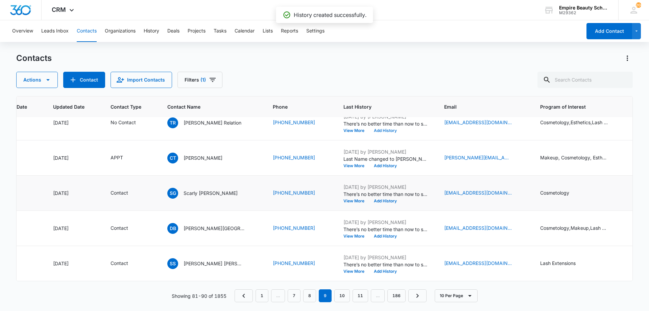
scroll to position [193, 85]
click at [372, 199] on button "Add History" at bounding box center [385, 201] width 32 height 4
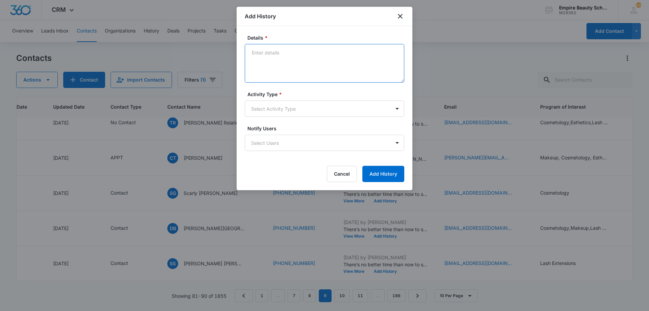
paste textarea "There’s no better time than now to start a rewarding career that excites you an…"
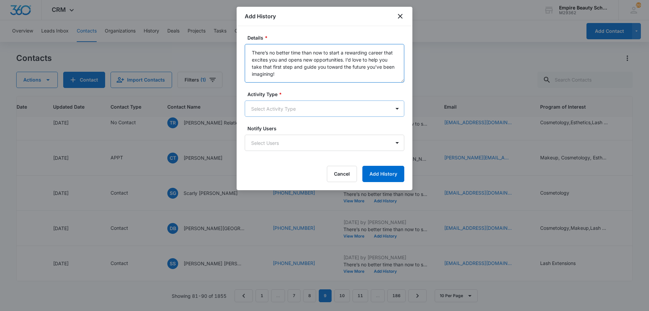
type textarea "There’s no better time than now to start a rewarding career that excites you an…"
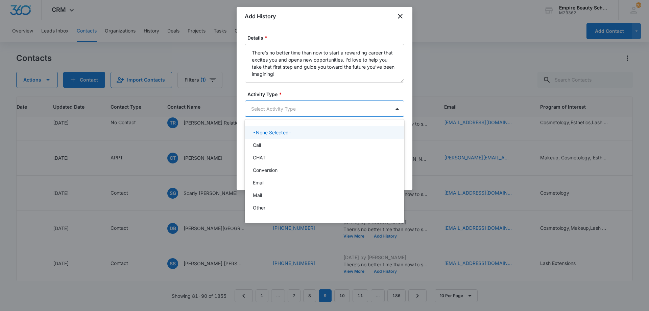
click at [305, 107] on body "CRM Apps Forms CRM Email Shop Payments POS Files Brand Settings AI Assistant Em…" at bounding box center [324, 155] width 649 height 311
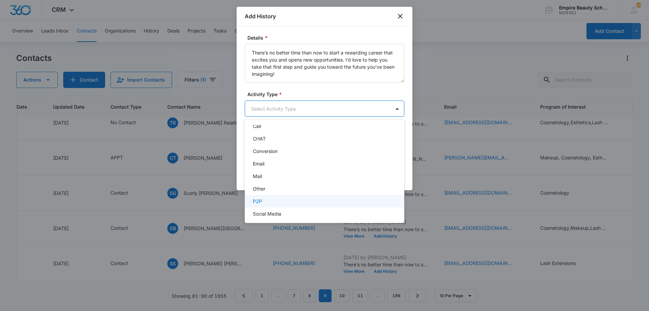
scroll to position [35, 0]
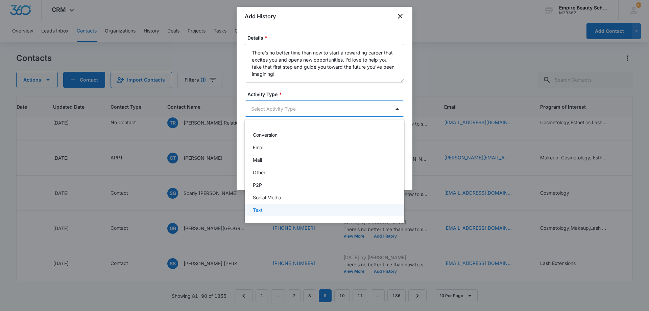
click at [277, 207] on div "Text" at bounding box center [324, 209] width 142 height 7
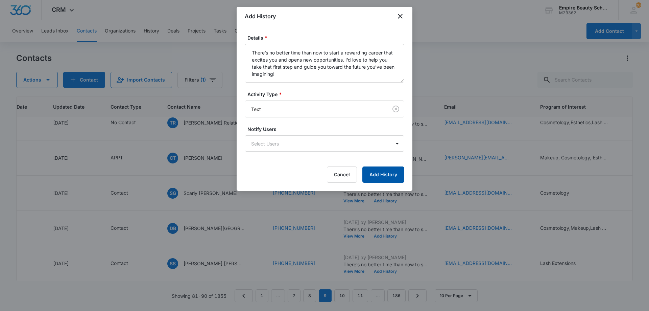
click at [375, 177] on button "Add History" at bounding box center [383, 174] width 42 height 16
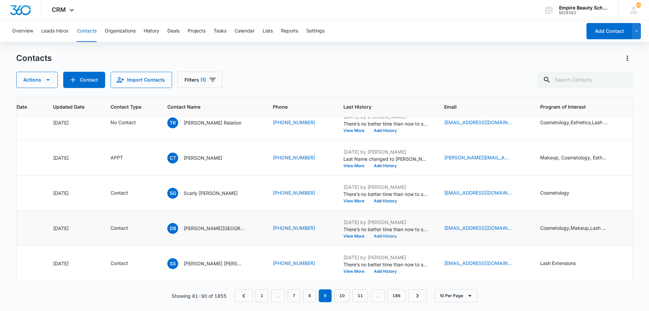
click at [369, 234] on button "Add History" at bounding box center [385, 236] width 32 height 4
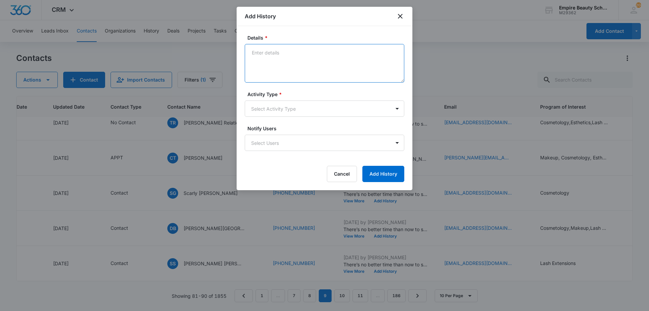
paste textarea "There’s no better time than now to start a rewarding career that excites you an…"
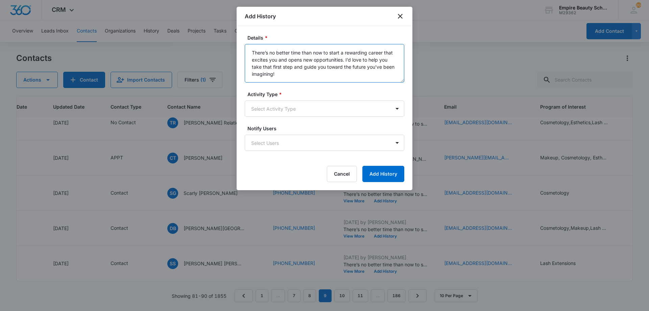
type textarea "There’s no better time than now to start a rewarding career that excites you an…"
click at [302, 97] on label "Activity Type *" at bounding box center [326, 94] width 159 height 7
click at [299, 112] on body "CRM Apps Forms CRM Email Shop Payments POS Files Brand Settings AI Assistant Em…" at bounding box center [324, 155] width 649 height 311
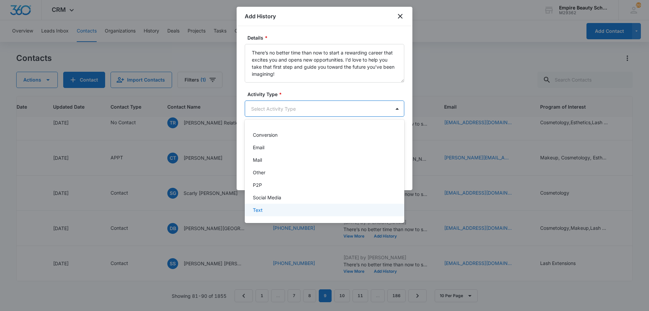
click at [278, 207] on div "Text" at bounding box center [324, 209] width 142 height 7
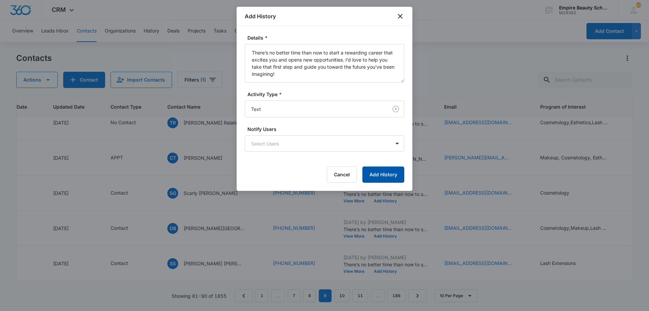
click at [380, 174] on button "Add History" at bounding box center [383, 174] width 42 height 16
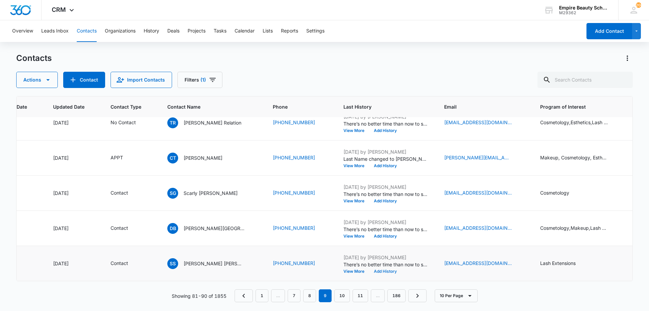
click at [369, 269] on button "Add History" at bounding box center [385, 271] width 32 height 4
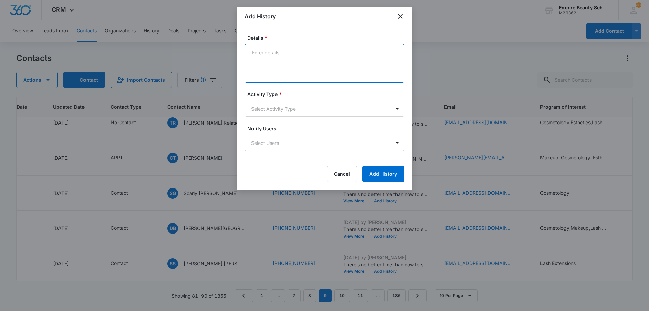
drag, startPoint x: 277, startPoint y: 85, endPoint x: 281, endPoint y: 76, distance: 10.0
paste textarea "There’s no better time than now to start a rewarding career that excites you an…"
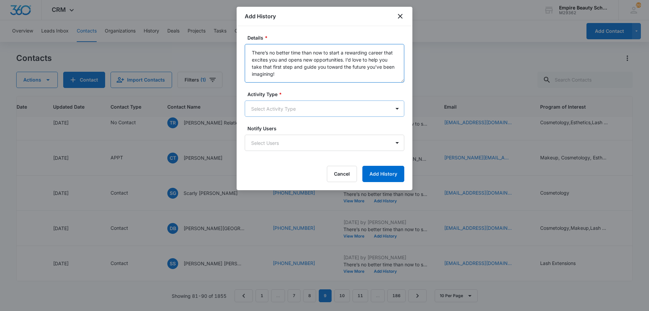
type textarea "There’s no better time than now to start a rewarding career that excites you an…"
click at [272, 109] on body "CRM Apps Forms CRM Email Shop Payments POS Files Brand Settings AI Assistant Em…" at bounding box center [324, 155] width 649 height 311
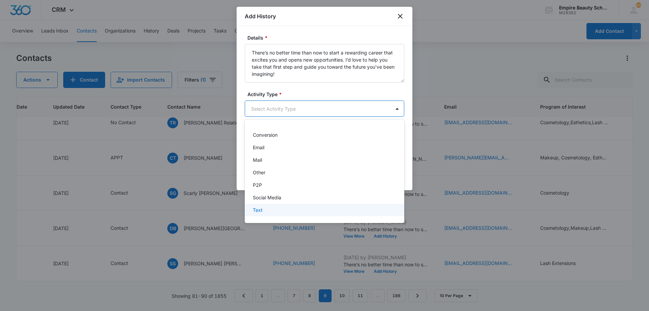
click at [276, 206] on div "Text" at bounding box center [324, 209] width 142 height 7
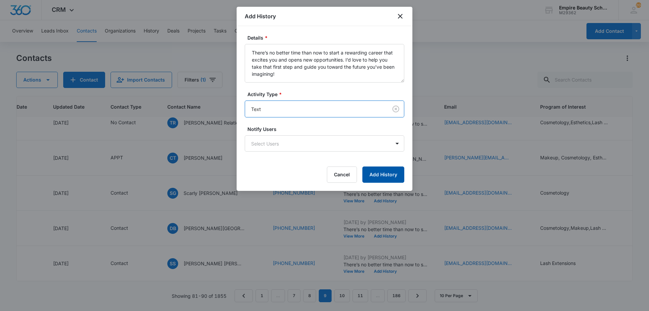
click at [379, 175] on button "Add History" at bounding box center [383, 174] width 42 height 16
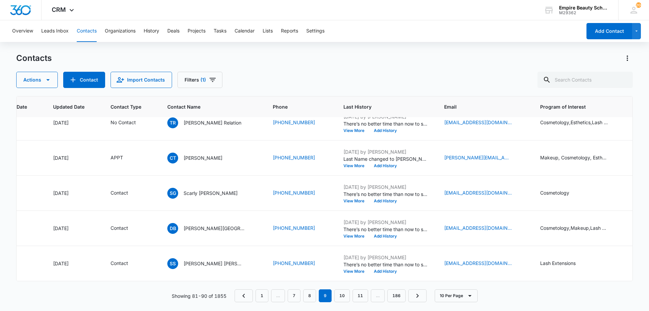
click at [334, 292] on nav "1 … 7 8 9 10 11 … 186" at bounding box center [330, 295] width 192 height 13
click at [339, 292] on link "10" at bounding box center [342, 295] width 16 height 13
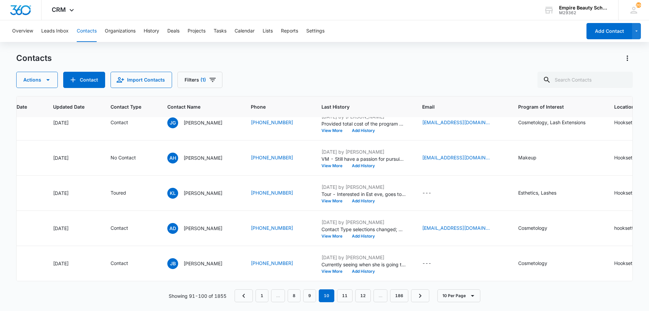
scroll to position [0, 85]
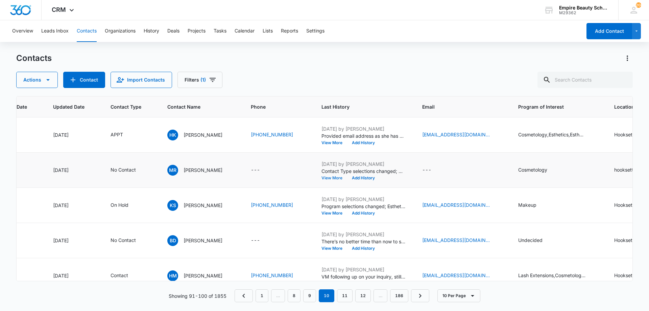
click at [326, 177] on button "View More" at bounding box center [334, 178] width 26 height 4
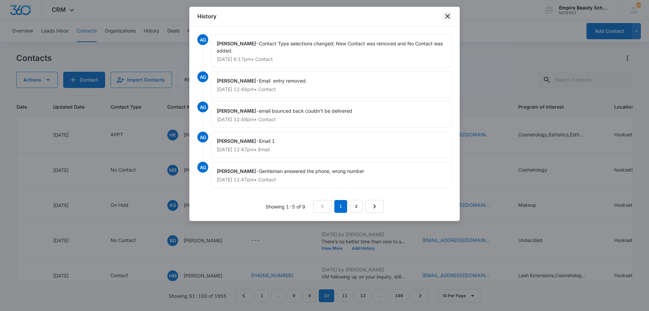
click at [445, 17] on icon "close" at bounding box center [447, 16] width 8 height 8
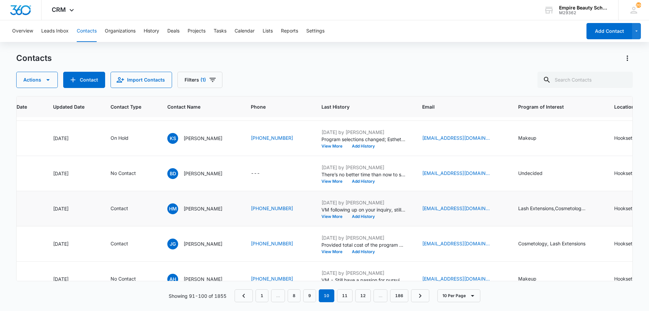
scroll to position [67, 85]
click at [362, 217] on button "Add History" at bounding box center [363, 216] width 32 height 4
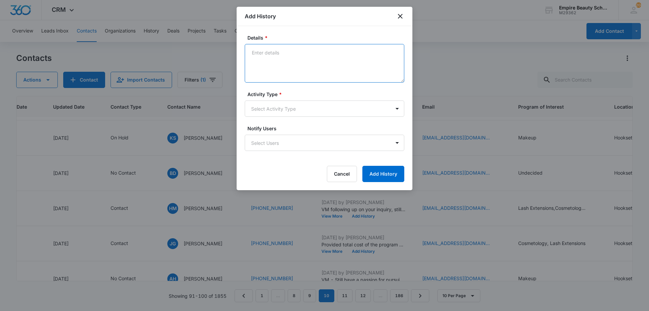
paste textarea "There’s no better time than now to start a rewarding career that excites you an…"
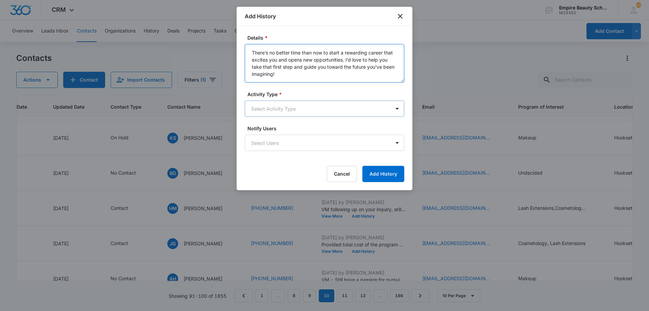
type textarea "There’s no better time than now to start a rewarding career that excites you an…"
click at [283, 107] on body "CRM Apps Forms CRM Email Shop Payments POS Files Brand Settings AI Assistant Em…" at bounding box center [324, 155] width 649 height 311
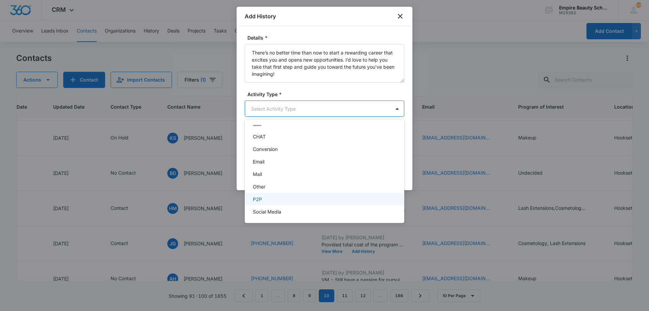
scroll to position [35, 0]
click at [277, 207] on div "Text" at bounding box center [324, 209] width 142 height 7
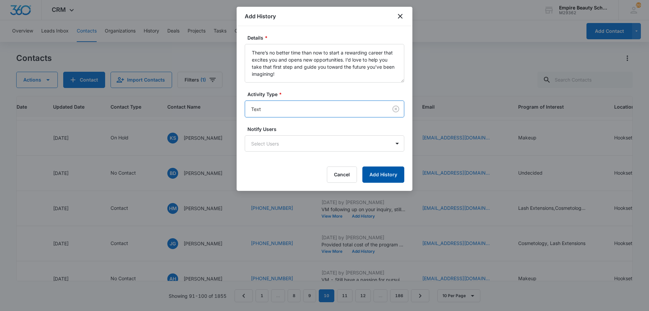
click at [392, 176] on button "Add History" at bounding box center [383, 174] width 42 height 16
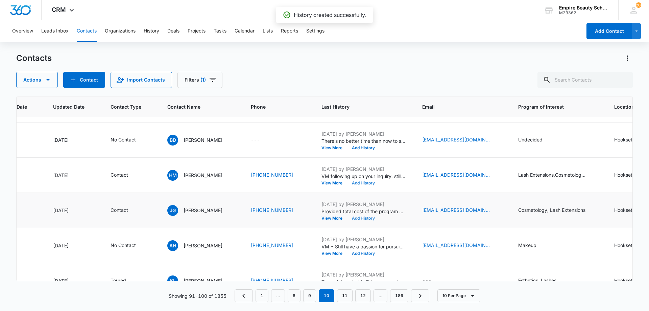
scroll to position [101, 85]
click at [349, 216] on button "Add History" at bounding box center [363, 218] width 32 height 4
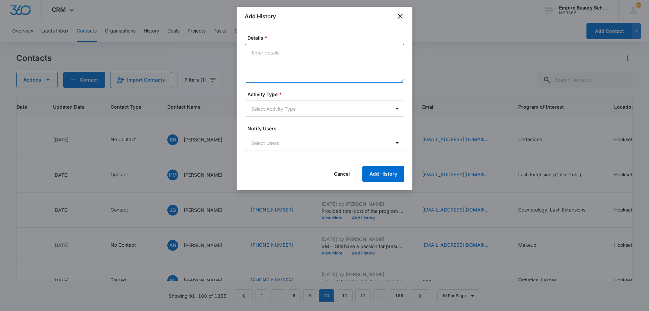
paste textarea "There’s no better time than now to start a rewarding career that excites you an…"
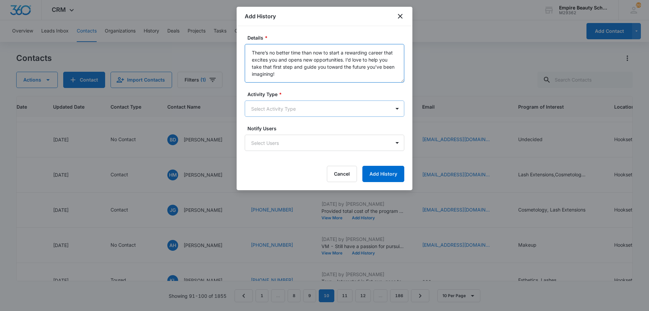
type textarea "There’s no better time than now to start a rewarding career that excites you an…"
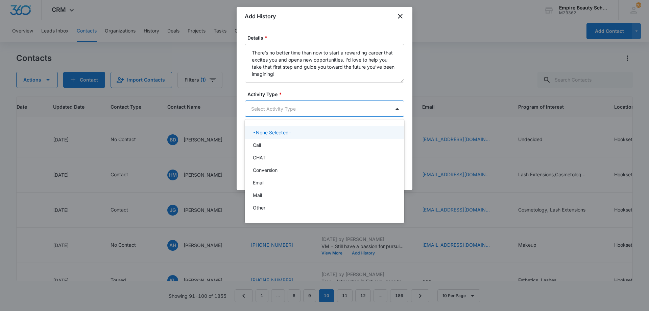
click at [273, 109] on body "CRM Apps Forms CRM Email Shop Payments POS Files Brand Settings AI Assistant Em…" at bounding box center [324, 155] width 649 height 311
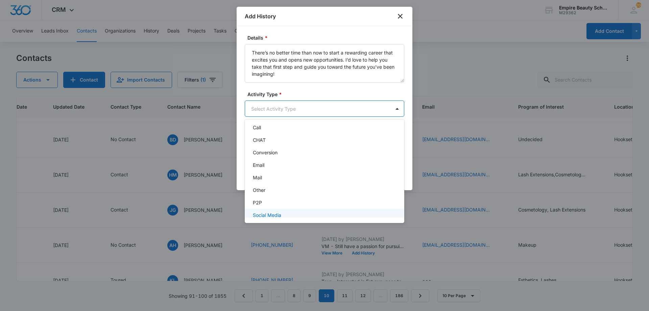
scroll to position [35, 0]
click at [267, 205] on div "Text" at bounding box center [324, 209] width 159 height 13
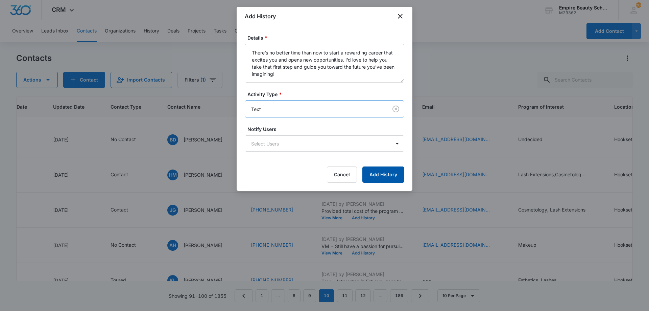
click at [381, 170] on button "Add History" at bounding box center [383, 174] width 42 height 16
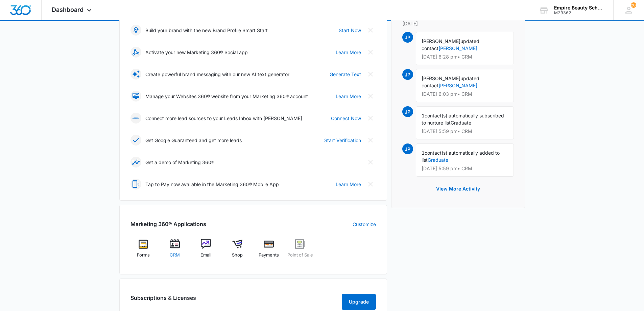
scroll to position [101, 0]
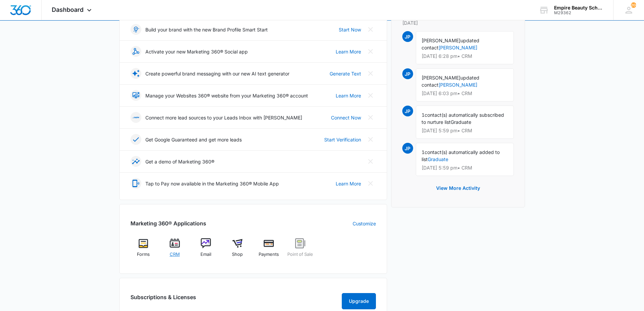
click at [173, 248] on div "CRM" at bounding box center [175, 250] width 26 height 24
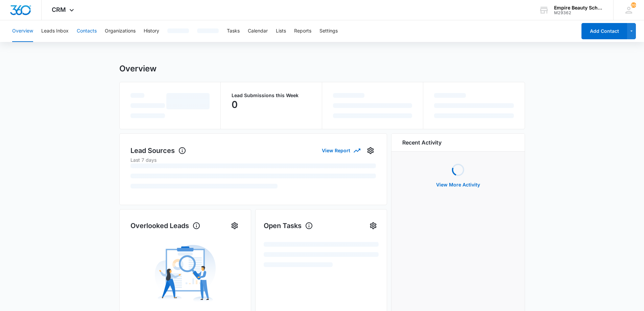
drag, startPoint x: 88, startPoint y: 32, endPoint x: 91, endPoint y: 31, distance: 3.8
click at [89, 31] on button "Contacts" at bounding box center [87, 31] width 20 height 22
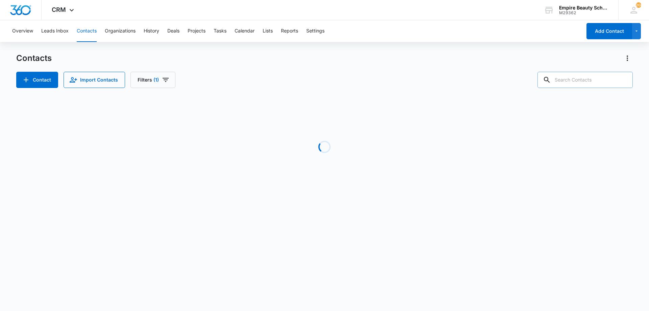
click at [580, 81] on input "text" at bounding box center [584, 80] width 95 height 16
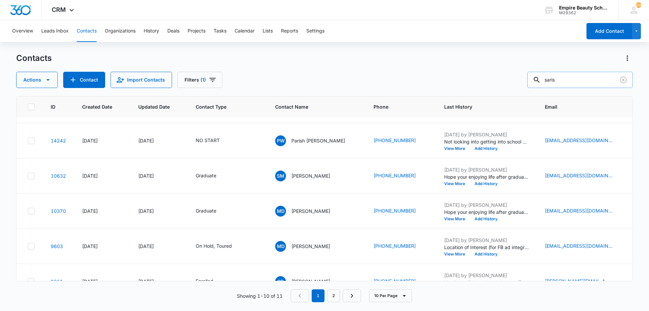
scroll to position [135, 0]
drag, startPoint x: 563, startPoint y: 80, endPoint x: 484, endPoint y: 81, distance: 79.1
click at [484, 81] on div "Actions Contact Import Contacts Filters (1) saris" at bounding box center [324, 80] width 616 height 16
type input "3246"
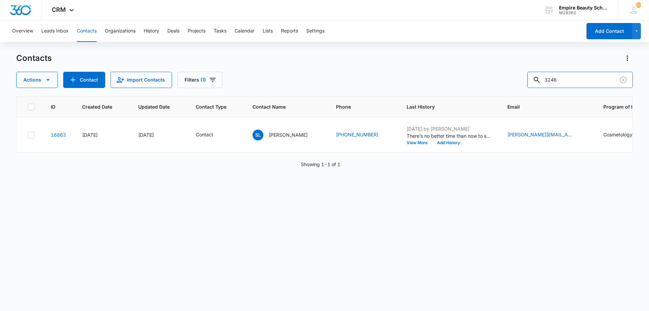
scroll to position [0, 0]
click at [459, 144] on button "Add History" at bounding box center [448, 143] width 32 height 4
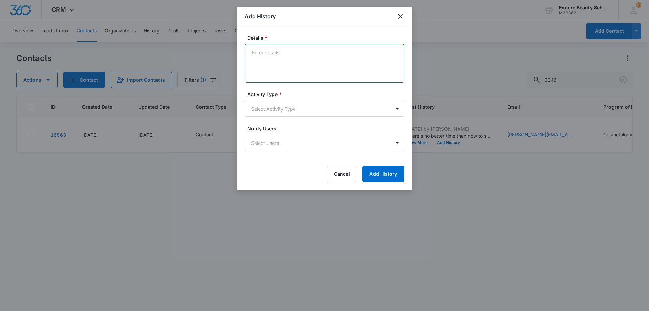
click at [322, 66] on textarea "Details *" at bounding box center [324, 63] width 159 height 39
type textarea "Her great grandmother just passed away and she is in FL - Will reach out at a l…"
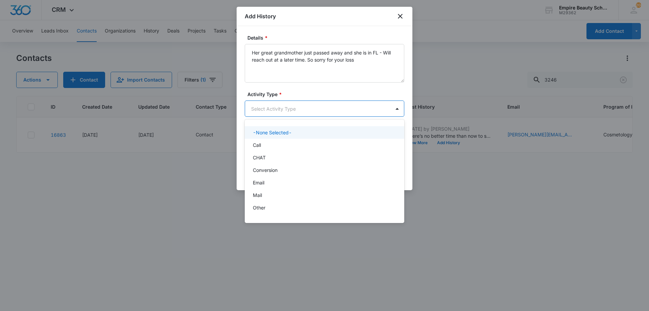
click at [362, 102] on body "CRM Apps Forms CRM Email Shop Payments POS Files Brand Settings AI Assistant Em…" at bounding box center [324, 155] width 649 height 311
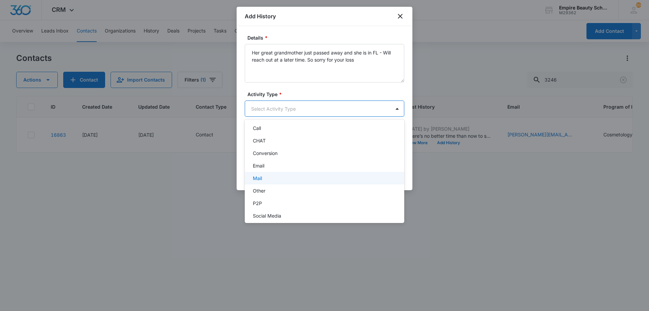
scroll to position [35, 0]
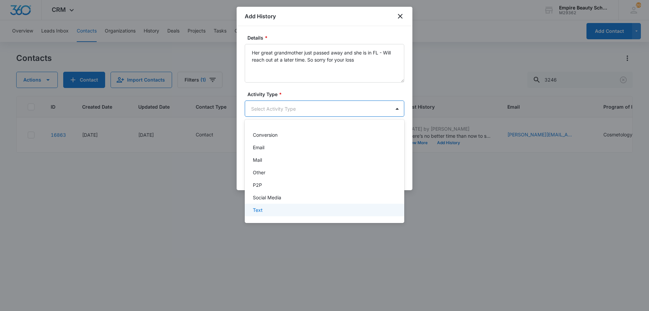
click at [319, 206] on div "Text" at bounding box center [324, 209] width 142 height 7
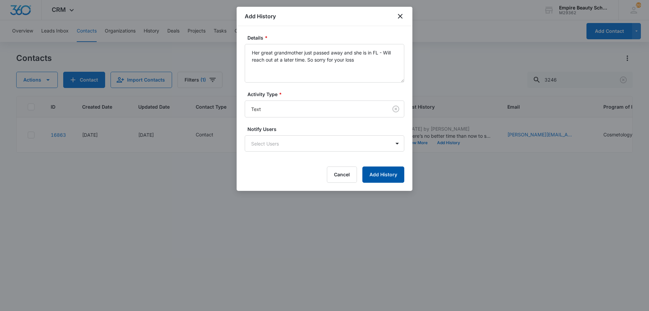
click at [380, 178] on button "Add History" at bounding box center [383, 174] width 42 height 16
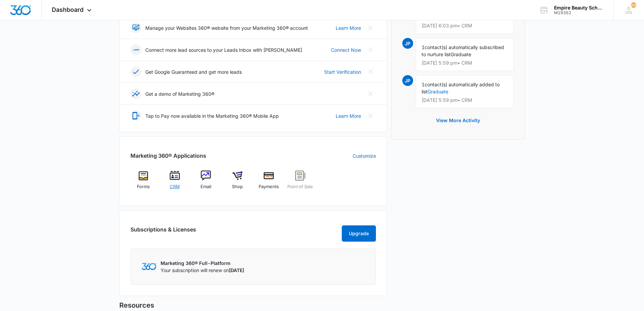
scroll to position [169, 0]
click at [178, 189] on span "CRM" at bounding box center [175, 186] width 10 height 7
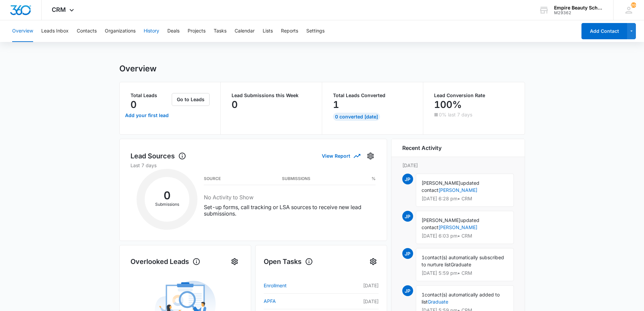
click at [159, 38] on button "History" at bounding box center [152, 31] width 16 height 22
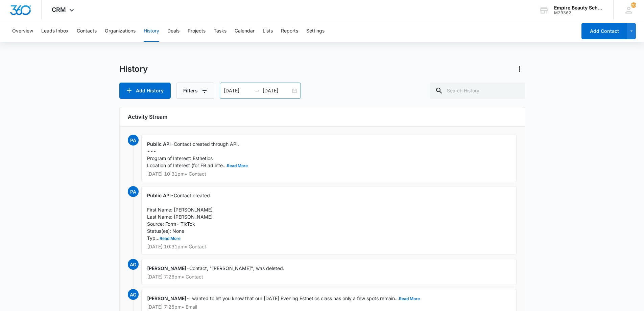
click at [289, 95] on div "[DATE] [DATE]" at bounding box center [260, 90] width 81 height 16
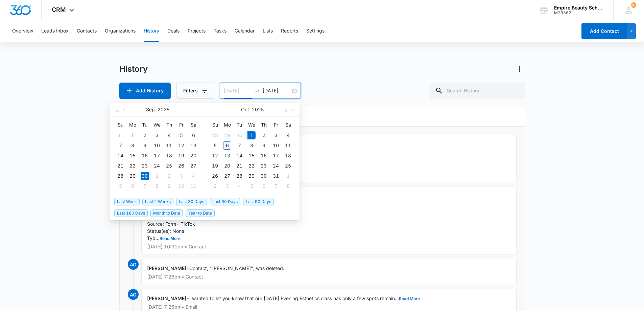
type input "[DATE]"
click at [229, 147] on div "6" at bounding box center [227, 145] width 8 height 8
type input "[DATE]"
click at [235, 146] on td "7" at bounding box center [239, 145] width 12 height 10
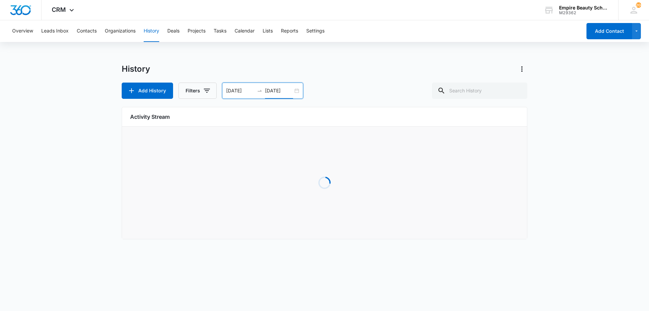
click at [226, 69] on div "History" at bounding box center [324, 69] width 405 height 11
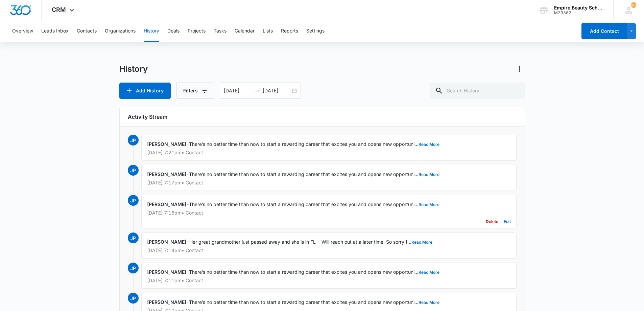
click at [425, 205] on button "Read More" at bounding box center [428, 204] width 21 height 4
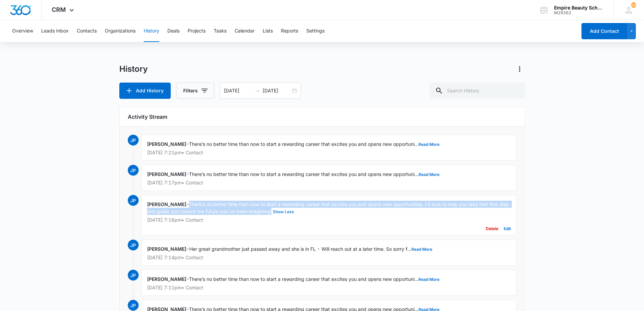
drag, startPoint x: 192, startPoint y: 204, endPoint x: 271, endPoint y: 211, distance: 79.7
click at [271, 211] on span "There’s no better time than now to start a rewarding career that excites you an…" at bounding box center [328, 207] width 363 height 13
copy span "There’s no better time than now to start a rewarding career that excites you an…"
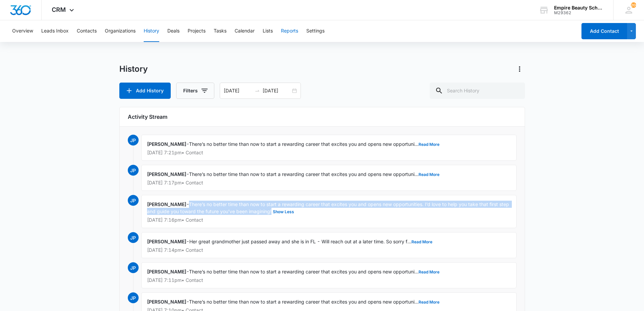
click at [298, 33] on button "Reports" at bounding box center [289, 31] width 17 height 22
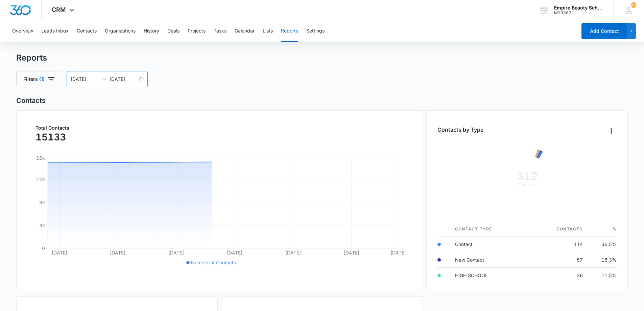
click at [142, 81] on div "[DATE] [DATE]" at bounding box center [107, 79] width 81 height 16
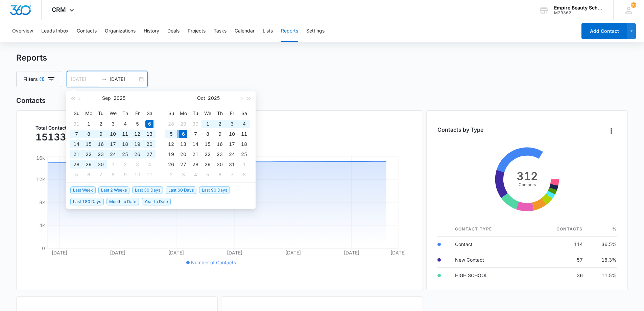
type input "[DATE]"
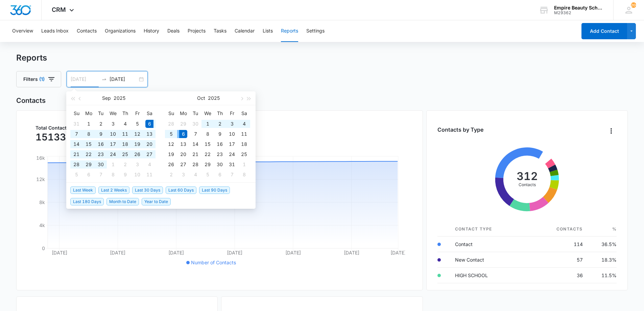
click at [185, 138] on div "6" at bounding box center [183, 134] width 8 height 8
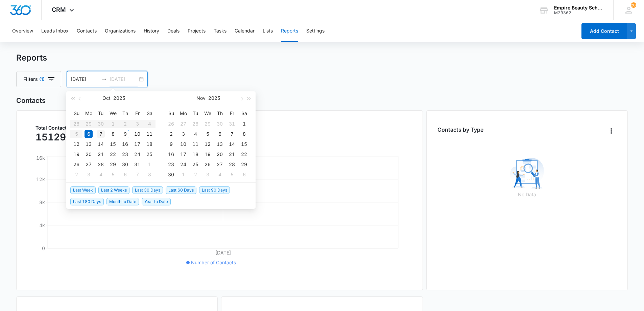
type input "[DATE]"
click at [104, 133] on div "7" at bounding box center [101, 134] width 8 height 8
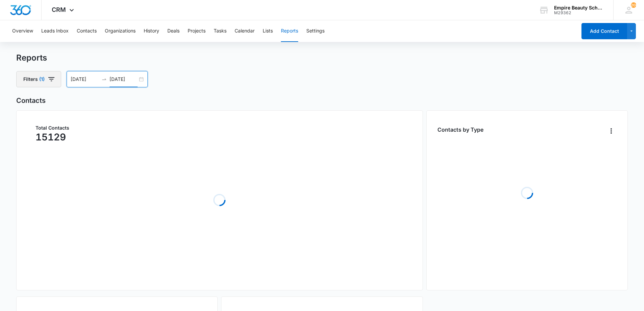
click at [51, 83] on span "button" at bounding box center [51, 79] width 8 height 8
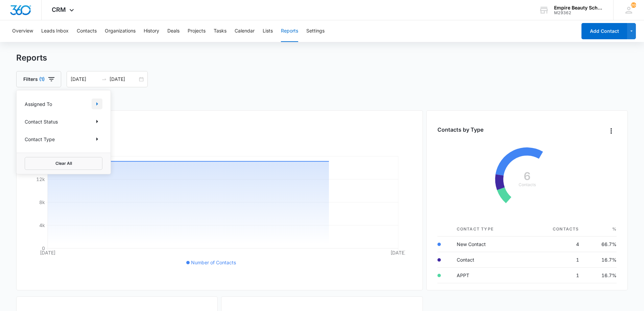
click at [99, 106] on icon "Show Assigned To filters" at bounding box center [97, 104] width 8 height 8
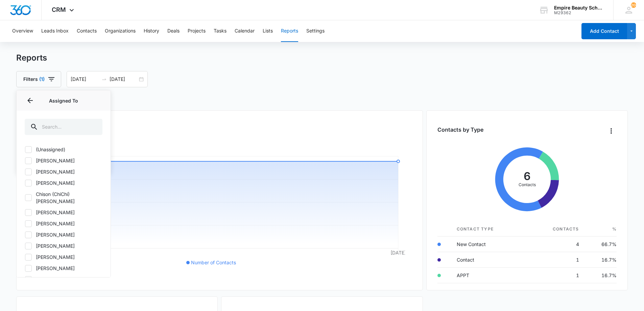
click at [32, 220] on label "[PERSON_NAME]" at bounding box center [64, 223] width 78 height 7
click at [25, 223] on input "[PERSON_NAME]" at bounding box center [25, 223] width 0 height 0
checkbox input "true"
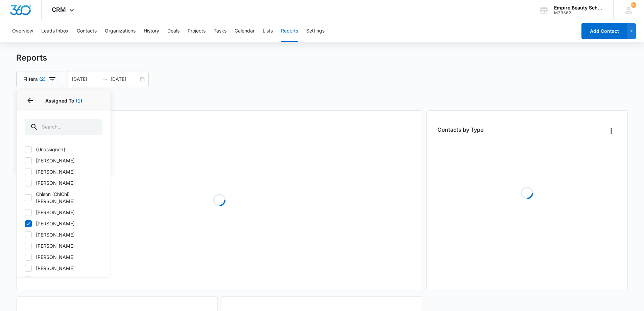
click at [84, 53] on div "Reports" at bounding box center [322, 58] width 612 height 10
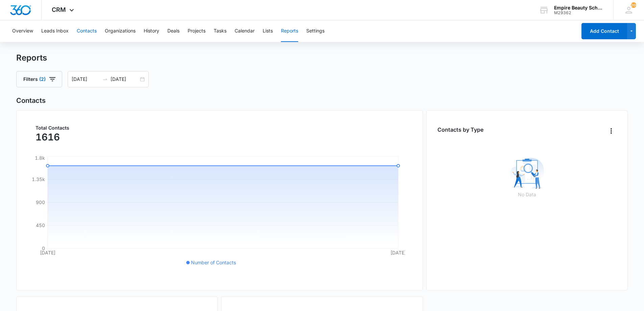
click at [84, 31] on button "Contacts" at bounding box center [87, 31] width 20 height 22
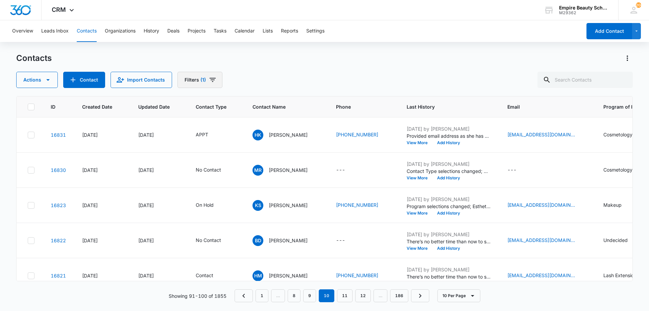
click at [216, 84] on button "Filters (1)" at bounding box center [199, 80] width 45 height 16
click at [262, 296] on link "1" at bounding box center [261, 295] width 13 height 13
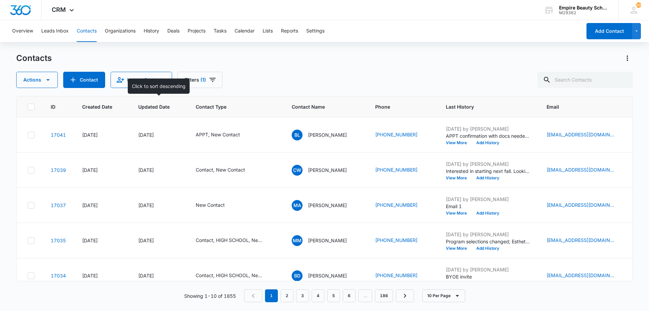
click at [167, 108] on span "Updated Date" at bounding box center [153, 106] width 31 height 7
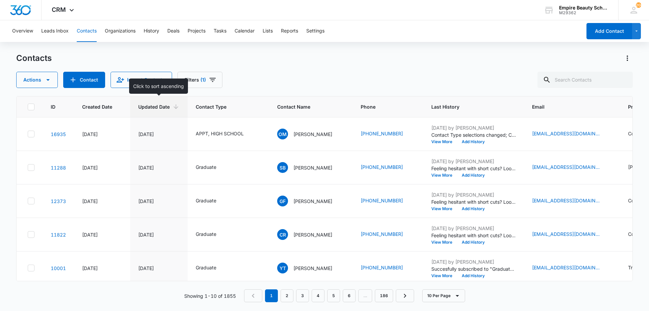
click at [150, 101] on th "Updated Date" at bounding box center [158, 106] width 57 height 21
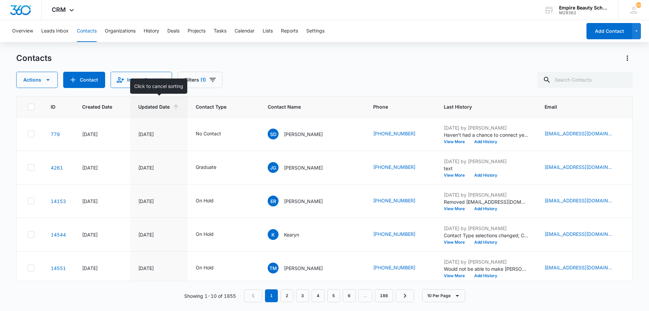
click at [163, 108] on span "Updated Date" at bounding box center [153, 106] width 31 height 7
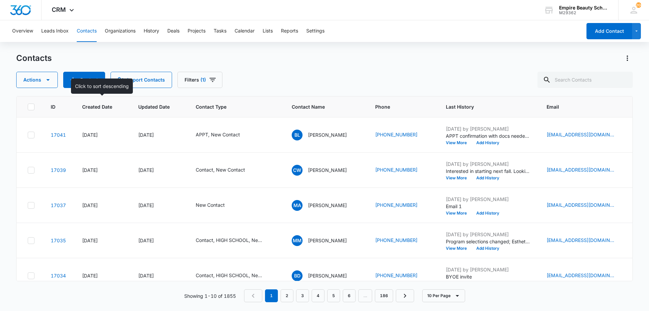
click at [95, 106] on span "Created Date" at bounding box center [97, 106] width 30 height 7
click at [98, 104] on span "Created Date" at bounding box center [97, 106] width 30 height 7
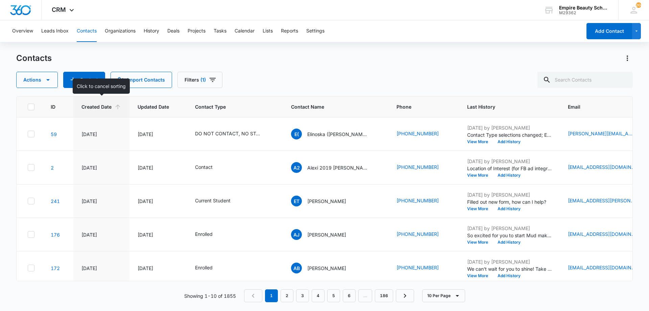
click at [111, 107] on span "Created Date" at bounding box center [96, 106] width 30 height 7
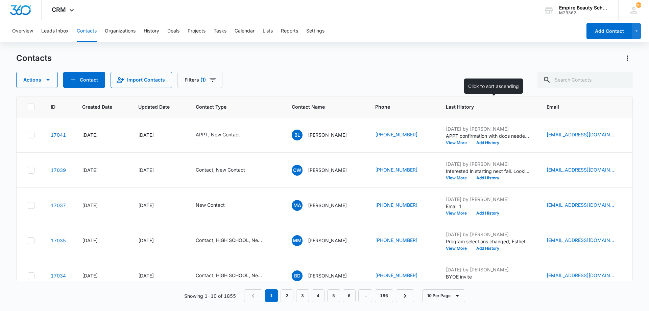
click at [459, 105] on span "Last History" at bounding box center [483, 106] width 75 height 7
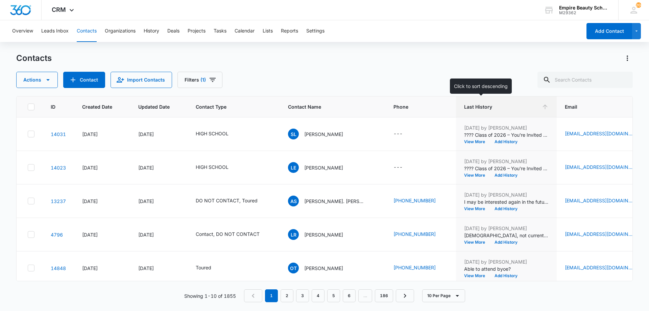
click at [464, 105] on span "Last History" at bounding box center [501, 106] width 75 height 7
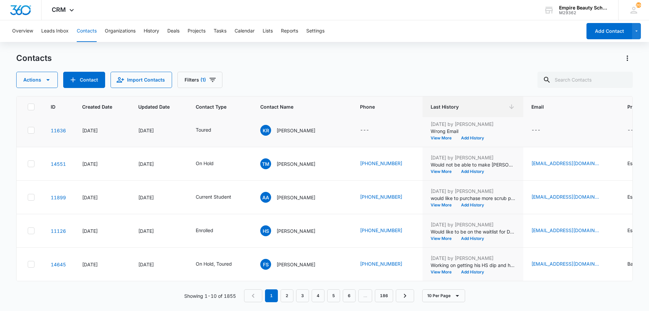
scroll to position [176, 0]
click at [306, 300] on link "3" at bounding box center [302, 295] width 13 height 13
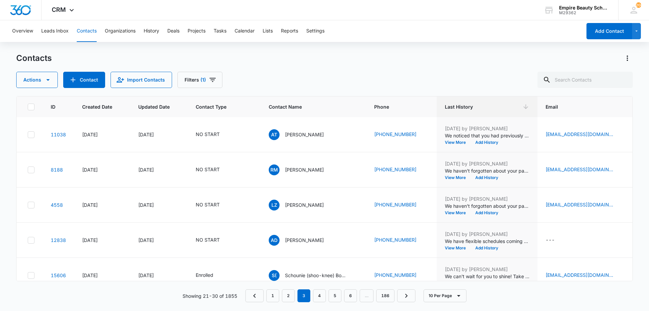
scroll to position [0, 0]
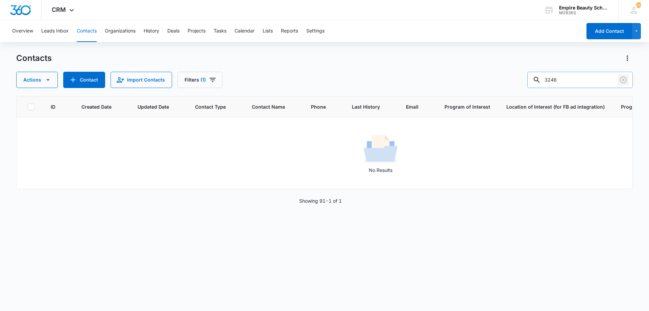
click at [625, 79] on icon "Clear" at bounding box center [623, 80] width 8 height 8
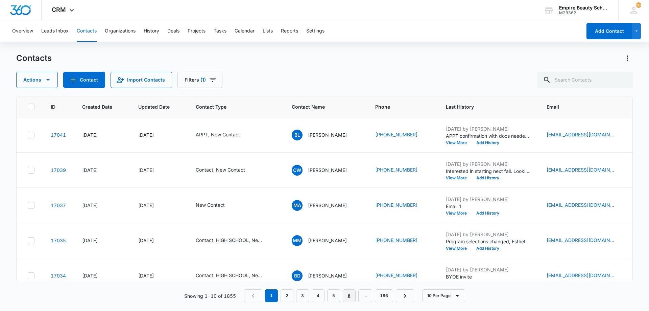
click at [350, 294] on link "6" at bounding box center [349, 295] width 13 height 13
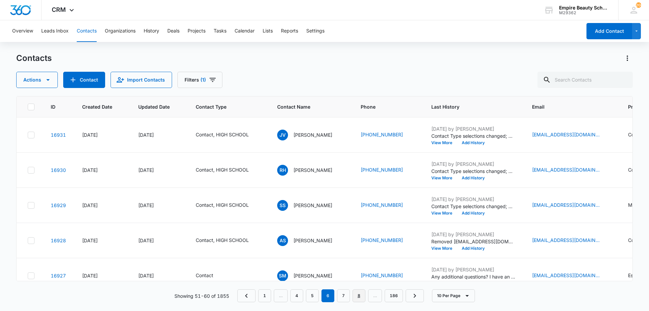
click at [360, 296] on link "8" at bounding box center [358, 295] width 13 height 13
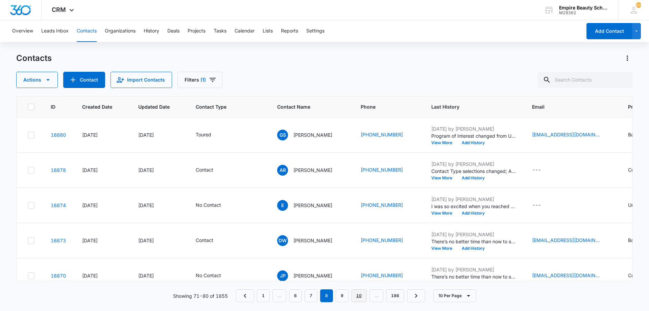
click at [366, 298] on link "10" at bounding box center [359, 295] width 16 height 13
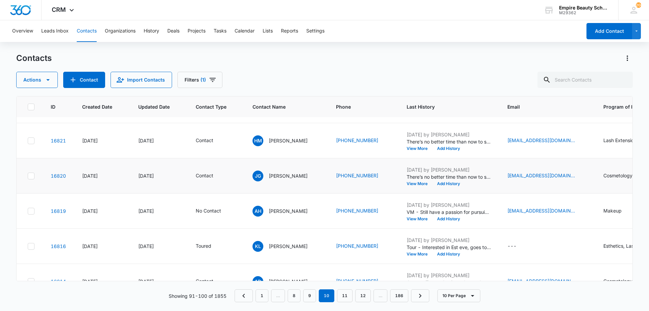
scroll to position [135, 0]
click at [439, 216] on button "Add History" at bounding box center [448, 218] width 32 height 4
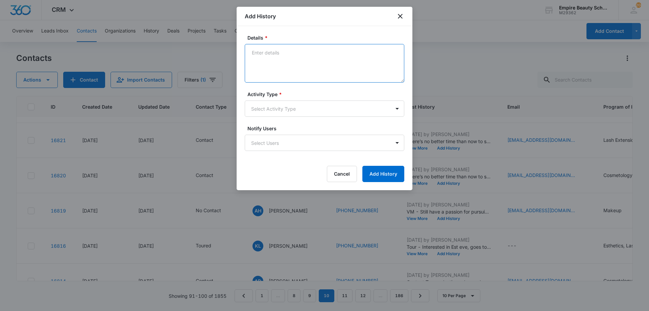
paste textarea "There’s no better time than now to start a rewarding career that excites you an…"
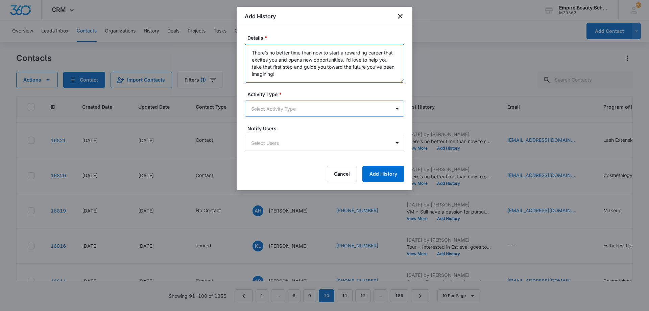
type textarea "There’s no better time than now to start a rewarding career that excites you an…"
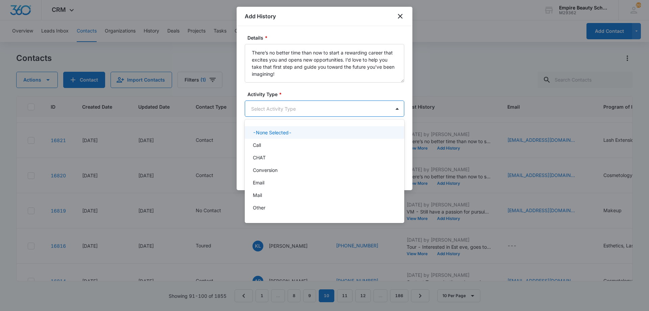
click at [323, 108] on body "CRM Apps Forms CRM Email Shop Payments POS Files Brand Settings AI Assistant Em…" at bounding box center [324, 155] width 649 height 311
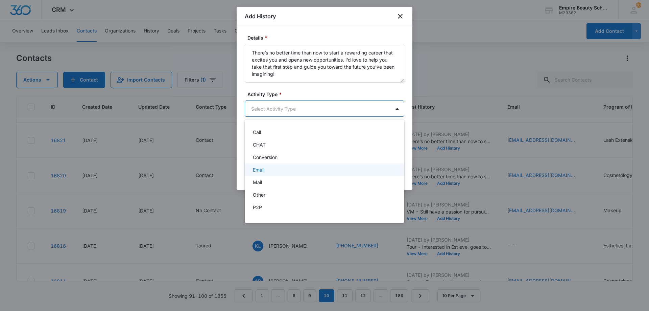
scroll to position [35, 0]
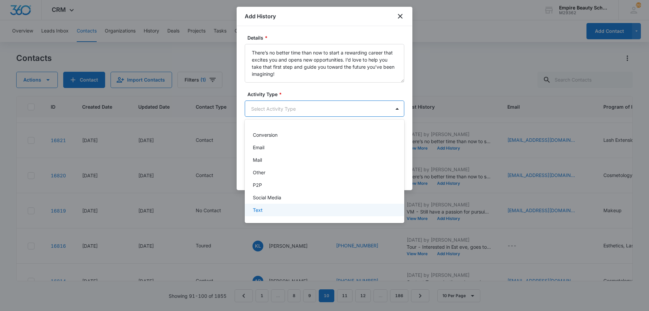
click at [258, 213] on div "Text" at bounding box center [324, 209] width 159 height 13
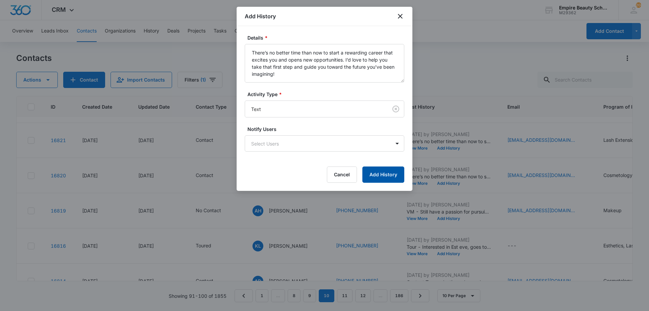
click at [373, 175] on button "Add History" at bounding box center [383, 174] width 42 height 16
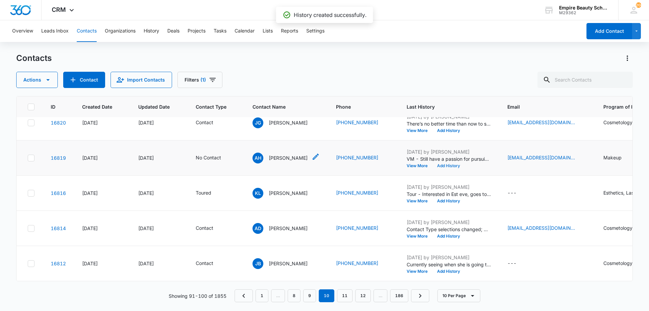
scroll to position [193, 0]
click at [411, 234] on button "View More" at bounding box center [419, 236] width 26 height 4
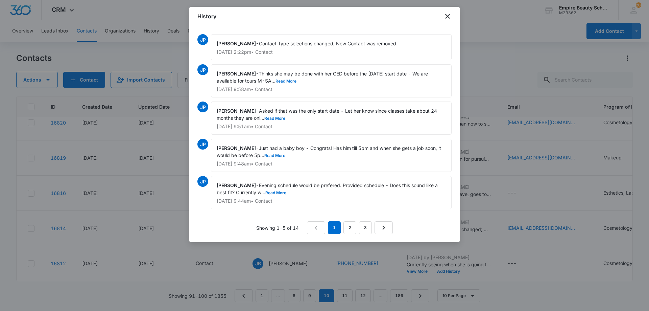
click at [281, 82] on button "Read More" at bounding box center [285, 81] width 21 height 4
click at [444, 17] on icon "close" at bounding box center [447, 16] width 8 height 8
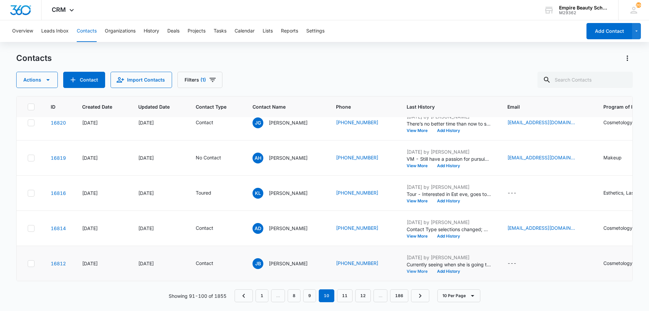
click at [424, 269] on button "View More" at bounding box center [419, 271] width 26 height 4
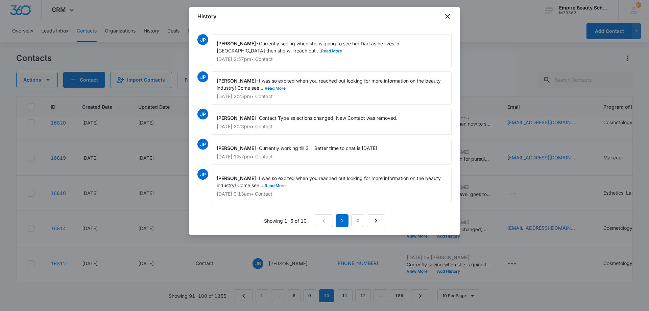
click at [321, 50] on button "Read More" at bounding box center [331, 51] width 21 height 4
click at [444, 16] on icon "close" at bounding box center [447, 16] width 8 height 8
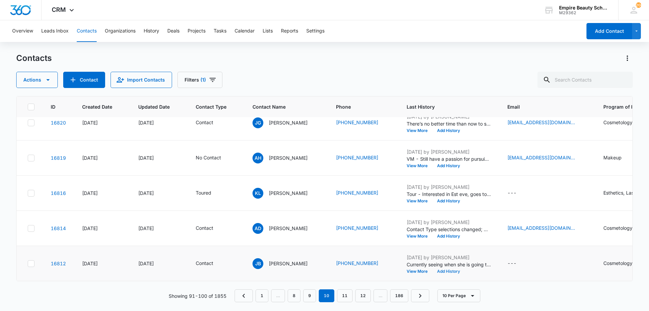
click at [449, 269] on button "Add History" at bounding box center [448, 271] width 32 height 4
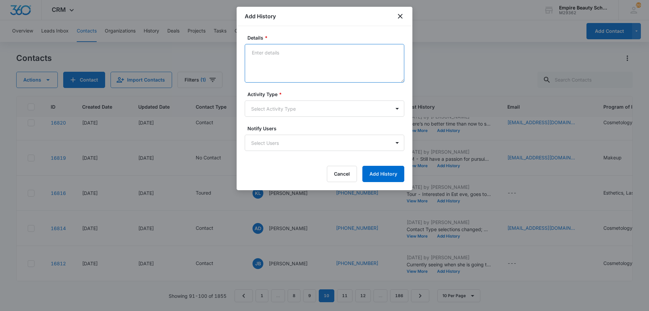
paste textarea "There’s no better time than now to start a rewarding career that excites you an…"
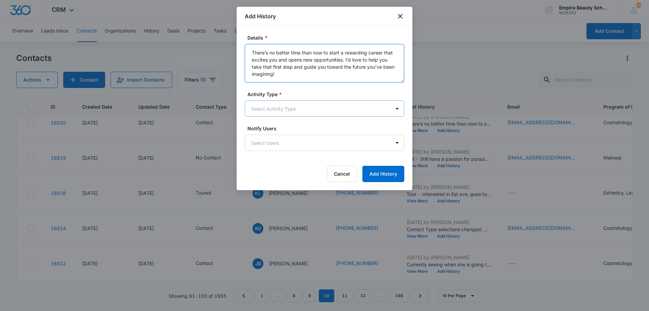
type textarea "There’s no better time than now to start a rewarding career that excites you an…"
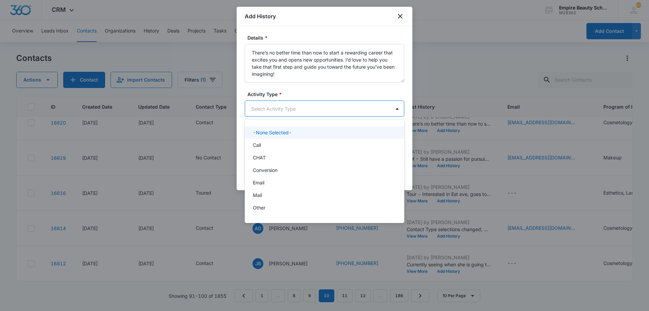
click at [289, 105] on body "CRM Apps Forms CRM Email Shop Payments POS Files Brand Settings AI Assistant Em…" at bounding box center [324, 155] width 649 height 311
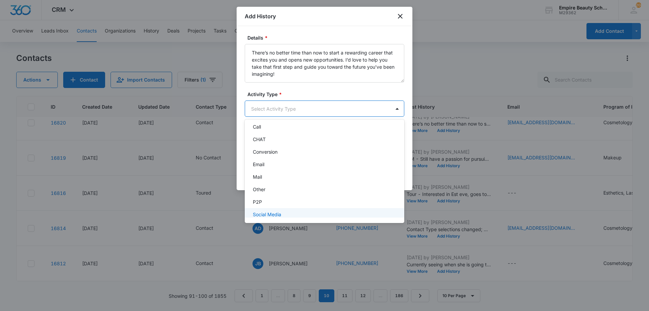
scroll to position [35, 0]
click at [272, 207] on div "Text" at bounding box center [324, 209] width 142 height 7
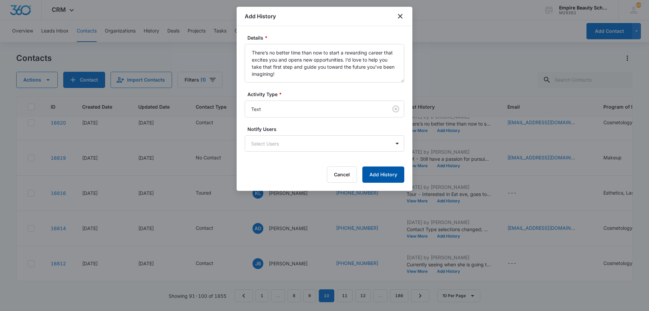
click at [385, 171] on button "Add History" at bounding box center [383, 174] width 42 height 16
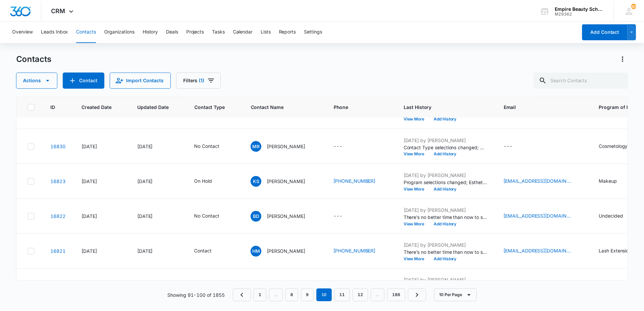
scroll to position [0, 0]
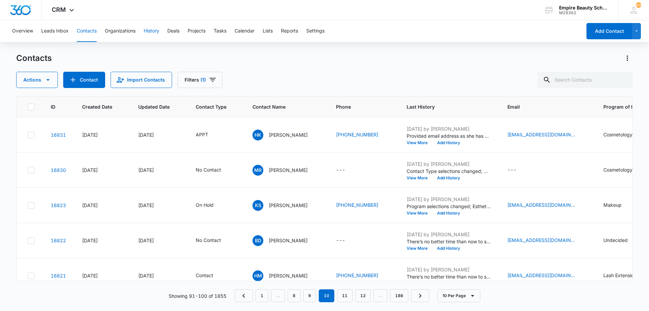
click at [156, 28] on button "History" at bounding box center [152, 31] width 16 height 22
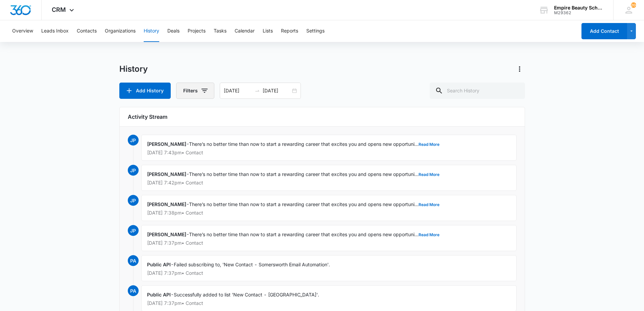
click at [210, 91] on button "Filters" at bounding box center [195, 90] width 38 height 16
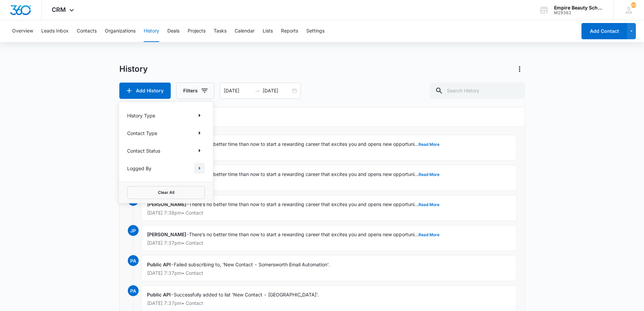
click at [200, 167] on icon "Show Logged By filters" at bounding box center [199, 168] width 8 height 8
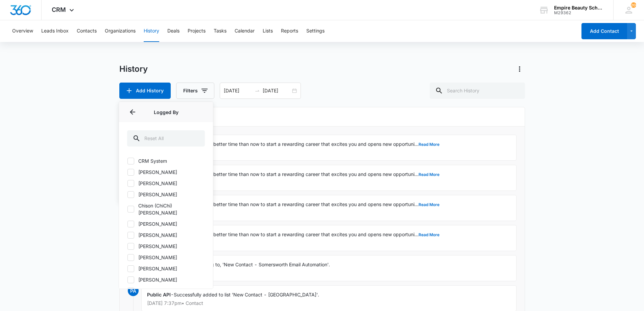
click at [154, 231] on label "[PERSON_NAME]" at bounding box center [166, 234] width 78 height 7
click at [127, 234] on input "[PERSON_NAME]" at bounding box center [127, 234] width 0 height 0
checkbox input "true"
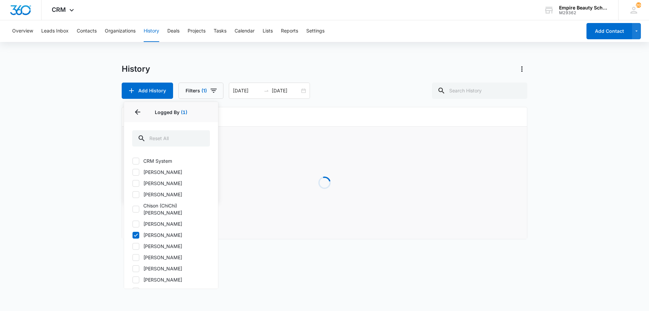
click at [233, 55] on div "Overview Leads Inbox Contacts Organizations History Deals Projects Tasks Calend…" at bounding box center [324, 133] width 649 height 227
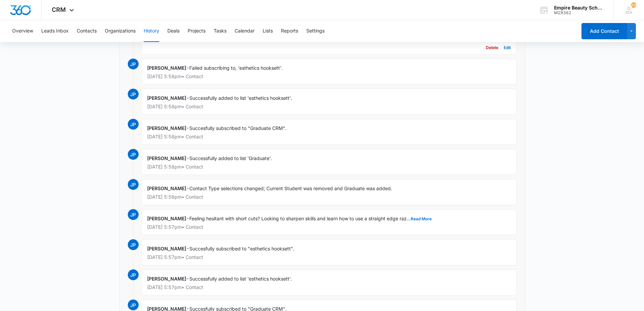
scroll to position [1257, 0]
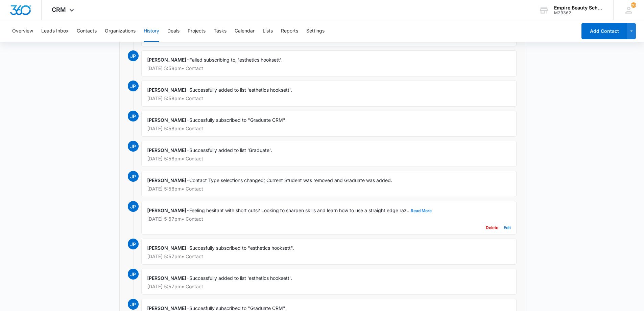
click at [422, 212] on button "Read More" at bounding box center [421, 210] width 21 height 4
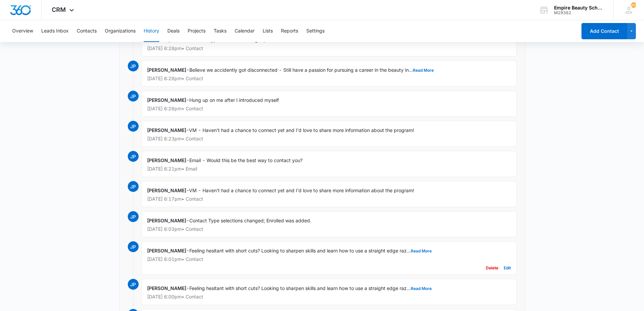
scroll to position [886, 0]
click at [426, 251] on button "Read More" at bounding box center [421, 251] width 21 height 4
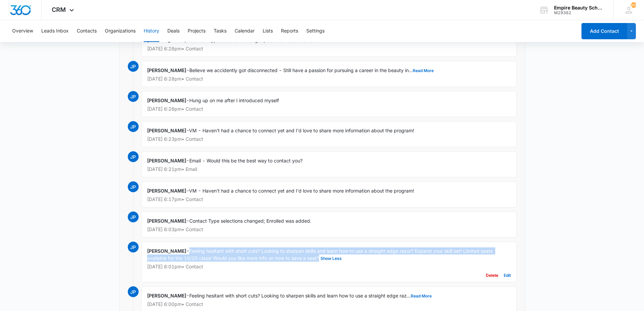
drag, startPoint x: 192, startPoint y: 249, endPoint x: 319, endPoint y: 260, distance: 127.5
click at [319, 260] on span "Feeling hesitant with short cuts? Looking to sharpen skills and learn how to us…" at bounding box center [320, 254] width 347 height 13
copy span "Feeling hesitant with short cuts? Looking to sharpen skills and learn how to us…"
